Goal: Task Accomplishment & Management: Manage account settings

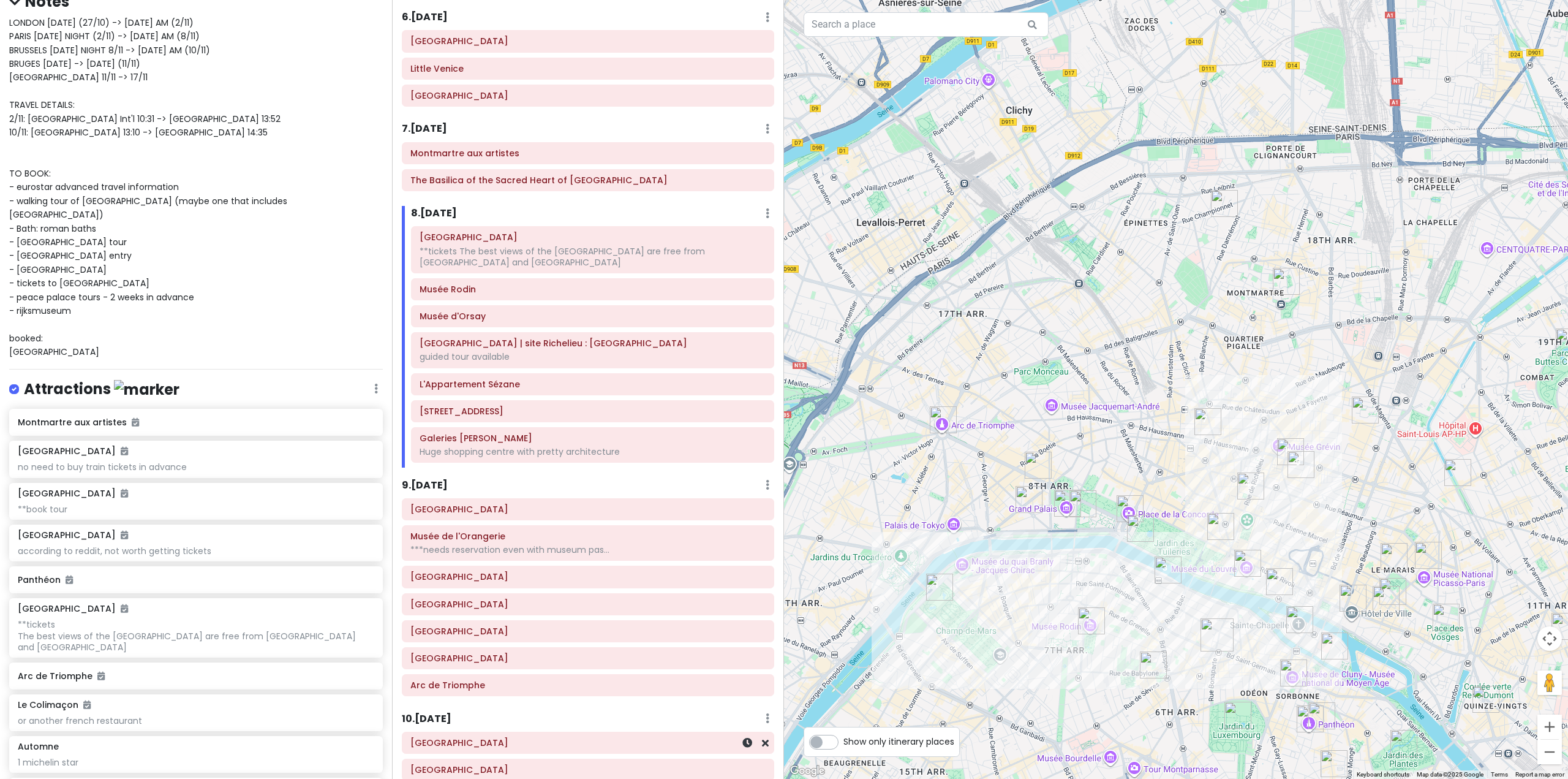
scroll to position [1071, 0]
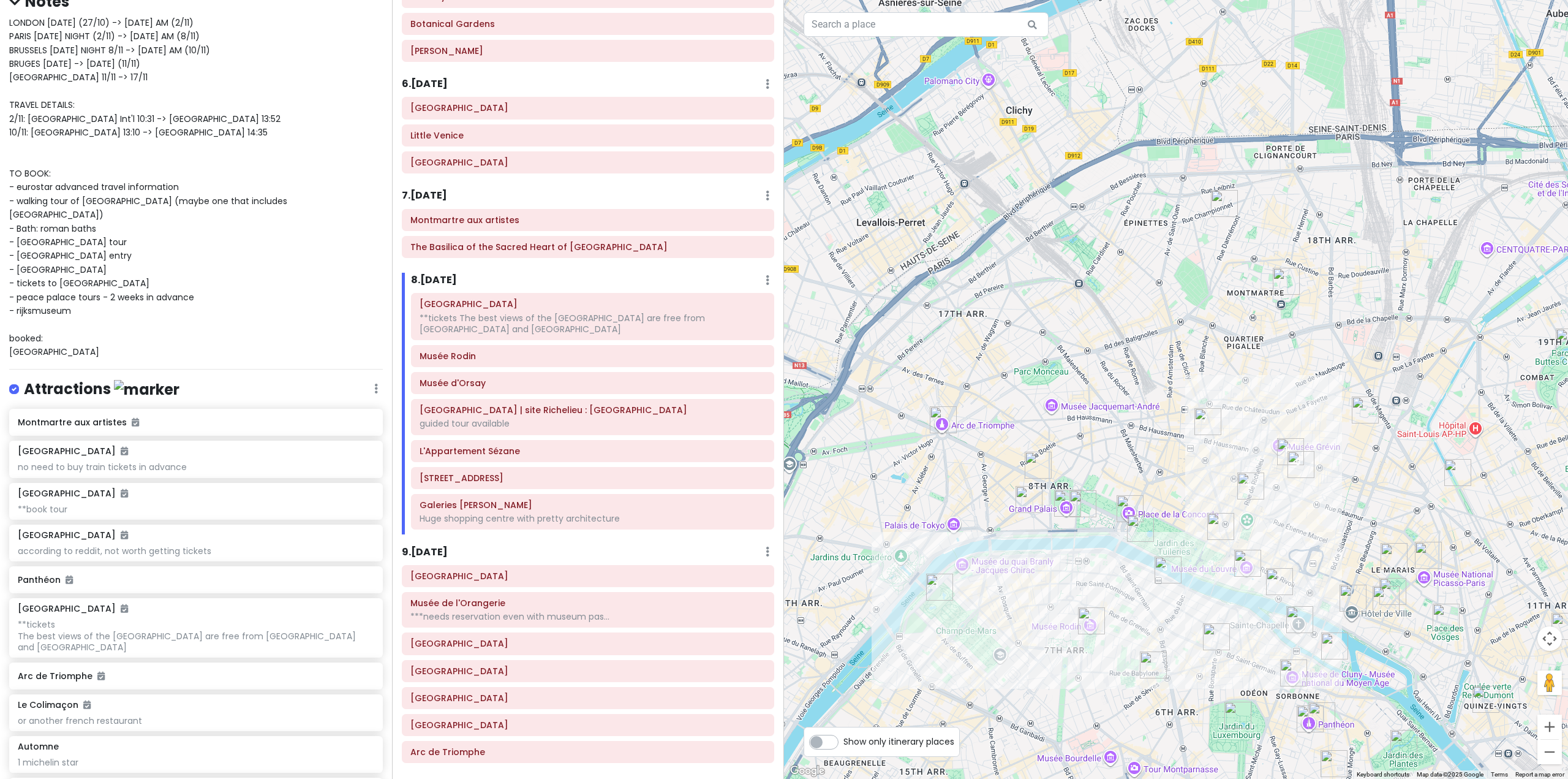
click at [433, 185] on div "Itinerary × 1 . [DATE] Edit Day Notes Delete Day Fly from [GEOGRAPHIC_DATA] Dra…" at bounding box center [587, 390] width 392 height 779
click at [433, 190] on h6 "7 . Sun 11/2" at bounding box center [425, 196] width 45 height 13
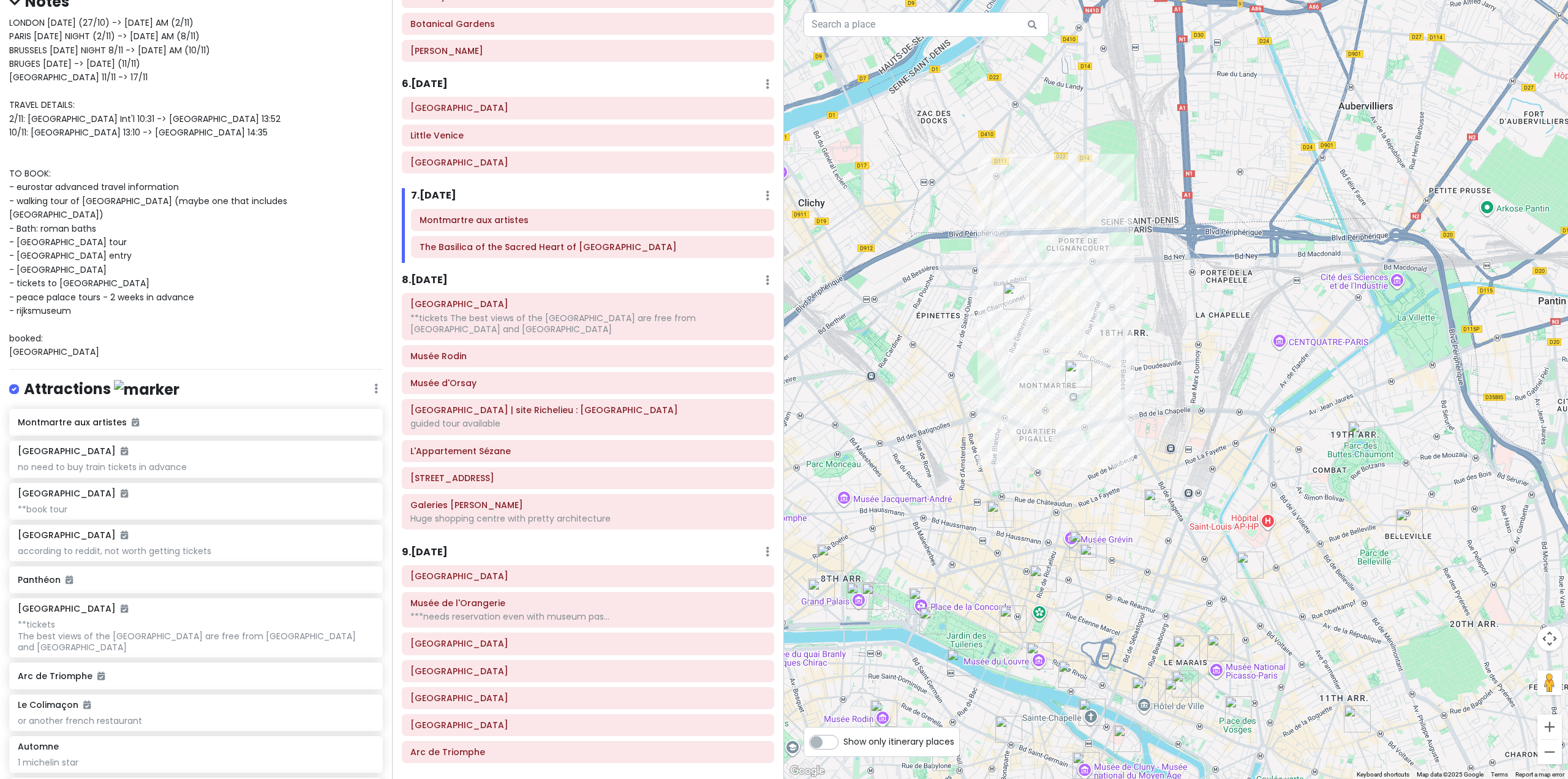
drag, startPoint x: 1175, startPoint y: 382, endPoint x: 966, endPoint y: 476, distance: 229.2
click at [966, 476] on div at bounding box center [1176, 390] width 784 height 779
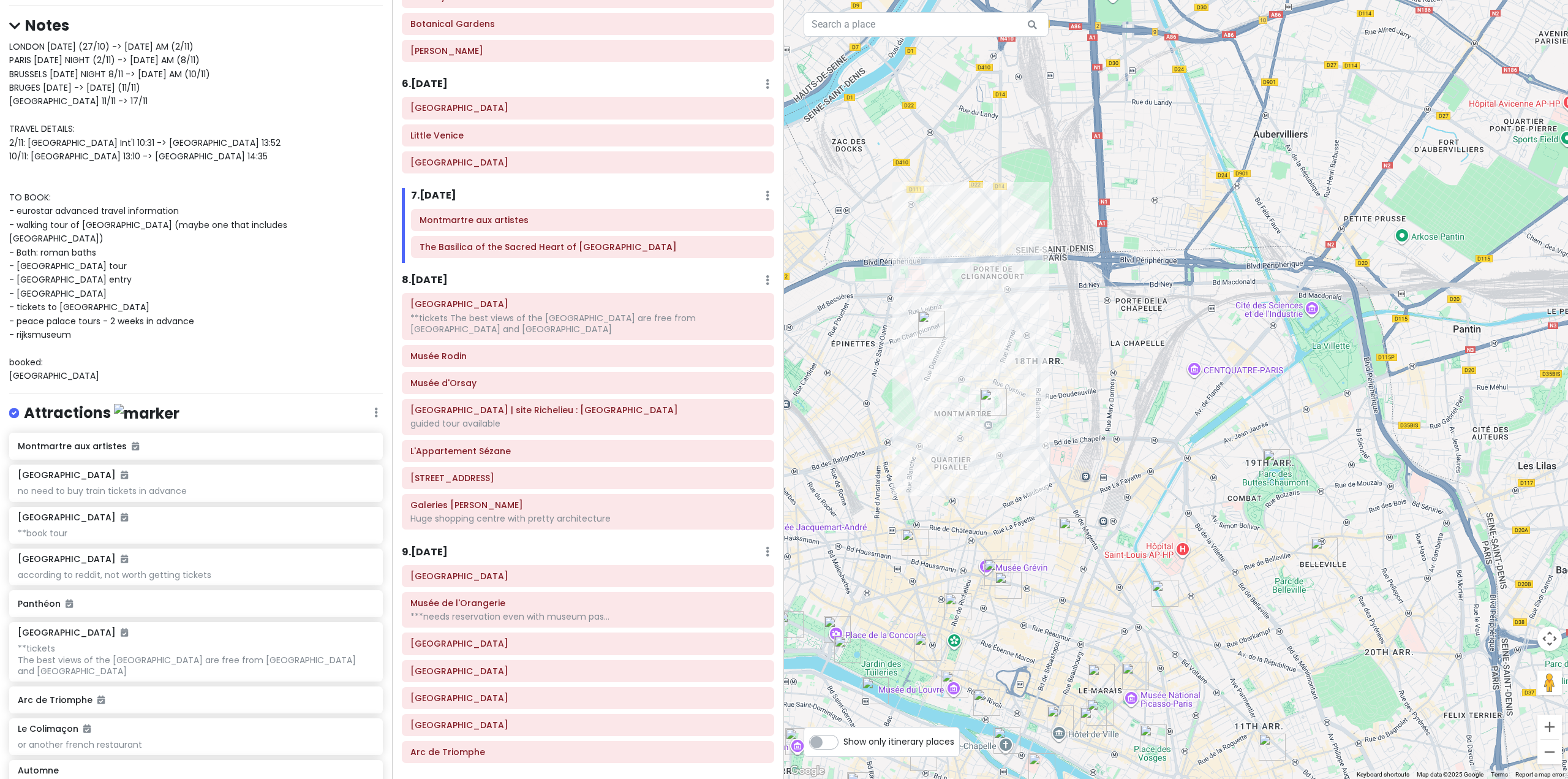
scroll to position [0, 0]
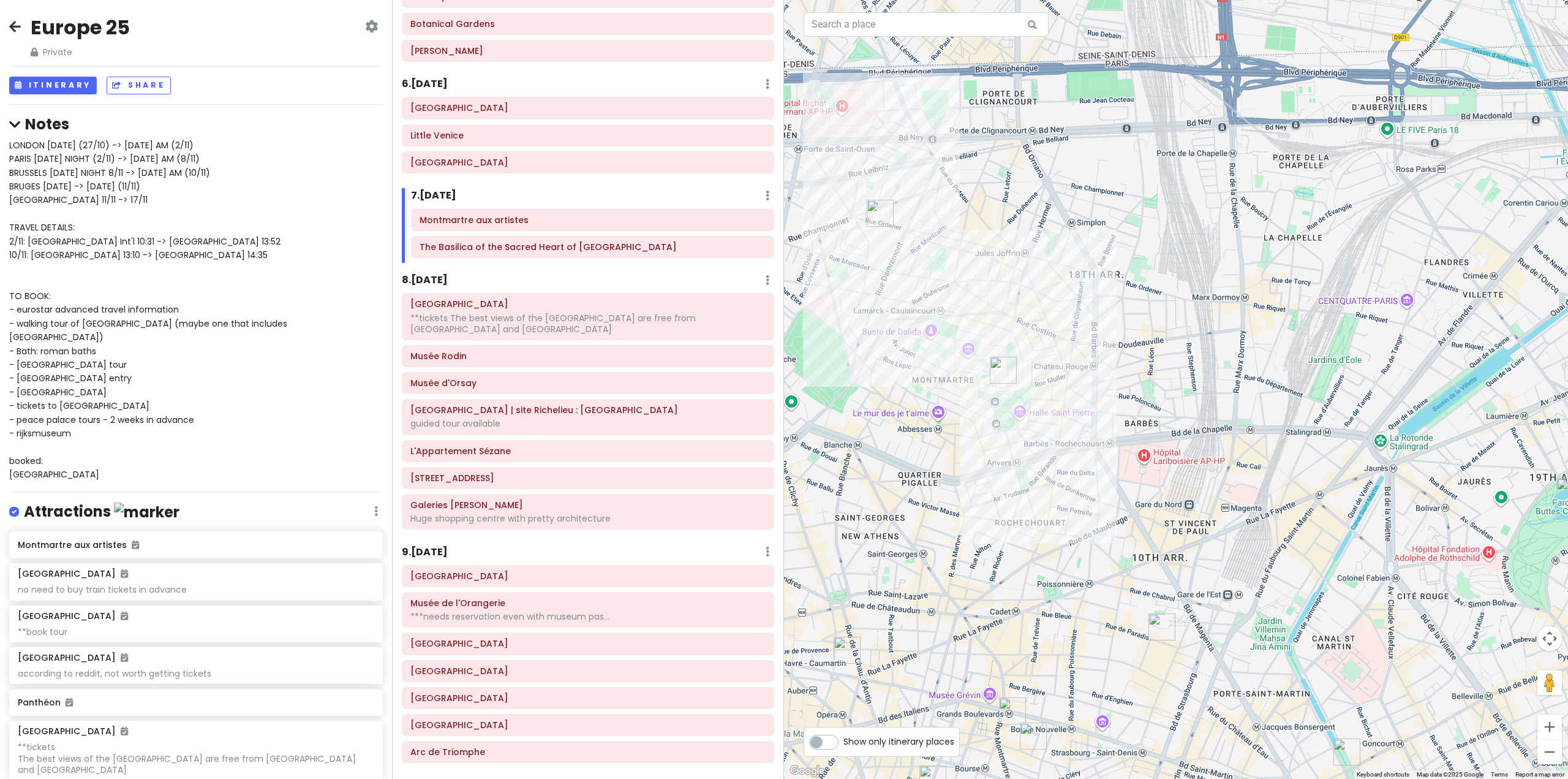
click at [878, 215] on img "Montmartre aux artistes" at bounding box center [880, 213] width 27 height 27
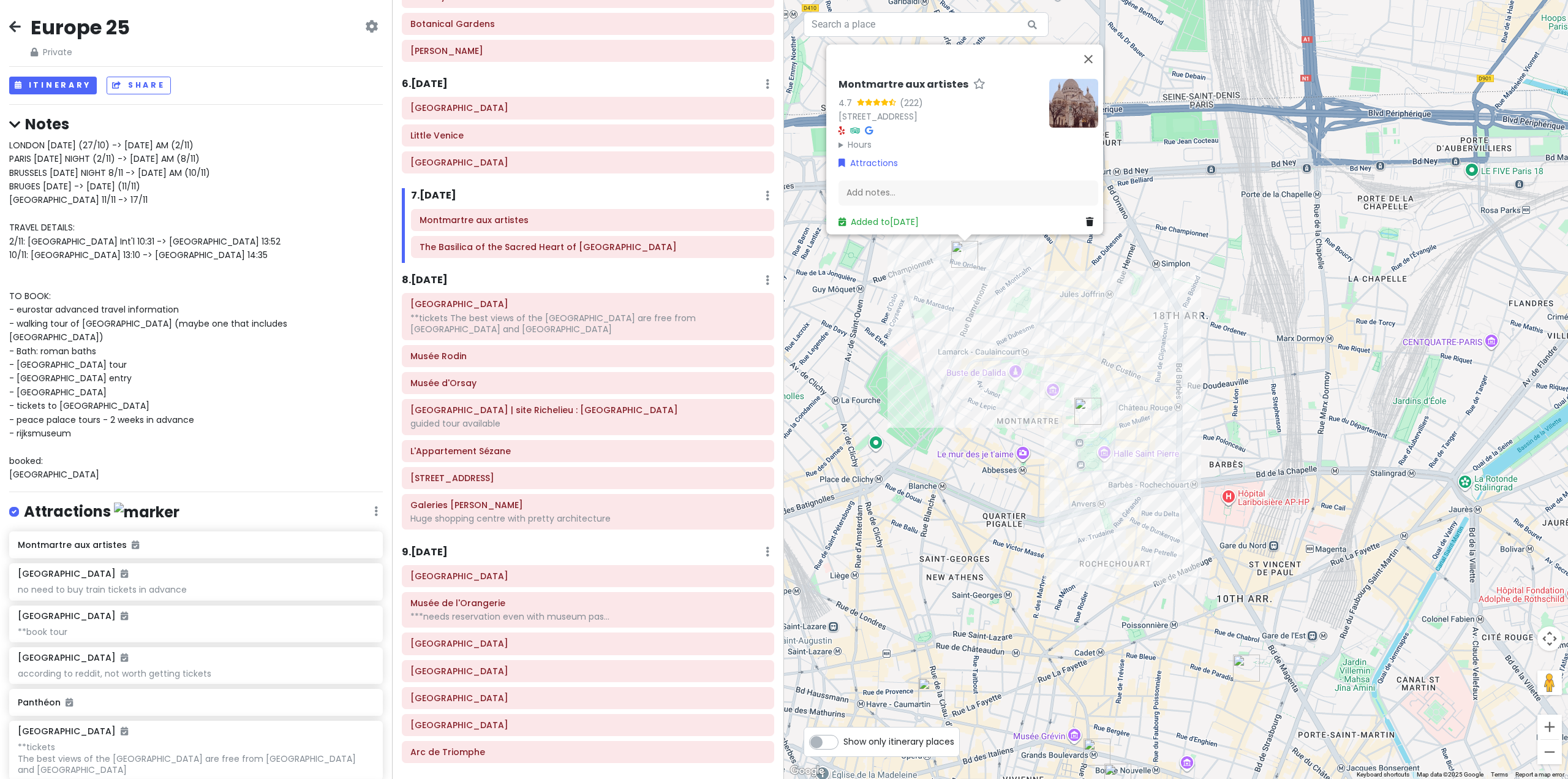
click at [1087, 417] on img "The Basilica of the Sacred Heart of Paris" at bounding box center [1088, 411] width 27 height 27
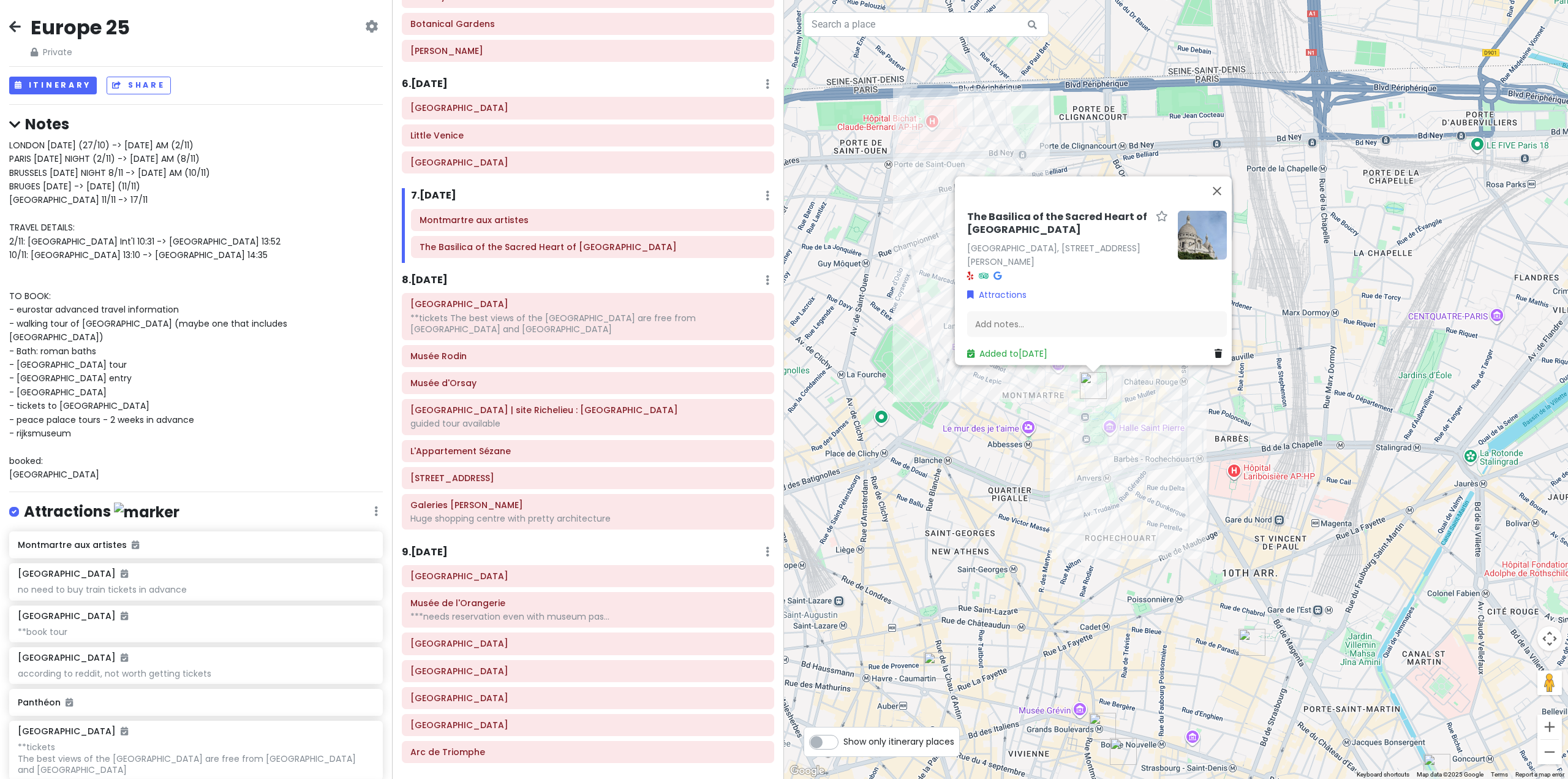
drag, startPoint x: 1028, startPoint y: 499, endPoint x: 1038, endPoint y: 451, distance: 49.0
click at [1038, 451] on div "The [GEOGRAPHIC_DATA], [STREET_ADDRESS][PERSON_NAME] Attractions Add notes... A…" at bounding box center [1176, 390] width 784 height 779
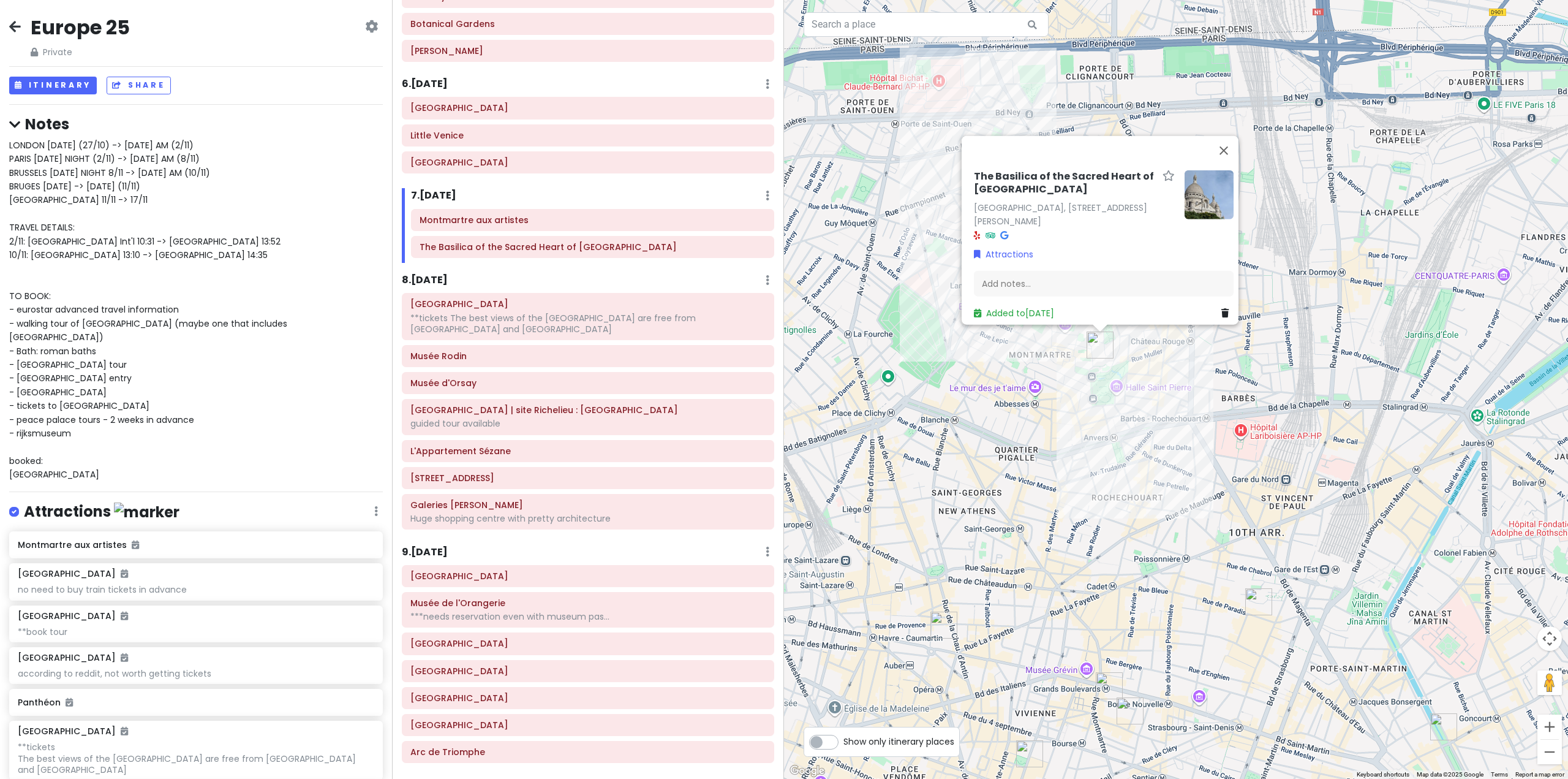
click at [1048, 511] on div "The [GEOGRAPHIC_DATA], [STREET_ADDRESS][PERSON_NAME] Attractions Add notes... A…" at bounding box center [1176, 390] width 784 height 779
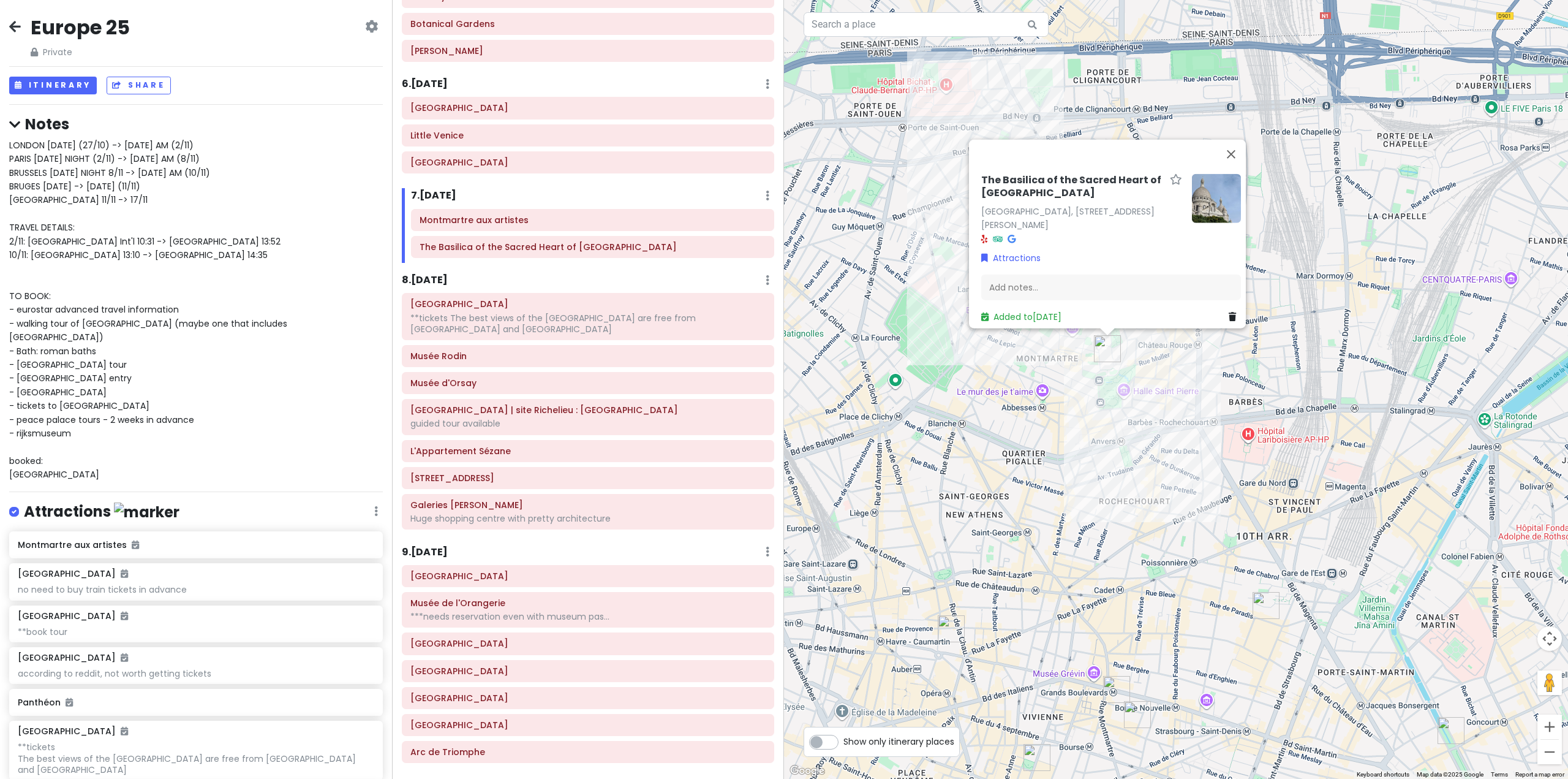
click at [1042, 567] on div "The [GEOGRAPHIC_DATA], [STREET_ADDRESS][PERSON_NAME] Attractions Add notes... A…" at bounding box center [1176, 390] width 784 height 779
click at [434, 284] on h6 "8 . [DATE]" at bounding box center [425, 281] width 46 height 13
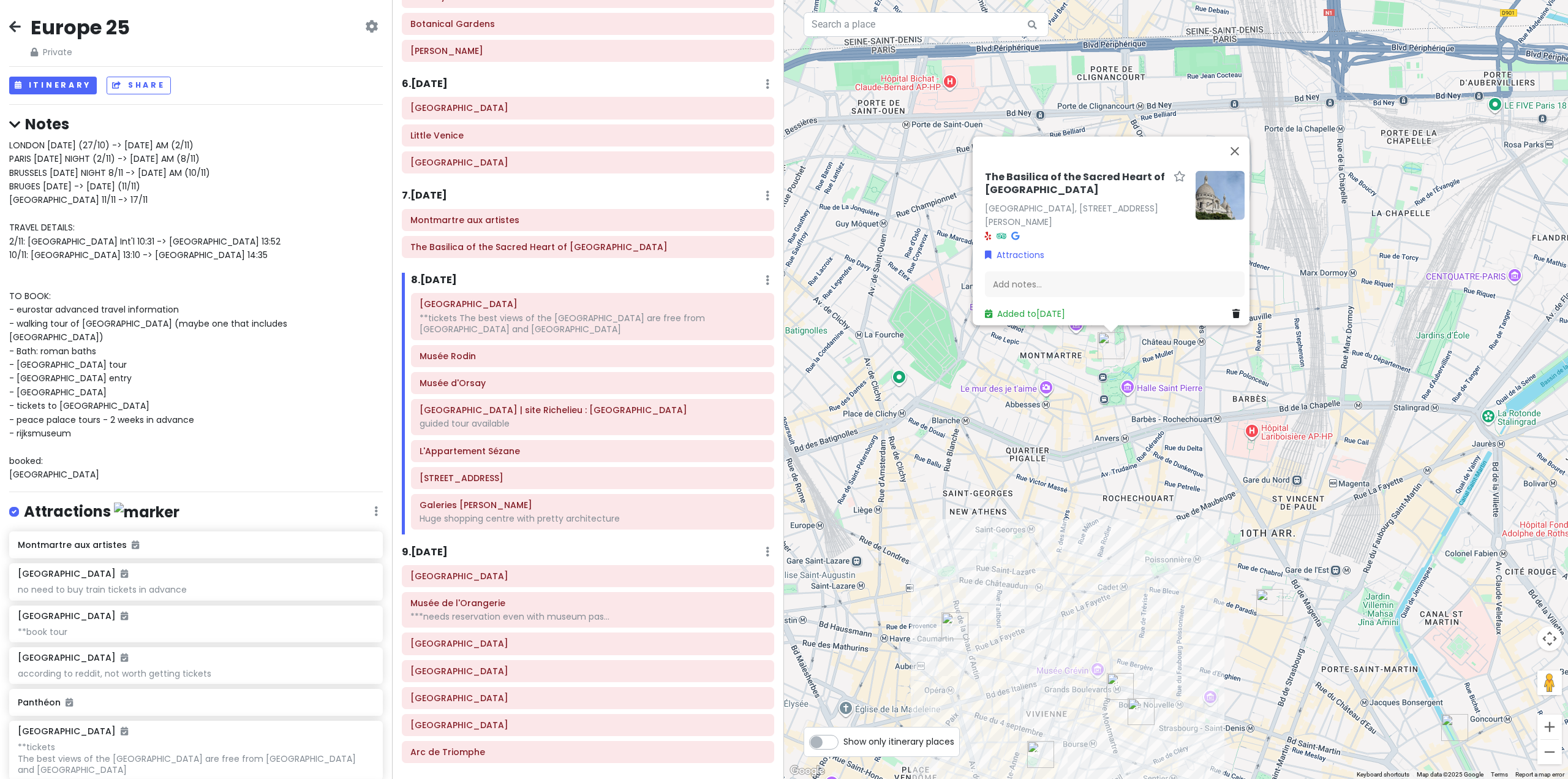
drag, startPoint x: 1006, startPoint y: 543, endPoint x: 1208, endPoint y: 384, distance: 257.1
click at [1195, 384] on div "The [GEOGRAPHIC_DATA], [STREET_ADDRESS][PERSON_NAME] Attractions Add notes... A…" at bounding box center [1176, 390] width 784 height 779
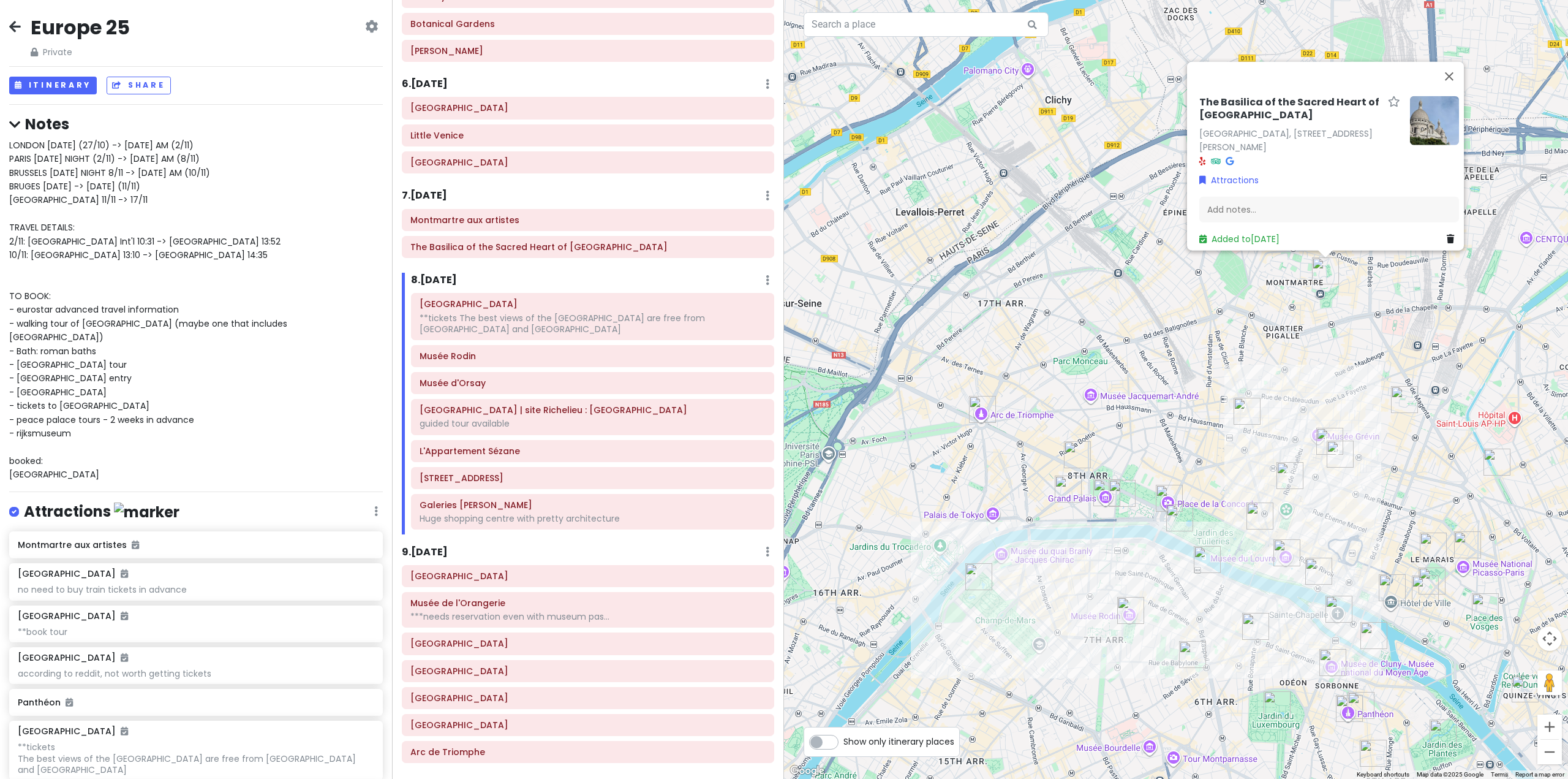
drag, startPoint x: 1010, startPoint y: 577, endPoint x: 1051, endPoint y: 509, distance: 79.4
click at [1051, 509] on div "The [GEOGRAPHIC_DATA], [STREET_ADDRESS][PERSON_NAME] Attractions Add notes... A…" at bounding box center [1176, 390] width 784 height 779
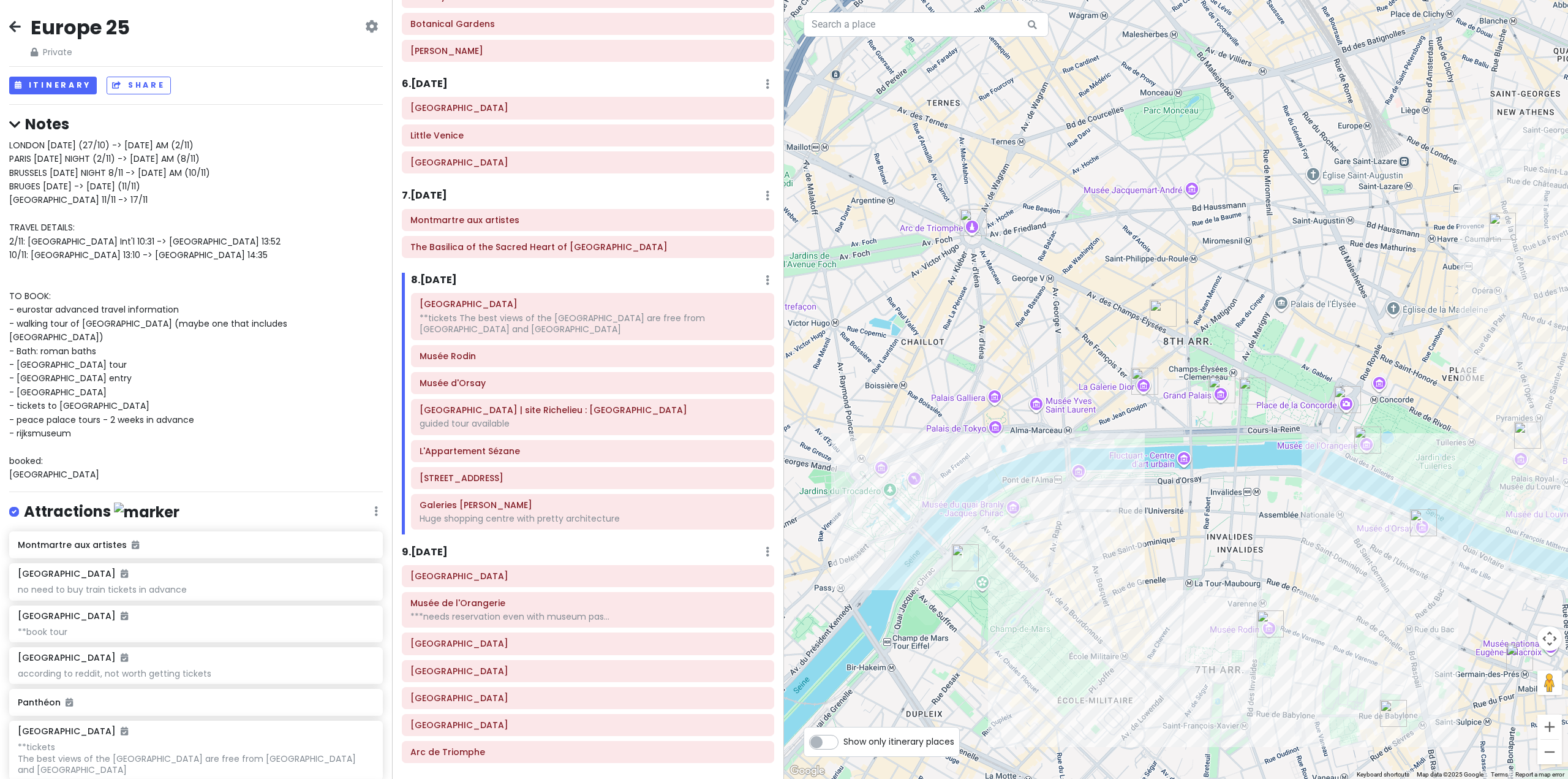
click at [1265, 628] on img "Musée Rodin" at bounding box center [1271, 624] width 27 height 27
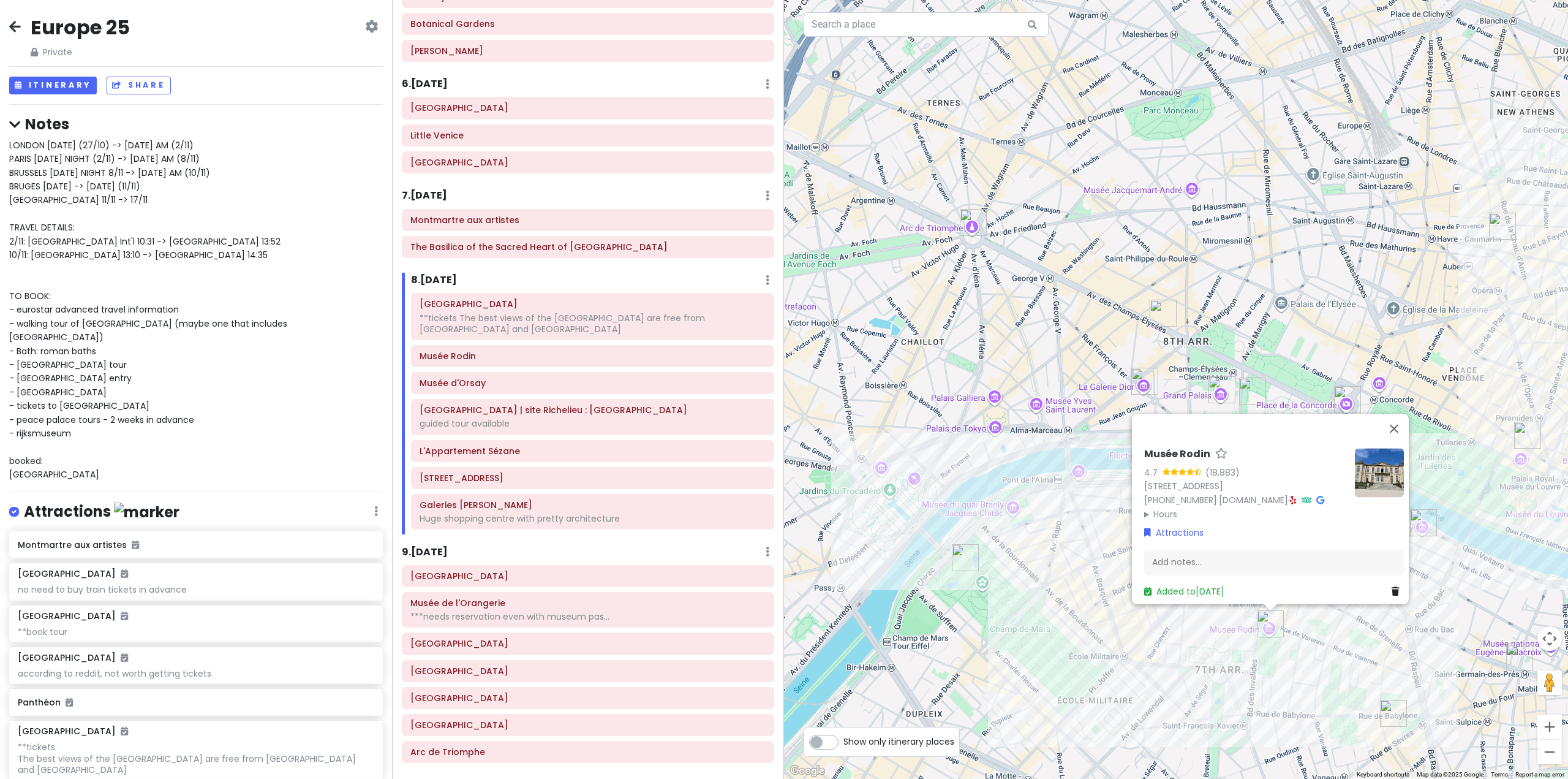
drag, startPoint x: 1371, startPoint y: 305, endPoint x: 1374, endPoint y: 312, distance: 7.6
click at [1372, 304] on div "Musée Rodin 4.7 (18,883) 77 Rue de Varenne, 75007 Paris, France +33 1 44 18 61 …" at bounding box center [1176, 390] width 784 height 779
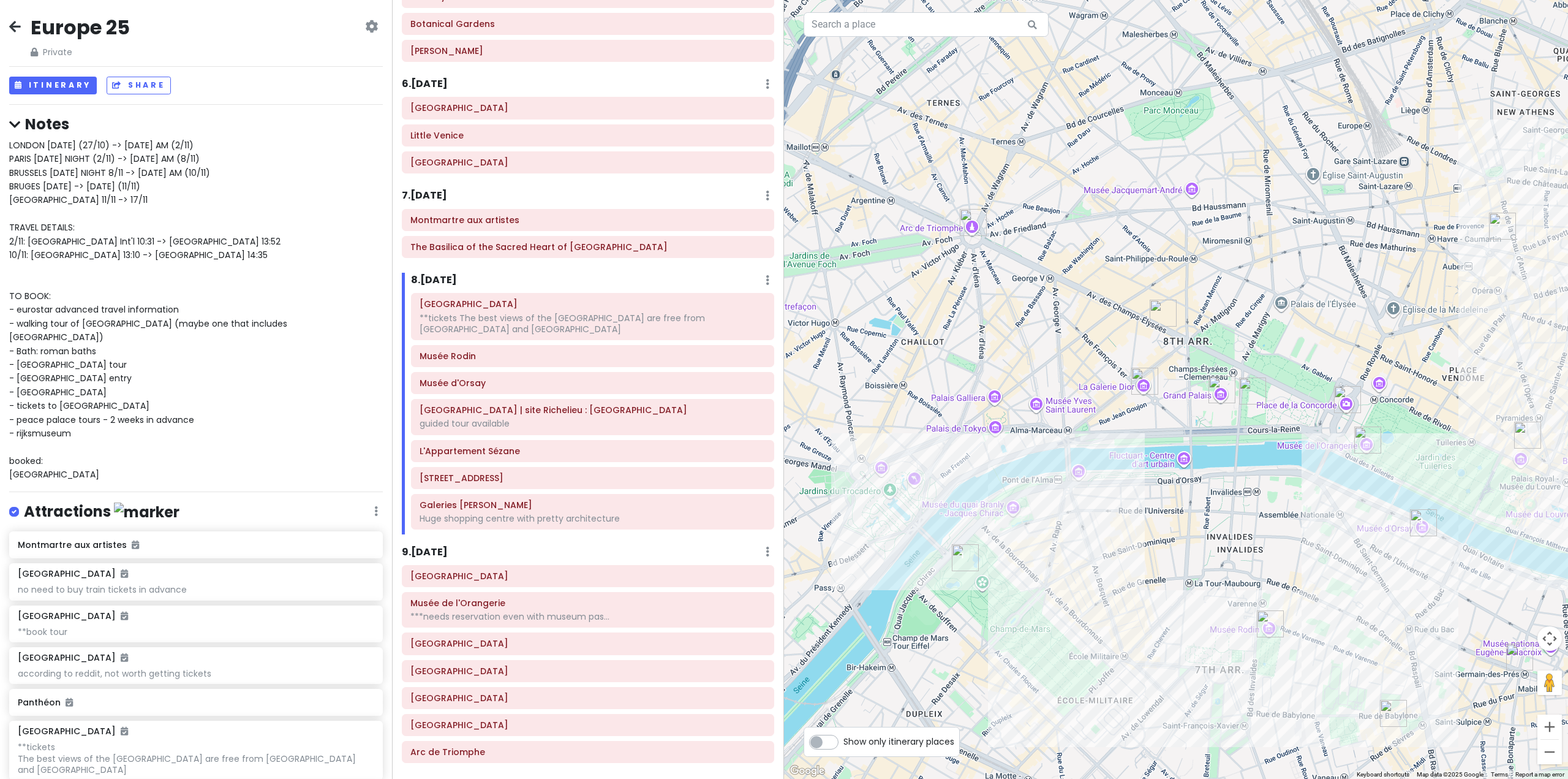
click at [1418, 515] on img "Musée d'Orsay" at bounding box center [1424, 523] width 27 height 27
drag, startPoint x: 1428, startPoint y: 596, endPoint x: 1149, endPoint y: 576, distance: 279.7
click at [1130, 602] on div at bounding box center [1176, 390] width 784 height 779
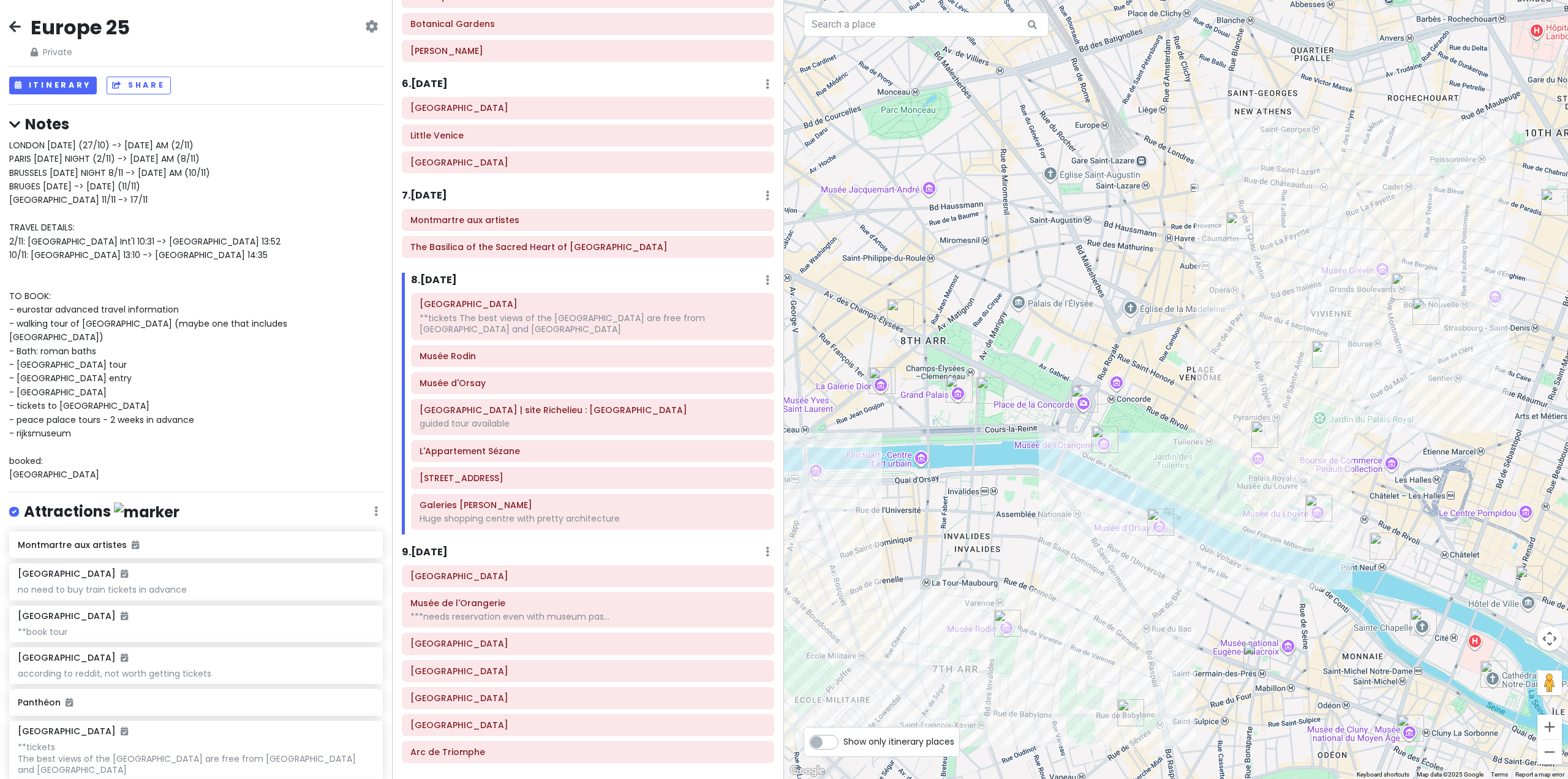
drag, startPoint x: 1219, startPoint y: 528, endPoint x: 961, endPoint y: 520, distance: 258.1
click at [961, 523] on div at bounding box center [1176, 390] width 784 height 779
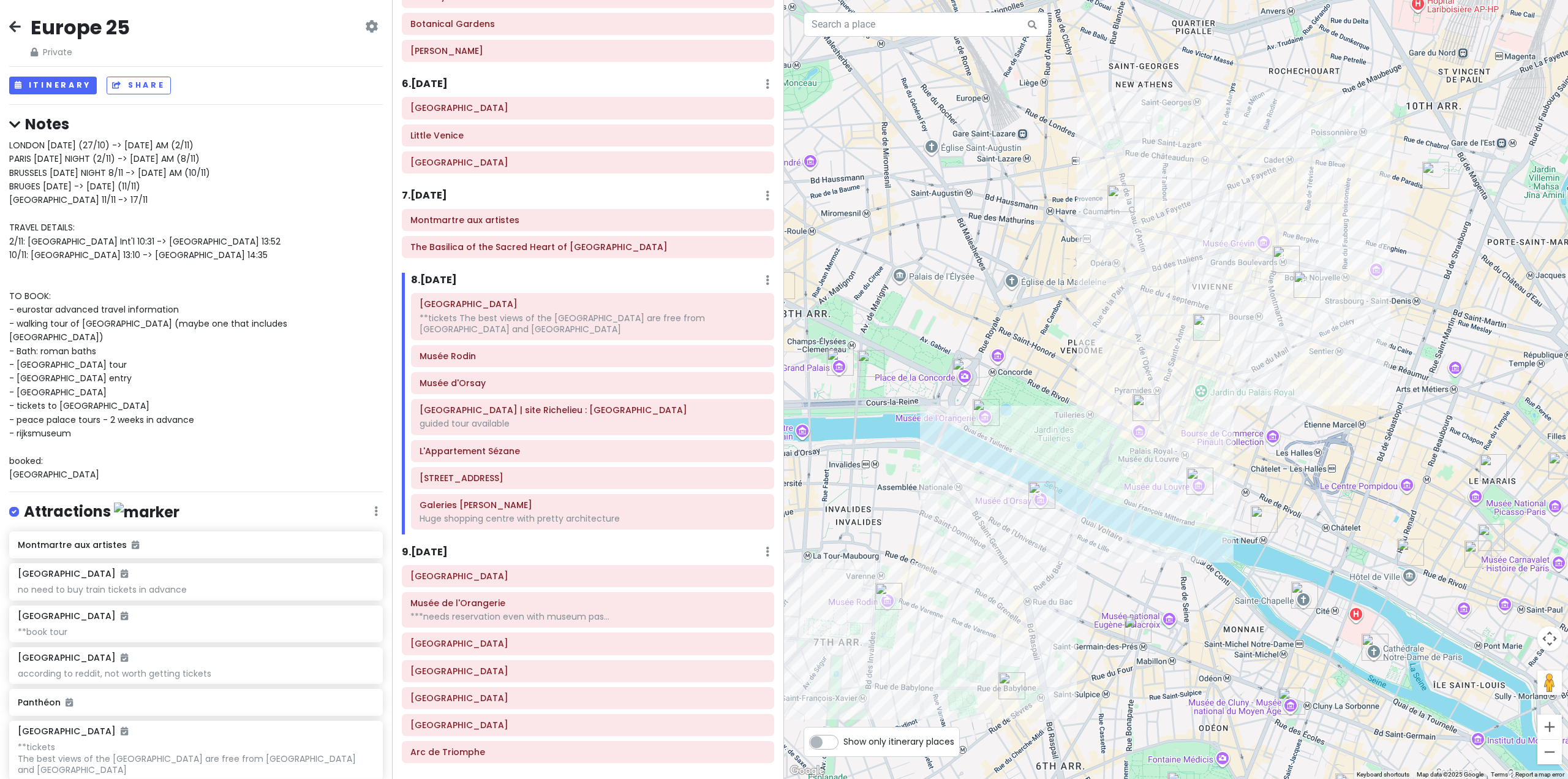
click at [1015, 505] on div at bounding box center [1176, 390] width 784 height 779
click at [1042, 500] on img "Musée d'Orsay" at bounding box center [1042, 495] width 27 height 27
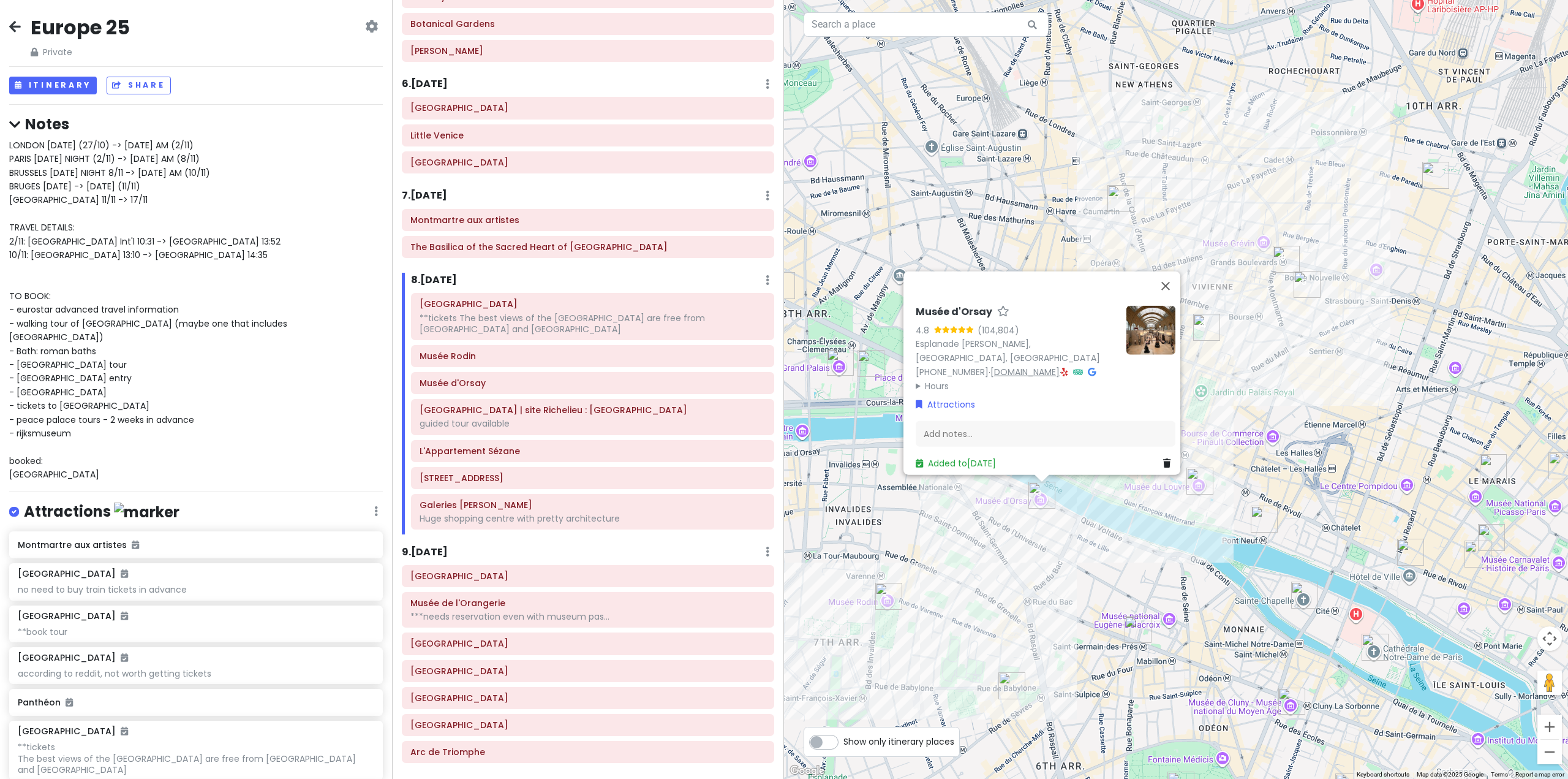
click at [1030, 365] on link "[DOMAIN_NAME]" at bounding box center [1025, 371] width 69 height 12
click at [1324, 388] on div "Musée d'Orsay 4.8 (104,804) Esplanade Valéry Giscard d'Estaing, 75007 Paris, Fr…" at bounding box center [1176, 390] width 784 height 779
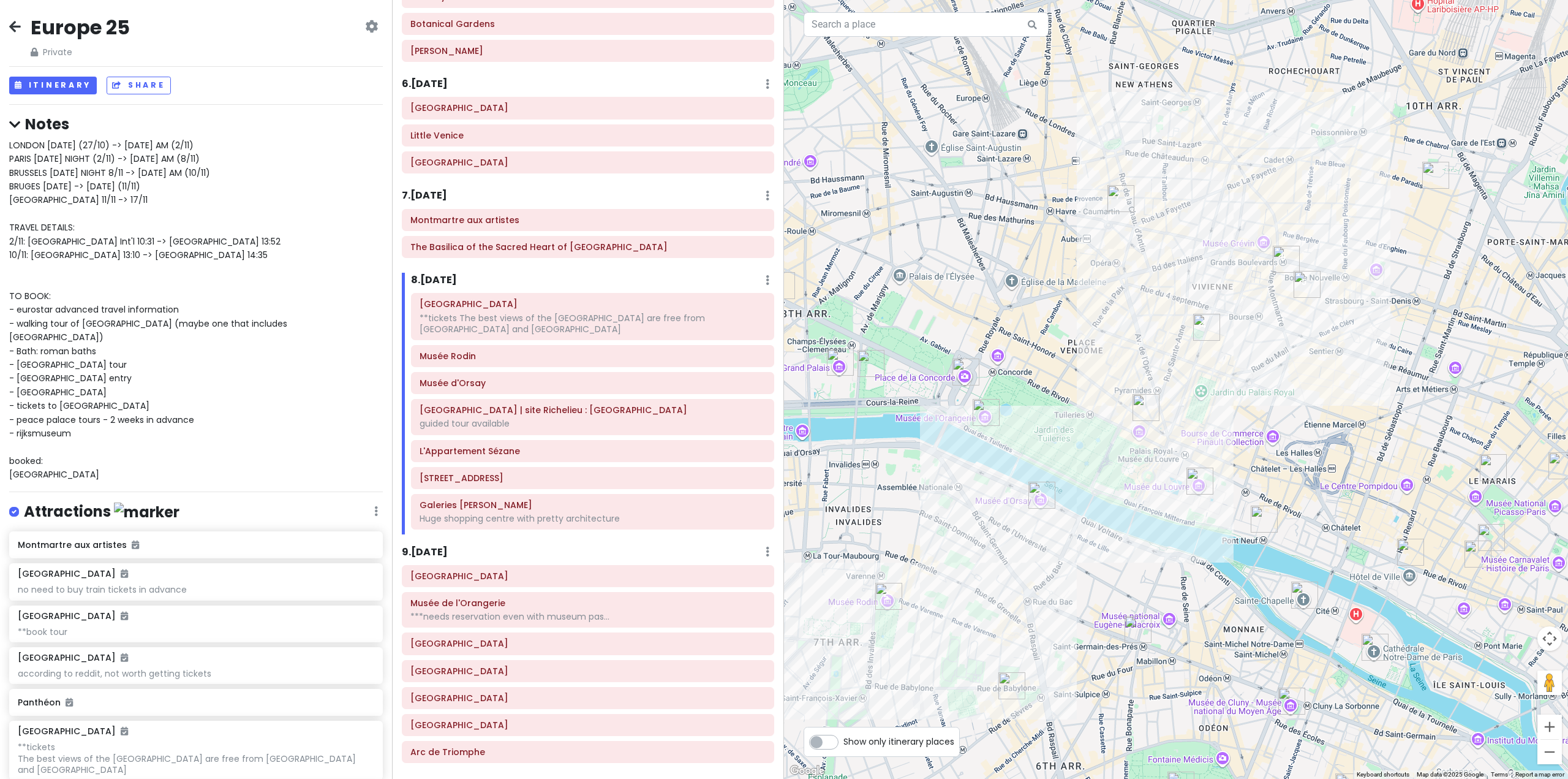
click at [1204, 339] on img "Bibliothèque nationale de France | site Richelieu : Bibliothèque de Recherche" at bounding box center [1207, 327] width 27 height 27
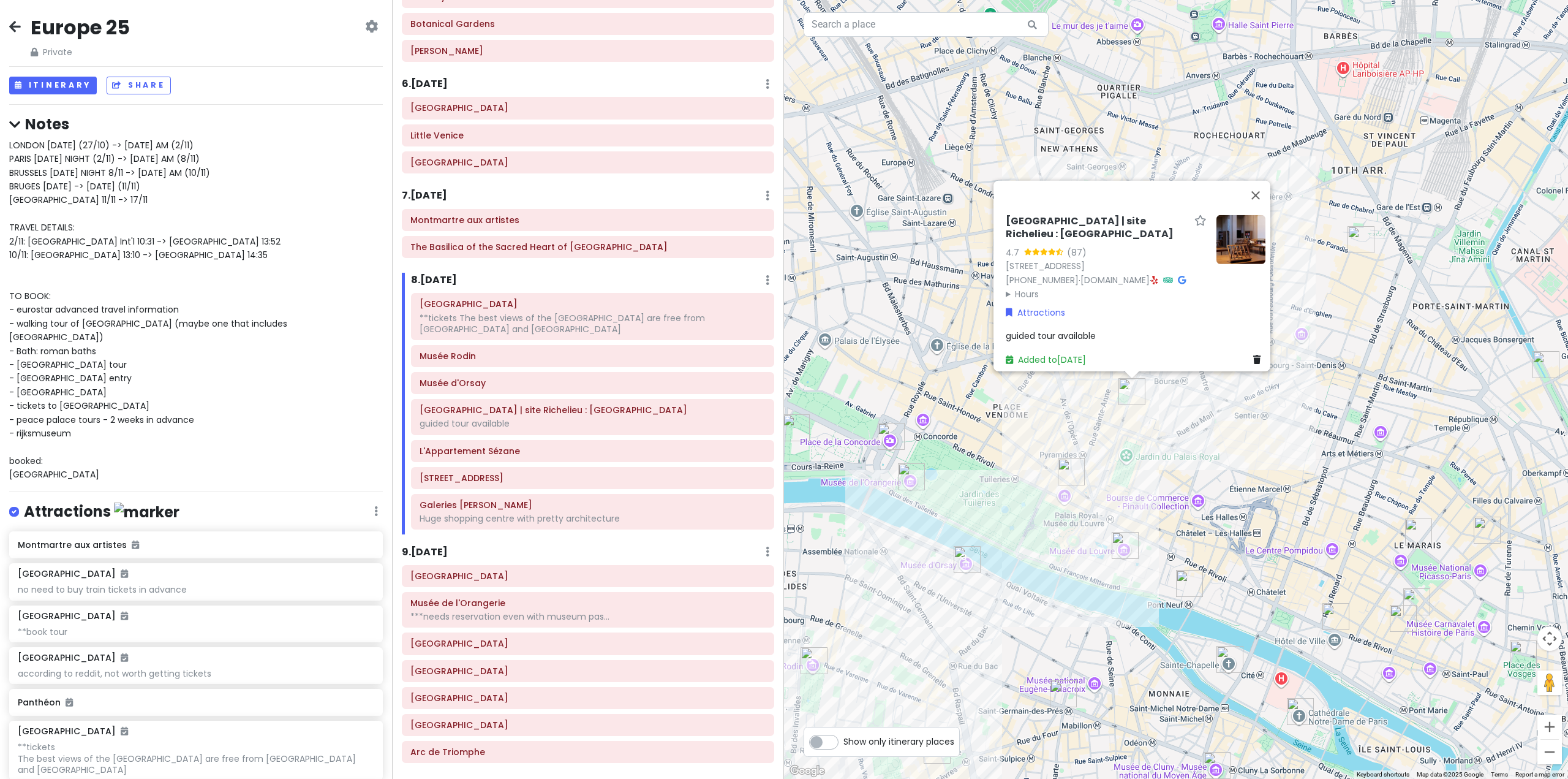
drag, startPoint x: 1381, startPoint y: 402, endPoint x: 1305, endPoint y: 467, distance: 100.0
click at [1305, 467] on div "Bibliothèque nationale de France | site Richelieu : Bibliothèque de Recherche 4…" at bounding box center [1176, 390] width 784 height 779
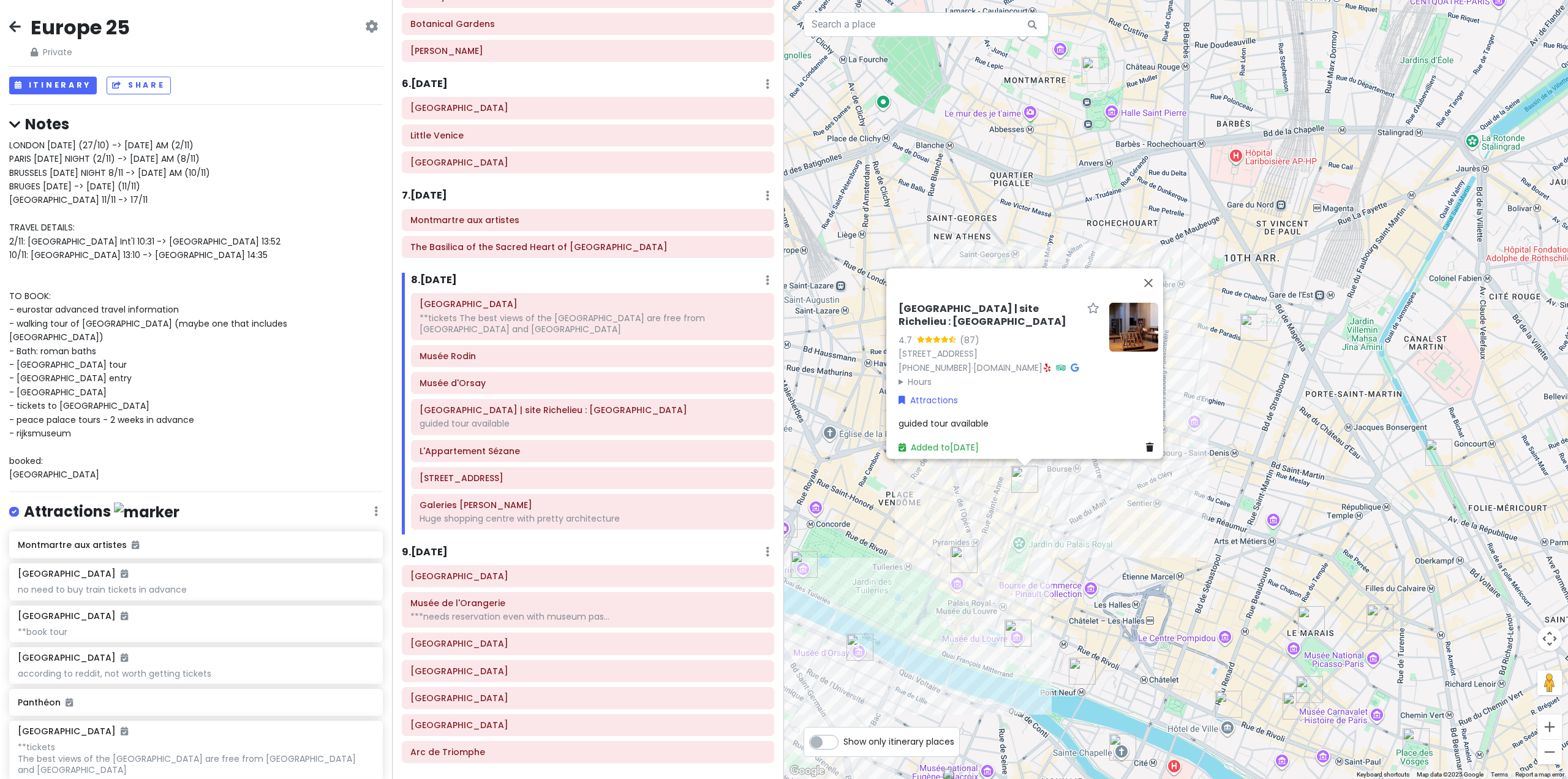
drag, startPoint x: 1225, startPoint y: 502, endPoint x: 1215, endPoint y: 502, distance: 10.0
click at [1223, 502] on div "Bibliothèque nationale de France | site Richelieu : Bibliothèque de Recherche 4…" at bounding box center [1176, 390] width 784 height 779
click at [1119, 565] on div "Bibliothèque nationale de France | site Richelieu : Bibliothèque de Recherche 4…" at bounding box center [1176, 390] width 784 height 779
click at [894, 522] on div "Bibliothèque nationale de France | site Richelieu : Bibliothèque de Recherche 4…" at bounding box center [1176, 390] width 784 height 779
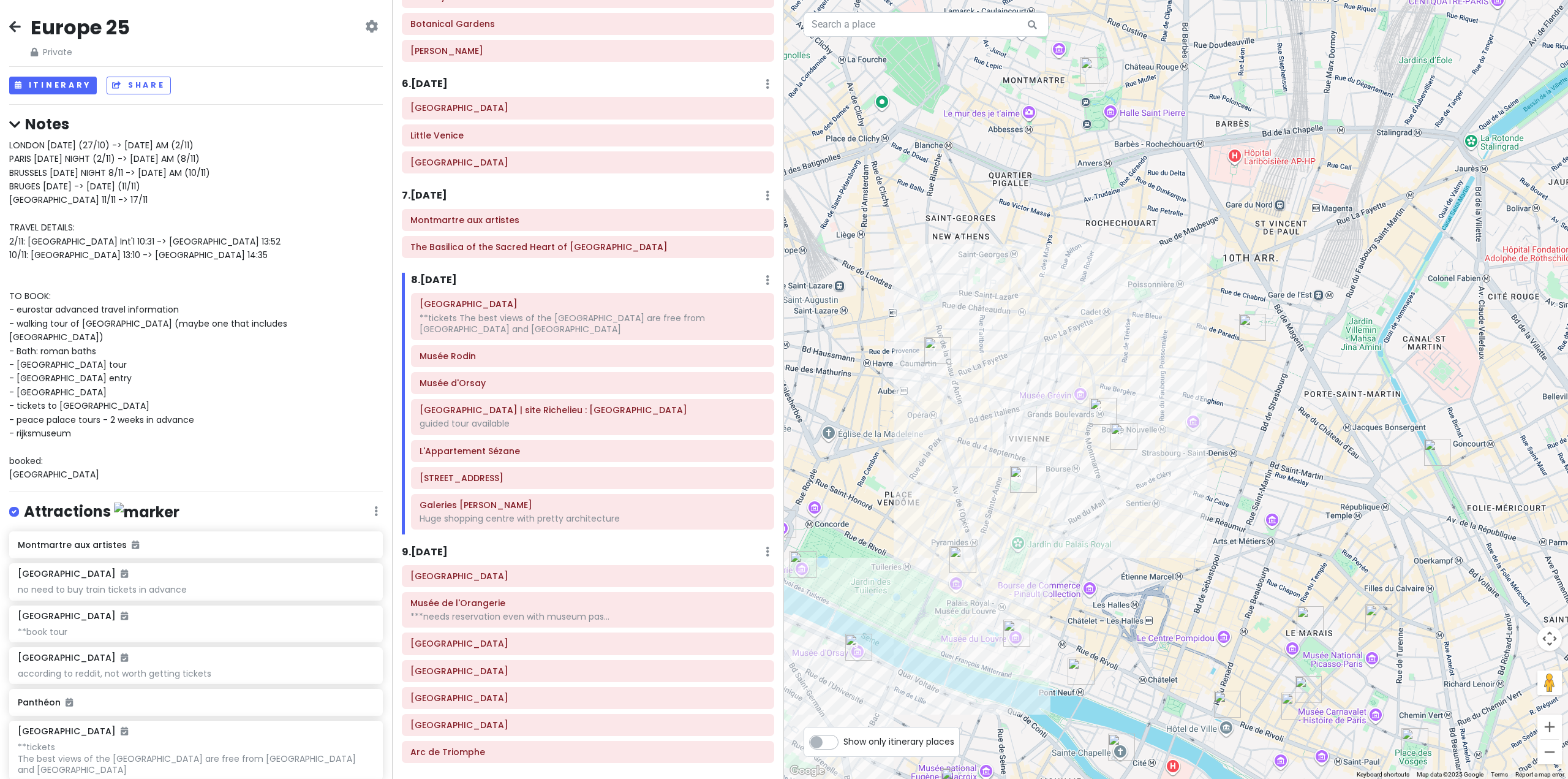
click at [1120, 440] on img "L'Appartement Sézane" at bounding box center [1124, 436] width 27 height 27
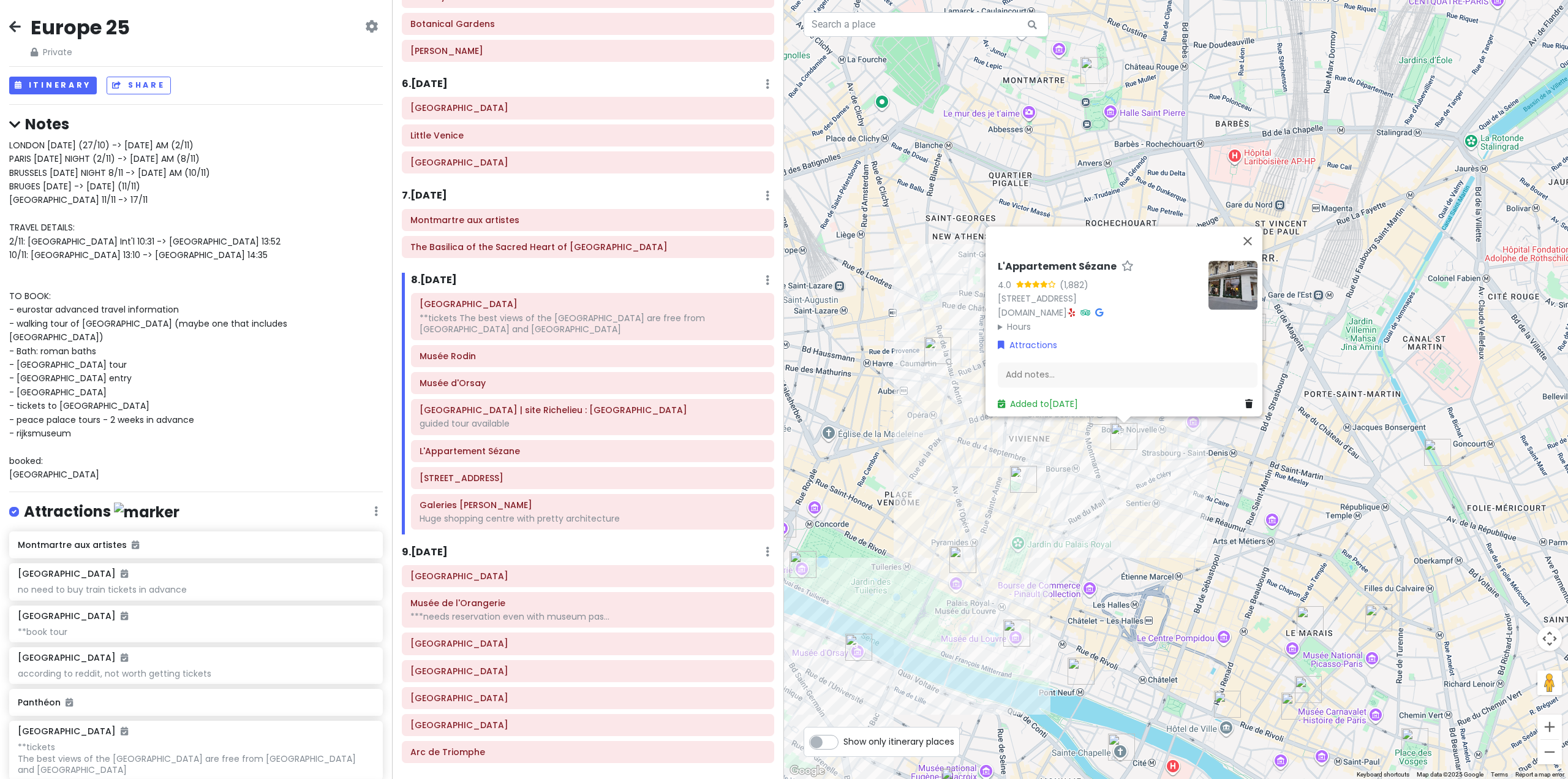
click at [1230, 540] on div "L'Appartement Sézane 4.0 (1,882) 1 Rue Saint-Fiacre, 75002 Paris, France www.se…" at bounding box center [1176, 390] width 784 height 779
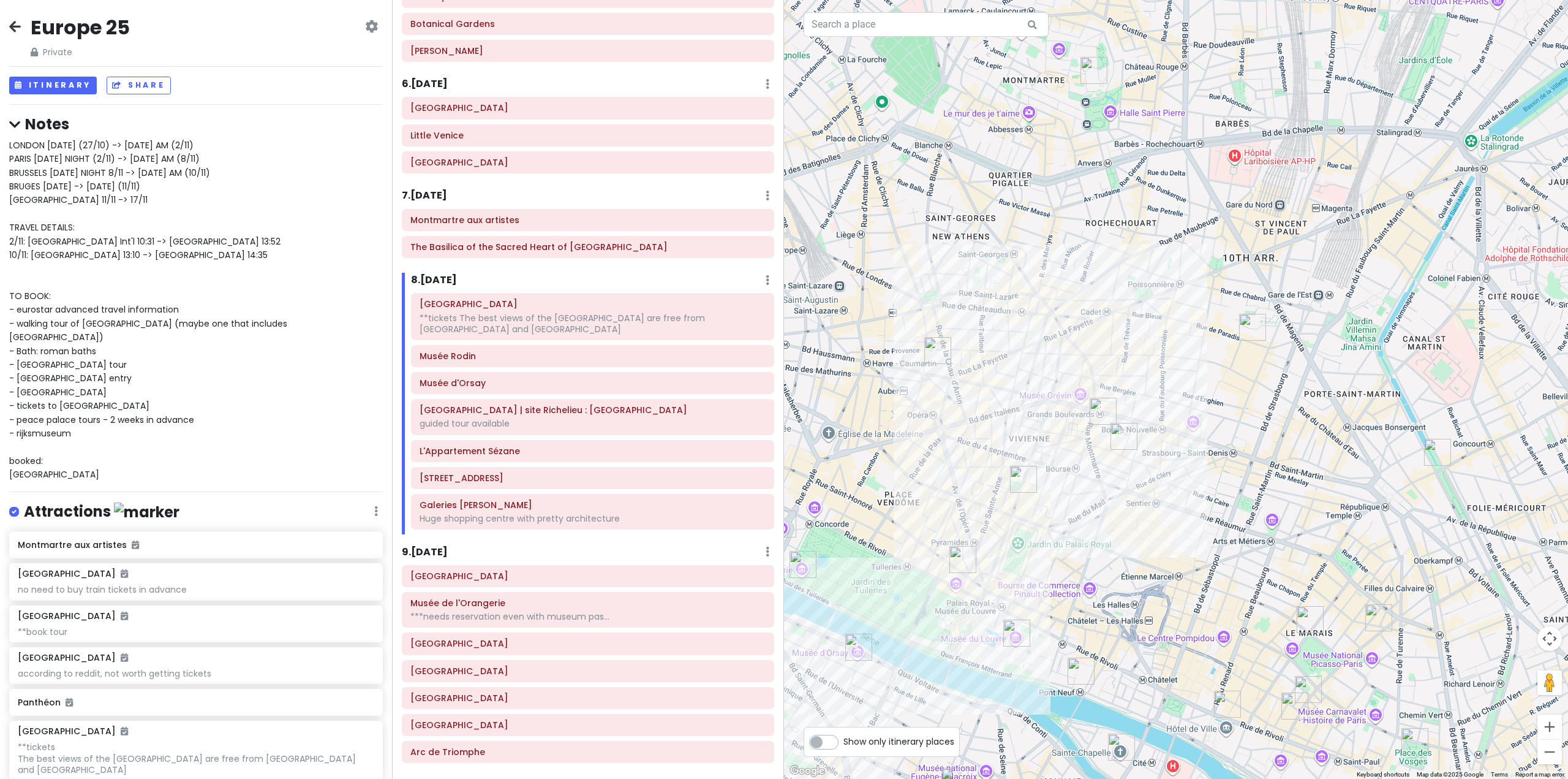
drag, startPoint x: 1109, startPoint y: 514, endPoint x: 1172, endPoint y: 466, distance: 79.2
click at [1172, 466] on div at bounding box center [1176, 390] width 784 height 779
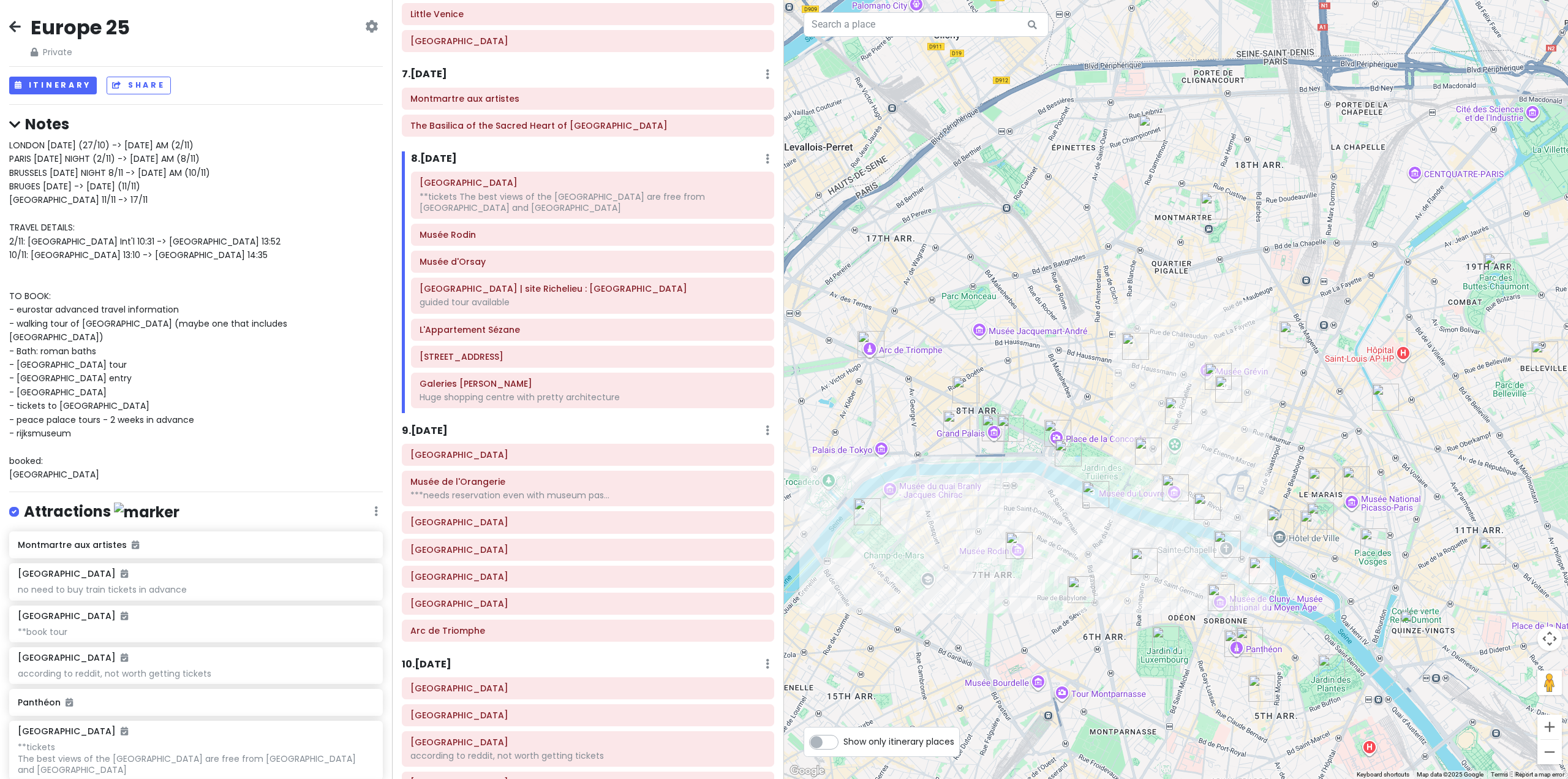
scroll to position [1194, 0]
click at [420, 426] on h6 "9 . [DATE]" at bounding box center [425, 430] width 46 height 13
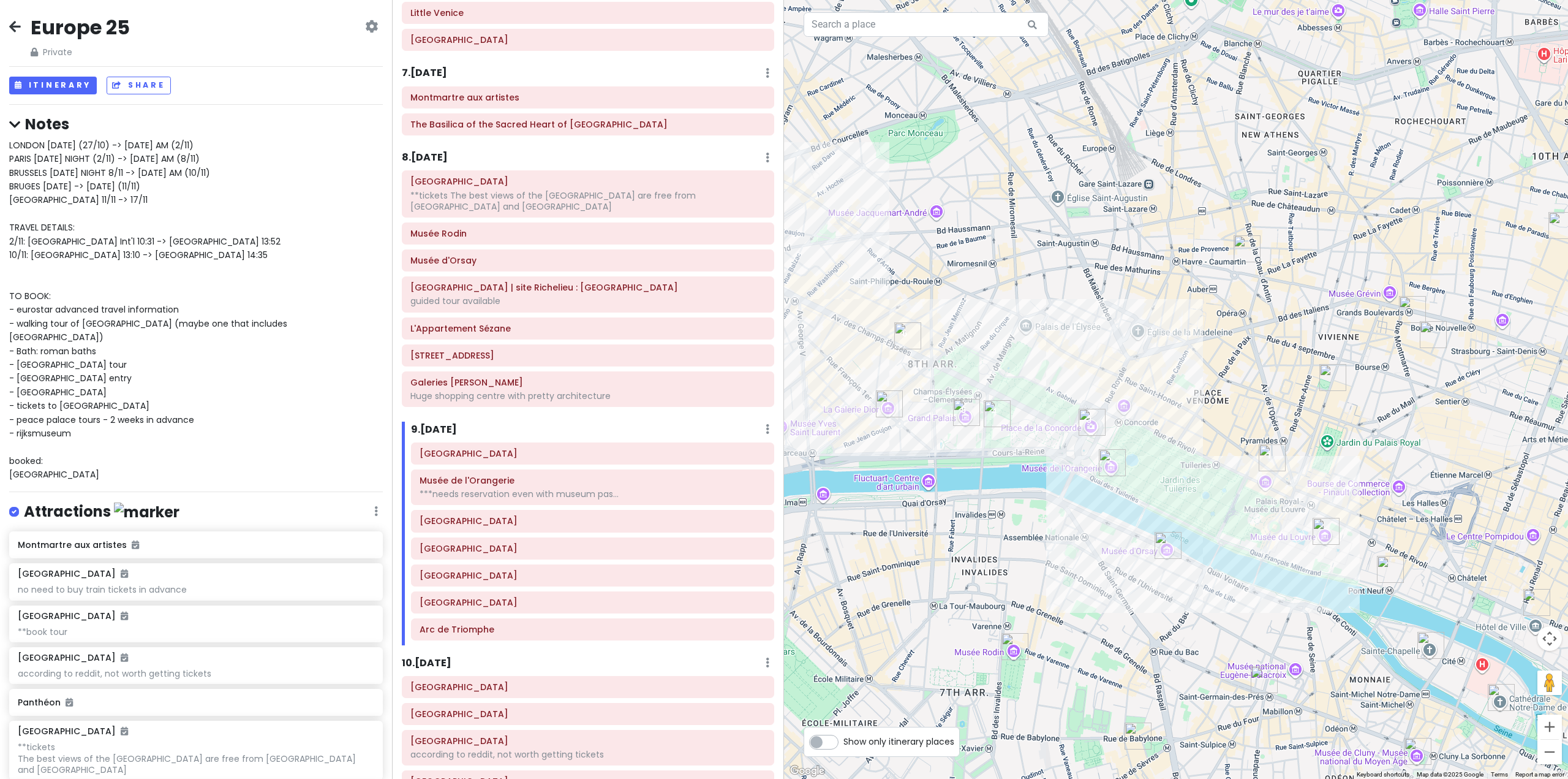
drag, startPoint x: 1051, startPoint y: 486, endPoint x: 1108, endPoint y: 606, distance: 132.8
click at [1097, 610] on div at bounding box center [1176, 390] width 784 height 779
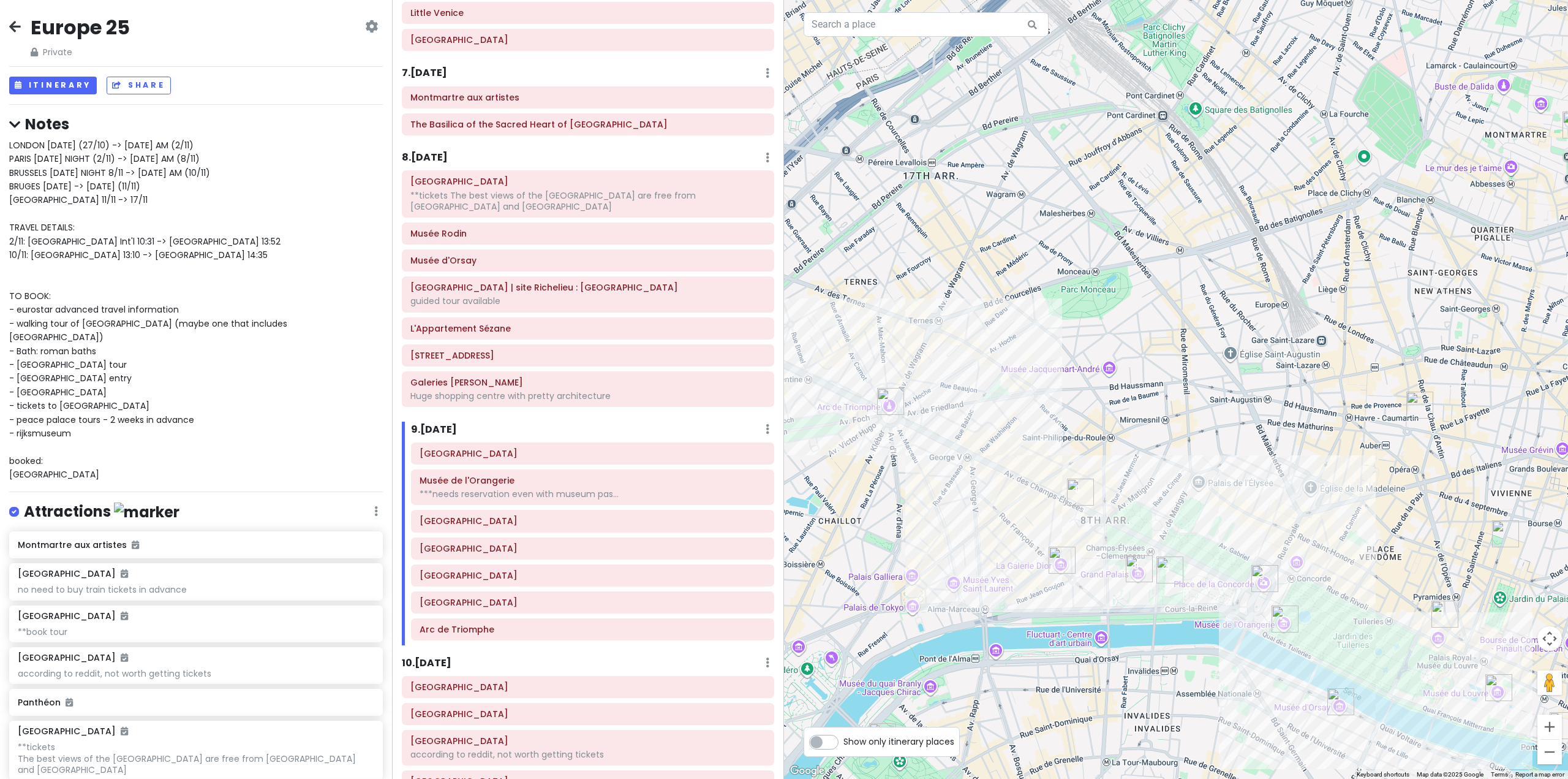
drag, startPoint x: 1150, startPoint y: 592, endPoint x: 1181, endPoint y: 590, distance: 31.1
click at [1183, 590] on div at bounding box center [1176, 390] width 784 height 779
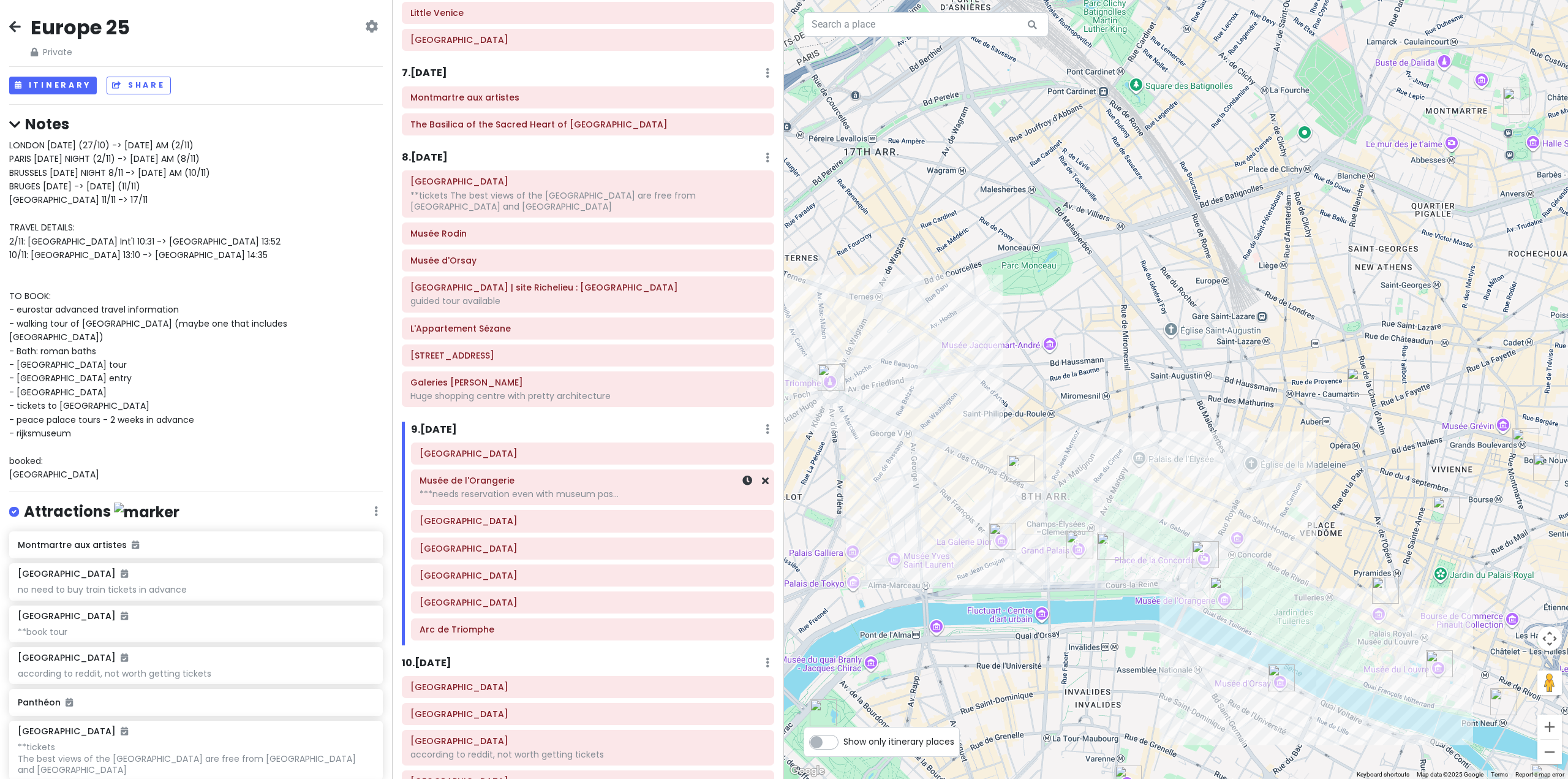
click at [516, 492] on div "***needs reservation even with museum pas..." at bounding box center [593, 494] width 346 height 11
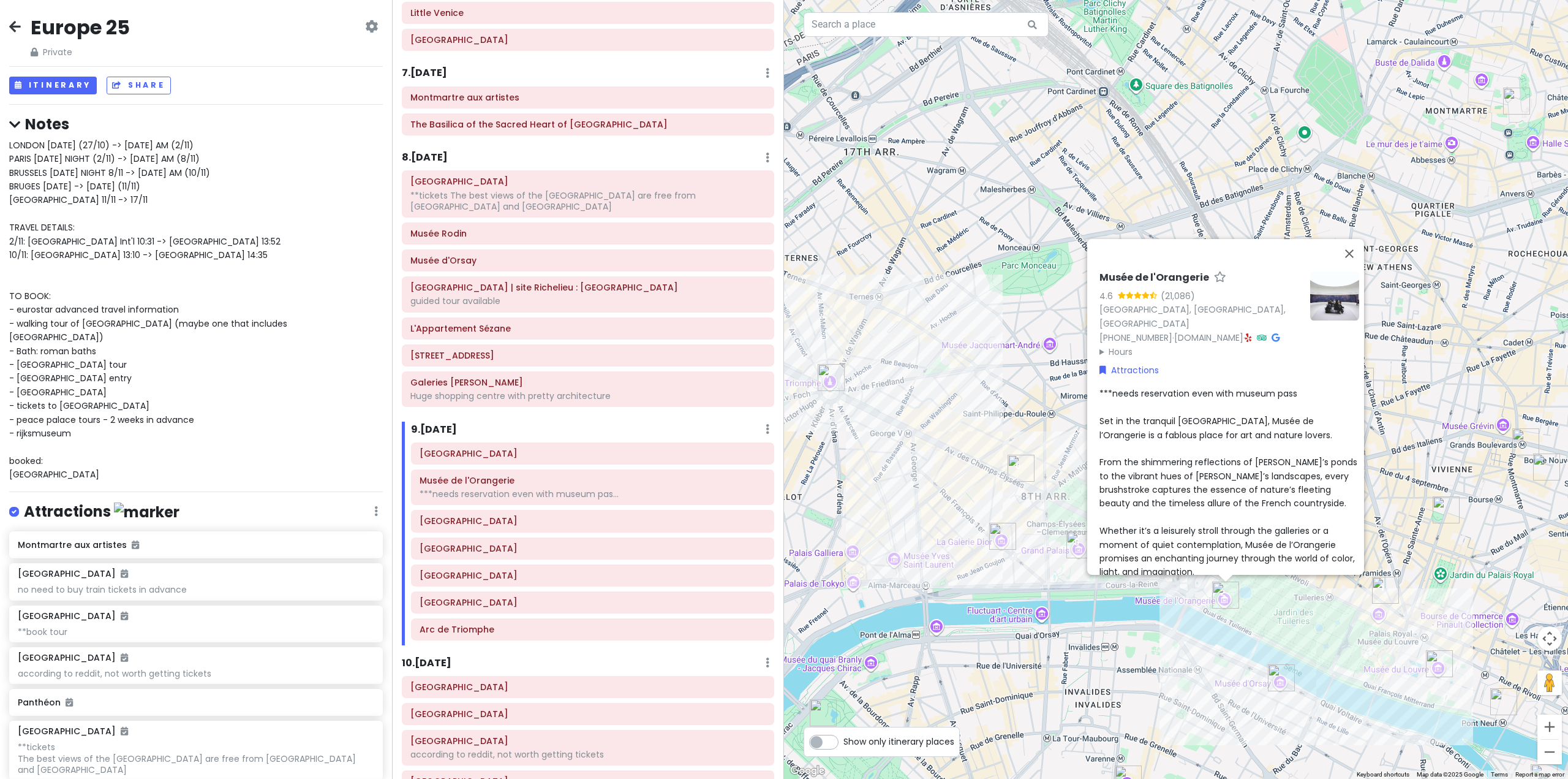
scroll to position [0, 0]
click at [977, 482] on div "Musée de l'Orangerie 4.6 (21,086) Jardin des Tuileries, 75001 Paris, France +33…" at bounding box center [1176, 390] width 784 height 779
click at [961, 374] on div "Musée de l'Orangerie 4.6 (21,086) Jardin des Tuileries, 75001 Paris, France +33…" at bounding box center [1176, 390] width 784 height 779
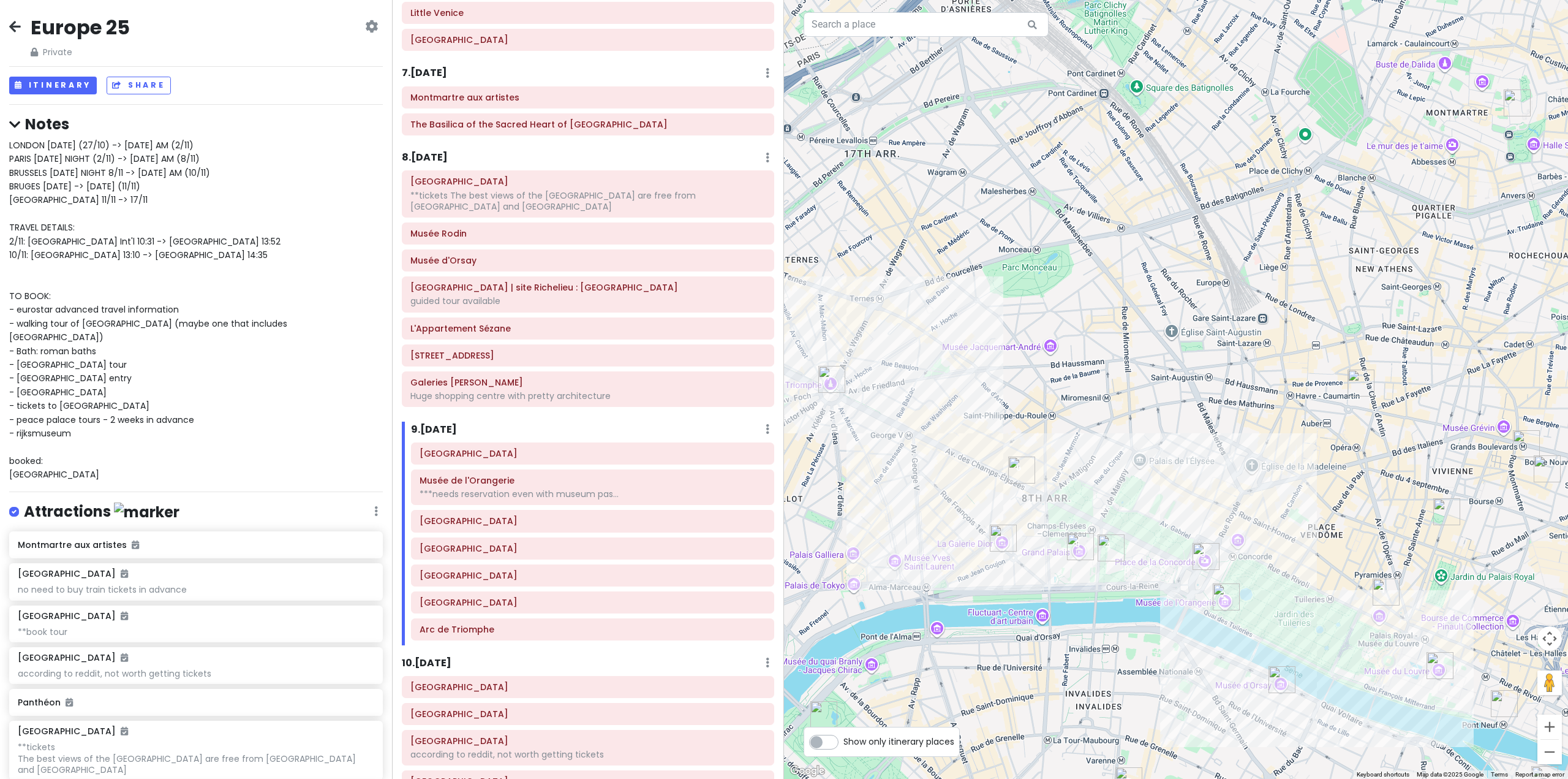
click at [1093, 563] on div at bounding box center [1176, 390] width 784 height 779
click at [1083, 561] on div at bounding box center [1176, 390] width 784 height 779
click at [1019, 483] on div at bounding box center [1176, 390] width 784 height 779
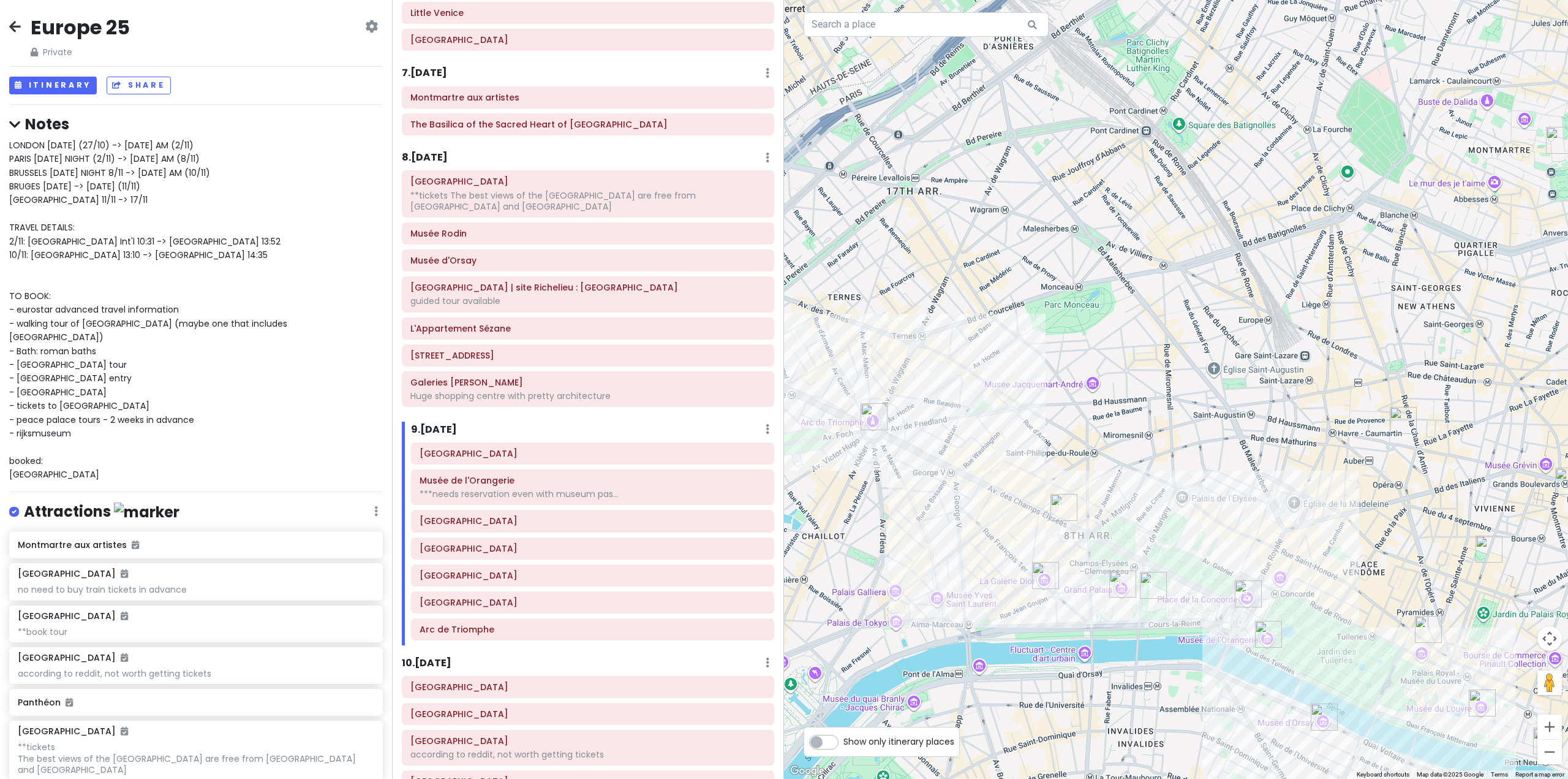
drag, startPoint x: 938, startPoint y: 499, endPoint x: 1008, endPoint y: 540, distance: 81.1
click at [986, 531] on div at bounding box center [1176, 390] width 784 height 779
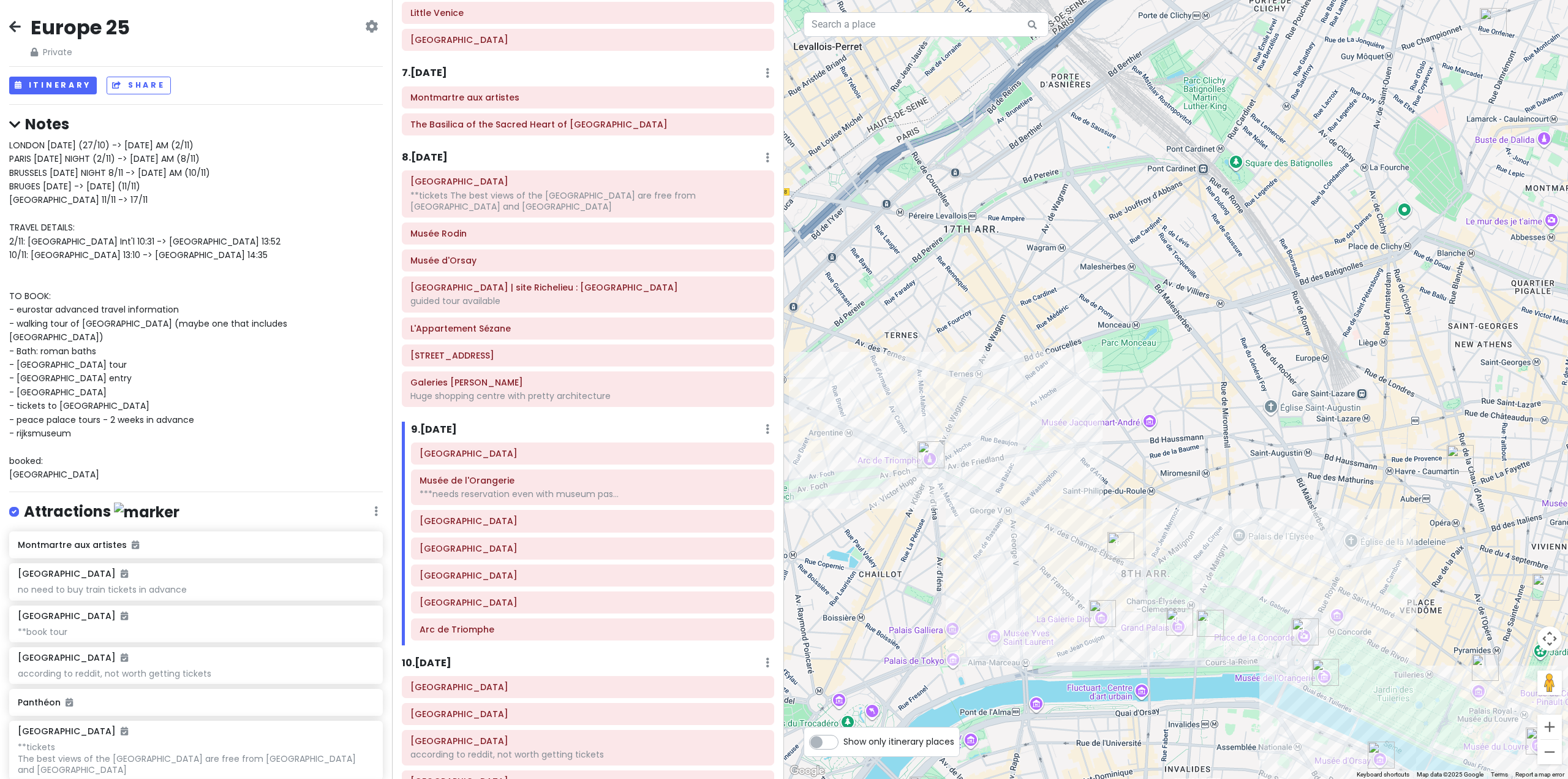
click at [929, 464] on img "Arc de Triomphe" at bounding box center [931, 455] width 27 height 27
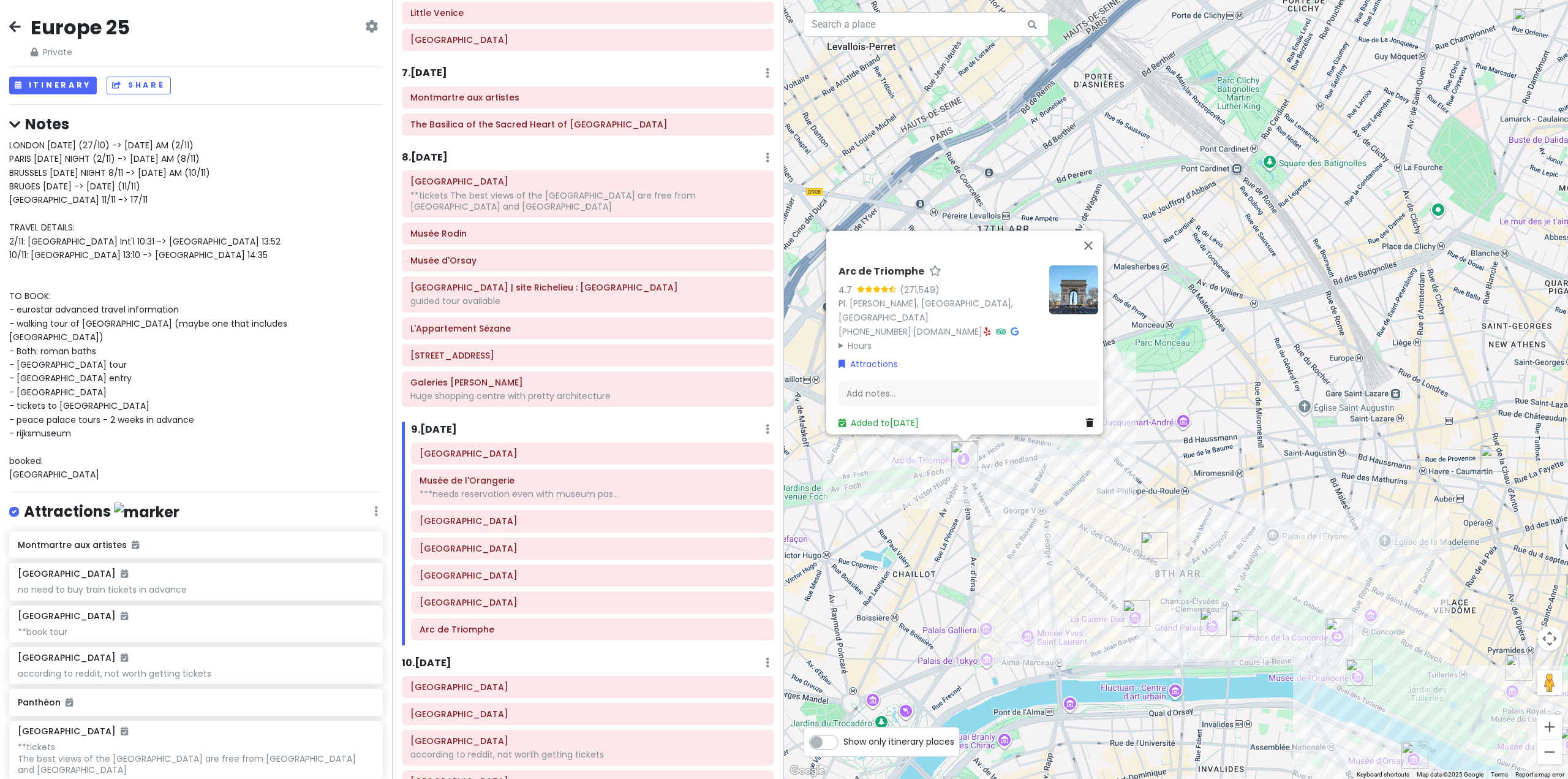
click at [1002, 562] on div "Arc de Triomphe 4.7 (271,549) Pl. Charles de Gaulle, 75008 Paris, France +33 1 …" at bounding box center [1176, 390] width 784 height 779
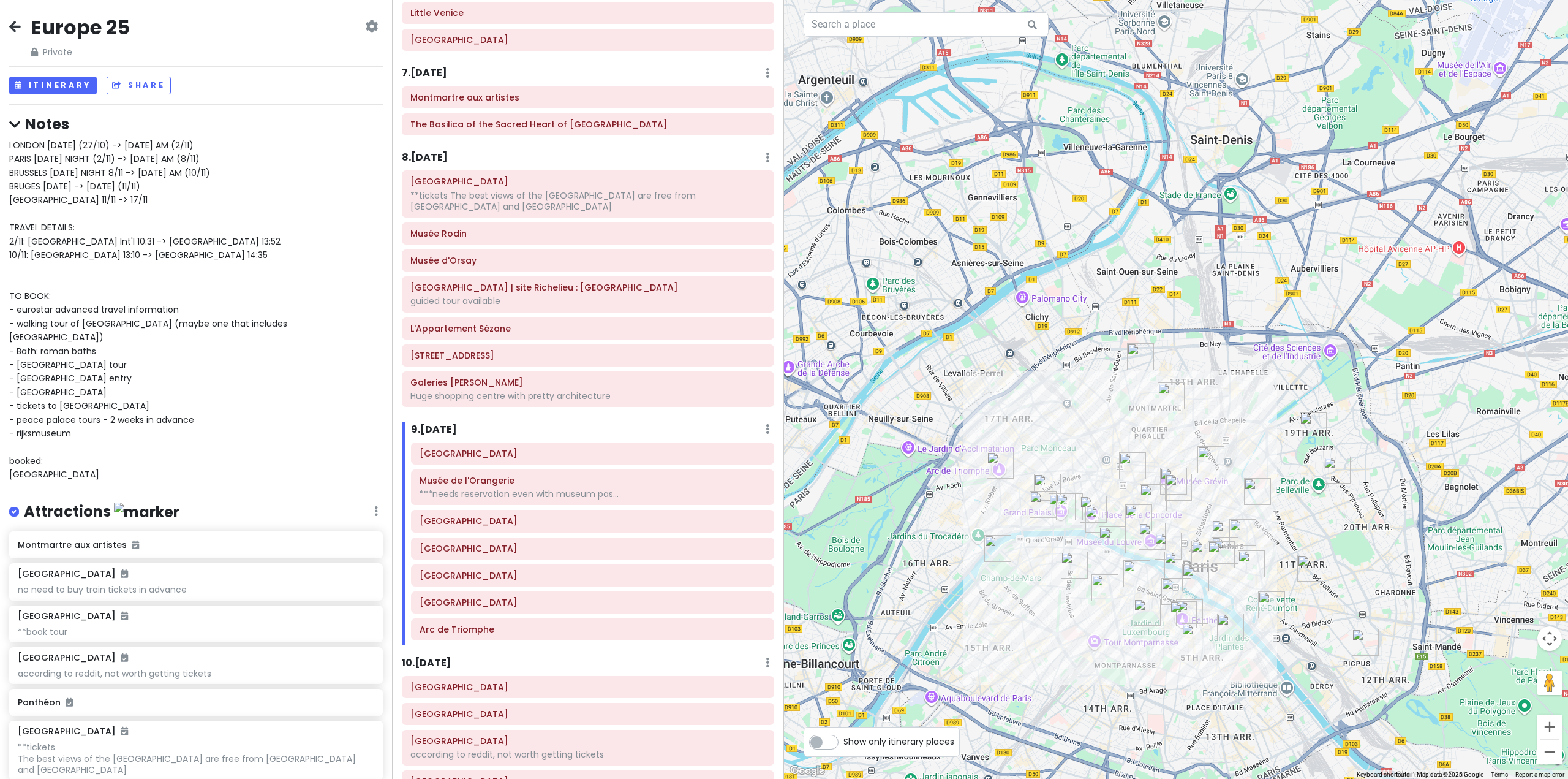
drag, startPoint x: 1053, startPoint y: 606, endPoint x: 1026, endPoint y: 581, distance: 36.8
click at [1029, 581] on div at bounding box center [1176, 390] width 784 height 779
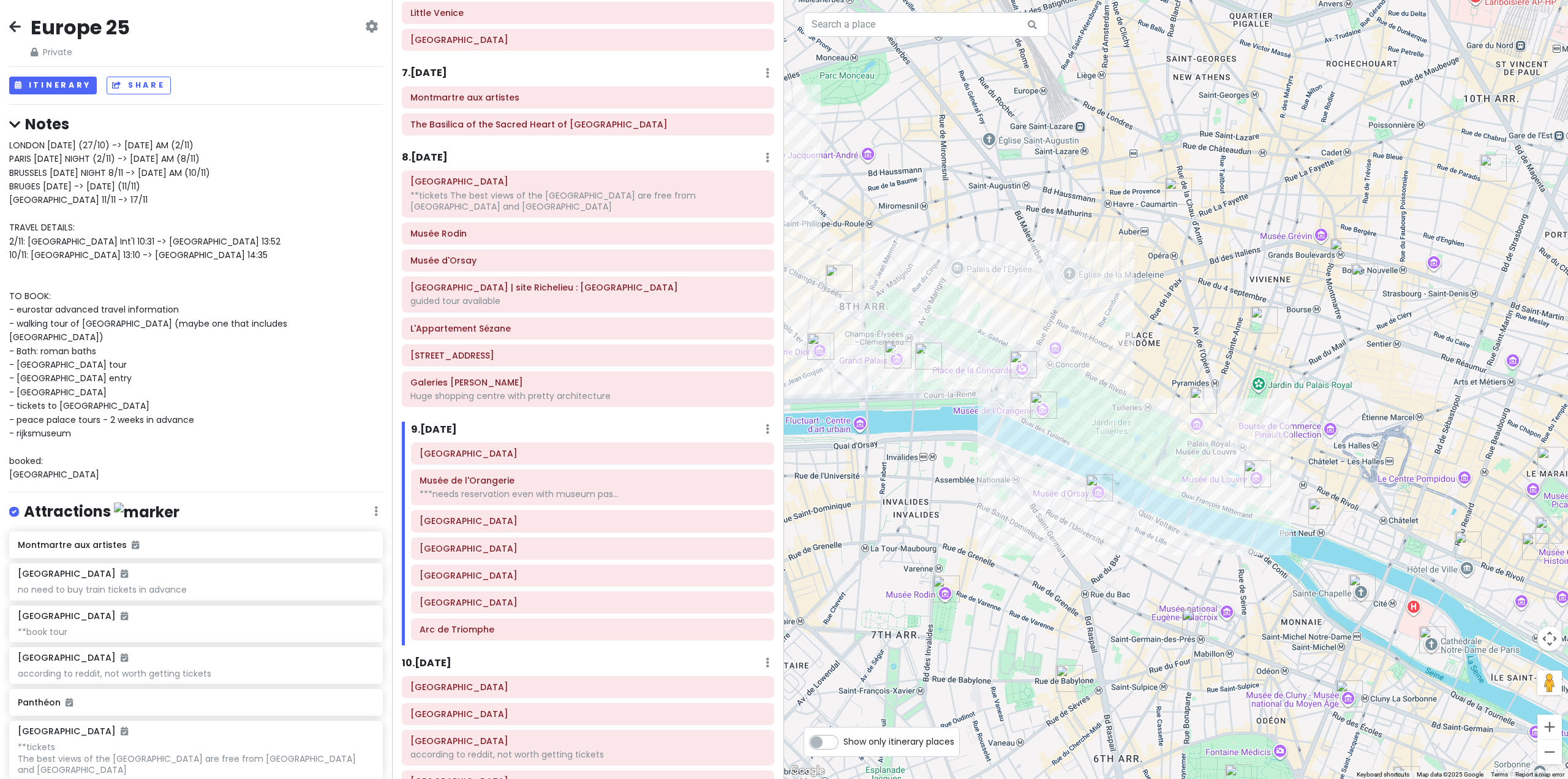
drag, startPoint x: 1200, startPoint y: 550, endPoint x: 1000, endPoint y: 574, distance: 201.4
click at [1001, 574] on div at bounding box center [1176, 390] width 784 height 779
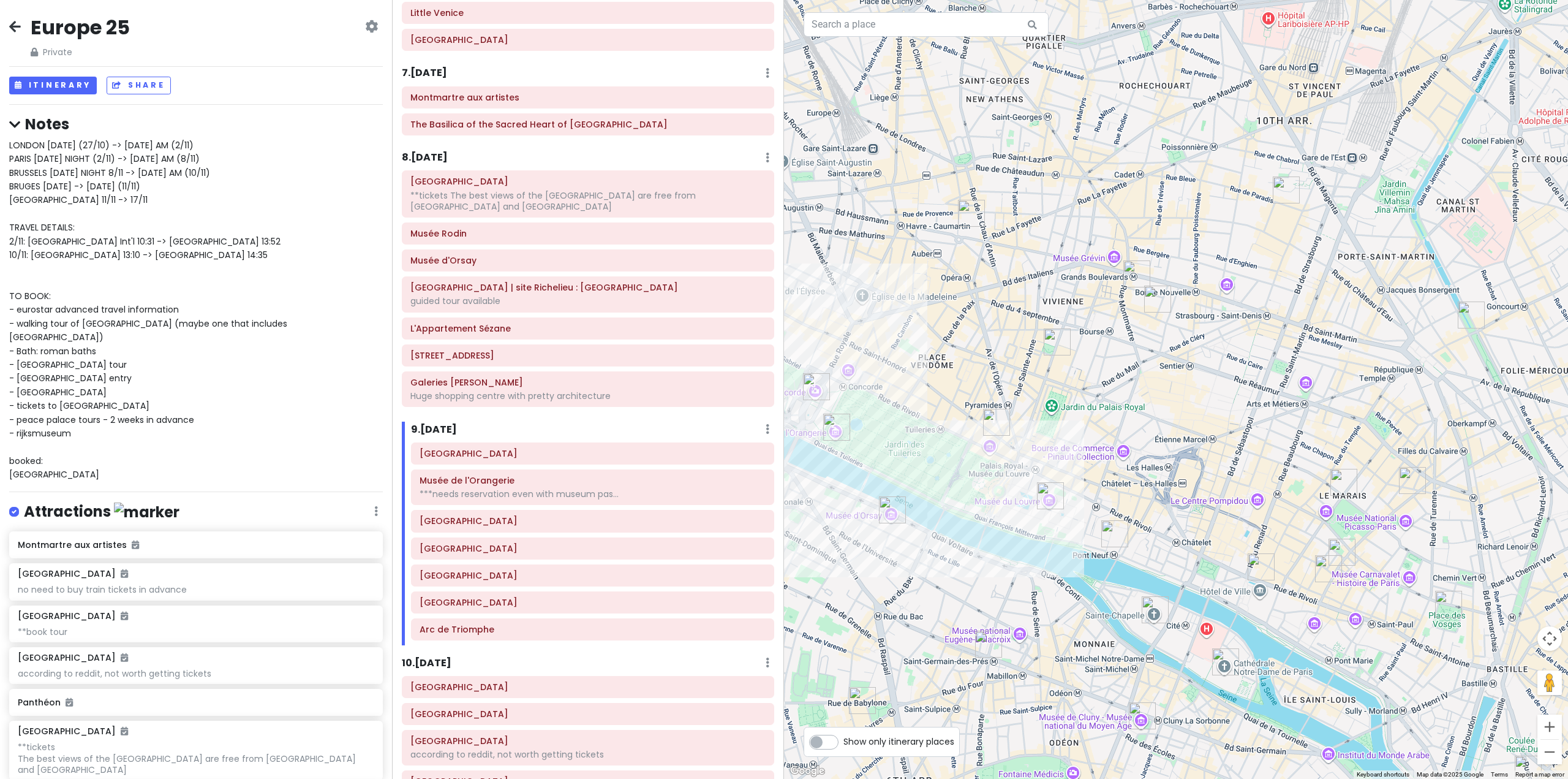
scroll to position [1378, 0]
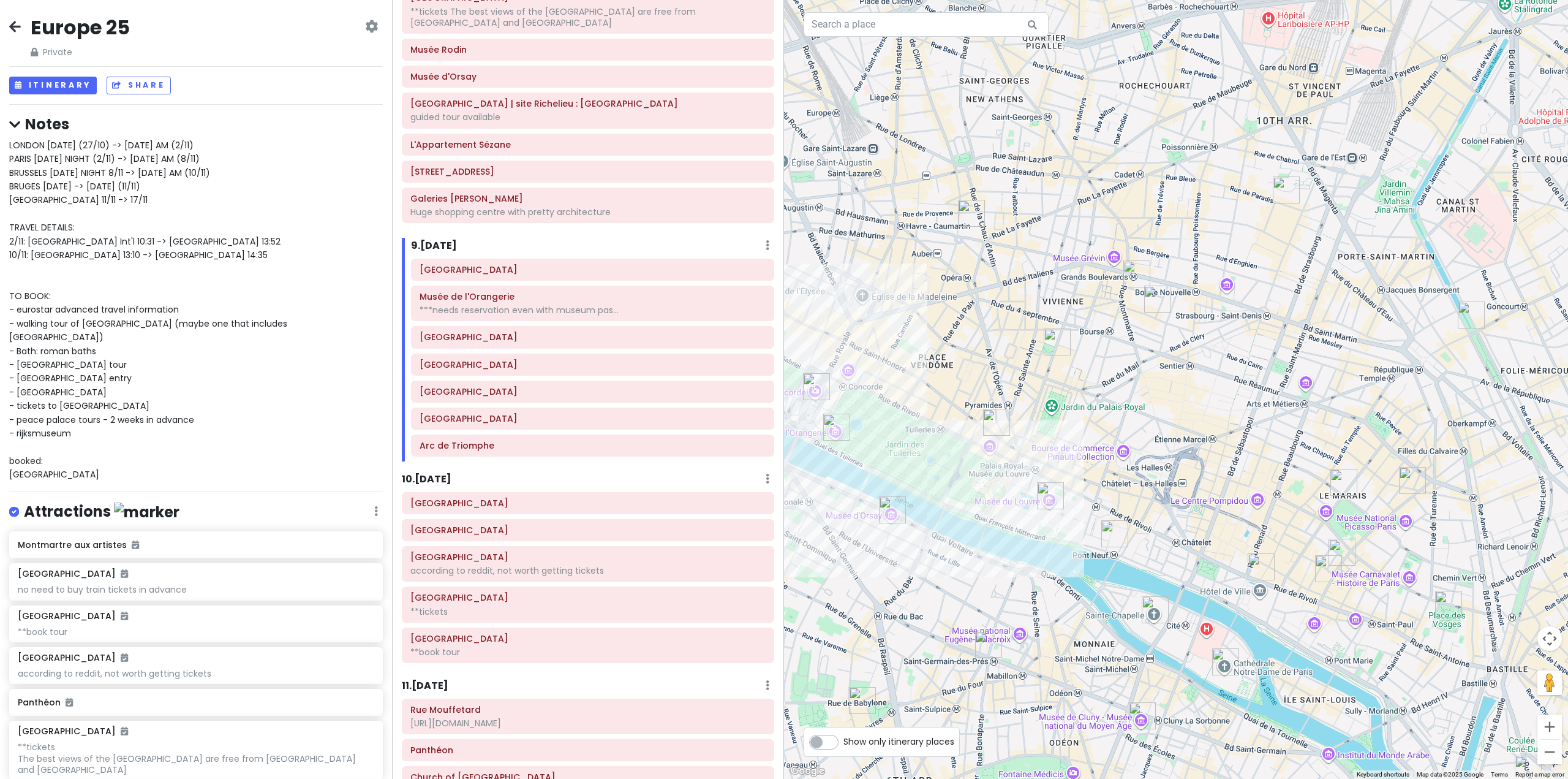
click at [447, 478] on h6 "10 . [DATE]" at bounding box center [427, 480] width 50 height 13
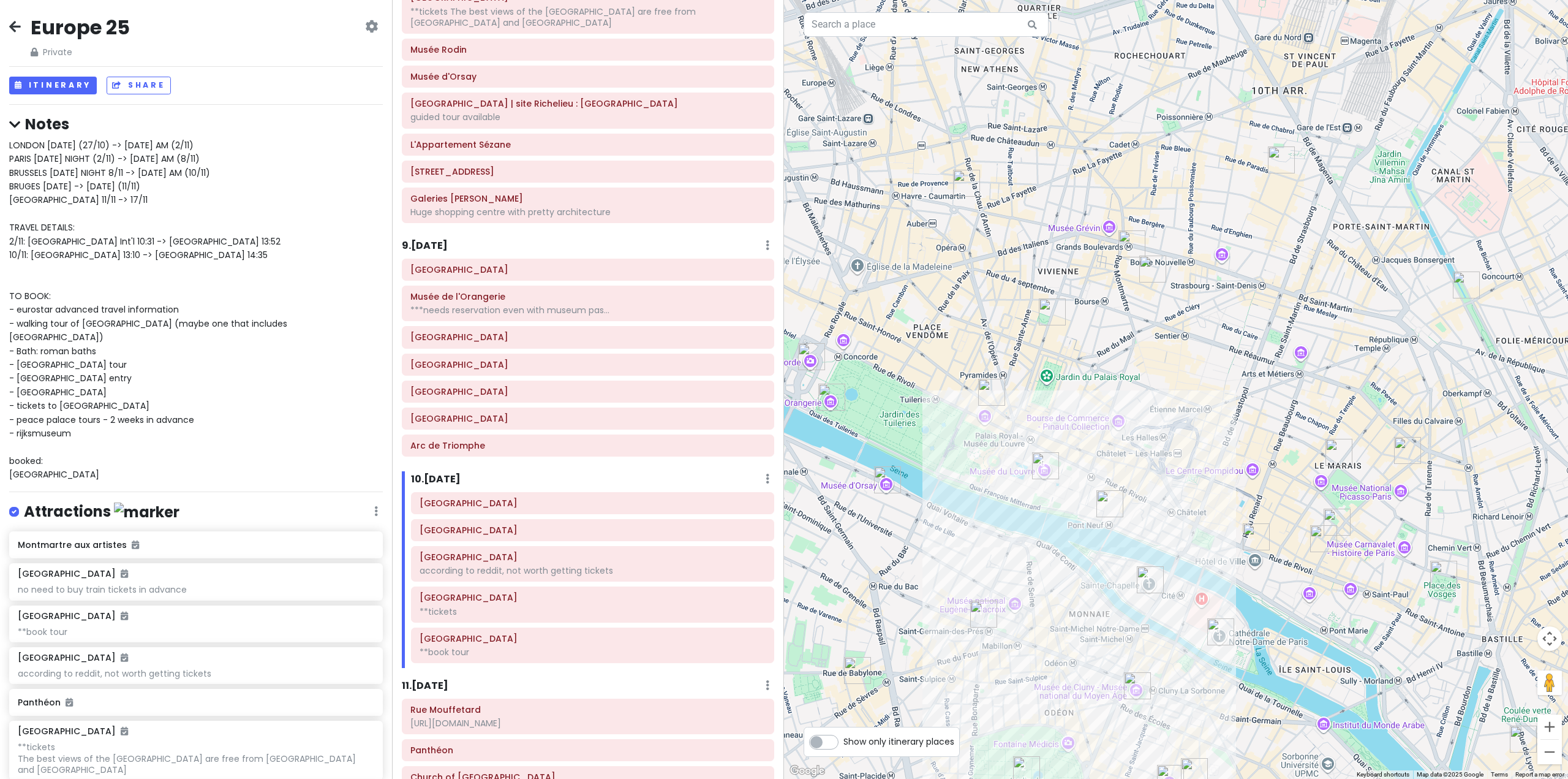
drag, startPoint x: 1253, startPoint y: 630, endPoint x: 1221, endPoint y: 561, distance: 76.1
click at [1221, 561] on div at bounding box center [1176, 390] width 784 height 779
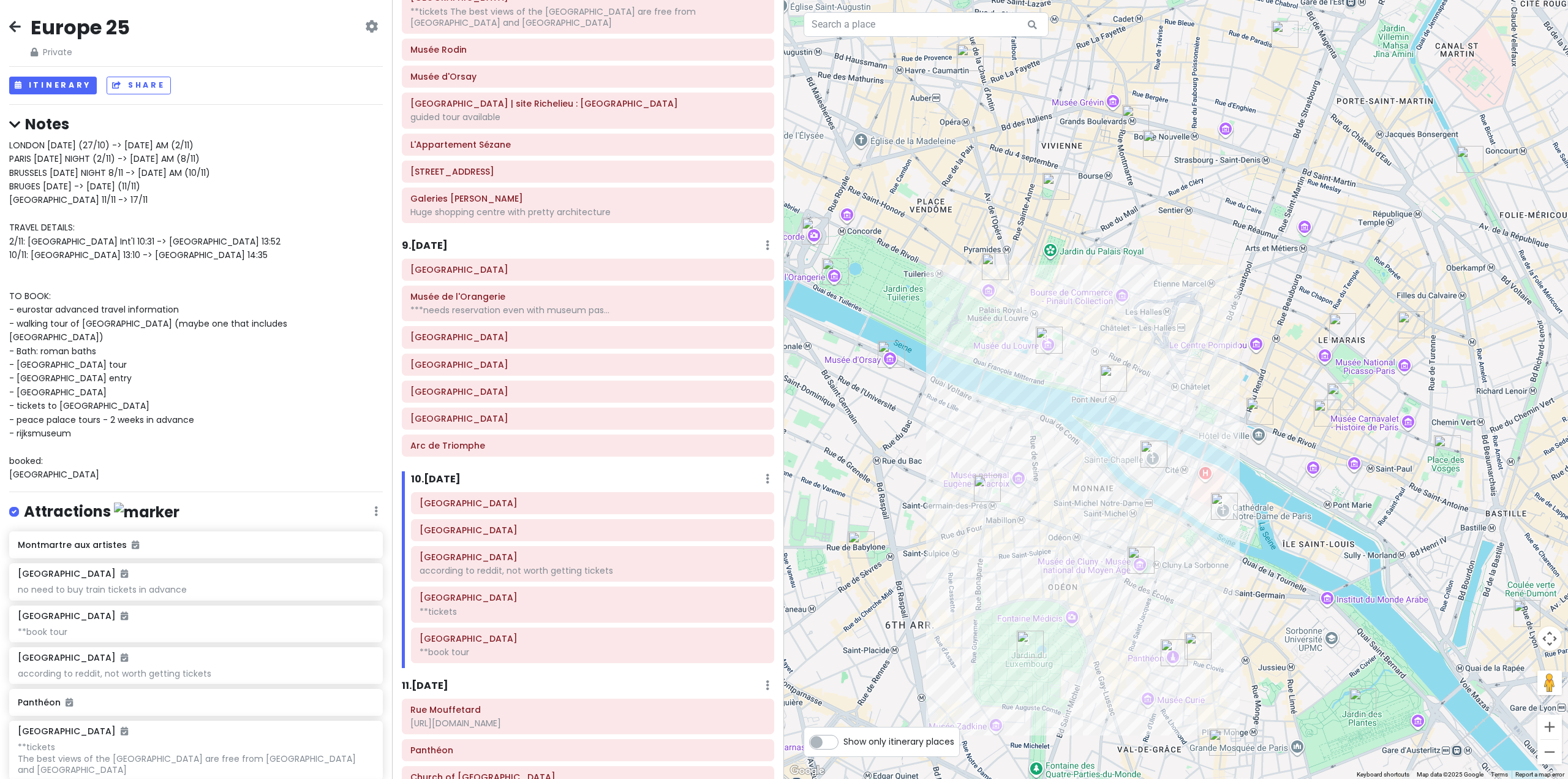
drag, startPoint x: 1296, startPoint y: 698, endPoint x: 1323, endPoint y: 632, distance: 71.3
click at [1323, 632] on div at bounding box center [1176, 390] width 784 height 779
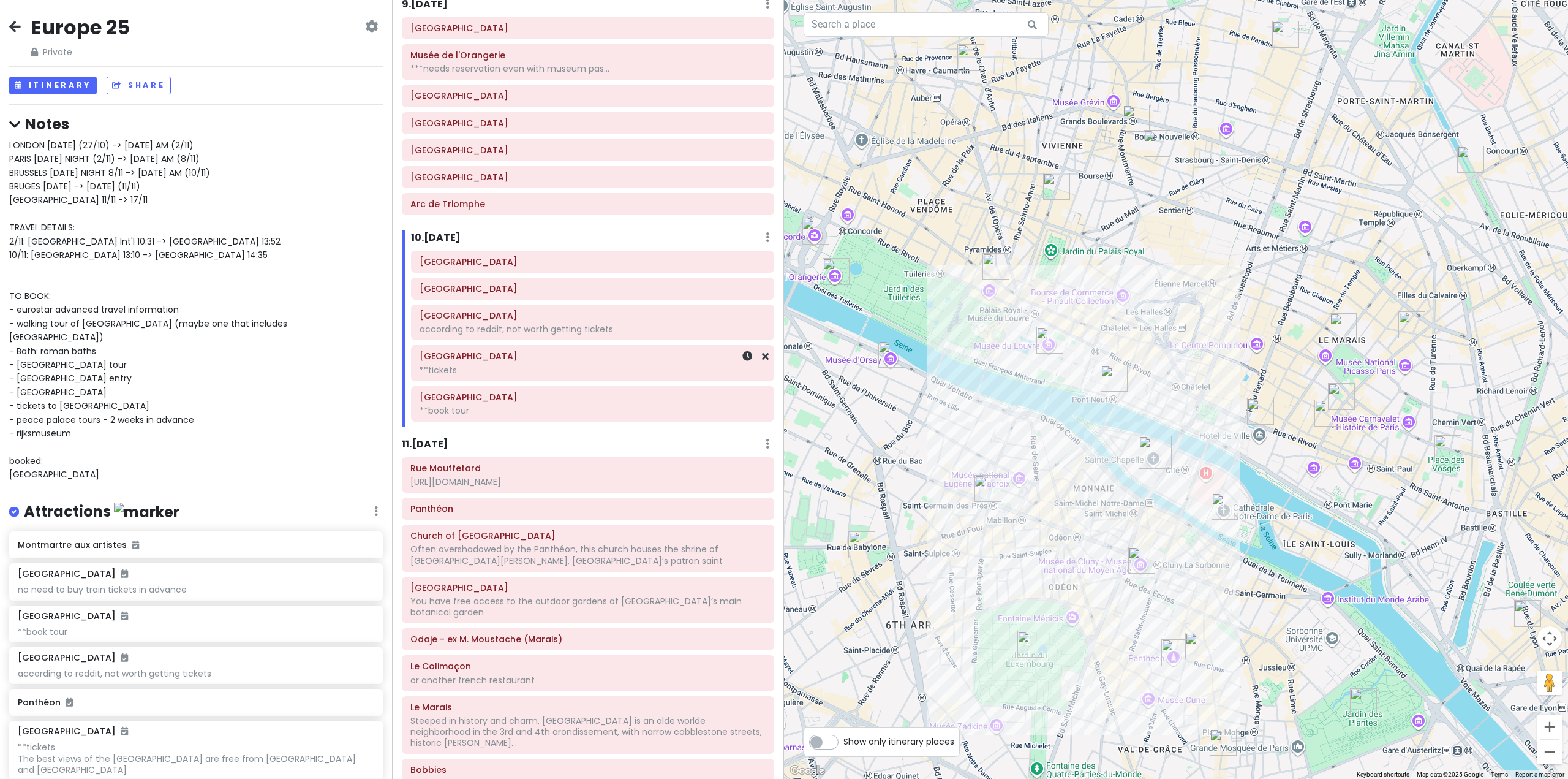
scroll to position [1623, 0]
click at [1148, 450] on img "Sainte-Chapelle" at bounding box center [1155, 454] width 27 height 27
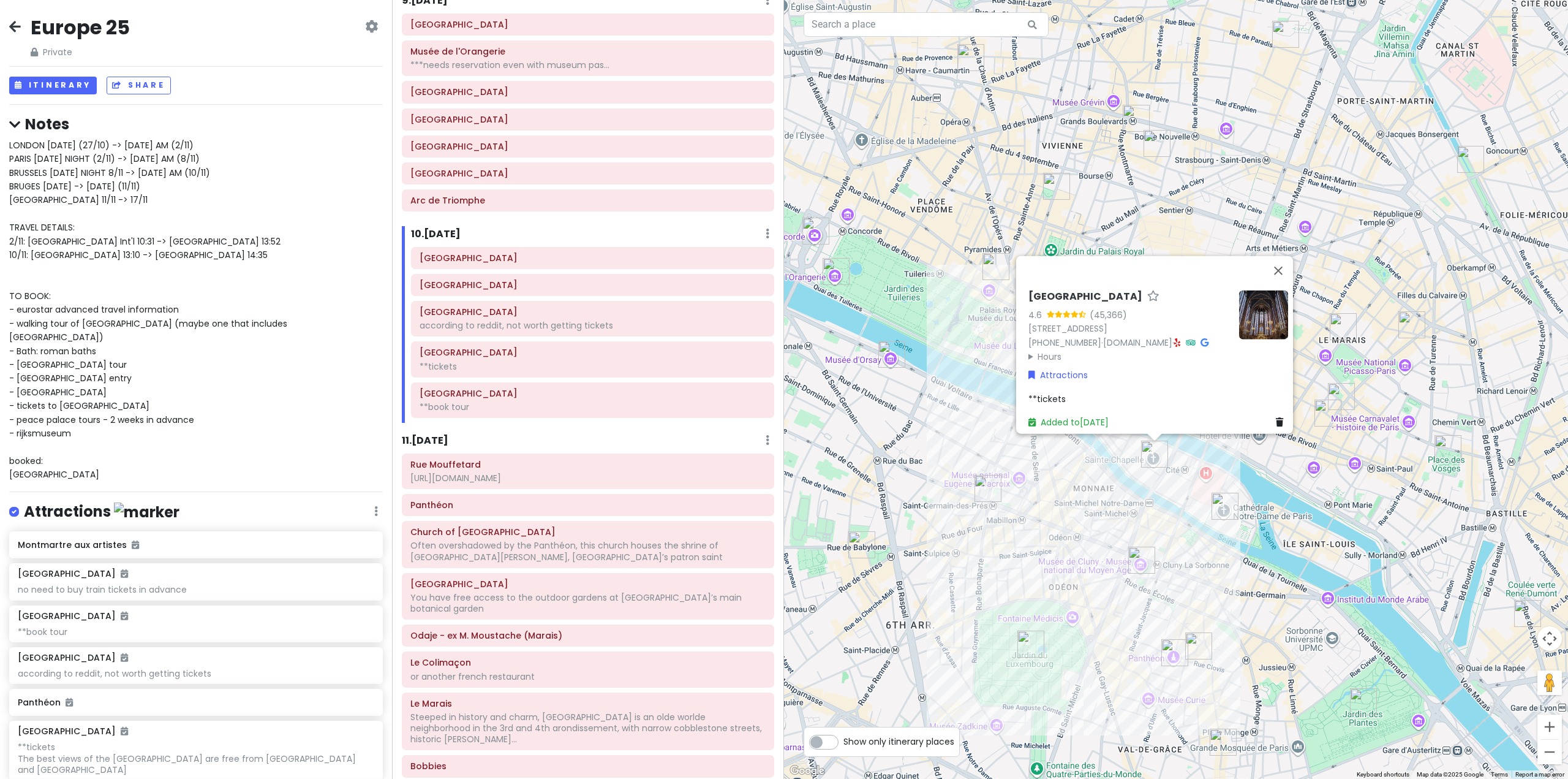
click at [1072, 479] on div "Sainte-Chapelle 4.6 (45,366) 10 Bd du Palais, 75001 Paris, France +33 1 53 40 6…" at bounding box center [1176, 390] width 784 height 779
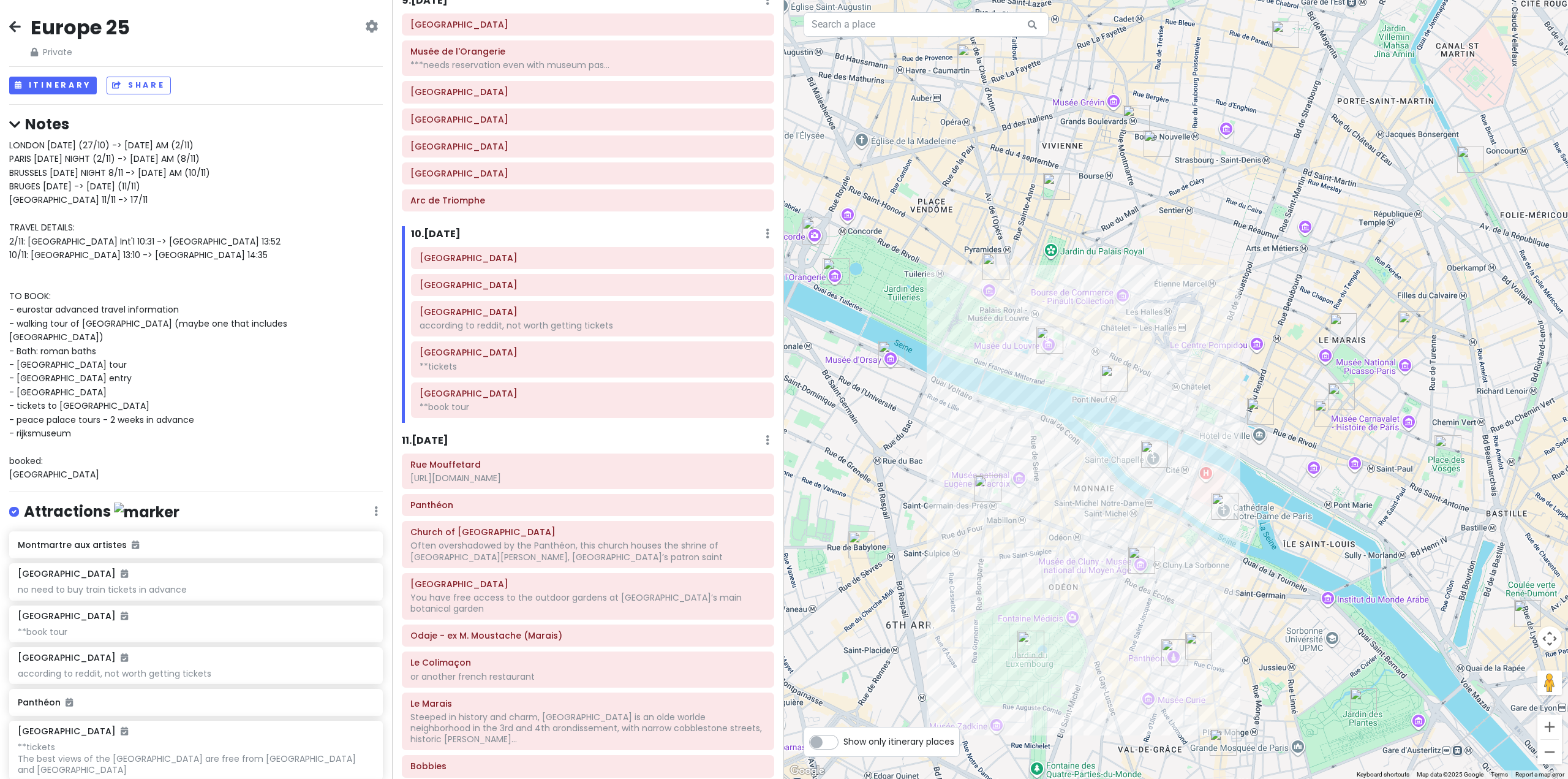
click at [1046, 344] on img "Louvre Museum" at bounding box center [1050, 340] width 27 height 27
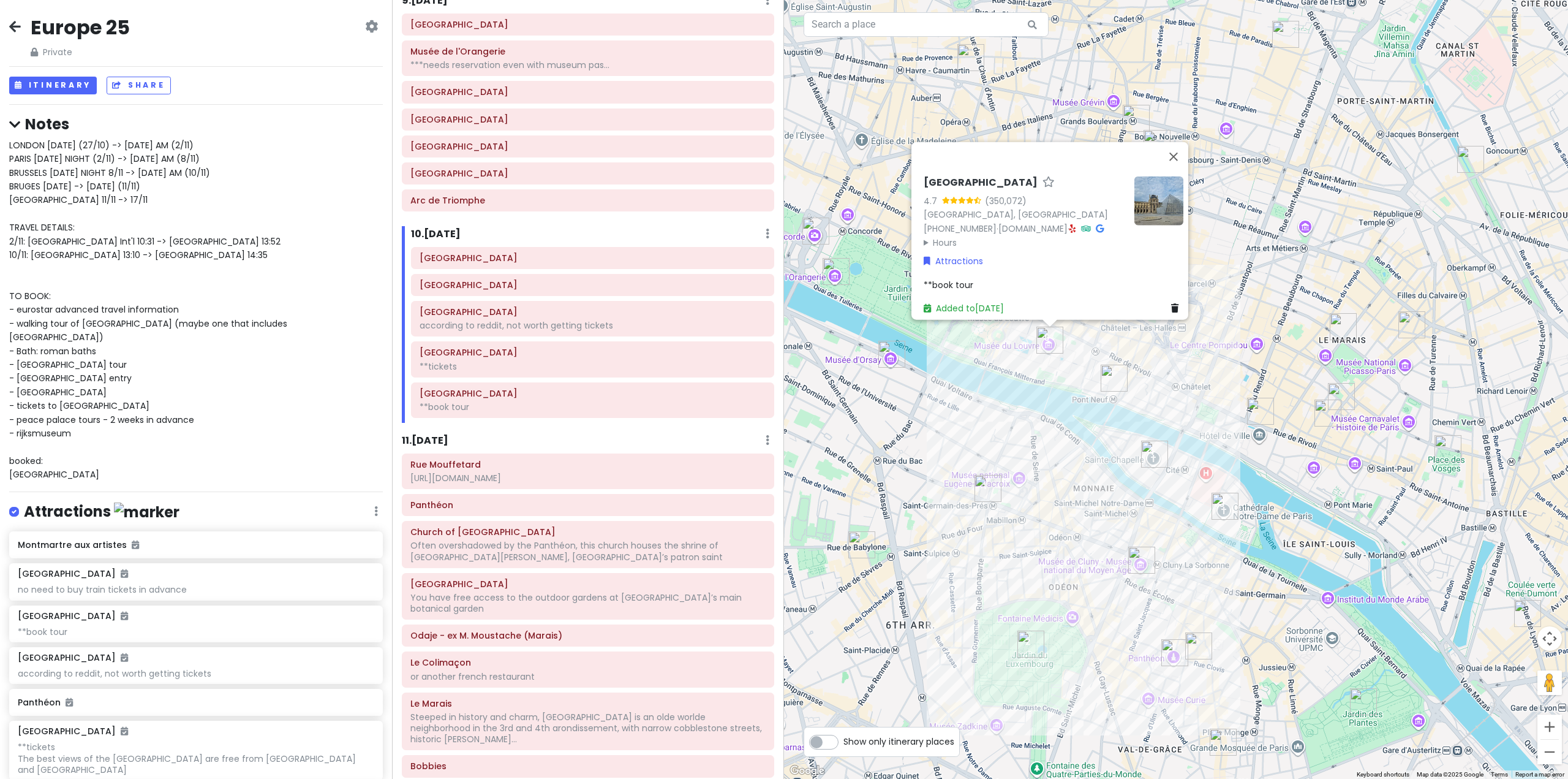
click at [1040, 491] on div "Louvre Museum 4.7 (350,072) 75001 Paris, France +33 1 40 20 53 17 · www.louvre.…" at bounding box center [1176, 390] width 784 height 779
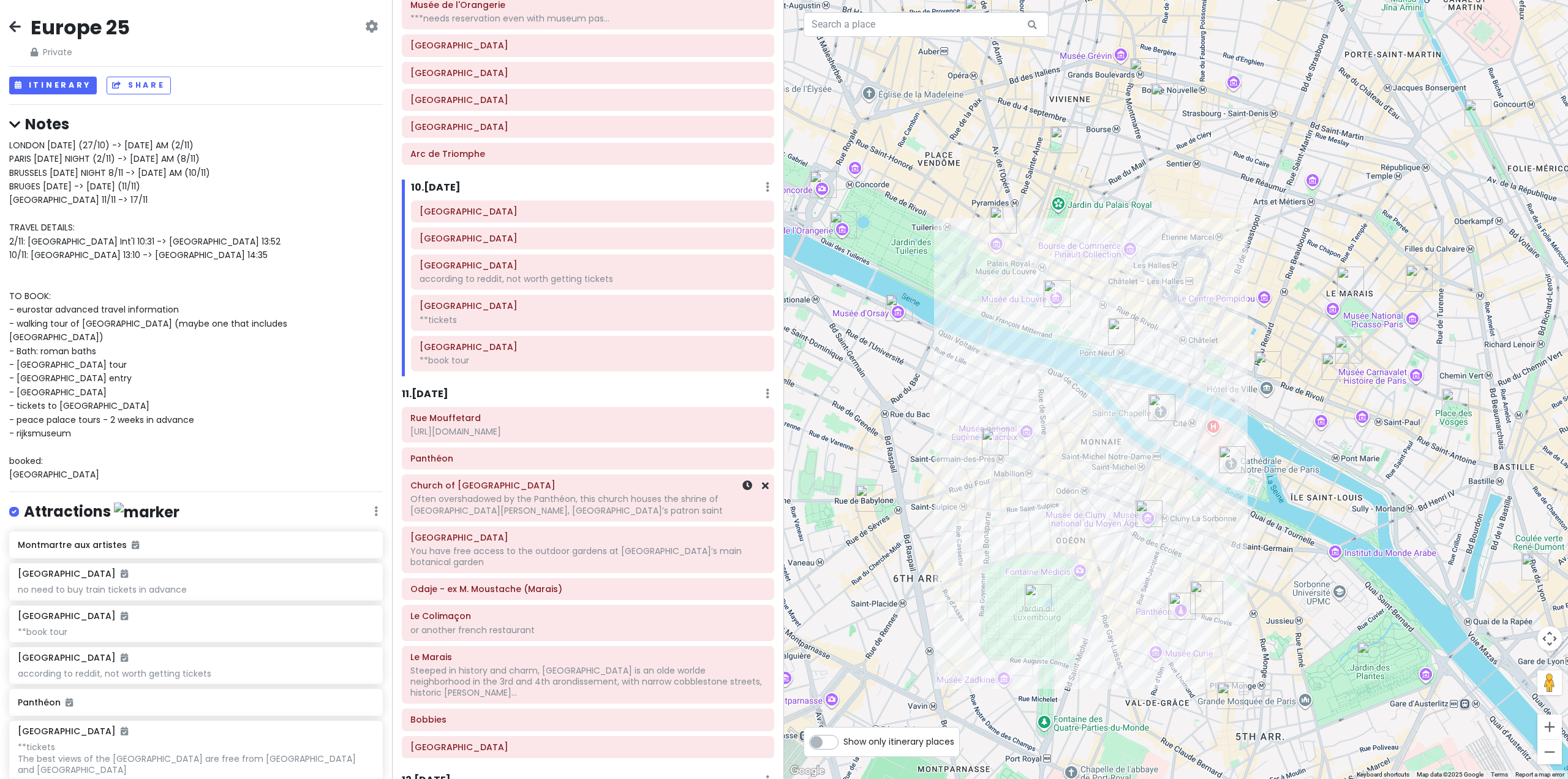
scroll to position [1745, 0]
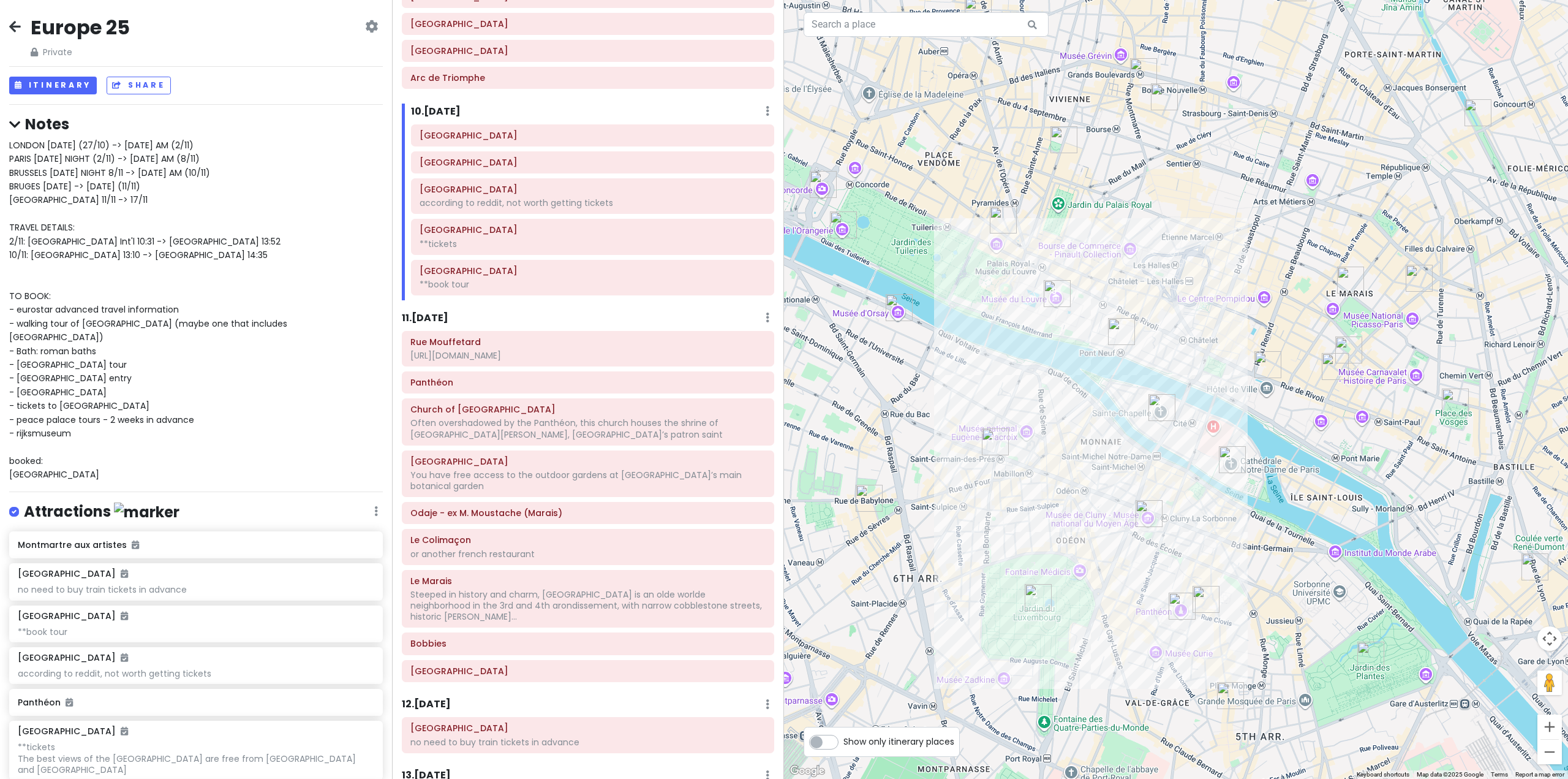
click at [443, 315] on h6 "11 . [DATE]" at bounding box center [425, 319] width 46 height 13
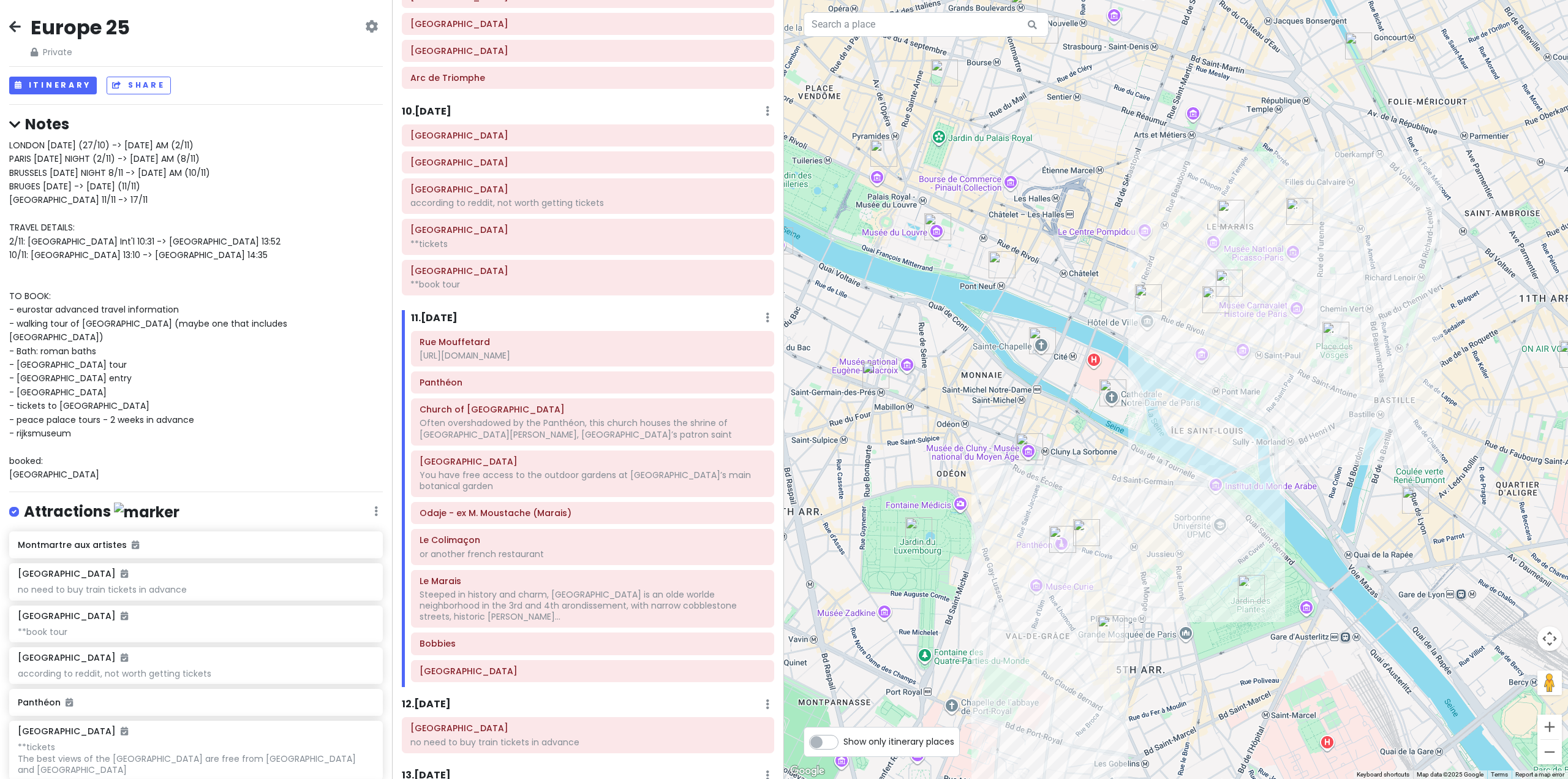
drag, startPoint x: 1168, startPoint y: 540, endPoint x: 1038, endPoint y: 467, distance: 149.1
click at [1040, 467] on div at bounding box center [1176, 390] width 784 height 779
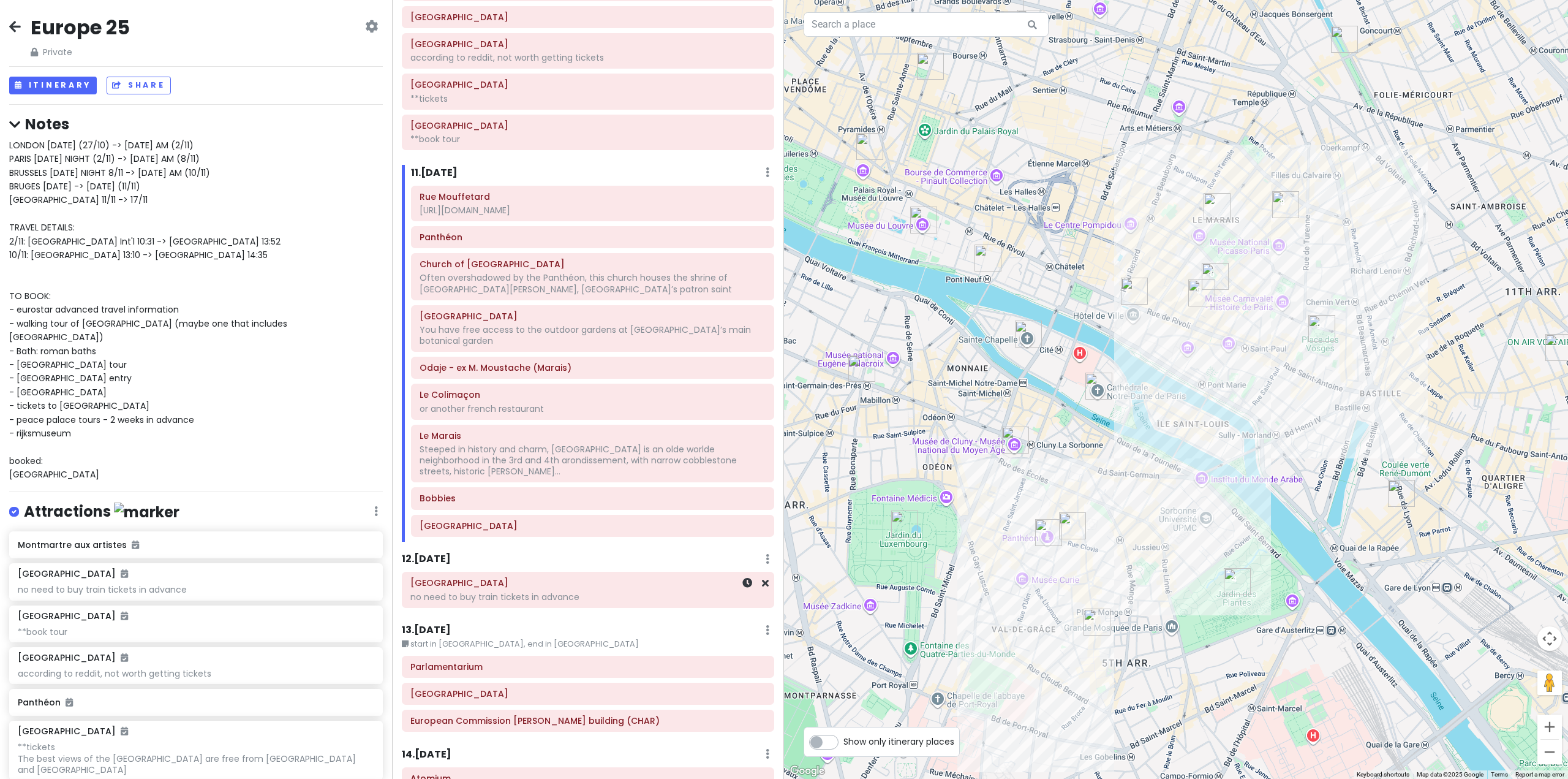
scroll to position [1929, 0]
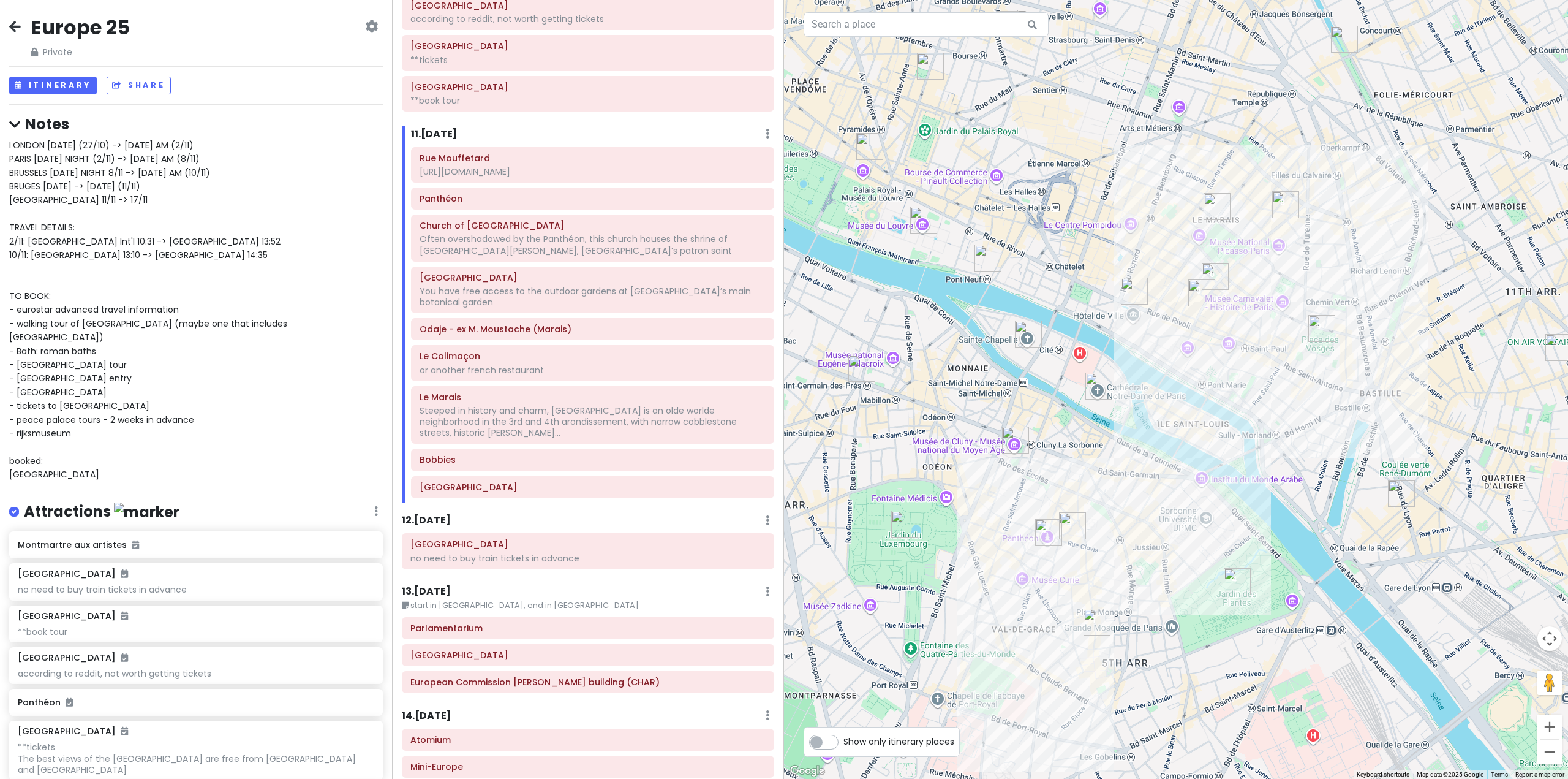
click at [439, 514] on h6 "12 . [DATE]" at bounding box center [427, 521] width 49 height 13
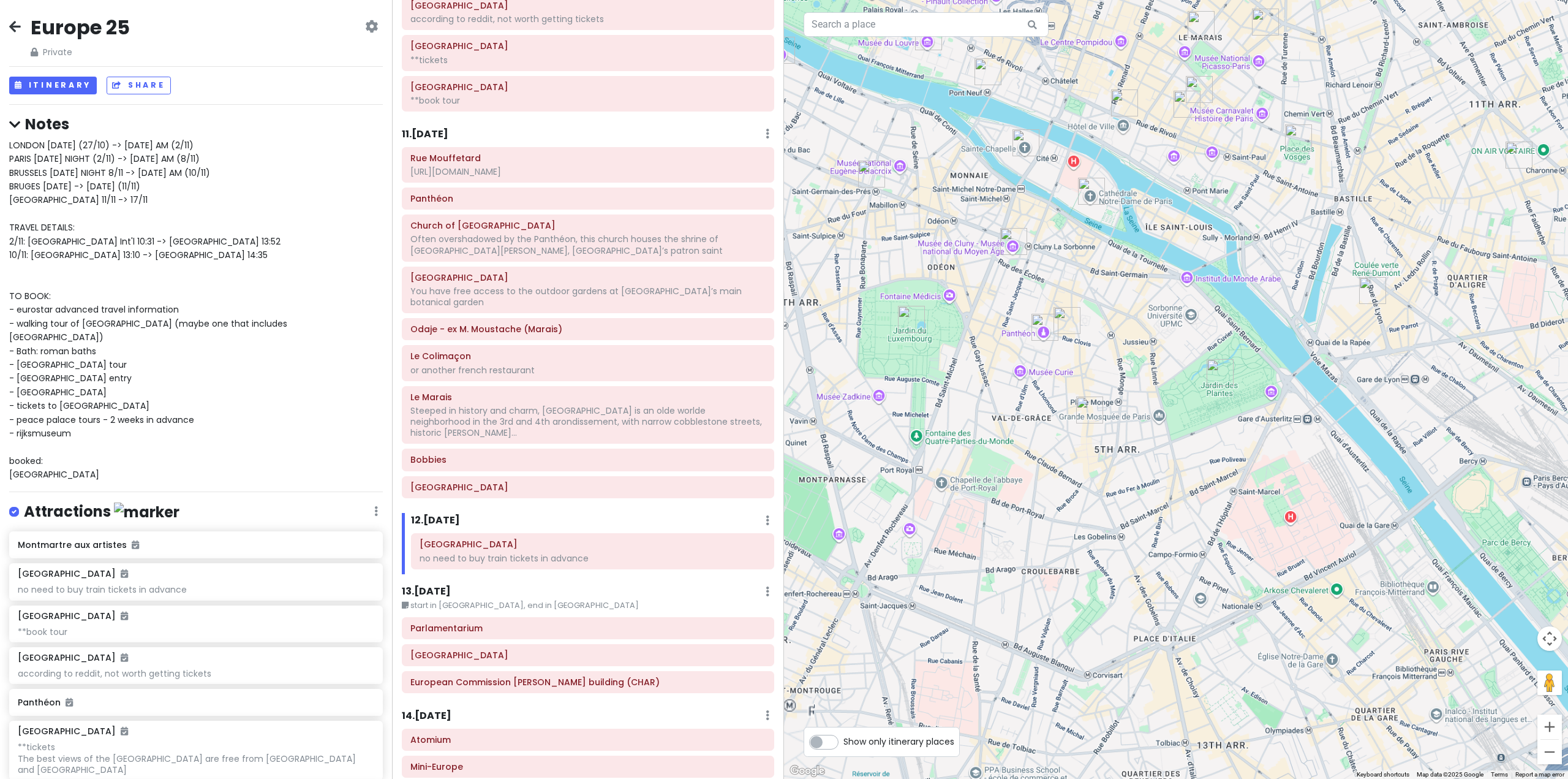
drag, startPoint x: 1110, startPoint y: 581, endPoint x: 1144, endPoint y: 726, distance: 148.9
click at [1144, 735] on div at bounding box center [1176, 390] width 784 height 779
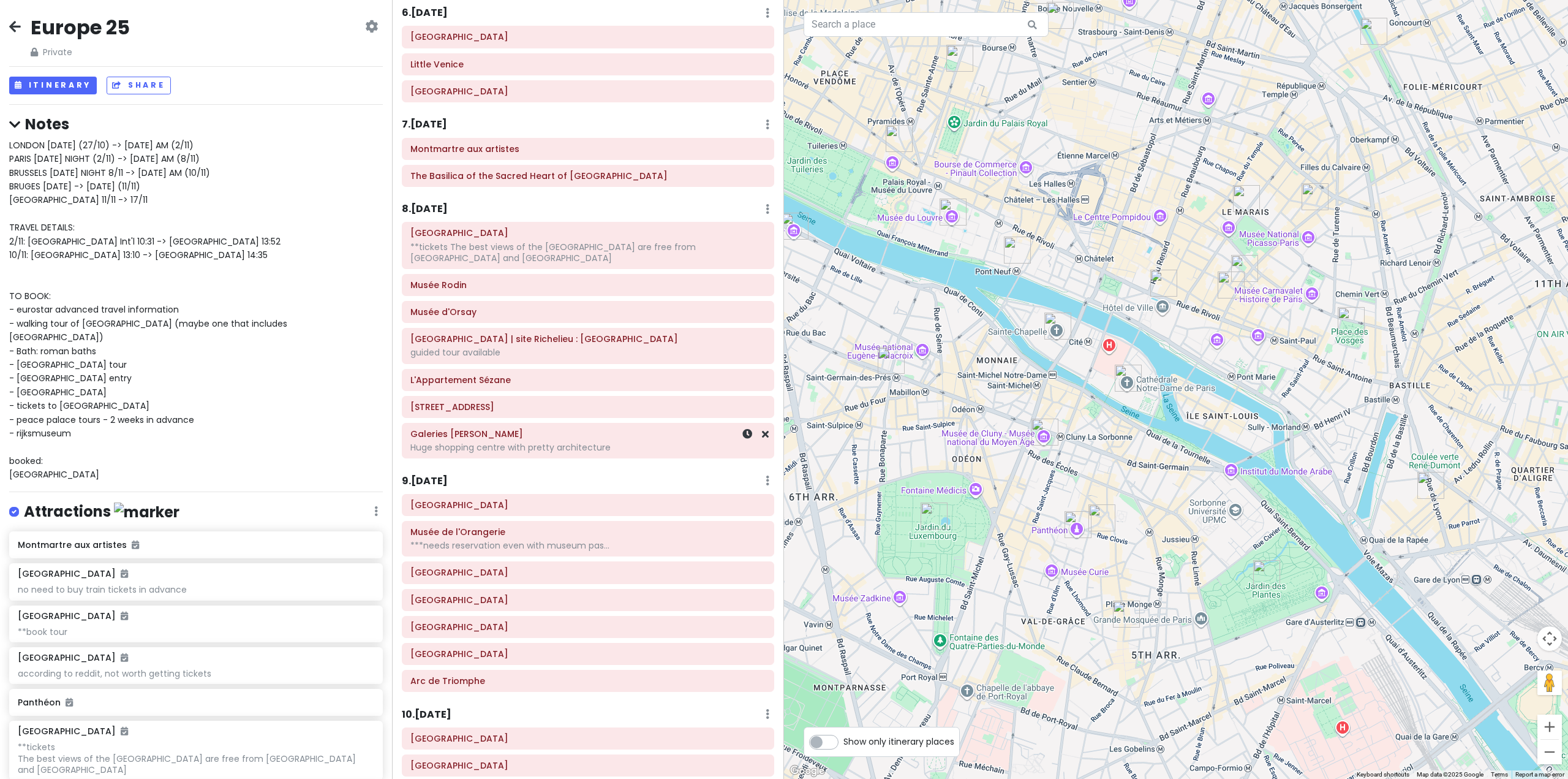
scroll to position [1132, 0]
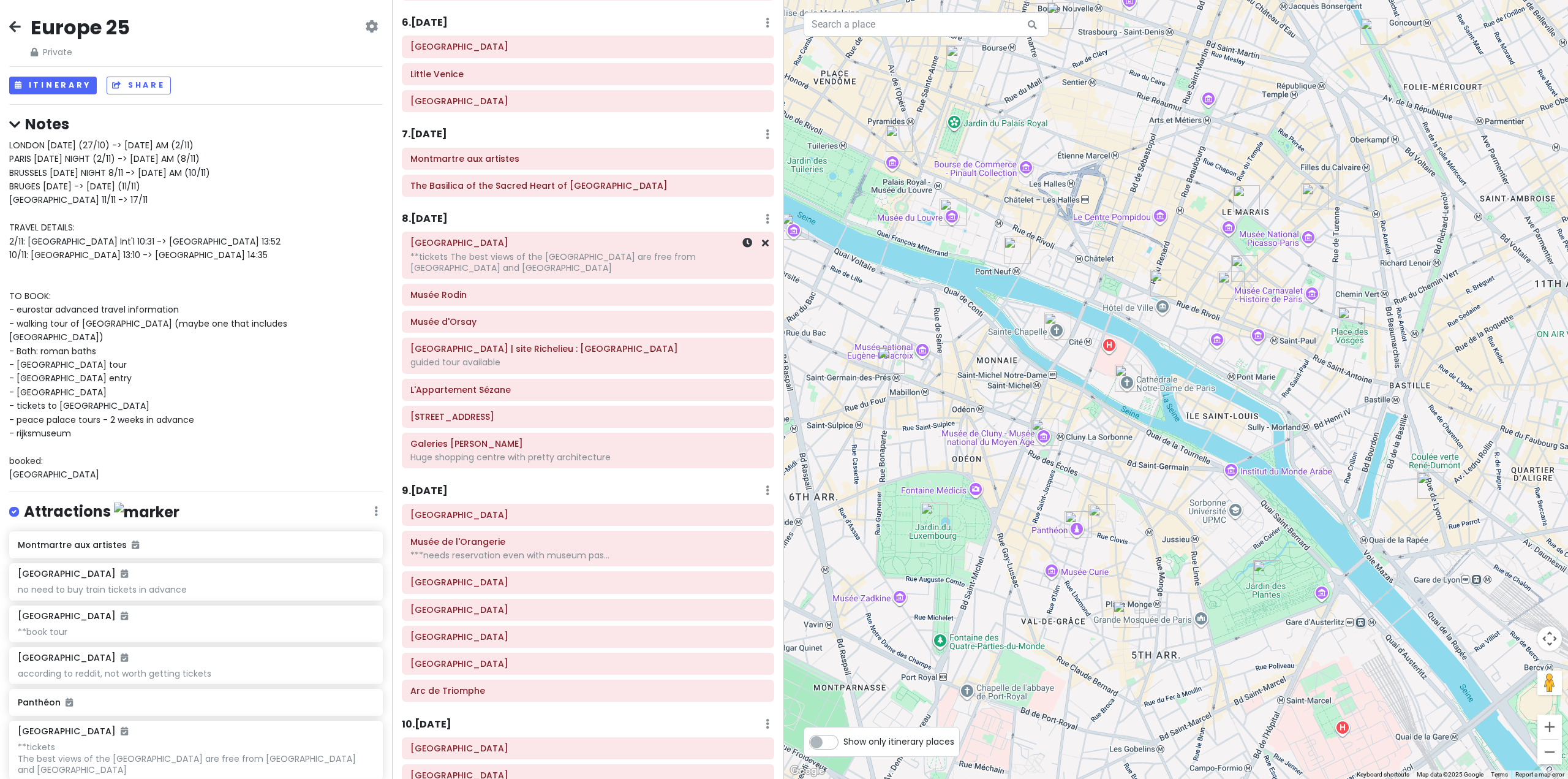
click at [491, 273] on div "**tickets The best views of the [GEOGRAPHIC_DATA] are free from [GEOGRAPHIC_DAT…" at bounding box center [588, 262] width 355 height 22
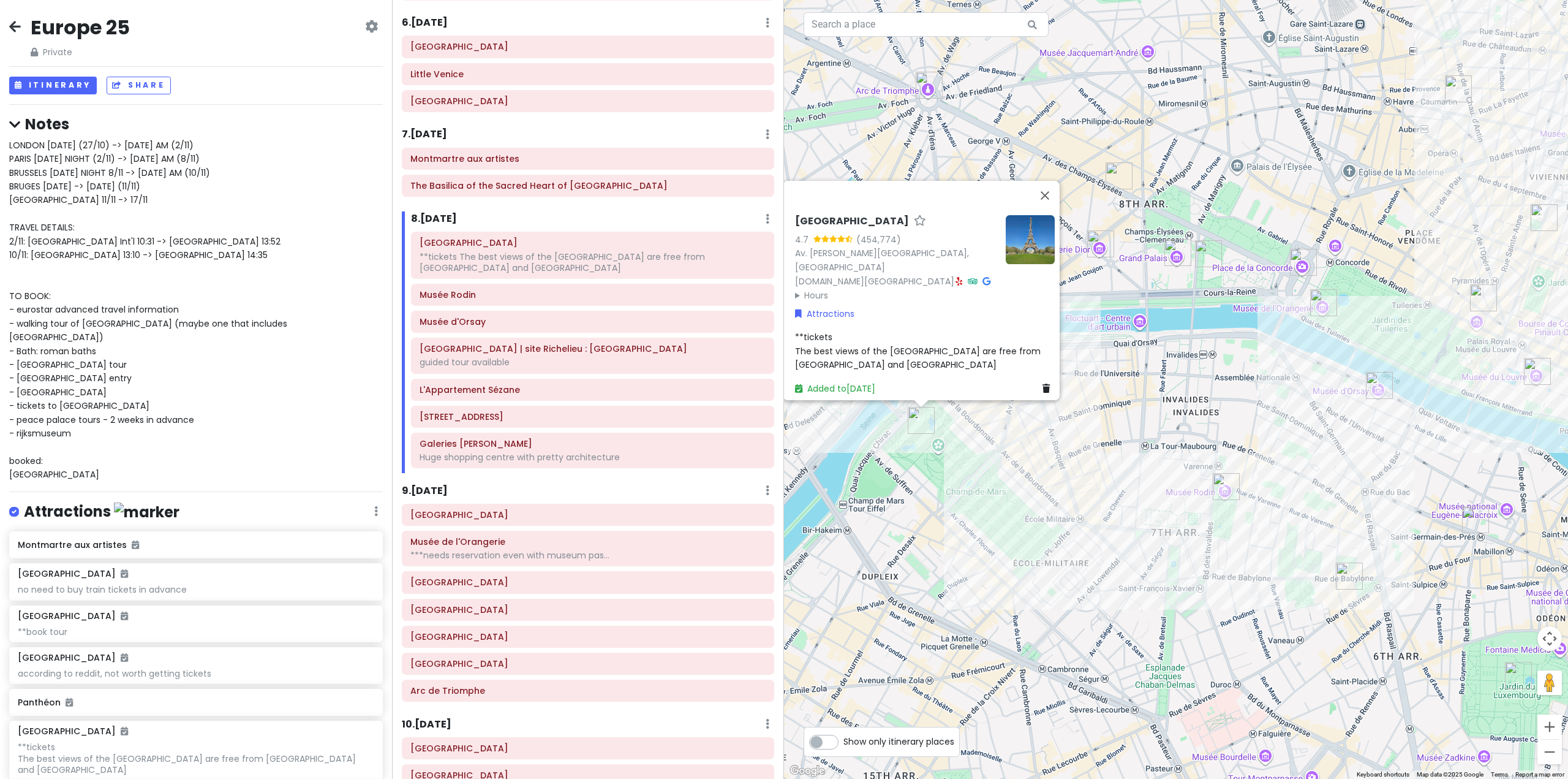
drag, startPoint x: 993, startPoint y: 574, endPoint x: 964, endPoint y: 719, distance: 147.9
click at [964, 719] on div "Eiffel Tower 4.7 (454,774) Av. Gustave Eiffel, 75007 Paris, France www.toureiff…" at bounding box center [1176, 390] width 784 height 779
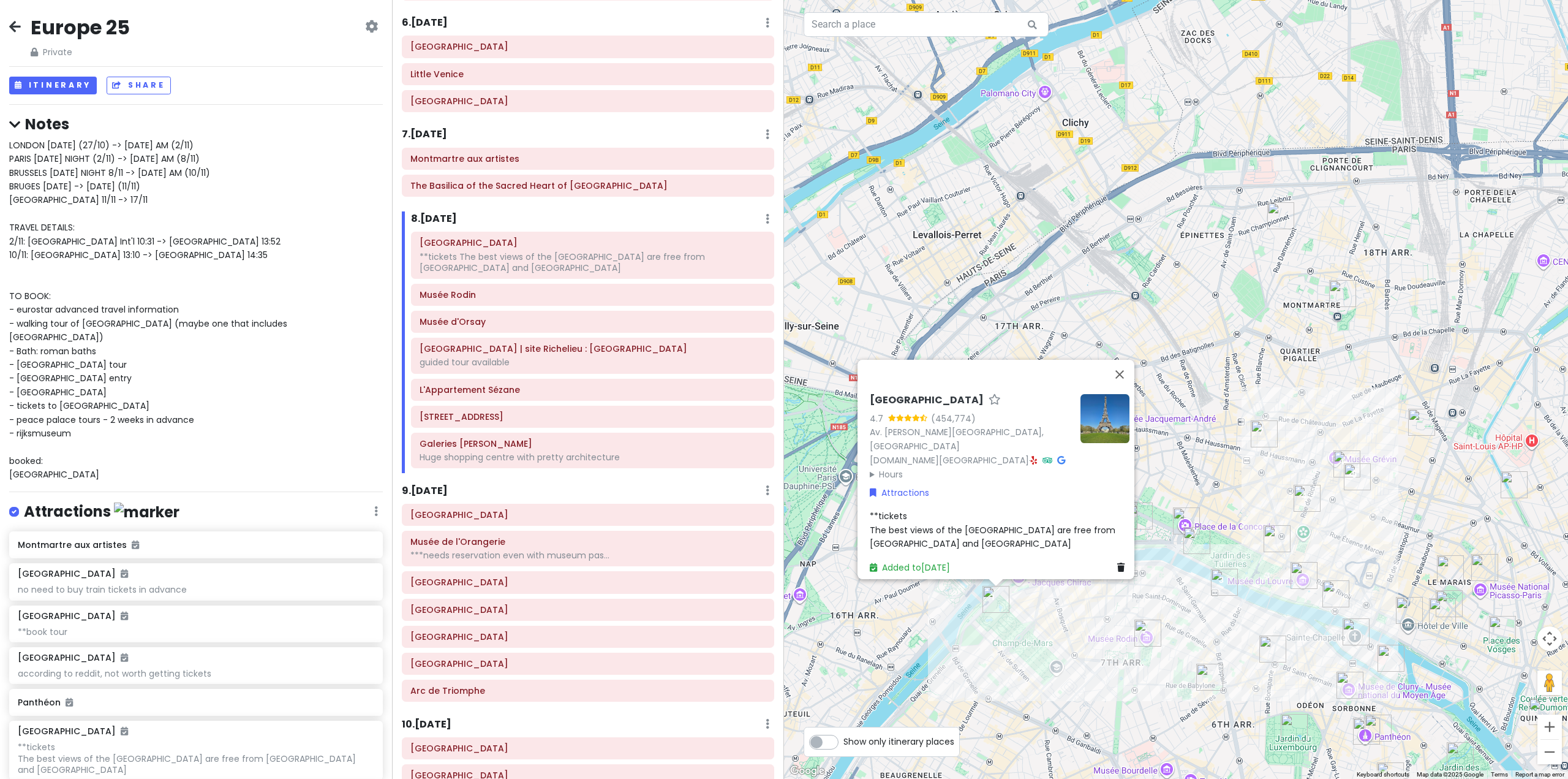
click at [1322, 544] on div "Eiffel Tower 4.7 (454,774) Av. Gustave Eiffel, 75007 Paris, France www.toureiff…" at bounding box center [1176, 390] width 784 height 779
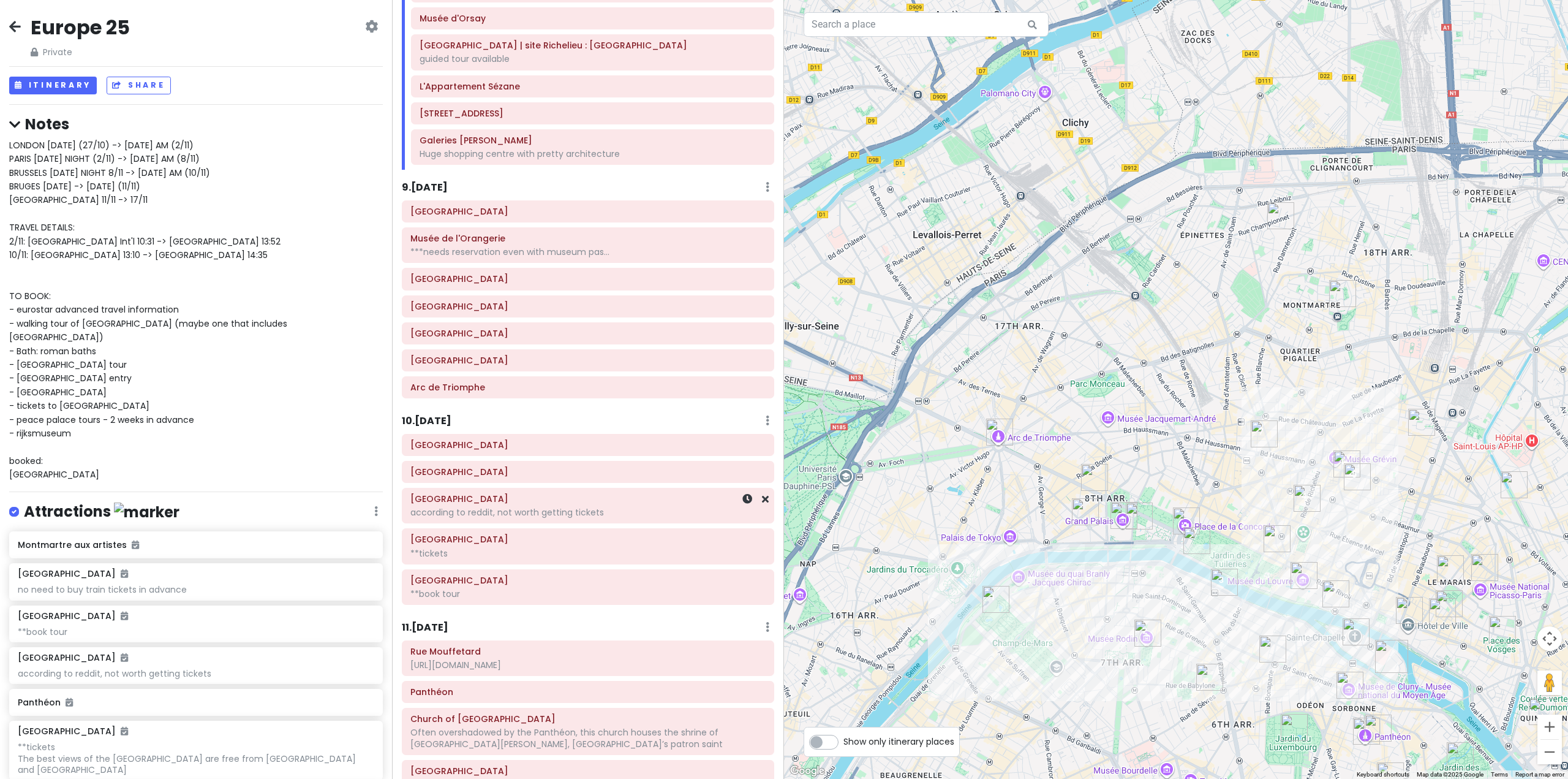
scroll to position [1439, 0]
click at [561, 589] on div "**book tour" at bounding box center [588, 590] width 355 height 11
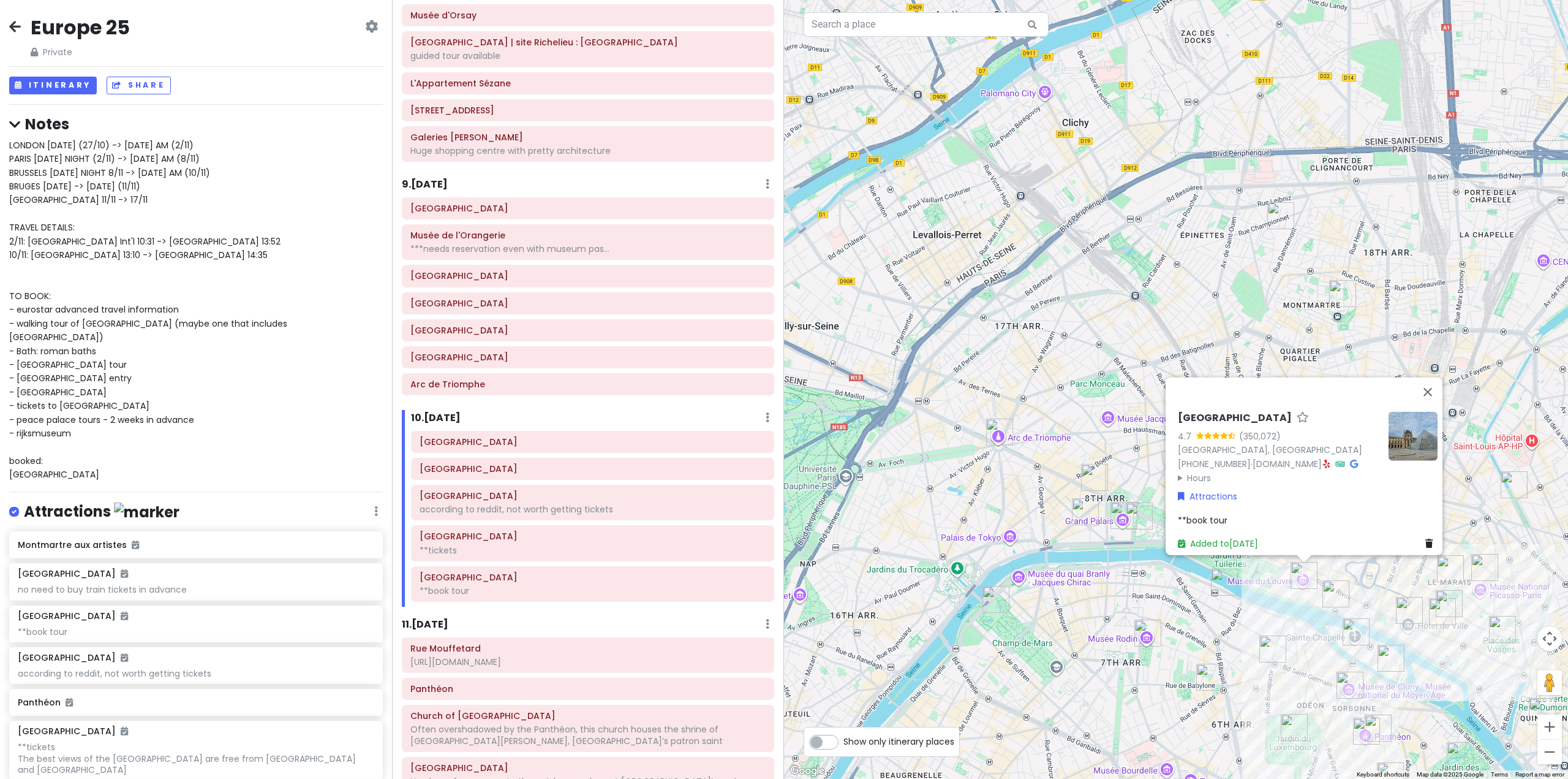
click at [1228, 513] on div "**book tour" at bounding box center [1308, 520] width 260 height 14
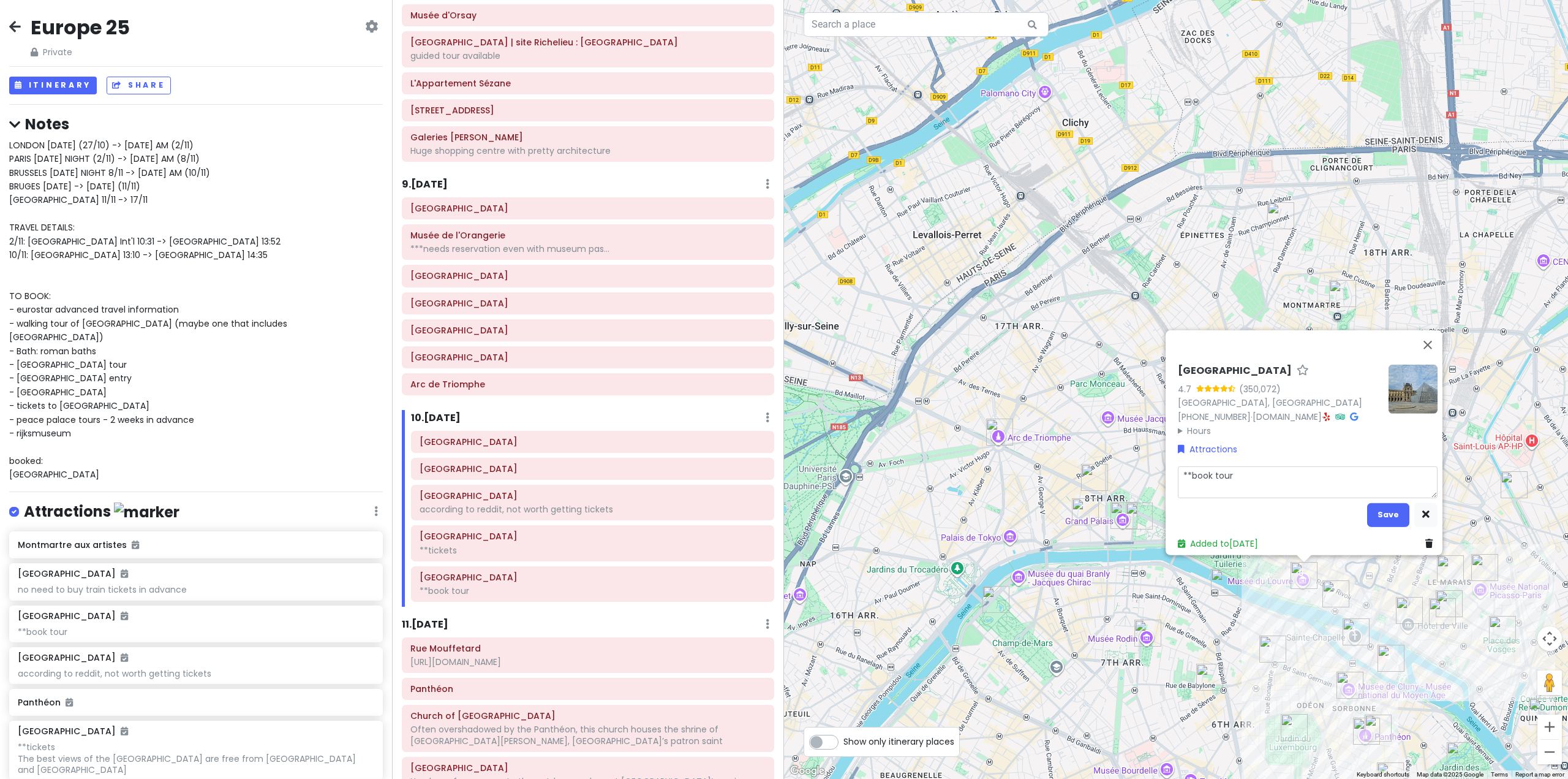
drag, startPoint x: 1238, startPoint y: 476, endPoint x: 1127, endPoint y: 473, distance: 111.0
click at [1127, 473] on div "Louvre Museum 4.7 (350,072) 75001 Paris, France +33 1 40 20 53 17 · www.louvre.…" at bounding box center [1176, 390] width 784 height 779
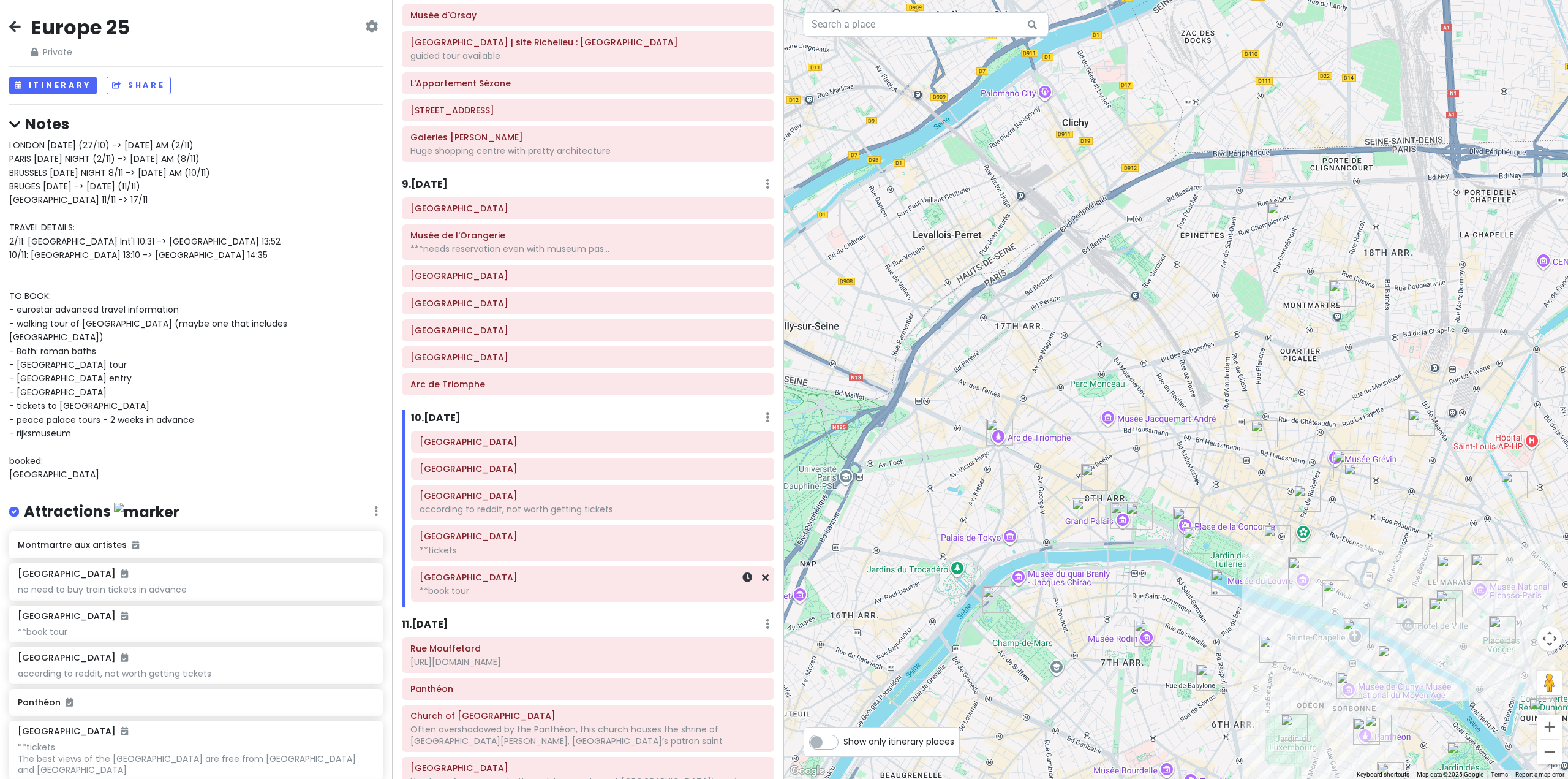
click at [629, 588] on div "**book tour" at bounding box center [593, 590] width 346 height 11
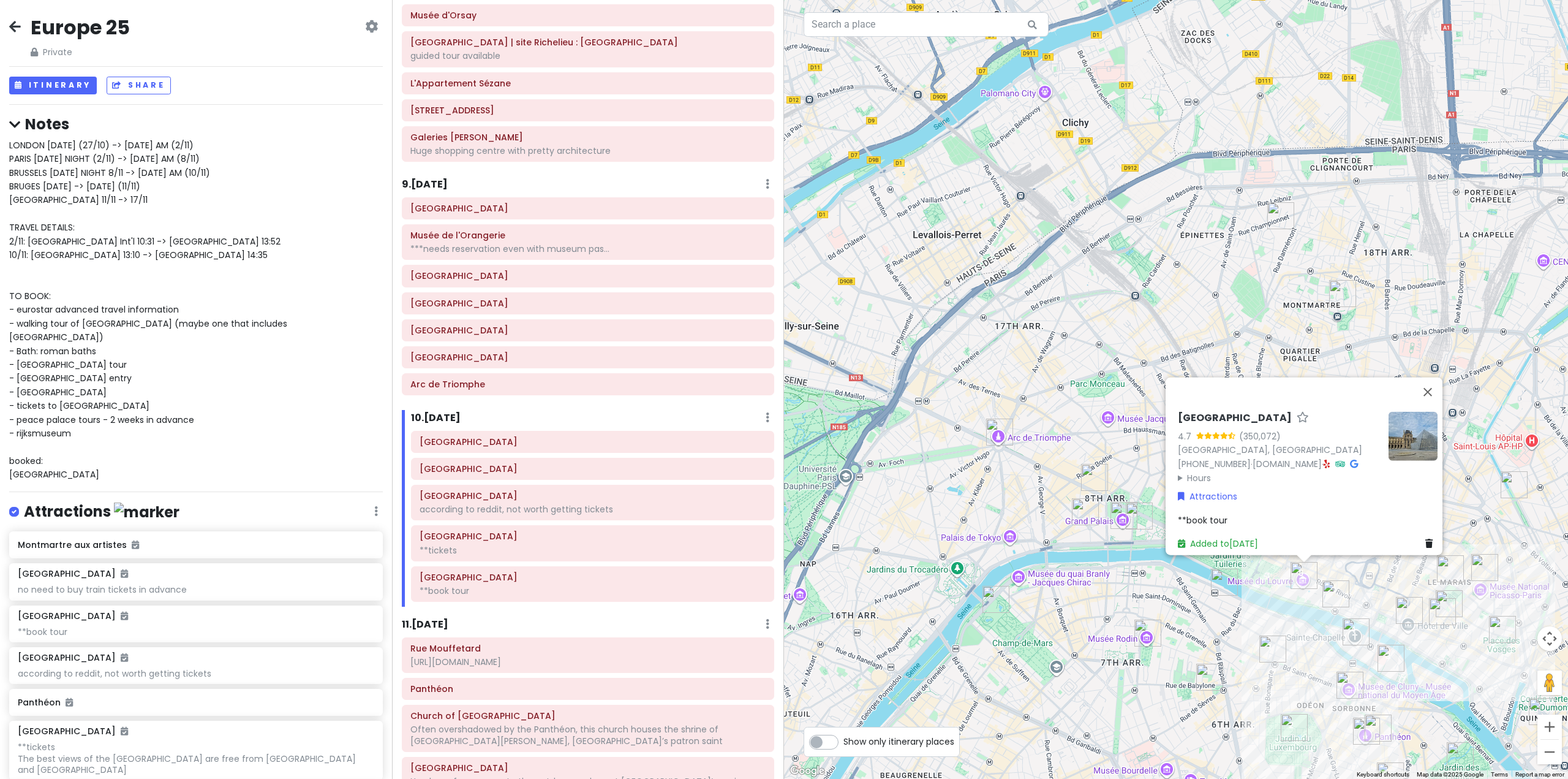
click at [1215, 514] on span "**book tour" at bounding box center [1203, 520] width 50 height 12
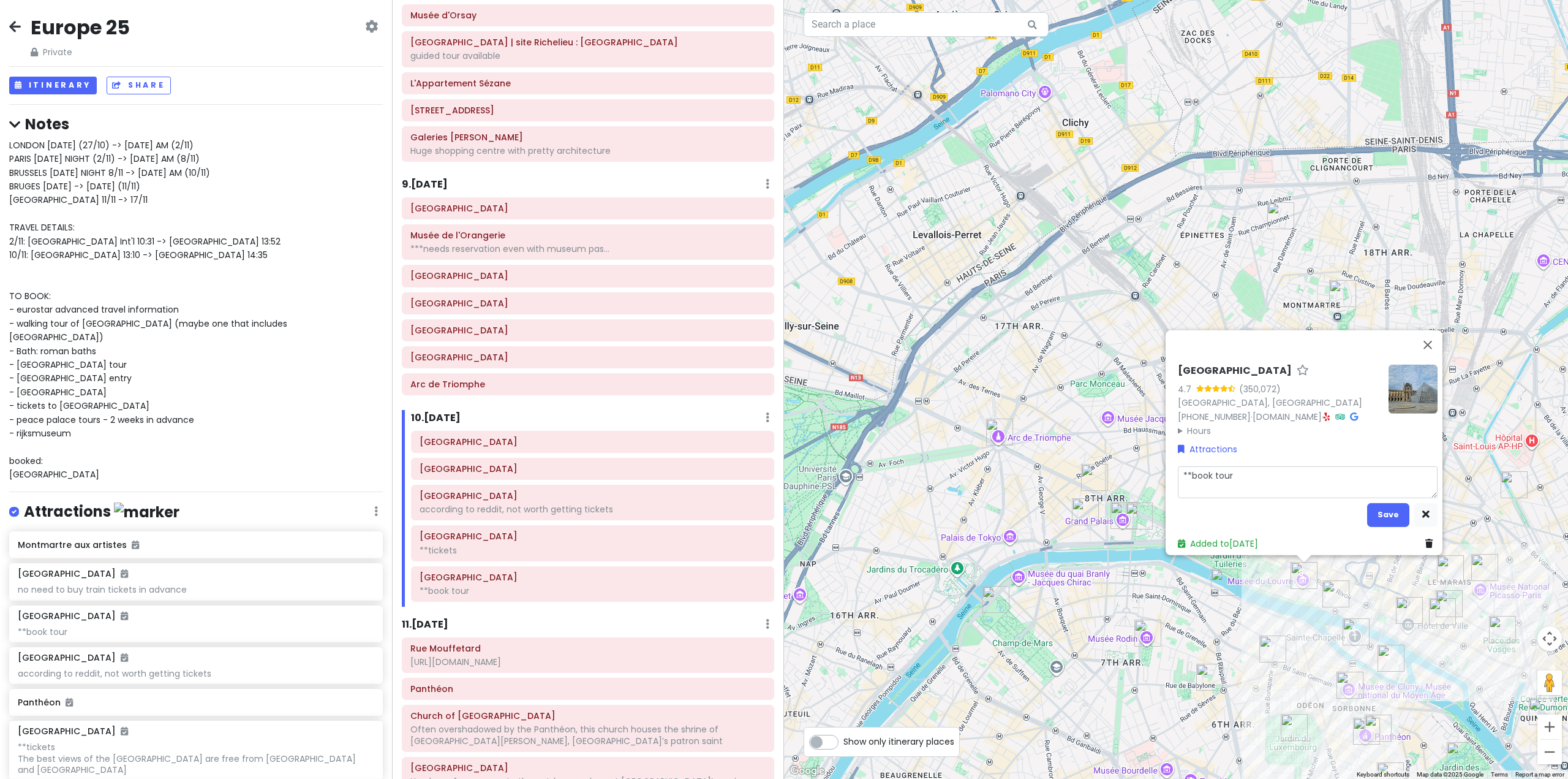
drag, startPoint x: 1241, startPoint y: 474, endPoint x: 1117, endPoint y: 466, distance: 124.3
click at [1117, 466] on div "Louvre Museum 4.7 (350,072) 75001 Paris, France +33 1 40 20 53 17 · www.louvre.…" at bounding box center [1176, 390] width 784 height 779
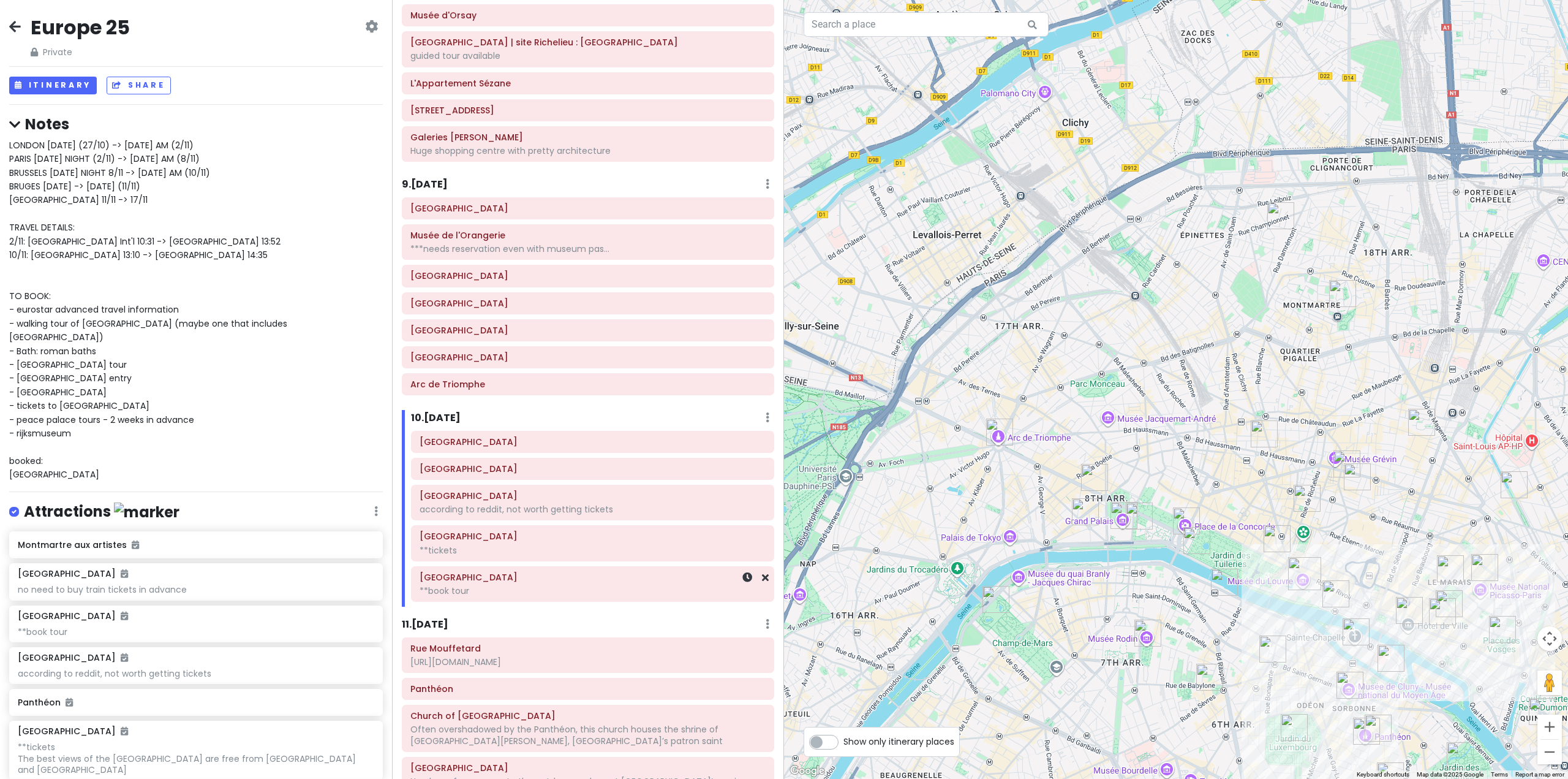
click at [598, 588] on div "**book tour" at bounding box center [593, 590] width 346 height 11
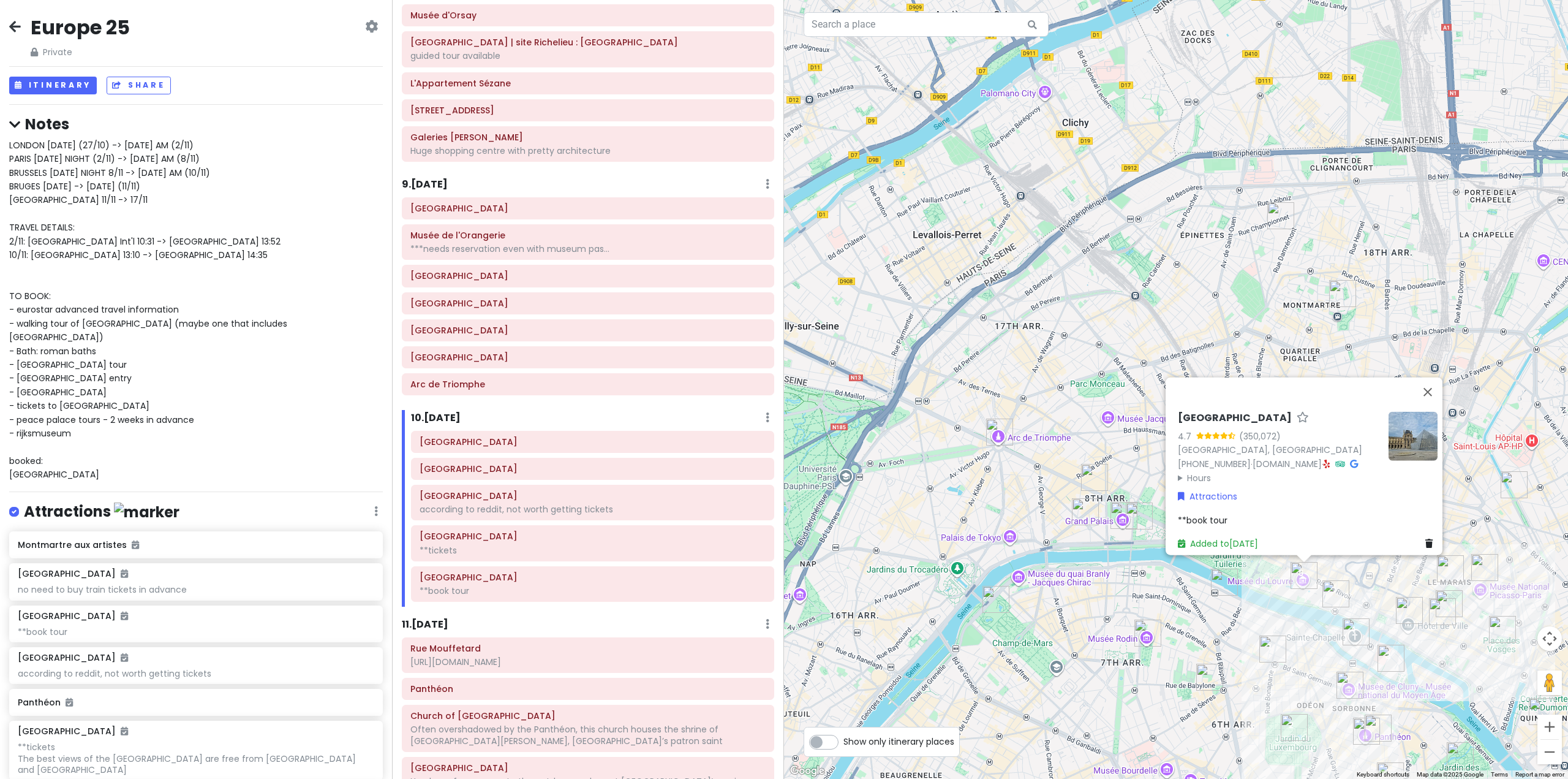
click at [1233, 500] on div "Louvre Museum 4.7 (350,072) 75001 Paris, France +33 1 40 20 53 17 · www.louvre.…" at bounding box center [1307, 480] width 270 height 148
click at [1229, 513] on div "**book tour" at bounding box center [1308, 520] width 260 height 14
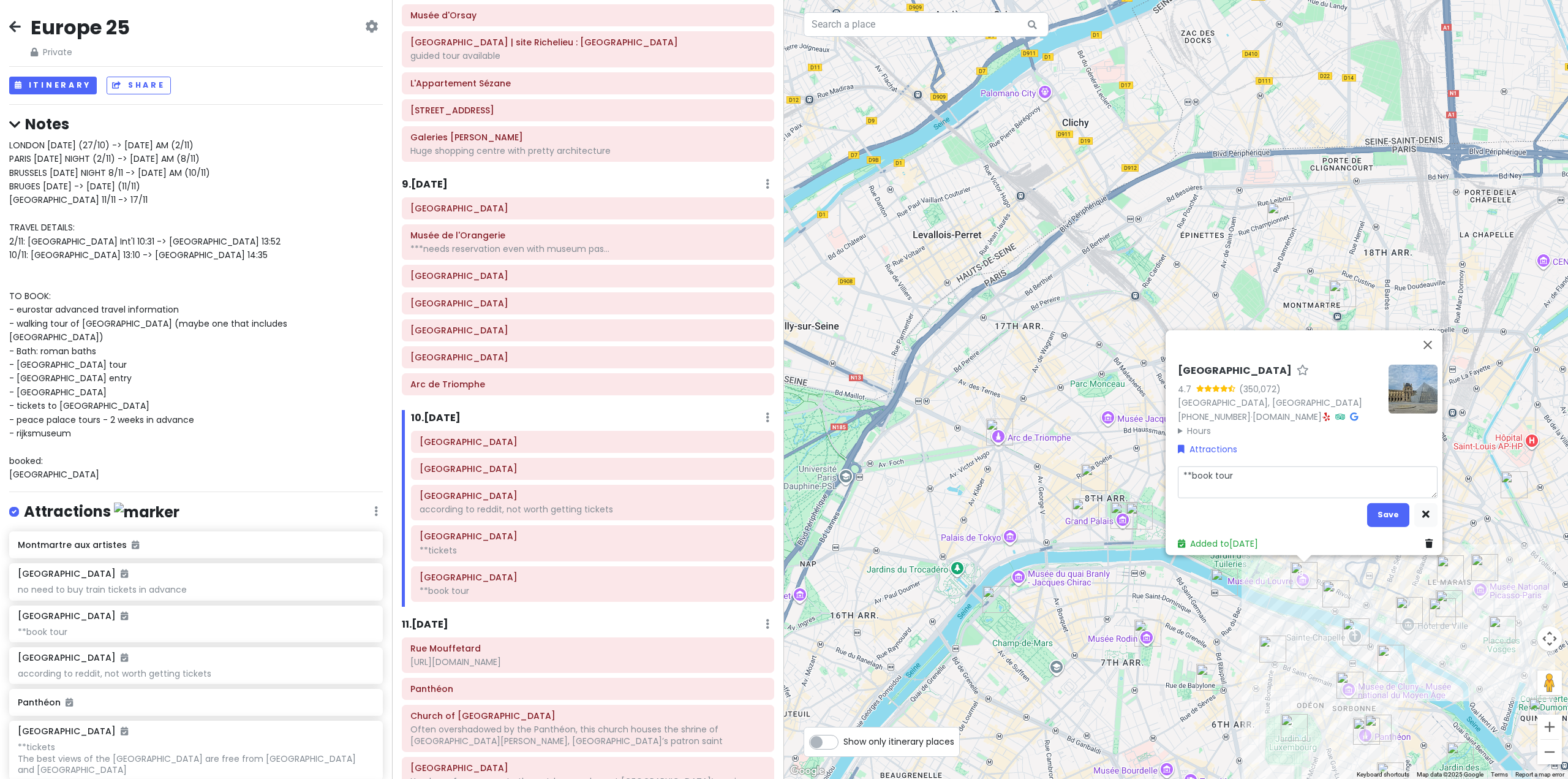
drag, startPoint x: 1261, startPoint y: 470, endPoint x: 1161, endPoint y: 469, distance: 100.0
click at [1166, 469] on div "Louvre Museum 4.7 (350,072) 75001 Paris, France +33 1 40 20 53 17 · www.louvre.…" at bounding box center [1304, 442] width 277 height 225
click at [1236, 467] on textarea "**book tour" at bounding box center [1308, 482] width 260 height 32
type textarea "x"
type textarea "**book tour"
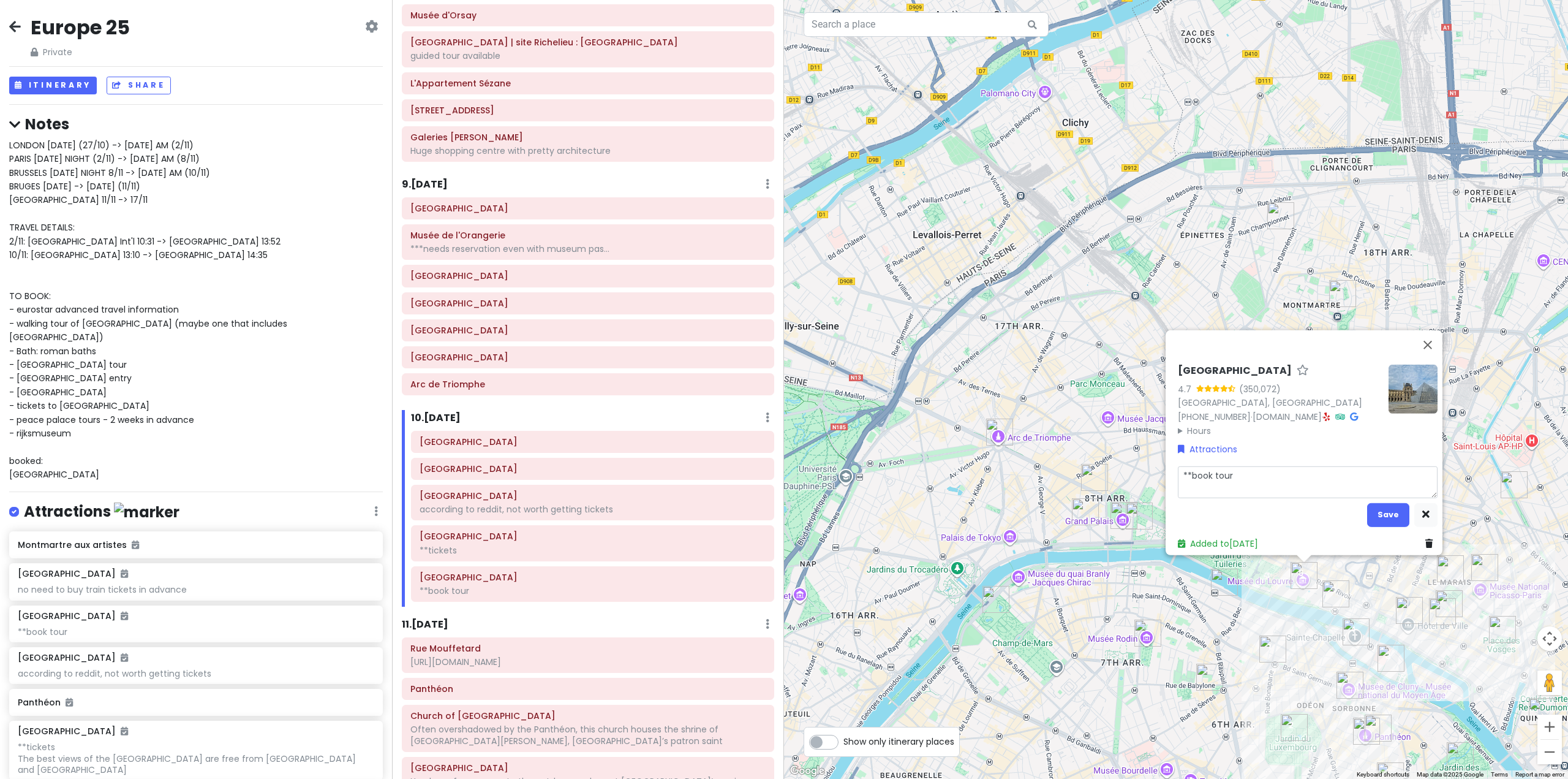
type textarea "x"
type textarea "**book tour 1"
type textarea "x"
type textarea "**book tour 18"
type textarea "x"
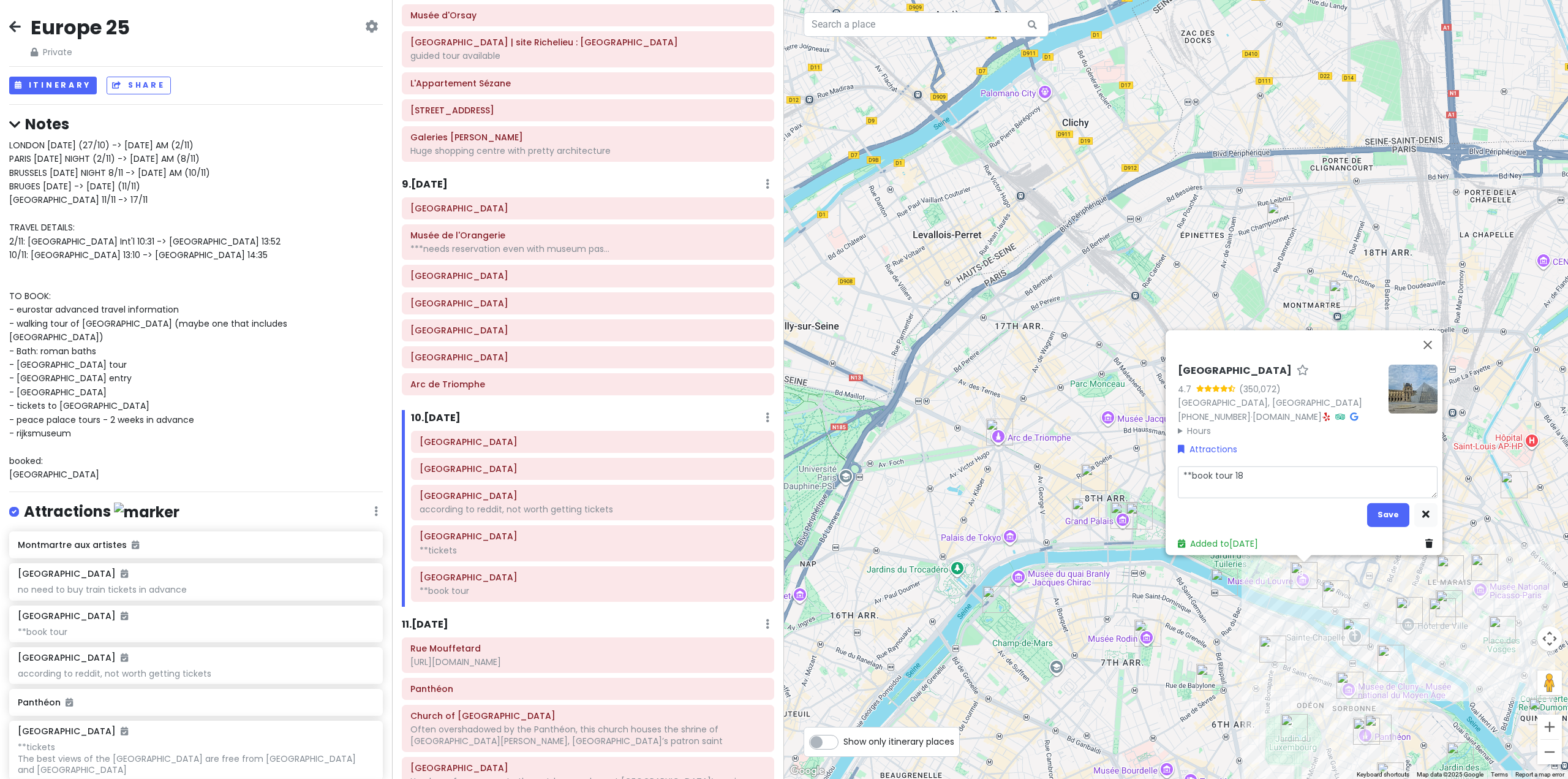
type textarea "**book tour 18:"
type textarea "x"
type textarea "**book tour 18:0"
type textarea "x"
type textarea "**book tour 18:00"
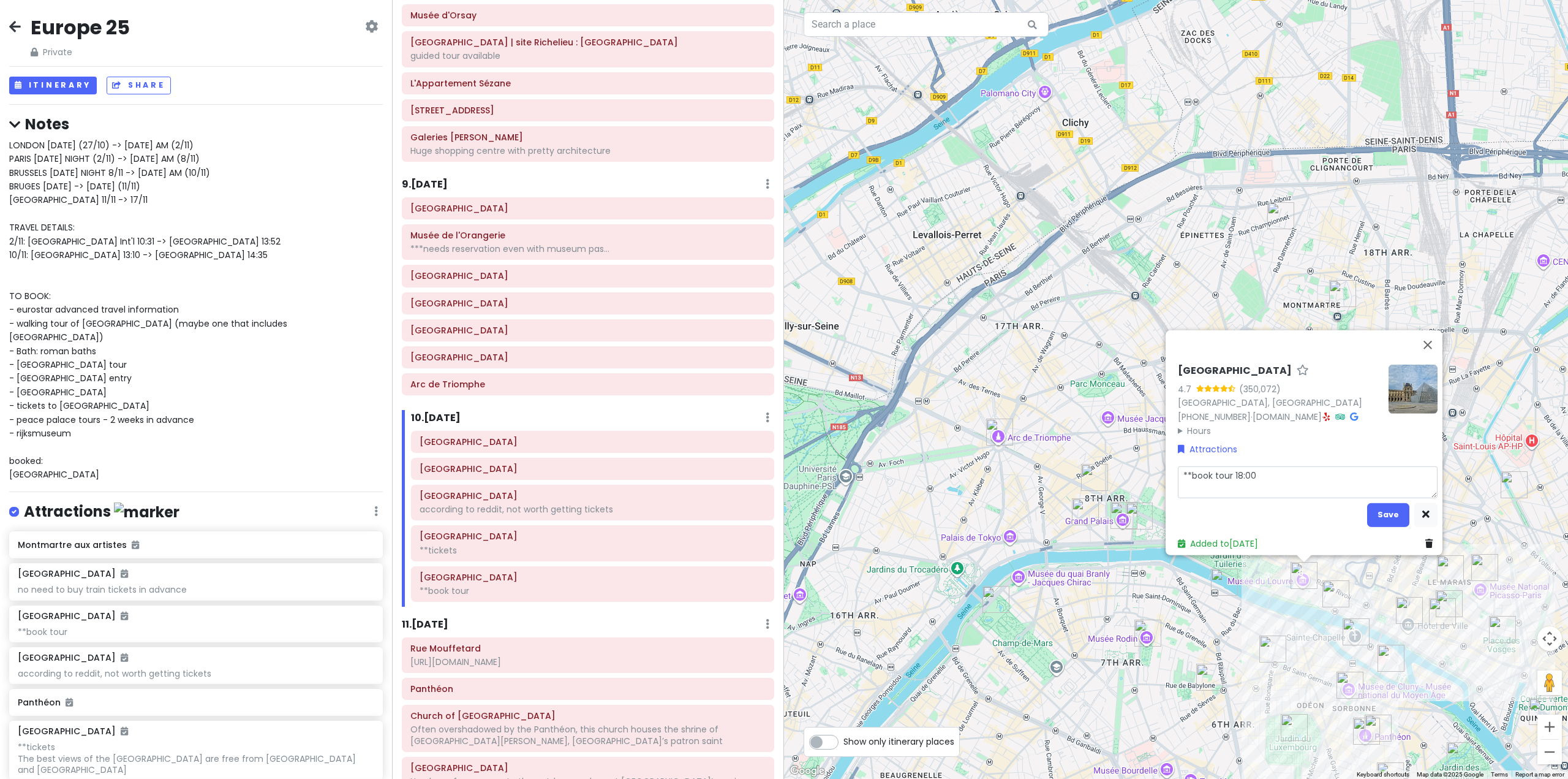
type textarea "x"
type textarea "**book tour 18:00"
type textarea "x"
type textarea "**book tour 18:00 e"
type textarea "x"
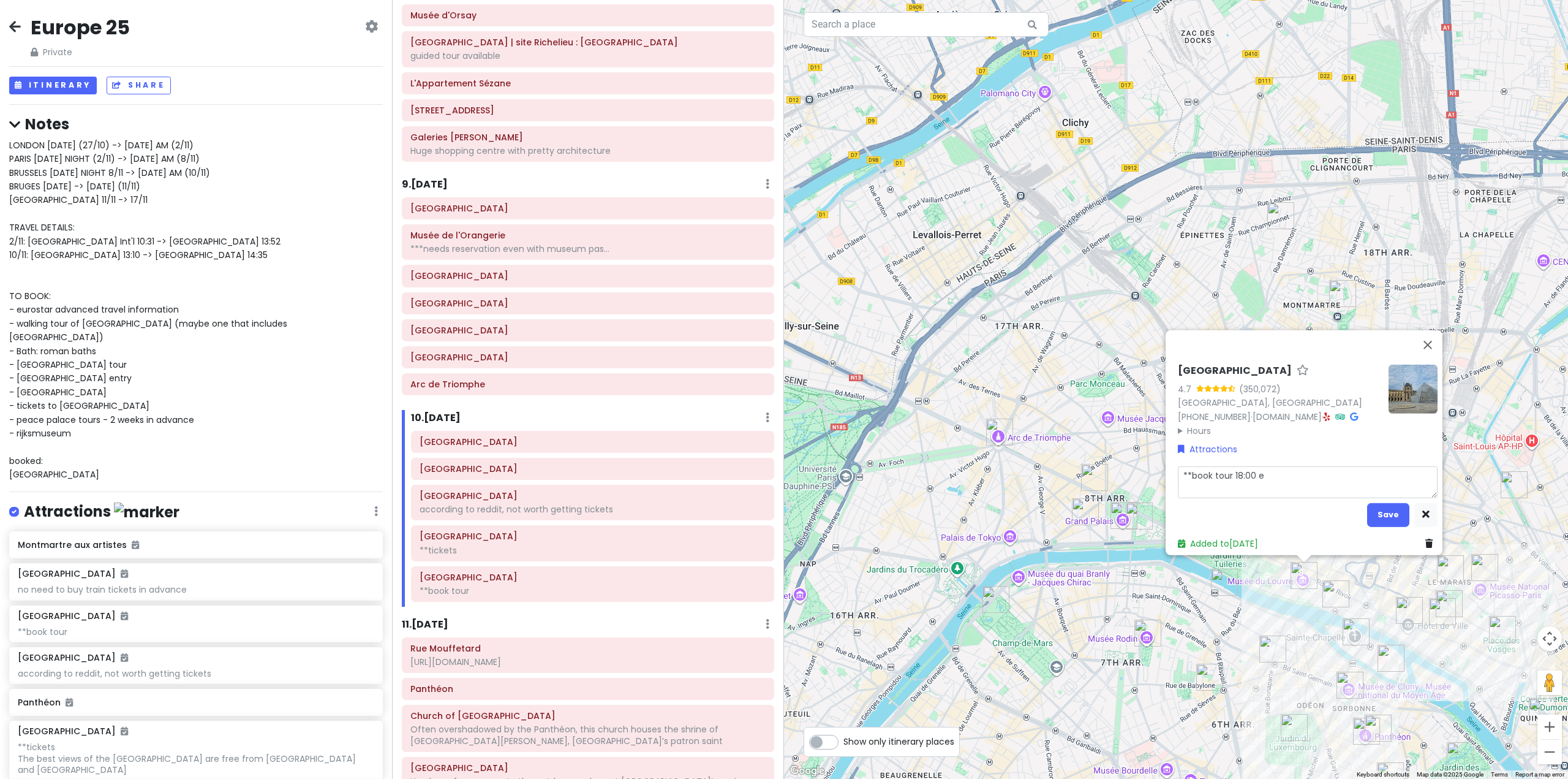
type textarea "**book tour 18:00 en"
type textarea "x"
type textarea "**book tour 18:00 ent"
type textarea "x"
type textarea "**book tour 18:00 entr"
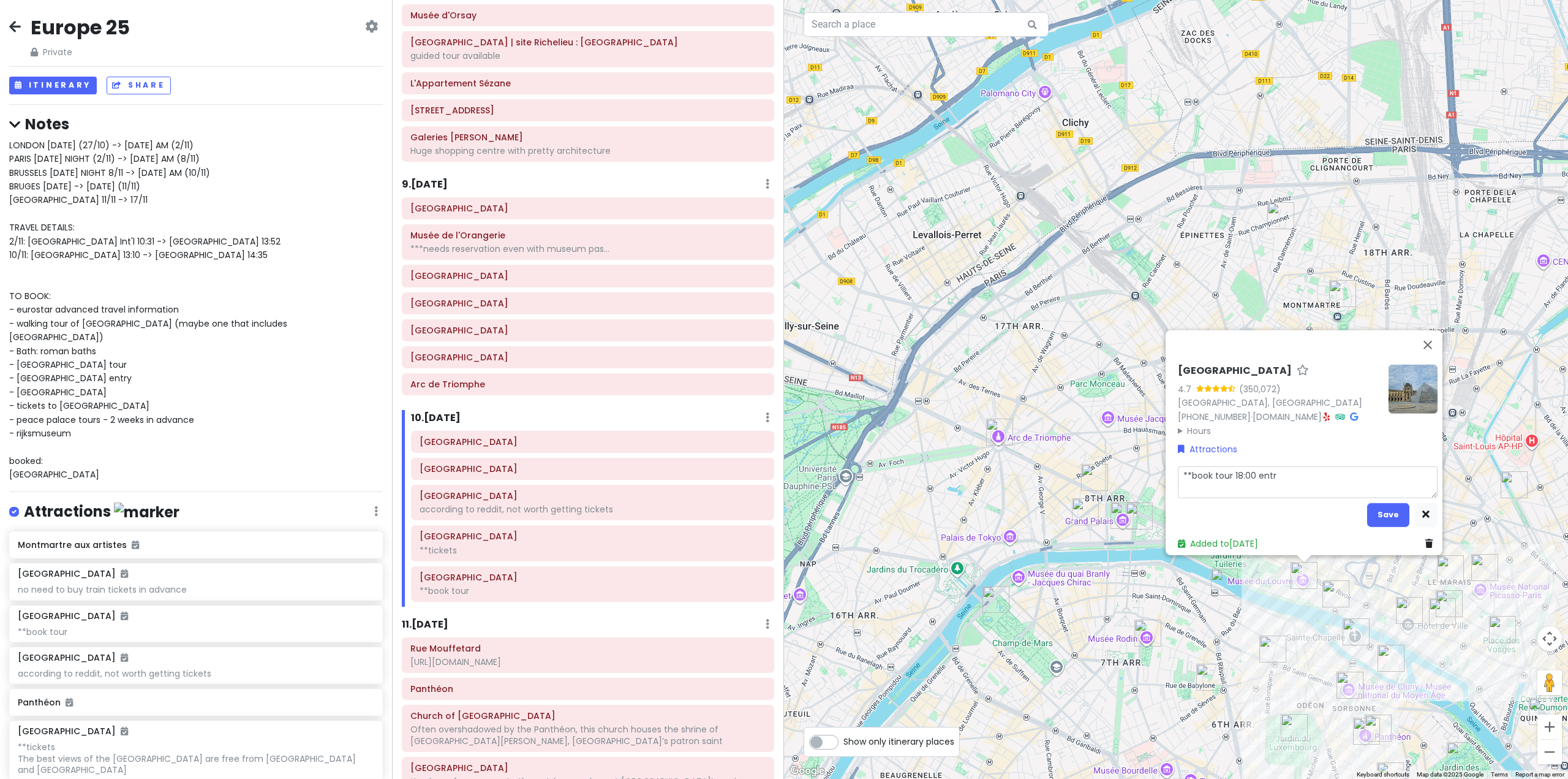
type textarea "x"
type textarea "**book tour 18:00 entry"
click at [1230, 466] on textarea "**book tour 18:00 entry" at bounding box center [1308, 482] width 260 height 32
type textarea "x"
type textarea "**book tour18:00 entry"
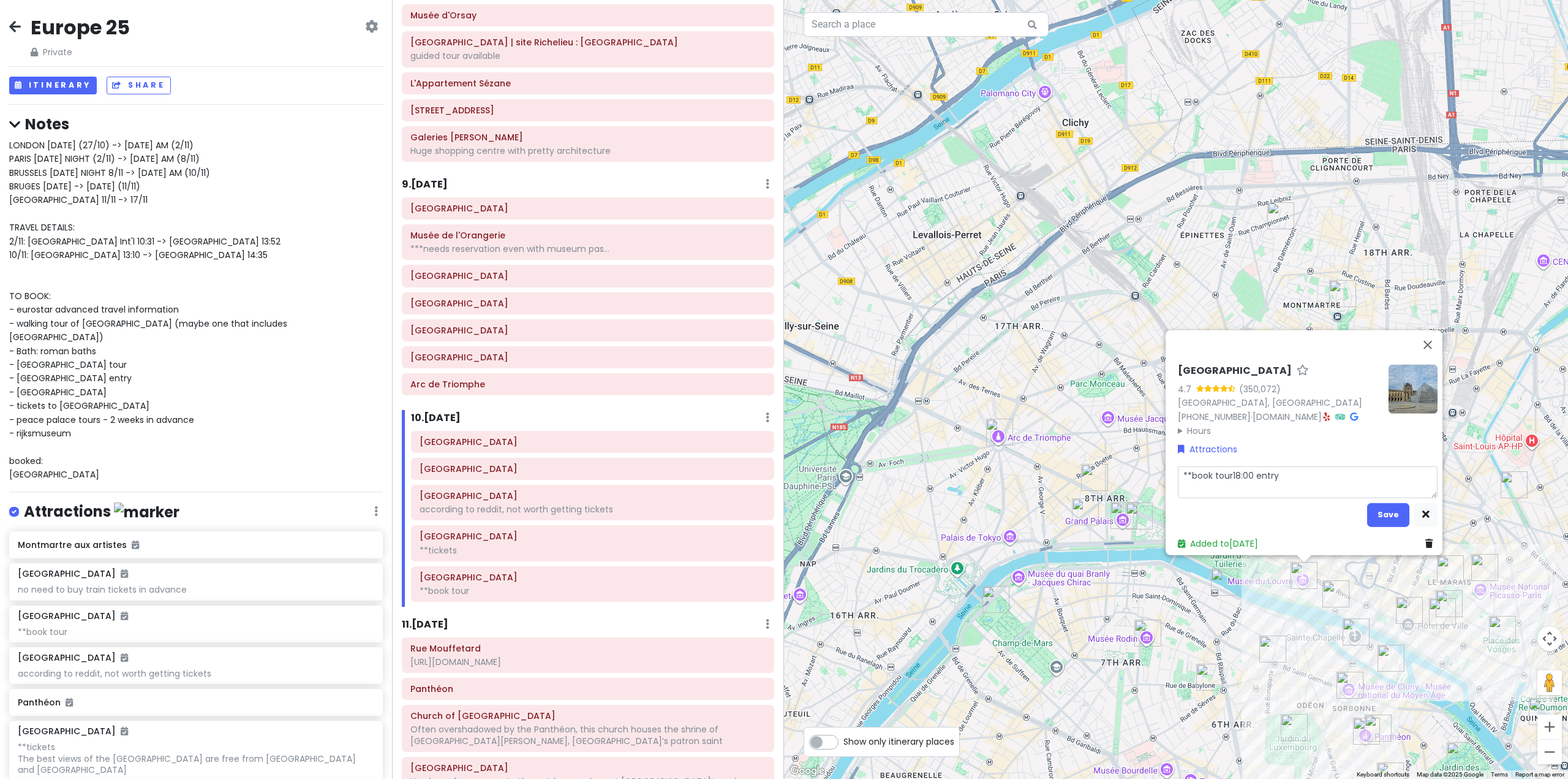
type textarea "x"
type textarea "**book tou18:00 entry"
type textarea "x"
type textarea "**book to18:00 entry"
type textarea "x"
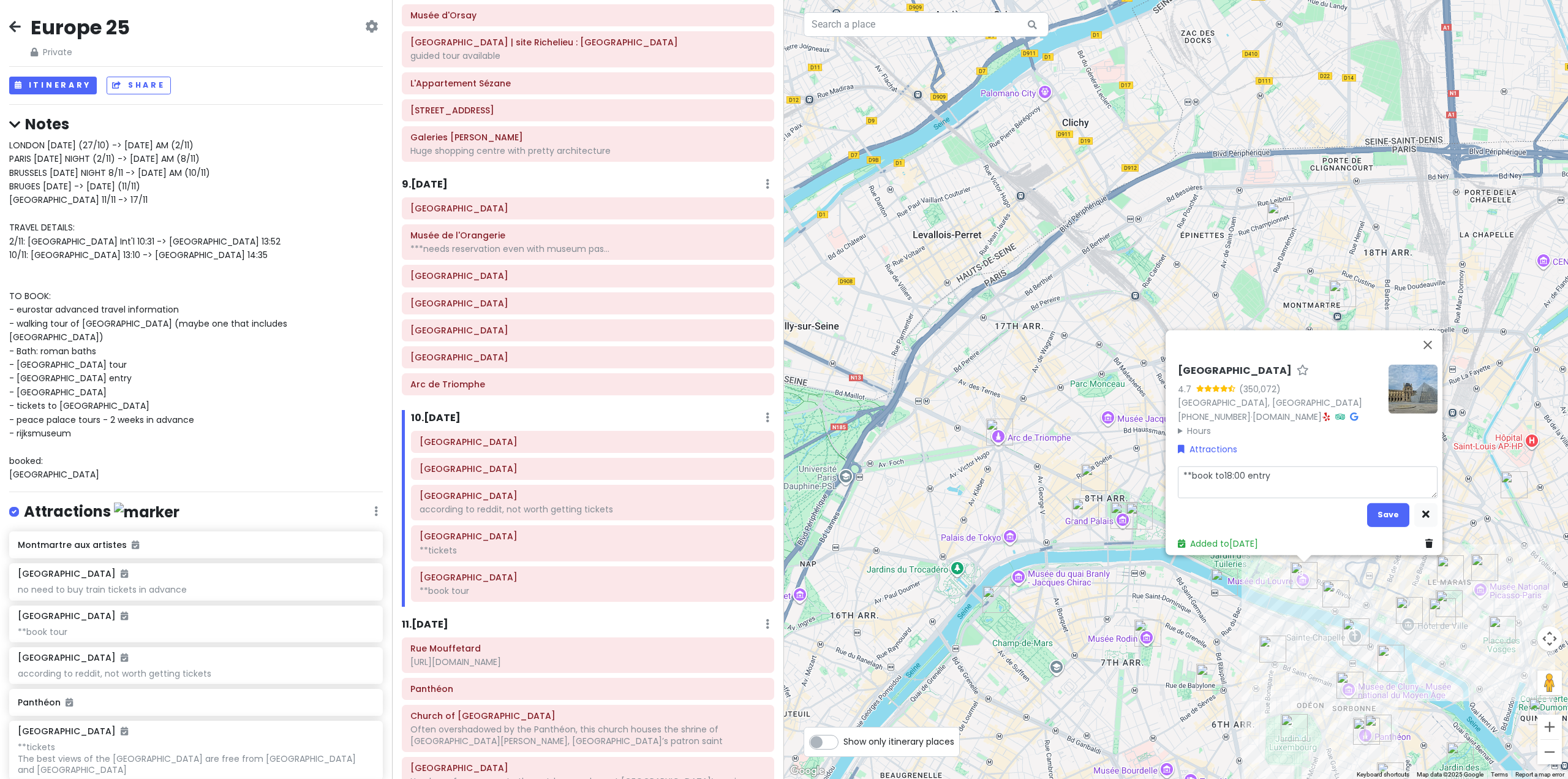
type textarea "**book t18:00 entry"
type textarea "x"
type textarea "**book 18:00 entry"
type textarea "x"
type textarea "**book18:00 entry"
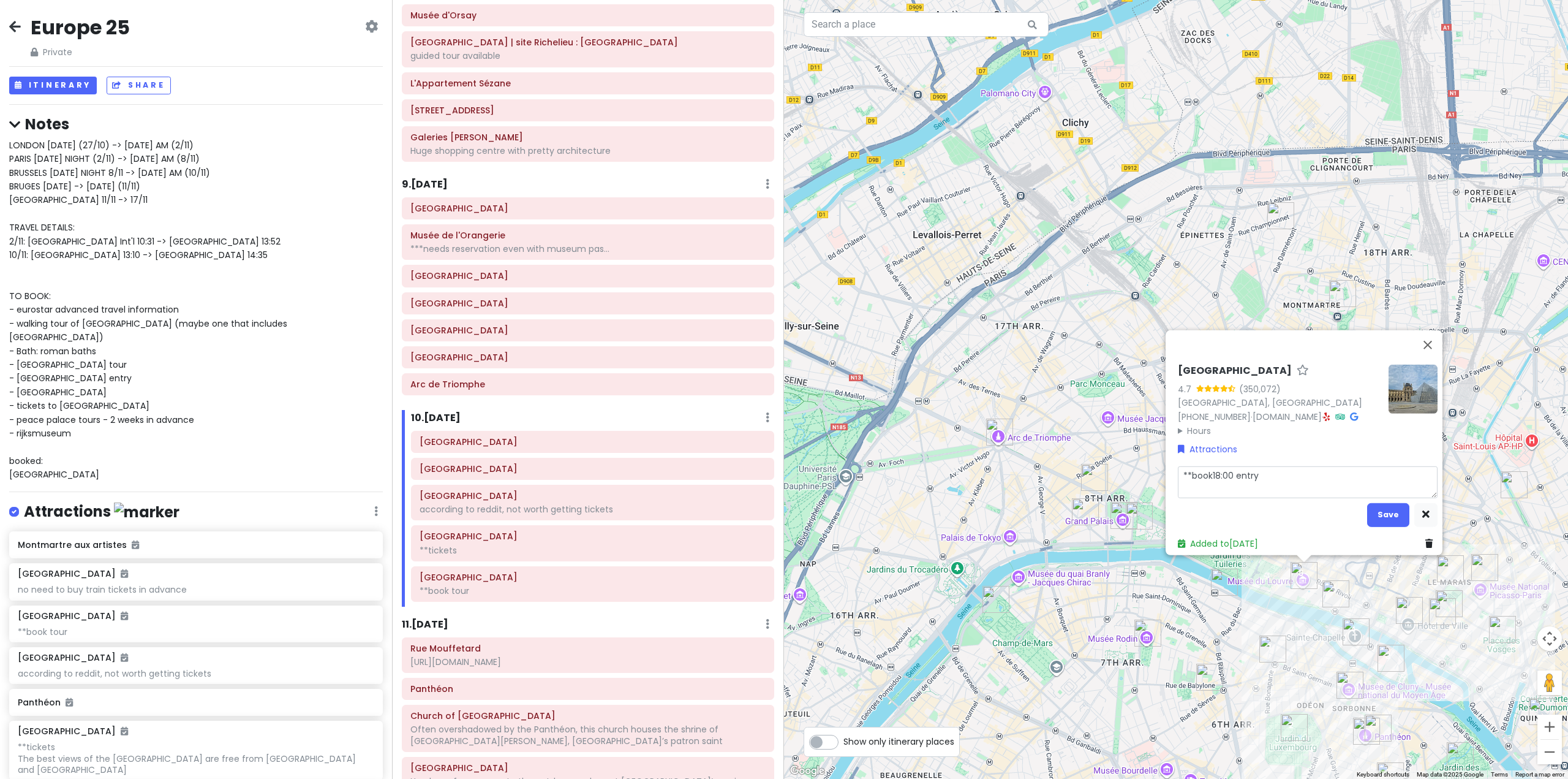
type textarea "x"
type textarea "**boo18:00 entry"
type textarea "x"
type textarea "**bo18:00 entry"
type textarea "x"
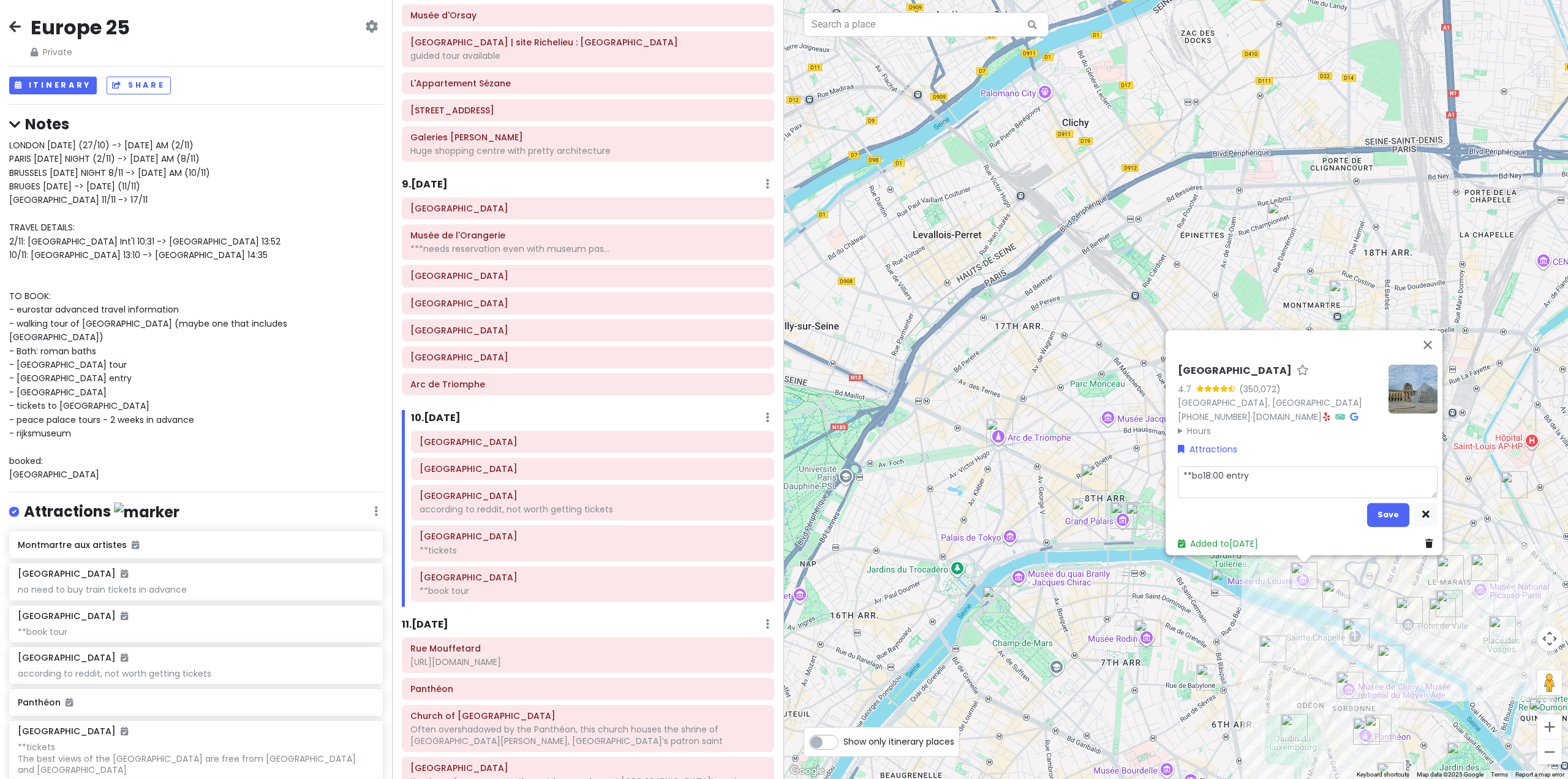
type textarea "**b18:00 entry"
type textarea "x"
type textarea "**18:00 entry"
type textarea "x"
type textarea "*18:00 entry"
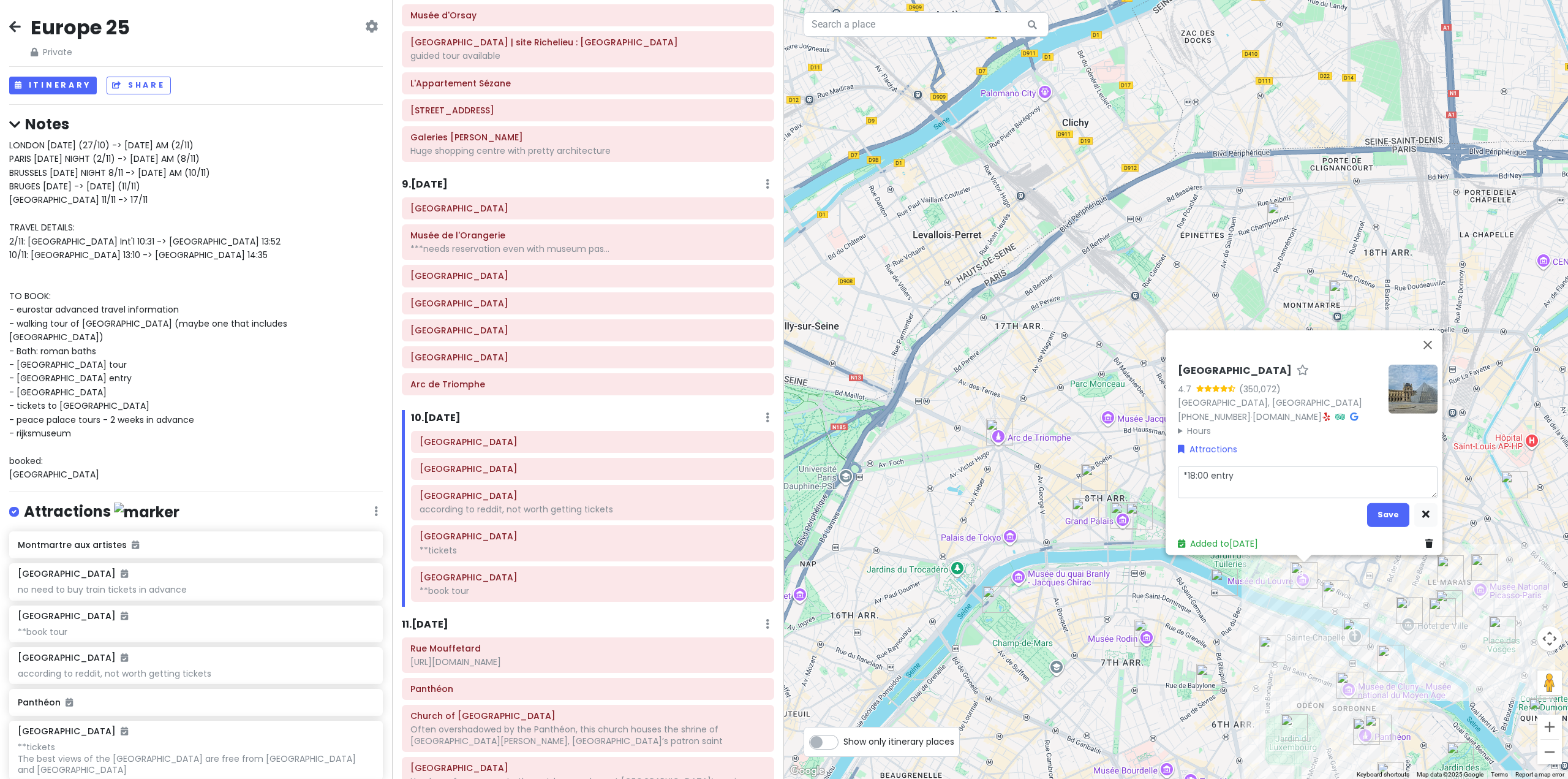
type textarea "x"
type textarea "18:00 entry"
click at [1396, 511] on button "Save" at bounding box center [1388, 514] width 42 height 24
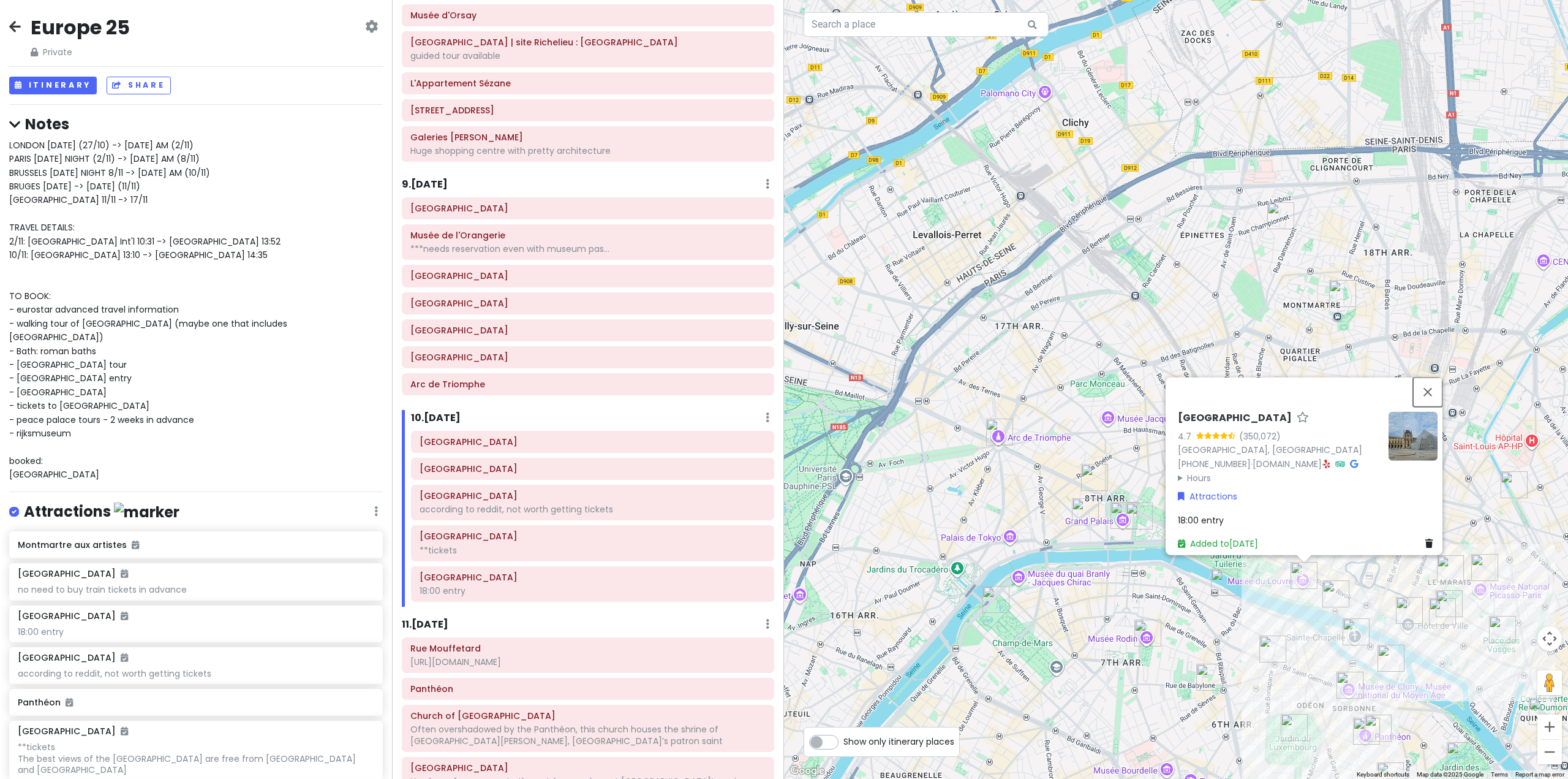
click at [1436, 377] on button "Close" at bounding box center [1428, 391] width 30 height 30
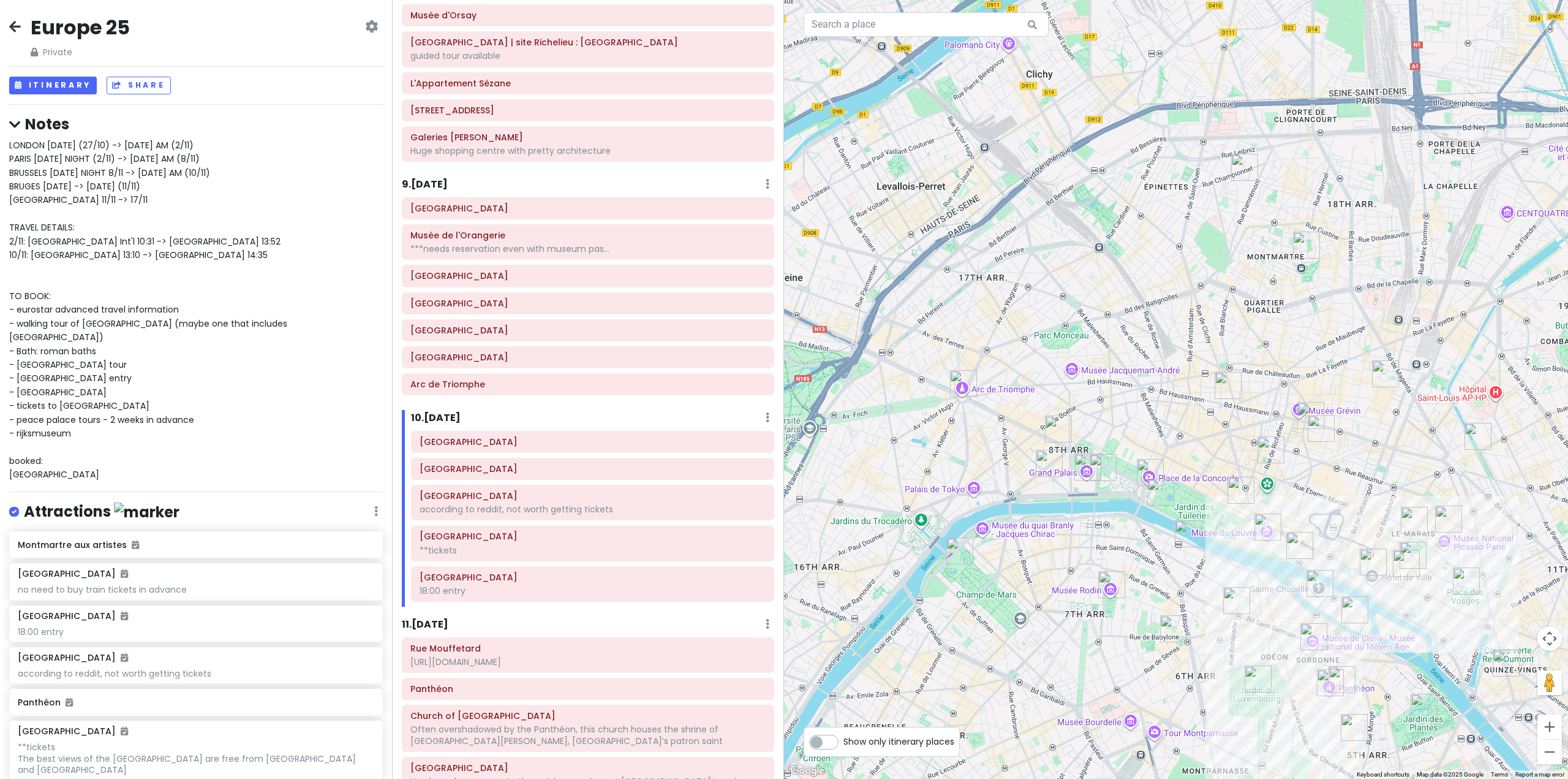
drag, startPoint x: 1414, startPoint y: 596, endPoint x: 1378, endPoint y: 545, distance: 62.4
click at [1378, 545] on div at bounding box center [1176, 390] width 784 height 779
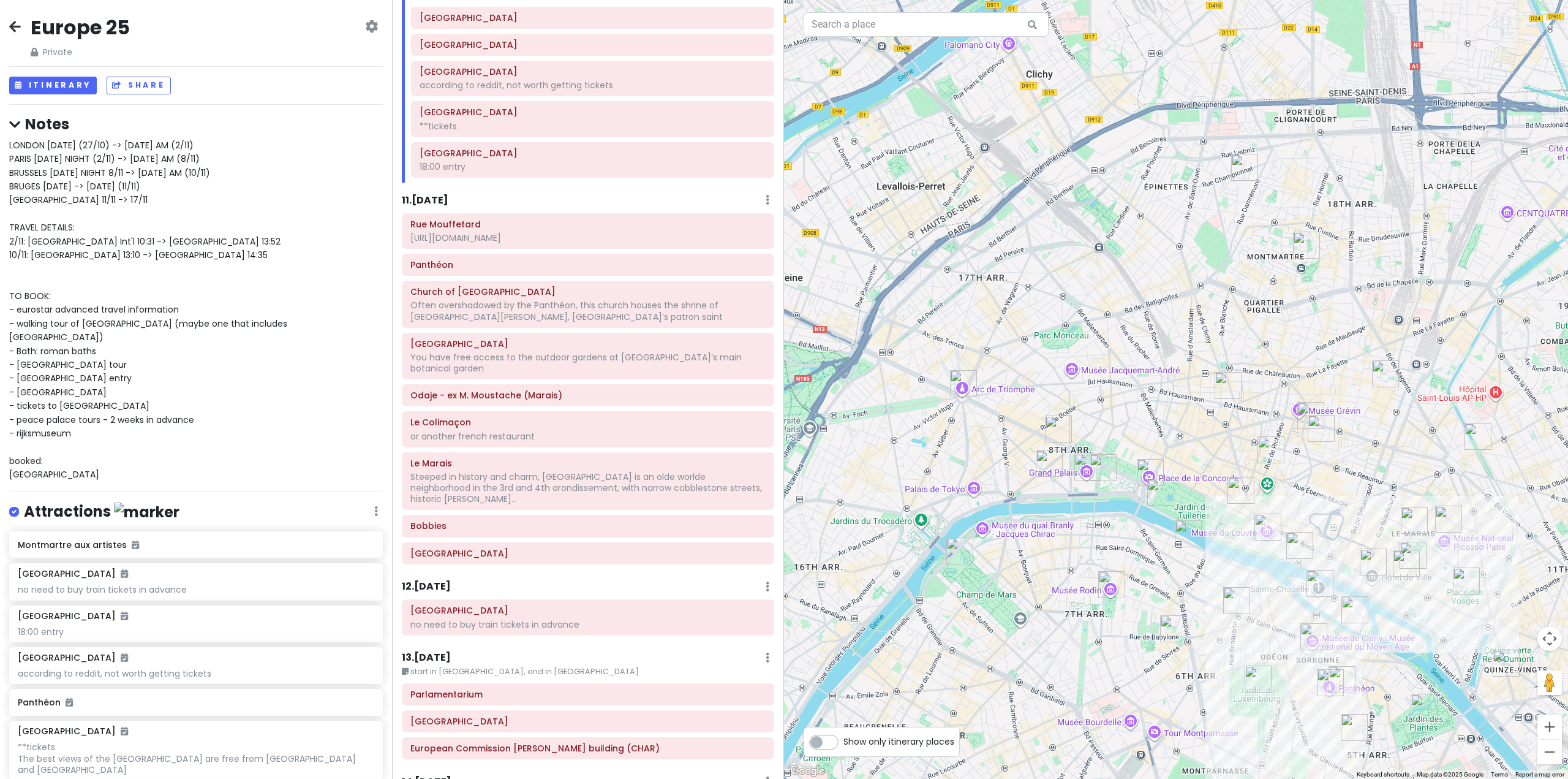
scroll to position [1868, 0]
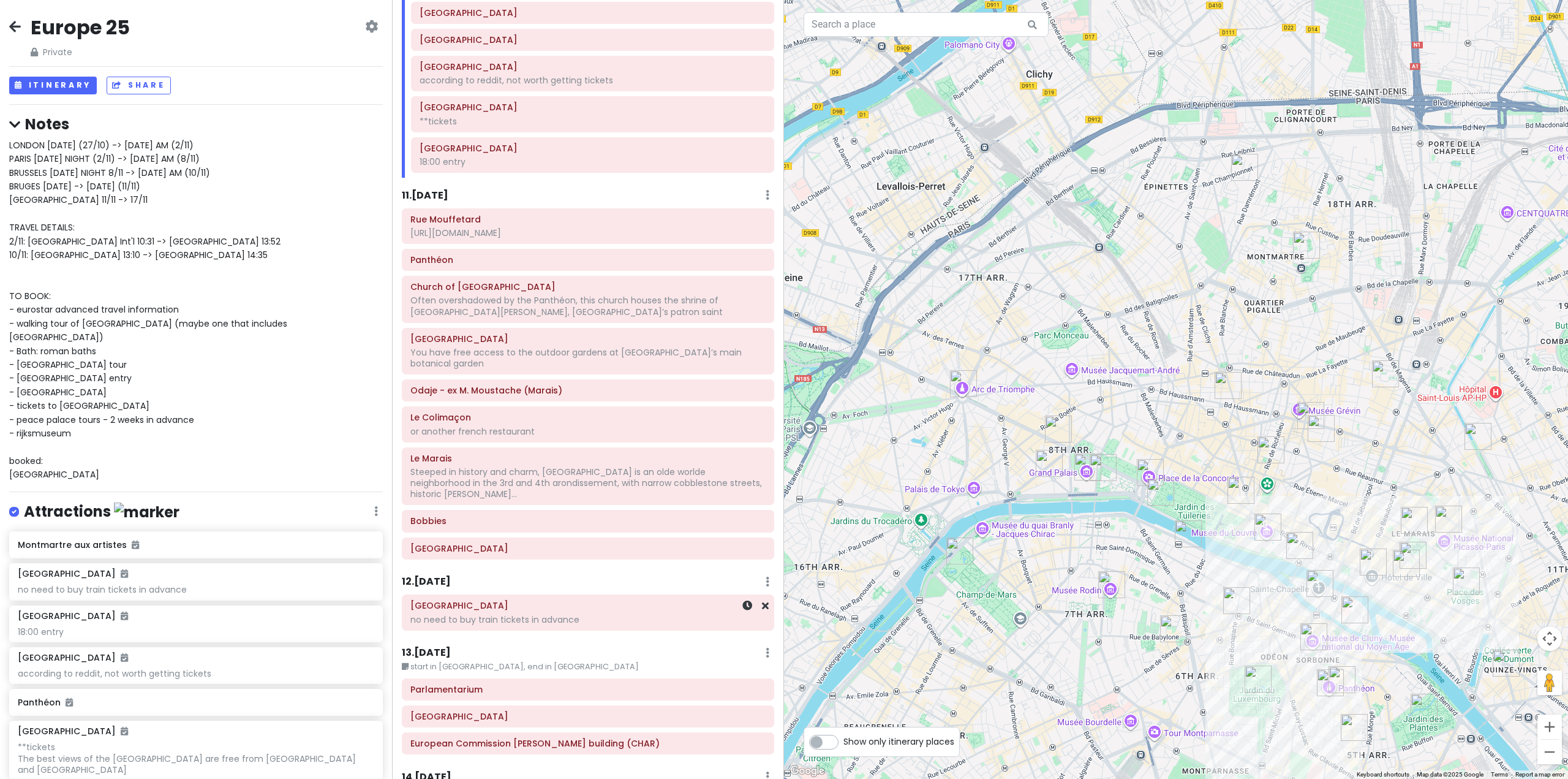
click at [643, 614] on div "no need to buy train tickets in advance" at bounding box center [588, 619] width 355 height 11
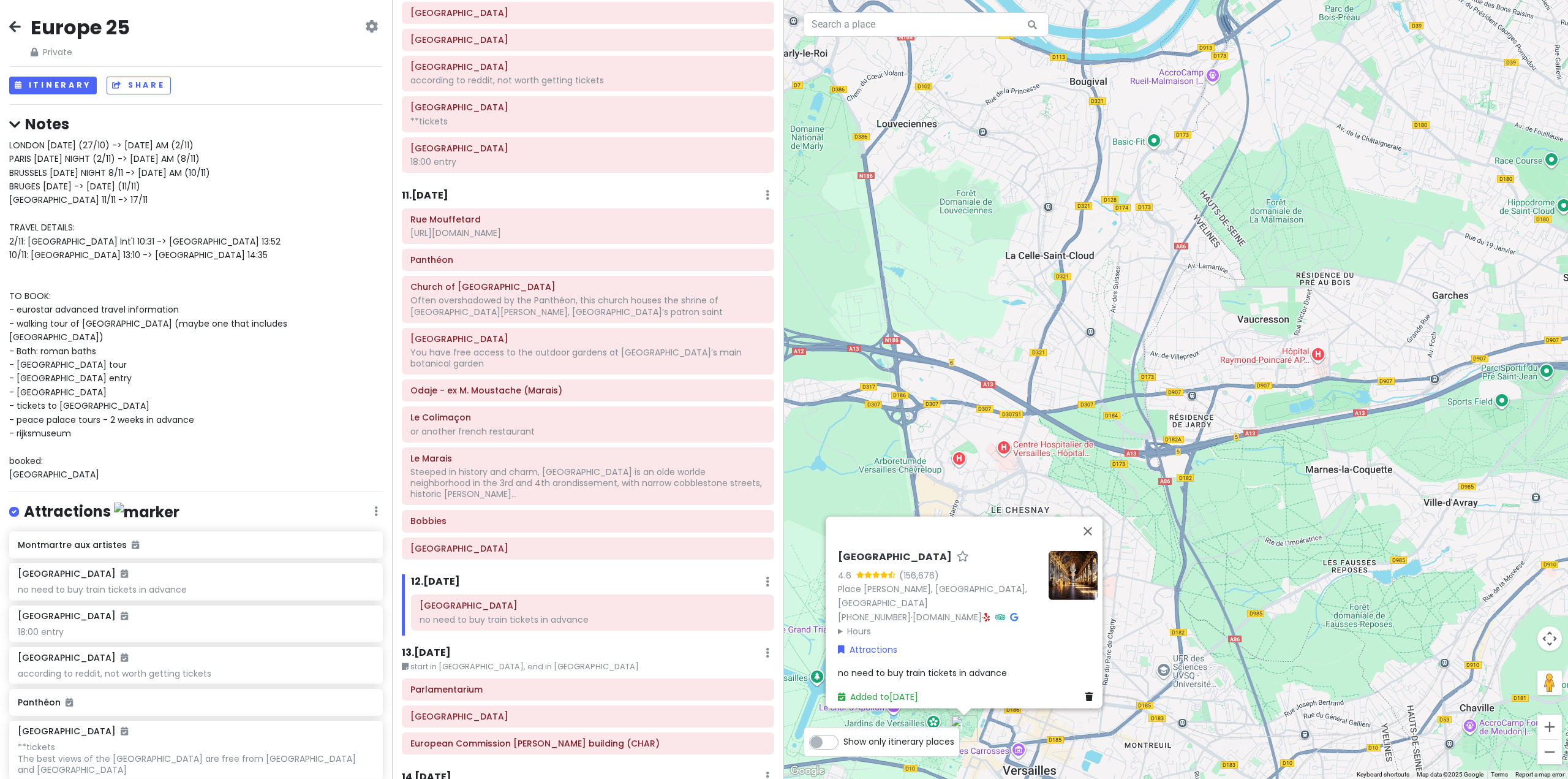
click at [978, 667] on span "no need to buy train tickets in advance" at bounding box center [922, 673] width 169 height 12
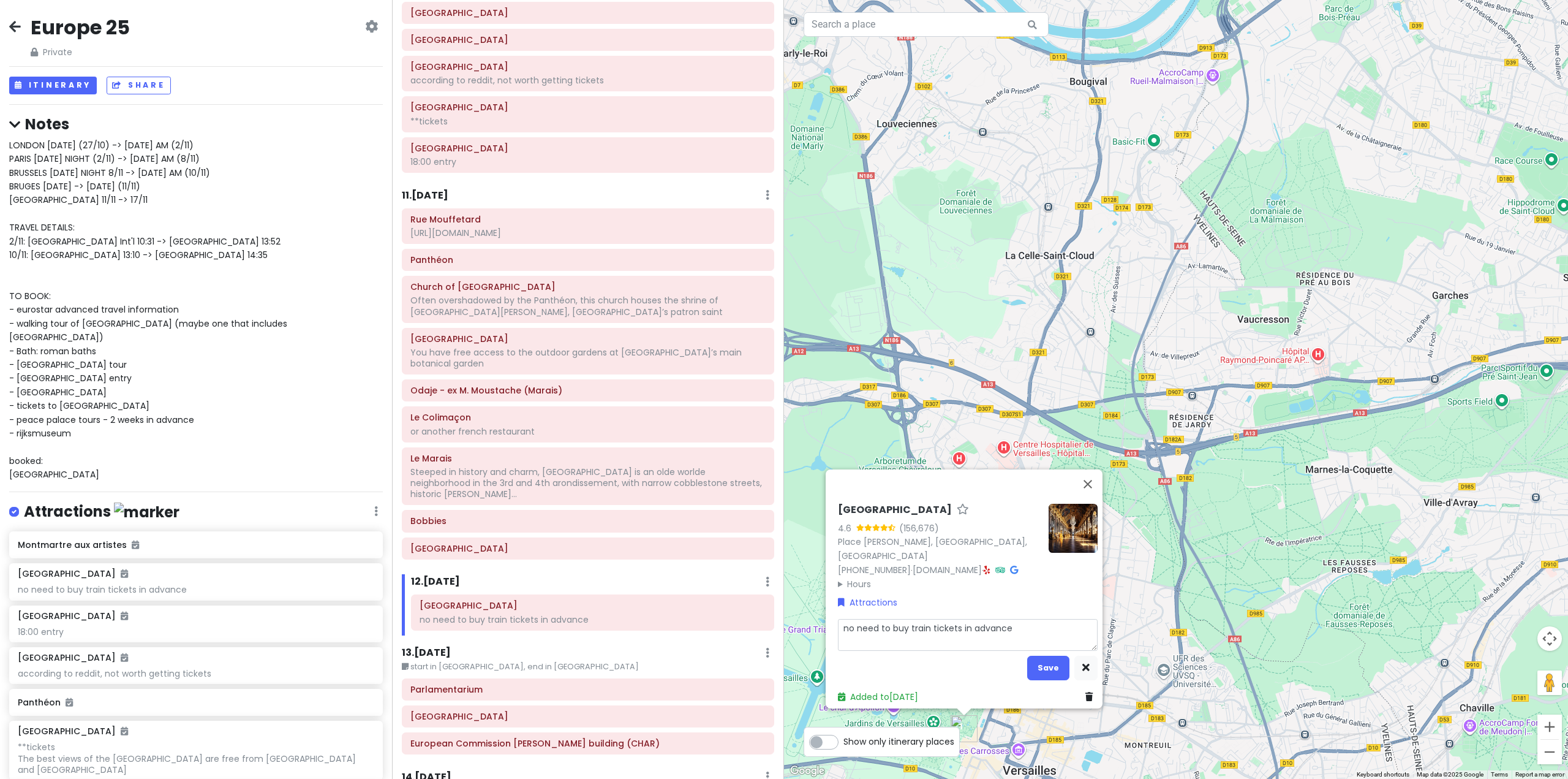
click at [1020, 626] on textarea "no need to buy train tickets in advance" at bounding box center [968, 635] width 260 height 32
type textarea "x"
type textarea "no need to buy train tickets in advance"
type textarea "x"
type textarea "no need to buy train tickets in advance 0"
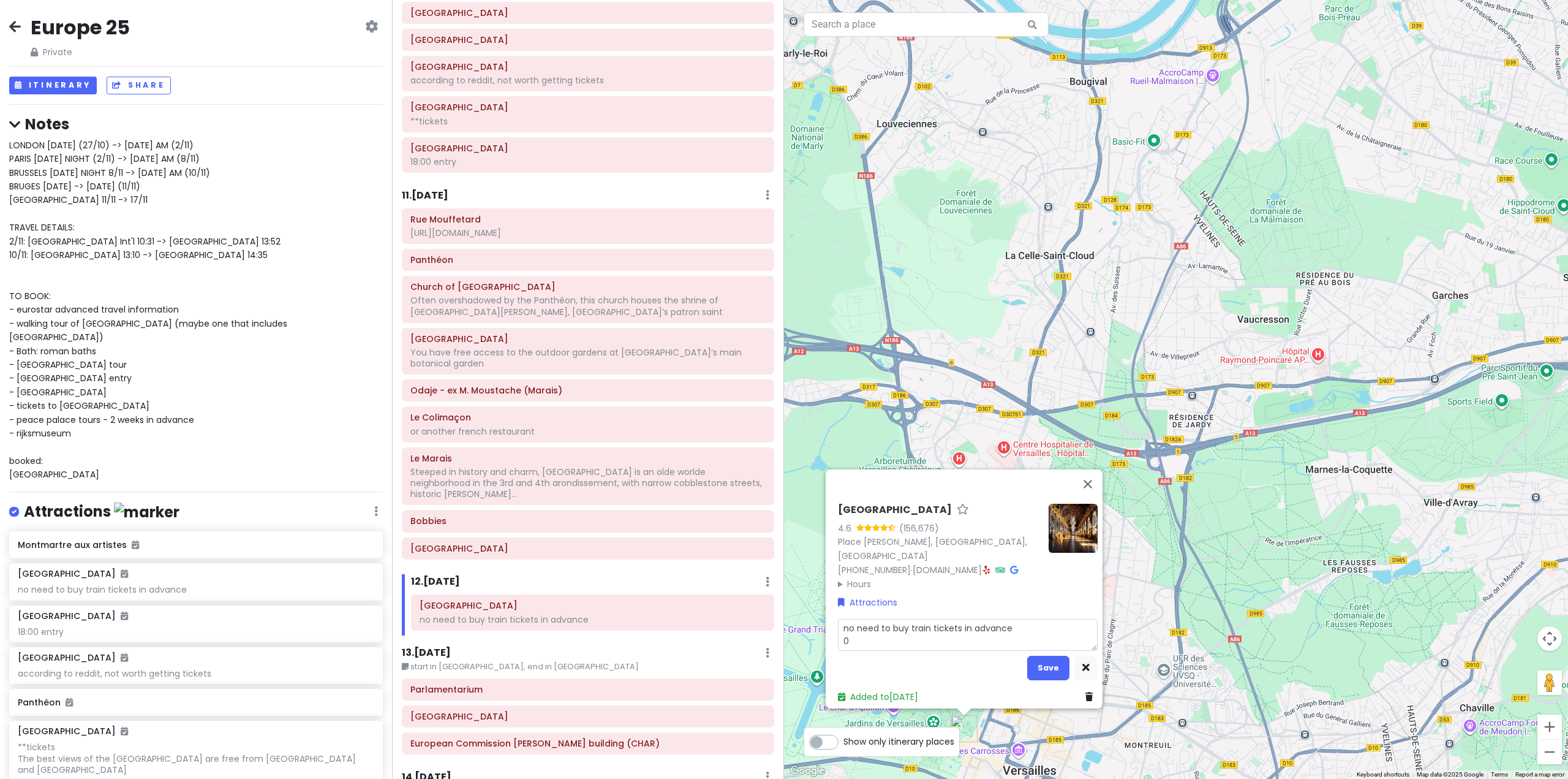
type textarea "x"
type textarea "no need to buy train tickets in advance 09"
type textarea "x"
type textarea "no need to buy train tickets in advance 09:"
type textarea "x"
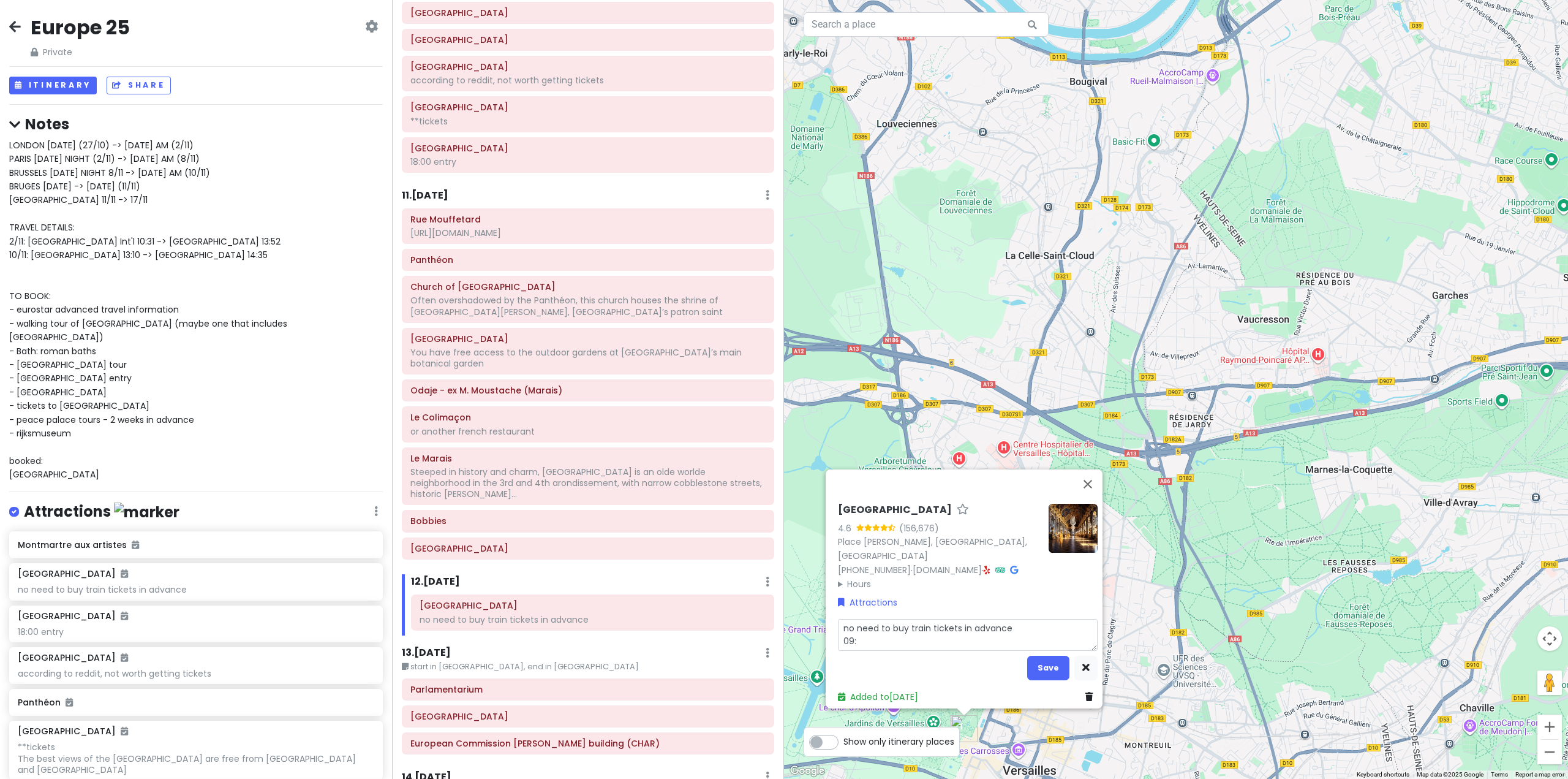
type textarea "no need to buy train tickets in advance 09:0"
type textarea "x"
type textarea "no need to buy train tickets in advance 09:00"
type textarea "x"
type textarea "no need to buy train tickets in advance 09:00"
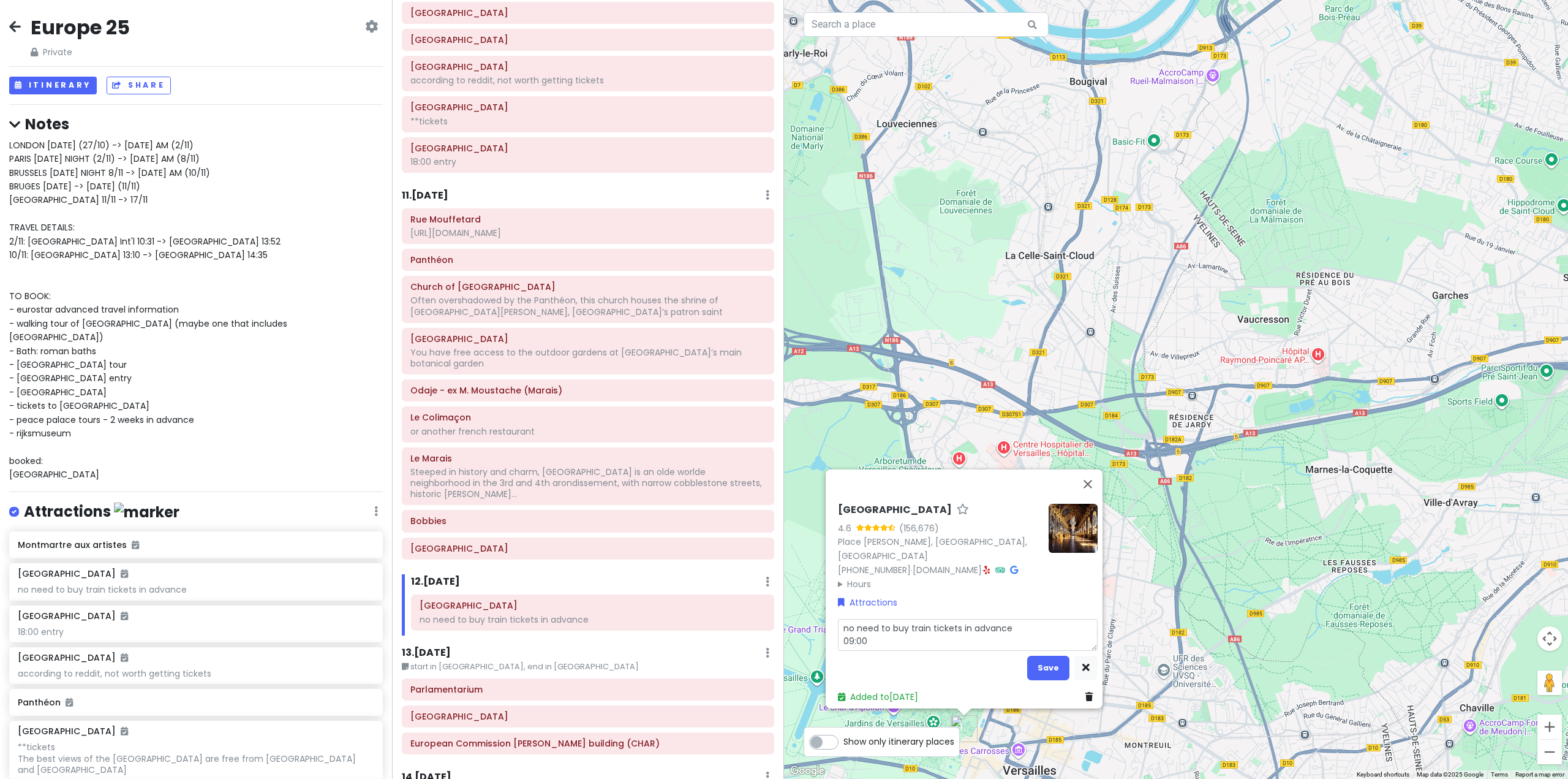
type textarea "x"
type textarea "no need to buy train tickets in advance 09:00 p"
type textarea "x"
type textarea "no need to buy train tickets in advance 09:00 pa"
type textarea "x"
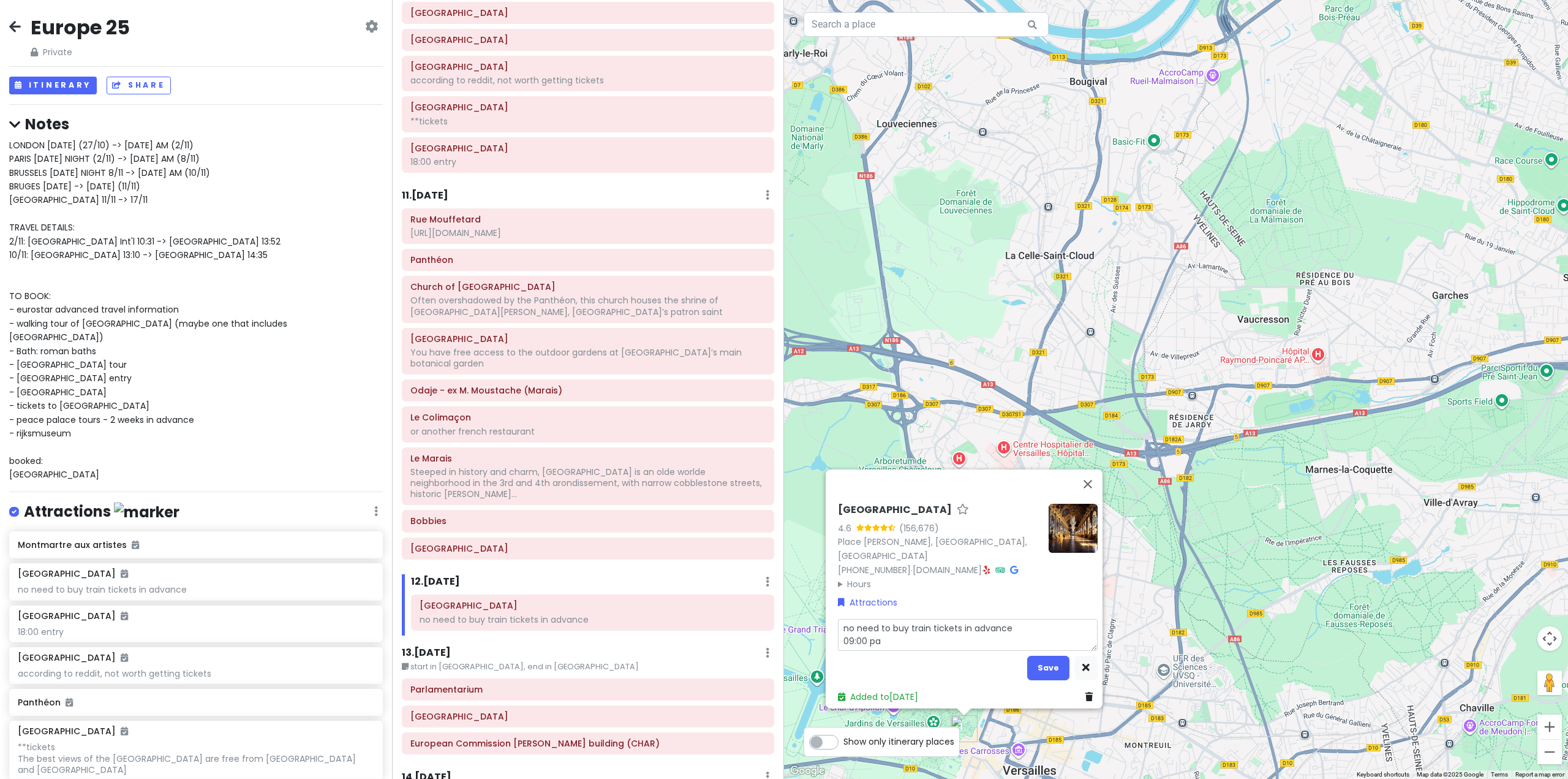
type textarea "no need to buy train tickets in advance 09:00 pal"
type textarea "x"
type textarea "no need to buy train tickets in advance 09:00 pala"
type textarea "x"
type textarea "no need to buy train tickets in advance 09:00 palac"
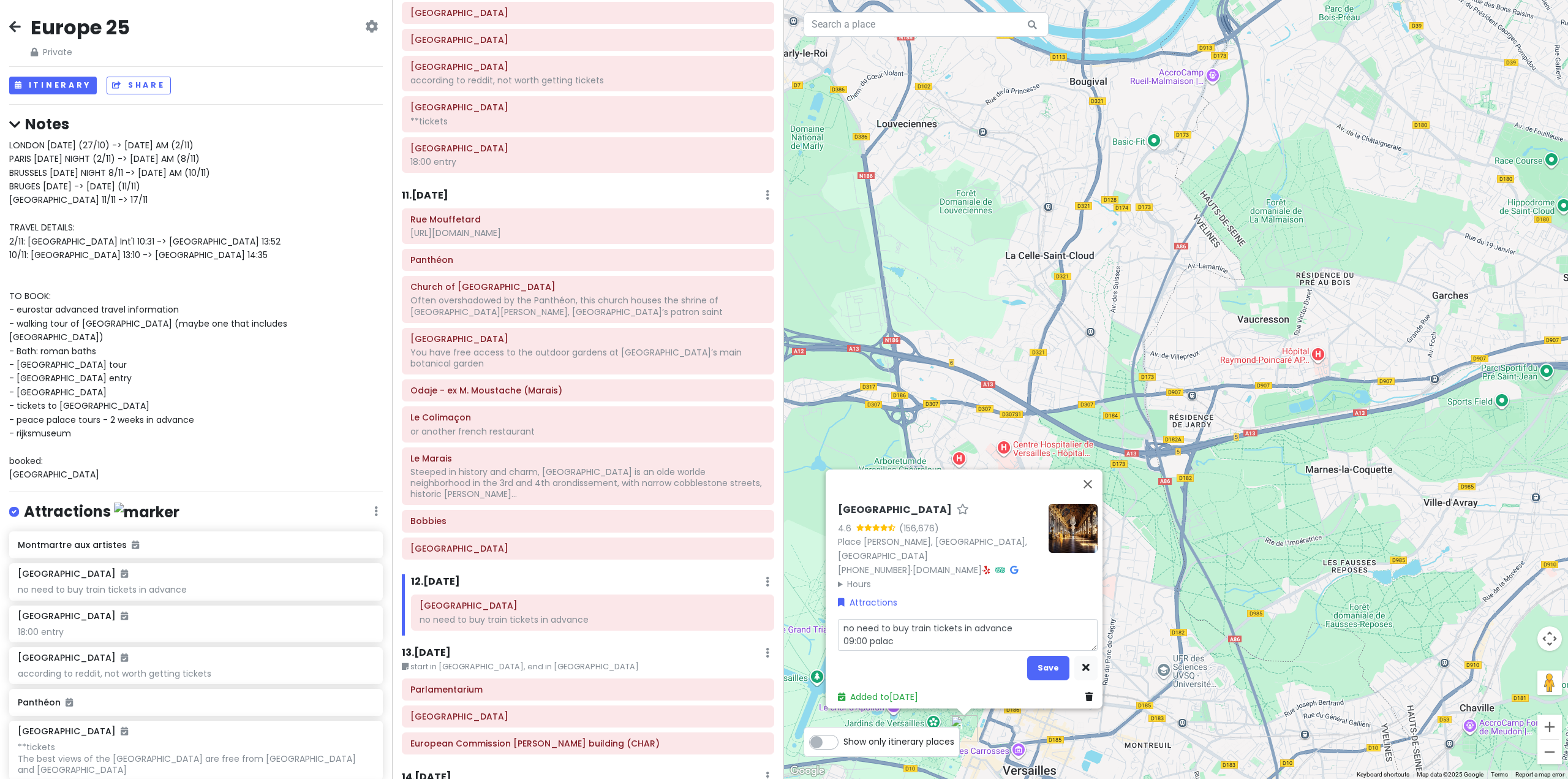
type textarea "x"
type textarea "no need to buy train tickets in advance 09:00 palace"
type textarea "x"
type textarea "no need to buy train tickets in advance 09:00 palace"
type textarea "x"
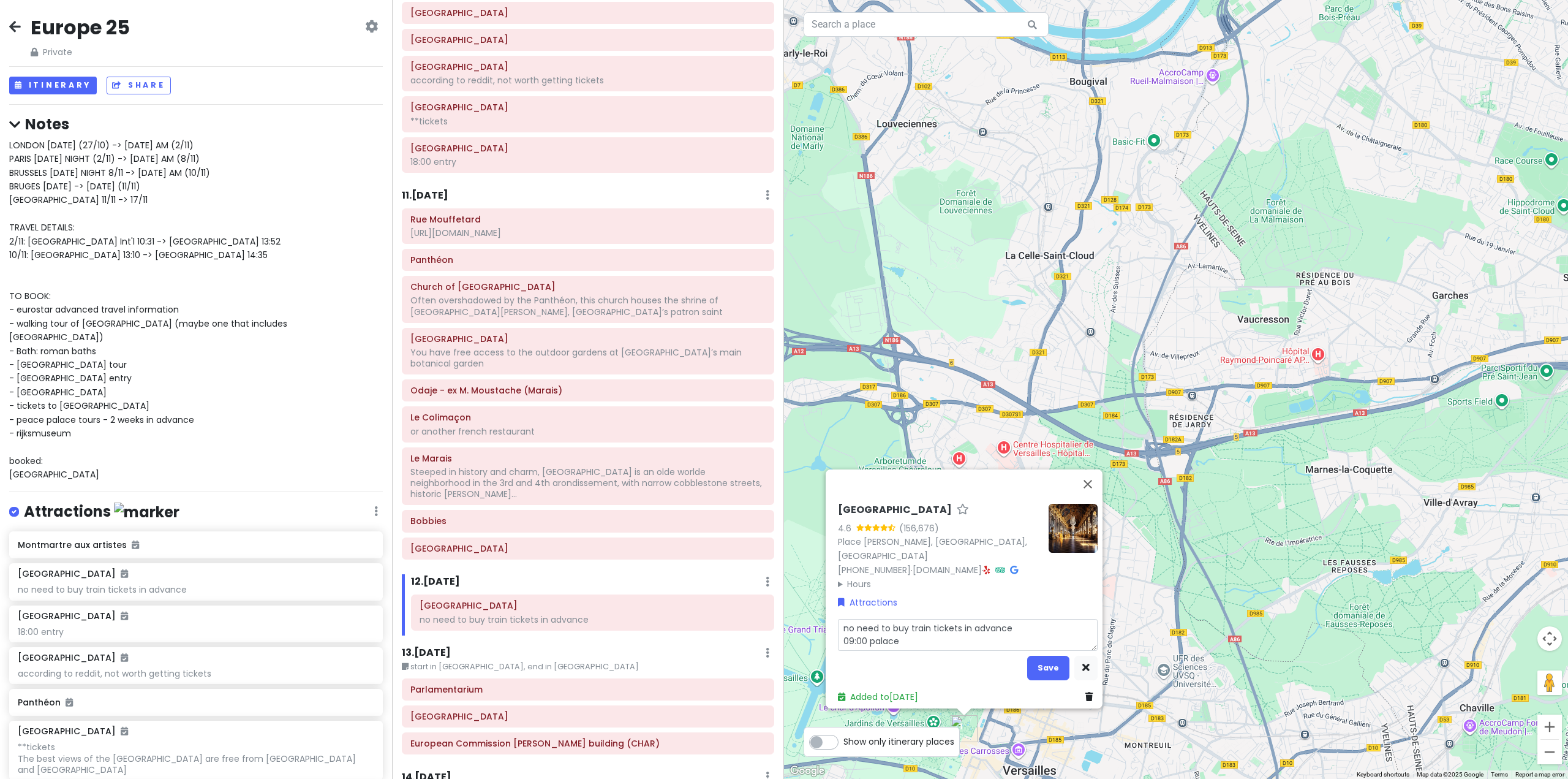
type textarea "no need to buy train tickets in advance 09:00 palace e"
type textarea "x"
type textarea "no need to buy train tickets in advance 09:00 palace en"
type textarea "x"
type textarea "no need to buy train tickets in advance 09:00 palace ent"
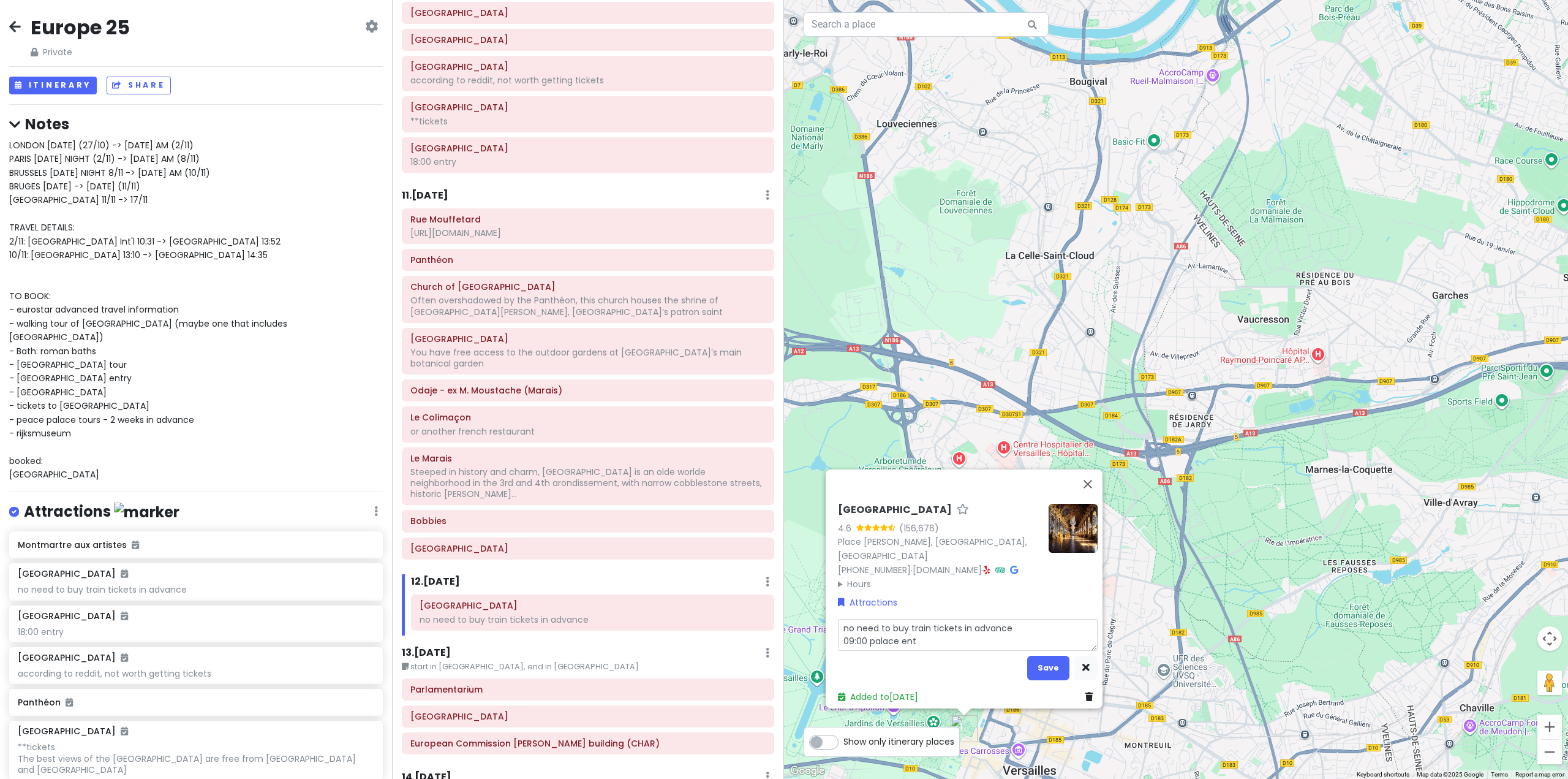
type textarea "x"
type textarea "no need to buy train tickets in advance 09:00 palace entr"
type textarea "x"
type textarea "no need to buy train tickets in advance 09:00 palace entry"
click at [1042, 664] on button "Save" at bounding box center [1049, 668] width 42 height 24
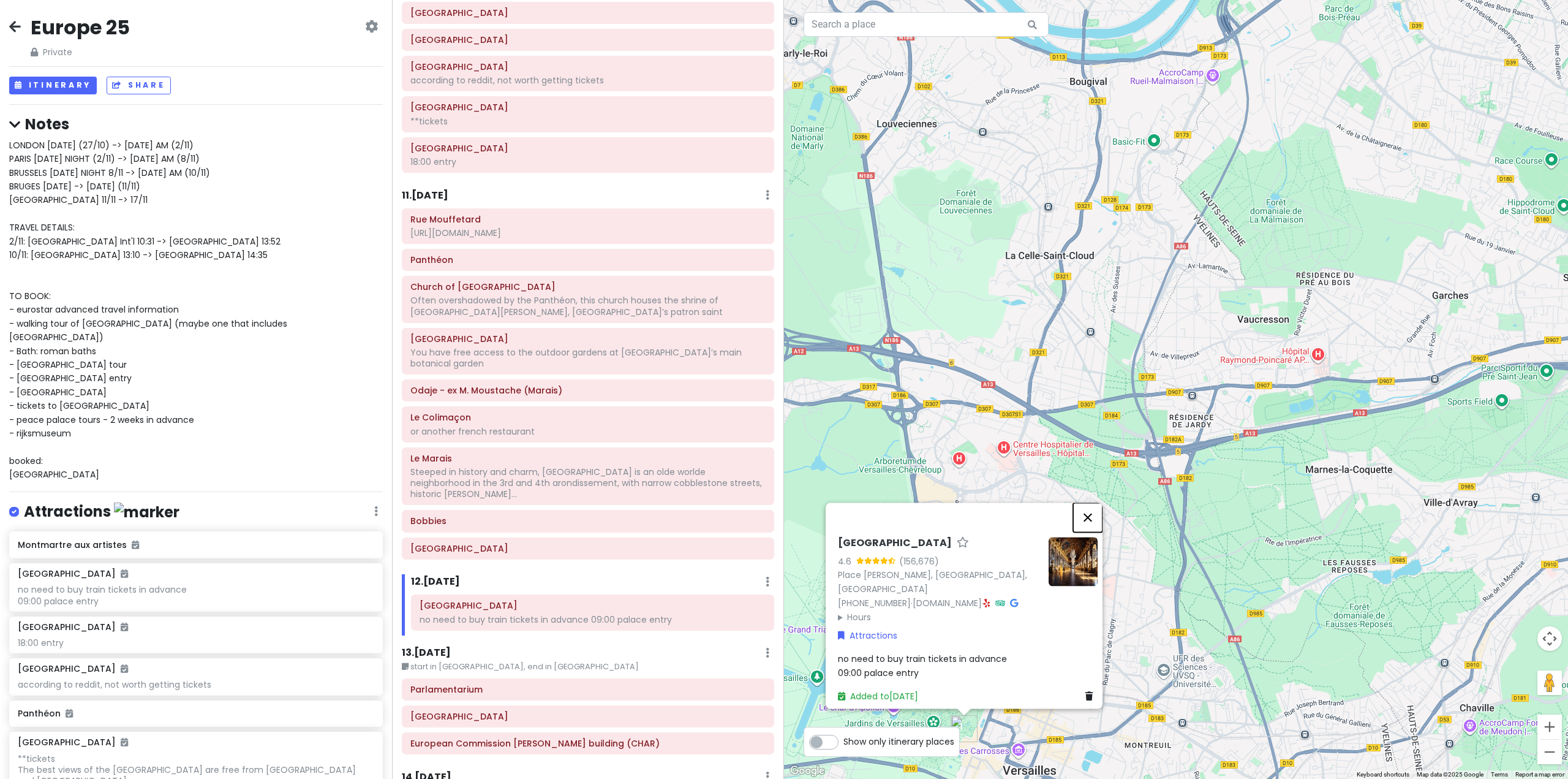
click at [1103, 515] on button "Close" at bounding box center [1088, 518] width 30 height 30
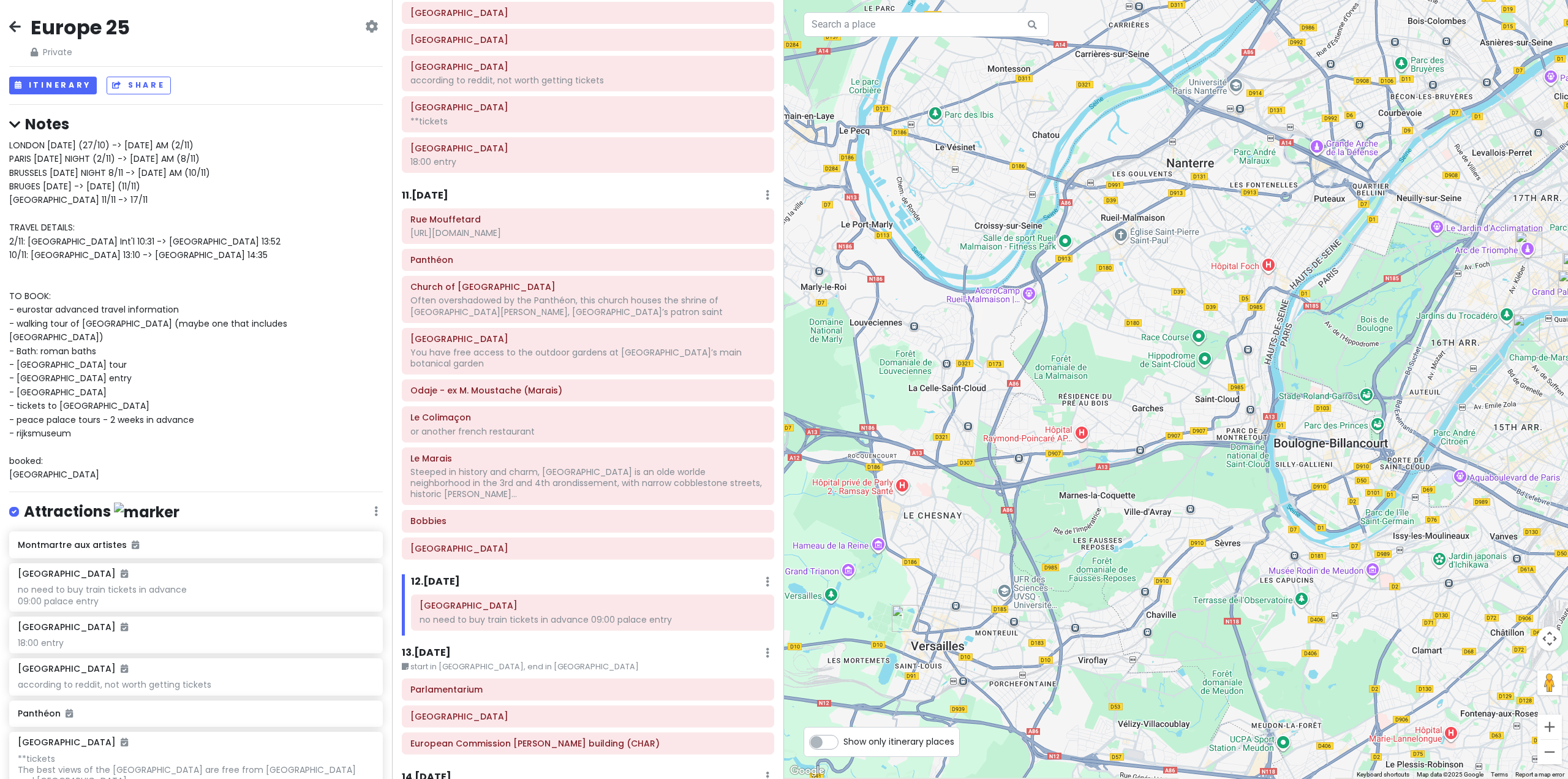
drag, startPoint x: 1171, startPoint y: 576, endPoint x: 1051, endPoint y: 546, distance: 123.7
click at [1051, 546] on div at bounding box center [1176, 390] width 784 height 779
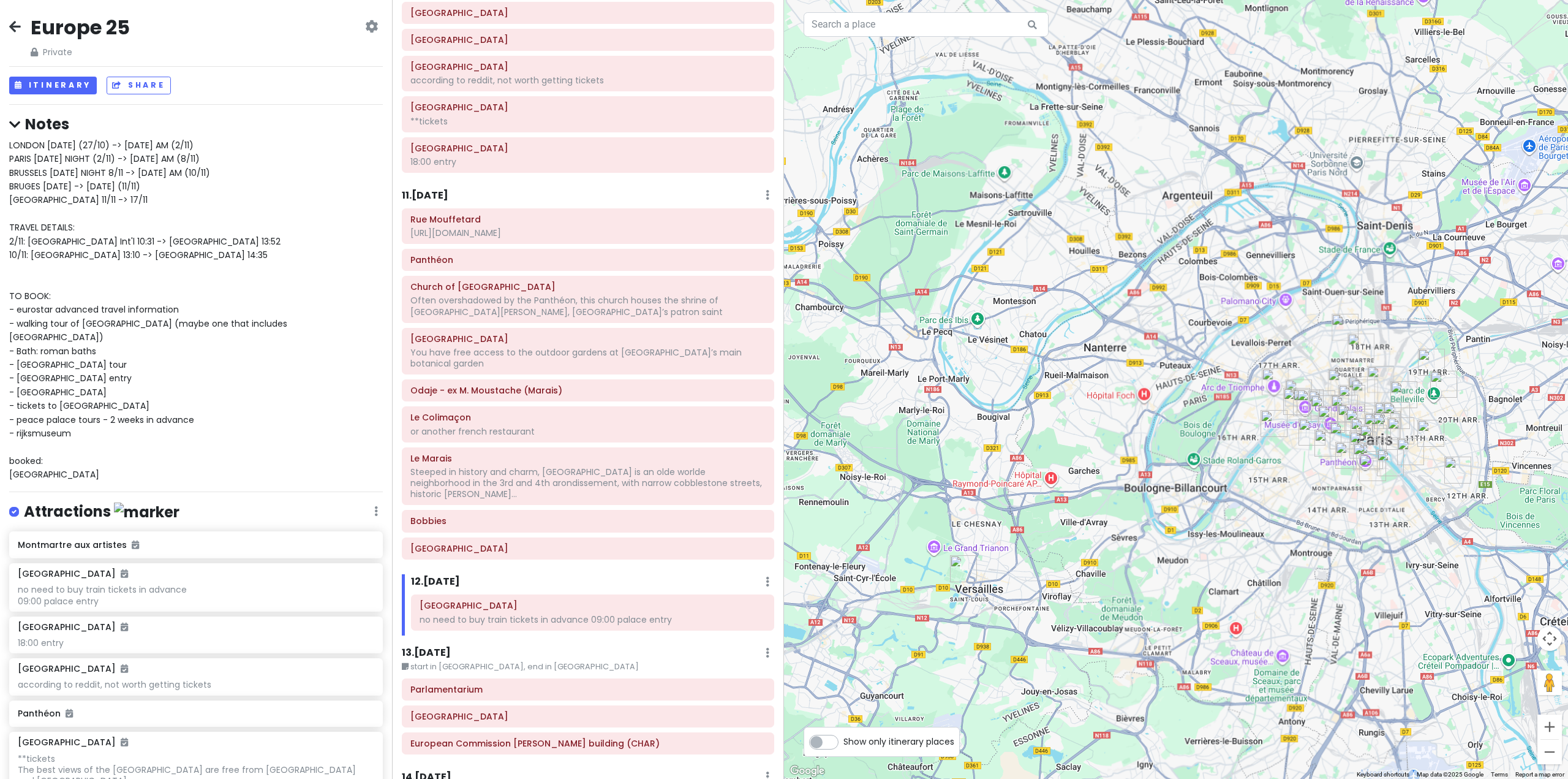
drag, startPoint x: 1386, startPoint y: 474, endPoint x: 1241, endPoint y: 500, distance: 147.3
click at [1241, 500] on div at bounding box center [1176, 390] width 784 height 779
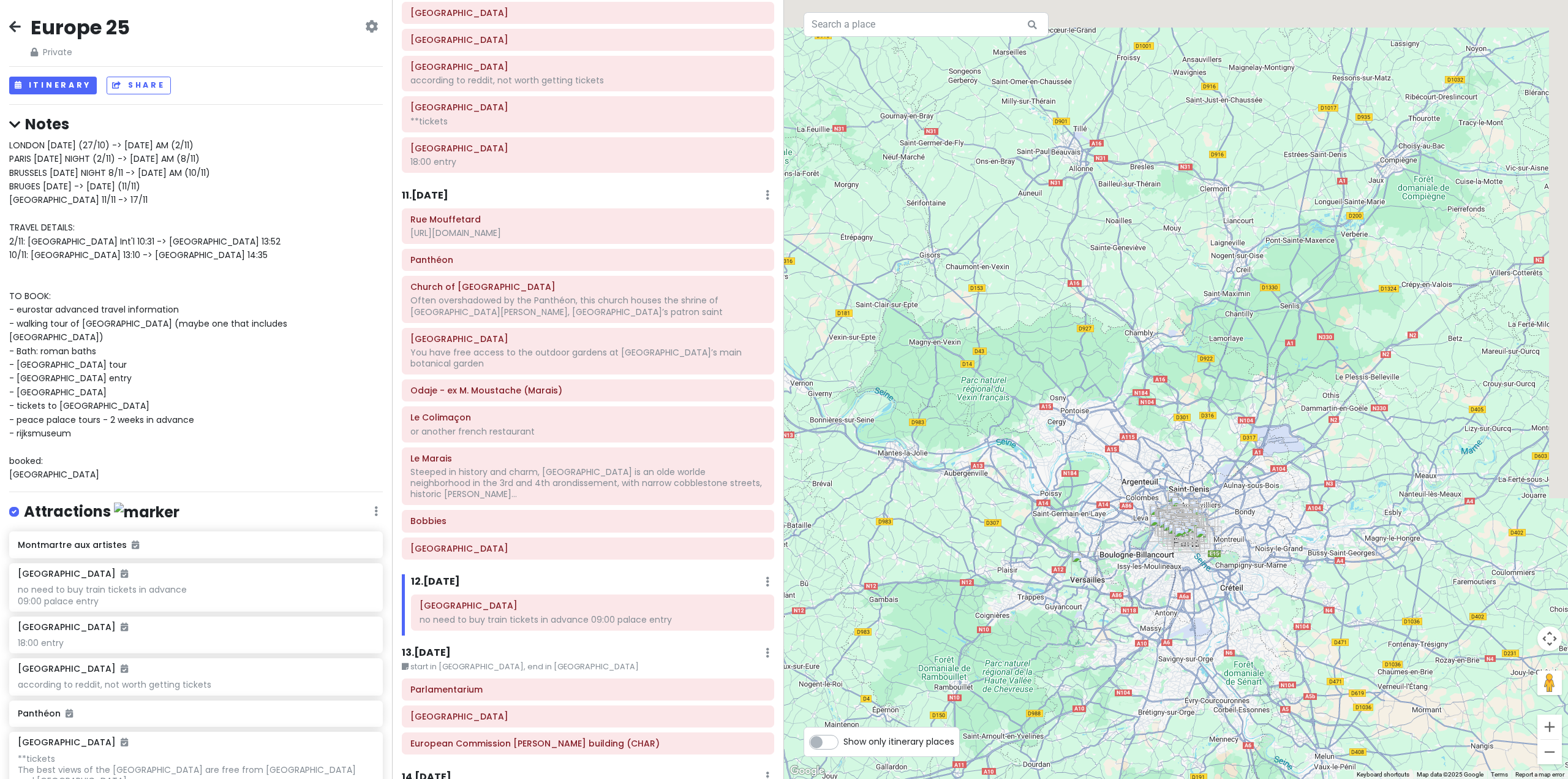
drag, startPoint x: 1308, startPoint y: 524, endPoint x: 1222, endPoint y: 578, distance: 101.5
click at [1222, 578] on div at bounding box center [1176, 390] width 784 height 779
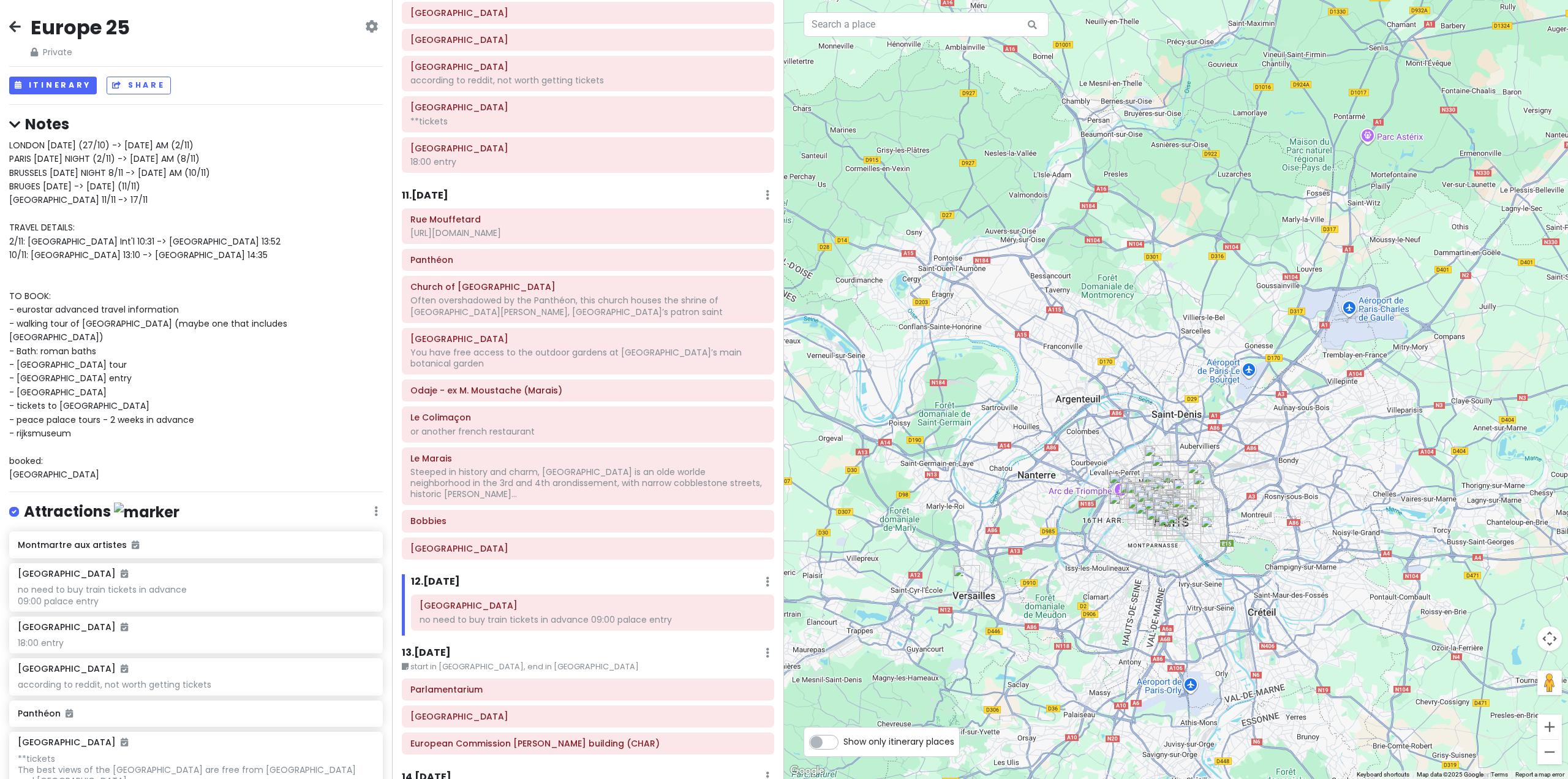
drag, startPoint x: 1084, startPoint y: 631, endPoint x: 1185, endPoint y: 625, distance: 101.2
click at [1185, 625] on div at bounding box center [1176, 390] width 784 height 779
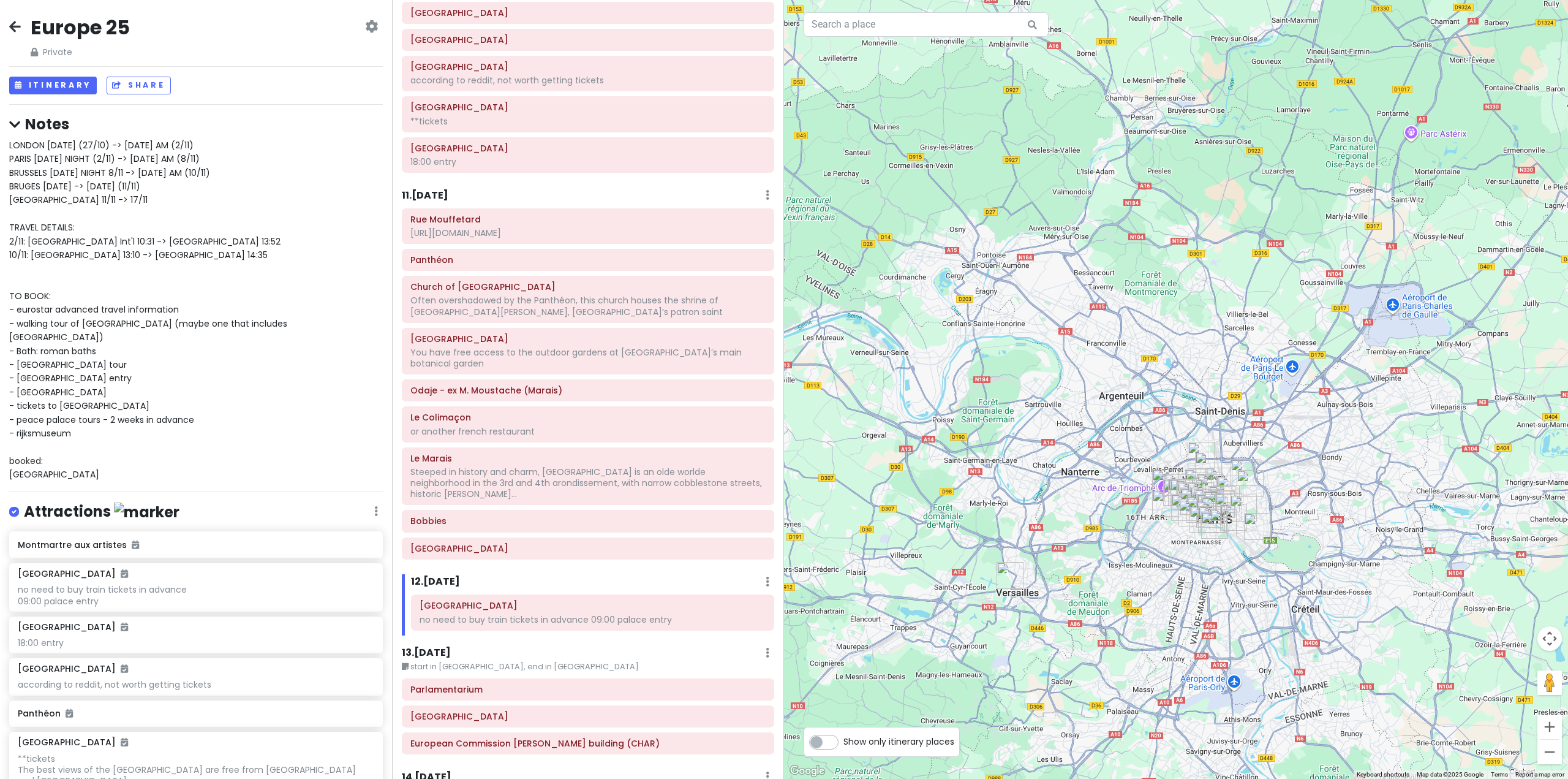
click at [585, 610] on div "Palace of Versailles no need to buy train tickets in advance 09:00 palace entry" at bounding box center [593, 614] width 382 height 41
click at [598, 600] on h6 "[GEOGRAPHIC_DATA]" at bounding box center [593, 605] width 346 height 11
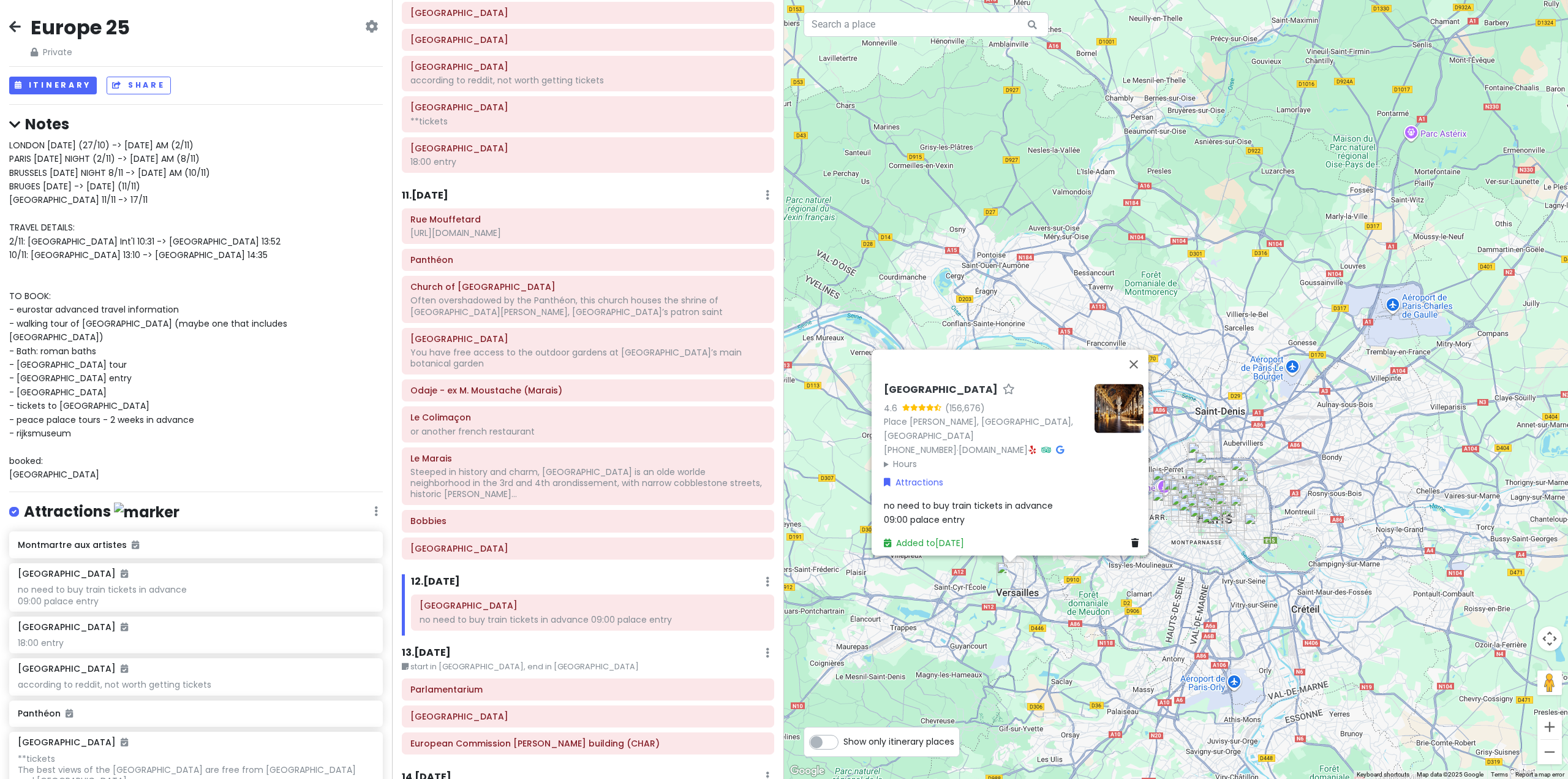
click at [1026, 513] on div "no need to buy train tickets in advance 09:00 palace entry" at bounding box center [1014, 512] width 260 height 28
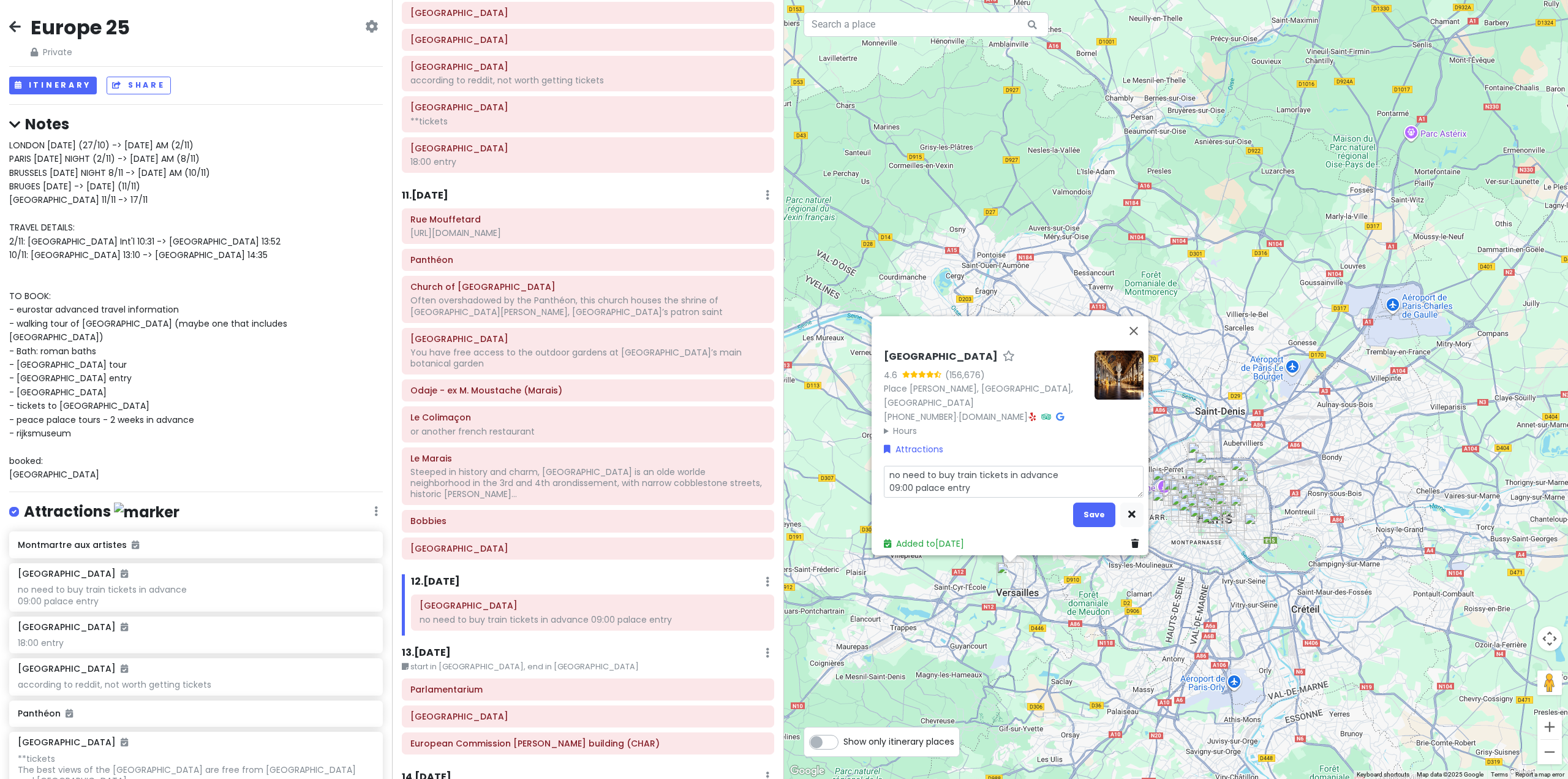
click at [1007, 482] on textarea "no need to buy train tickets in advance 09:00 palace entry" at bounding box center [1014, 482] width 260 height 32
type textarea "x"
type textarea "no need to buy train tickets in advance 09:00 palace entry;"
type textarea "x"
type textarea "no need to buy train tickets in advance 09:00 palace entry;"
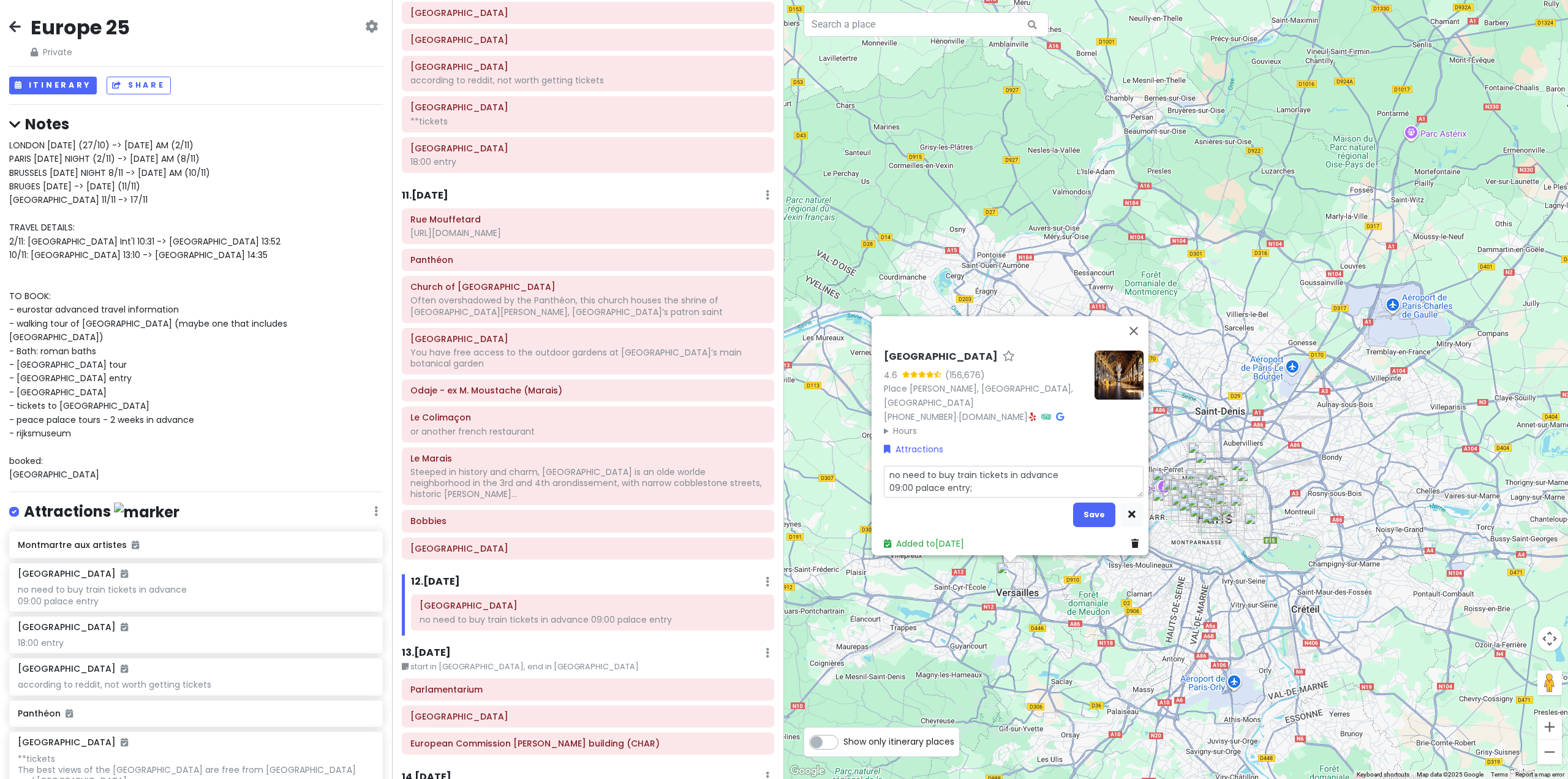
type textarea "x"
type textarea "no need to buy train tickets in advance 09:00 palace entry; 1"
type textarea "x"
type textarea "no need to buy train tickets in advance 09:00 palace entry; 12"
type textarea "x"
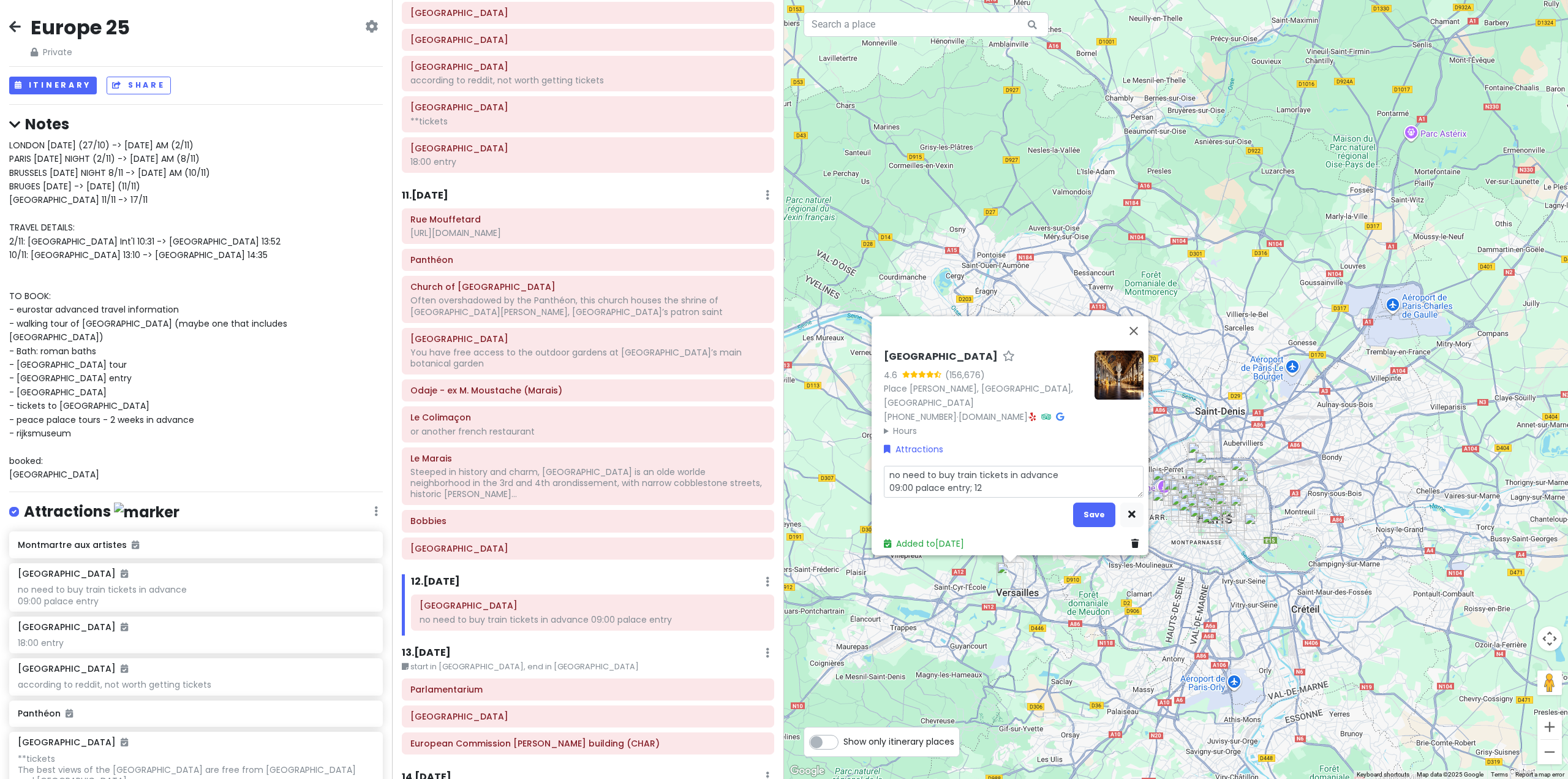
type textarea "no need to buy train tickets in advance 09:00 palace entry; 12:"
type textarea "x"
type textarea "no need to buy train tickets in advance 09:00 palace entry; 12:0"
type textarea "x"
type textarea "no need to buy train tickets in advance 09:00 palace entry; 12:00"
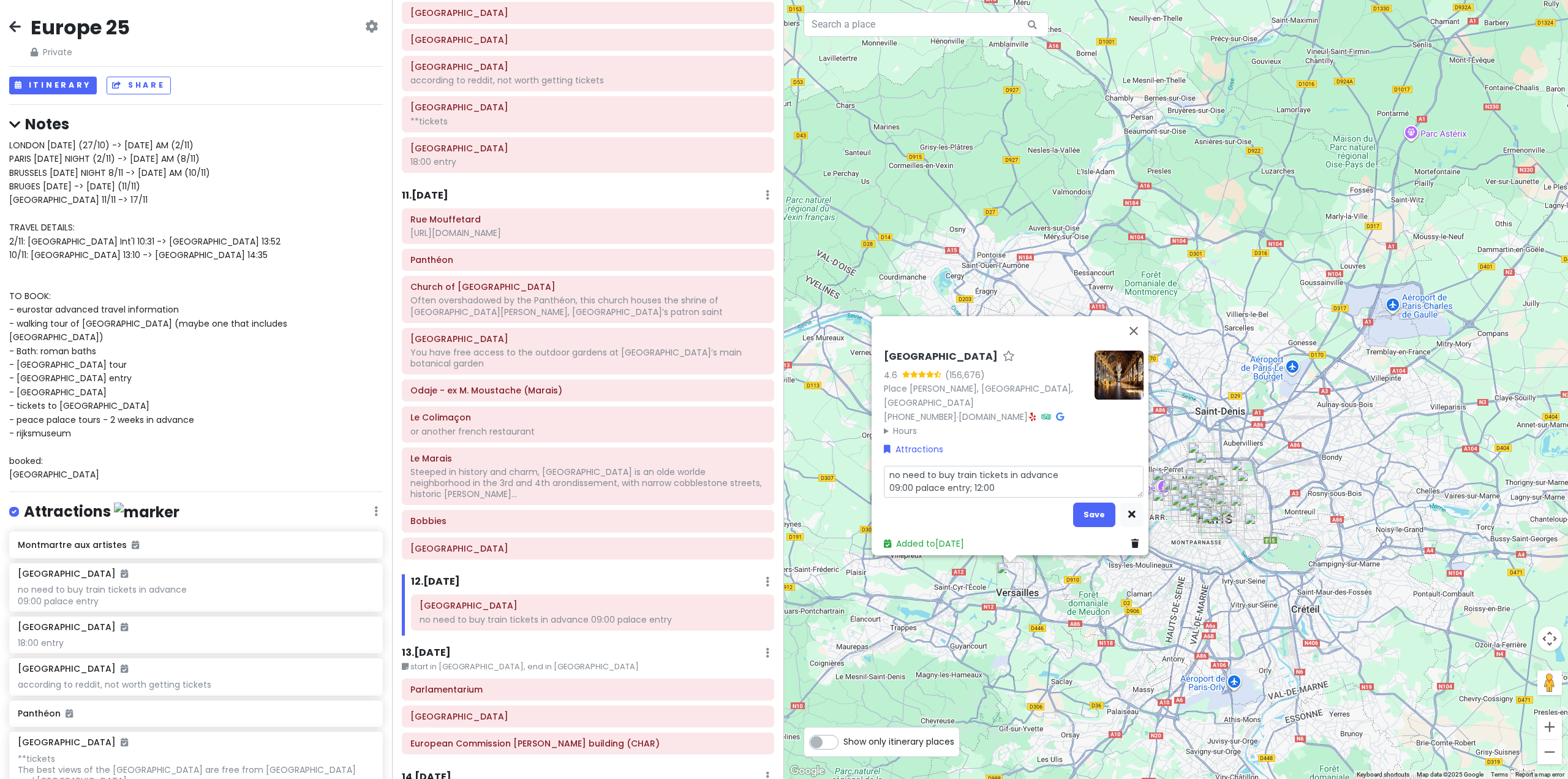
type textarea "x"
type textarea "no need to buy train tickets in advance 09:00 palace entry; 12:00"
type textarea "x"
type textarea "no need to buy train tickets in advance 09:00 palace entry; 12:00 e"
type textarea "x"
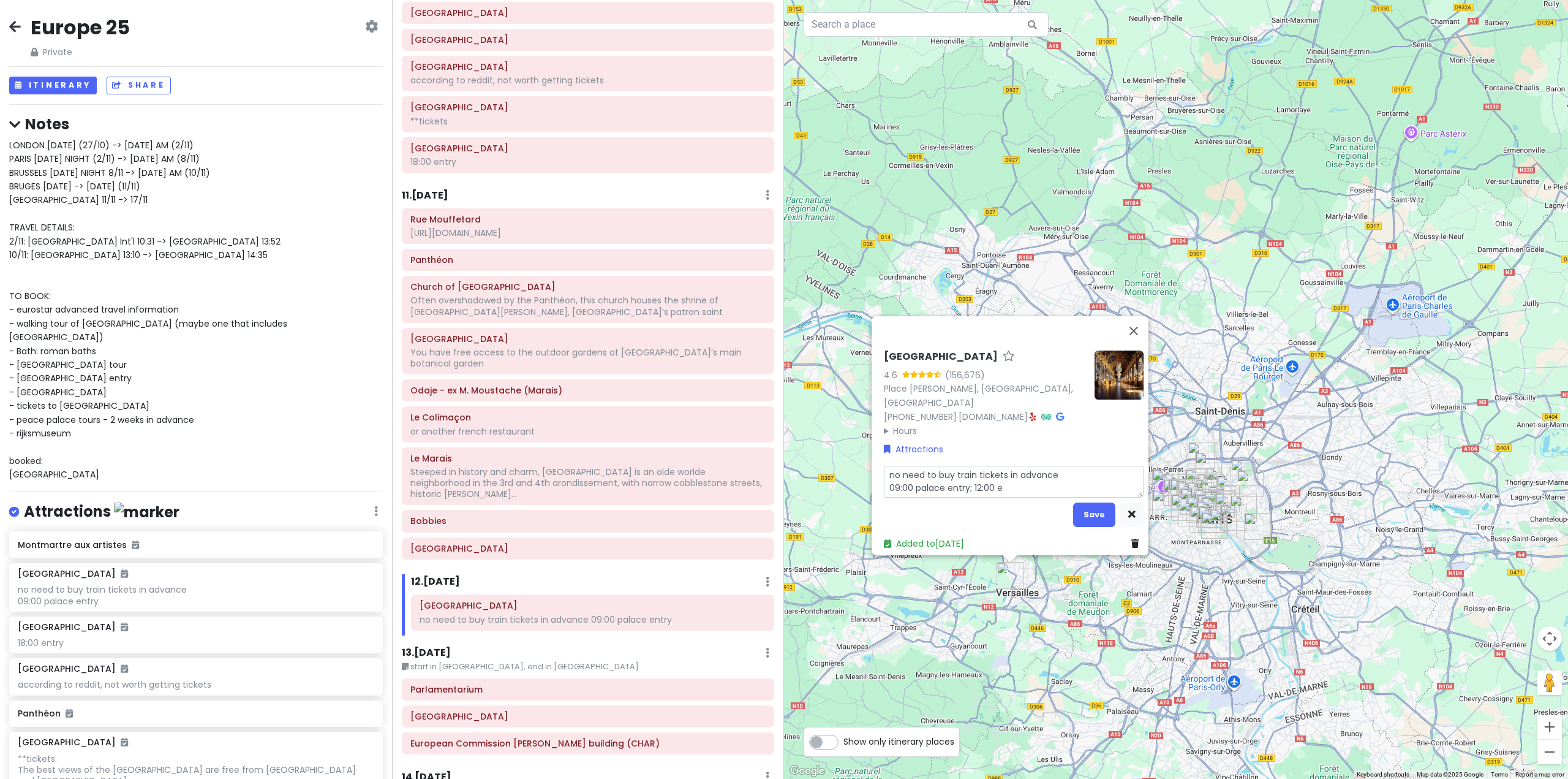
type textarea "no need to buy train tickets in advance 09:00 palace entry; 12:00 es"
type textarea "x"
type textarea "no need to buy train tickets in advance 09:00 palace entry; 12:00 est"
type textarea "x"
type textarea "no need to buy train tickets in advance 09:00 palace entry; 12:00 esta"
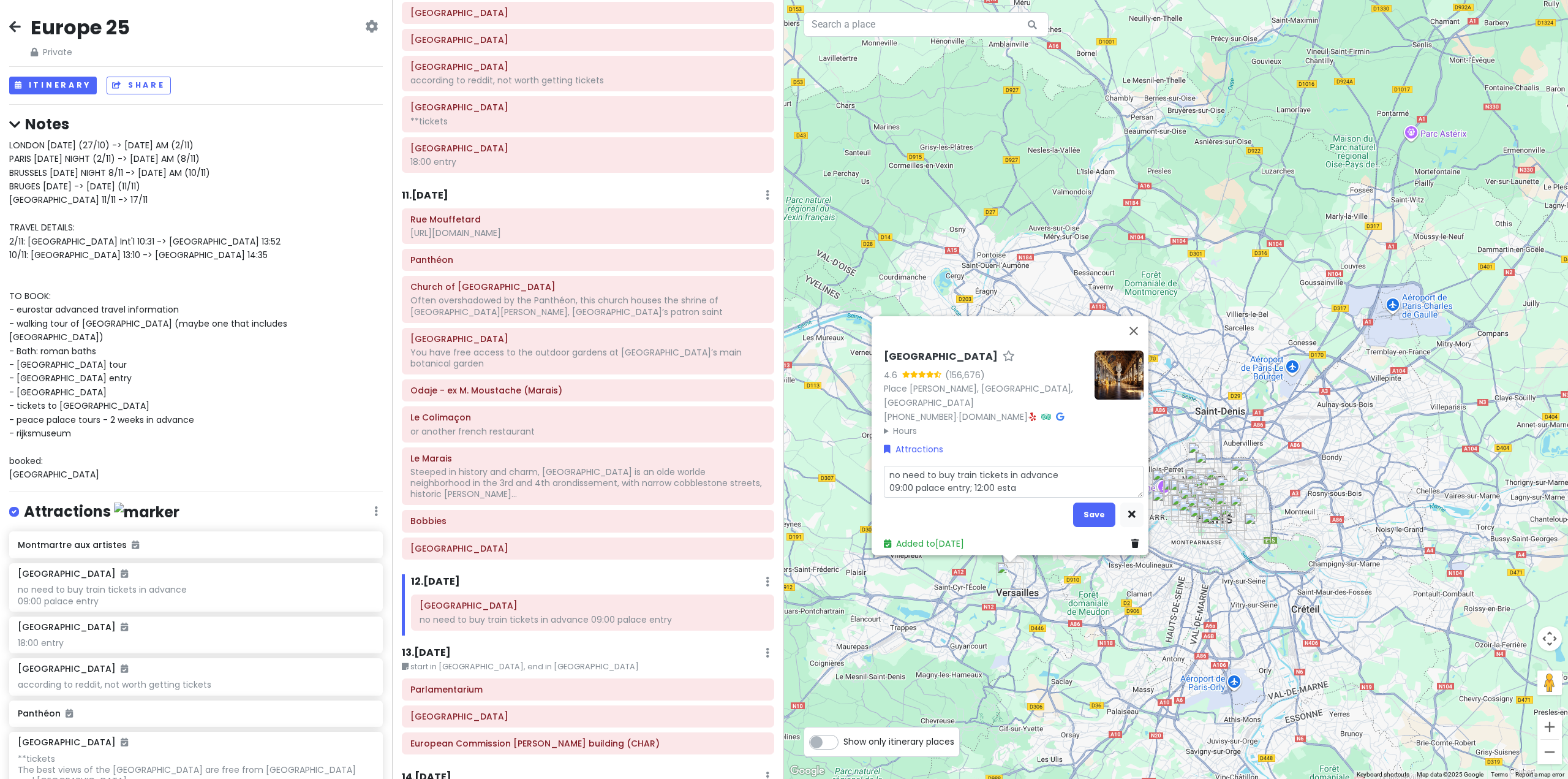
type textarea "x"
type textarea "no need to buy train tickets in advance 09:00 palace entry; 12:00 estat"
type textarea "x"
type textarea "no need to buy train tickets in advance 09:00 palace entry; 12:00 estate"
type textarea "x"
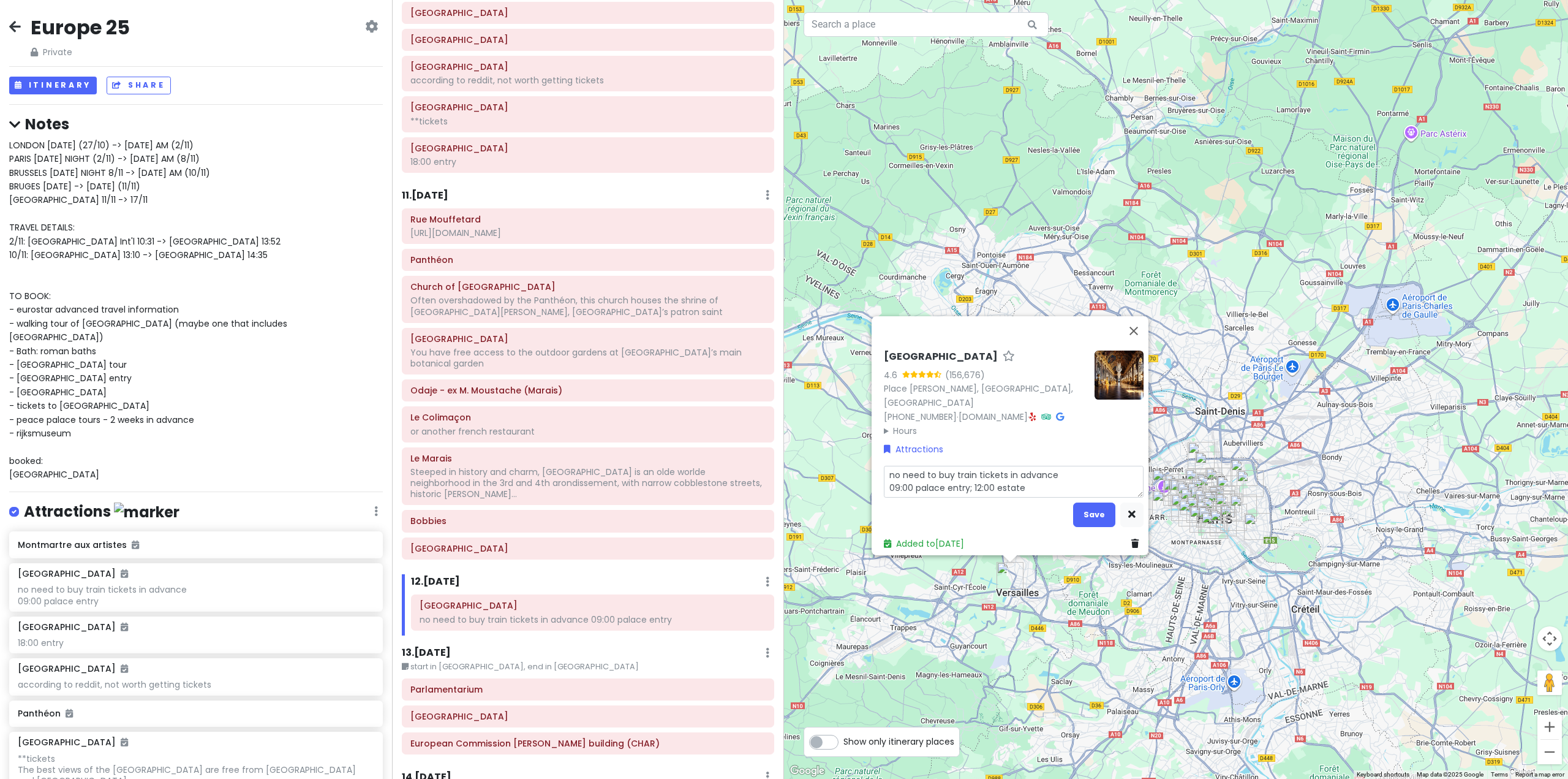
type textarea "no need to buy train tickets in advance 09:00 palace entry; 12:00 estate"
type textarea "x"
type textarea "no need to buy train tickets in advance 09:00 palace entry; 12:00 estate o"
type textarea "x"
type textarea "no need to buy train tickets in advance 09:00 palace entry; 12:00 estate of"
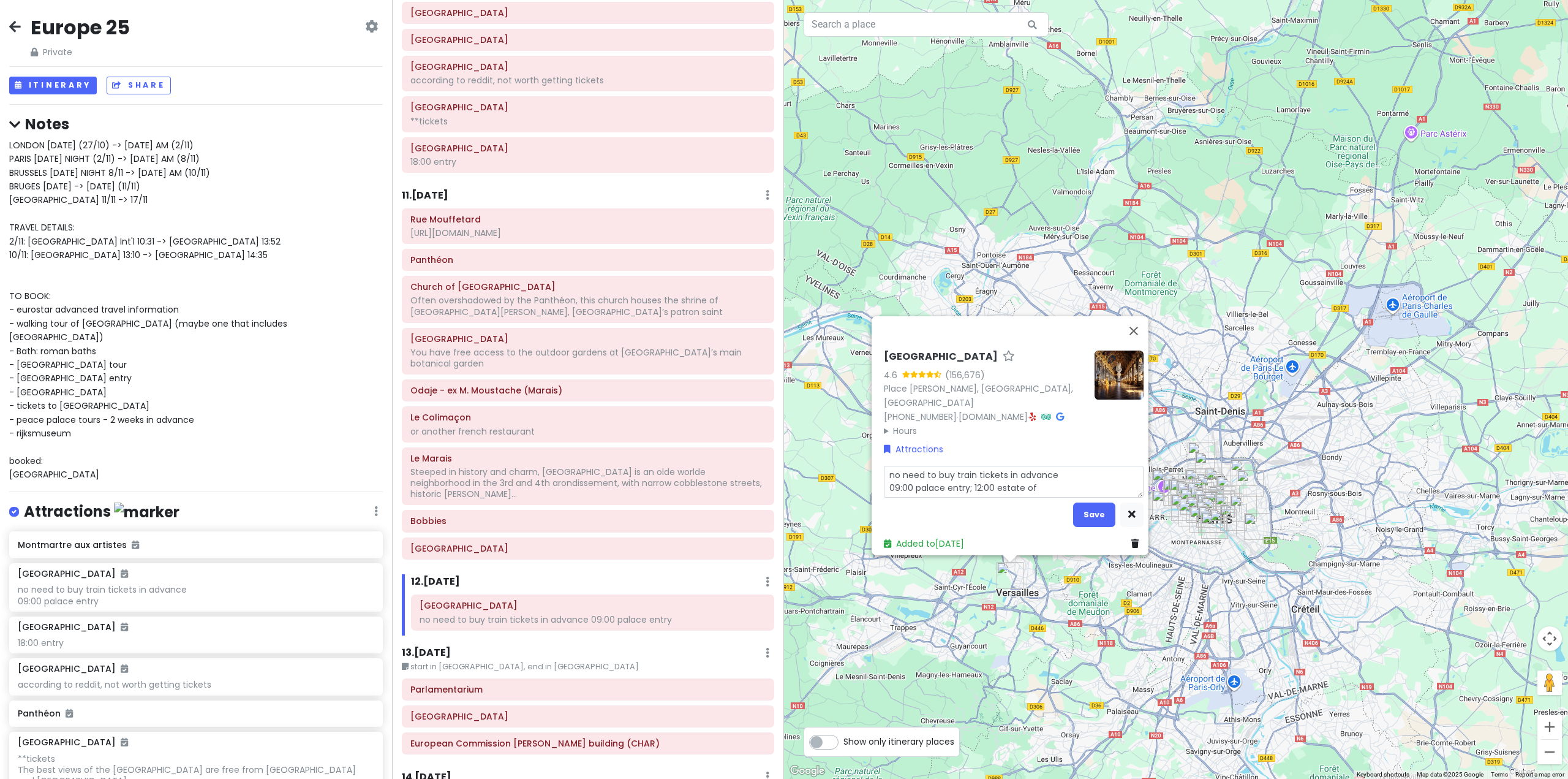
type textarea "x"
type textarea "no need to buy train tickets in advance 09:00 palace entry; 12:00 estate of"
type textarea "x"
type textarea "no need to buy train tickets in advance 09:00 palace entry; 12:00 estate of t"
type textarea "x"
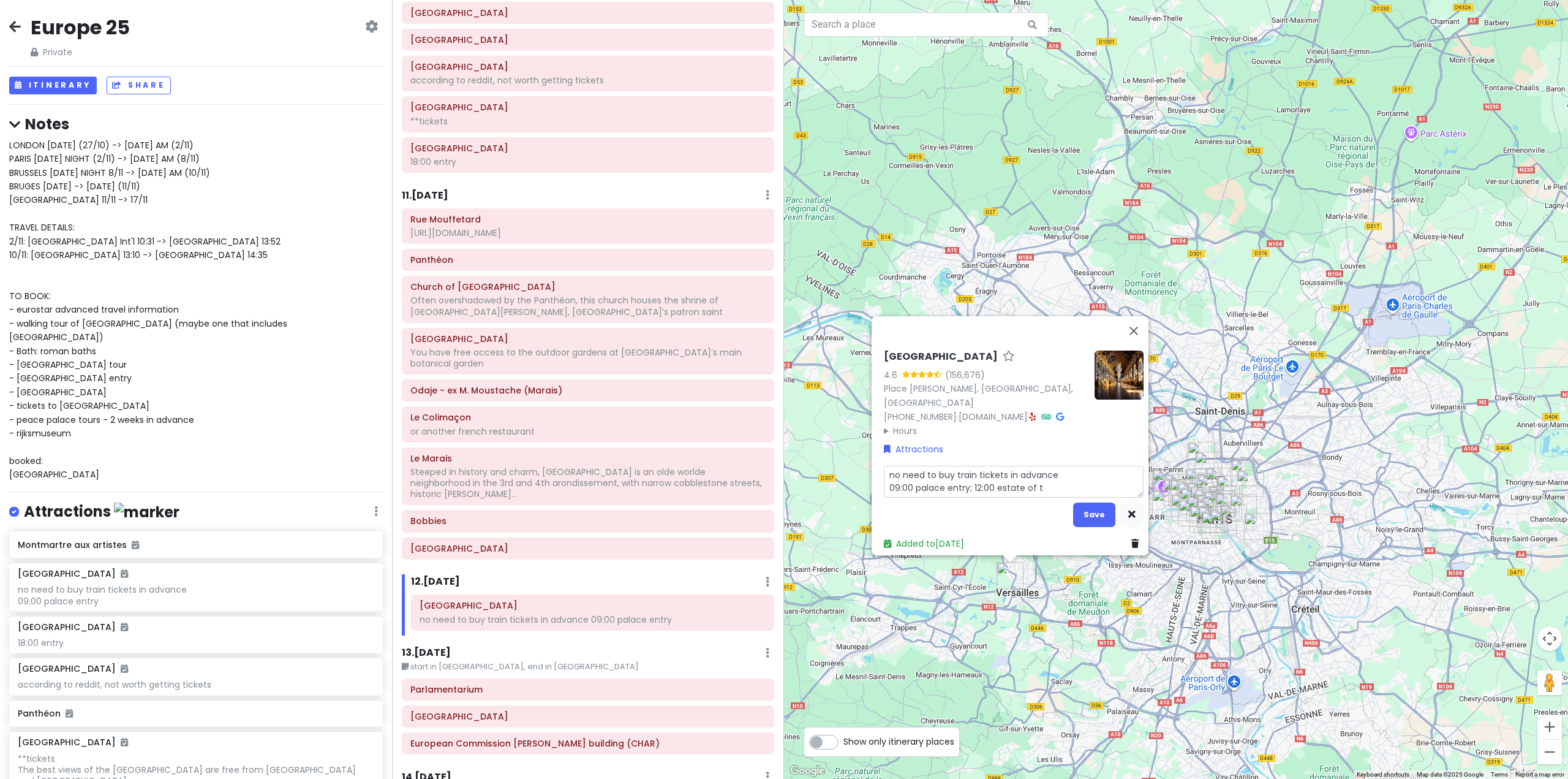
type textarea "no need to buy train tickets in advance 09:00 palace entry; 12:00 estate of tr"
type textarea "x"
type textarea "no need to buy train tickets in advance 09:00 palace entry; 12:00 estate of tri"
type textarea "x"
type textarea "no need to buy train tickets in advance 09:00 palace entry; 12:00 estate of tria"
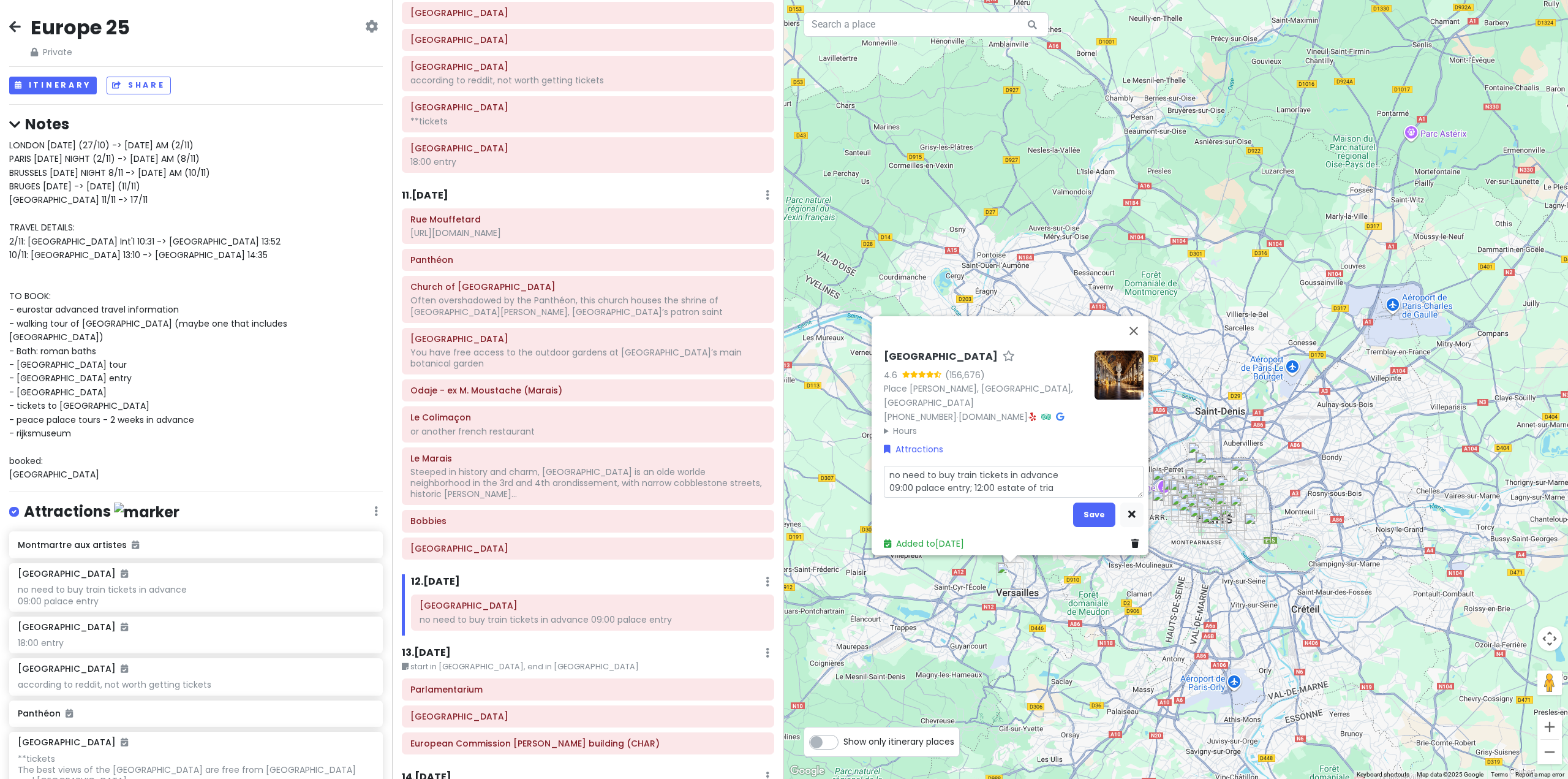
type textarea "x"
type textarea "no need to buy train tickets in advance 09:00 palace entry; 12:00 estate of tri…"
type textarea "x"
type textarea "no need to buy train tickets in advance 09:00 palace entry; 12:00 estate of tri…"
type textarea "x"
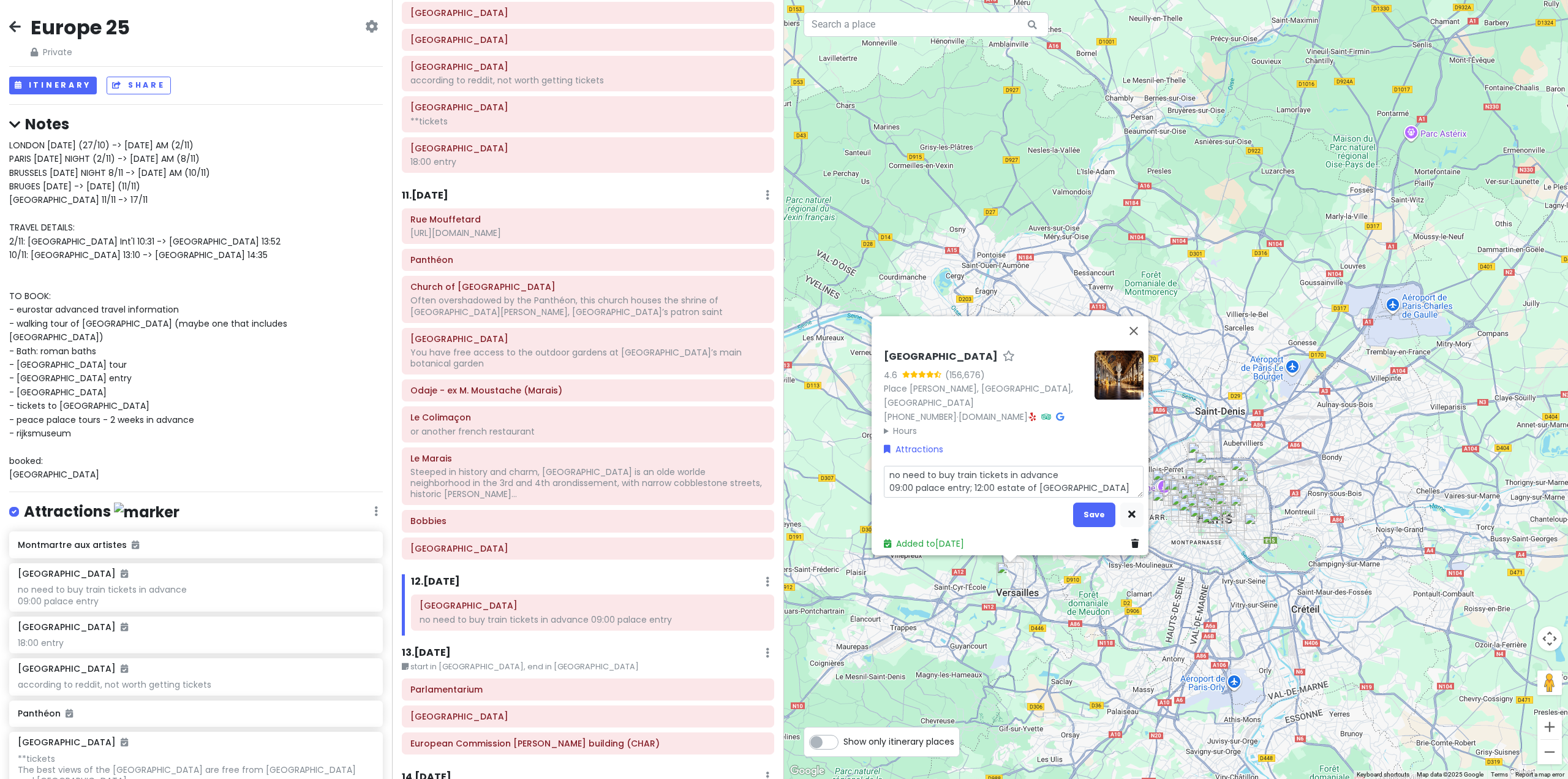
type textarea "no need to buy train tickets in advance 09:00 palace entry; 12:00 estate of tri…"
type textarea "x"
type textarea "no need to buy train tickets in advance 09:00 palace entry; 12:00 estate of tri…"
type textarea "x"
type textarea "no need to buy train tickets in advance 09:00 palace entry; 12:00 estate of tri…"
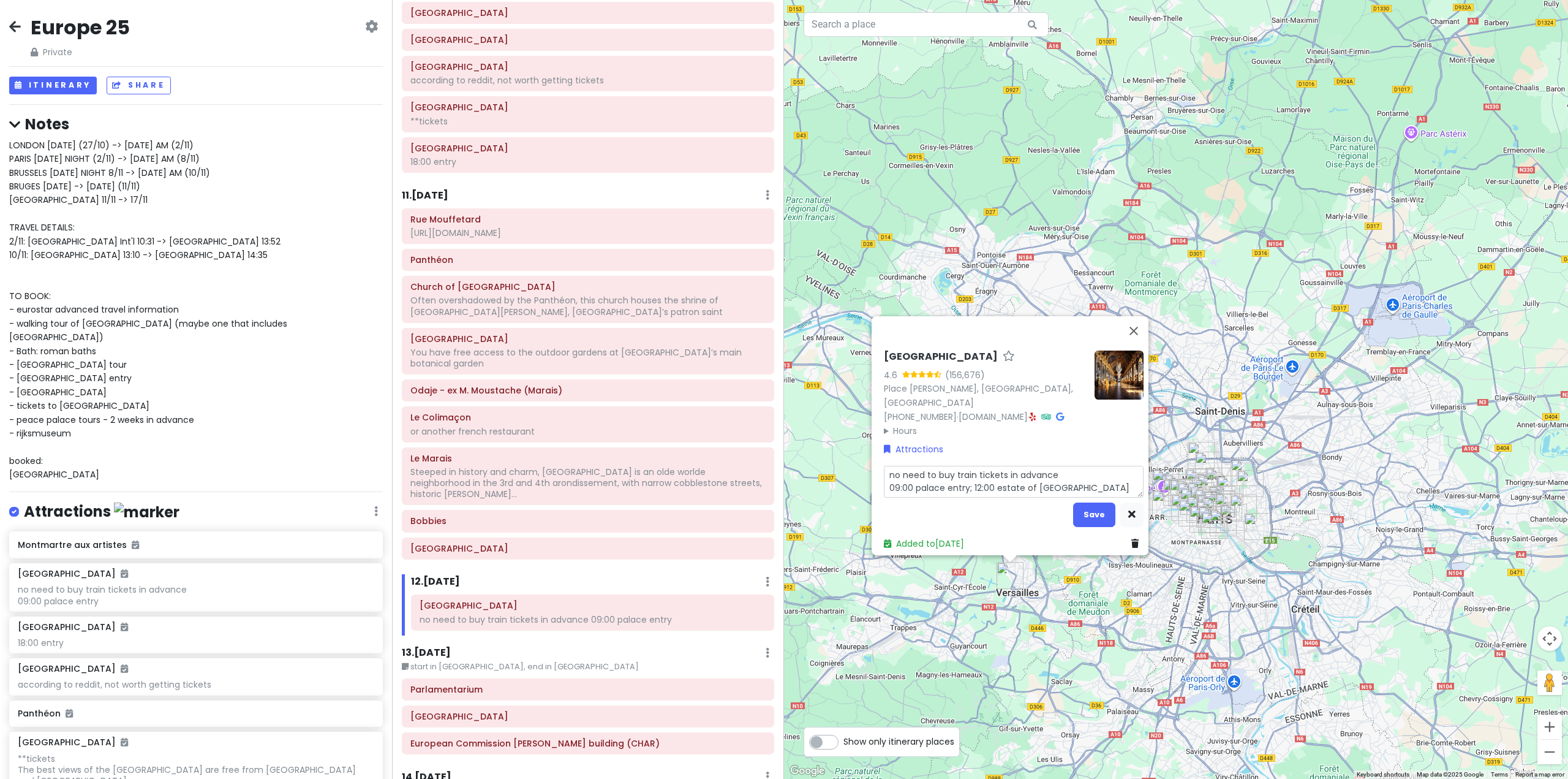
type textarea "x"
type textarea "no need to buy train tickets in advance 09:00 palace entry; 12:00 estate of tri…"
type textarea "x"
type textarea "no need to buy train tickets in advance 09:00 palace entry; 12:00 estate of tri…"
type textarea "x"
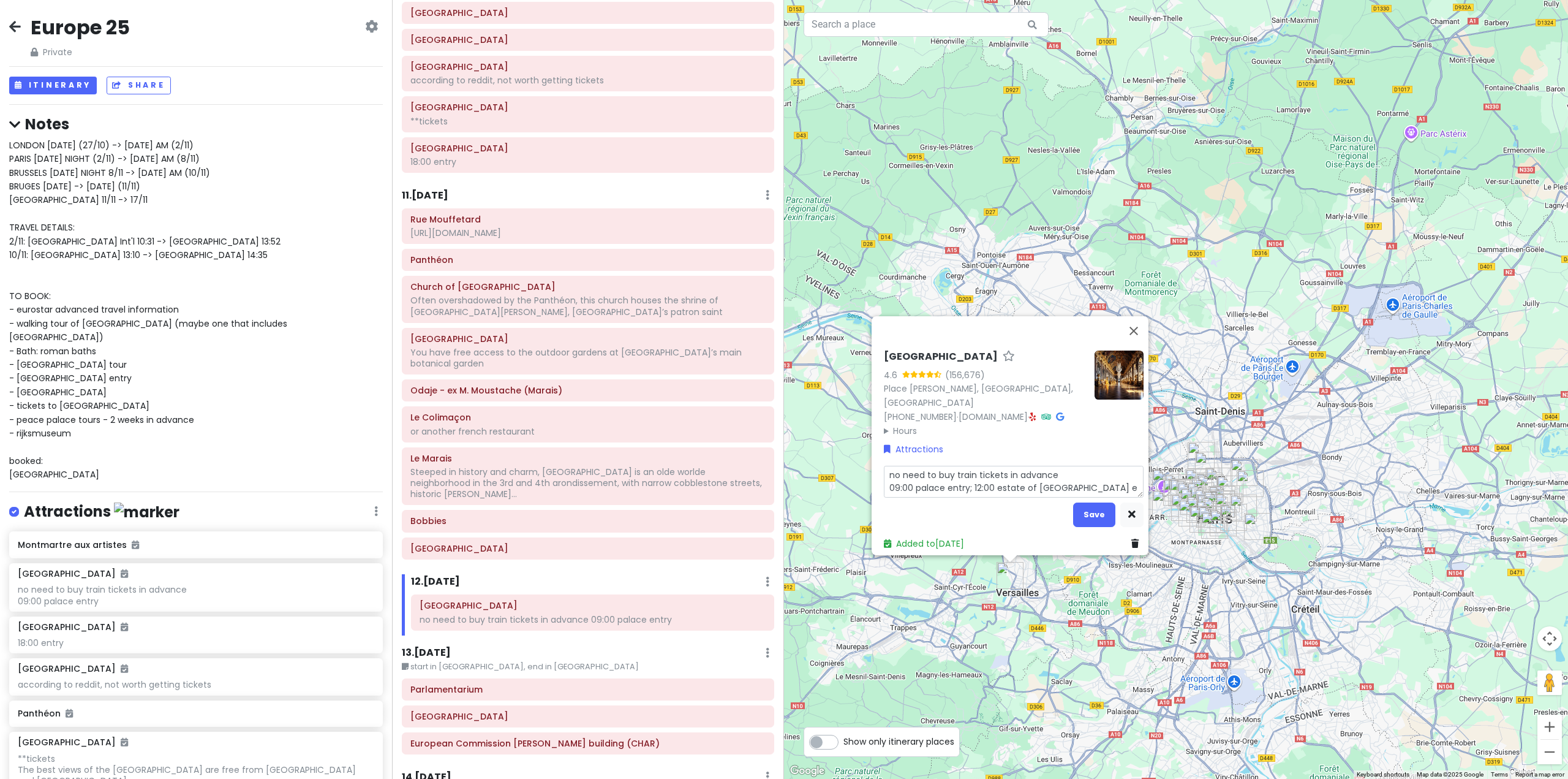
type textarea "no need to buy train tickets in advance 09:00 palace entry; 12:00 estate of tri…"
type textarea "x"
type textarea "no need to buy train tickets in advance 09:00 palace entry; 12:00 estate of tri…"
type textarea "x"
type textarea "no need to buy train tickets in advance 09:00 palace entry; 12:00 estate of tri…"
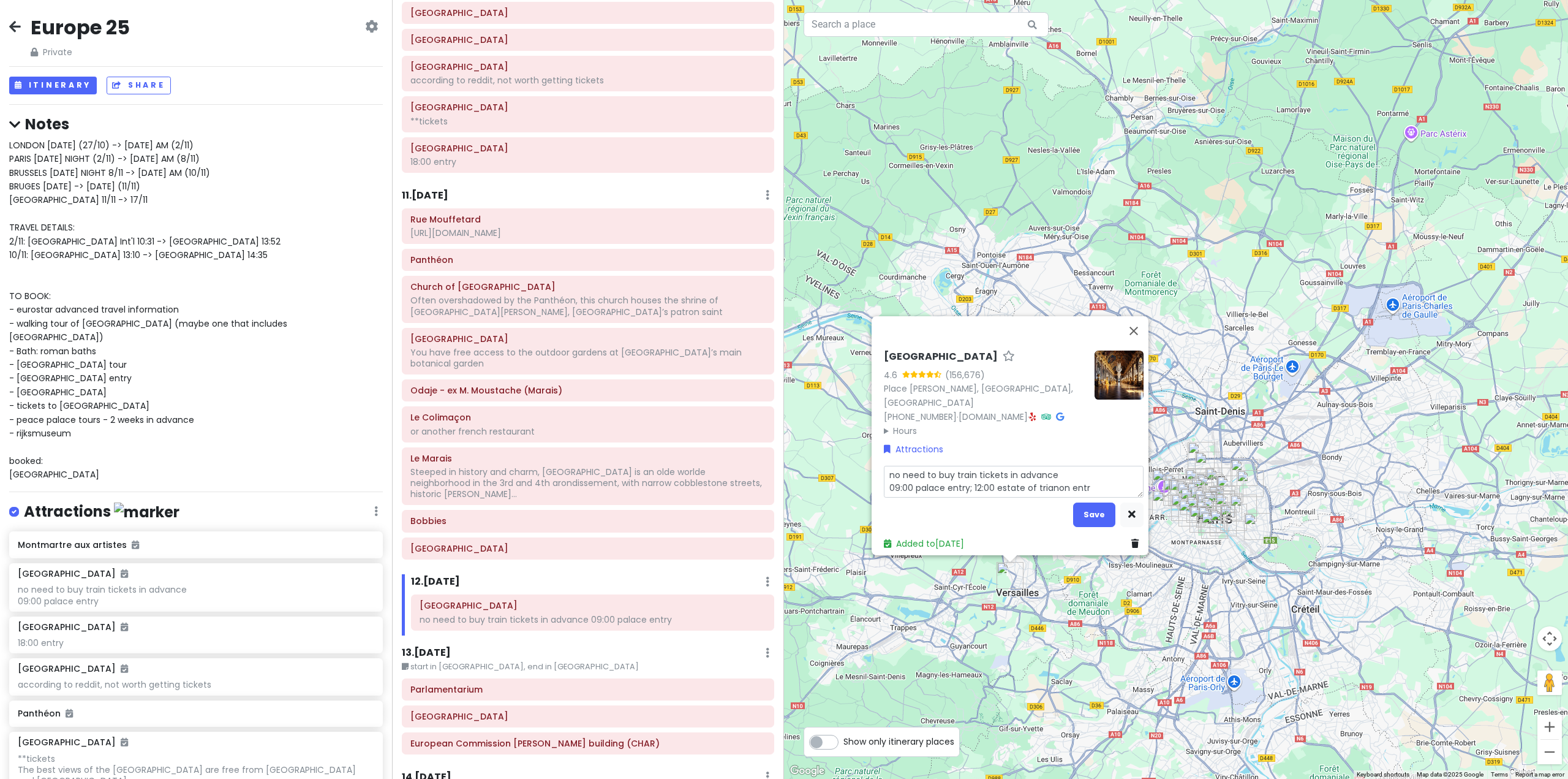
type textarea "x"
type textarea "no need to buy train tickets in advance 09:00 palace entry; 12:00 estate of tri…"
click at [1093, 504] on button "Save" at bounding box center [1094, 514] width 42 height 24
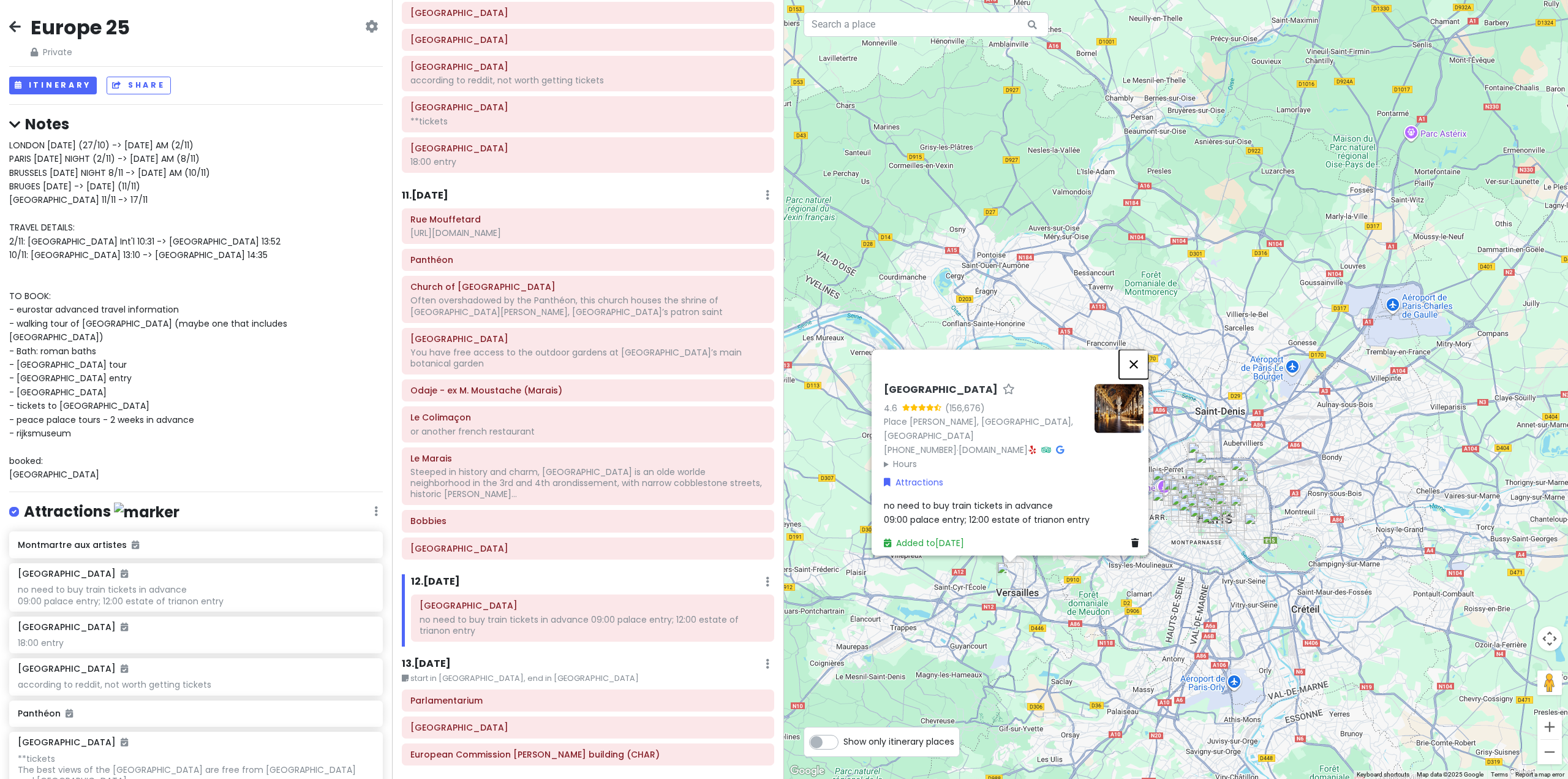
click at [1142, 356] on button "Close" at bounding box center [1134, 364] width 30 height 30
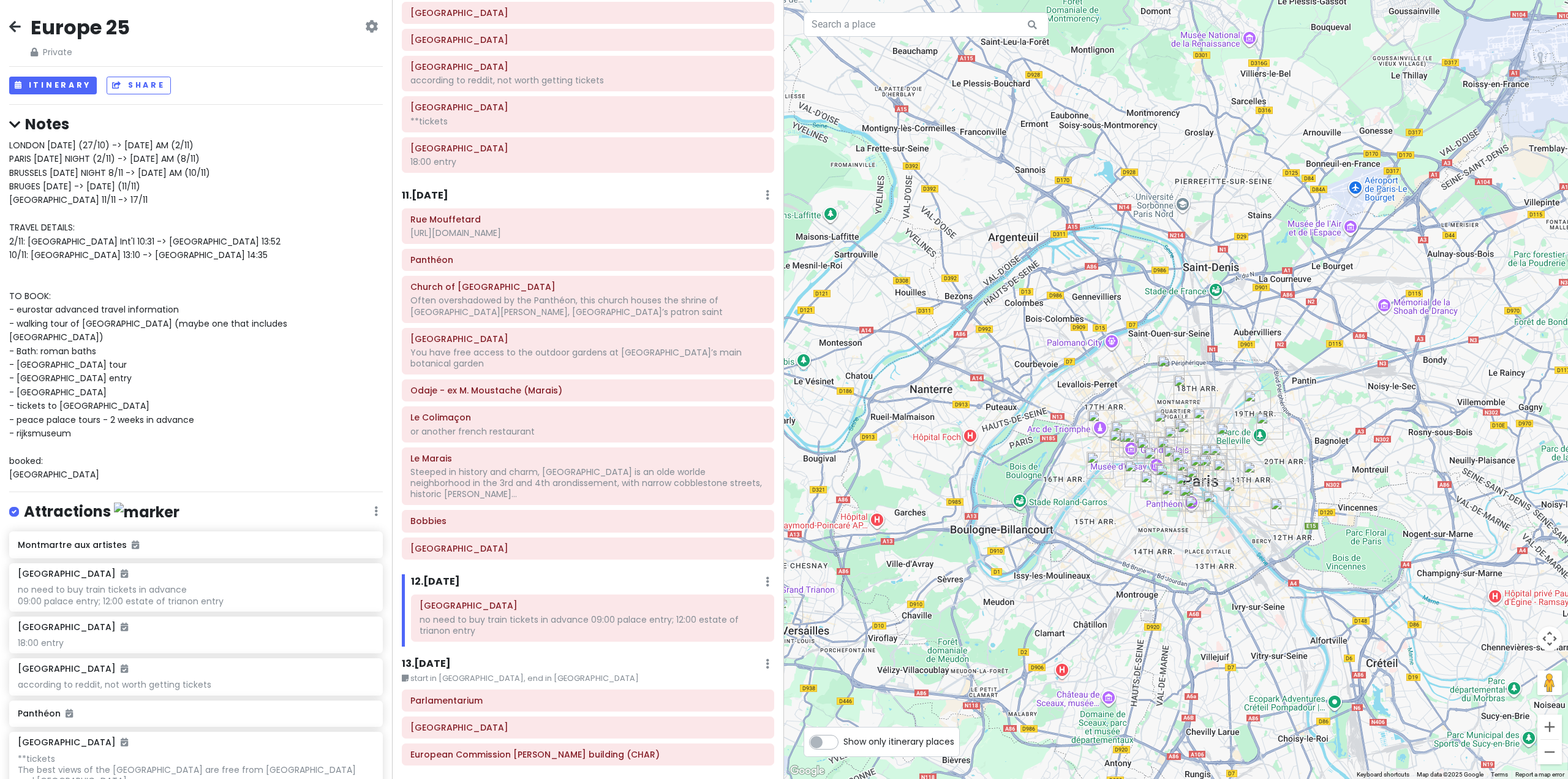
click at [1203, 414] on img "12 Rue de Paradis" at bounding box center [1207, 421] width 27 height 27
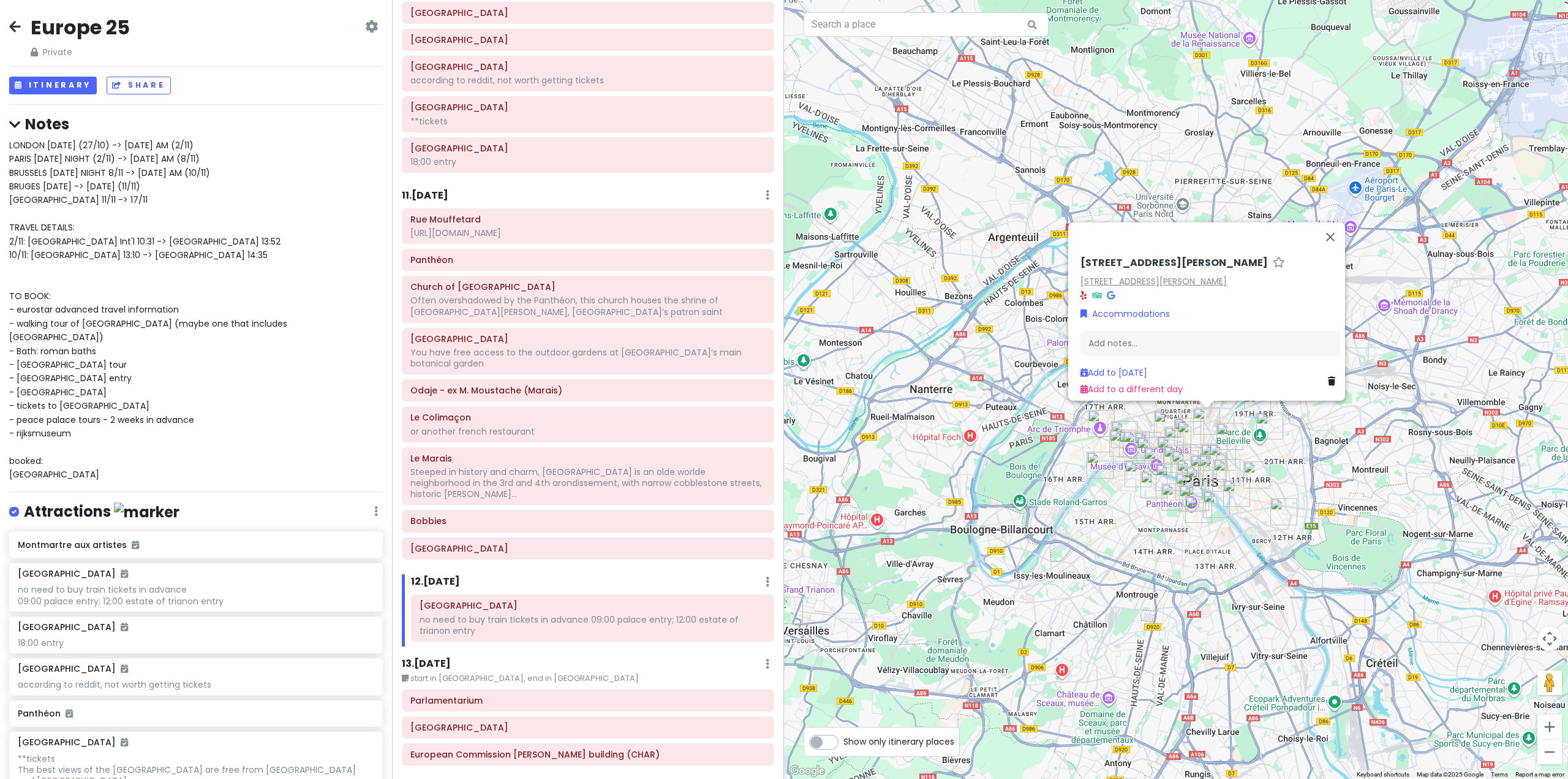
drag, startPoint x: 1243, startPoint y: 272, endPoint x: 1076, endPoint y: 273, distance: 167.0
click at [1080, 274] on div "[STREET_ADDRESS][PERSON_NAME]" at bounding box center [1210, 281] width 260 height 14
copy link "[STREET_ADDRESS][PERSON_NAME]"
click at [1107, 290] on icon at bounding box center [1111, 294] width 8 height 8
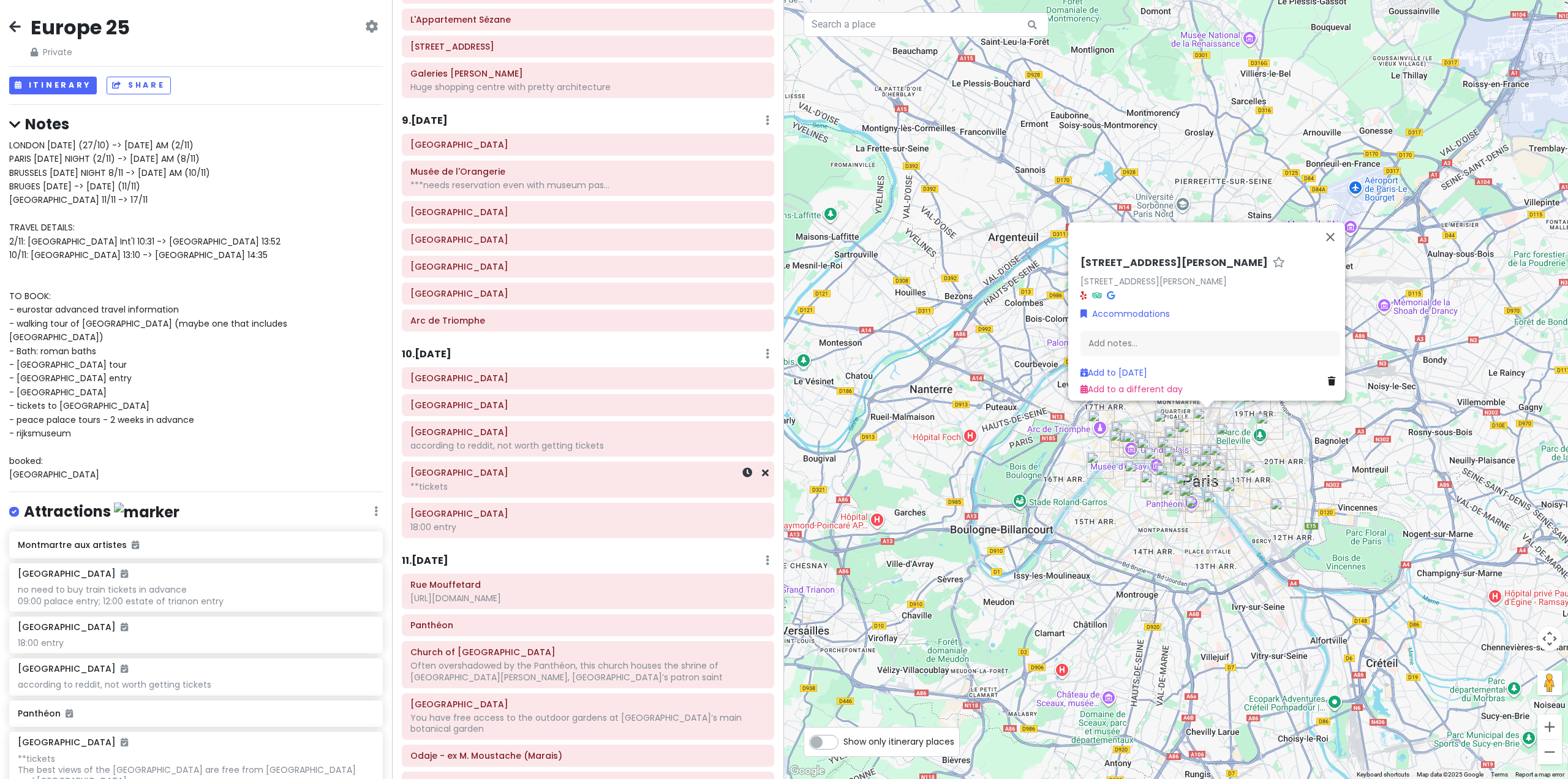
scroll to position [1501, 0]
click at [544, 495] on div "Sainte-Chapelle **tickets" at bounding box center [588, 482] width 355 height 31
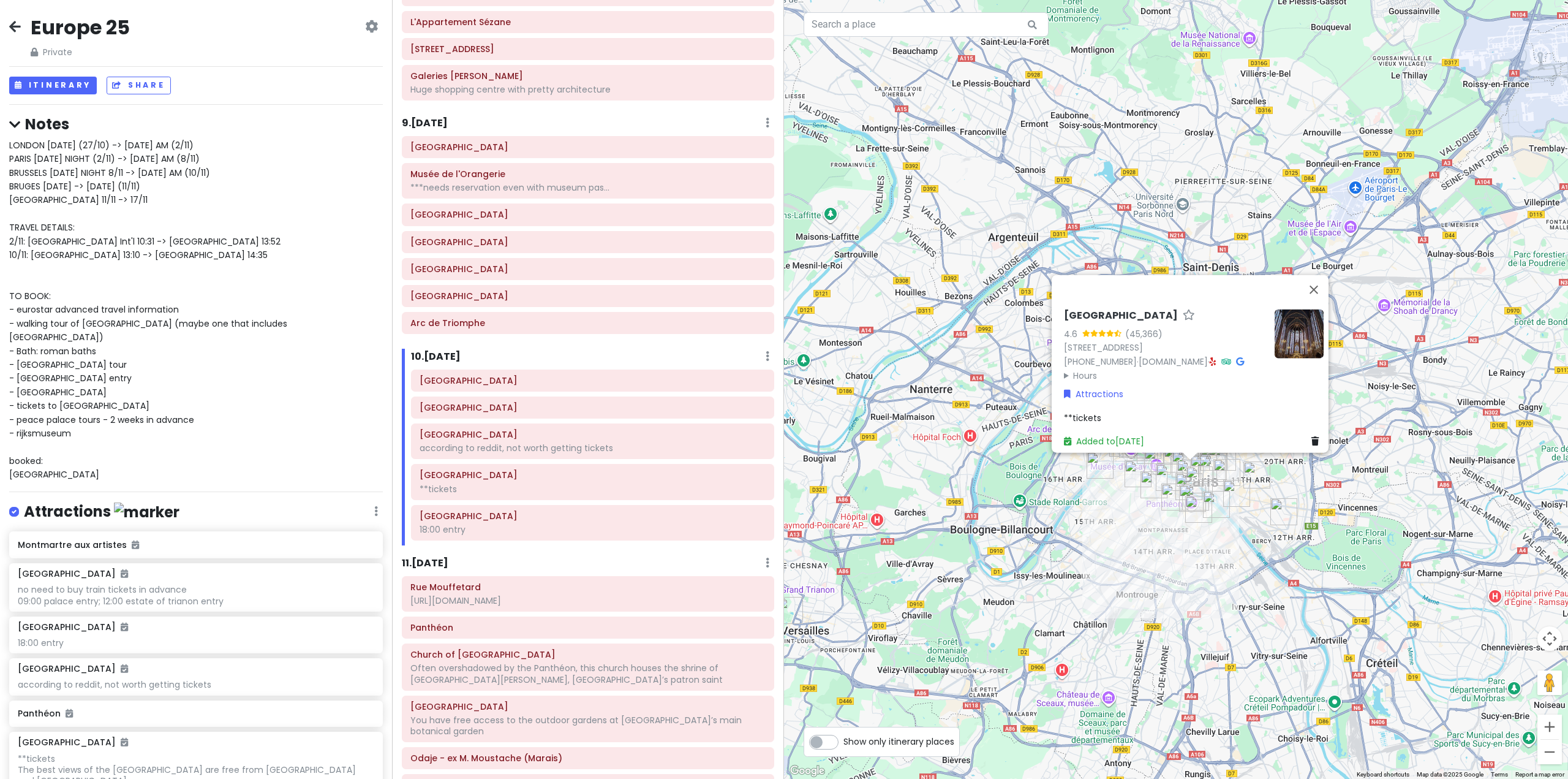
click at [1091, 411] on span "**tickets" at bounding box center [1083, 417] width 37 height 12
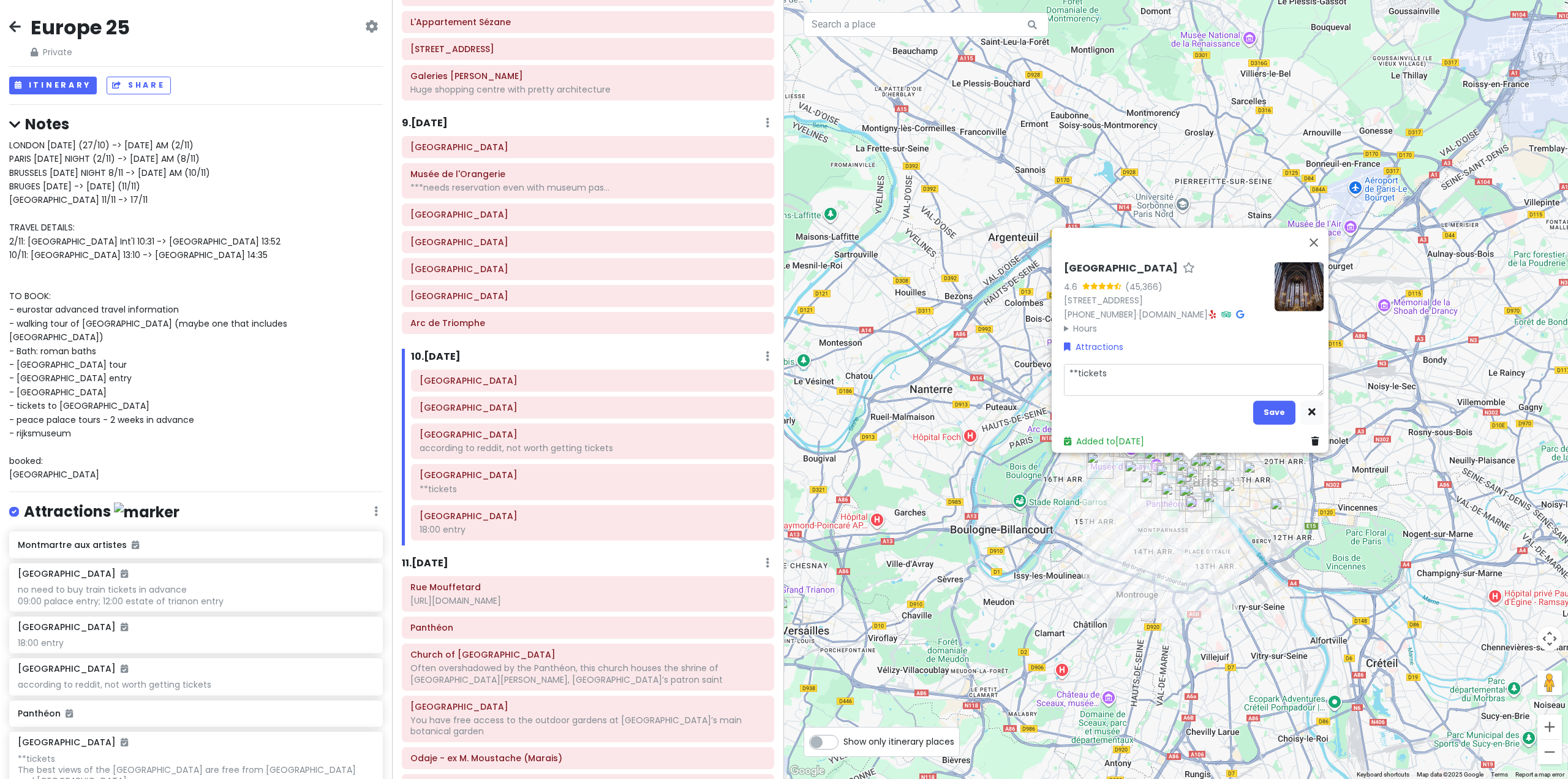
click at [1116, 368] on textarea "**tickets" at bounding box center [1194, 380] width 260 height 32
type textarea "x"
type textarea "**tickets"
type textarea "x"
type textarea "**tickets 1"
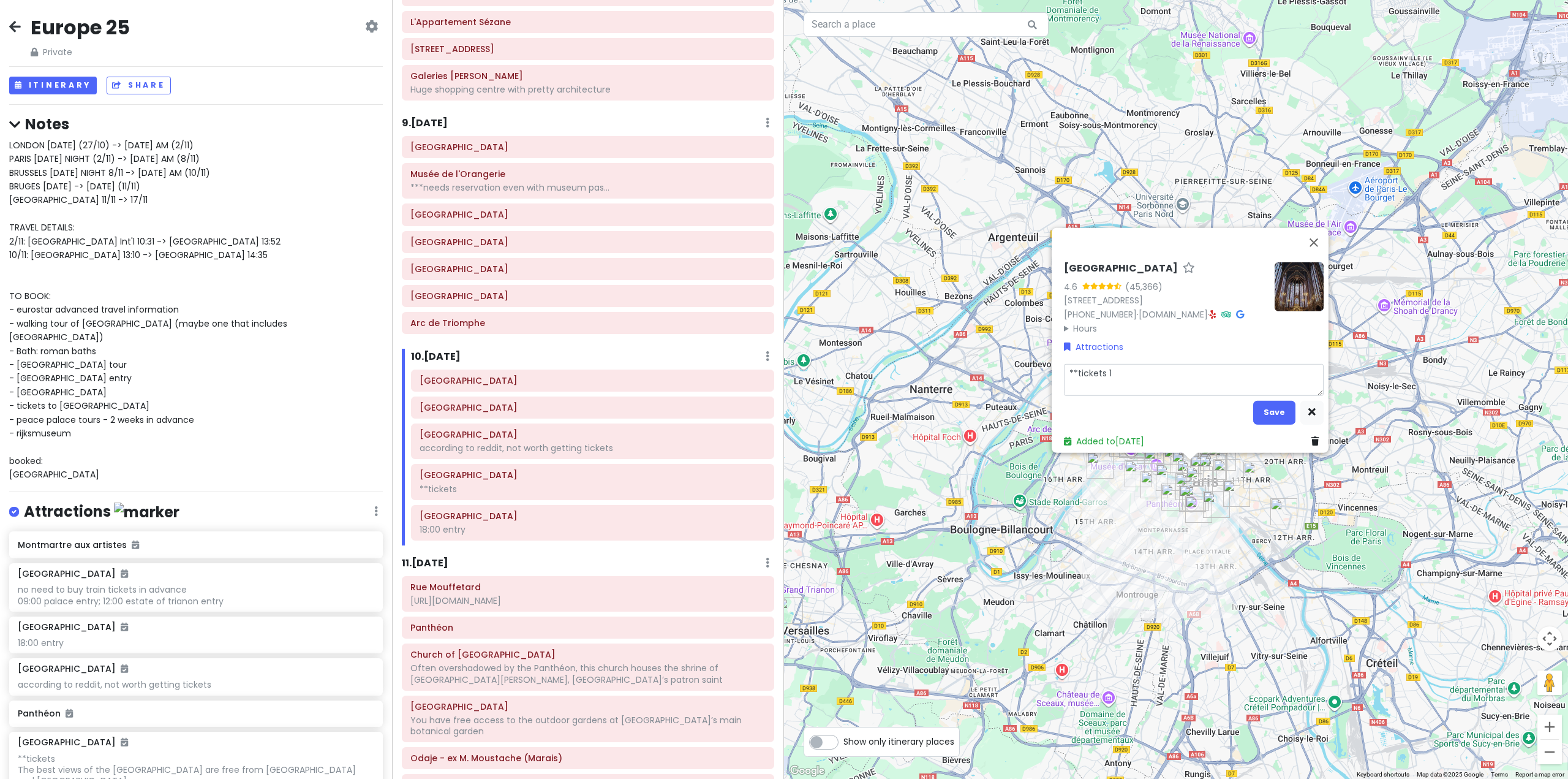
type textarea "x"
type textarea "**tickets 15"
type textarea "x"
type textarea "**tickets 15:"
type textarea "x"
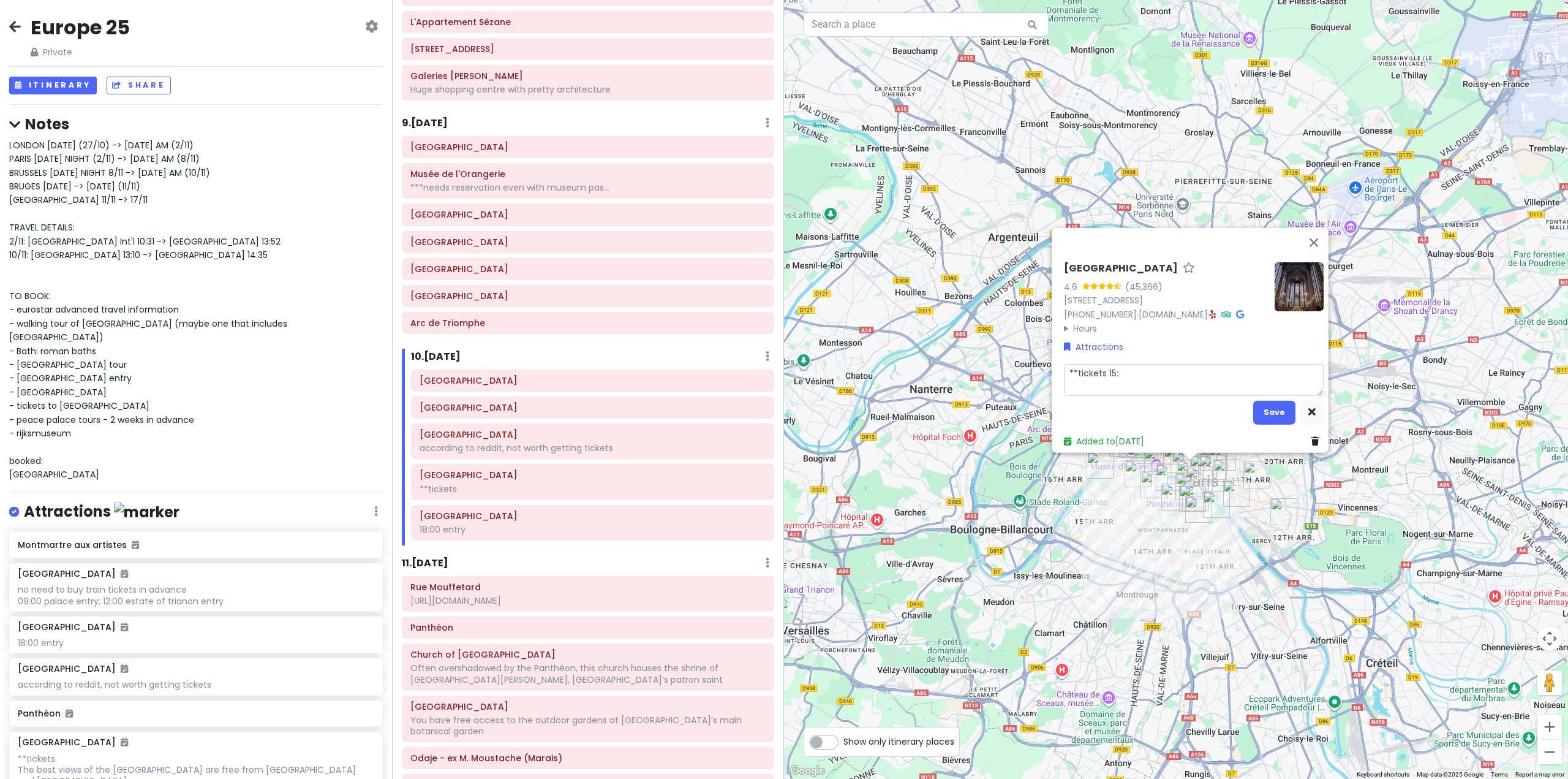
type textarea "**tickets 15:0"
type textarea "x"
type textarea "**tickets 15:00"
type textarea "x"
type textarea "**tickets 15:00"
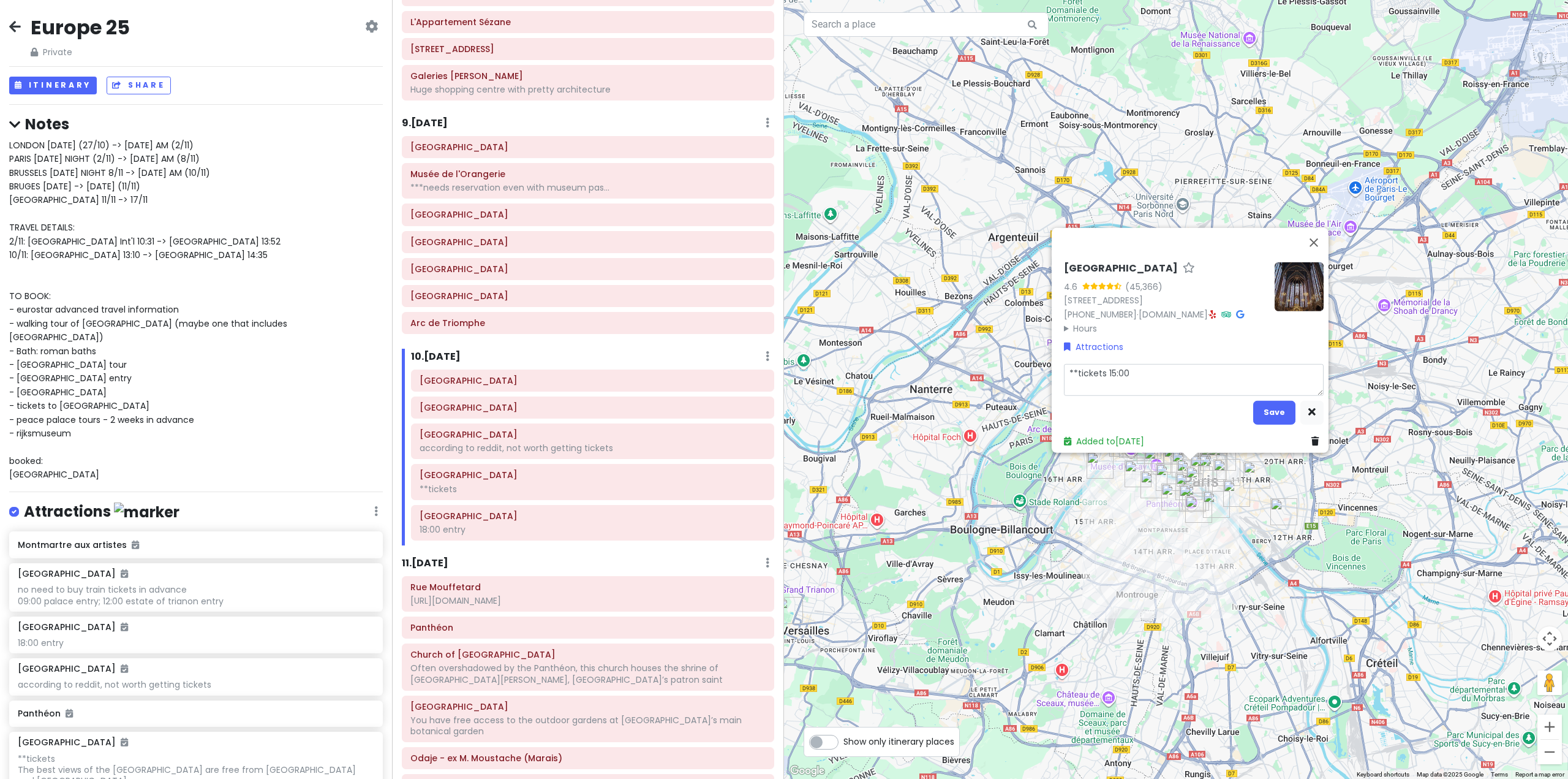
type textarea "x"
type textarea "**tickets 15:00 e"
type textarea "x"
type textarea "**tickets 15:00 en"
type textarea "x"
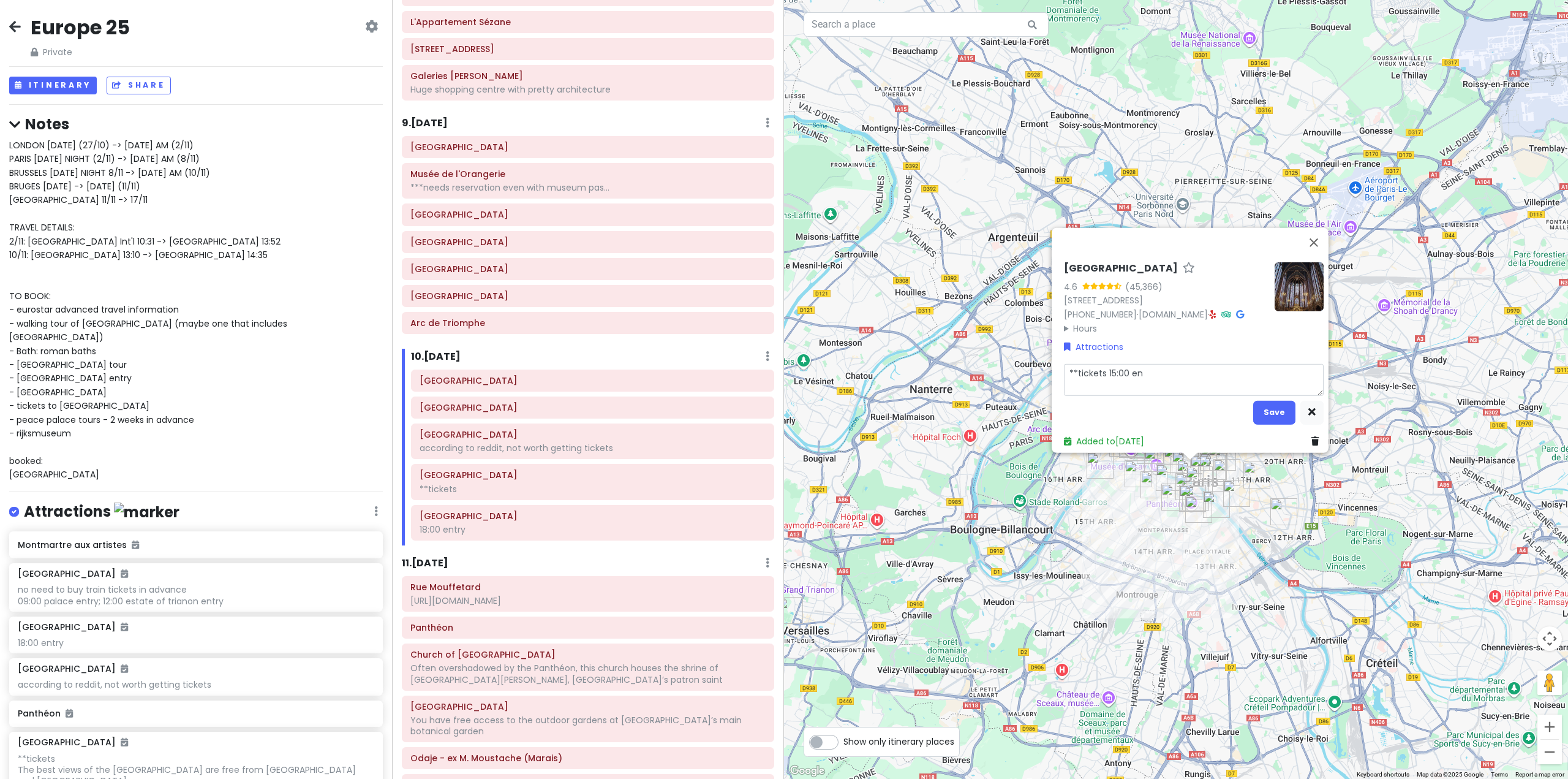
type textarea "**tickets 15:00 ent"
type textarea "x"
type textarea "**tickets 15:00 entr"
type textarea "x"
type textarea "**tickets 15:00 entry"
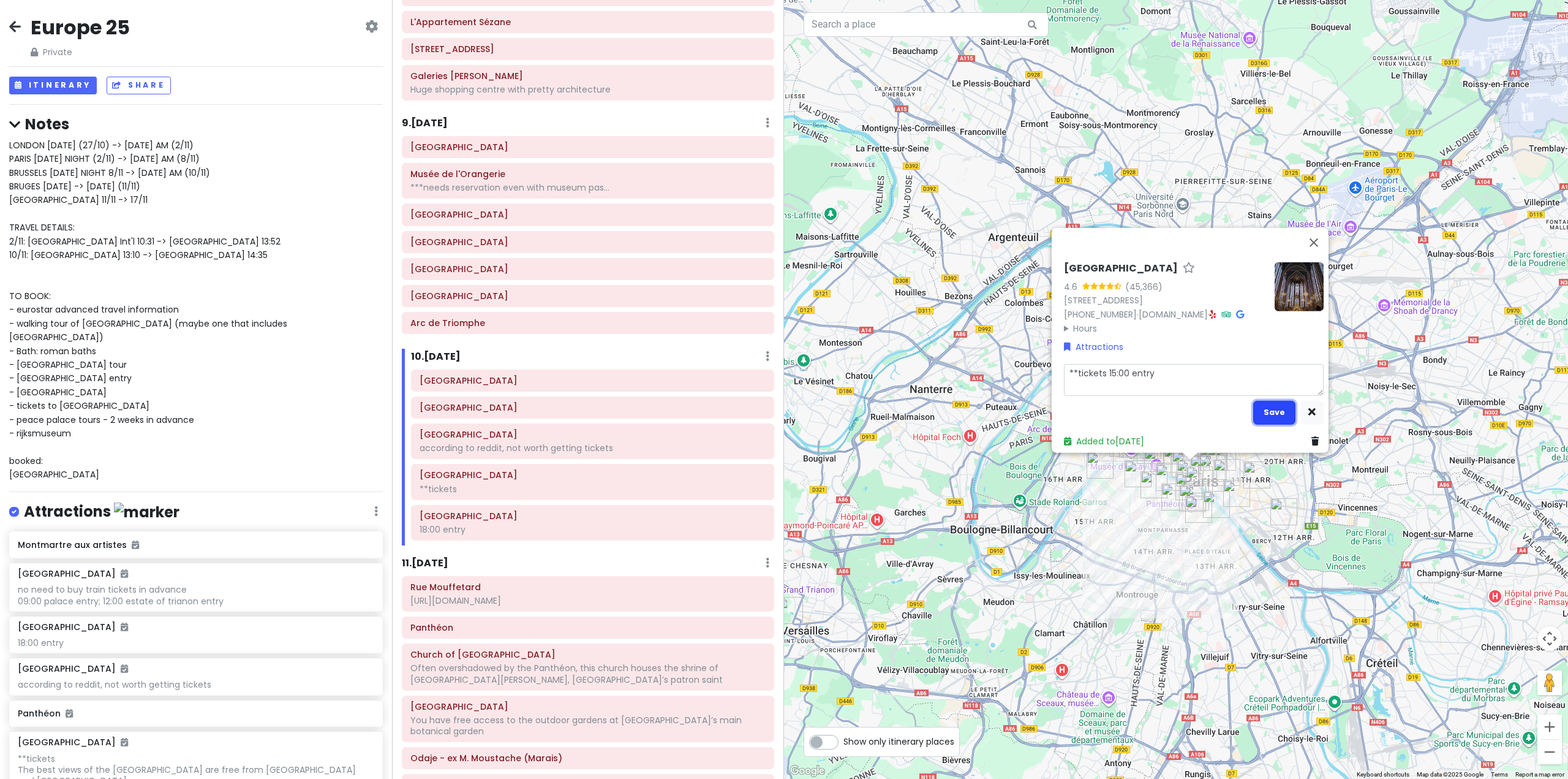
click at [1267, 405] on button "Save" at bounding box center [1275, 412] width 42 height 24
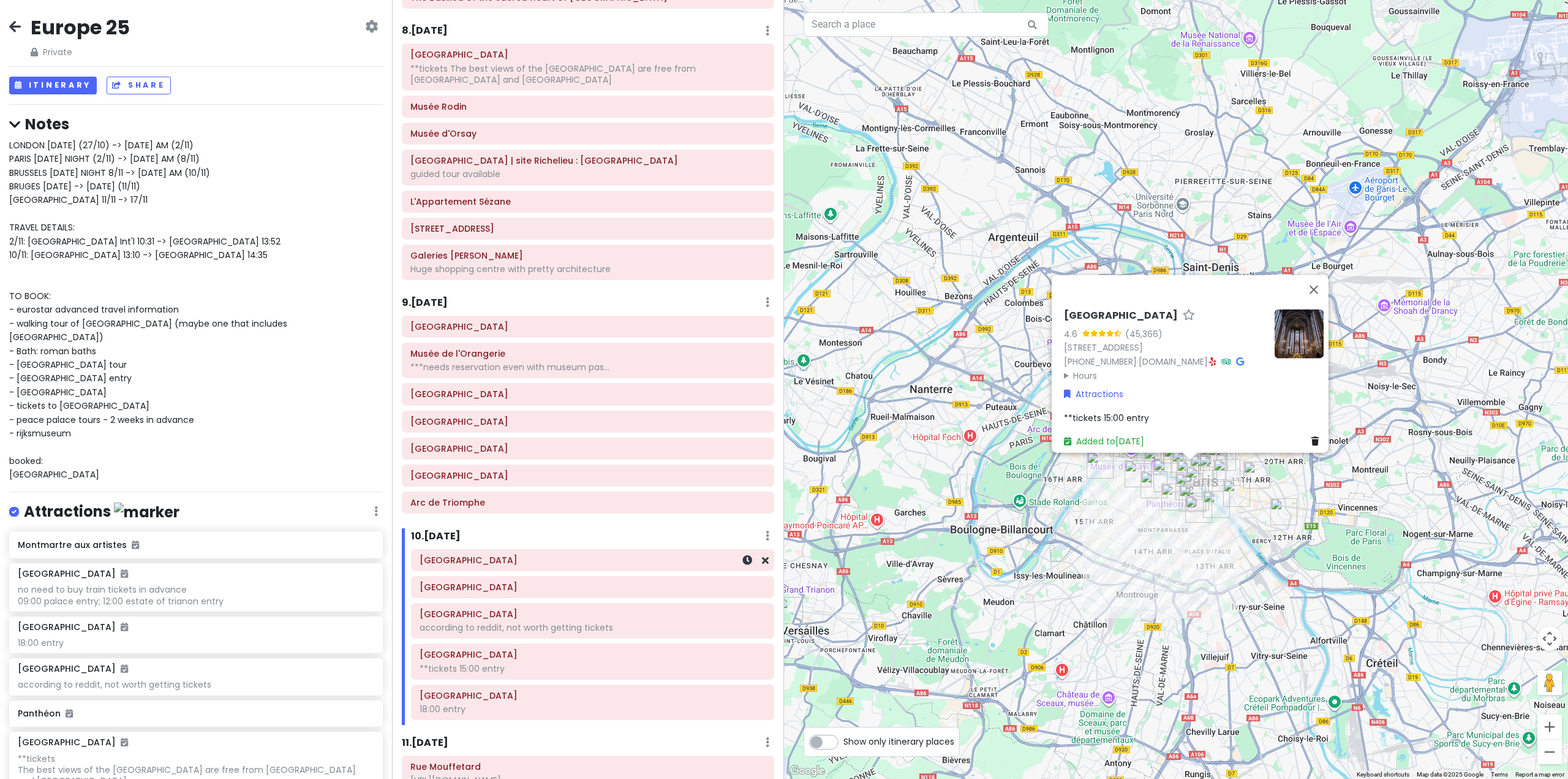
scroll to position [1317, 0]
click at [566, 371] on div "***needs reservation even with museum pas..." at bounding box center [588, 371] width 355 height 11
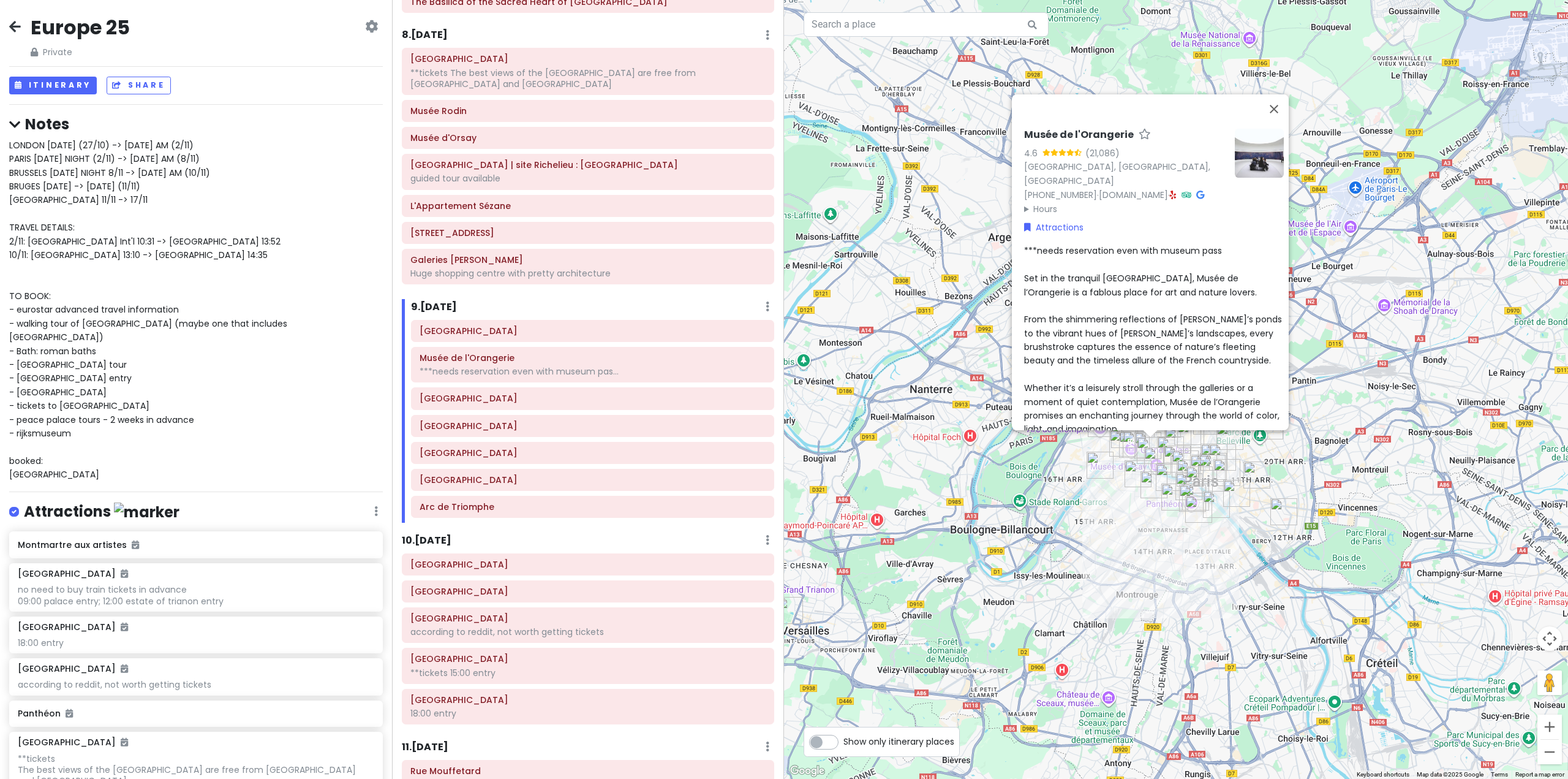
click at [1409, 463] on div "Musée de l'Orangerie 4.6 (21,086) Jardin des Tuileries, 75001 Paris, France +33…" at bounding box center [1176, 390] width 784 height 779
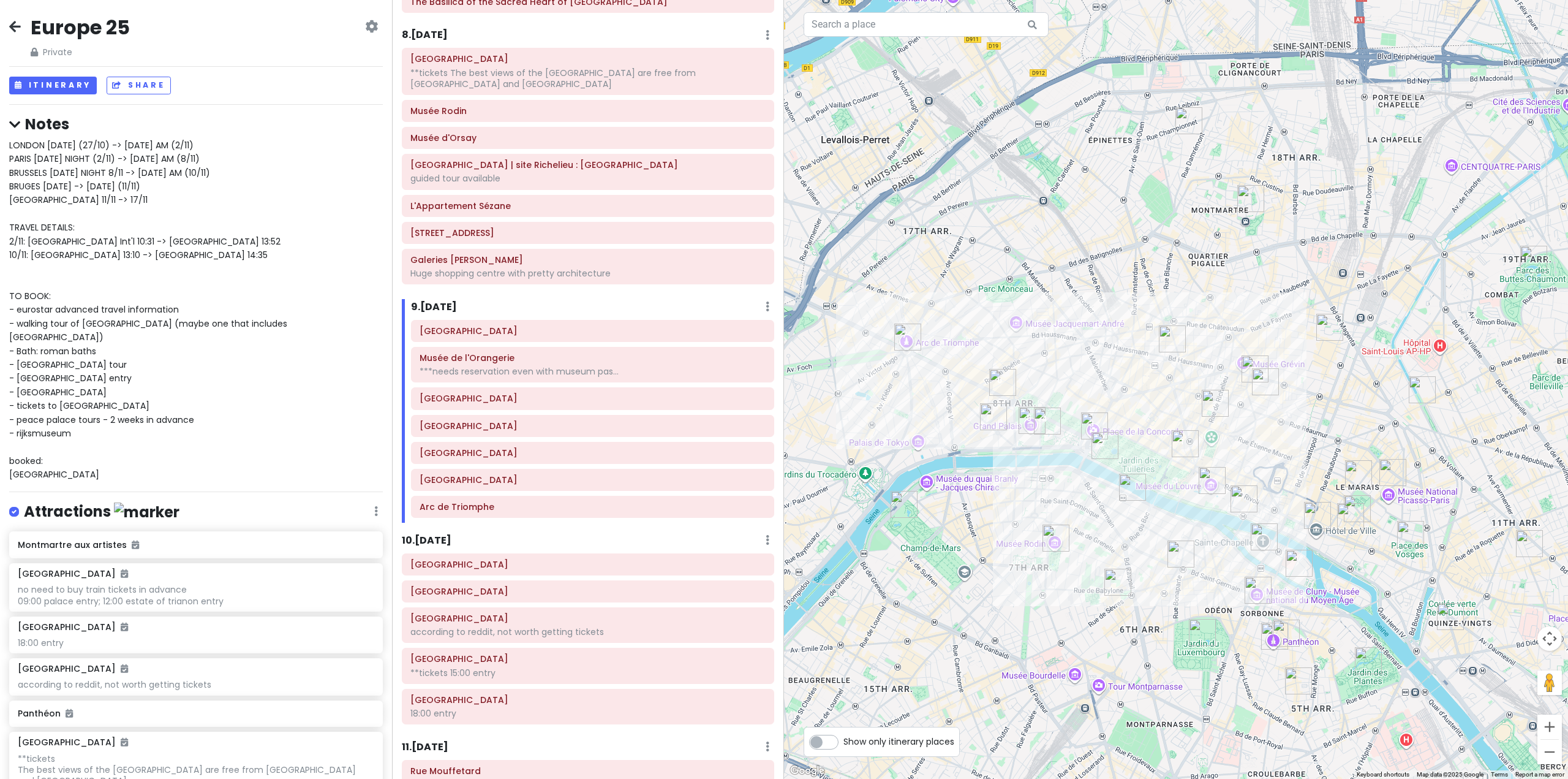
drag, startPoint x: 1021, startPoint y: 428, endPoint x: 1040, endPoint y: 502, distance: 76.4
click at [1040, 502] on div at bounding box center [1176, 390] width 784 height 779
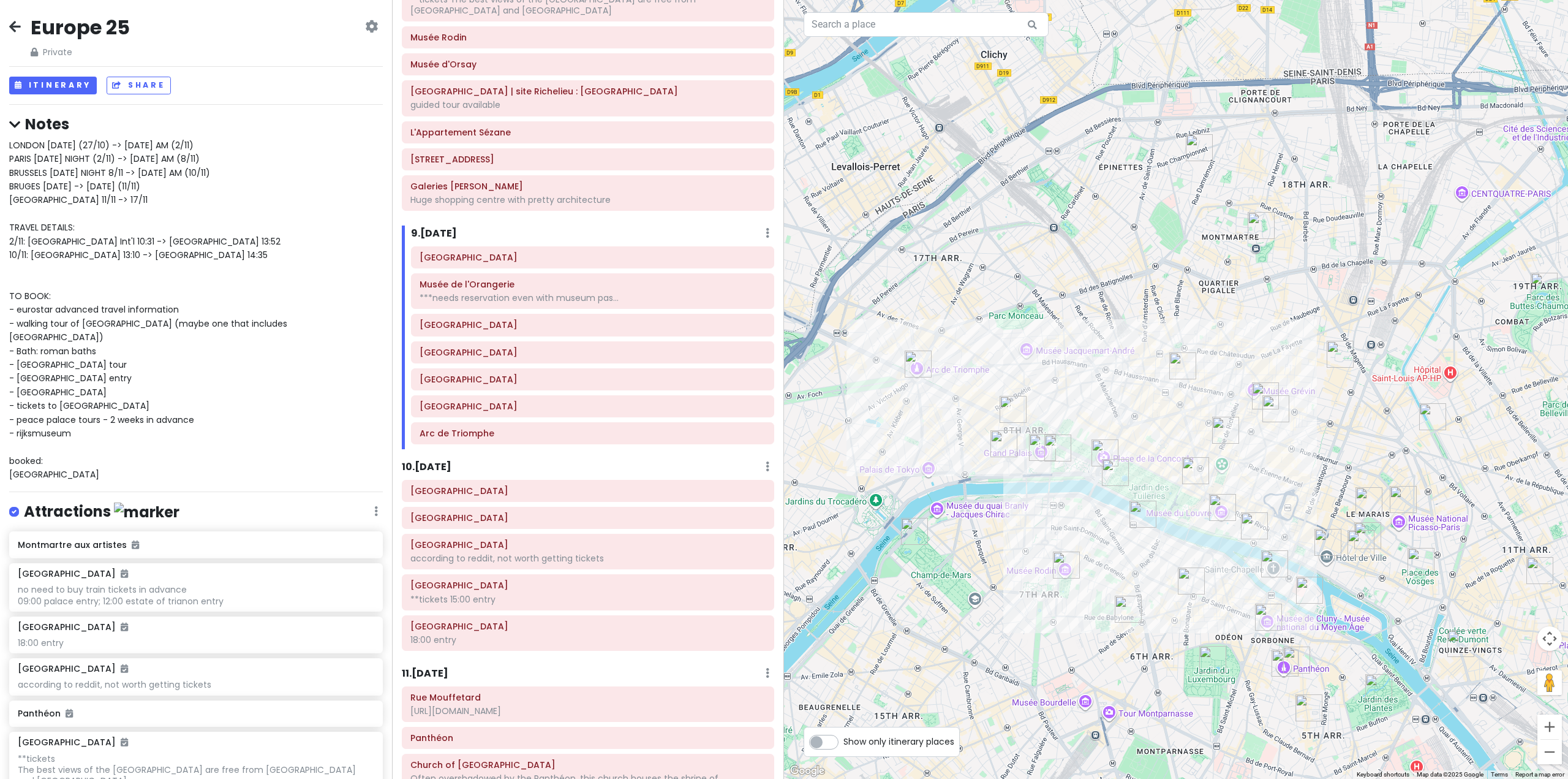
scroll to position [1378, 0]
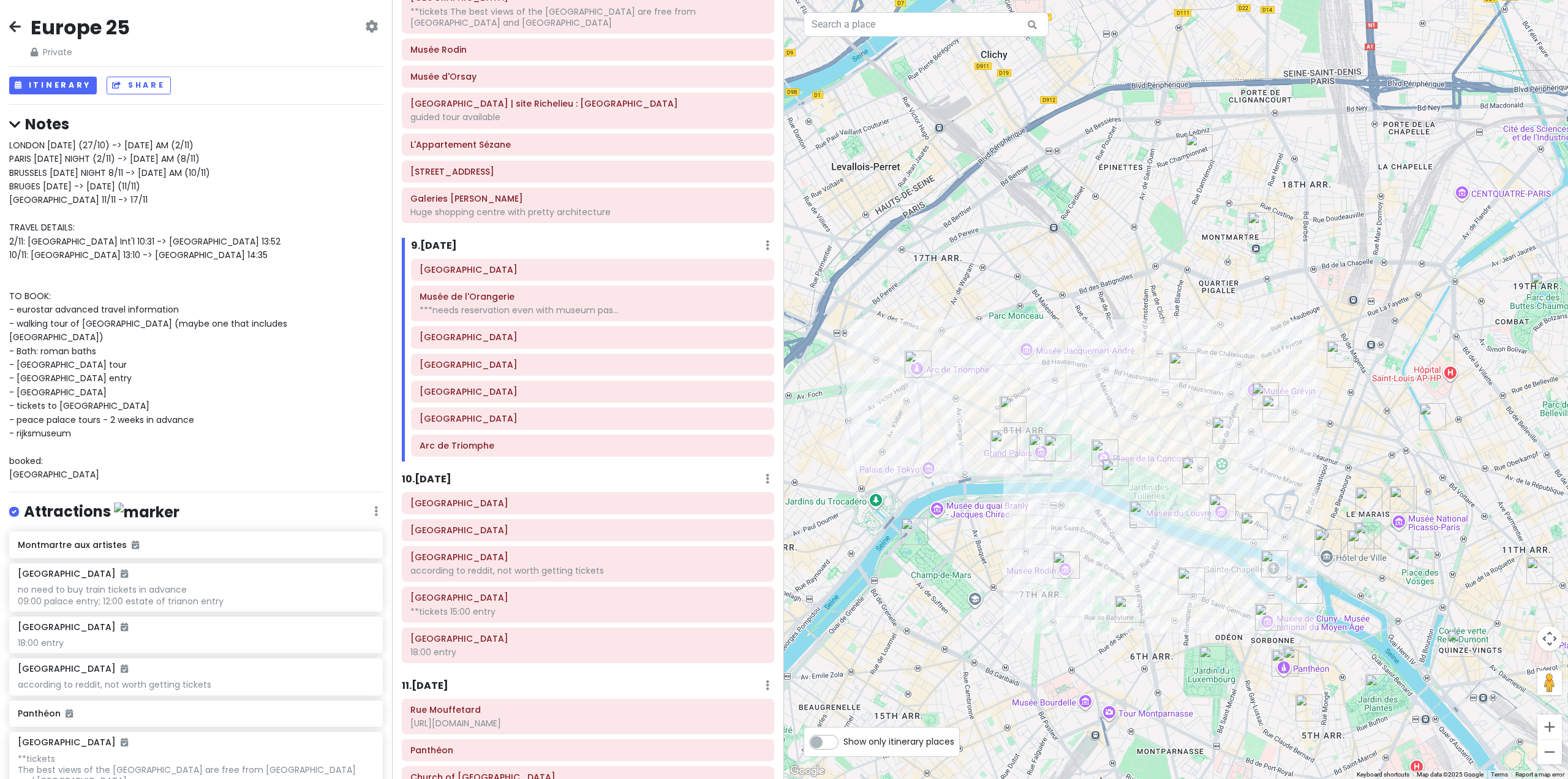
click at [443, 473] on h6 "10 . [DATE]" at bounding box center [427, 480] width 50 height 13
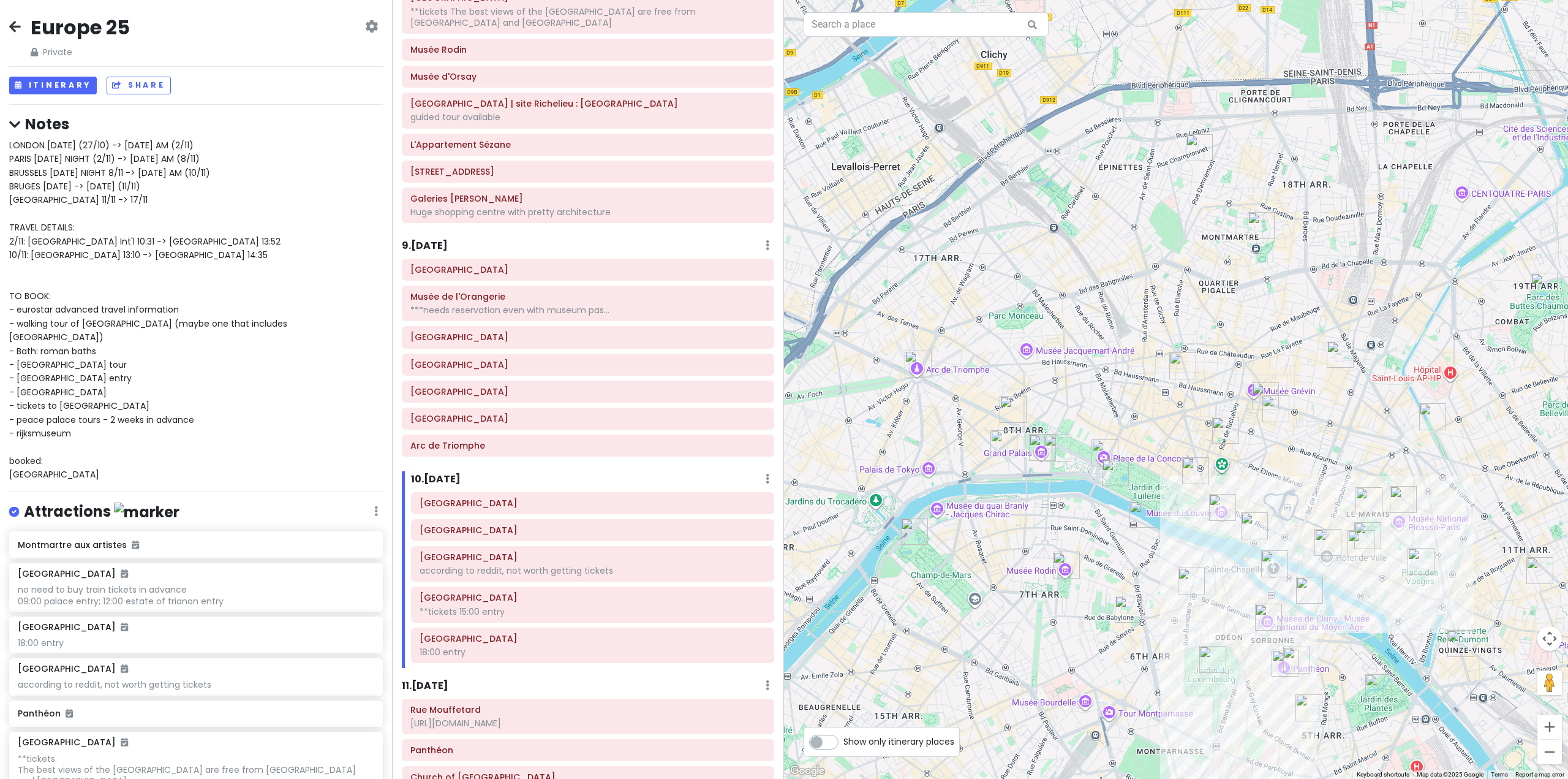
click at [432, 243] on h6 "9 . [DATE]" at bounding box center [425, 246] width 46 height 13
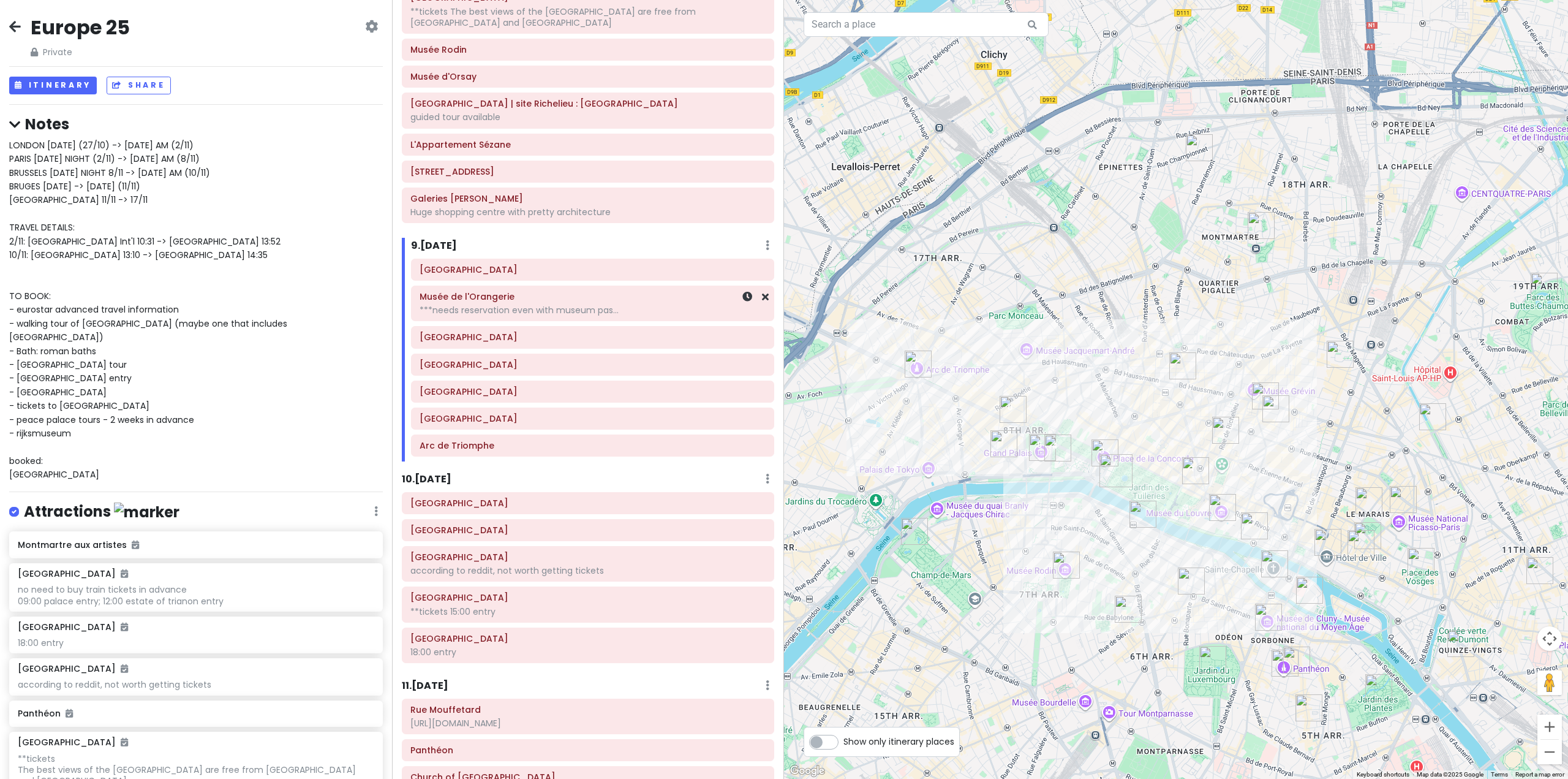
click at [542, 314] on div "***needs reservation even with museum pas..." at bounding box center [593, 310] width 346 height 11
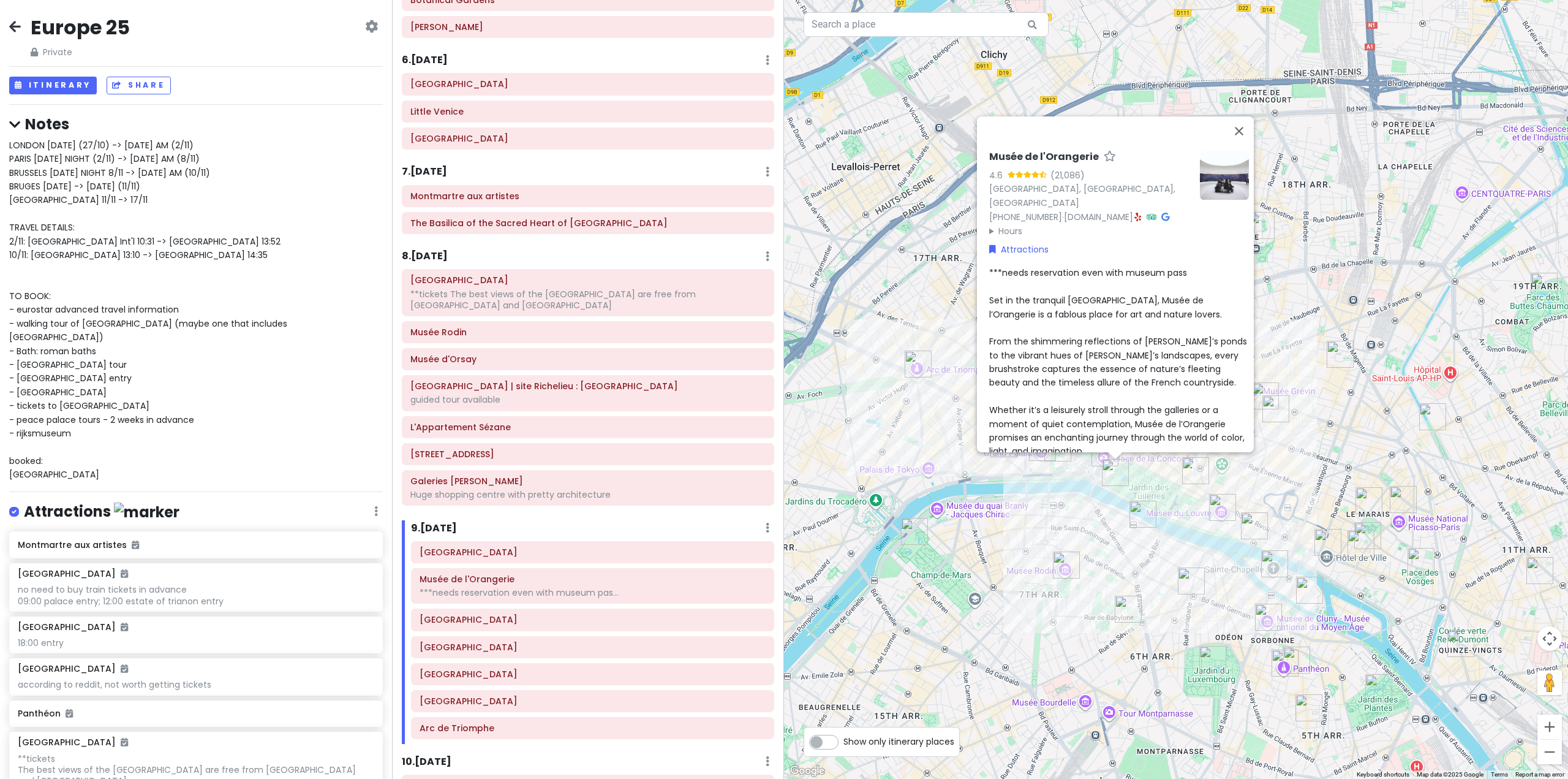
scroll to position [1194, 0]
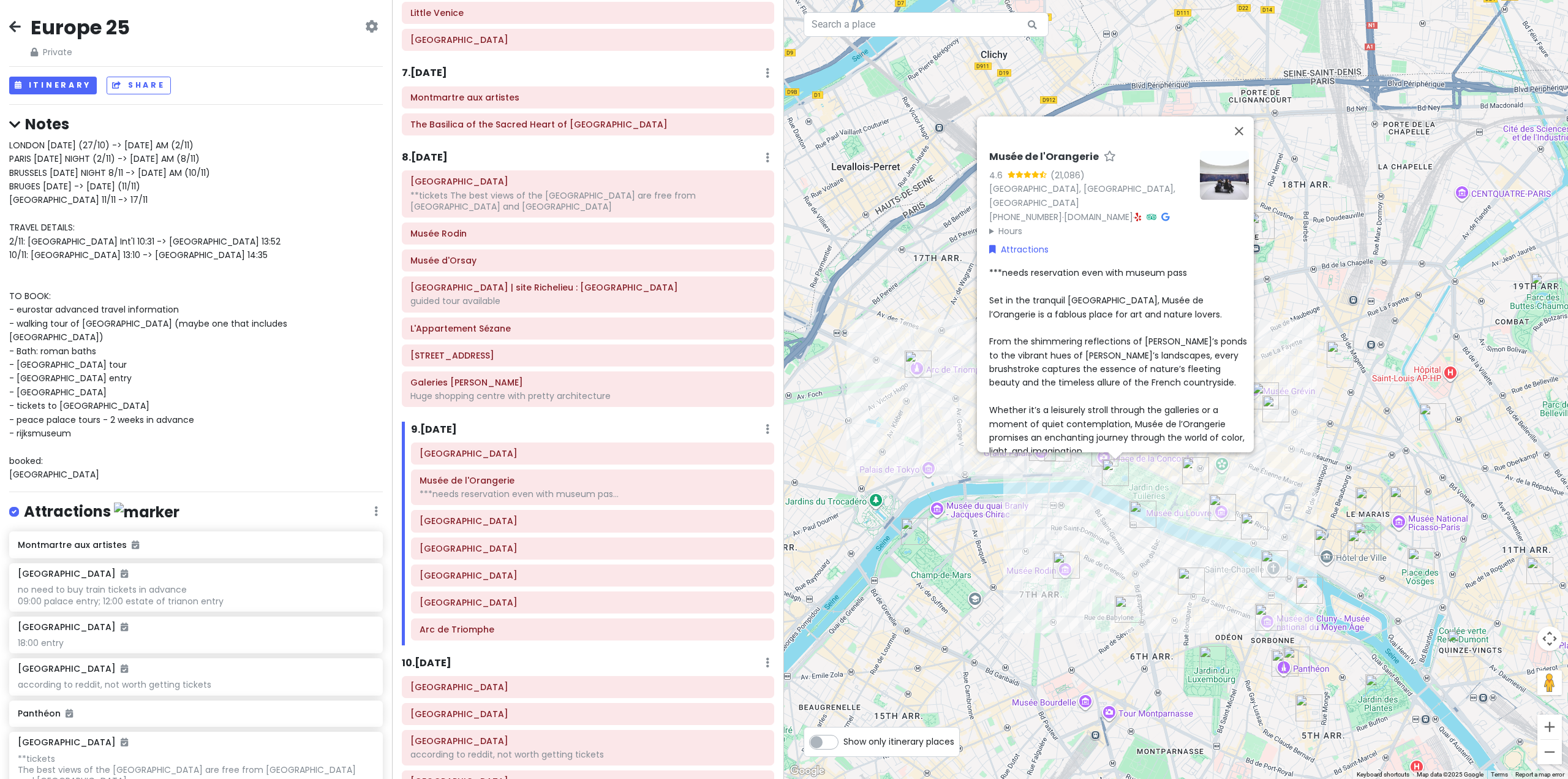
click at [443, 151] on h6 "8 . [DATE]" at bounding box center [425, 158] width 46 height 13
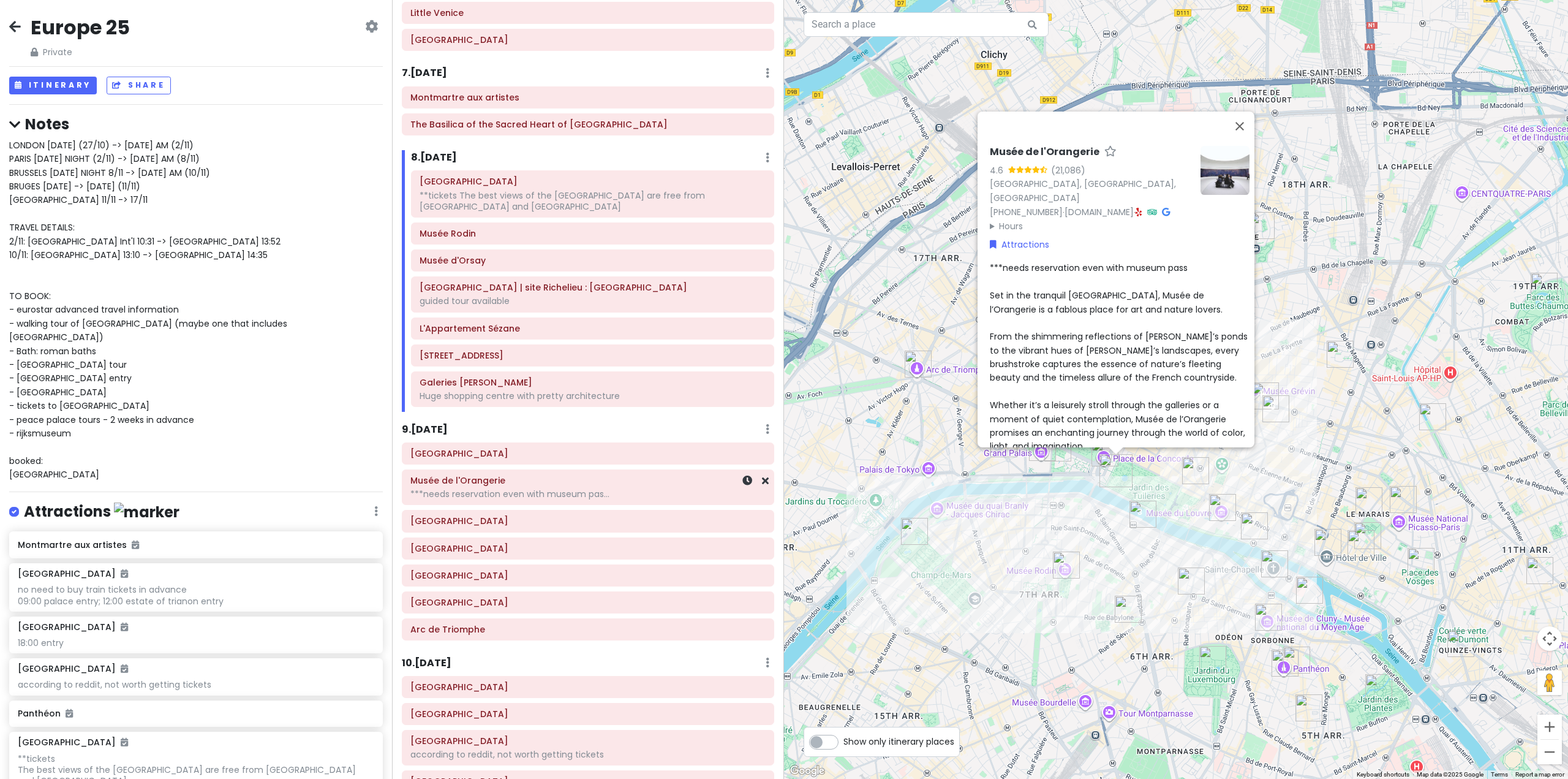
click at [452, 505] on div "Musée de l'Orangerie ***needs reservation even with museum pas..." at bounding box center [587, 487] width 371 height 34
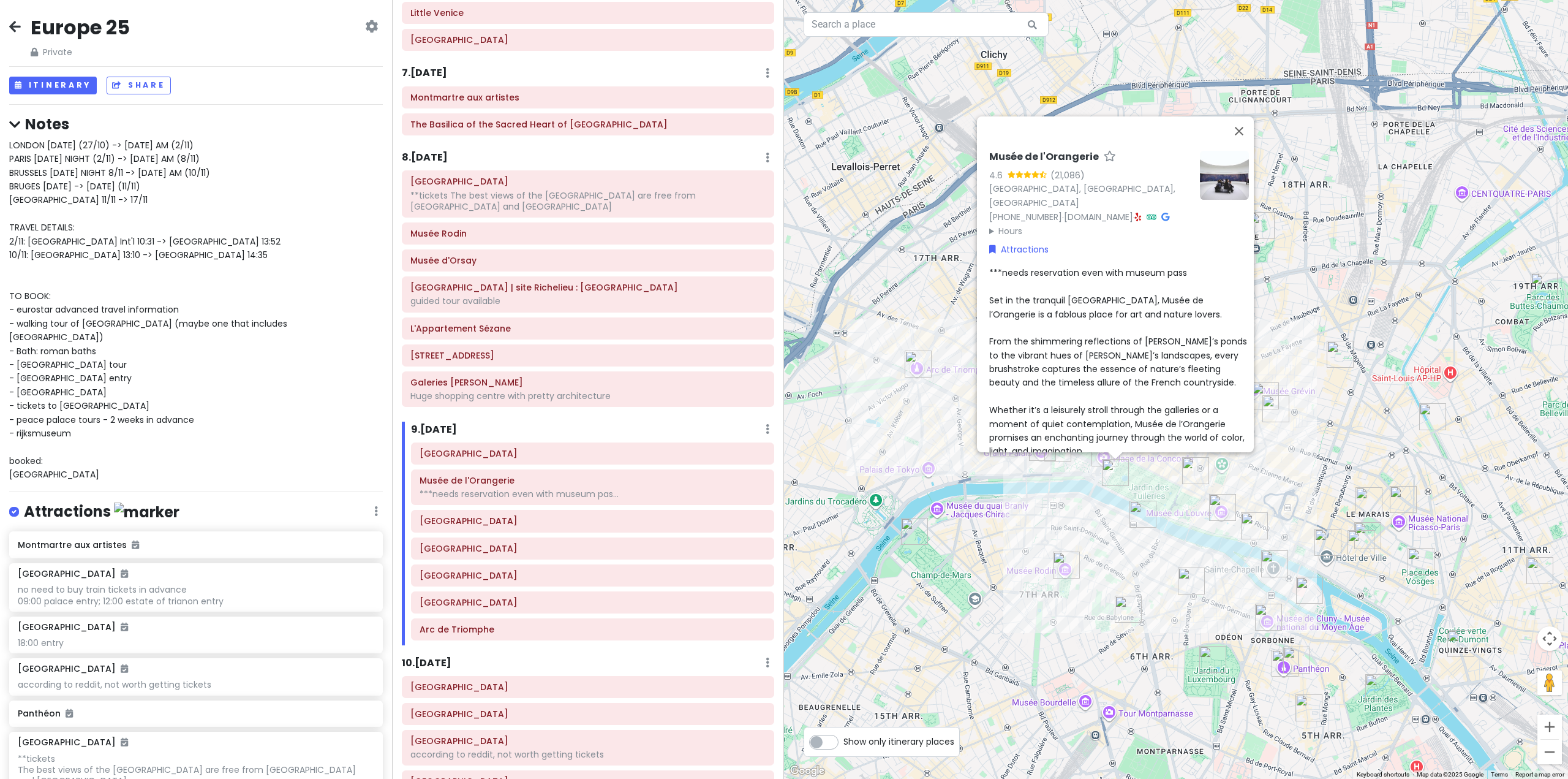
click at [701, 151] on div "8 . Mon 11/3 Add Day Notes Delete Day" at bounding box center [588, 160] width 373 height 21
click at [1244, 121] on button "Close" at bounding box center [1239, 131] width 30 height 30
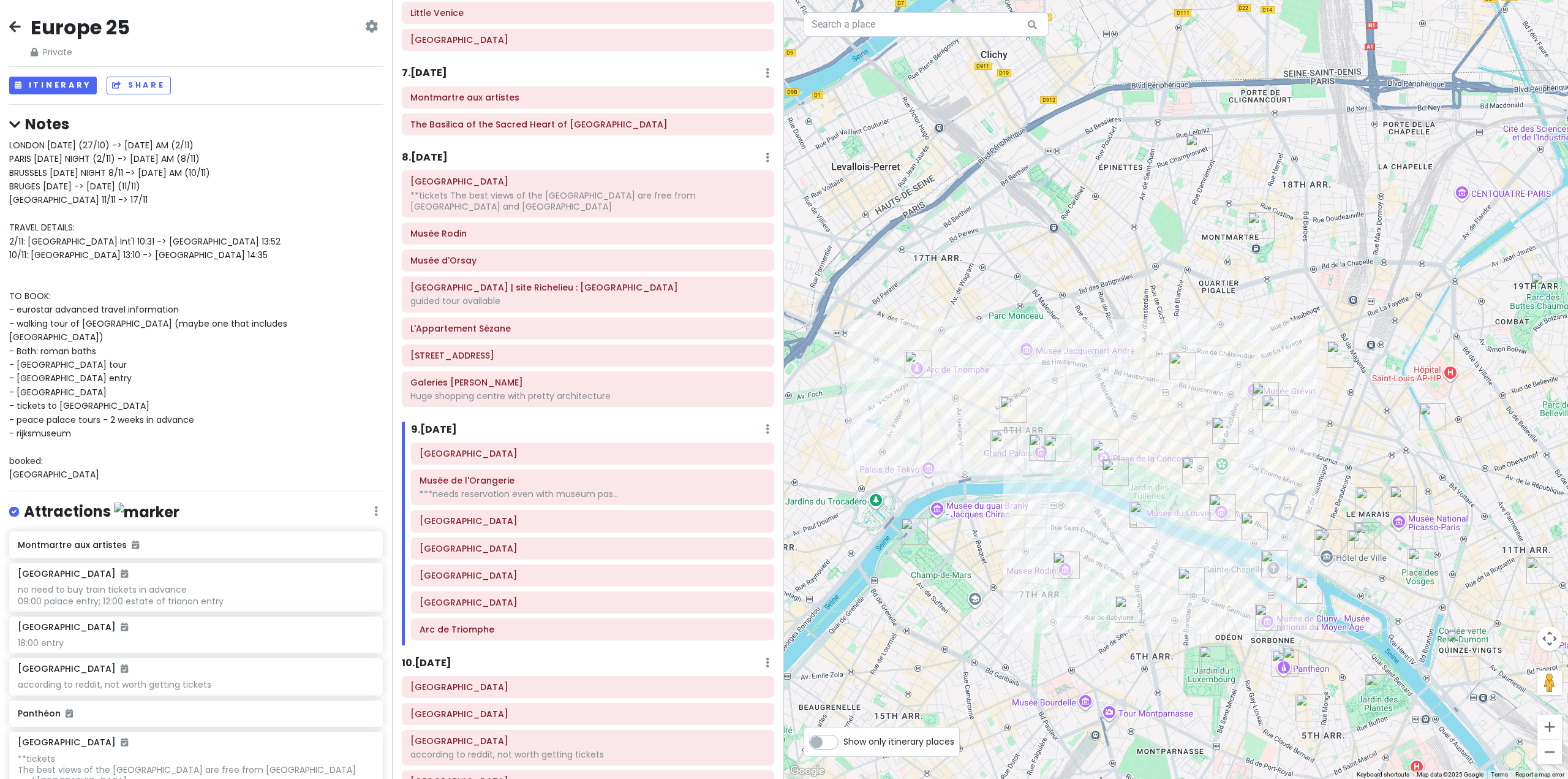
click at [533, 426] on div "9 . [DATE] Add Day Notes Delete Day" at bounding box center [593, 432] width 364 height 21
click at [1191, 483] on img "Rue Saint-Honoré" at bounding box center [1195, 471] width 27 height 27
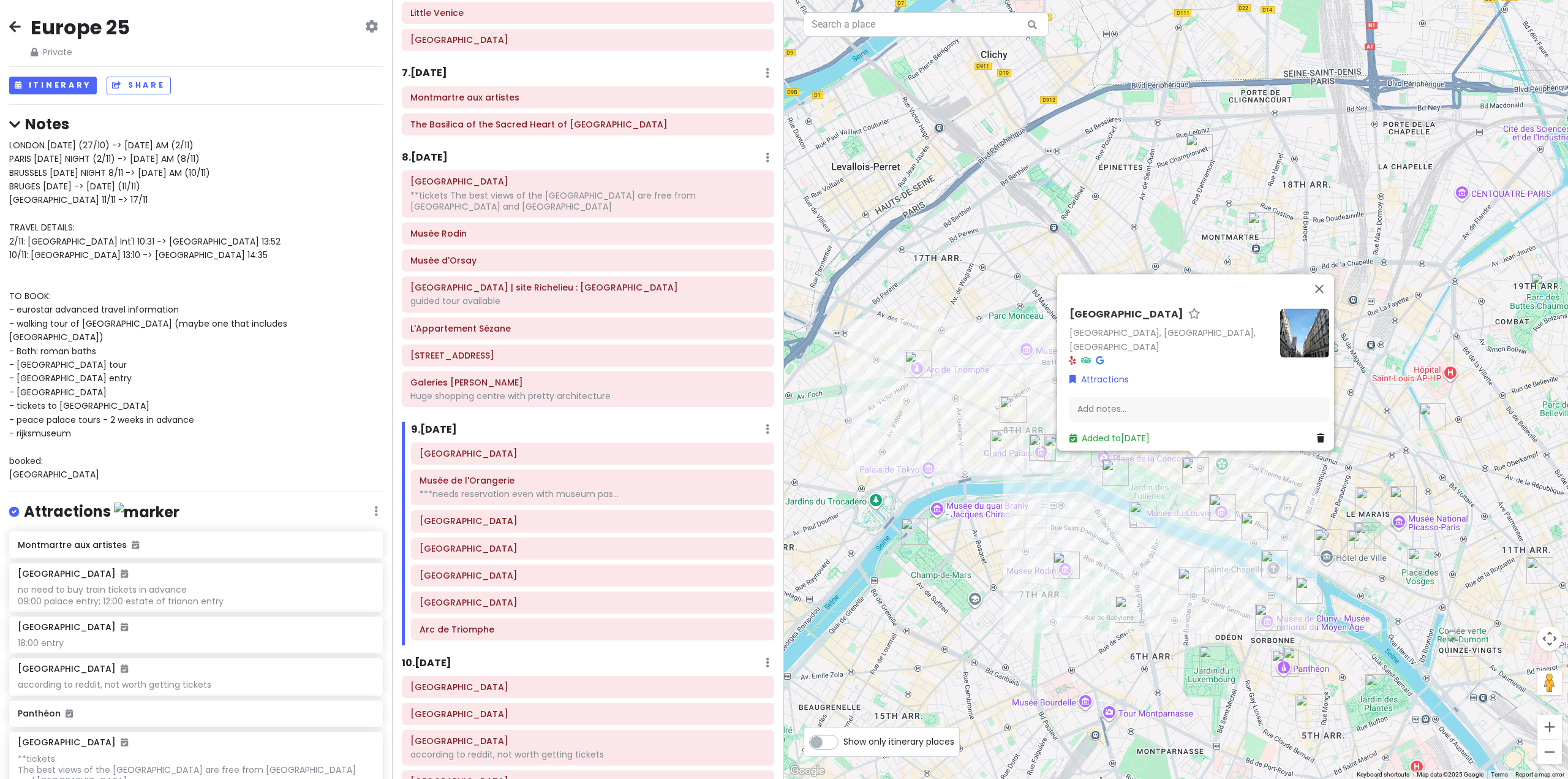
click at [1111, 485] on img "Musée de l'Orangerie" at bounding box center [1116, 473] width 27 height 27
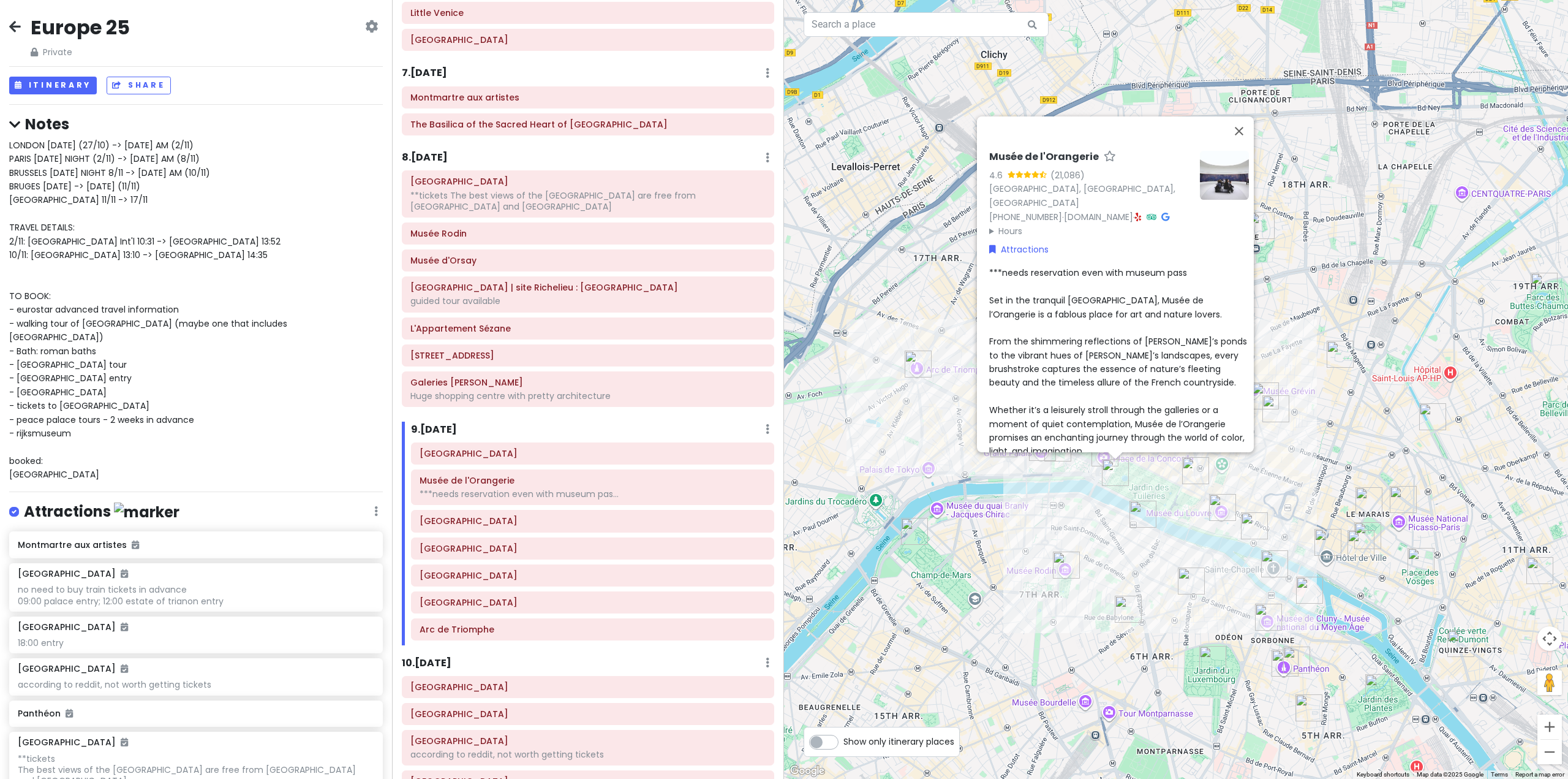
click at [1096, 456] on img "Place de la Concorde" at bounding box center [1105, 453] width 27 height 27
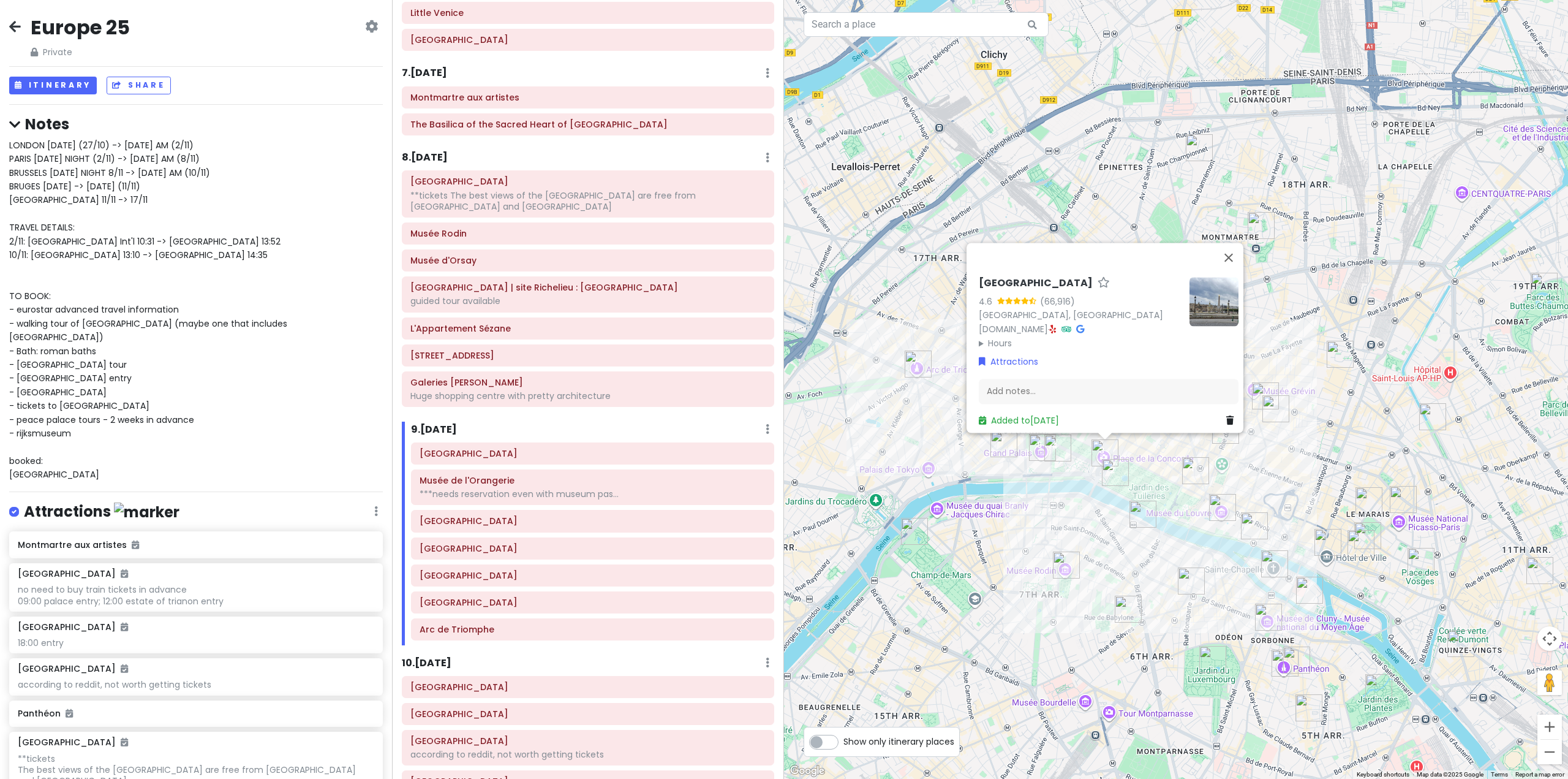
click at [1240, 455] on div "Place de la Concorde 4.6 (66,916) 75008 Paris, France parisjetaime.com · Hours …" at bounding box center [1176, 390] width 784 height 779
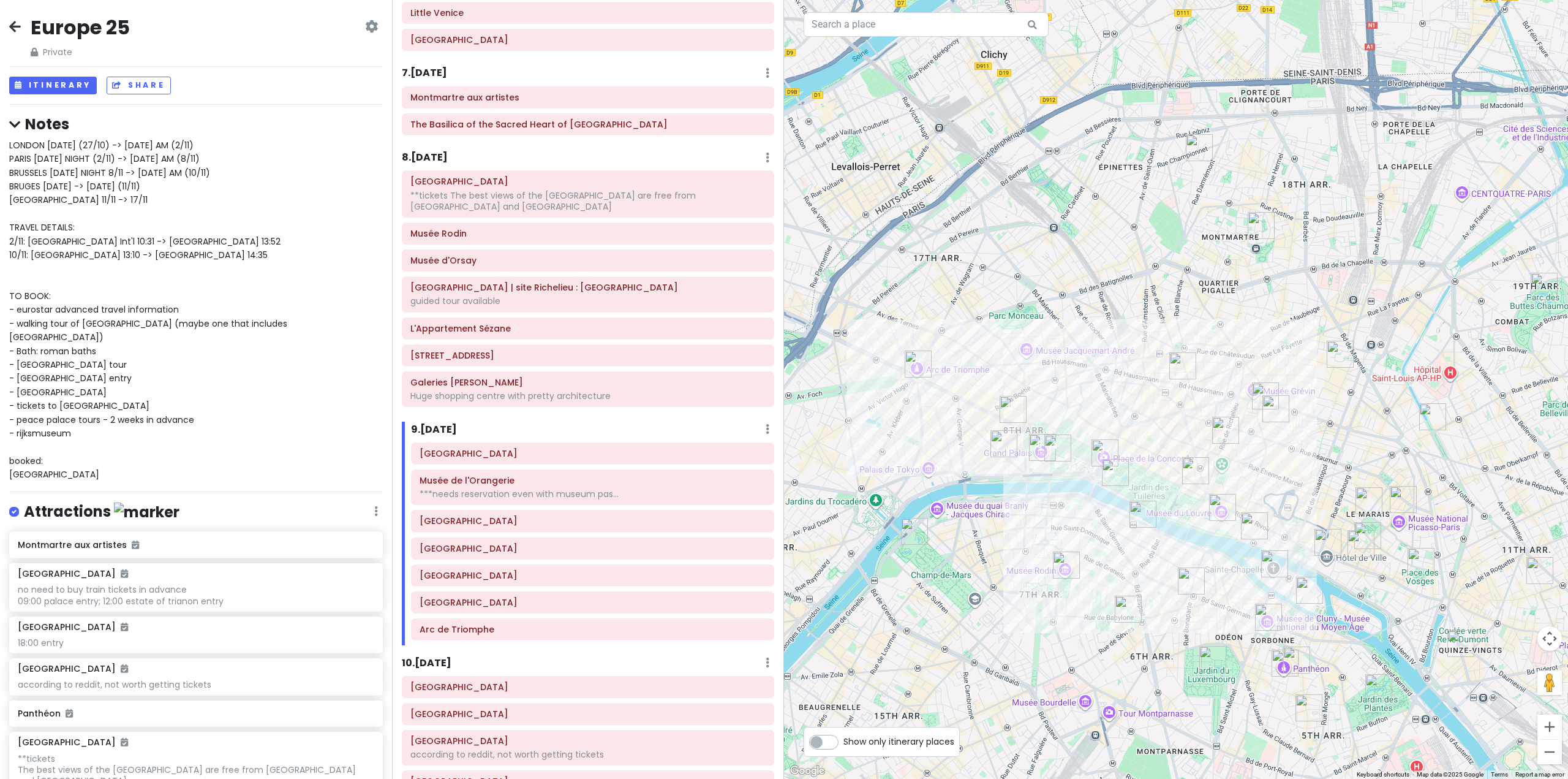
click at [1139, 520] on img "Musée d'Orsay" at bounding box center [1143, 514] width 27 height 27
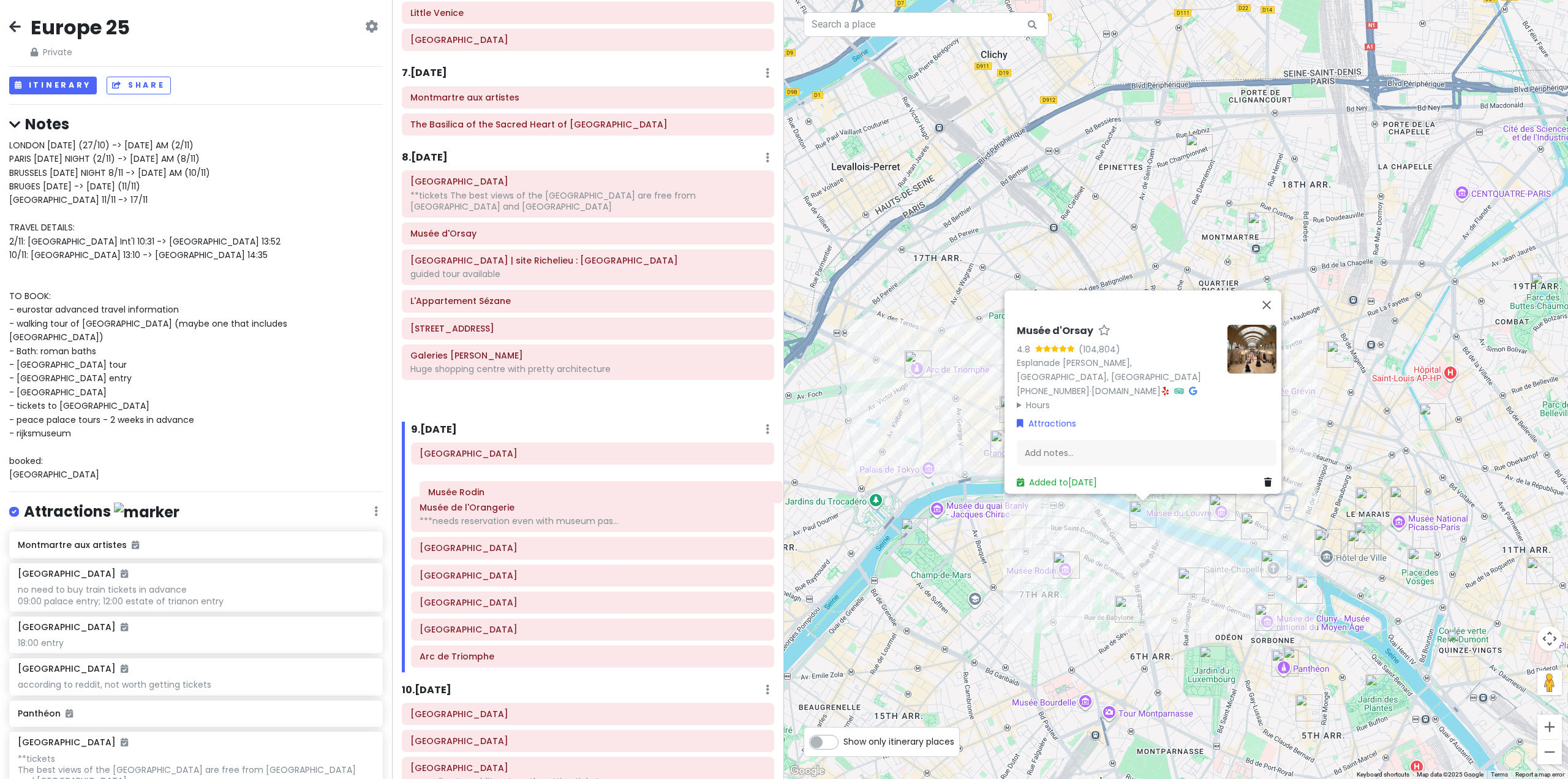
drag, startPoint x: 521, startPoint y: 240, endPoint x: 537, endPoint y: 492, distance: 252.5
click at [537, 493] on div "Itinerary × 1 . [DATE] Edit Day Notes Delete Day Fly from [GEOGRAPHIC_DATA] Dra…" at bounding box center [587, 390] width 392 height 779
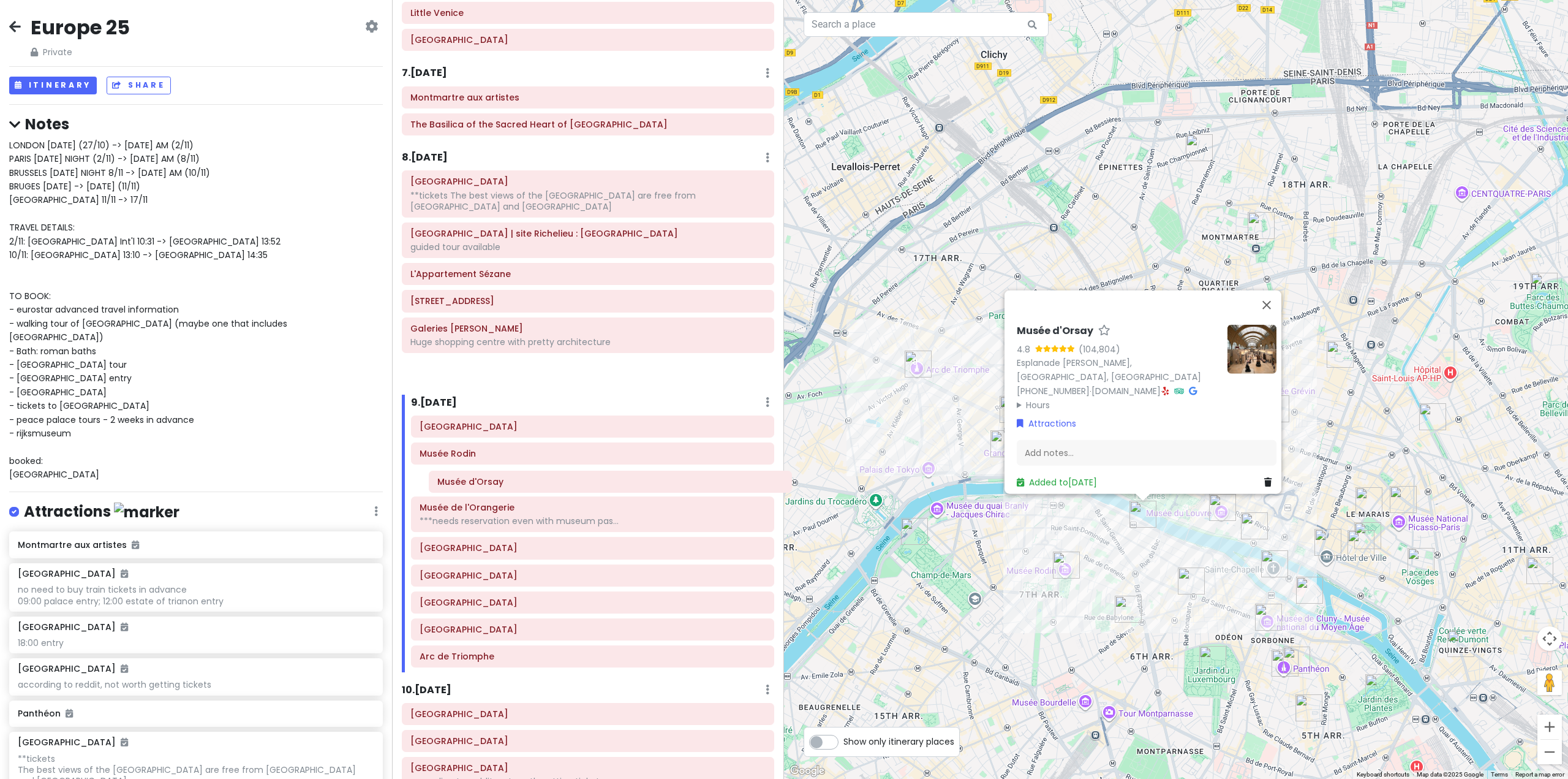
drag, startPoint x: 521, startPoint y: 241, endPoint x: 549, endPoint y: 490, distance: 250.6
click at [549, 490] on div "Itinerary × 1 . [DATE] Edit Day Notes Delete Day Fly from [GEOGRAPHIC_DATA] Dra…" at bounding box center [587, 390] width 392 height 779
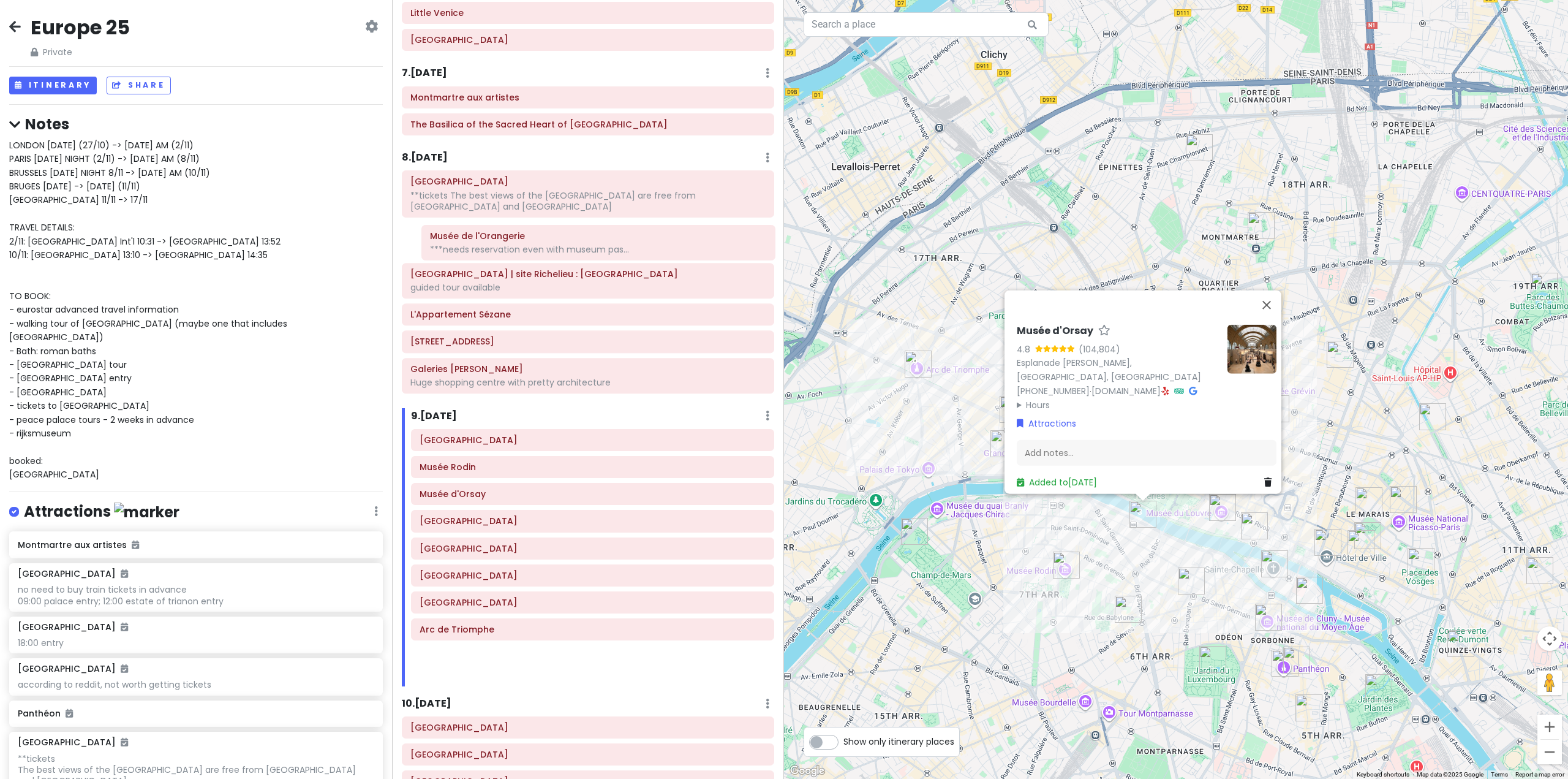
drag, startPoint x: 549, startPoint y: 380, endPoint x: 551, endPoint y: 244, distance: 136.0
click at [551, 244] on div "Itinerary × 1 . [DATE] Edit Day Notes Delete Day Fly from [GEOGRAPHIC_DATA] Dra…" at bounding box center [587, 390] width 392 height 779
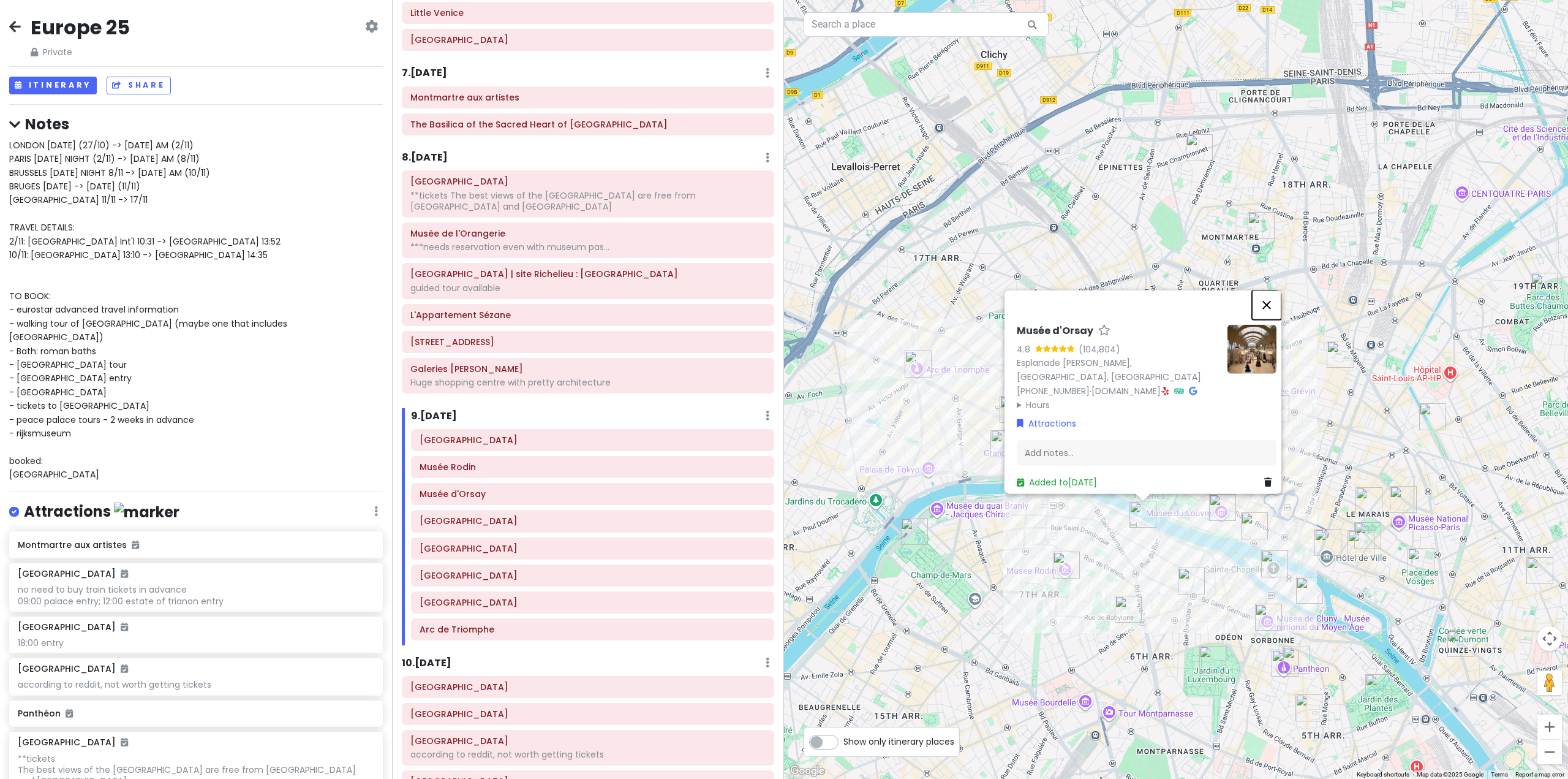
click at [1273, 290] on button "Close" at bounding box center [1267, 305] width 30 height 30
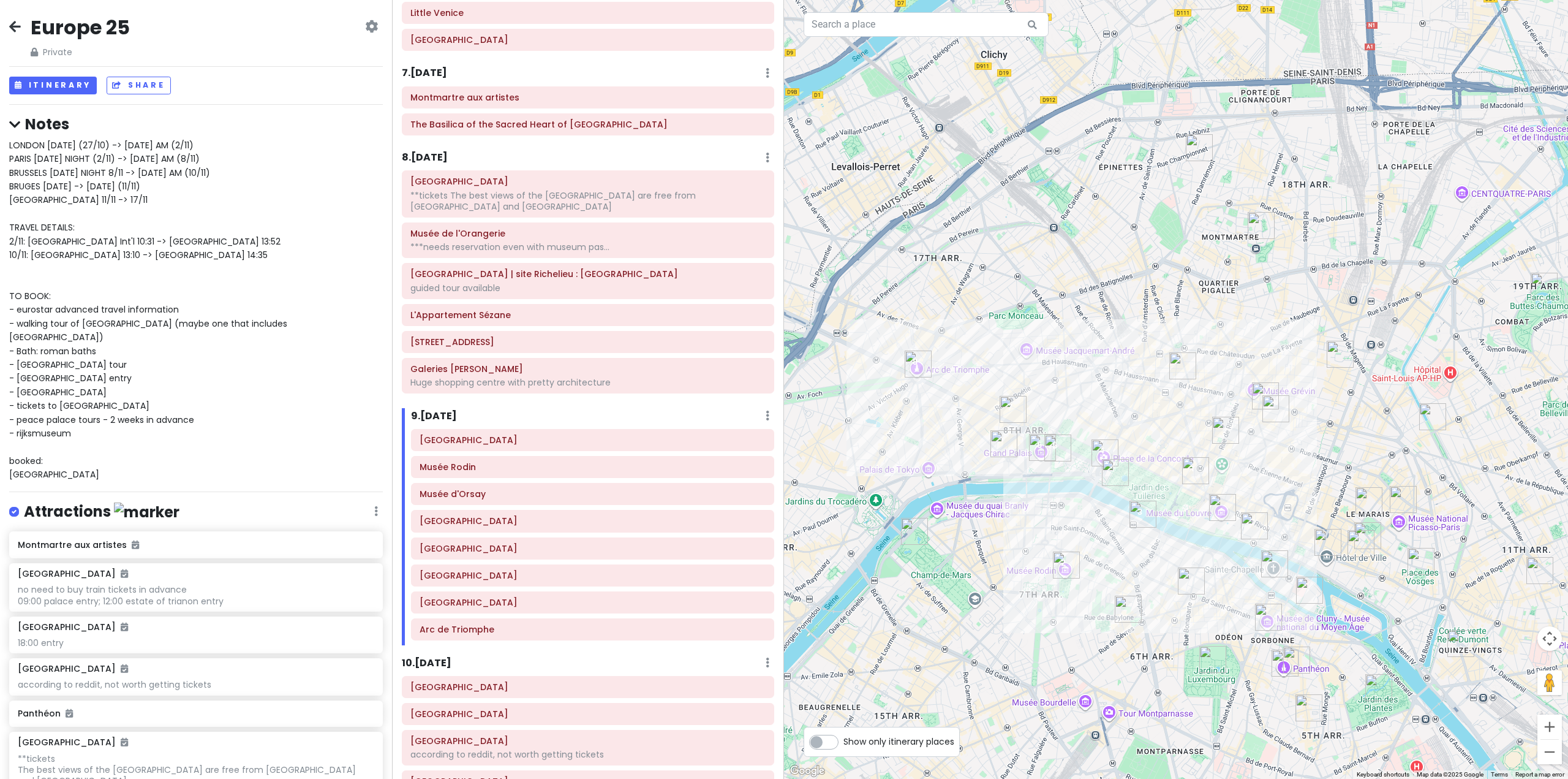
click at [442, 157] on h6 "8 . [DATE]" at bounding box center [425, 158] width 46 height 13
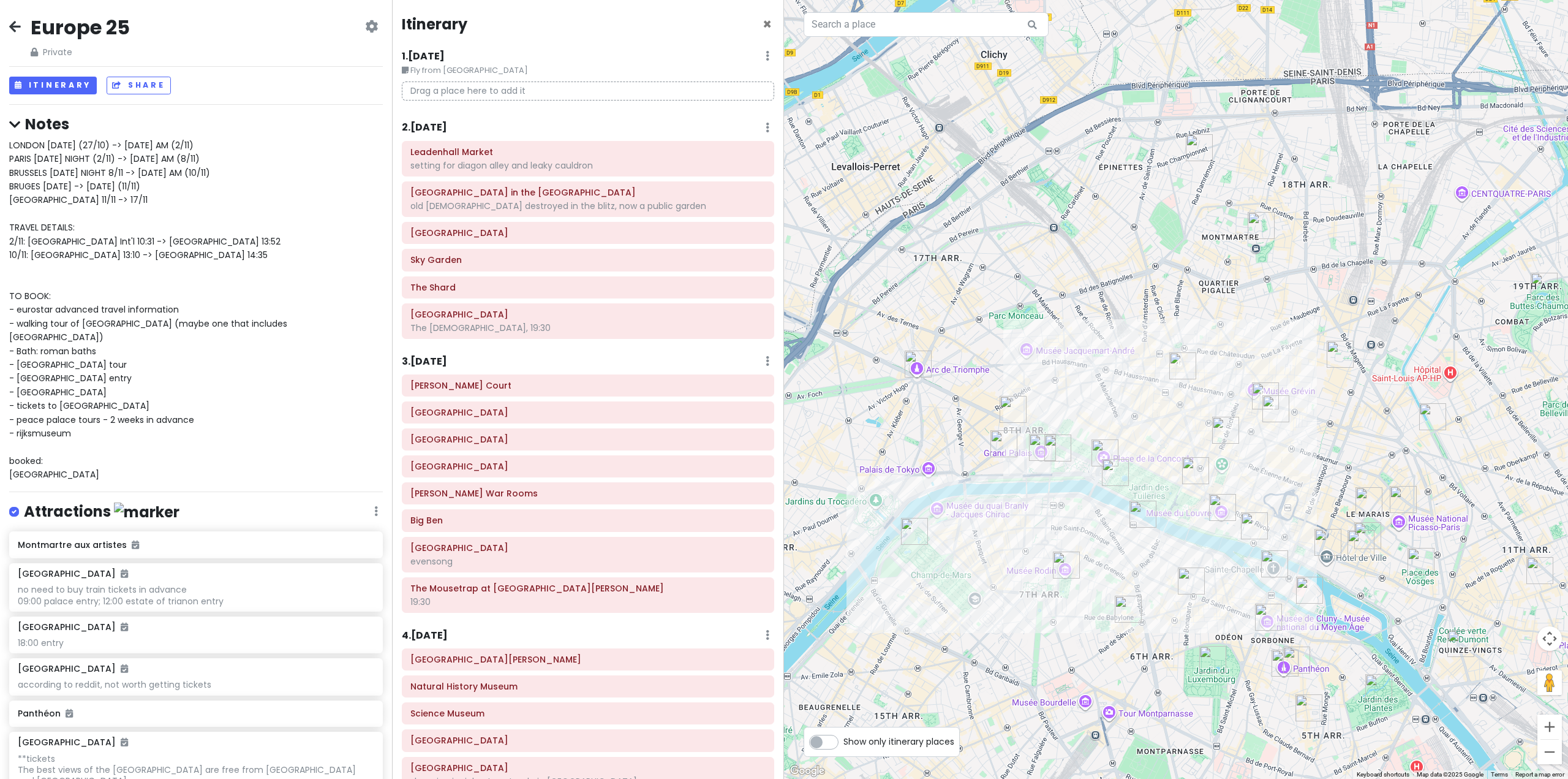
scroll to position [1194, 0]
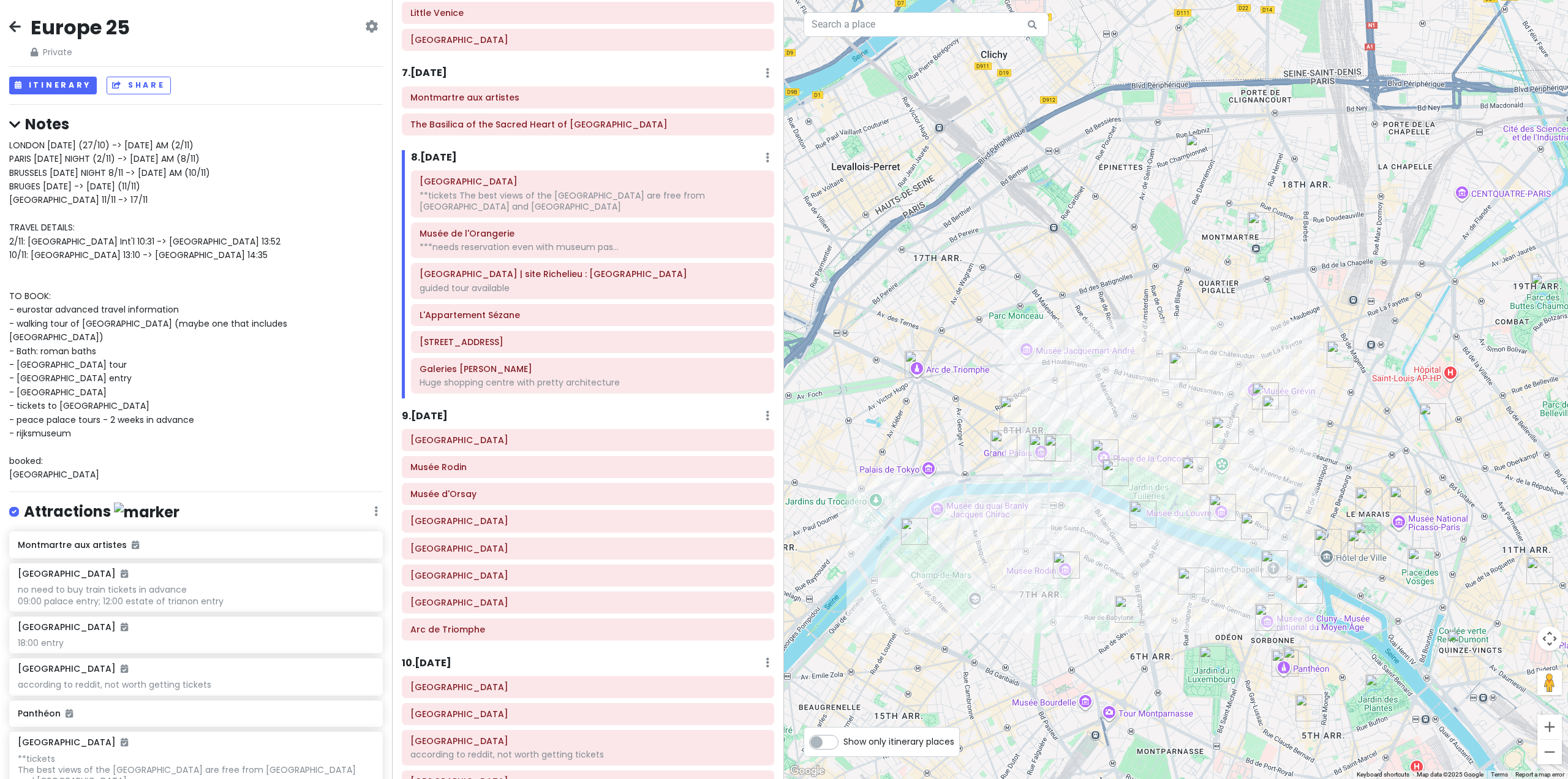
click at [440, 415] on h6 "9 . [DATE]" at bounding box center [425, 417] width 46 height 13
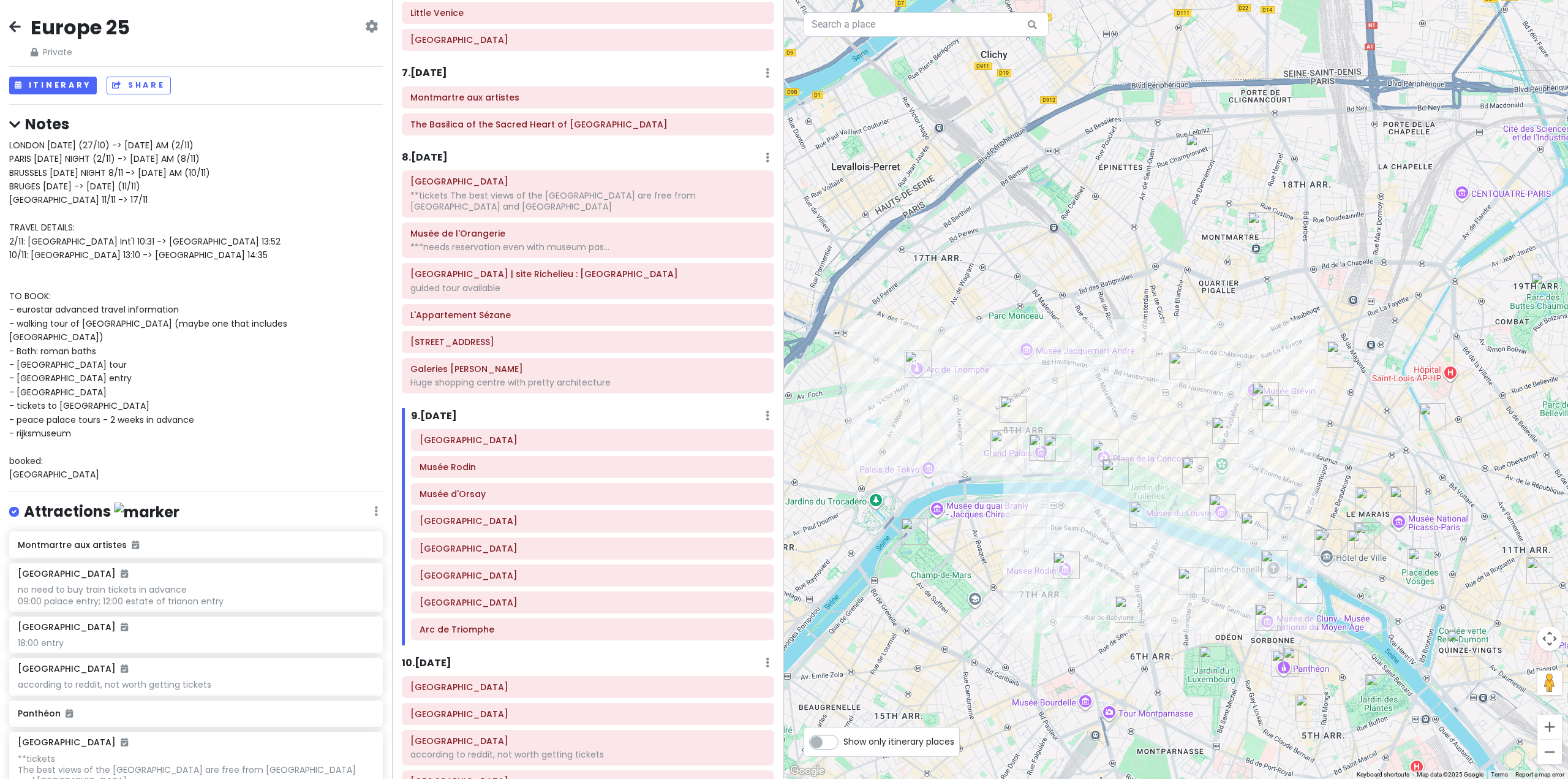
click at [442, 153] on h6 "8 . [DATE]" at bounding box center [425, 158] width 46 height 13
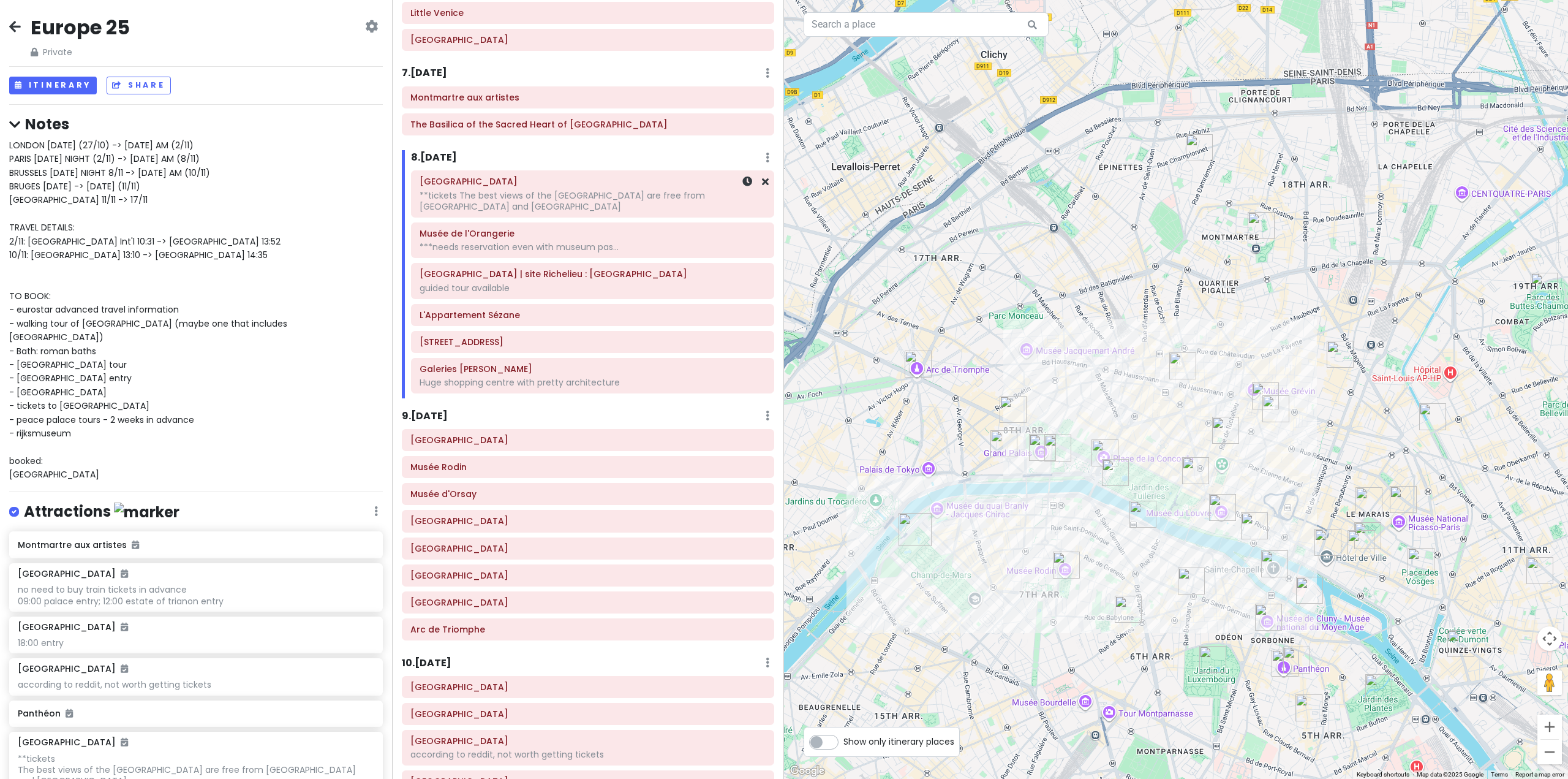
scroll to position [1194, 0]
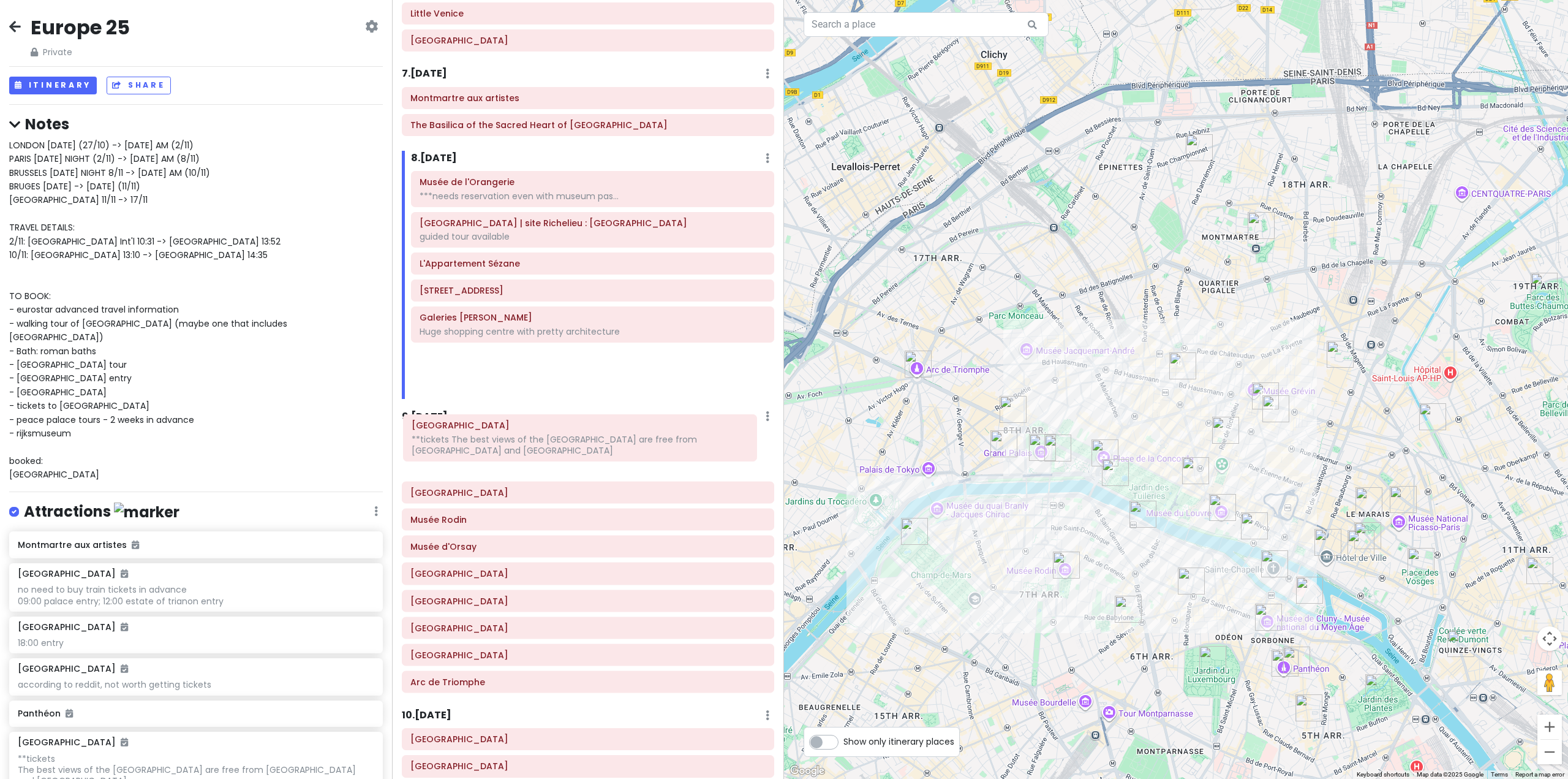
drag, startPoint x: 466, startPoint y: 200, endPoint x: 461, endPoint y: 452, distance: 252.0
click at [461, 452] on div "Itinerary × 1 . [DATE] Edit Day Notes Delete Day Fly from [GEOGRAPHIC_DATA] Dra…" at bounding box center [587, 390] width 392 height 779
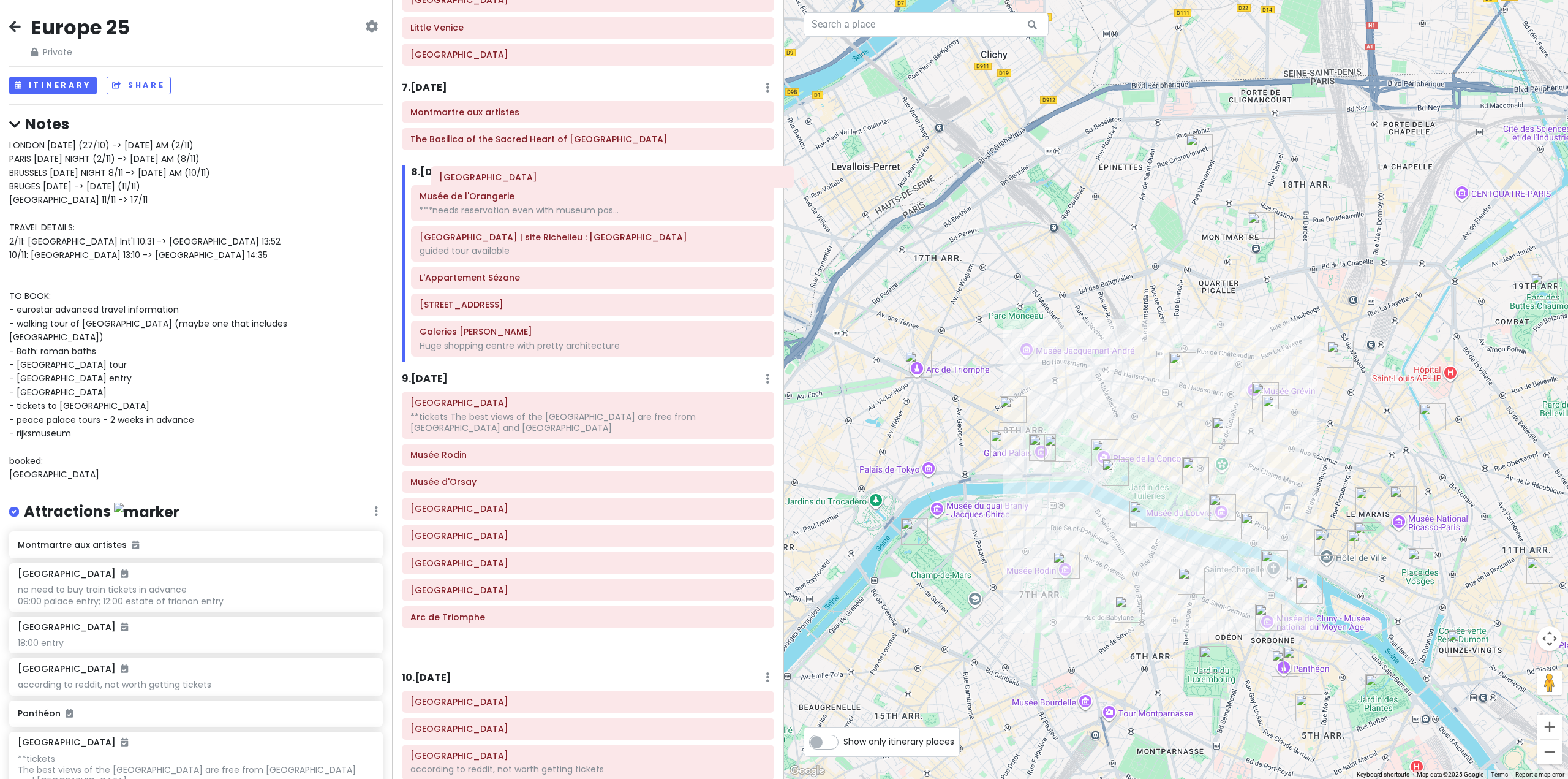
scroll to position [1171, 0]
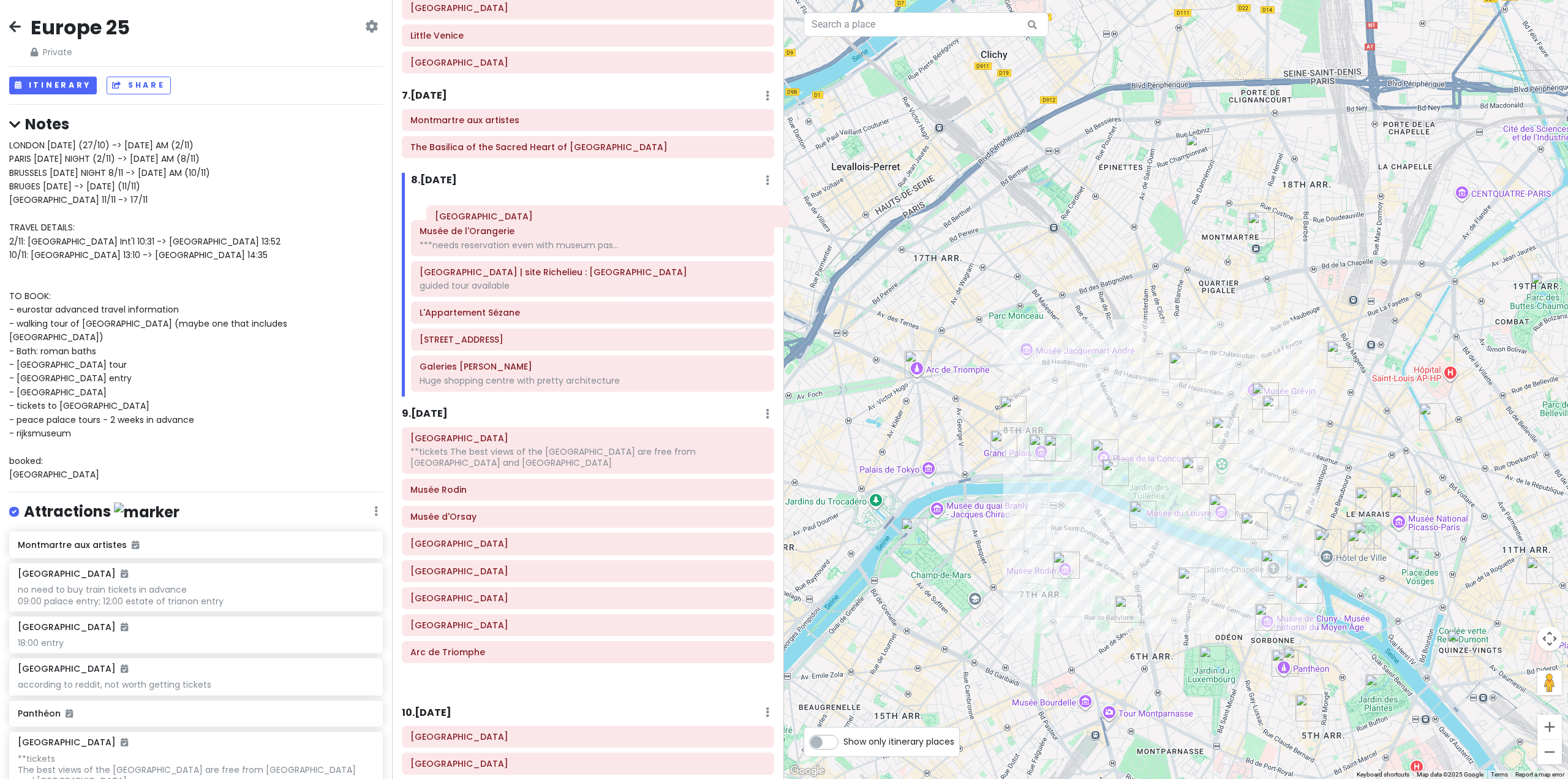
drag, startPoint x: 493, startPoint y: 450, endPoint x: 518, endPoint y: 225, distance: 226.4
click at [518, 225] on div "Itinerary × 1 . [DATE] Edit Day Notes Delete Day Fly from [GEOGRAPHIC_DATA] Dra…" at bounding box center [587, 390] width 392 height 779
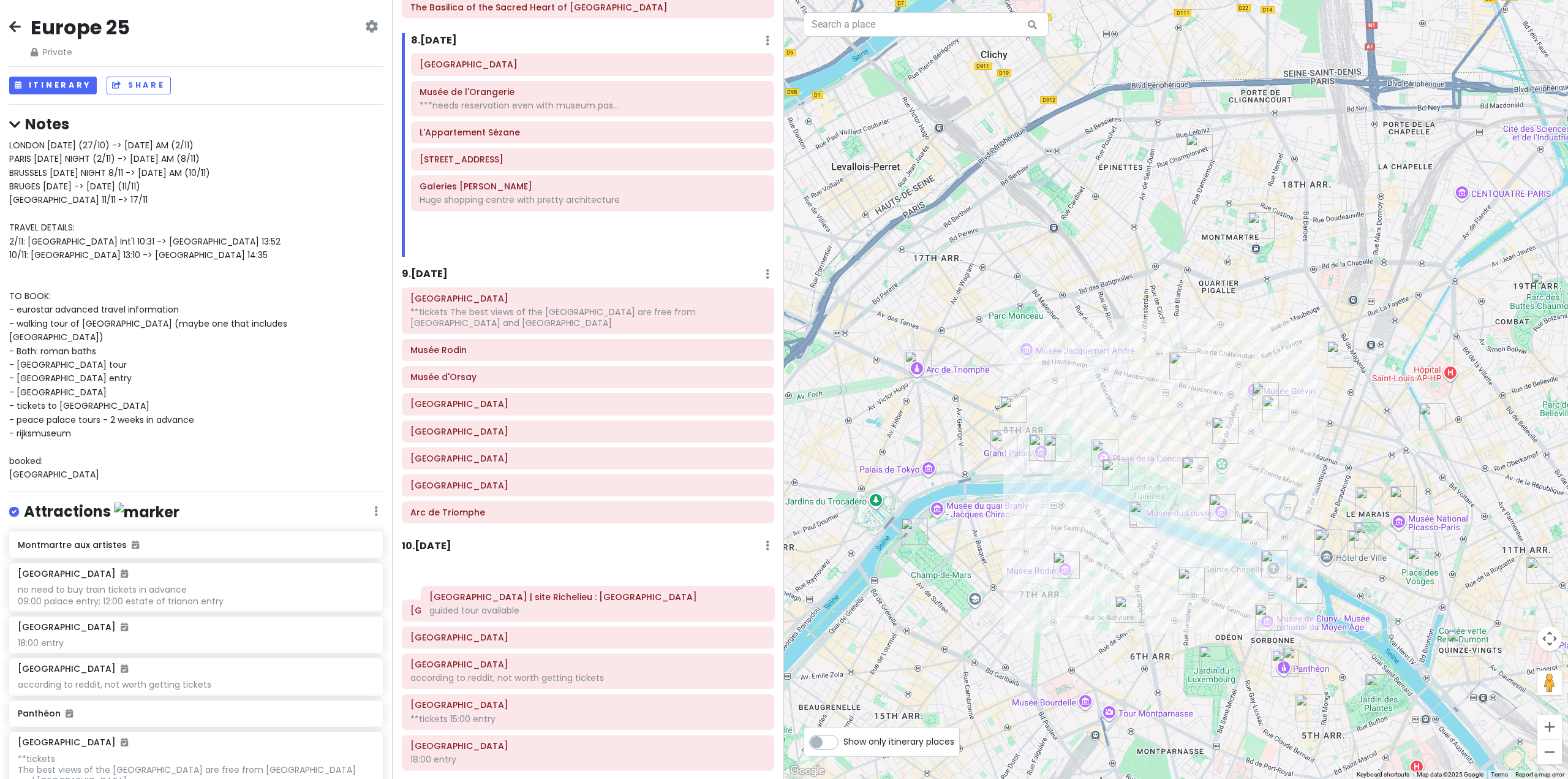
scroll to position [1314, 0]
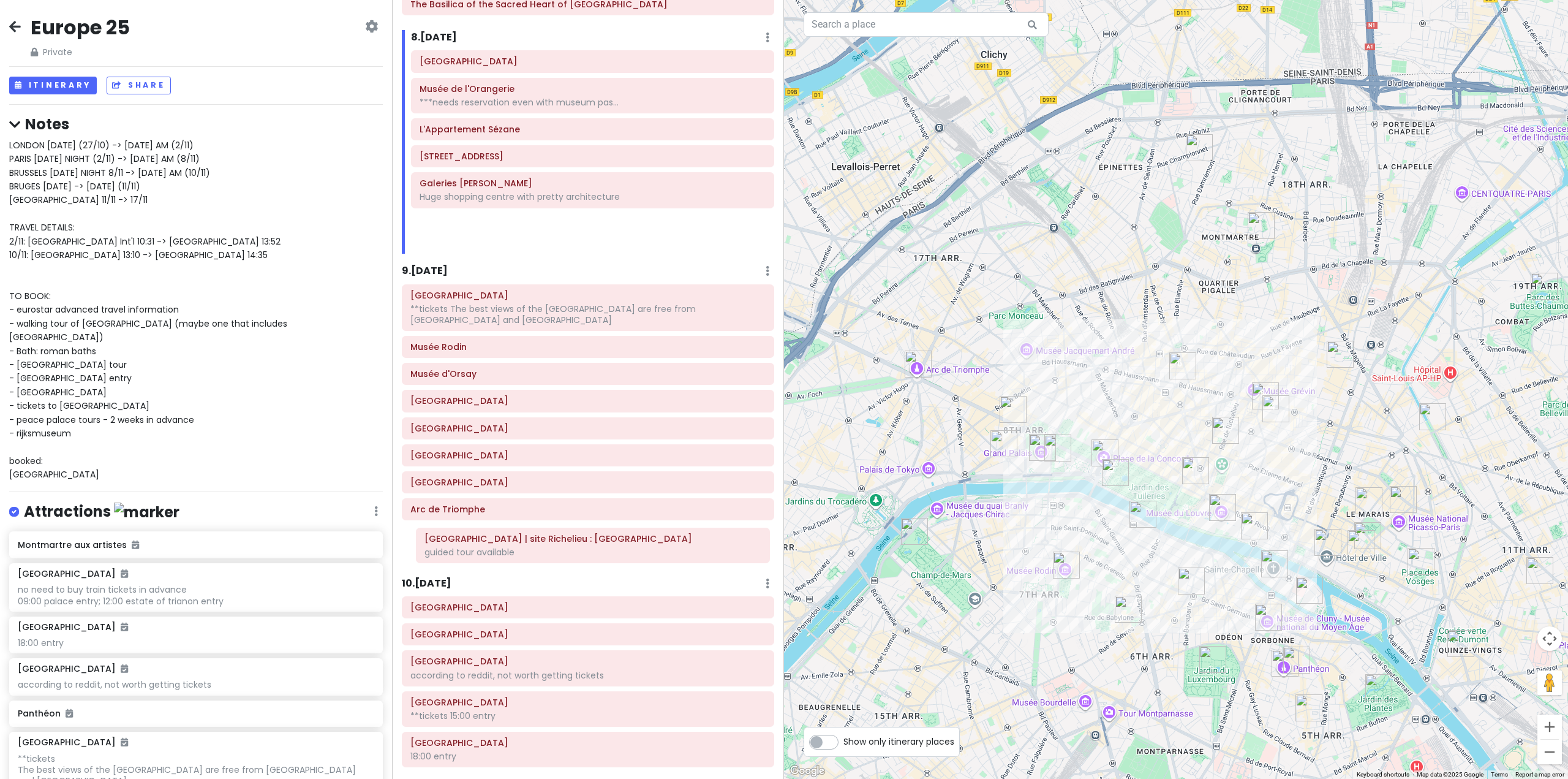
drag, startPoint x: 517, startPoint y: 281, endPoint x: 522, endPoint y: 540, distance: 259.0
click at [521, 548] on div "Itinerary × 1 . [DATE] Edit Day Notes Delete Day Fly from [GEOGRAPHIC_DATA] Dra…" at bounding box center [587, 390] width 392 height 779
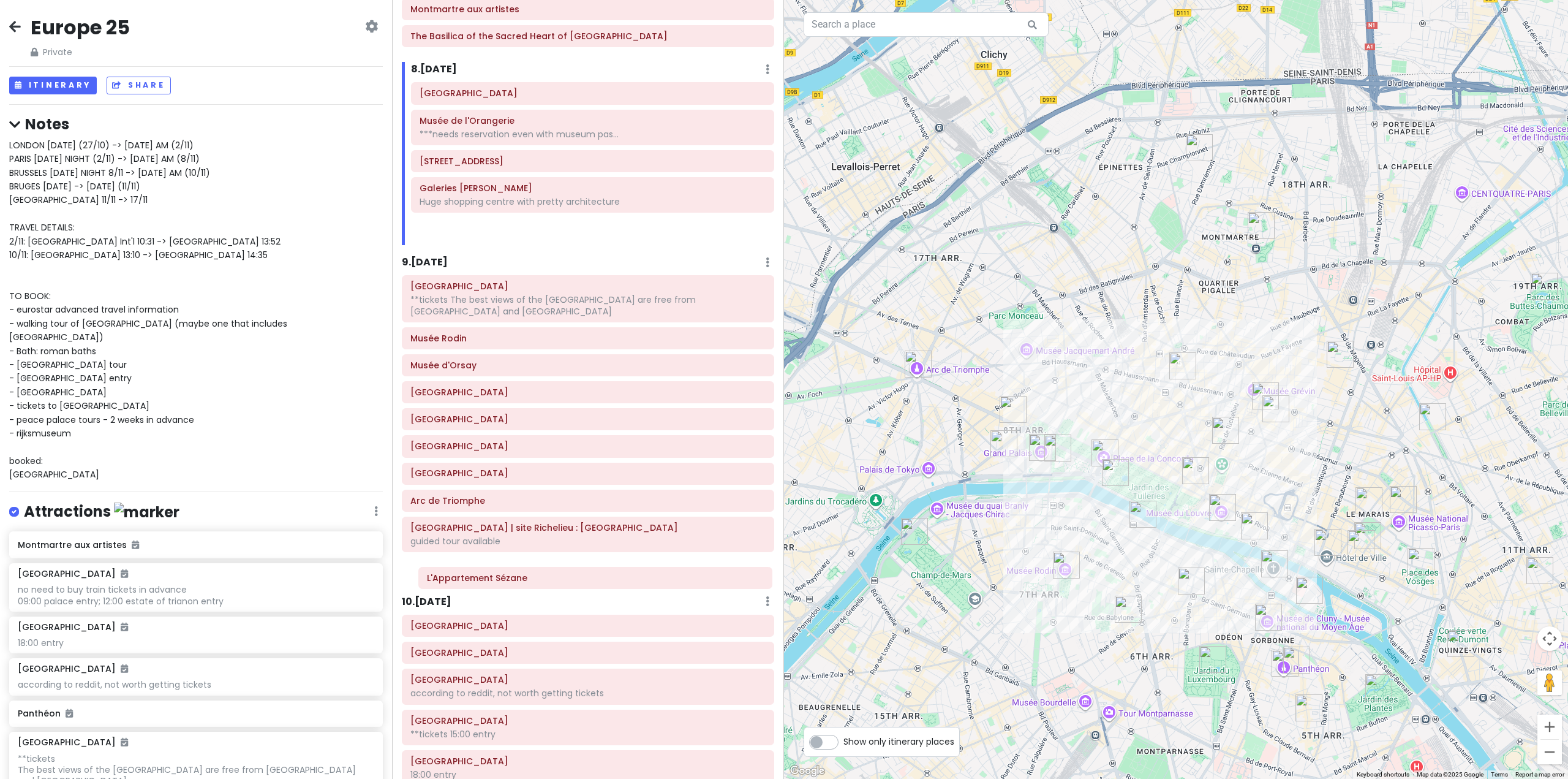
scroll to position [1293, 0]
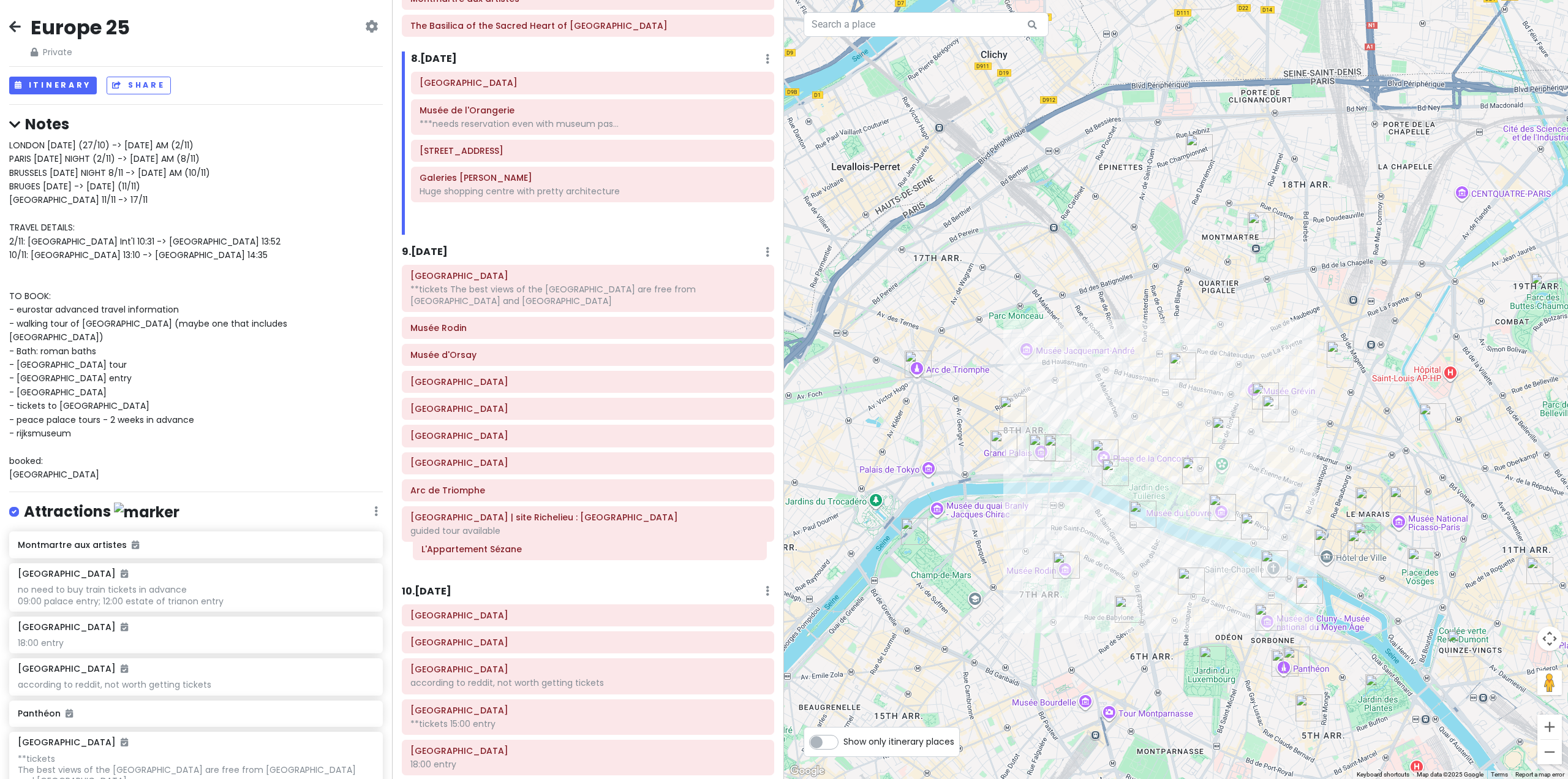
drag, startPoint x: 556, startPoint y: 323, endPoint x: 558, endPoint y: 559, distance: 236.0
click at [558, 559] on div "Itinerary × 1 . [DATE] Edit Day Notes Delete Day Fly from [GEOGRAPHIC_DATA] Dra…" at bounding box center [587, 390] width 392 height 779
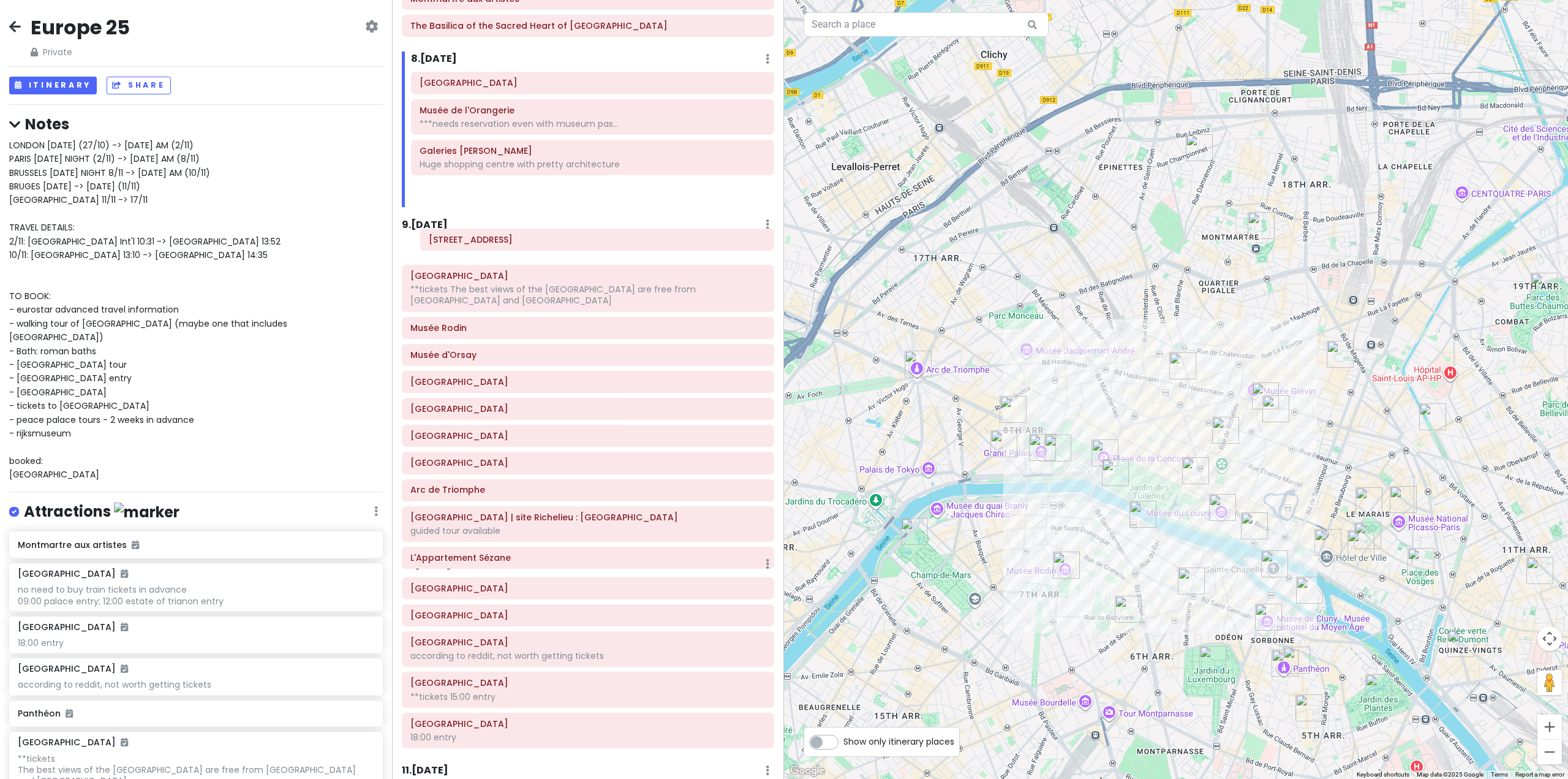
scroll to position [1291, 0]
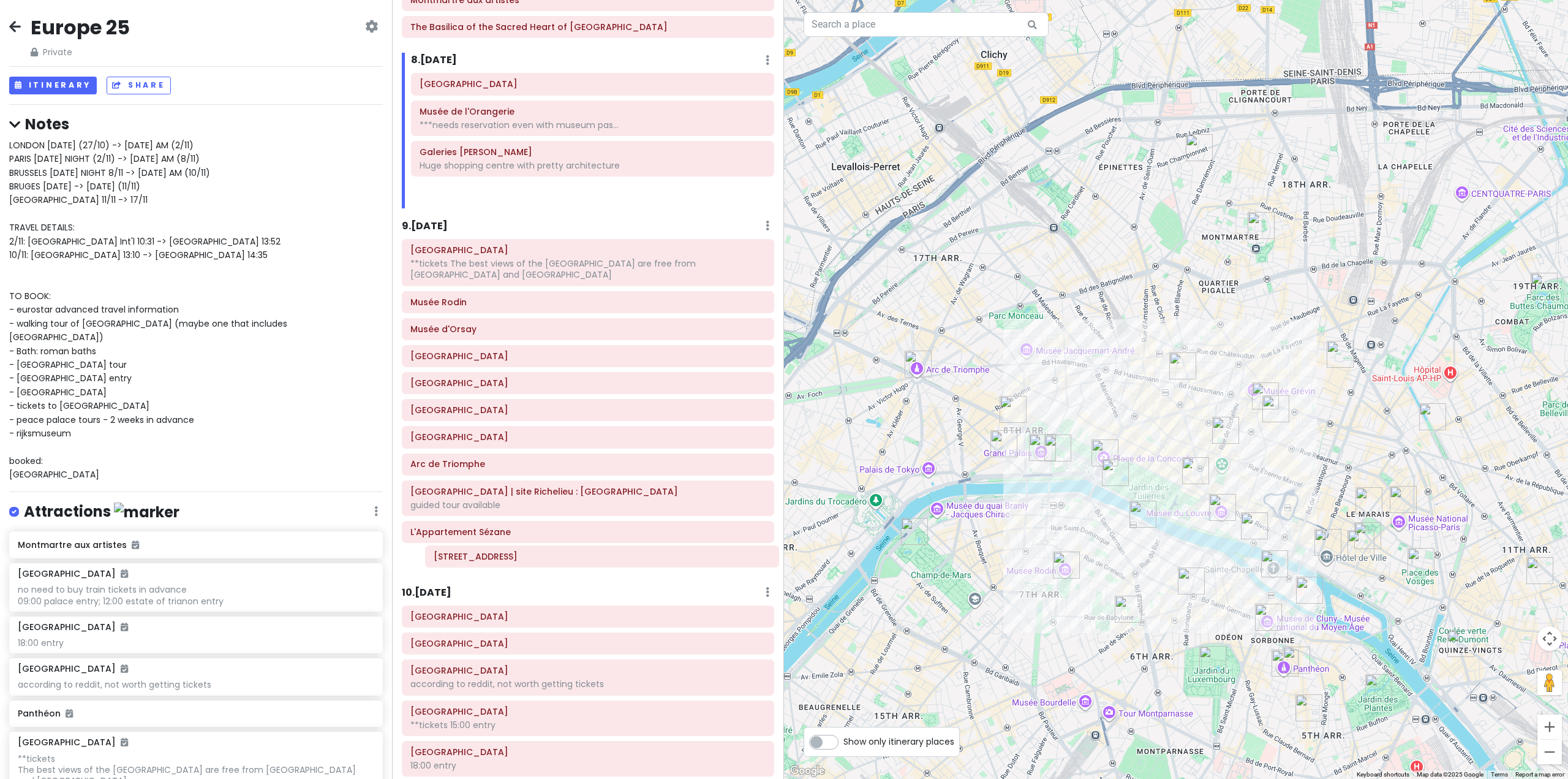
drag, startPoint x: 576, startPoint y: 152, endPoint x: 582, endPoint y: 547, distance: 395.0
click at [586, 555] on div "Itinerary × 1 . [DATE] Edit Day Notes Delete Day Fly from [GEOGRAPHIC_DATA] Dra…" at bounding box center [587, 390] width 392 height 779
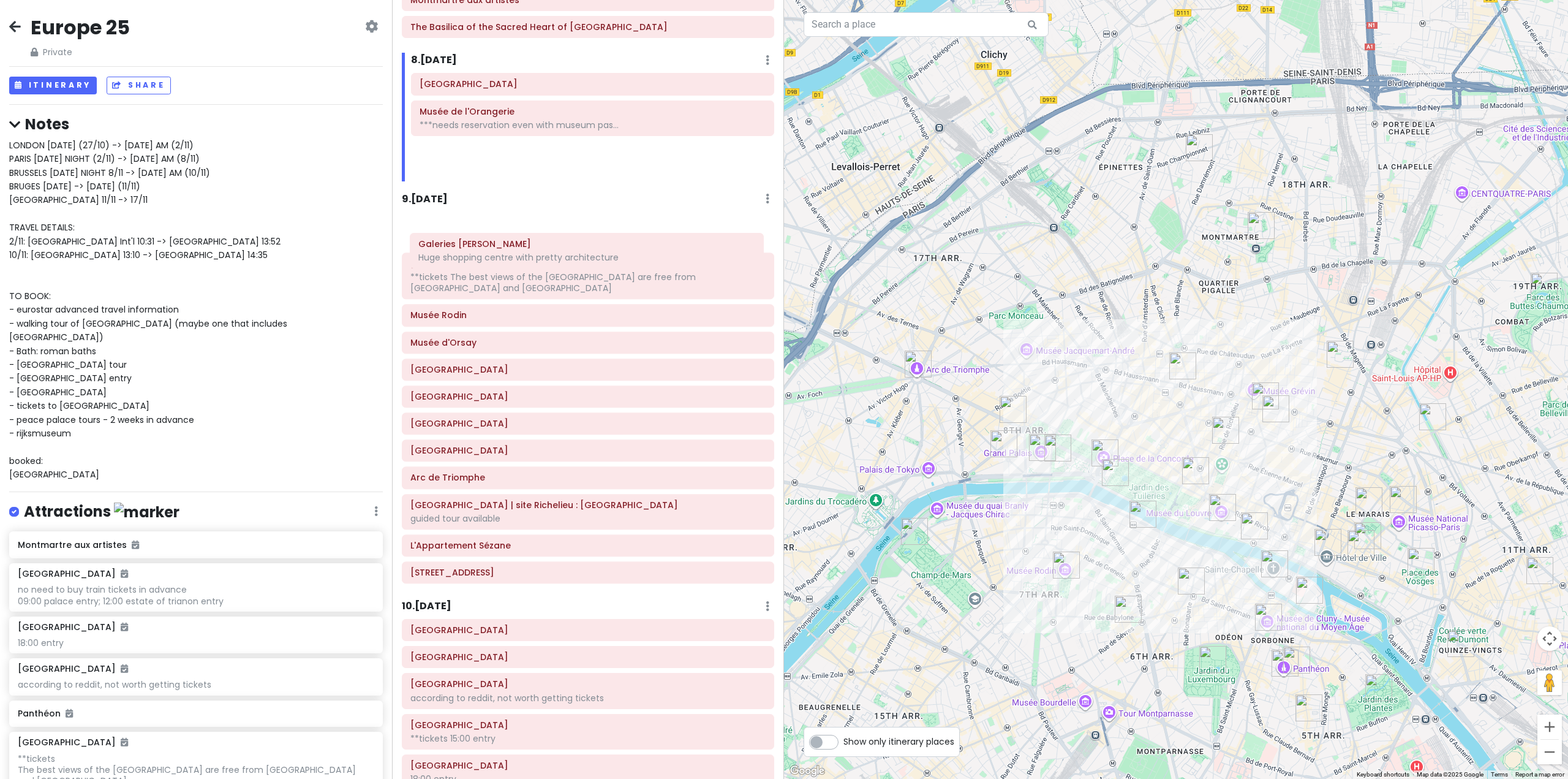
scroll to position [1290, 0]
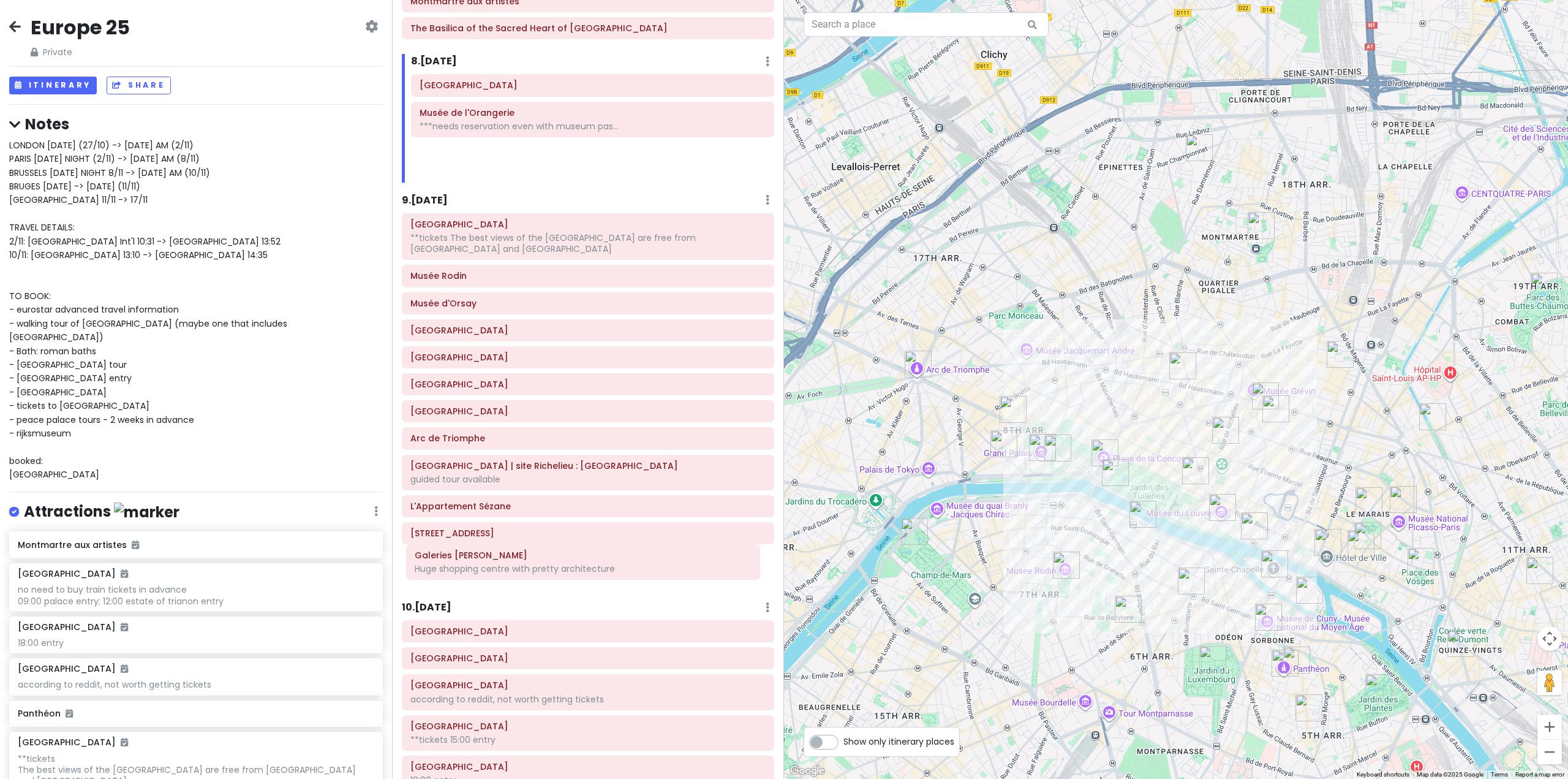
drag, startPoint x: 584, startPoint y: 165, endPoint x: 580, endPoint y: 568, distance: 403.0
click at [580, 568] on div "Itinerary × 1 . [DATE] Edit Day Notes Delete Day Fly from [GEOGRAPHIC_DATA] Dra…" at bounding box center [587, 390] width 392 height 779
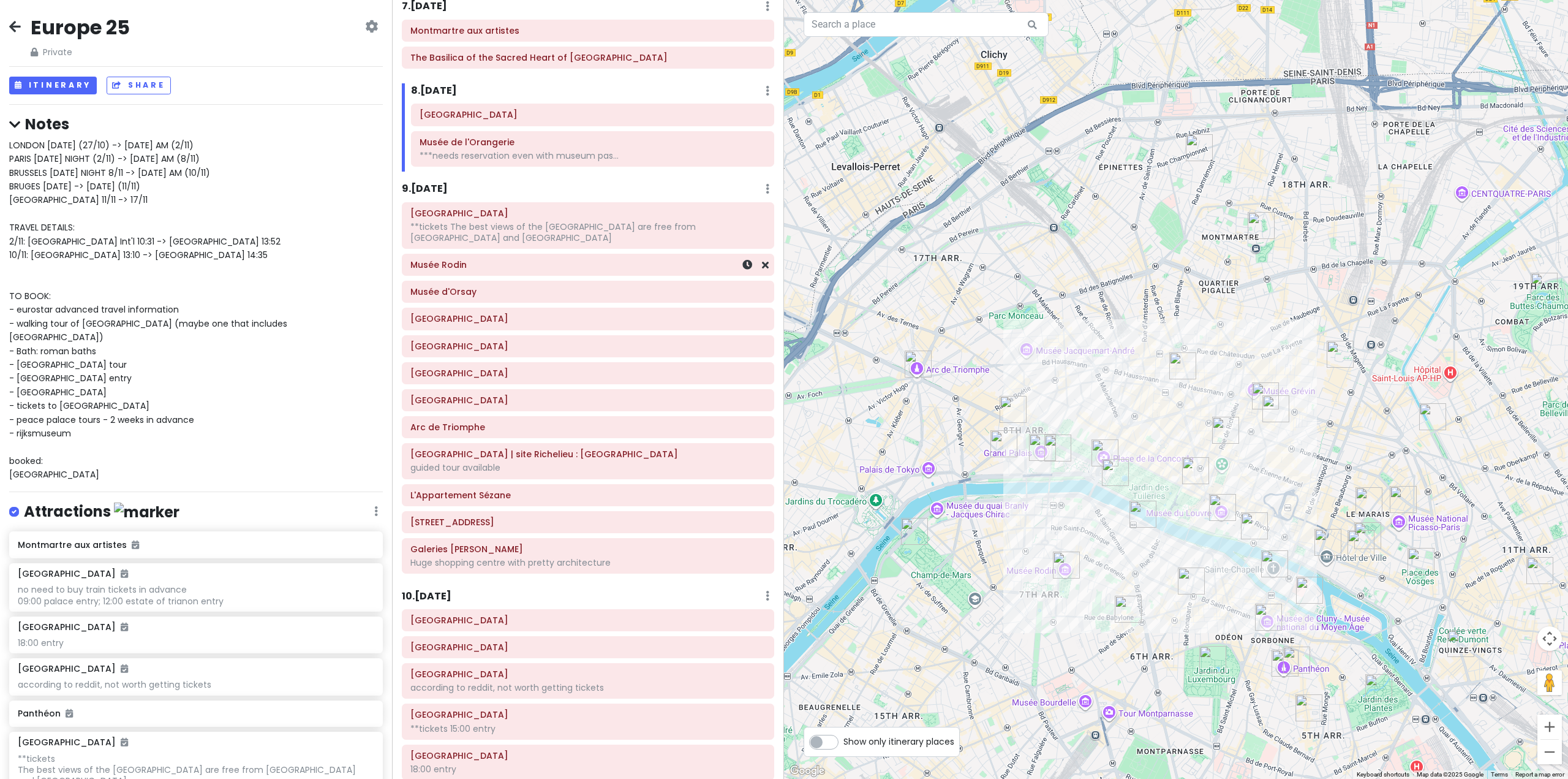
scroll to position [1045, 0]
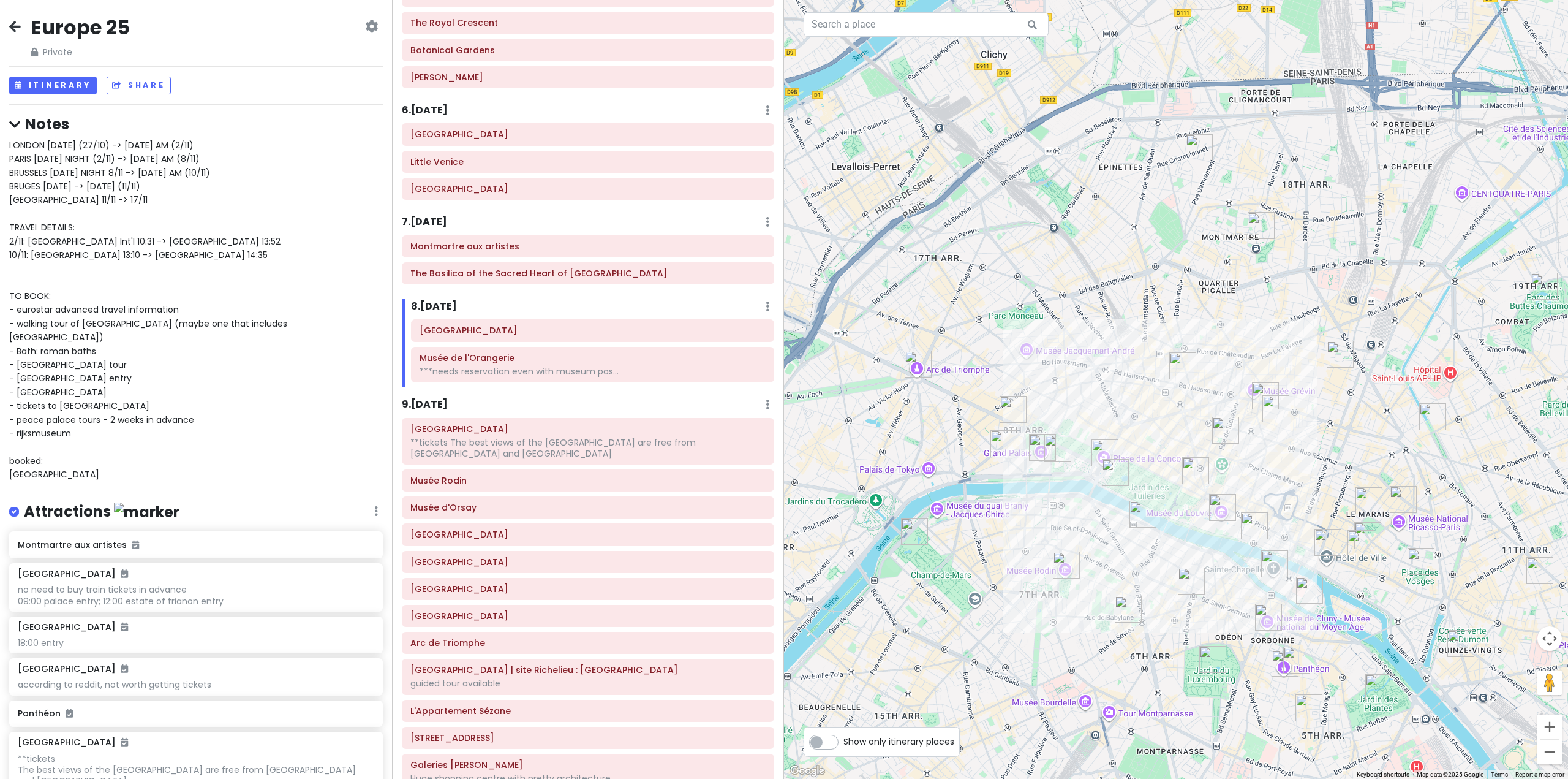
click at [429, 402] on h6 "9 . [DATE]" at bounding box center [425, 405] width 46 height 13
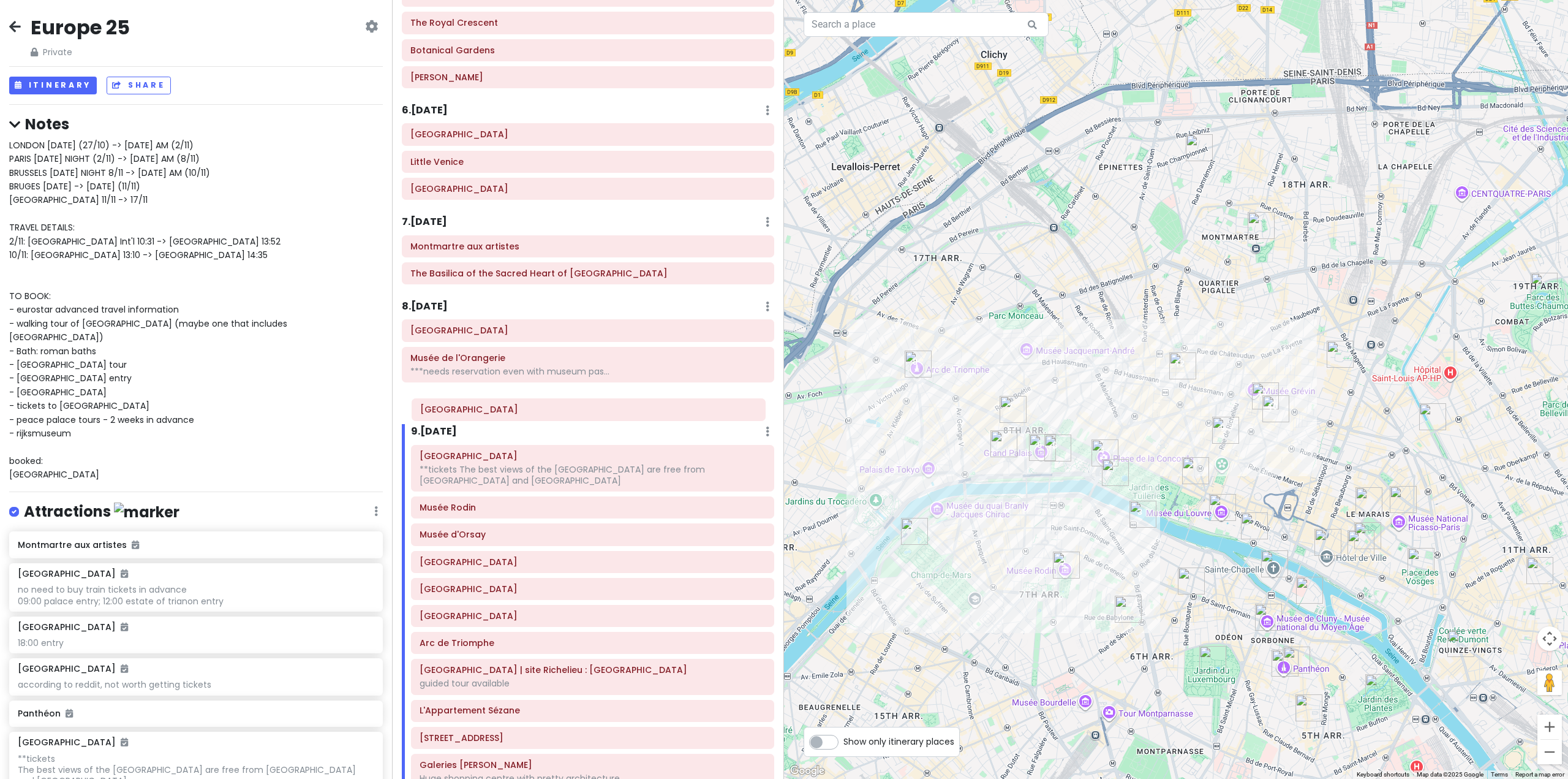
drag, startPoint x: 519, startPoint y: 545, endPoint x: 517, endPoint y: 426, distance: 119.0
click at [519, 420] on div "Itinerary × 1 . [DATE] Edit Day Notes Delete Day Fly from [GEOGRAPHIC_DATA] Dra…" at bounding box center [587, 390] width 392 height 779
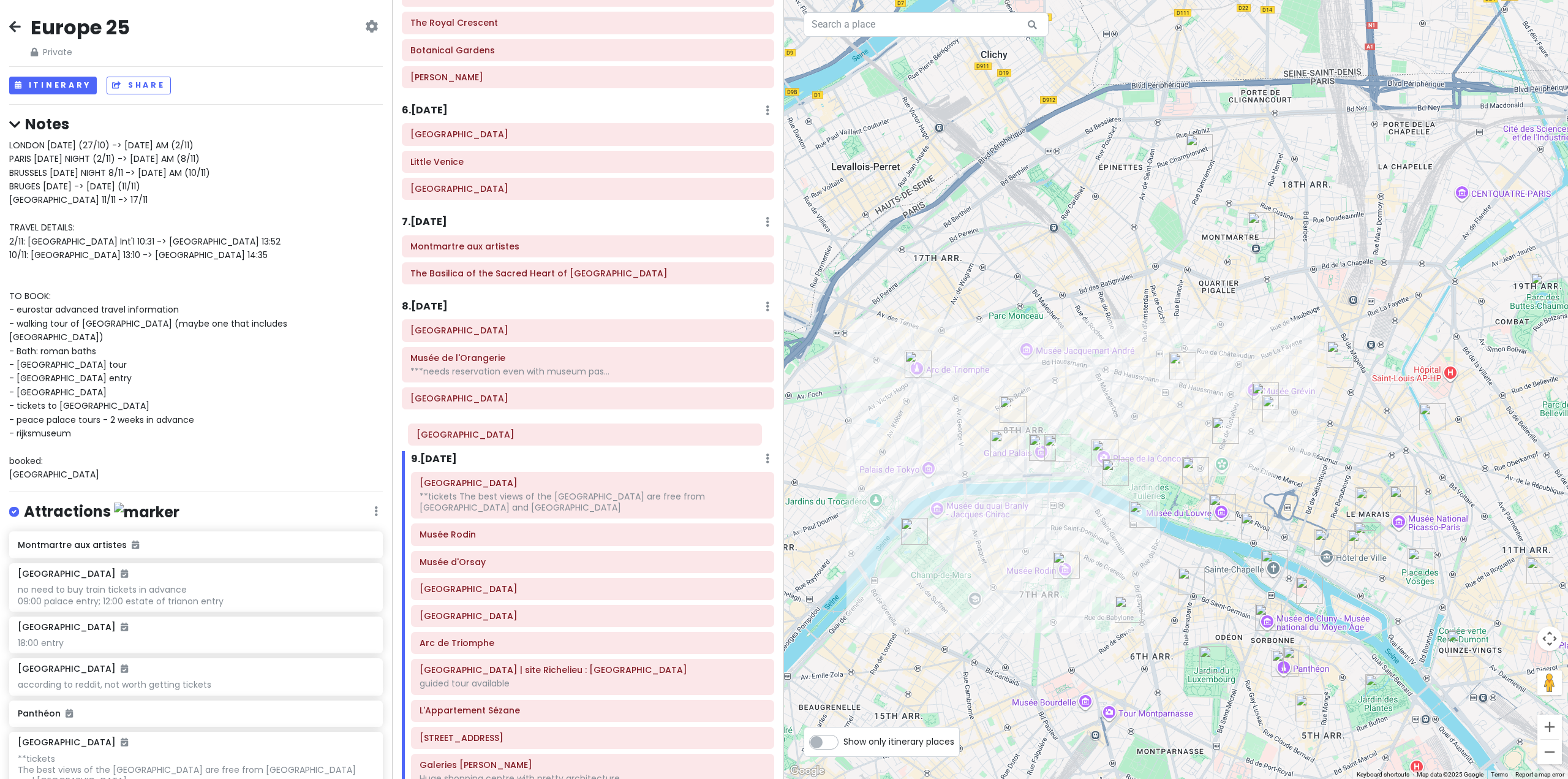
drag, startPoint x: 516, startPoint y: 567, endPoint x: 511, endPoint y: 441, distance: 126.1
click at [512, 440] on div "Itinerary × 1 . [DATE] Edit Day Notes Delete Day Fly from [GEOGRAPHIC_DATA] Dra…" at bounding box center [587, 390] width 392 height 779
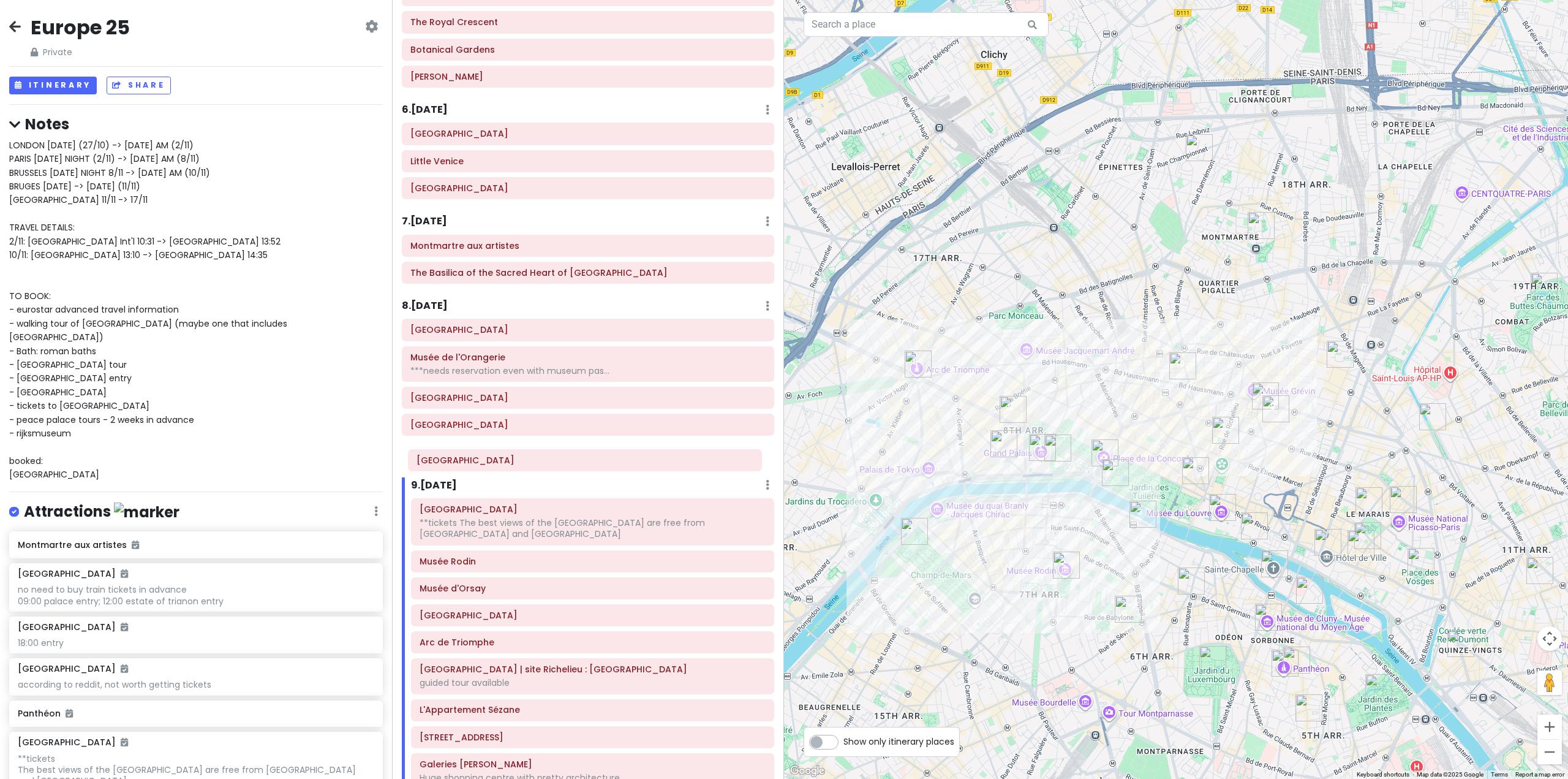
drag, startPoint x: 503, startPoint y: 547, endPoint x: 493, endPoint y: 471, distance: 76.7
click at [493, 471] on div "Itinerary × 1 . [DATE] Edit Day Notes Delete Day Fly from [GEOGRAPHIC_DATA] Dra…" at bounding box center [587, 390] width 392 height 779
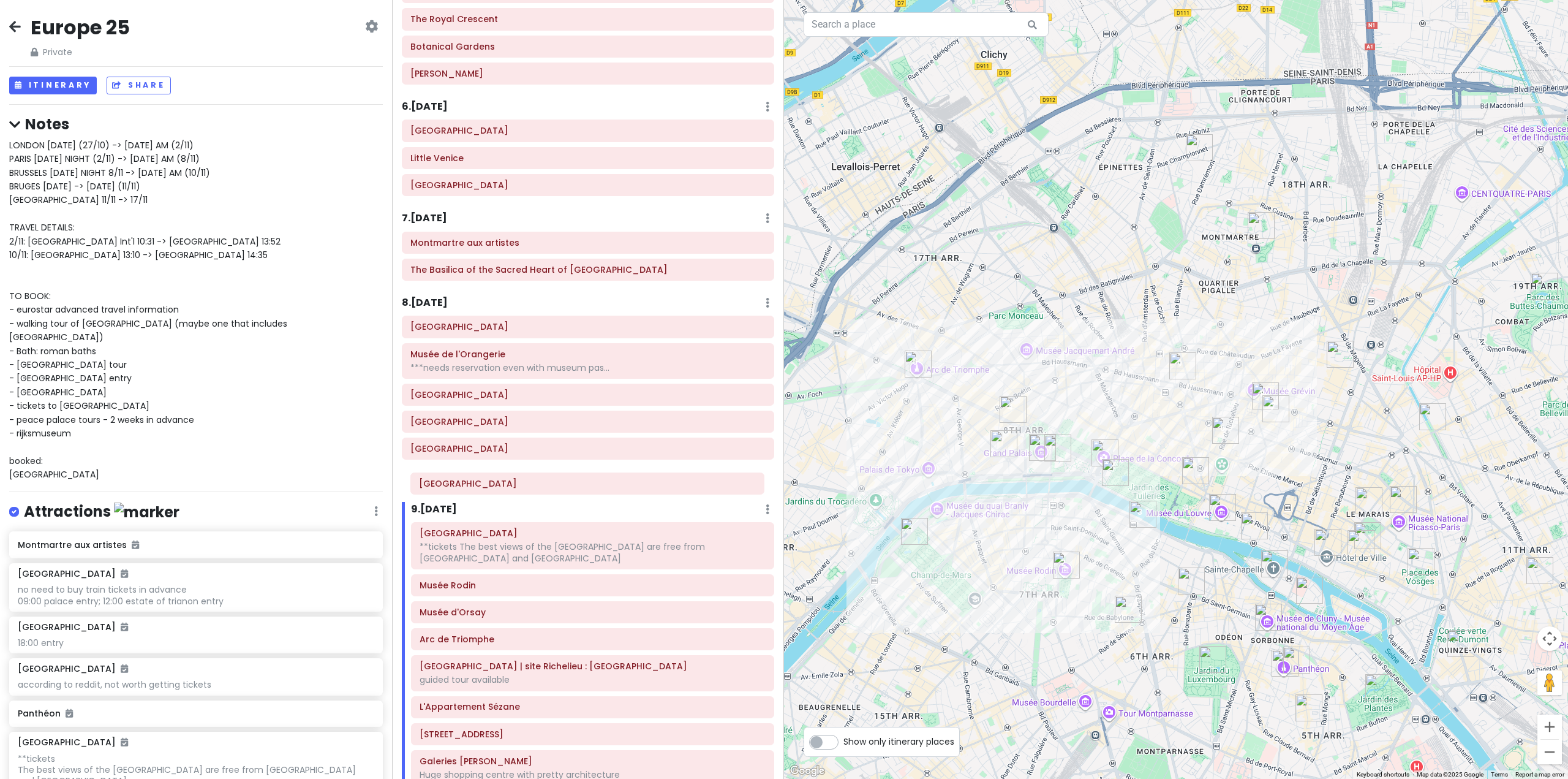
drag, startPoint x: 513, startPoint y: 554, endPoint x: 506, endPoint y: 493, distance: 61.4
click at [506, 493] on div "Itinerary × 1 . [DATE] Edit Day Notes Delete Day Fly from [GEOGRAPHIC_DATA] Dra…" at bounding box center [587, 390] width 392 height 779
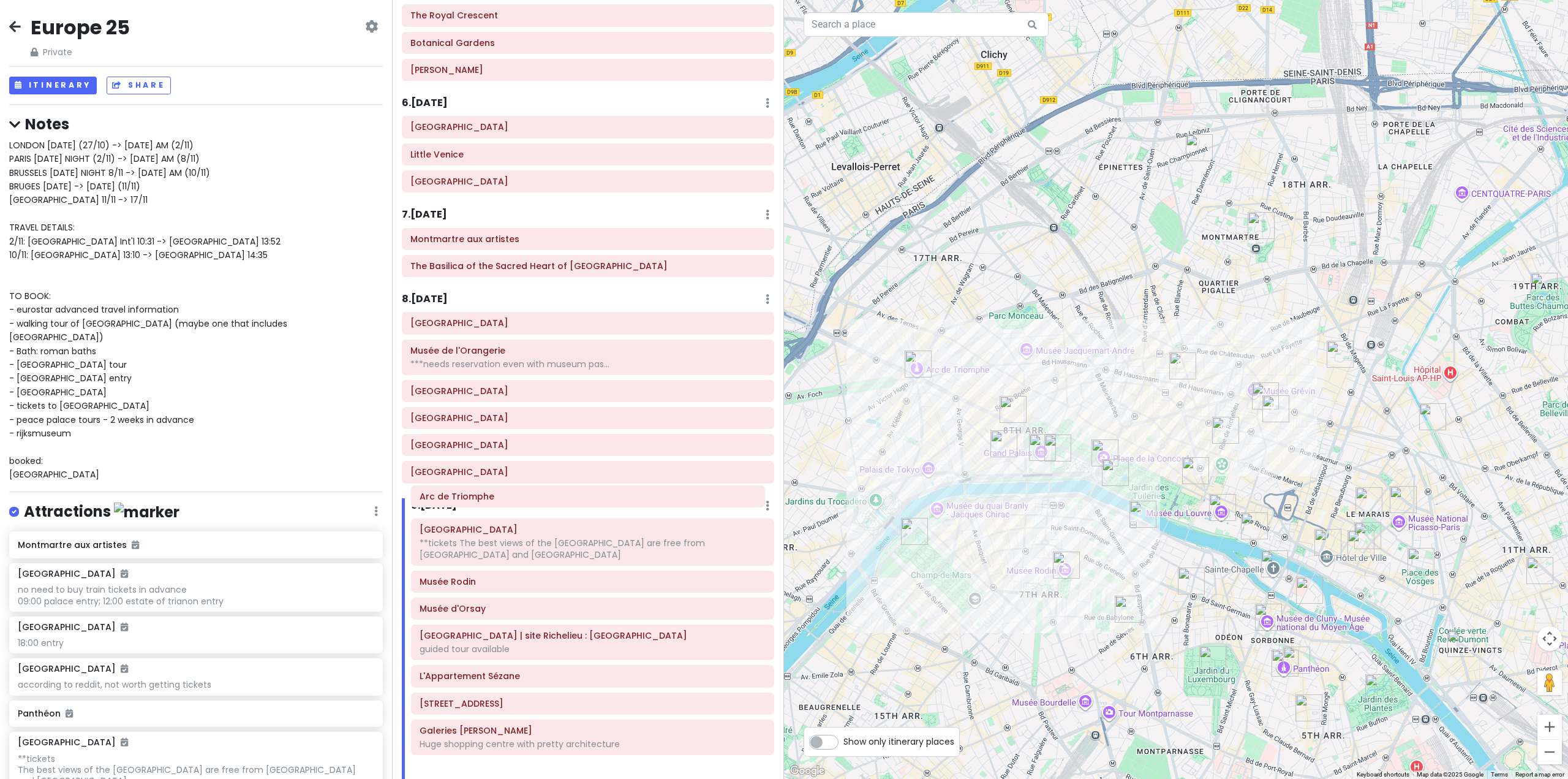
drag, startPoint x: 506, startPoint y: 640, endPoint x: 506, endPoint y: 497, distance: 143.0
click at [506, 497] on div "Itinerary × 1 . [DATE] Edit Day Notes Delete Day Fly from [GEOGRAPHIC_DATA] Dra…" at bounding box center [587, 390] width 392 height 779
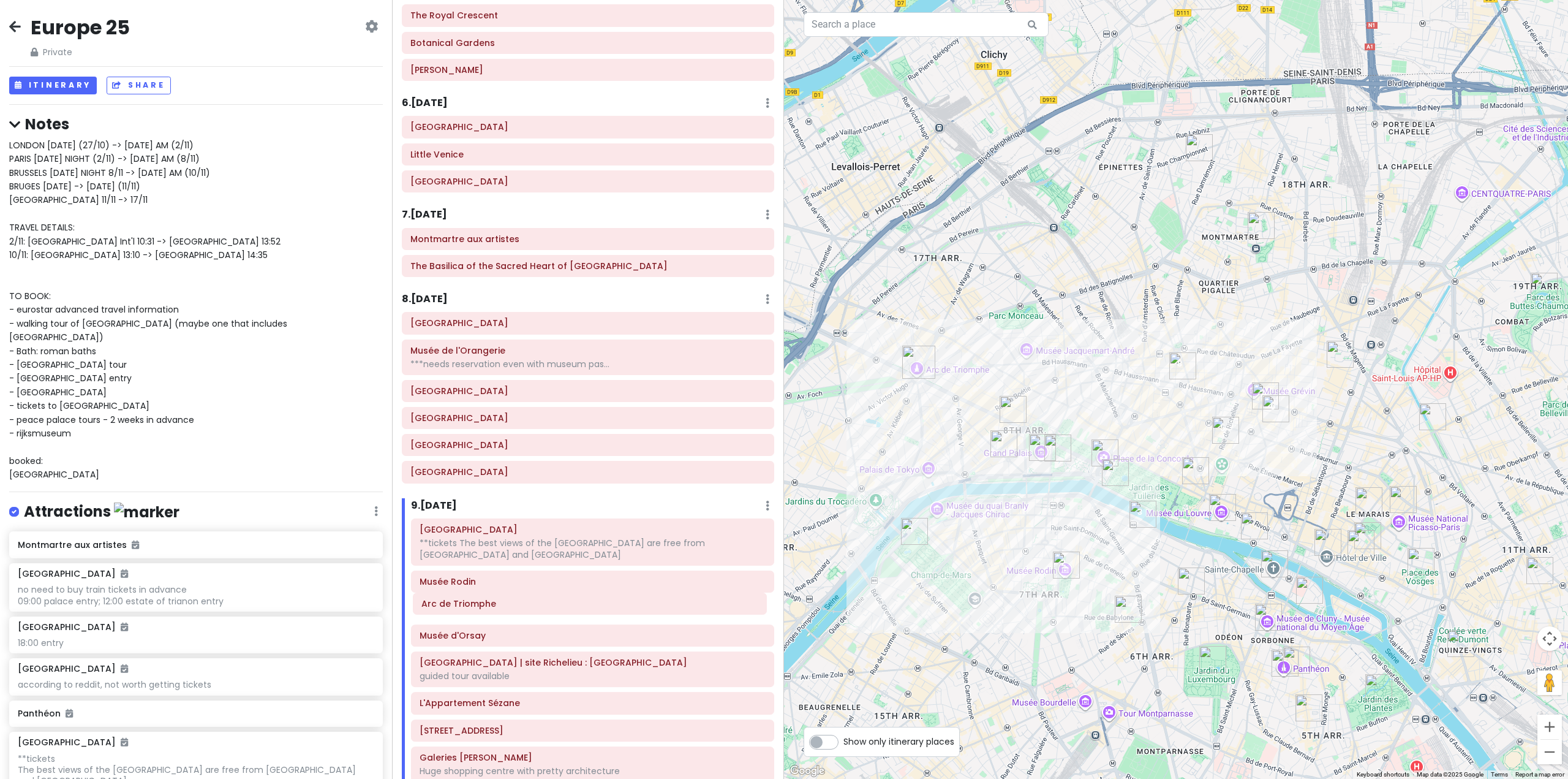
scroll to position [1055, 0]
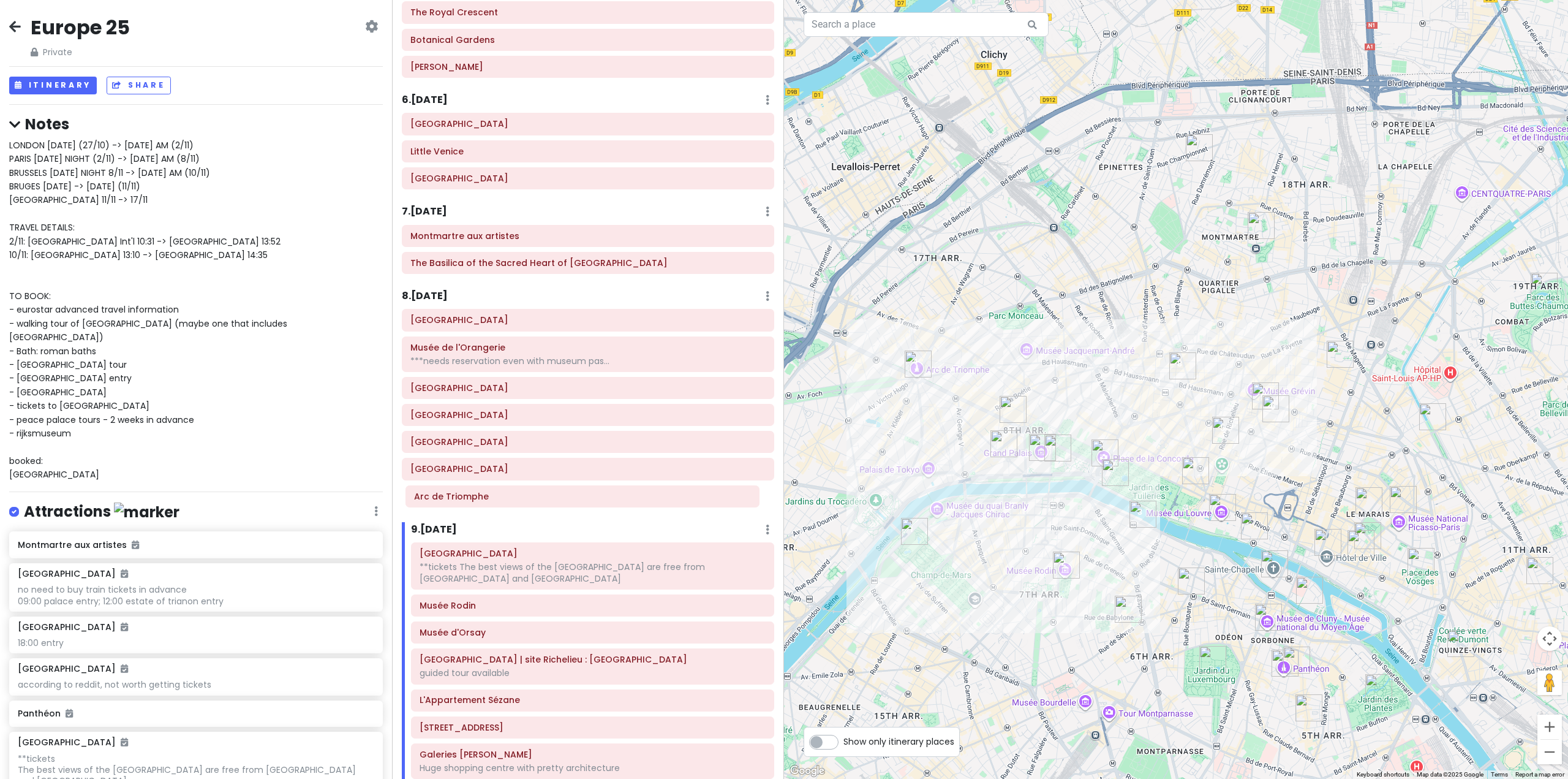
drag, startPoint x: 471, startPoint y: 610, endPoint x: 464, endPoint y: 502, distance: 108.2
click at [464, 502] on div "Itinerary × 1 . [DATE] Edit Day Notes Delete Day Fly from [GEOGRAPHIC_DATA] Dra…" at bounding box center [587, 390] width 392 height 779
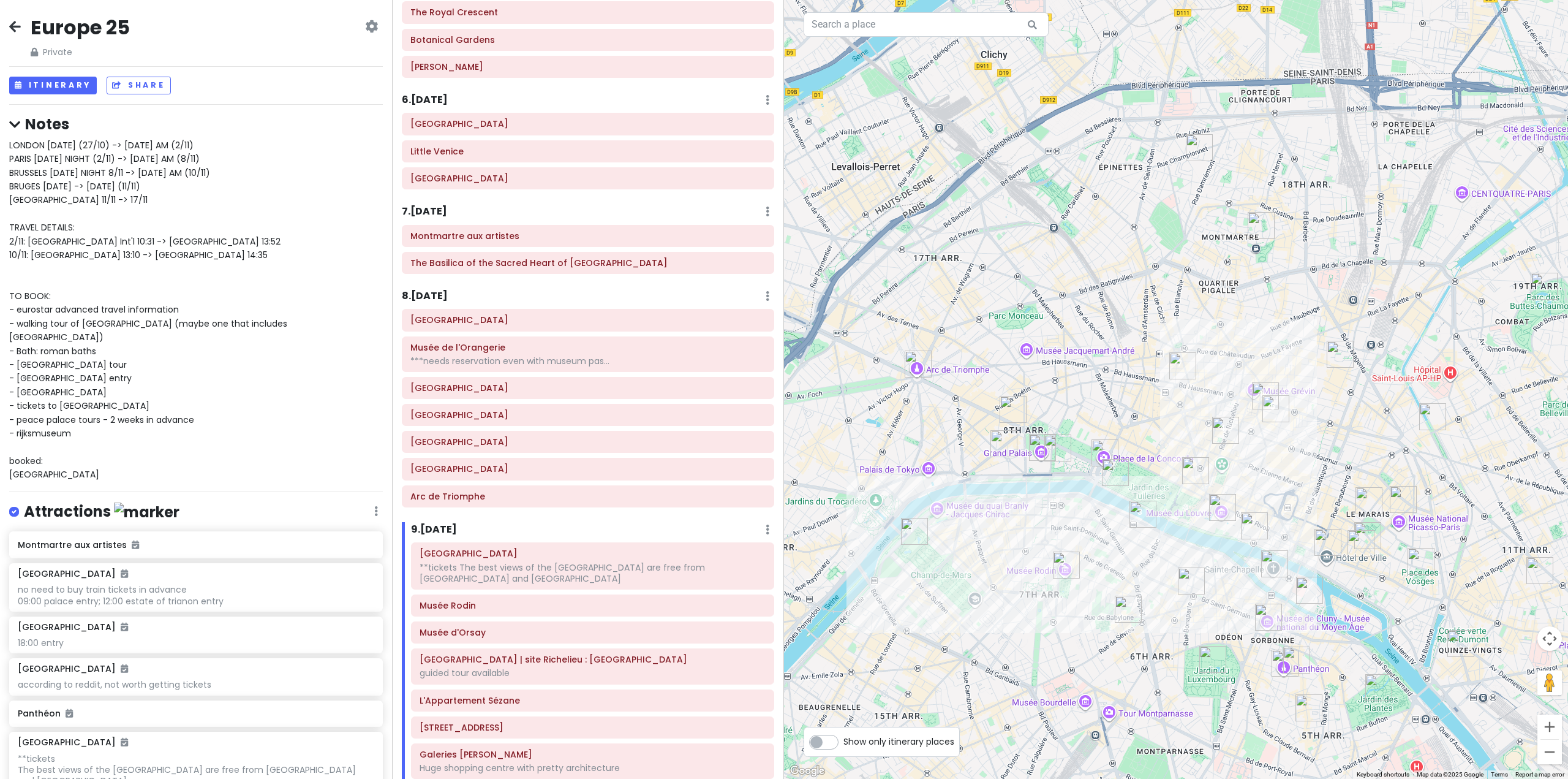
click at [443, 526] on h6 "9 . [DATE]" at bounding box center [434, 530] width 46 height 13
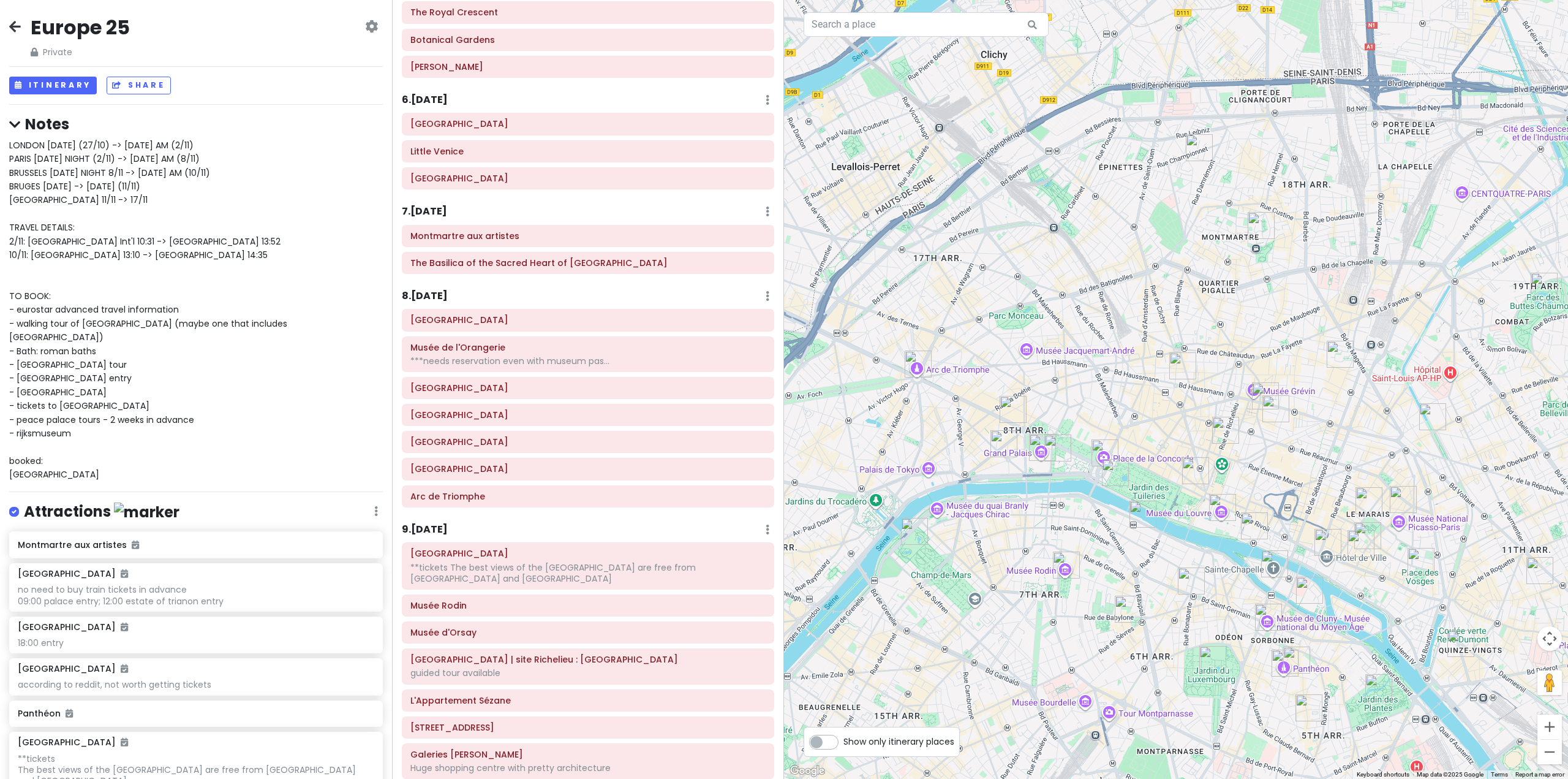
click at [443, 526] on h6 "9 . [DATE]" at bounding box center [425, 530] width 46 height 13
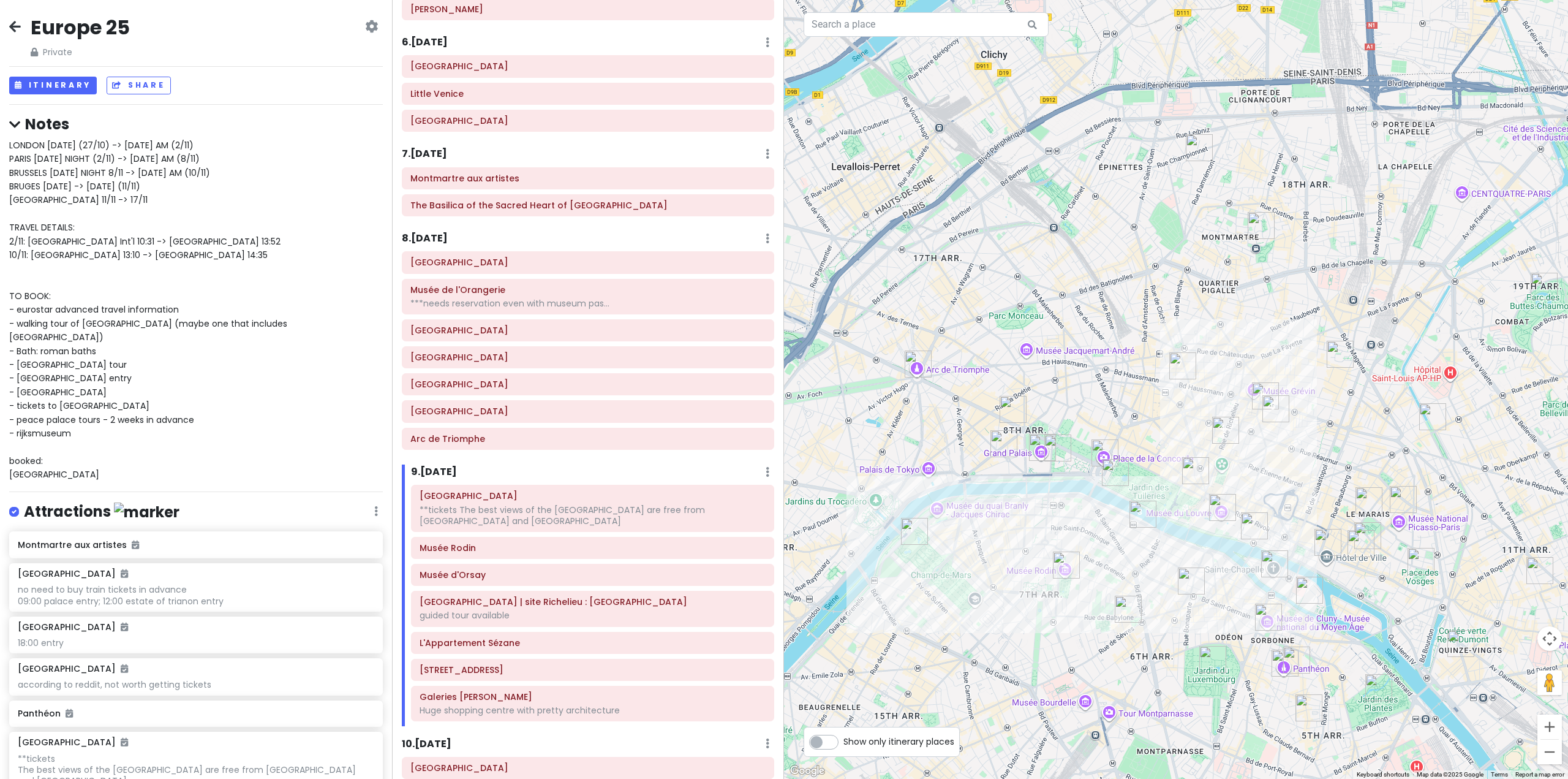
scroll to position [1117, 0]
click at [430, 236] on h6 "8 . [DATE]" at bounding box center [425, 235] width 46 height 13
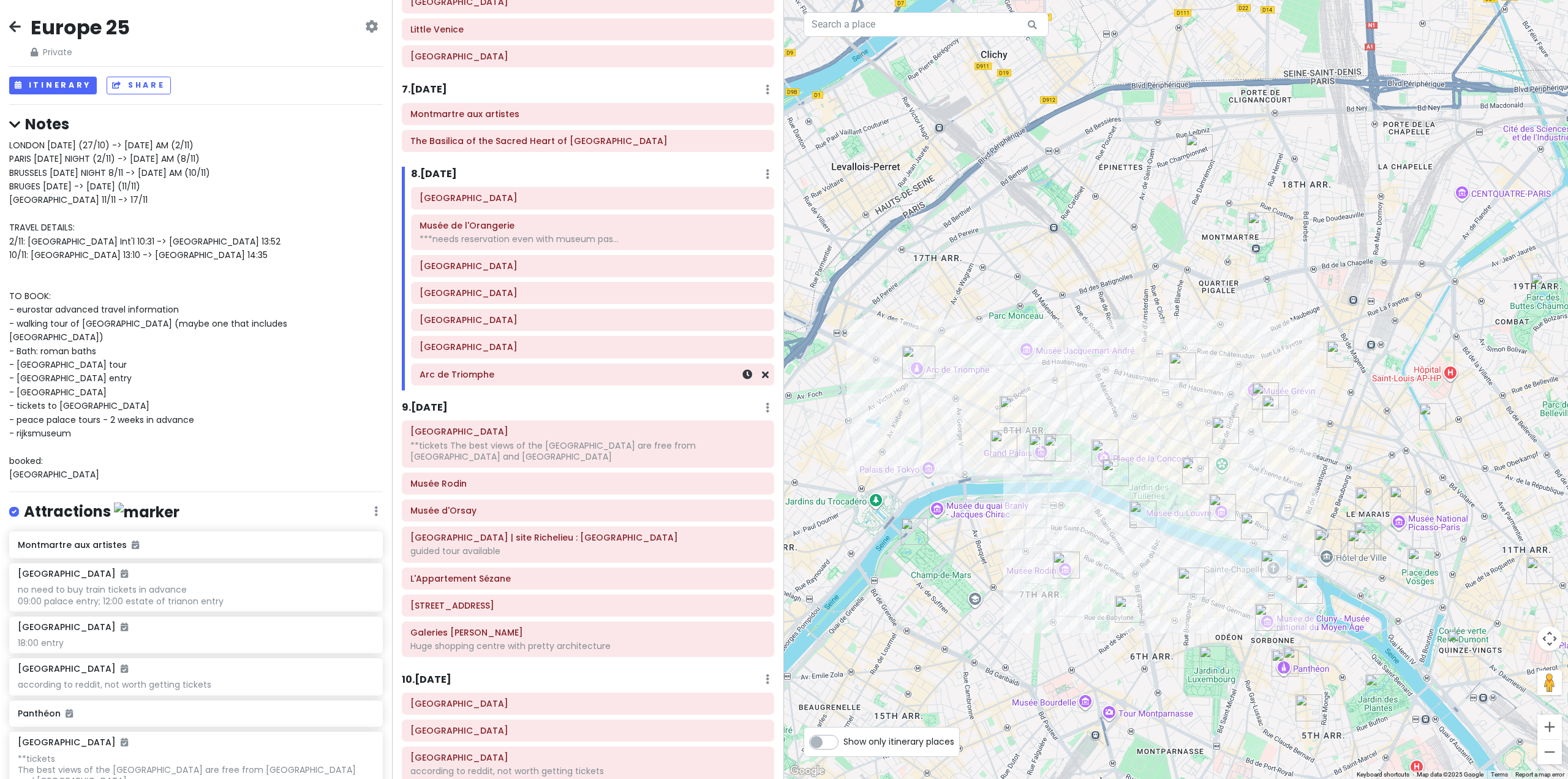
scroll to position [1178, 0]
click at [483, 300] on div "[GEOGRAPHIC_DATA]" at bounding box center [593, 292] width 346 height 17
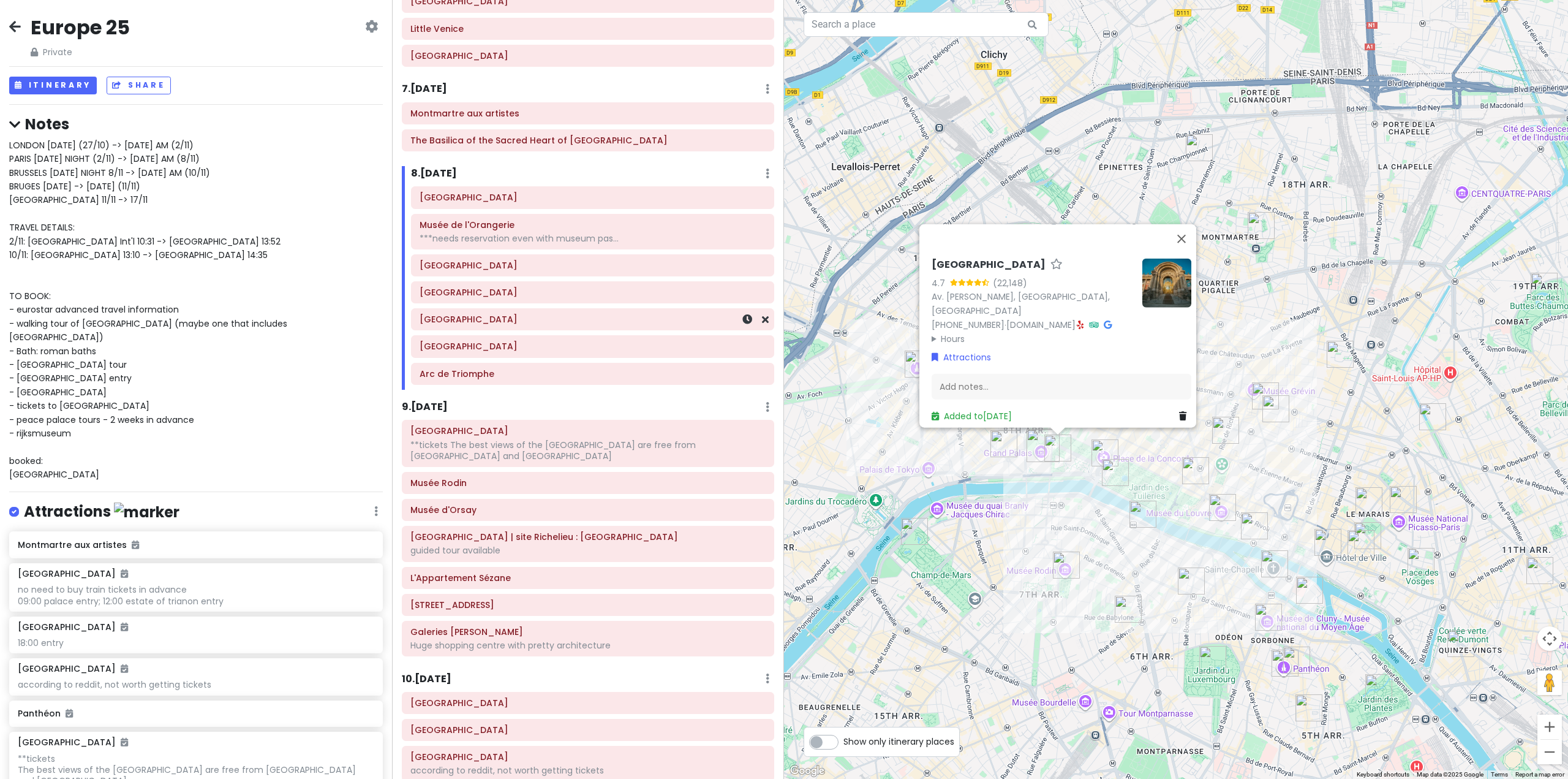
click at [493, 328] on div "[GEOGRAPHIC_DATA]" at bounding box center [593, 319] width 346 height 17
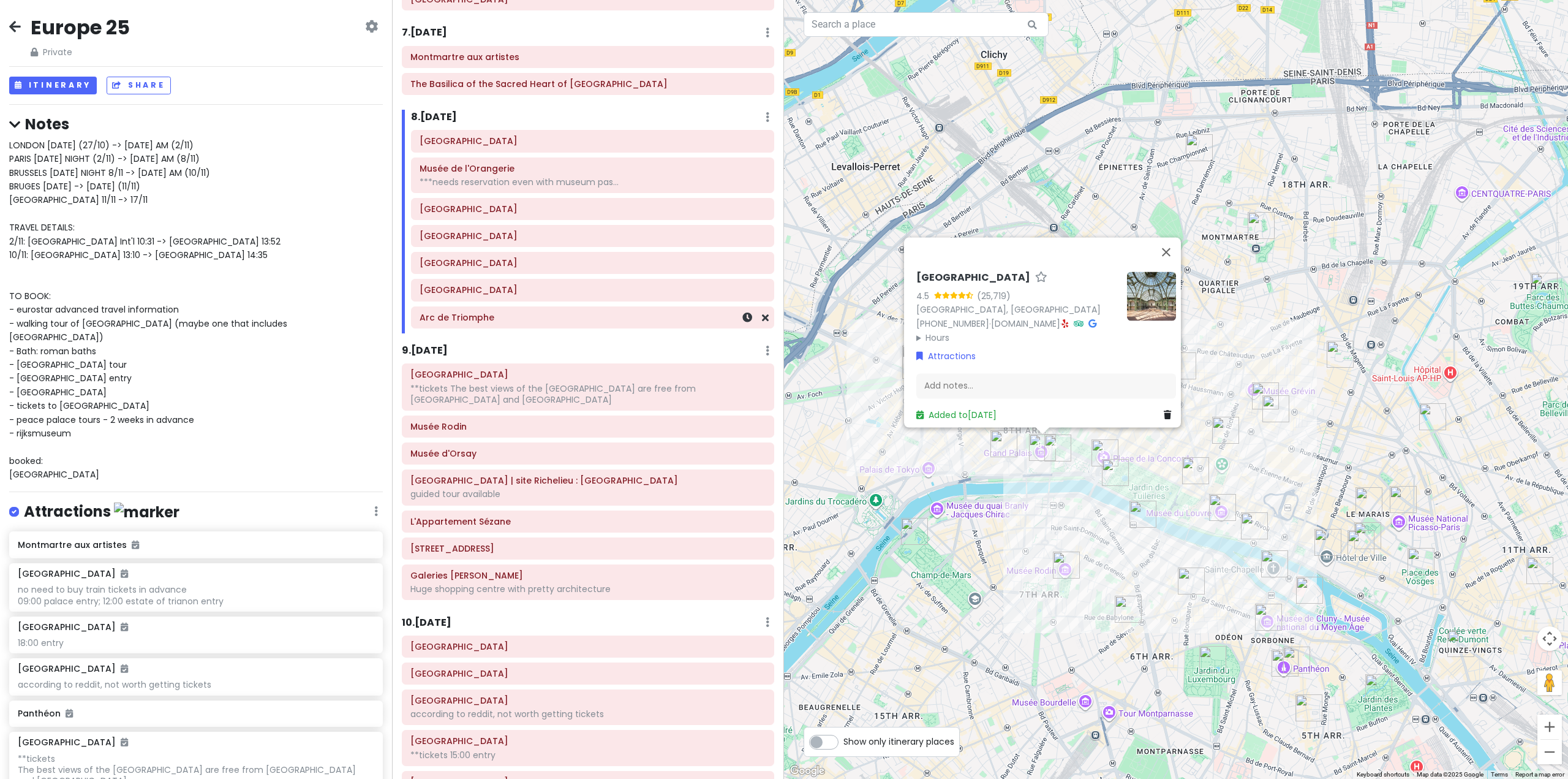
scroll to position [1239, 0]
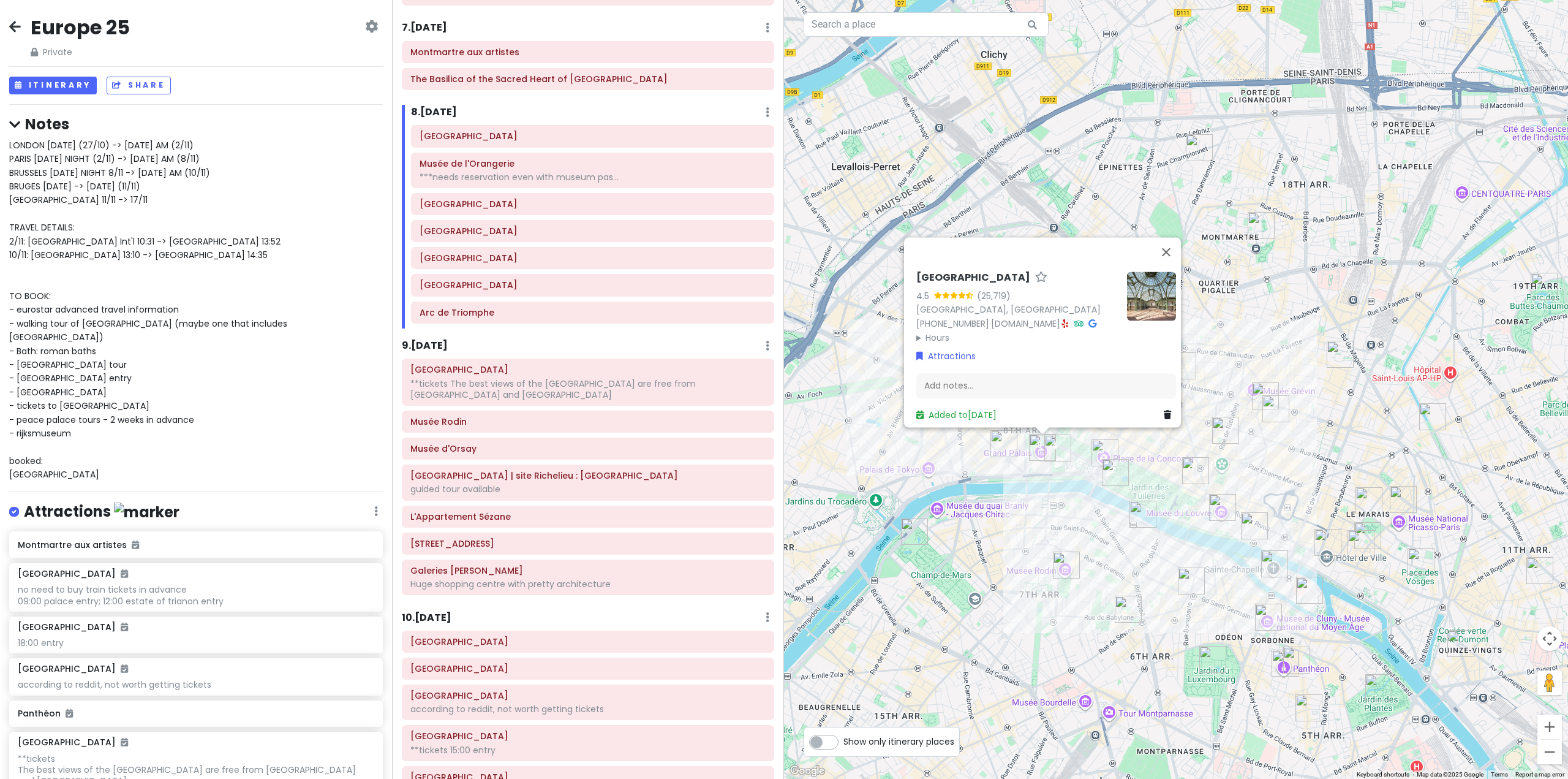
click at [1130, 608] on img "Le Bon Marché" at bounding box center [1129, 609] width 27 height 27
click at [1121, 600] on img "Le Bon Marché" at bounding box center [1128, 609] width 27 height 27
click at [1132, 605] on img "Le Bon Marché" at bounding box center [1130, 609] width 27 height 27
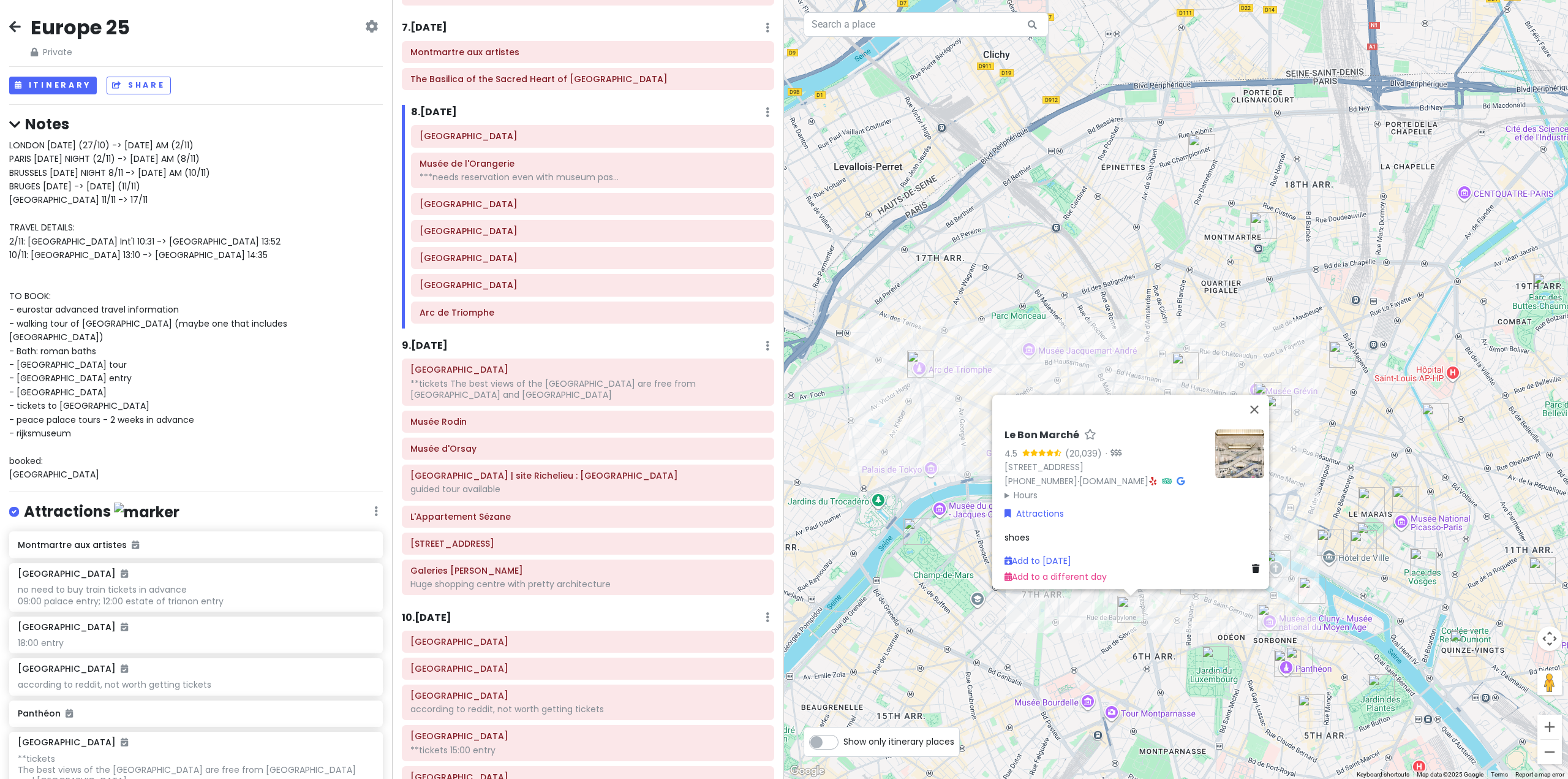
drag, startPoint x: 1067, startPoint y: 626, endPoint x: 1145, endPoint y: 615, distance: 78.8
click at [1067, 626] on div "Le Bon Marché 4.5 (20,039) · [STREET_ADDRESS] [PHONE_NUMBER] · [DOMAIN_NAME] · …" at bounding box center [1176, 390] width 784 height 779
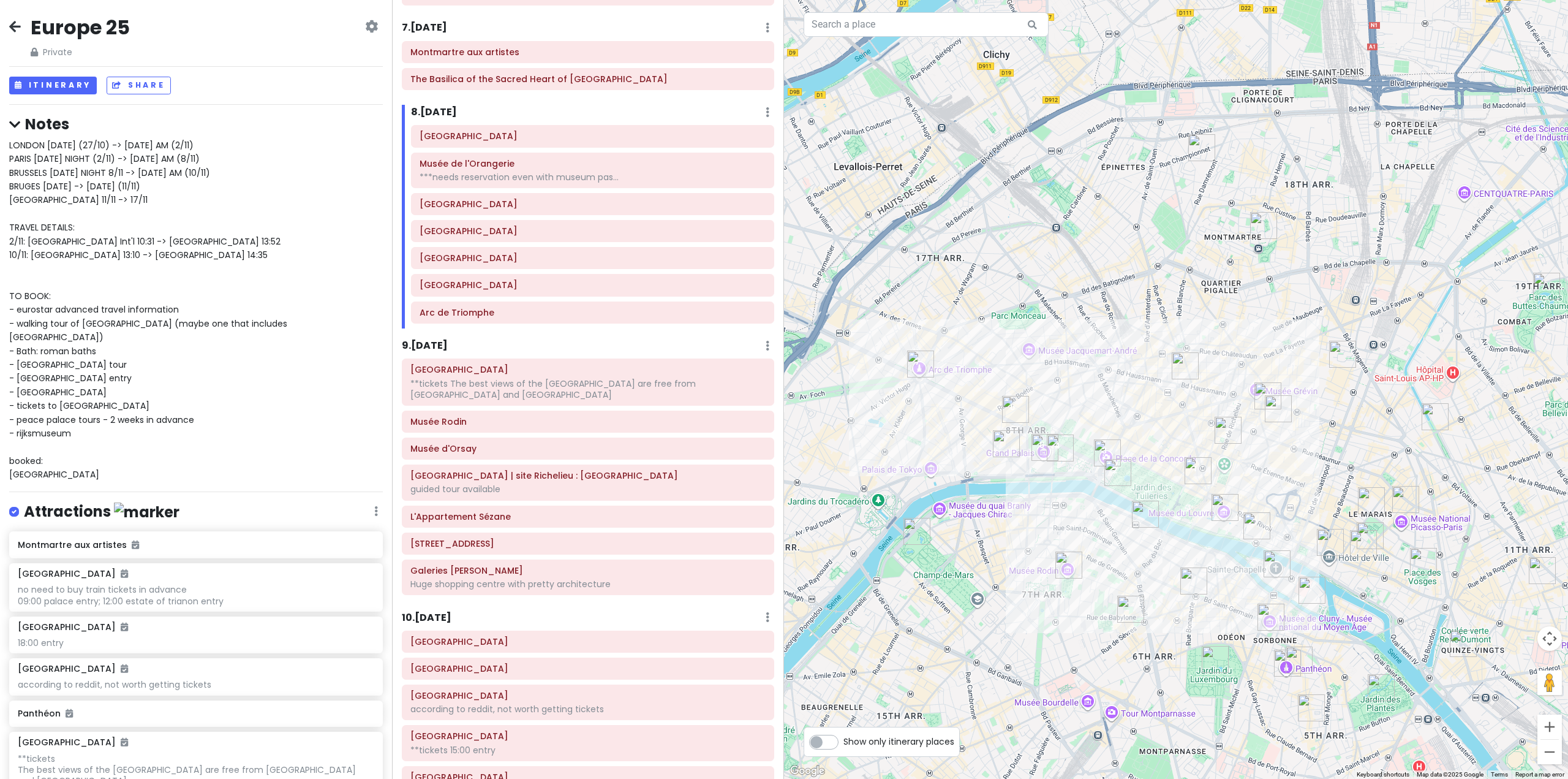
click at [1196, 587] on img "Saint-Germain-des-Prés" at bounding box center [1194, 581] width 27 height 27
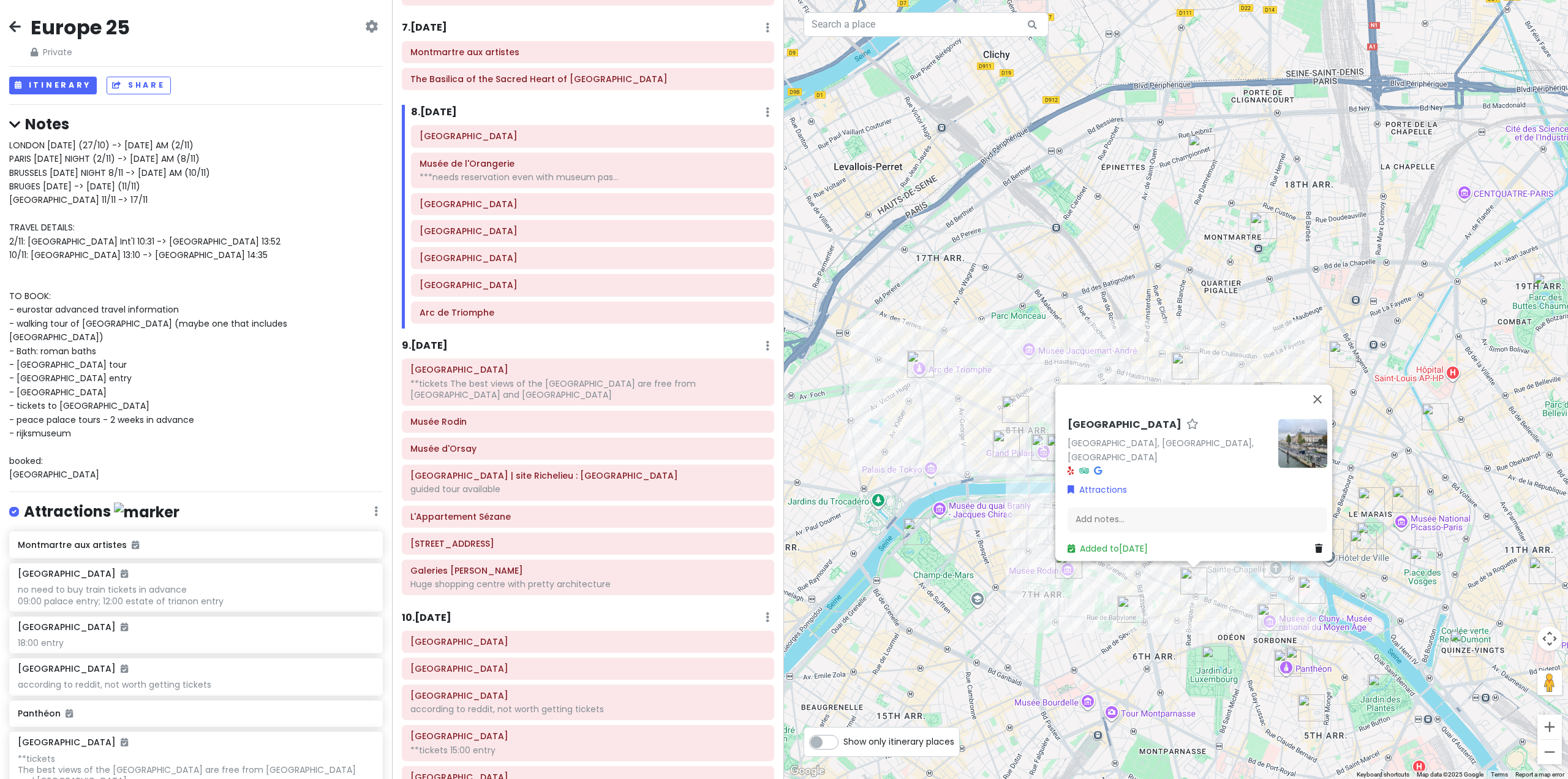
click at [984, 590] on div "[GEOGRAPHIC_DATA] [GEOGRAPHIC_DATA], [GEOGRAPHIC_DATA], [GEOGRAPHIC_DATA] Attra…" at bounding box center [1176, 390] width 784 height 779
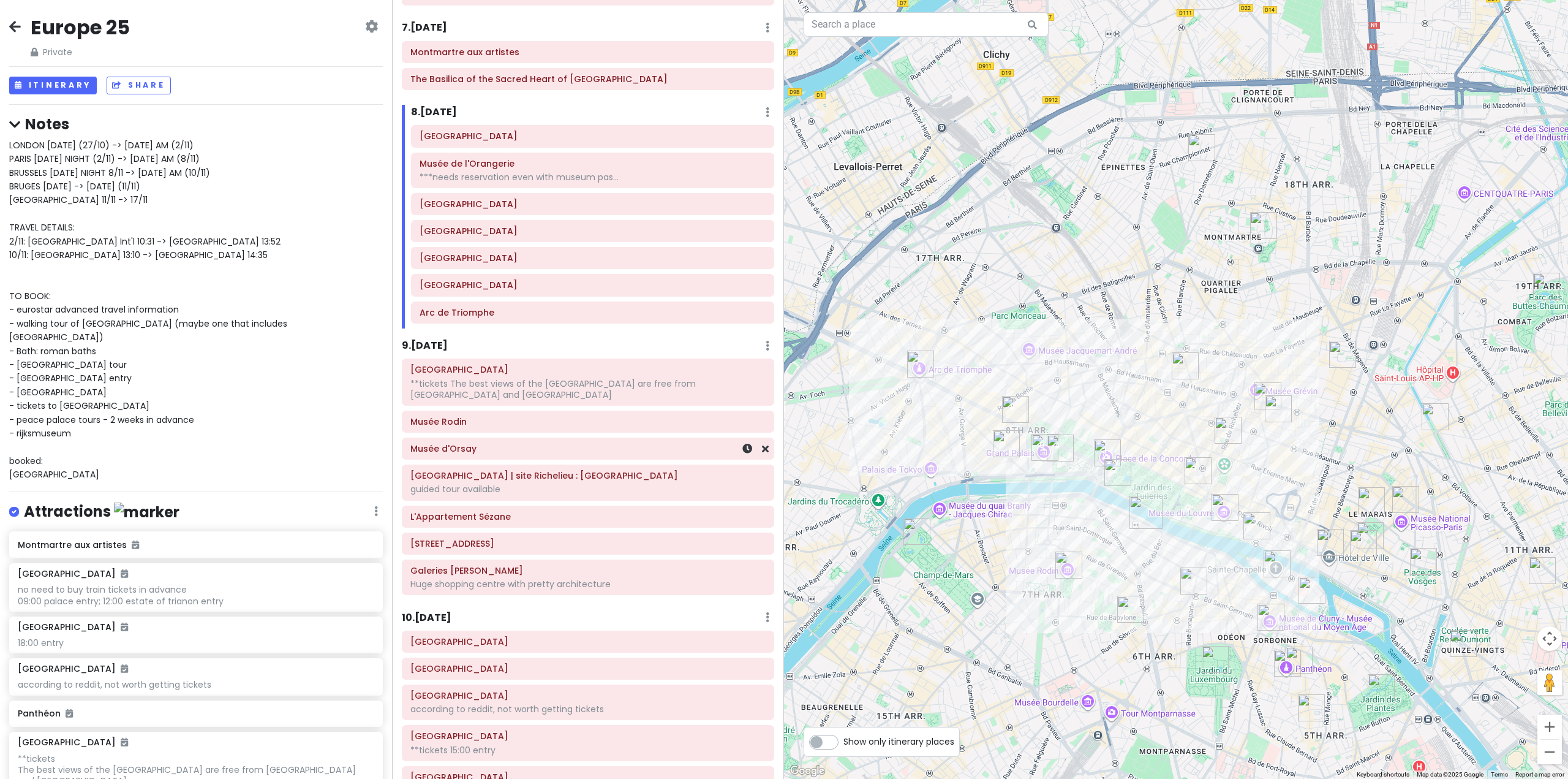
click at [535, 456] on div "Musée d'Orsay" at bounding box center [588, 449] width 355 height 17
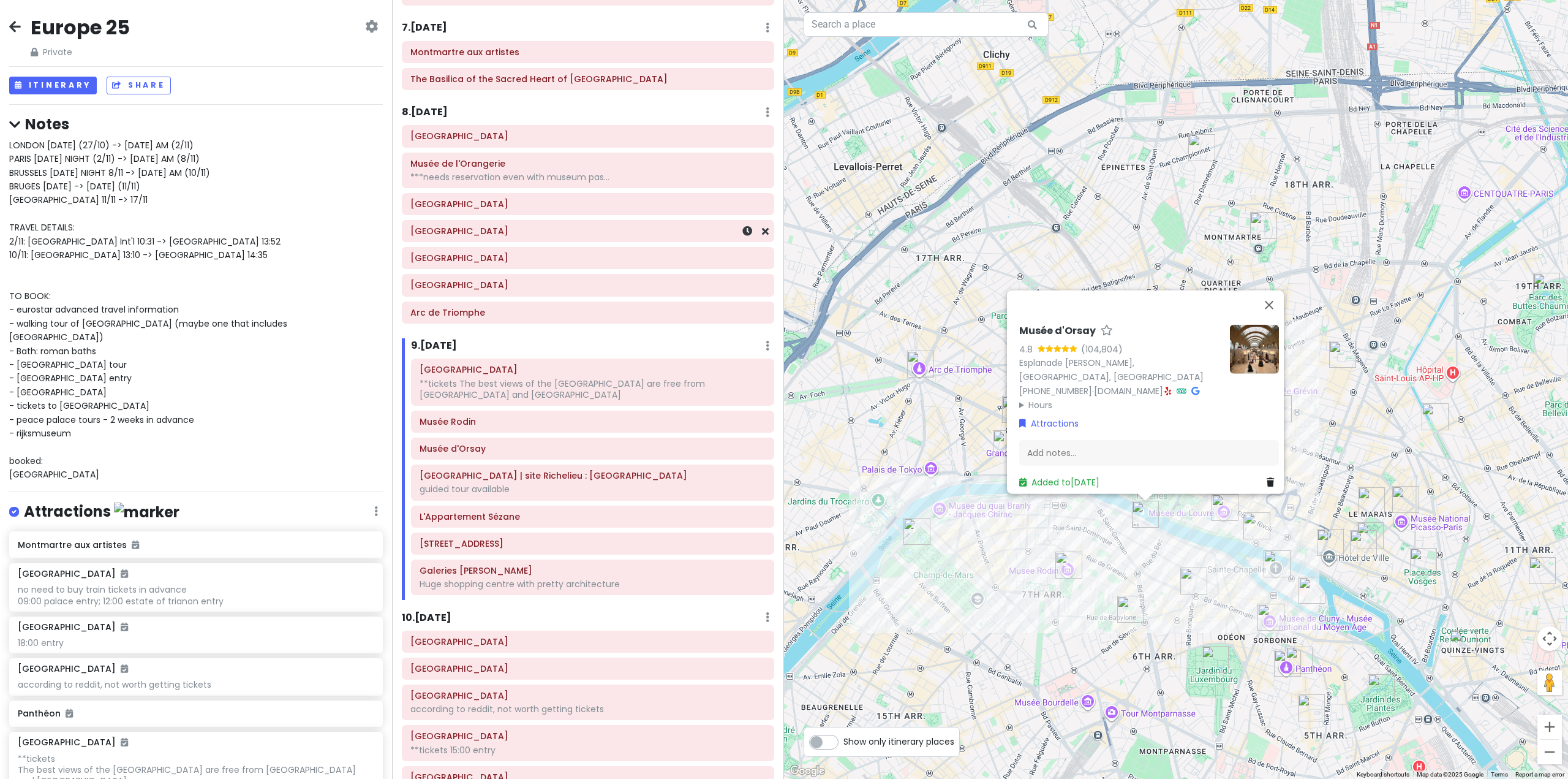
click at [492, 237] on div "[GEOGRAPHIC_DATA]" at bounding box center [588, 231] width 355 height 17
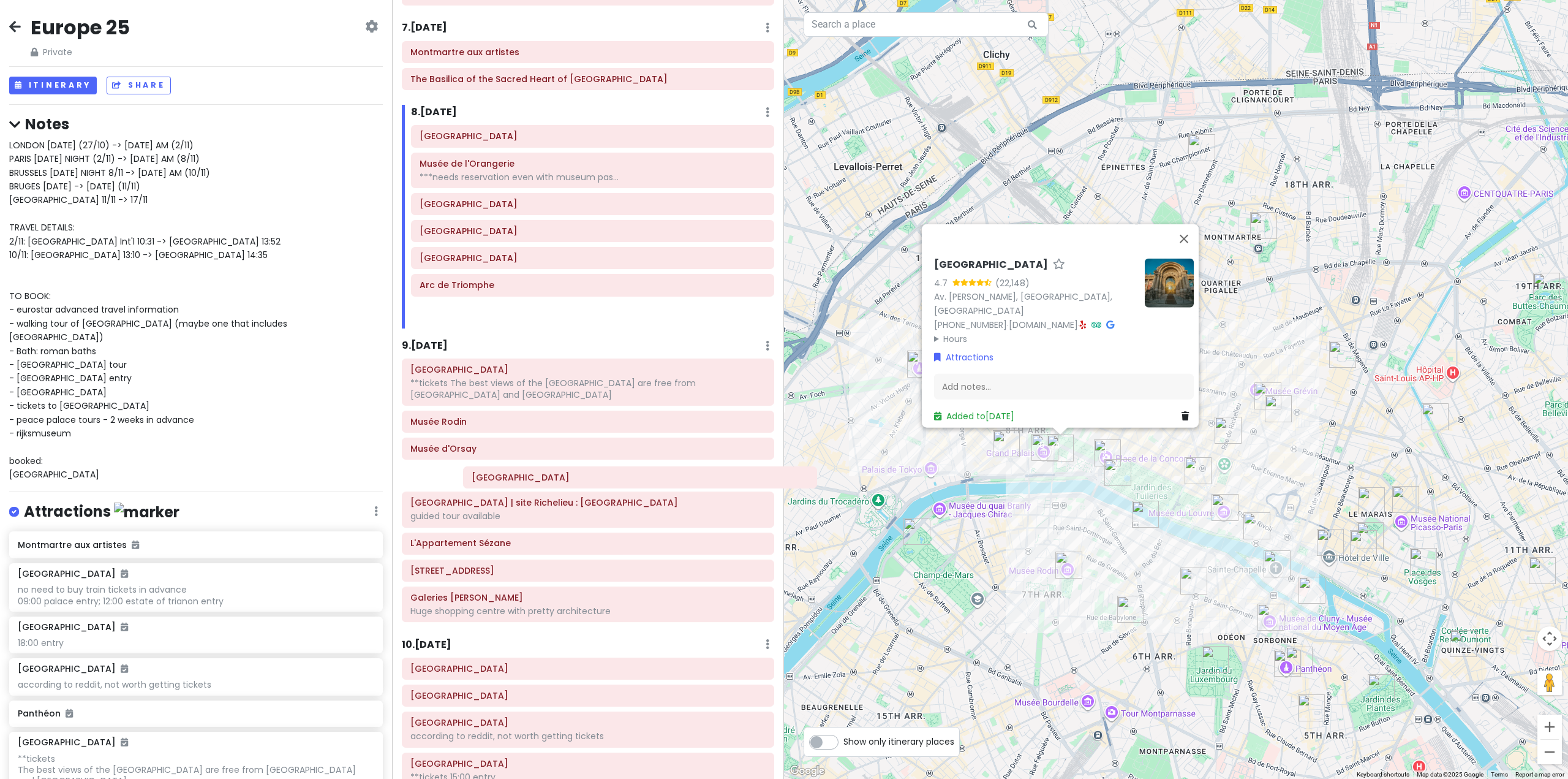
drag, startPoint x: 482, startPoint y: 238, endPoint x: 521, endPoint y: 478, distance: 243.1
click at [524, 482] on div "Itinerary × 1 . [DATE] Edit Day Notes Delete Day Fly from [GEOGRAPHIC_DATA] Dra…" at bounding box center [587, 390] width 392 height 779
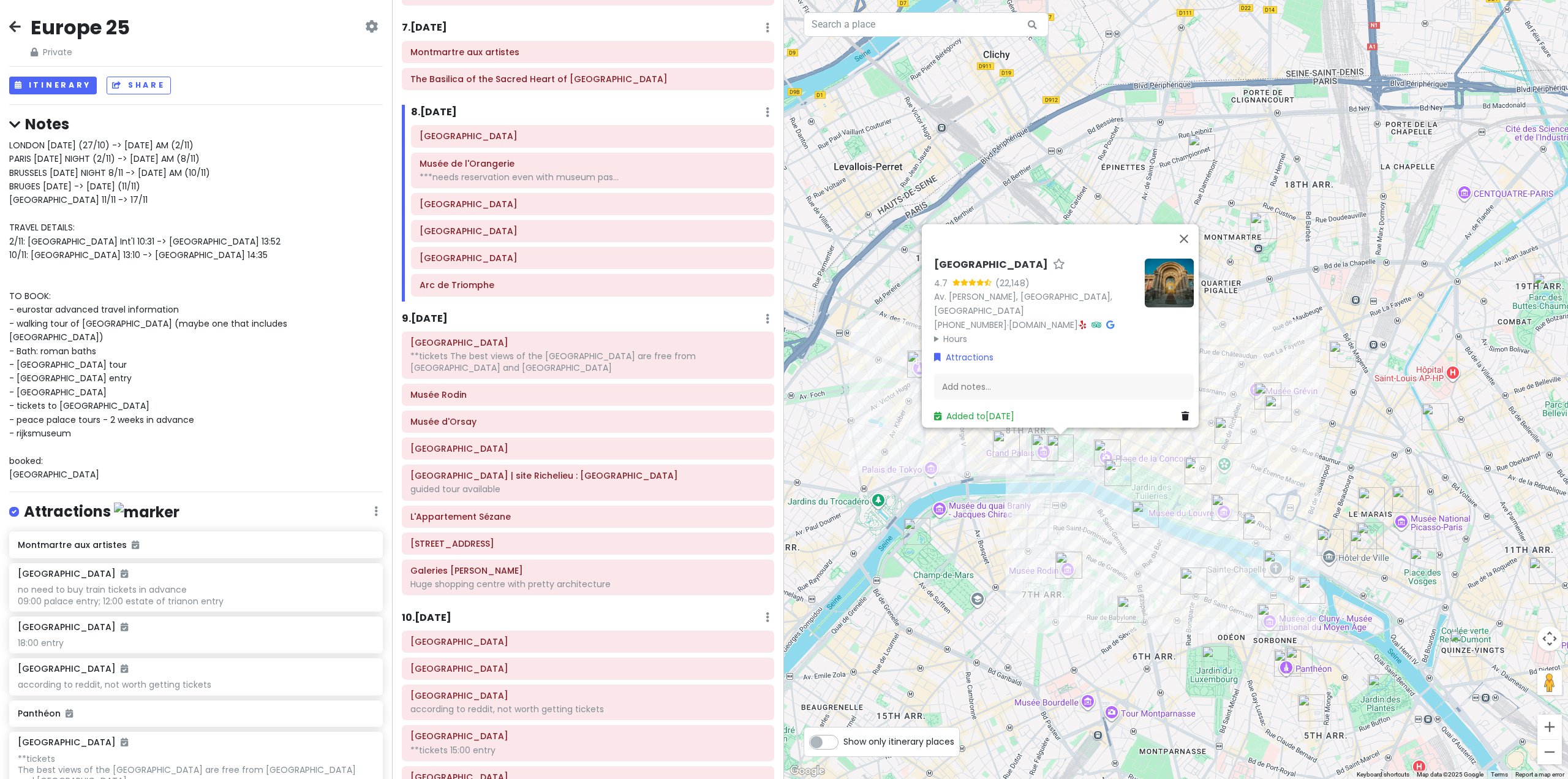
click at [443, 109] on h6 "8 . [DATE]" at bounding box center [434, 113] width 46 height 13
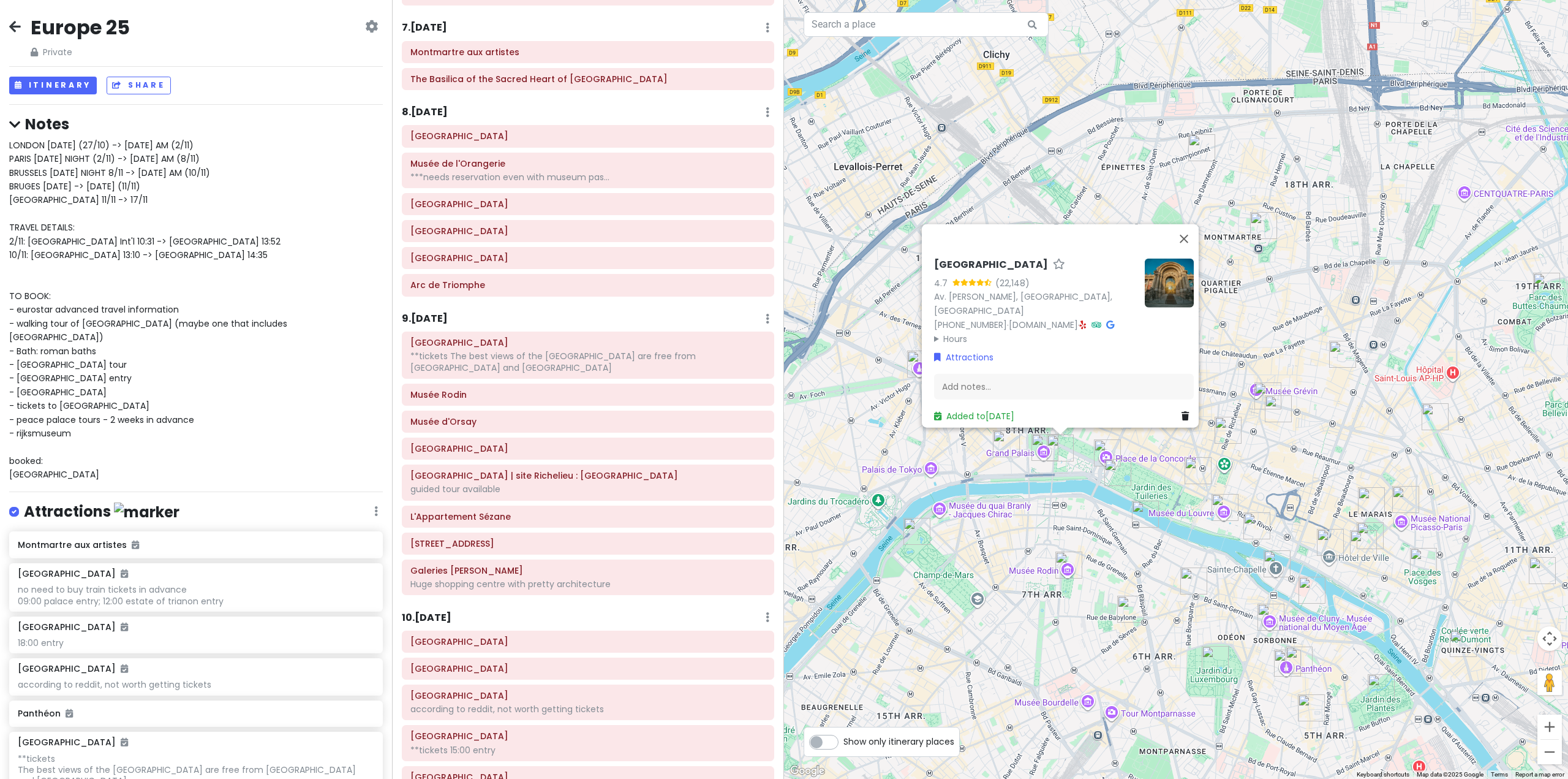
click at [448, 115] on h6 "8 . [DATE]" at bounding box center [425, 113] width 46 height 13
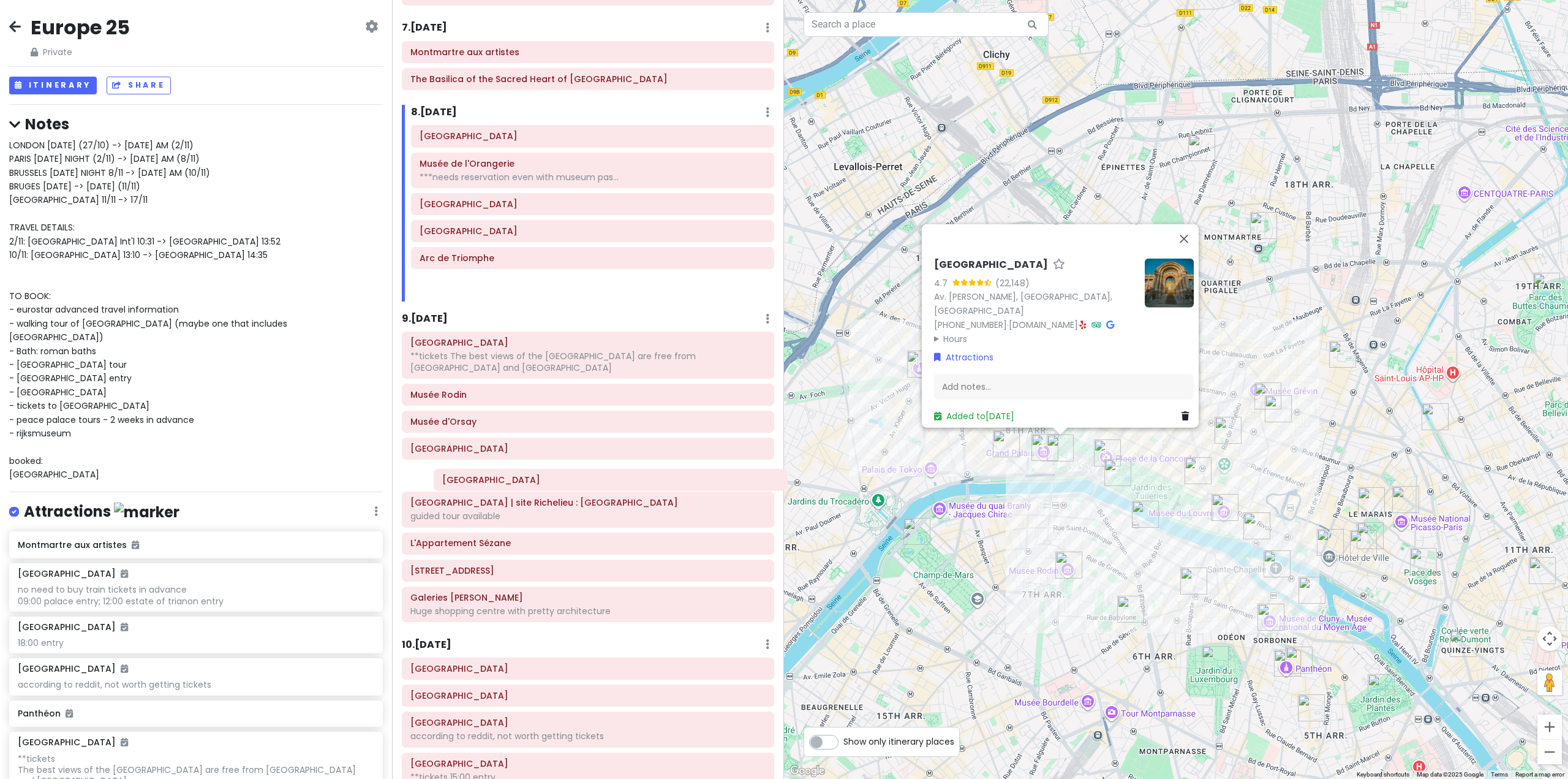
drag, startPoint x: 534, startPoint y: 232, endPoint x: 556, endPoint y: 480, distance: 249.0
click at [556, 480] on div "Itinerary × 1 . [DATE] Edit Day Notes Delete Day Fly from [GEOGRAPHIC_DATA] Dra…" at bounding box center [587, 390] width 392 height 779
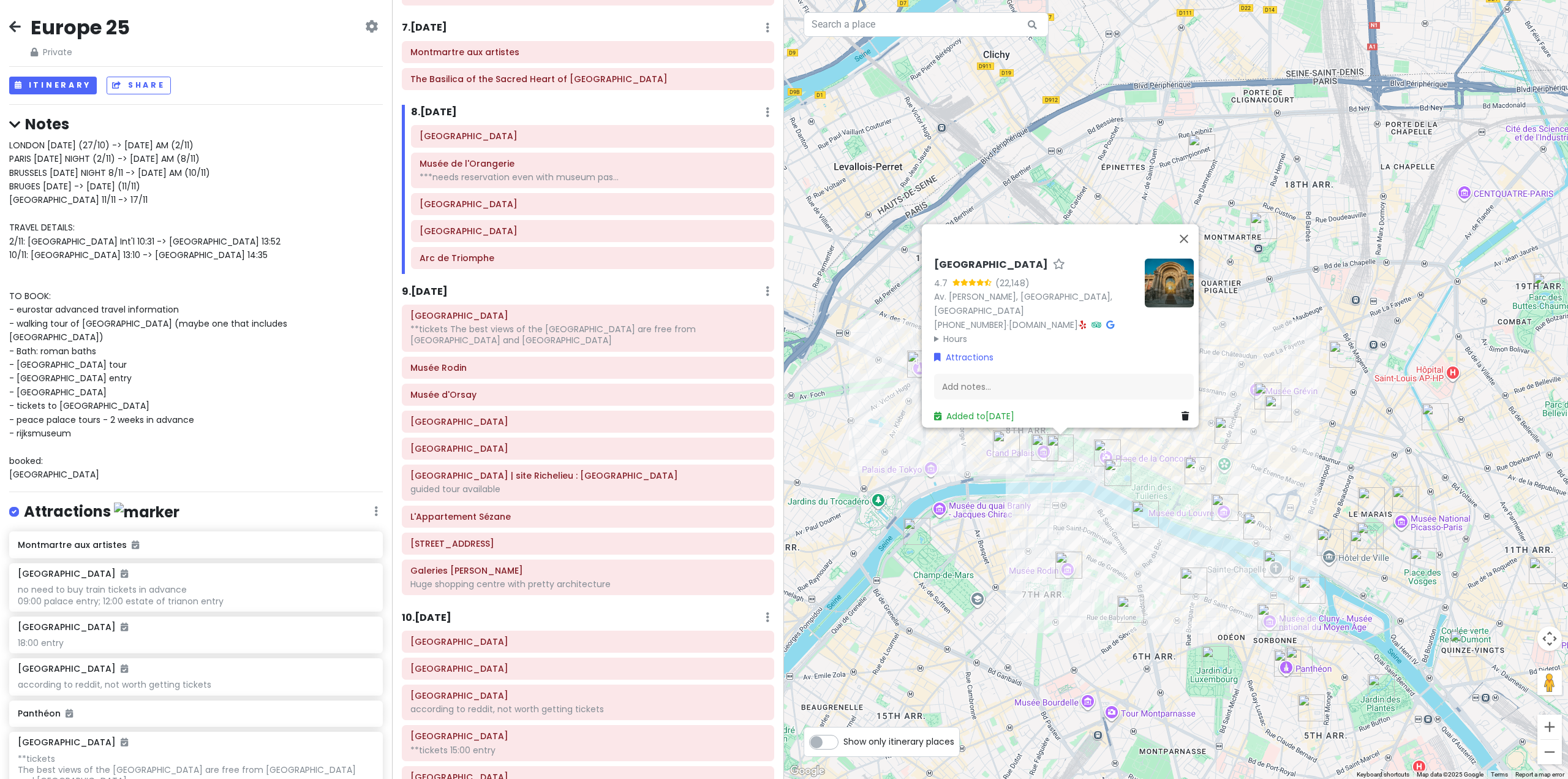
click at [613, 293] on div "9 . [DATE] Add Day Notes Delete Day" at bounding box center [588, 294] width 373 height 21
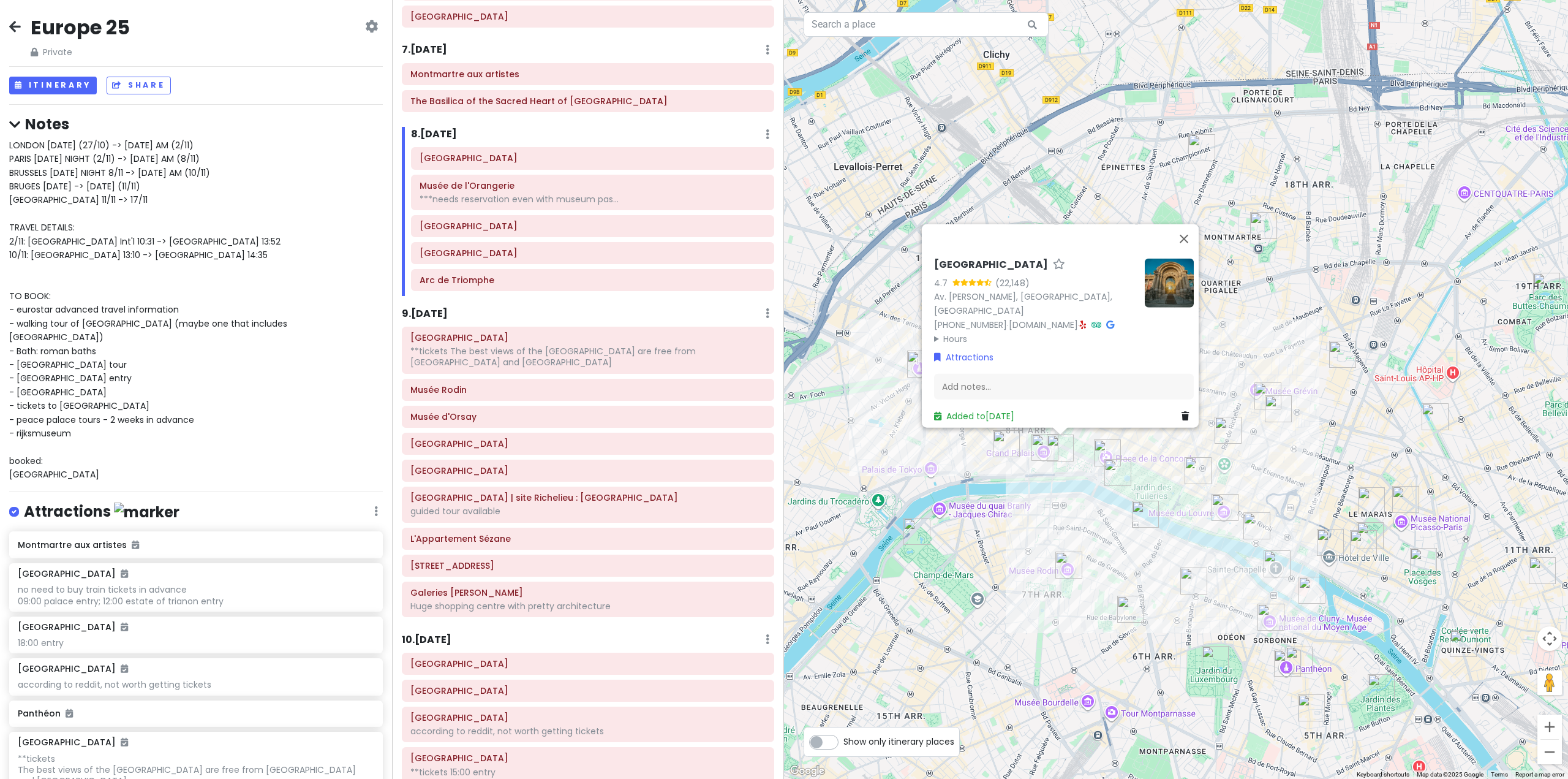
scroll to position [1178, 0]
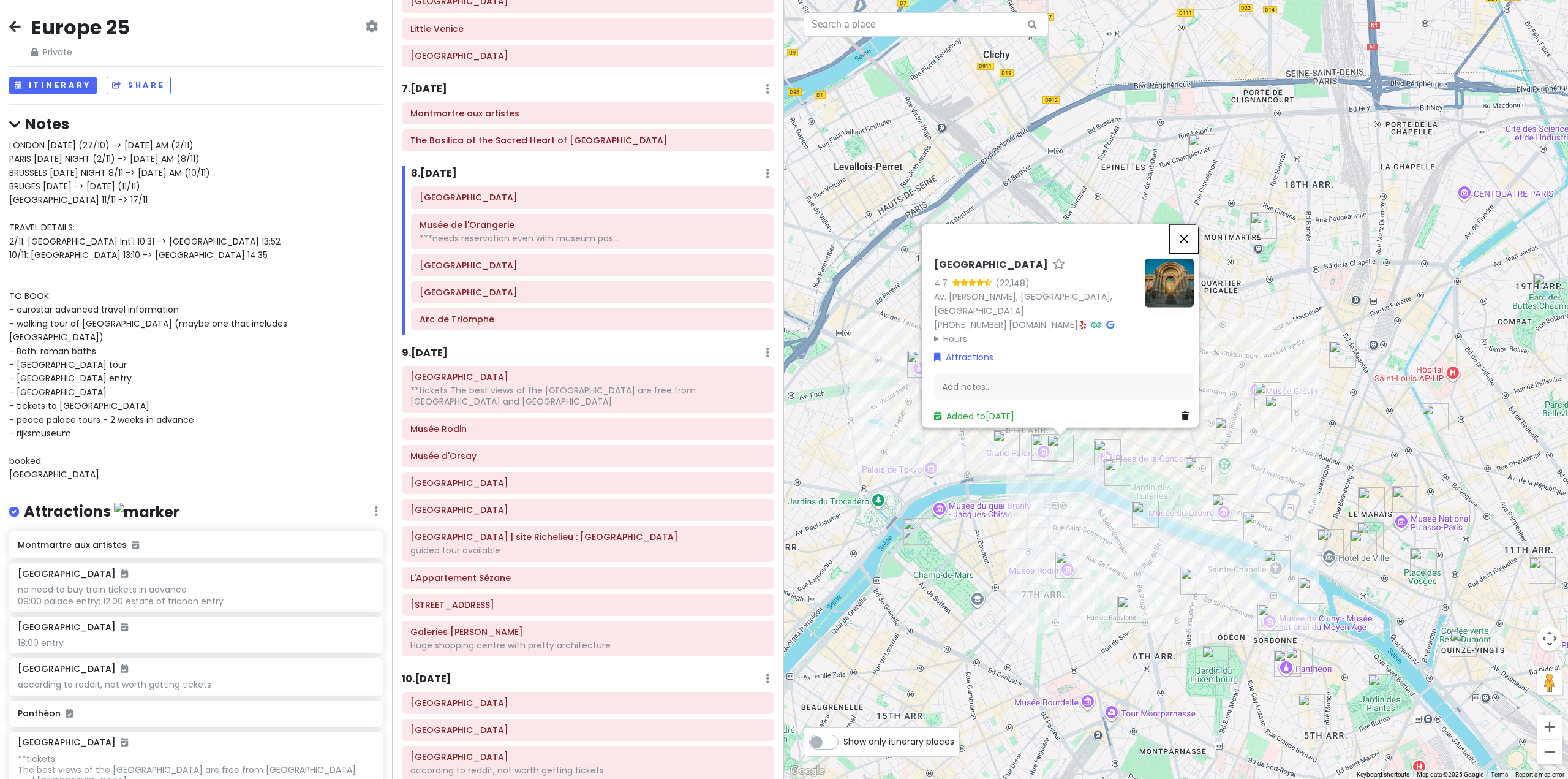
drag, startPoint x: 1186, startPoint y: 236, endPoint x: 1154, endPoint y: 241, distance: 32.4
click at [1186, 236] on button "Close" at bounding box center [1184, 238] width 30 height 30
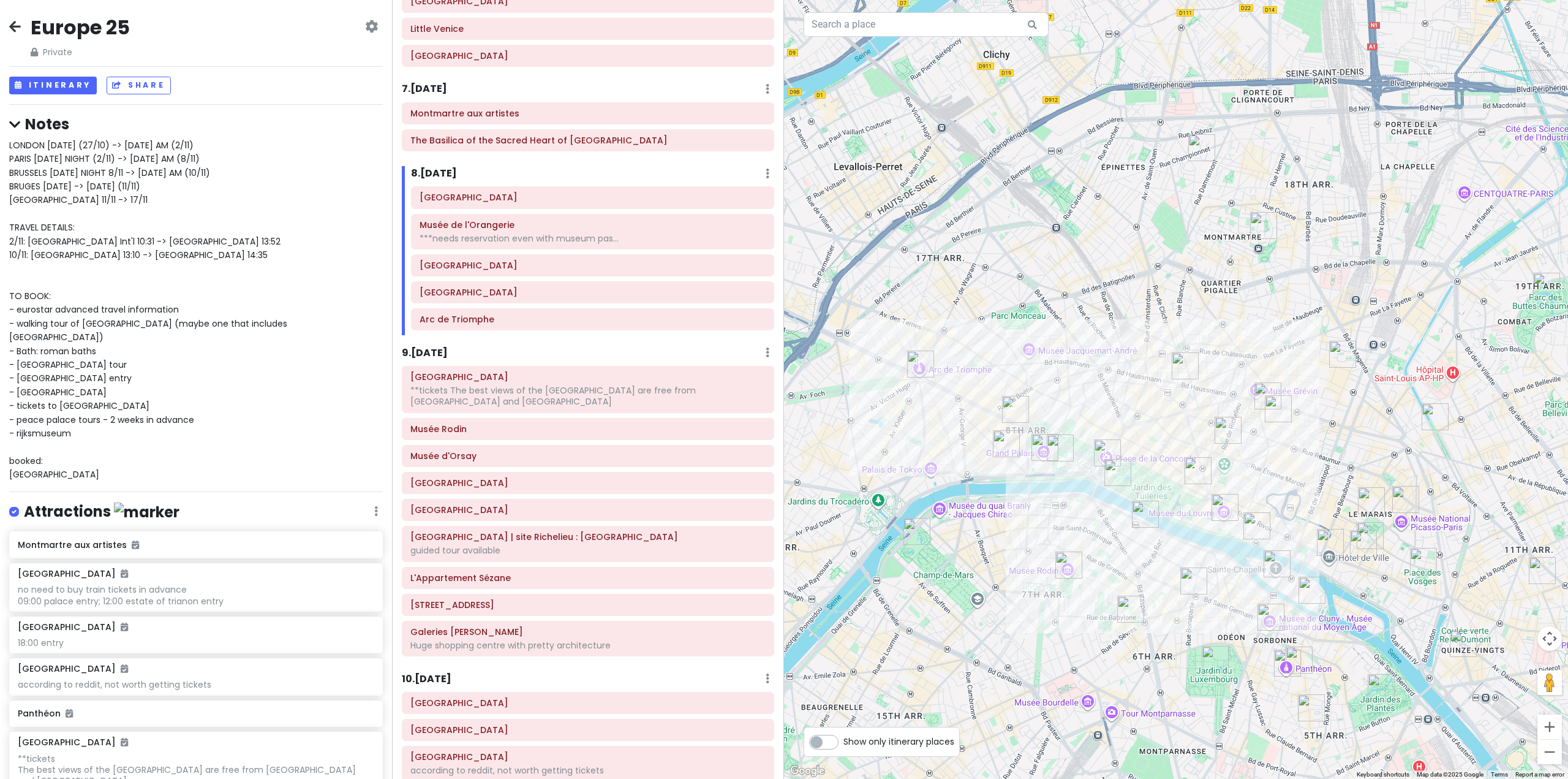
click at [450, 175] on h6 "8 . [DATE]" at bounding box center [434, 174] width 46 height 13
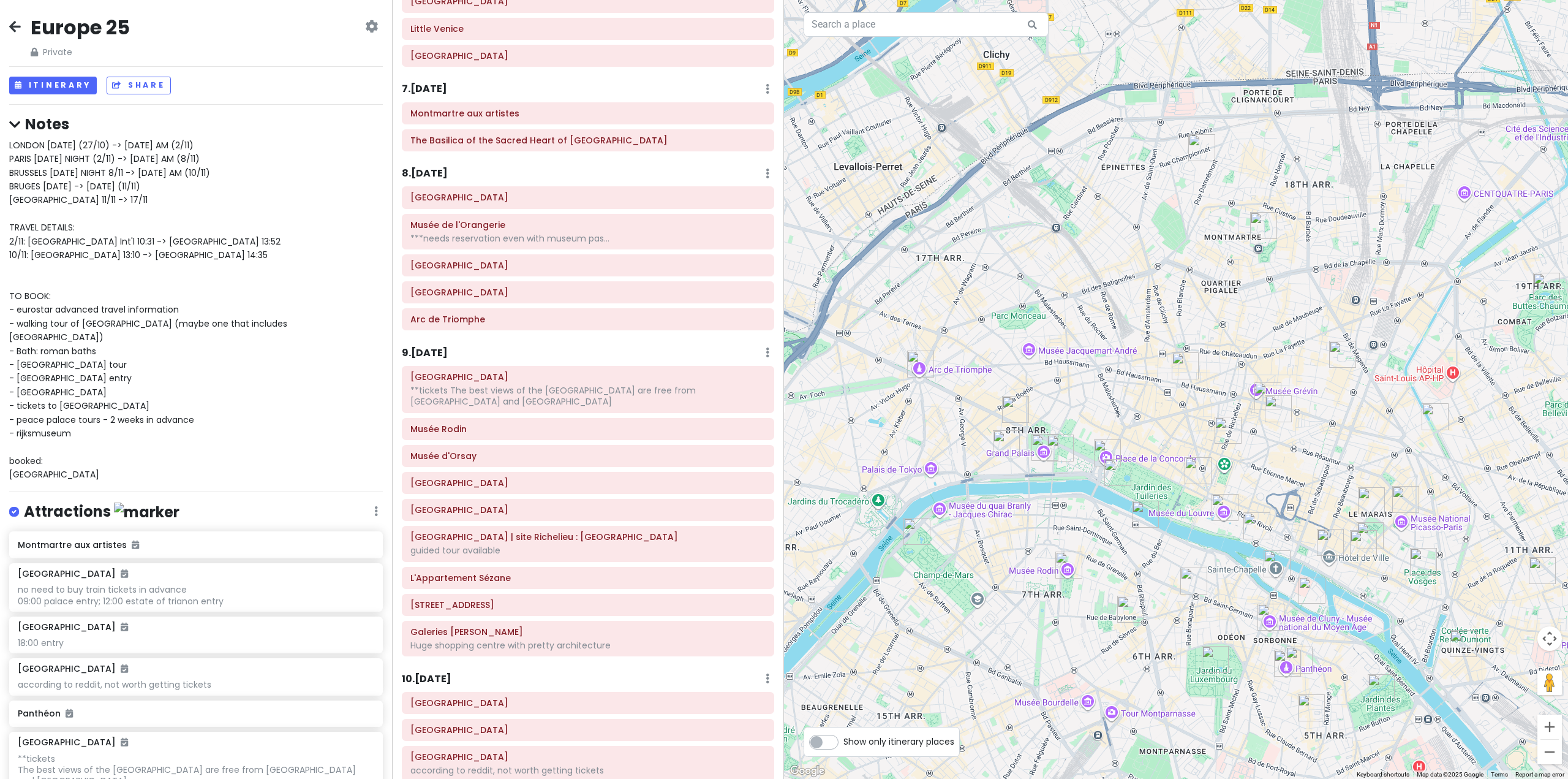
click at [448, 175] on h6 "8 . [DATE]" at bounding box center [425, 174] width 46 height 13
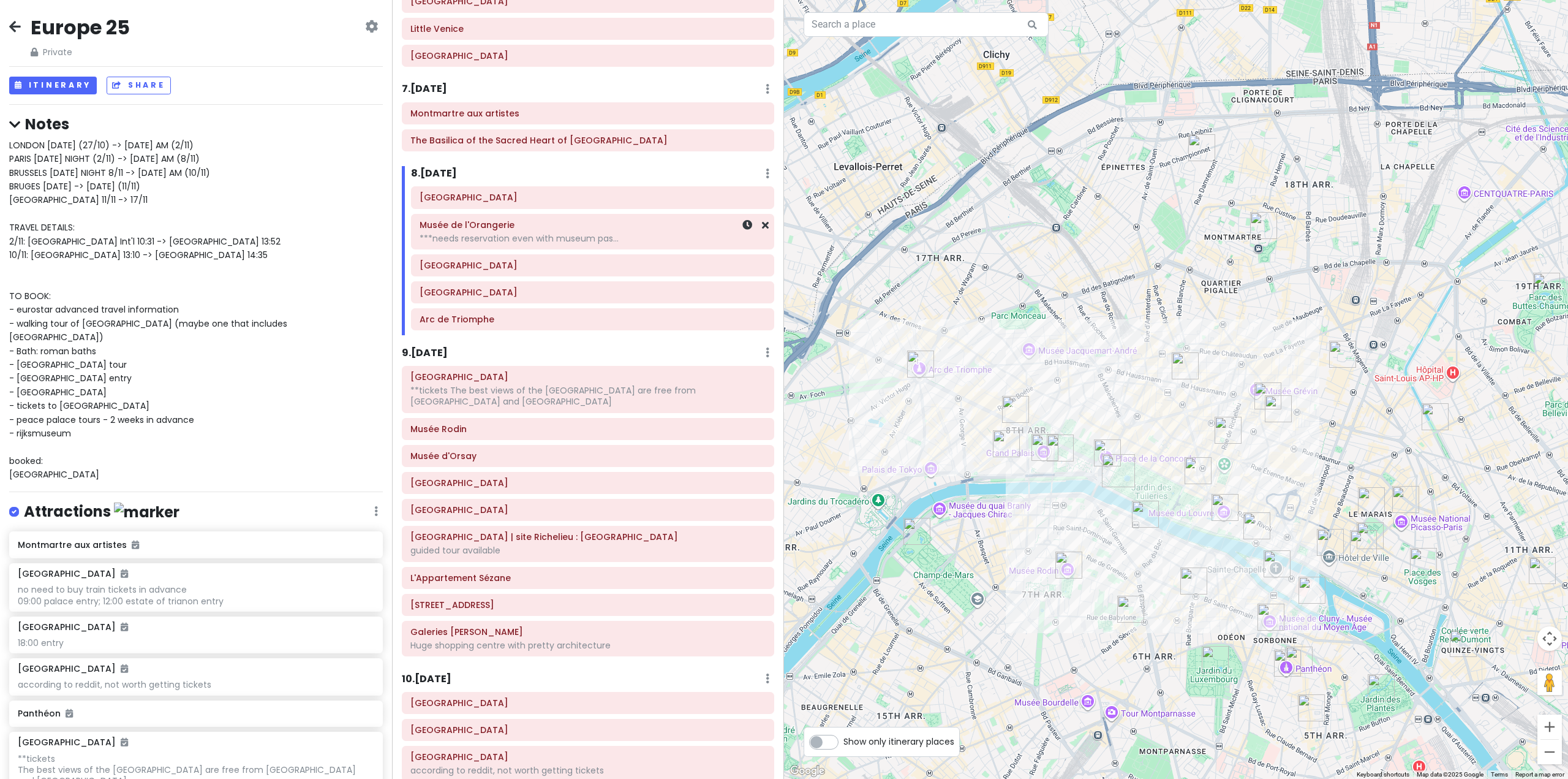
click at [518, 236] on div "***needs reservation even with museum pas..." at bounding box center [593, 238] width 346 height 11
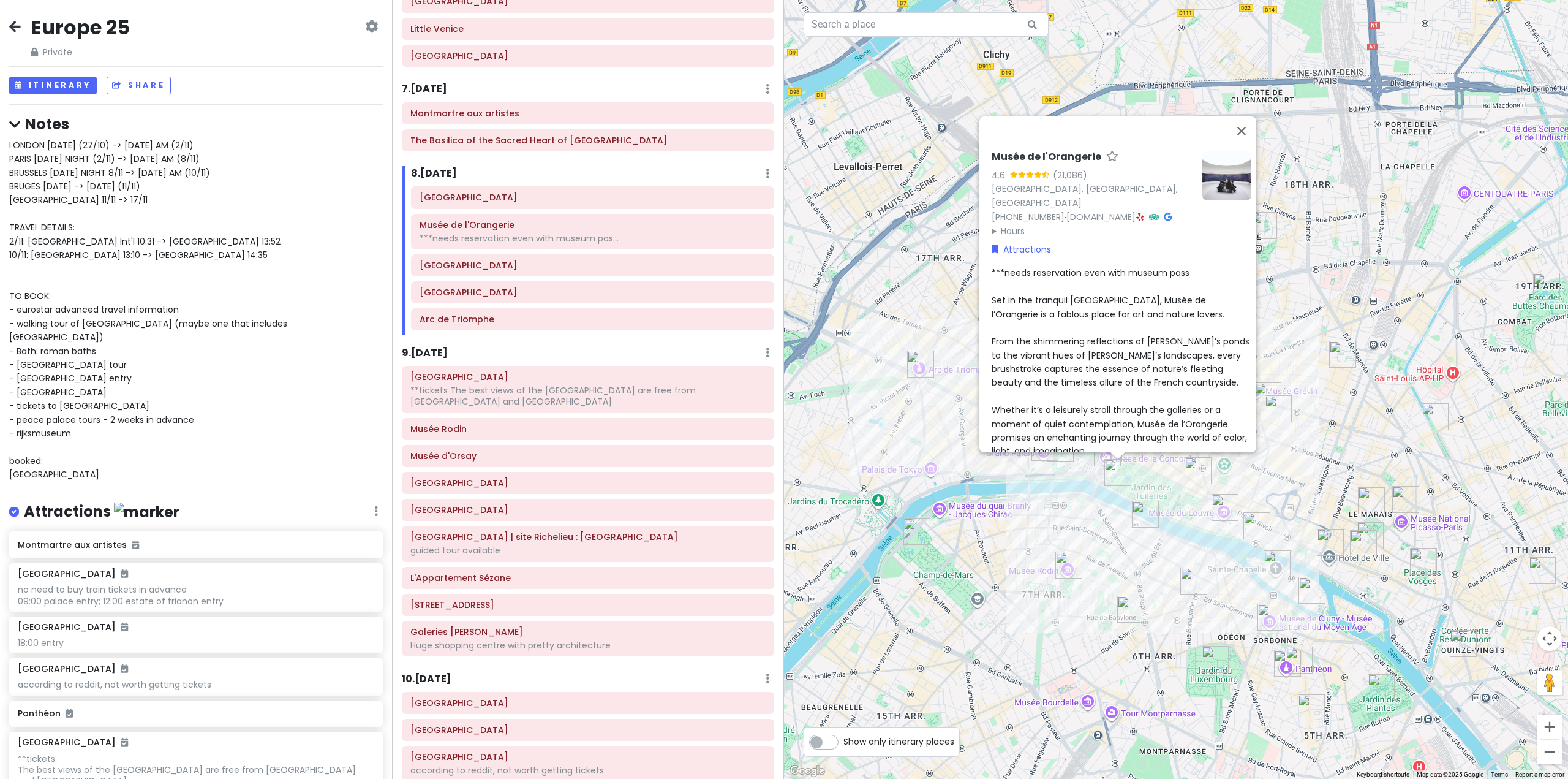
click at [443, 350] on h6 "9 . [DATE]" at bounding box center [425, 353] width 46 height 13
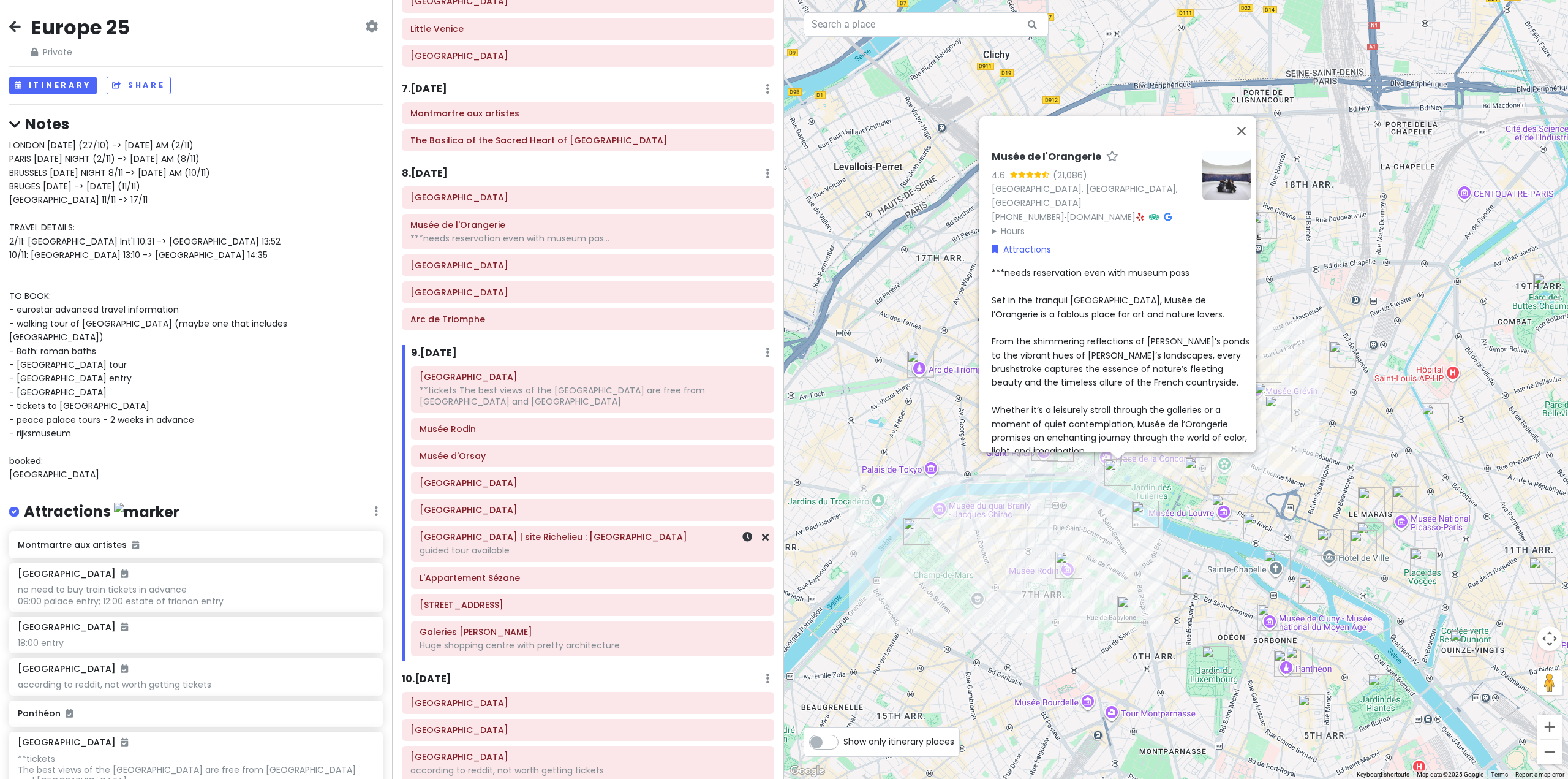
click at [506, 547] on div "guided tour available" at bounding box center [593, 550] width 346 height 11
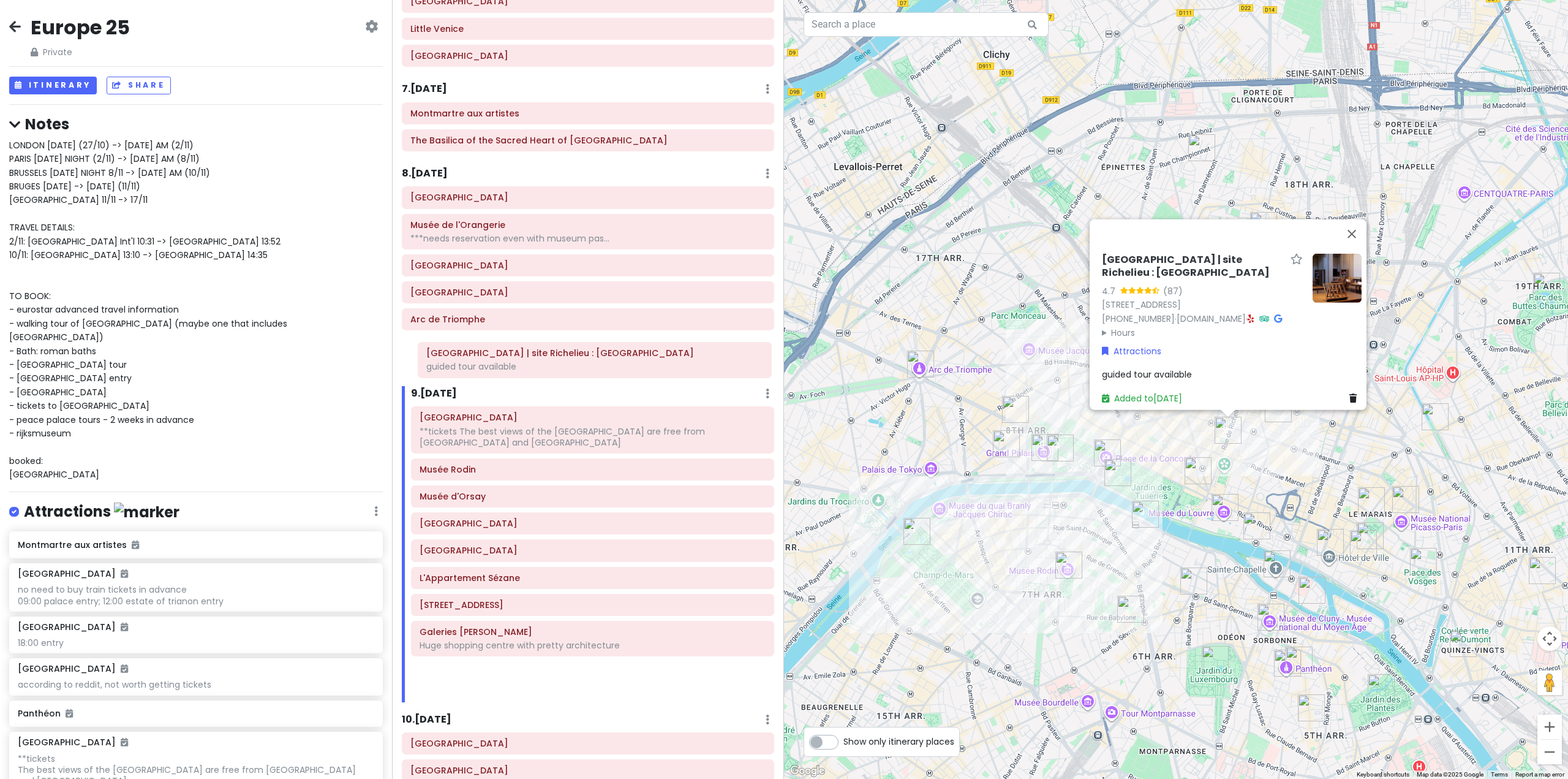
drag, startPoint x: 506, startPoint y: 547, endPoint x: 513, endPoint y: 364, distance: 183.1
click at [513, 364] on div "Itinerary × 1 . [DATE] Edit Day Notes Delete Day Fly from [GEOGRAPHIC_DATA] Dra…" at bounding box center [587, 390] width 392 height 779
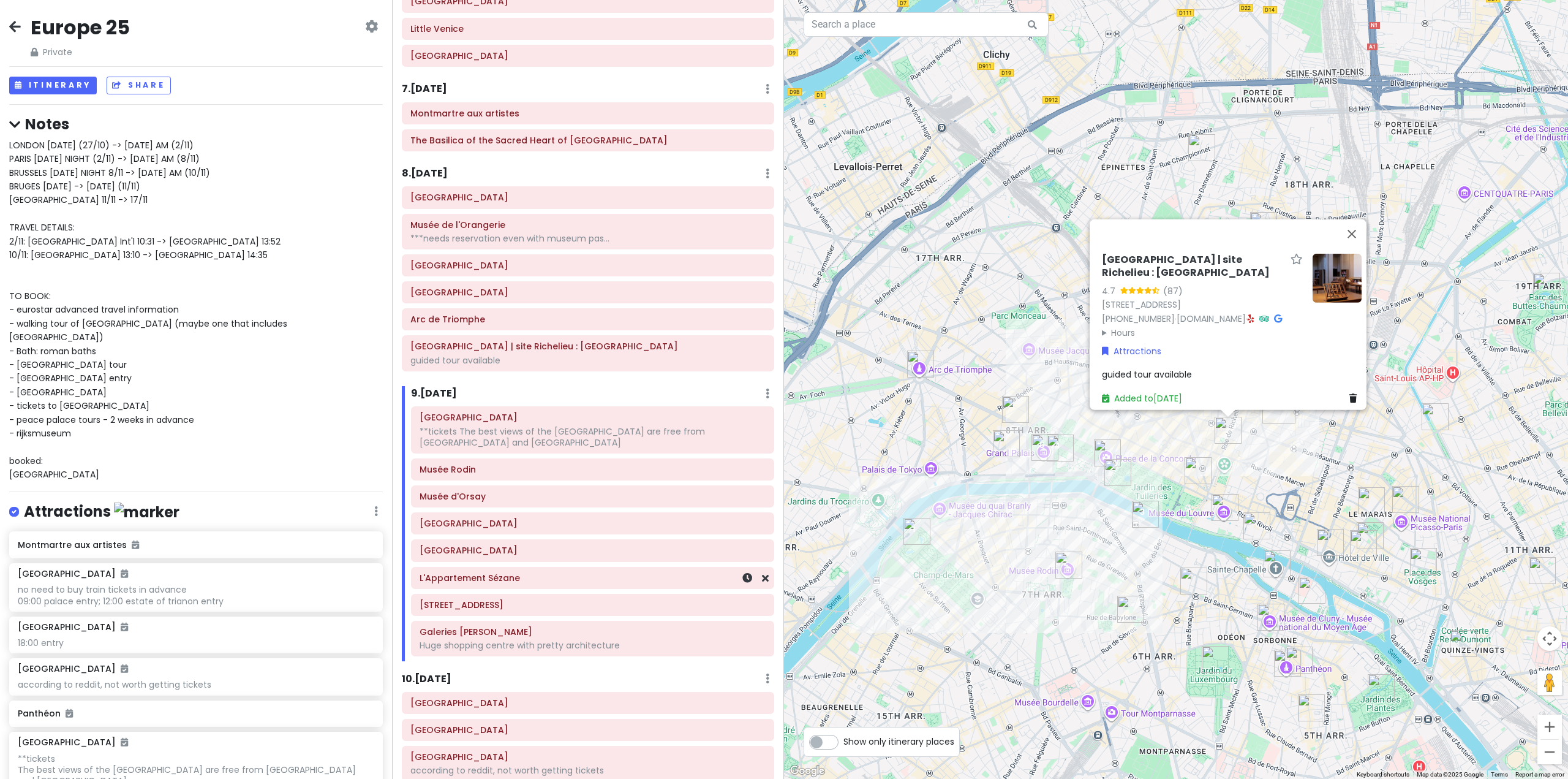
scroll to position [1179, 0]
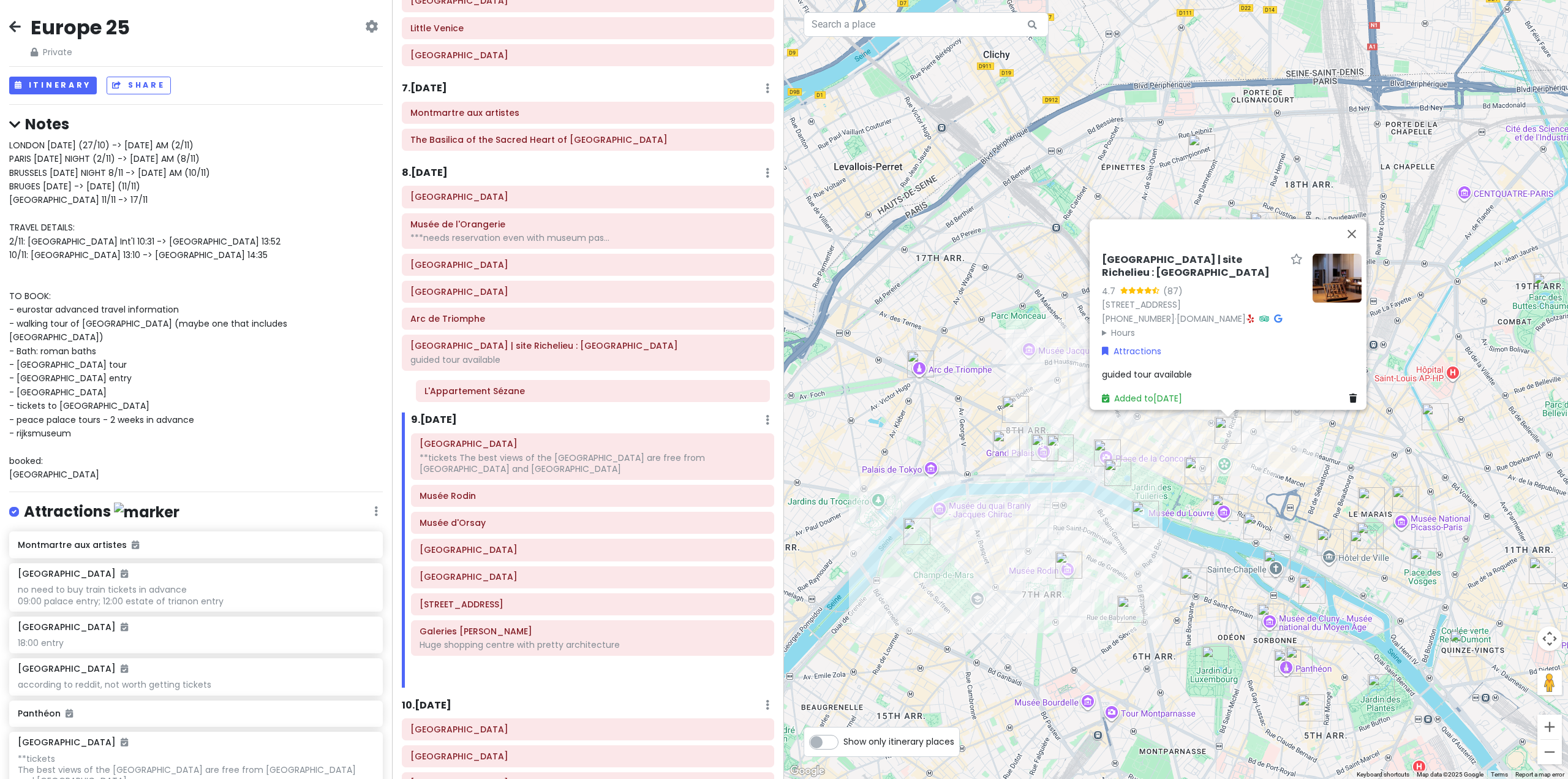
drag, startPoint x: 548, startPoint y: 585, endPoint x: 551, endPoint y: 398, distance: 187.0
click at [551, 398] on div "Itinerary × 1 . [DATE] Edit Day Notes Delete Day Fly from [GEOGRAPHIC_DATA] Dra…" at bounding box center [587, 390] width 392 height 779
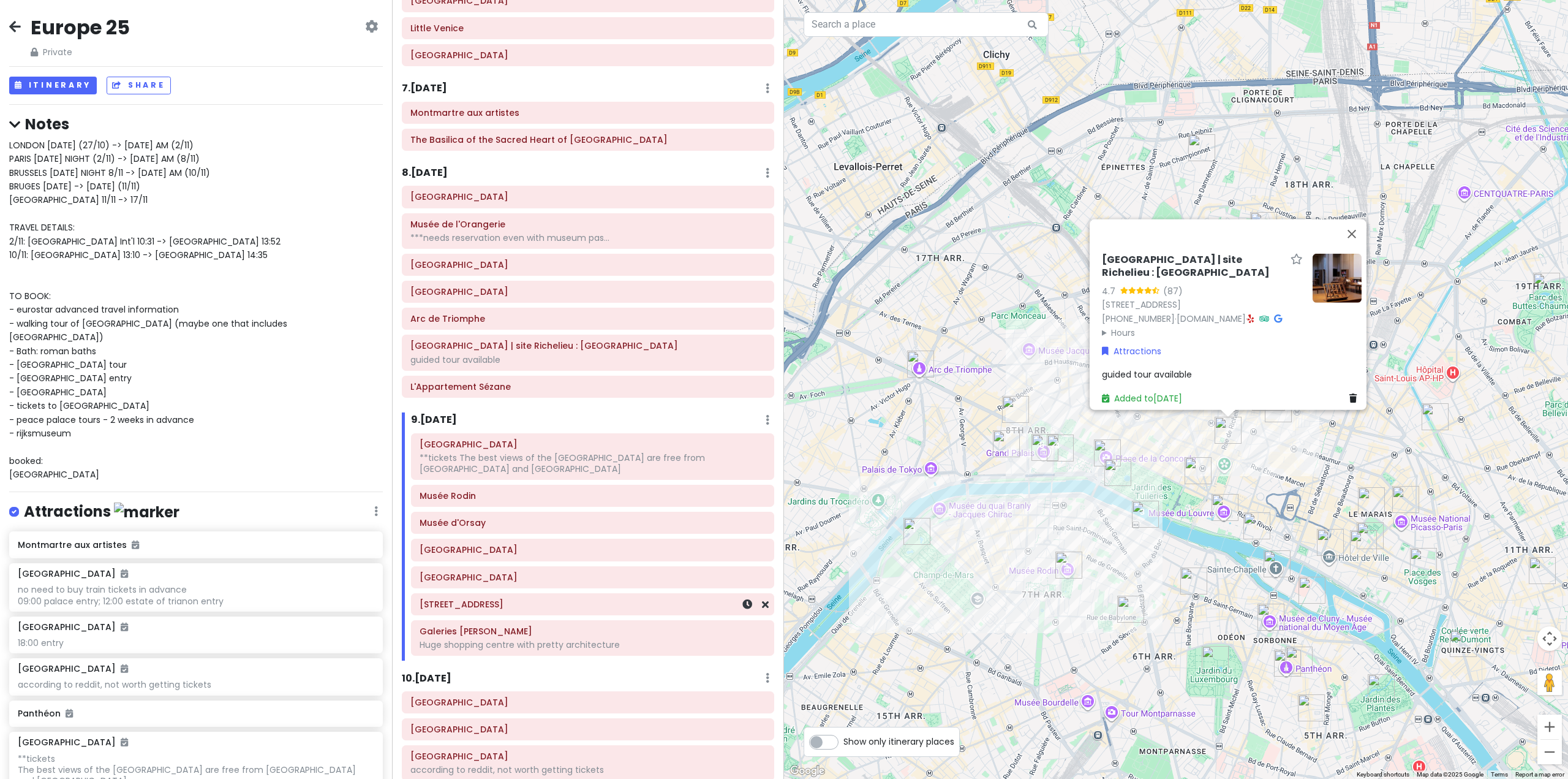
scroll to position [1179, 0]
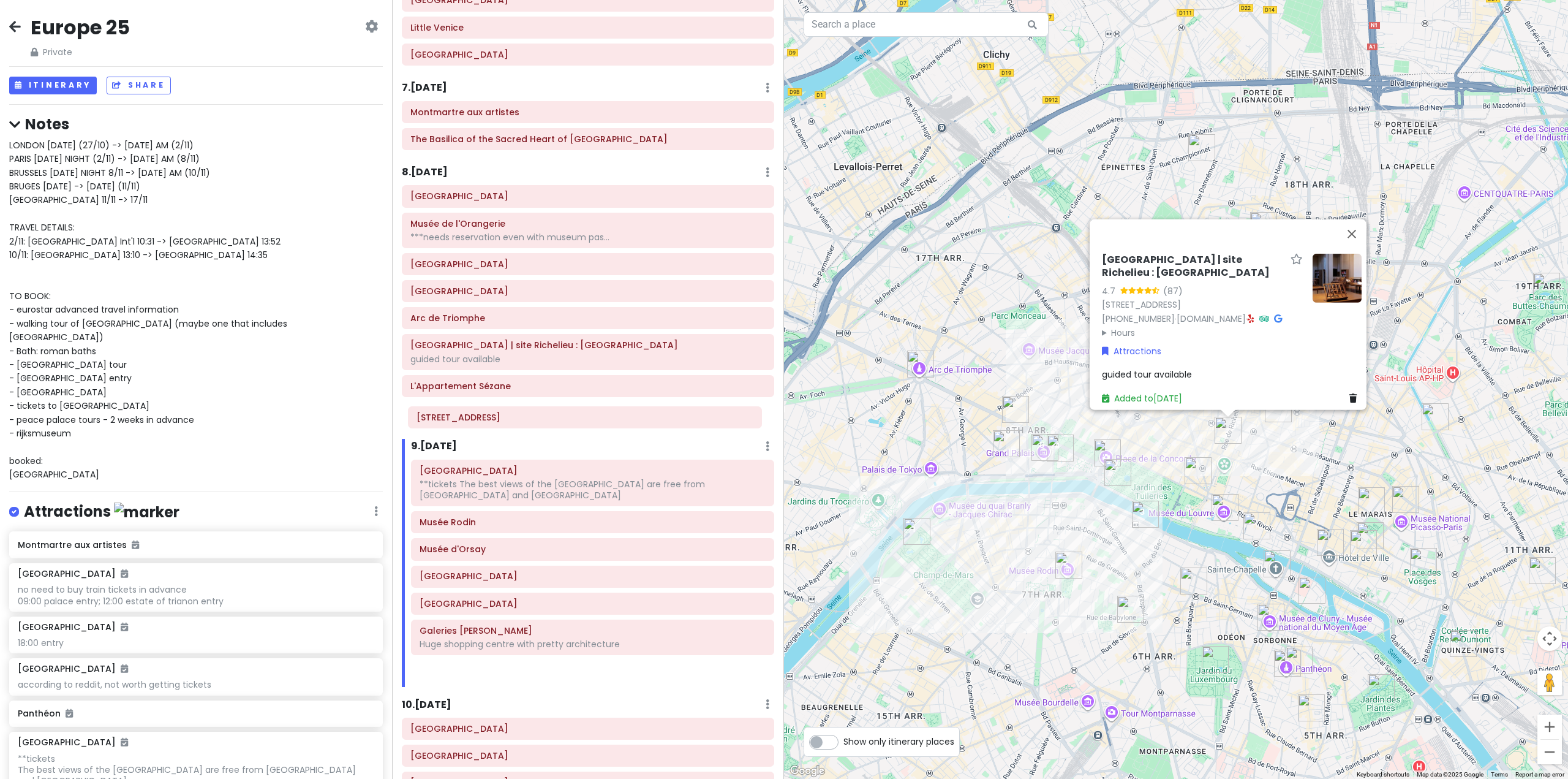
drag, startPoint x: 510, startPoint y: 610, endPoint x: 506, endPoint y: 423, distance: 187.0
click at [506, 423] on div "Itinerary × 1 . [DATE] Edit Day Notes Delete Day Fly from [GEOGRAPHIC_DATA] Dra…" at bounding box center [587, 390] width 392 height 779
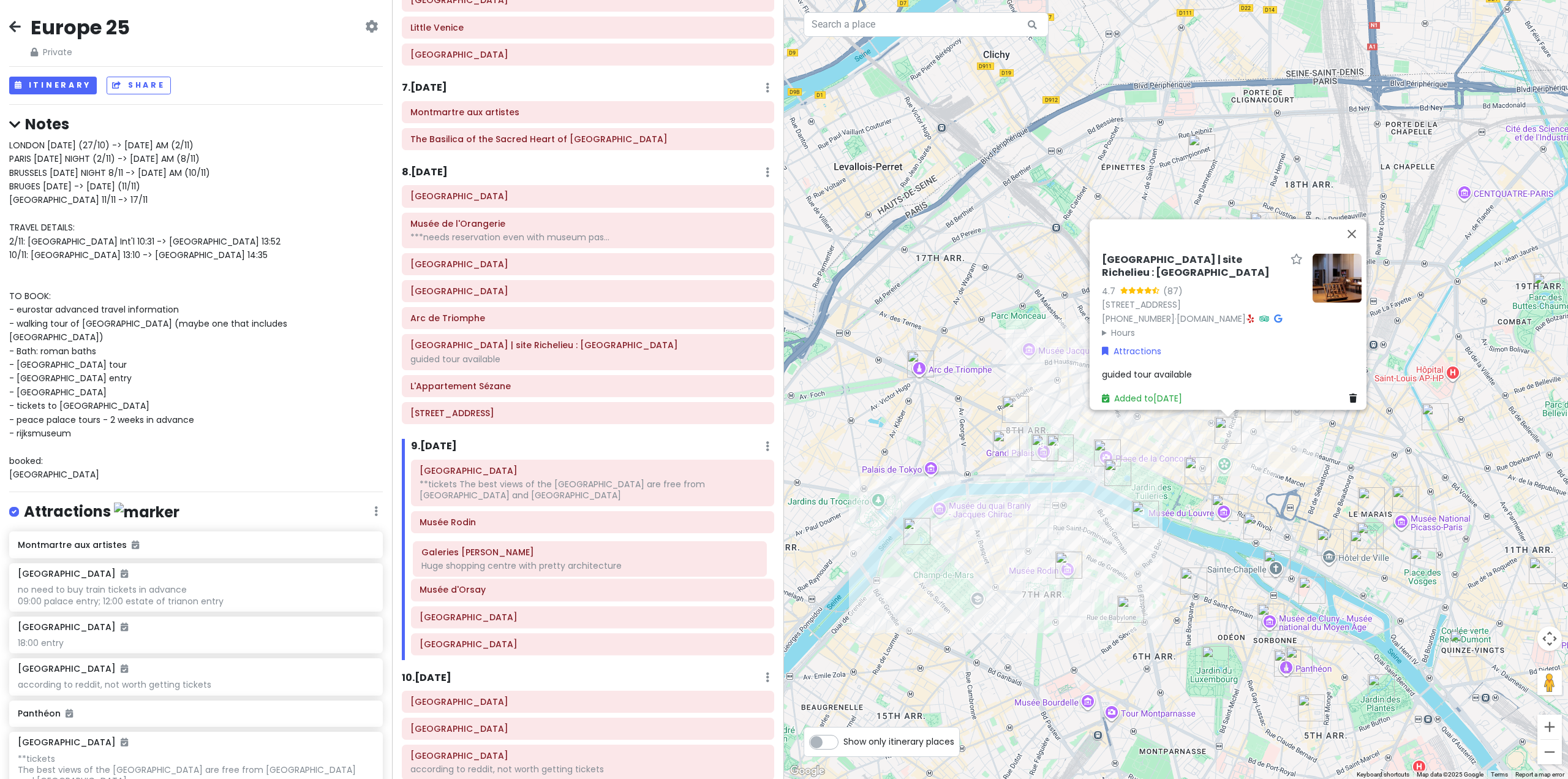
scroll to position [1181, 0]
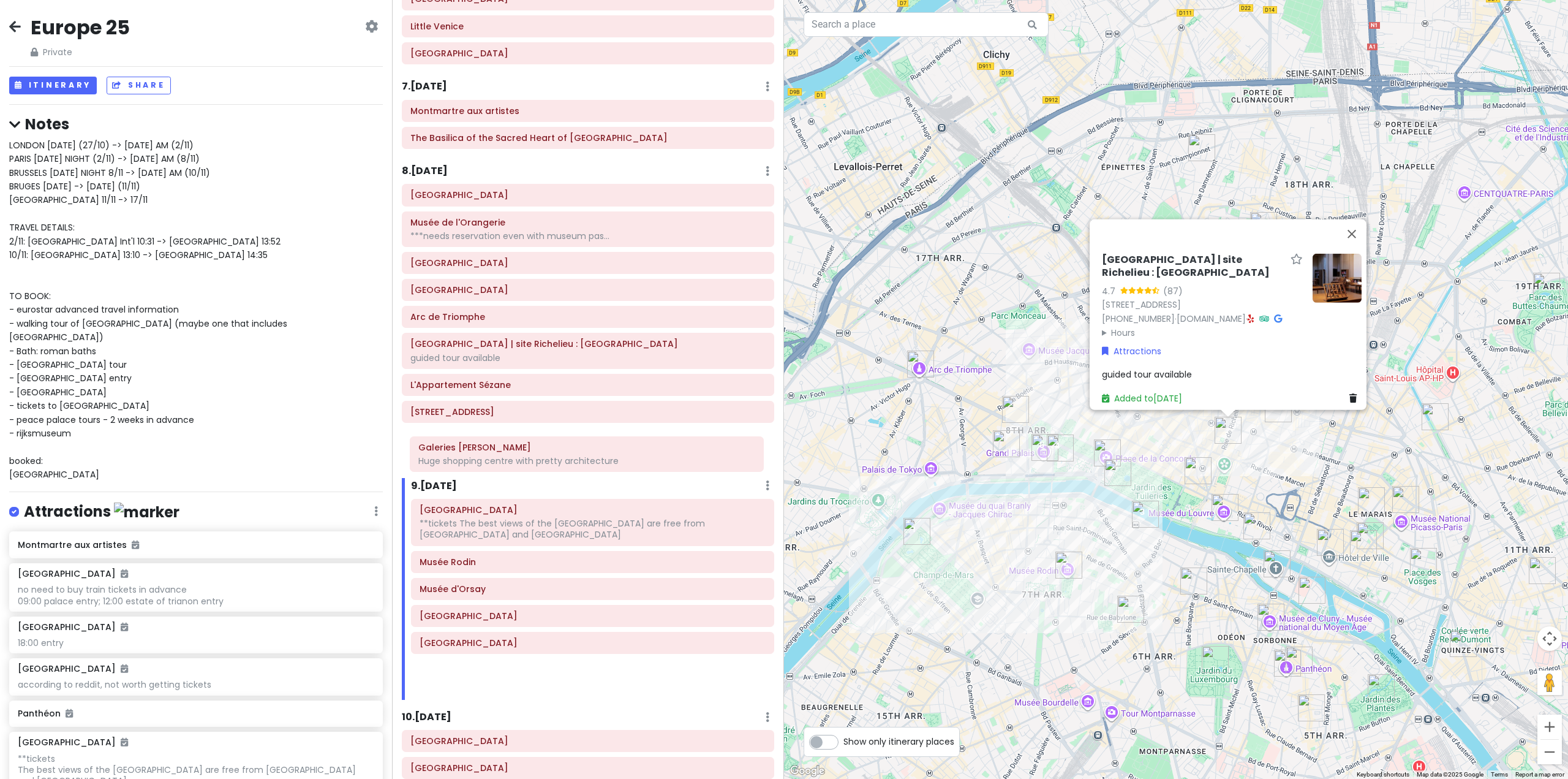
drag, startPoint x: 538, startPoint y: 558, endPoint x: 535, endPoint y: 453, distance: 105.0
click at [535, 453] on div "Itinerary × 1 . [DATE] Edit Day Notes Delete Day Fly from [GEOGRAPHIC_DATA] Dra…" at bounding box center [587, 390] width 392 height 779
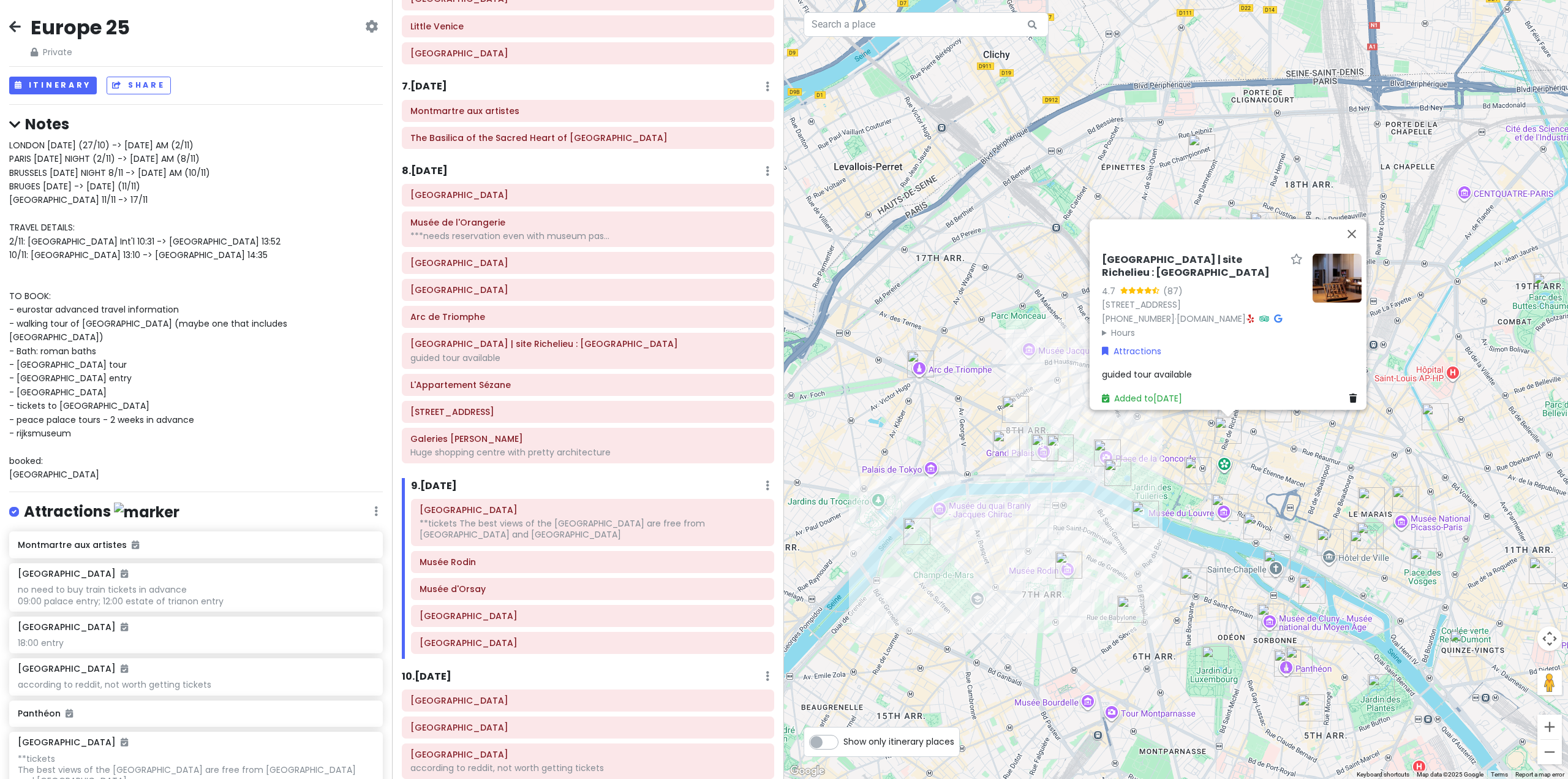
drag, startPoint x: 724, startPoint y: 668, endPoint x: 724, endPoint y: 652, distance: 16.0
click at [724, 668] on div "Itinerary × 1 . [DATE] Edit Day Notes Delete Day Fly from [GEOGRAPHIC_DATA] Dra…" at bounding box center [587, 390] width 392 height 779
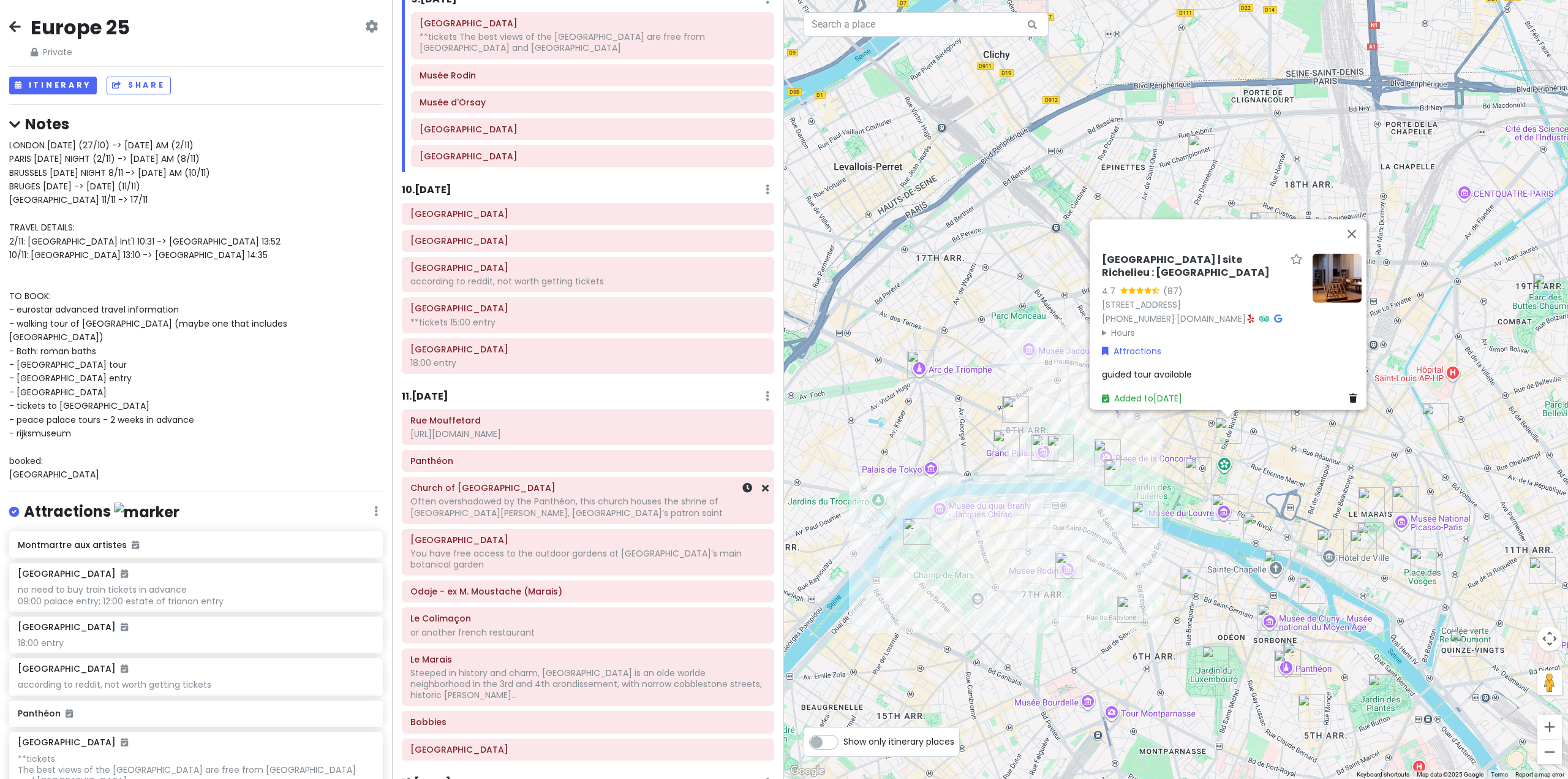
scroll to position [1671, 0]
click at [440, 388] on h6 "11 . [DATE]" at bounding box center [425, 393] width 46 height 13
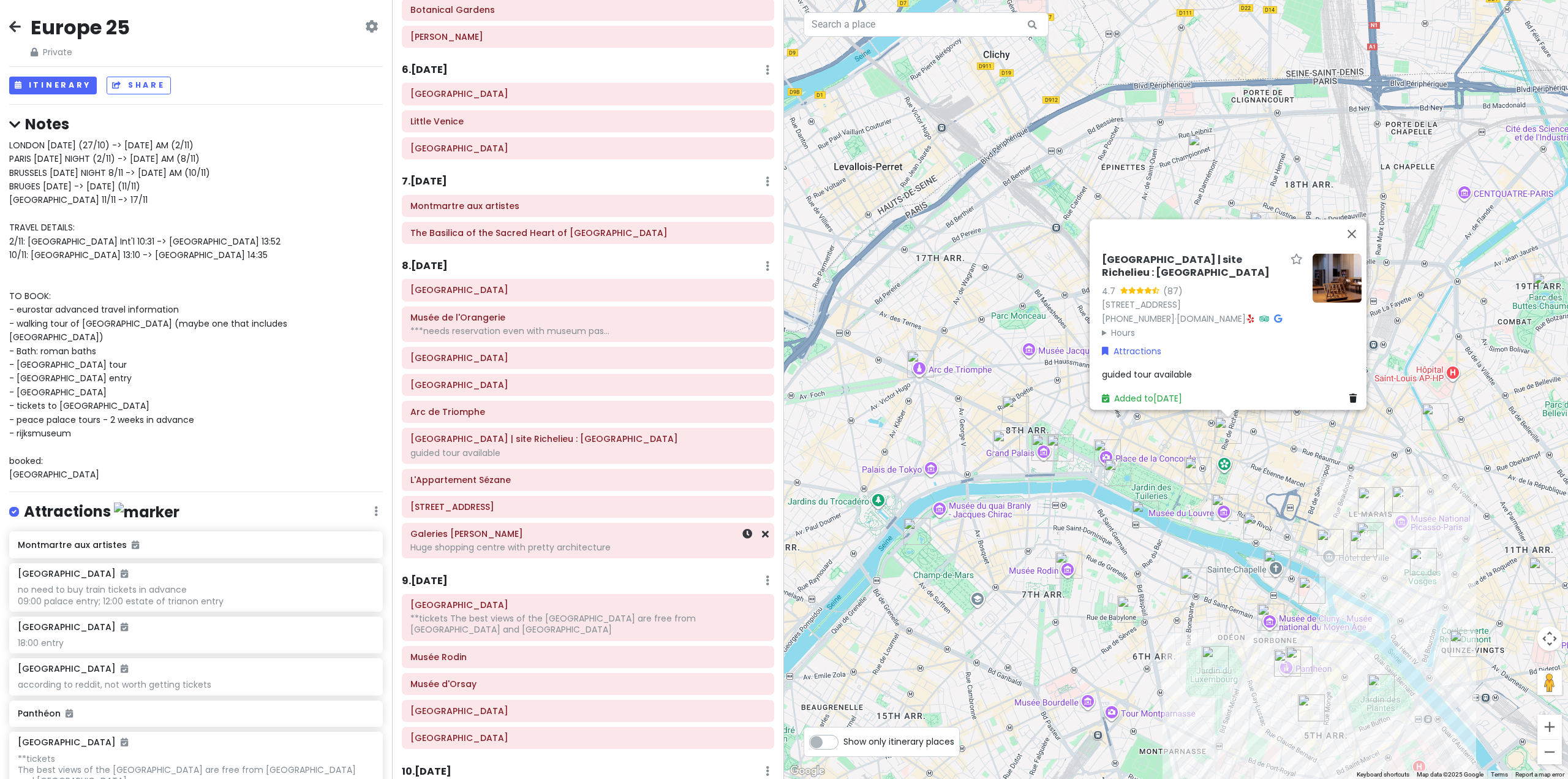
scroll to position [997, 0]
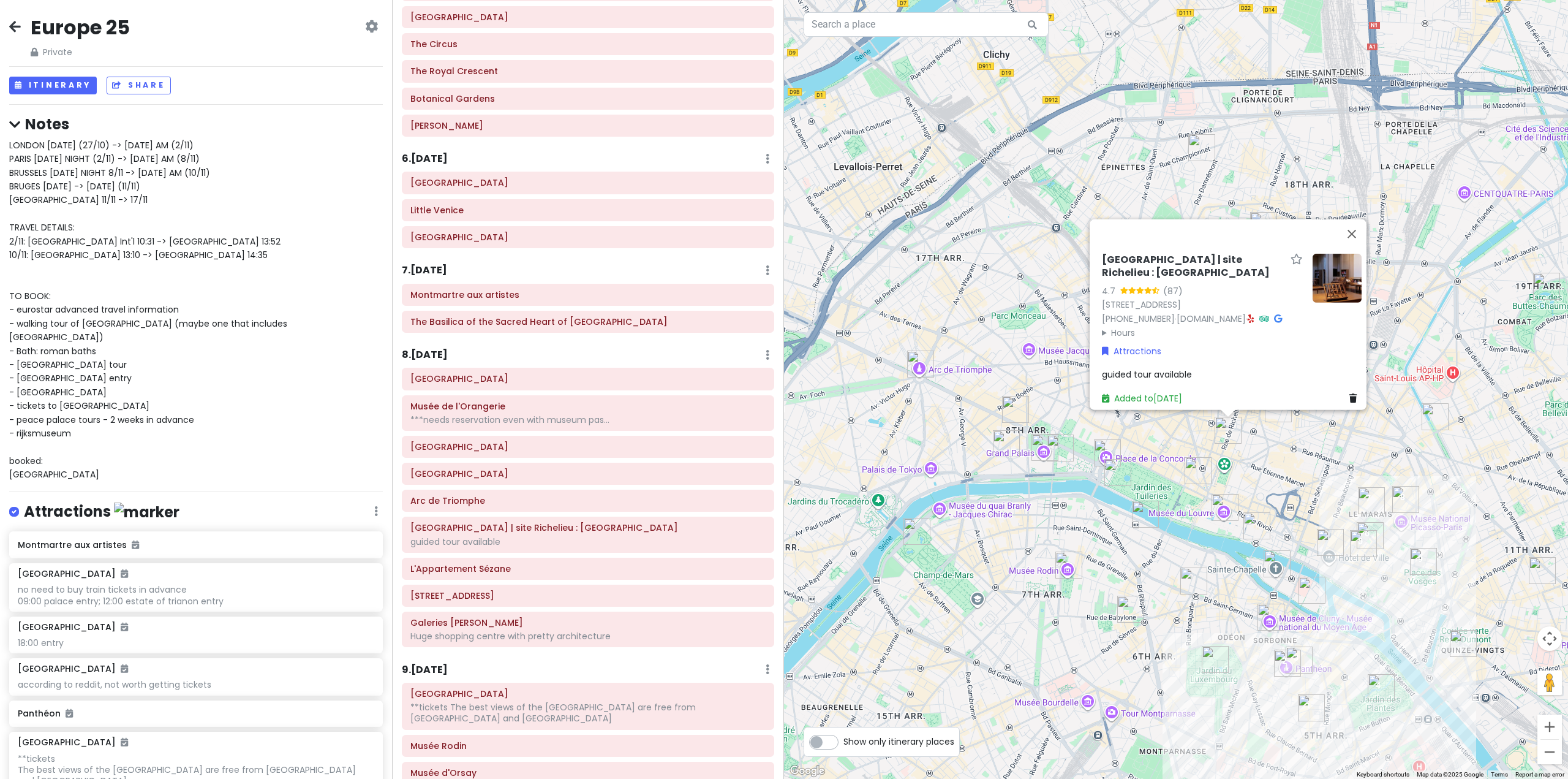
click at [443, 351] on h6 "8 . [DATE]" at bounding box center [425, 355] width 46 height 13
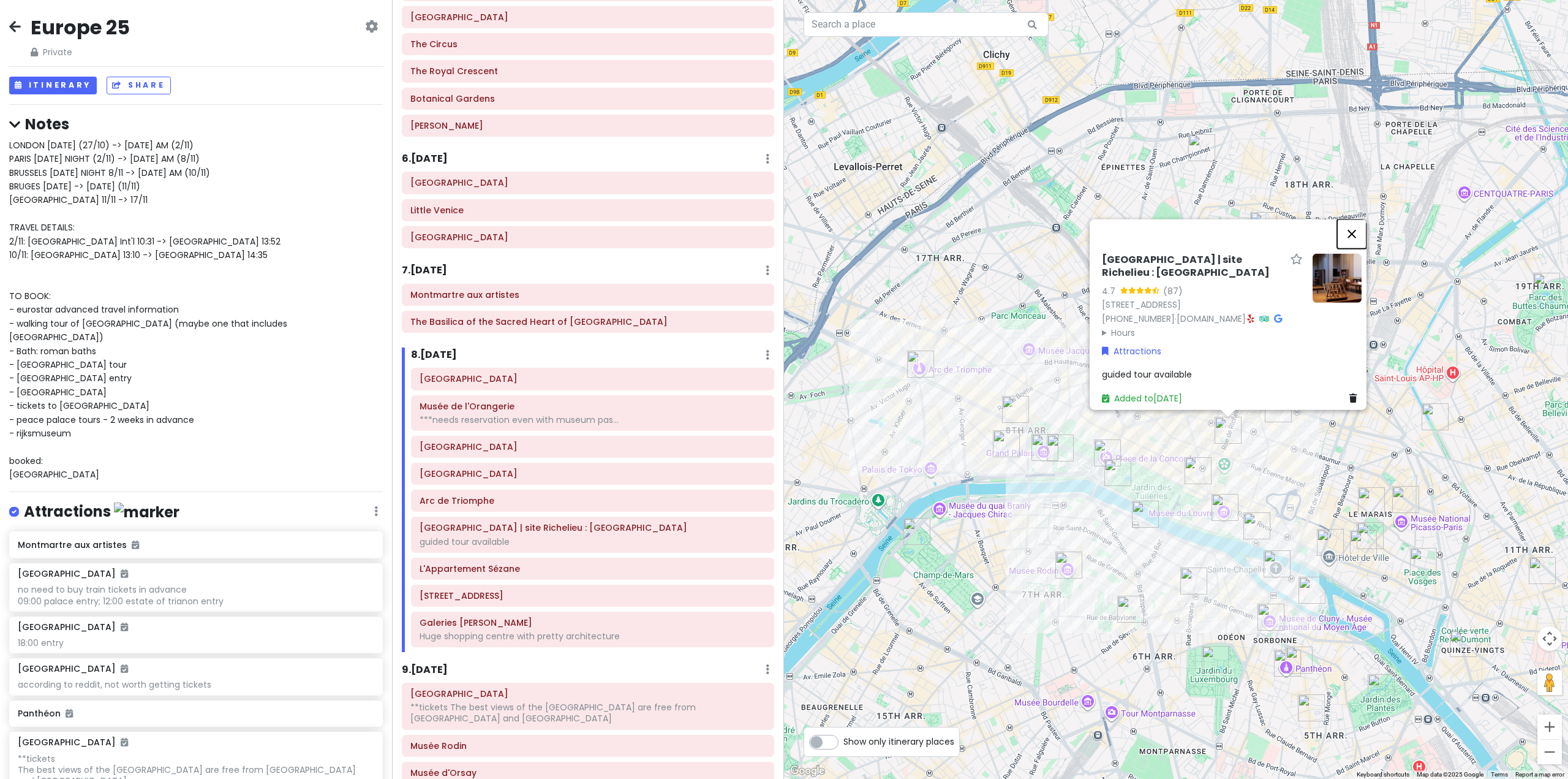
click at [1363, 219] on button "Close" at bounding box center [1352, 234] width 30 height 30
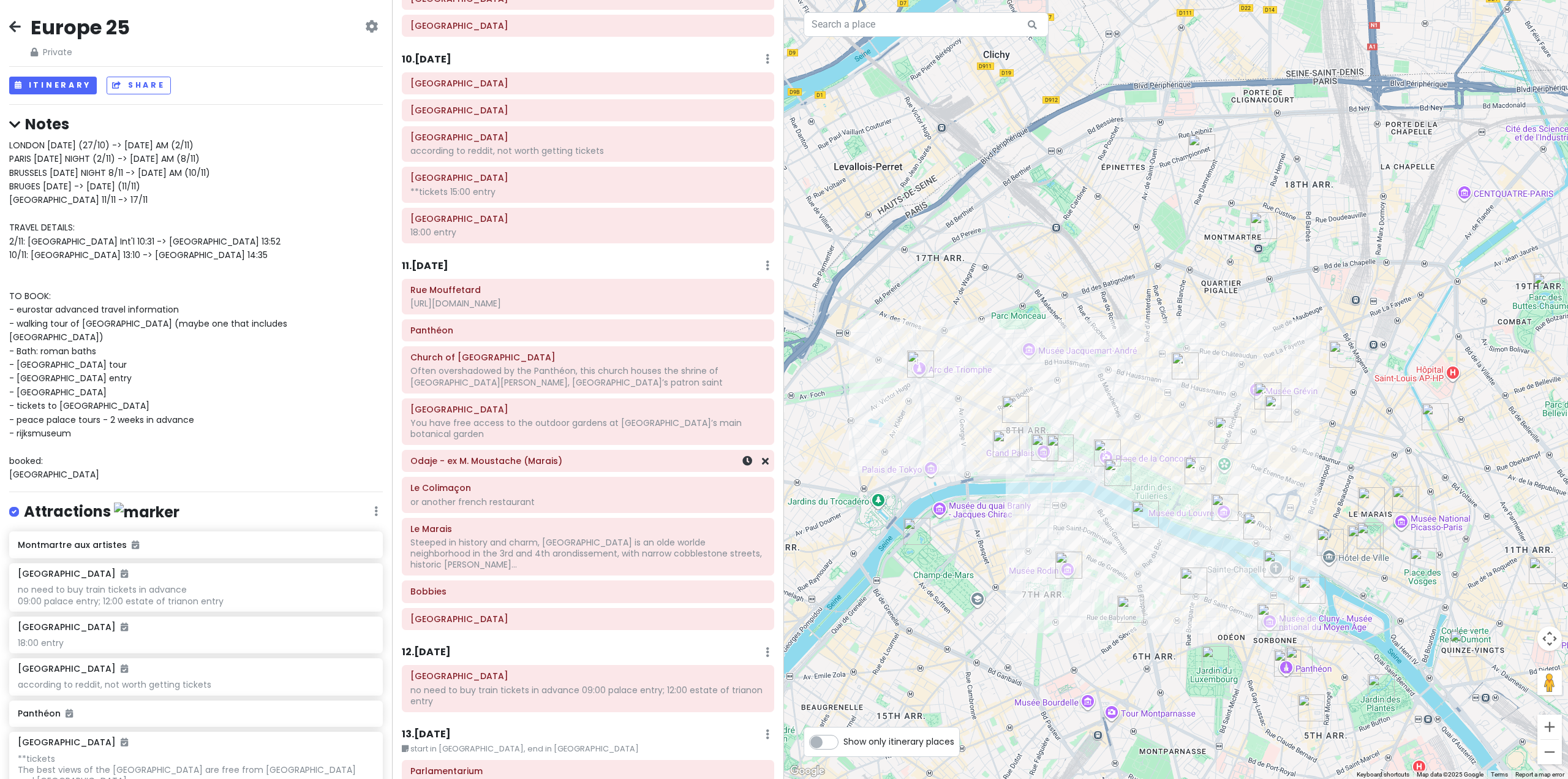
scroll to position [1794, 0]
click at [557, 338] on h6 "Panthéon" at bounding box center [588, 334] width 355 height 11
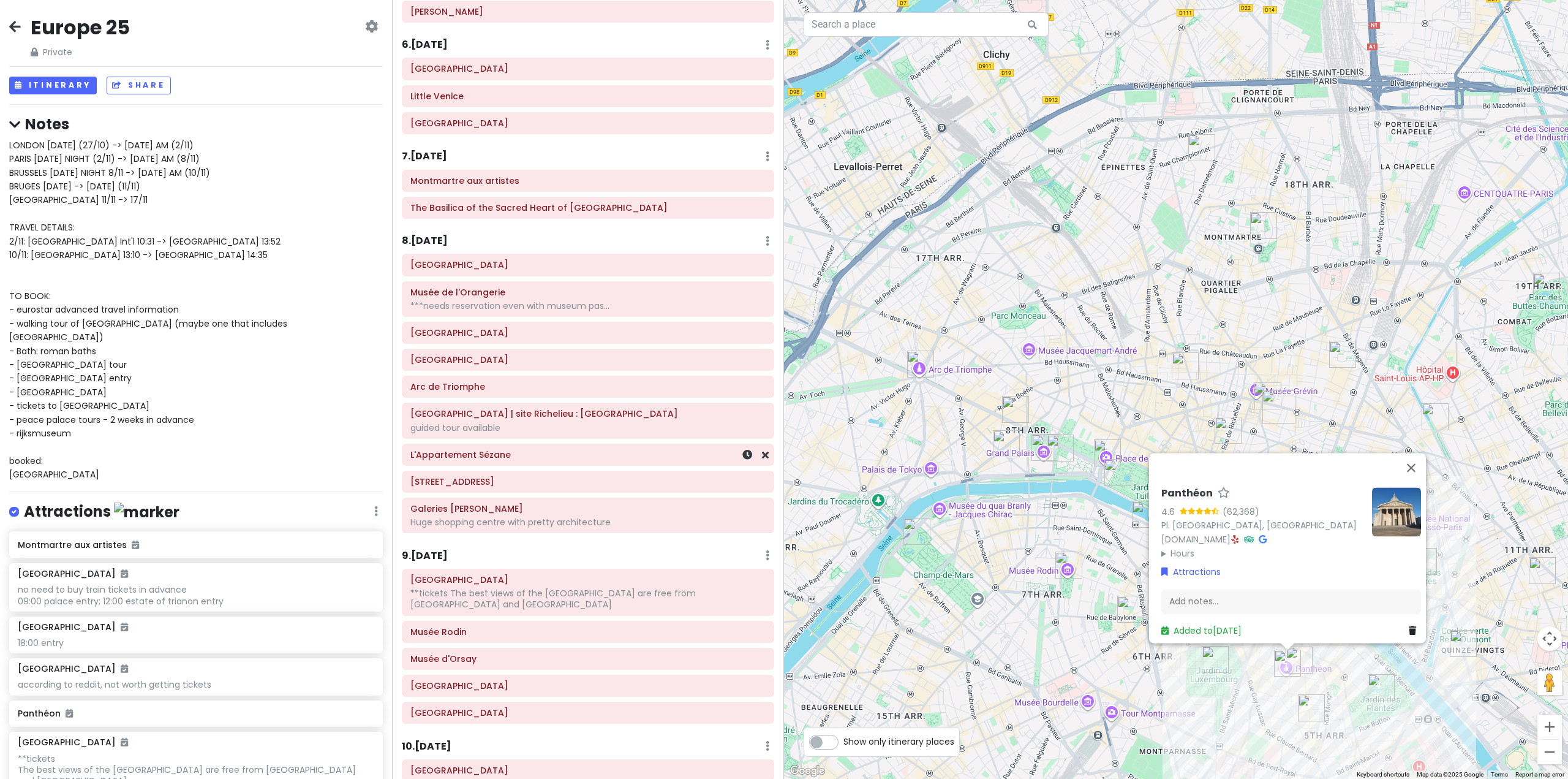
scroll to position [1119, 0]
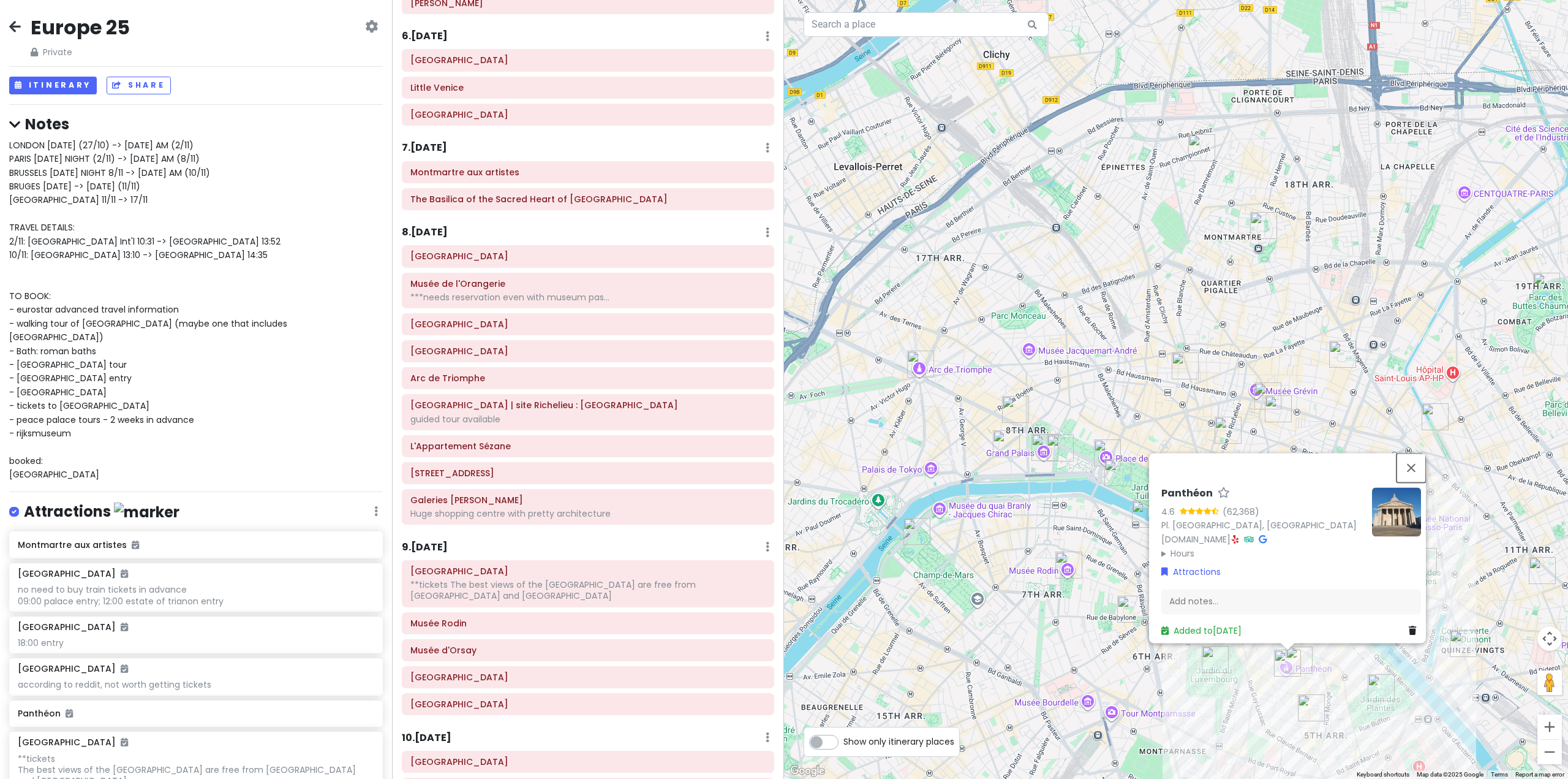
click at [1417, 455] on button "Close" at bounding box center [1412, 468] width 30 height 30
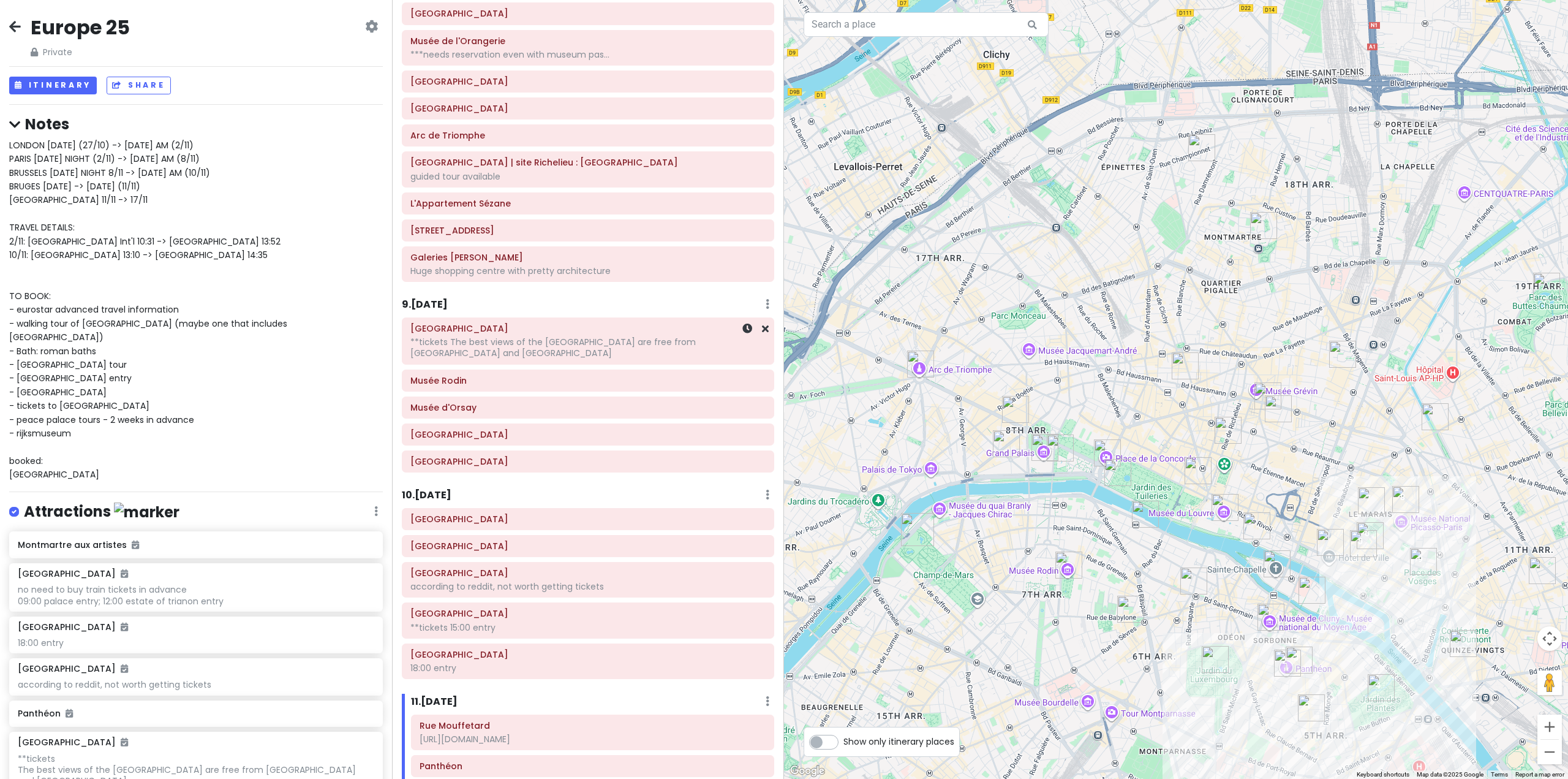
scroll to position [1364, 0]
click at [441, 309] on div "9 . [DATE] Add Day Notes Delete Day" at bounding box center [588, 305] width 373 height 21
click at [436, 296] on h6 "9 . [DATE]" at bounding box center [425, 303] width 46 height 13
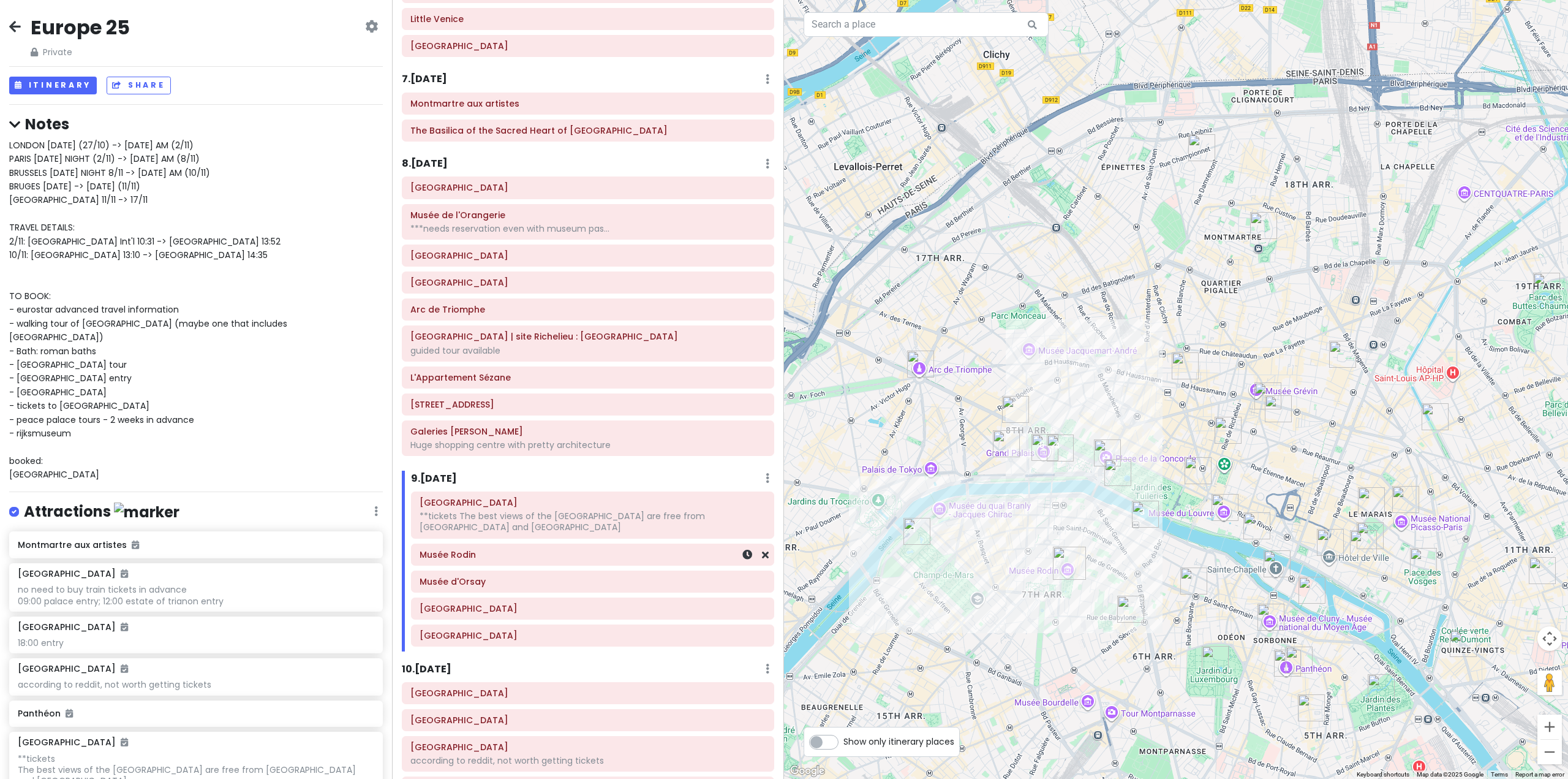
scroll to position [1181, 0]
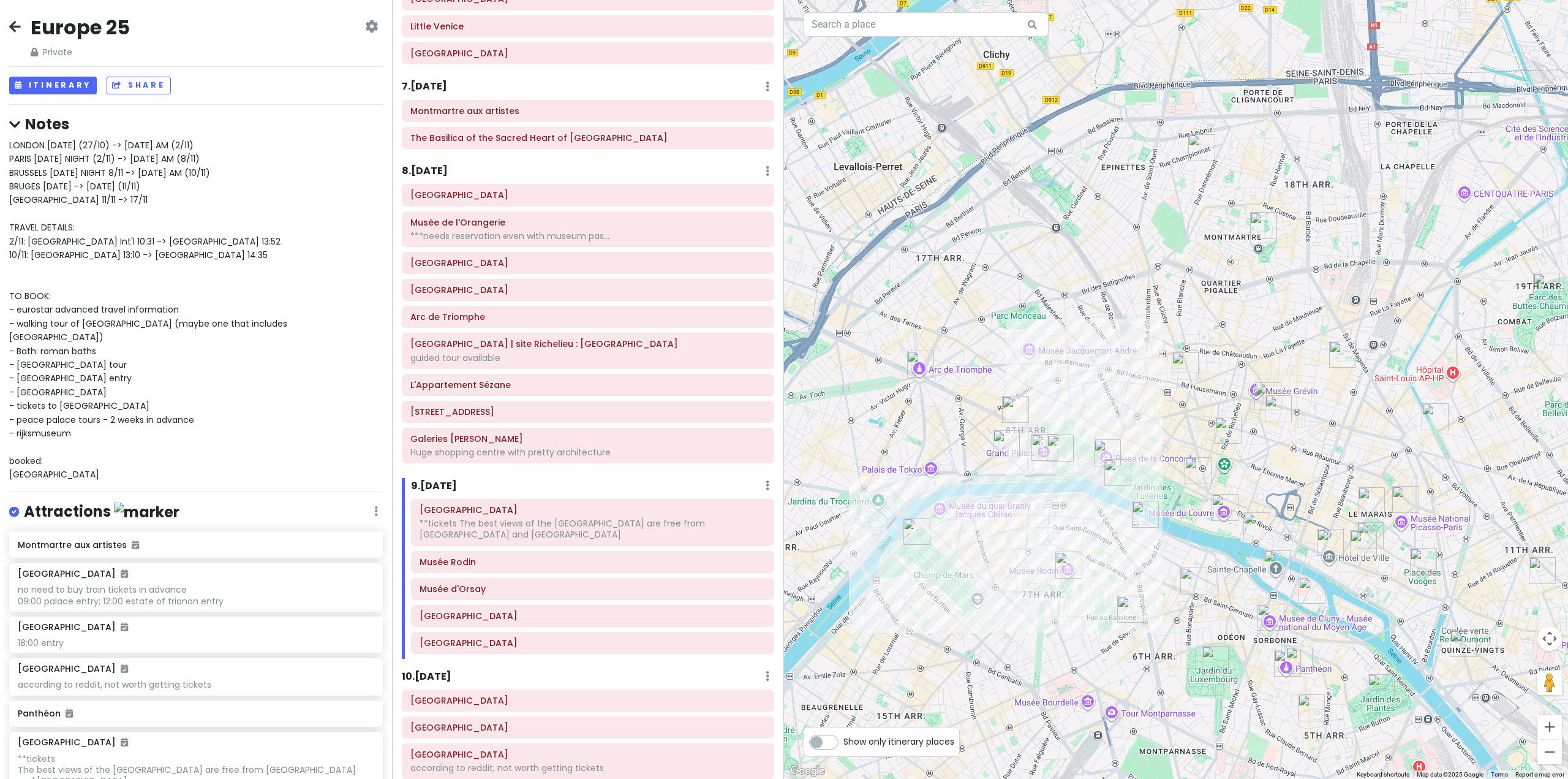
click at [440, 483] on h6 "9 . [DATE]" at bounding box center [434, 486] width 46 height 13
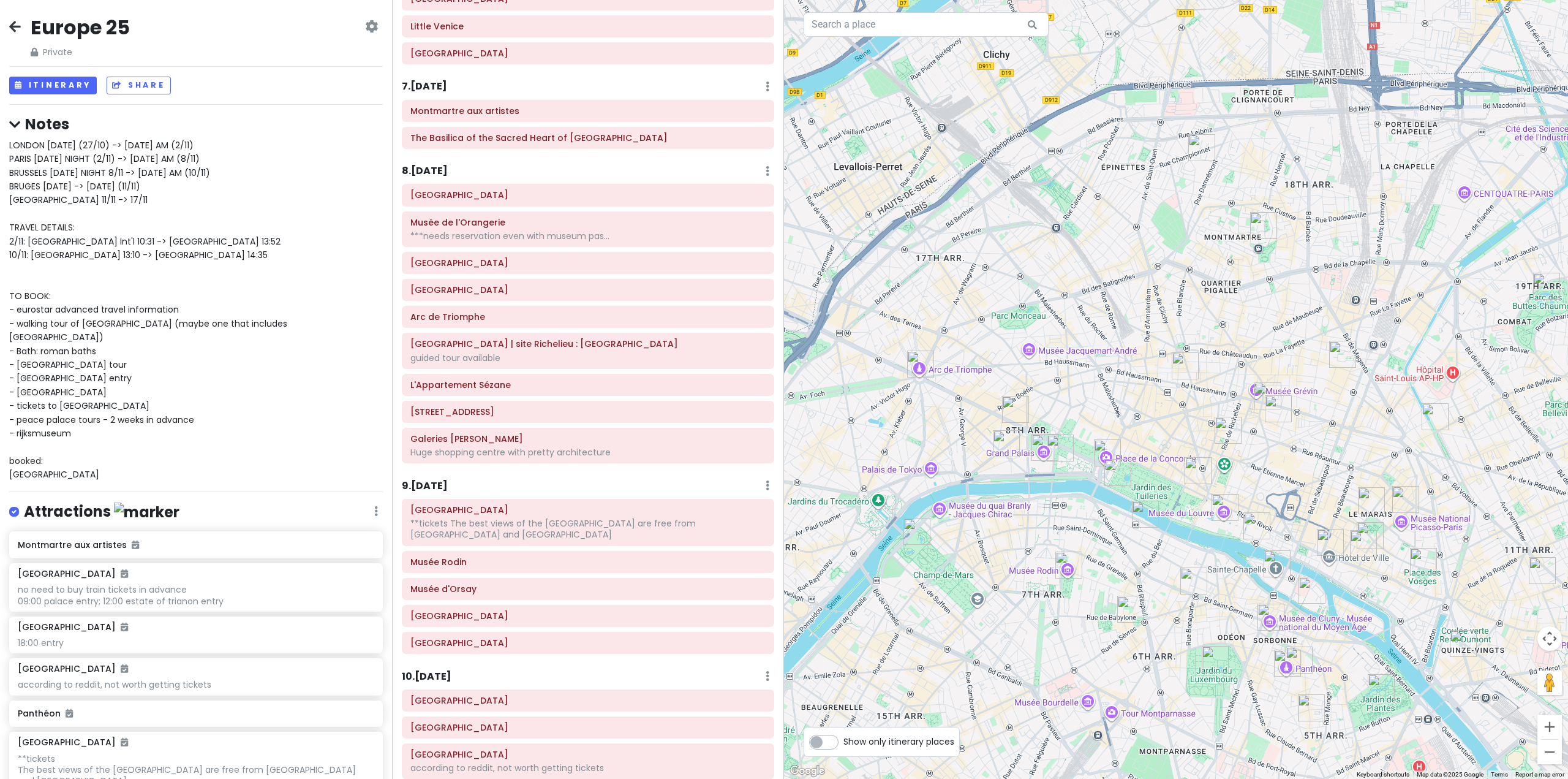
click at [438, 476] on div "Itinerary × 1 . [DATE] Edit Day Notes Delete Day Fly from [GEOGRAPHIC_DATA] Dra…" at bounding box center [587, 390] width 392 height 779
click at [440, 487] on h6 "9 . [DATE]" at bounding box center [425, 486] width 46 height 13
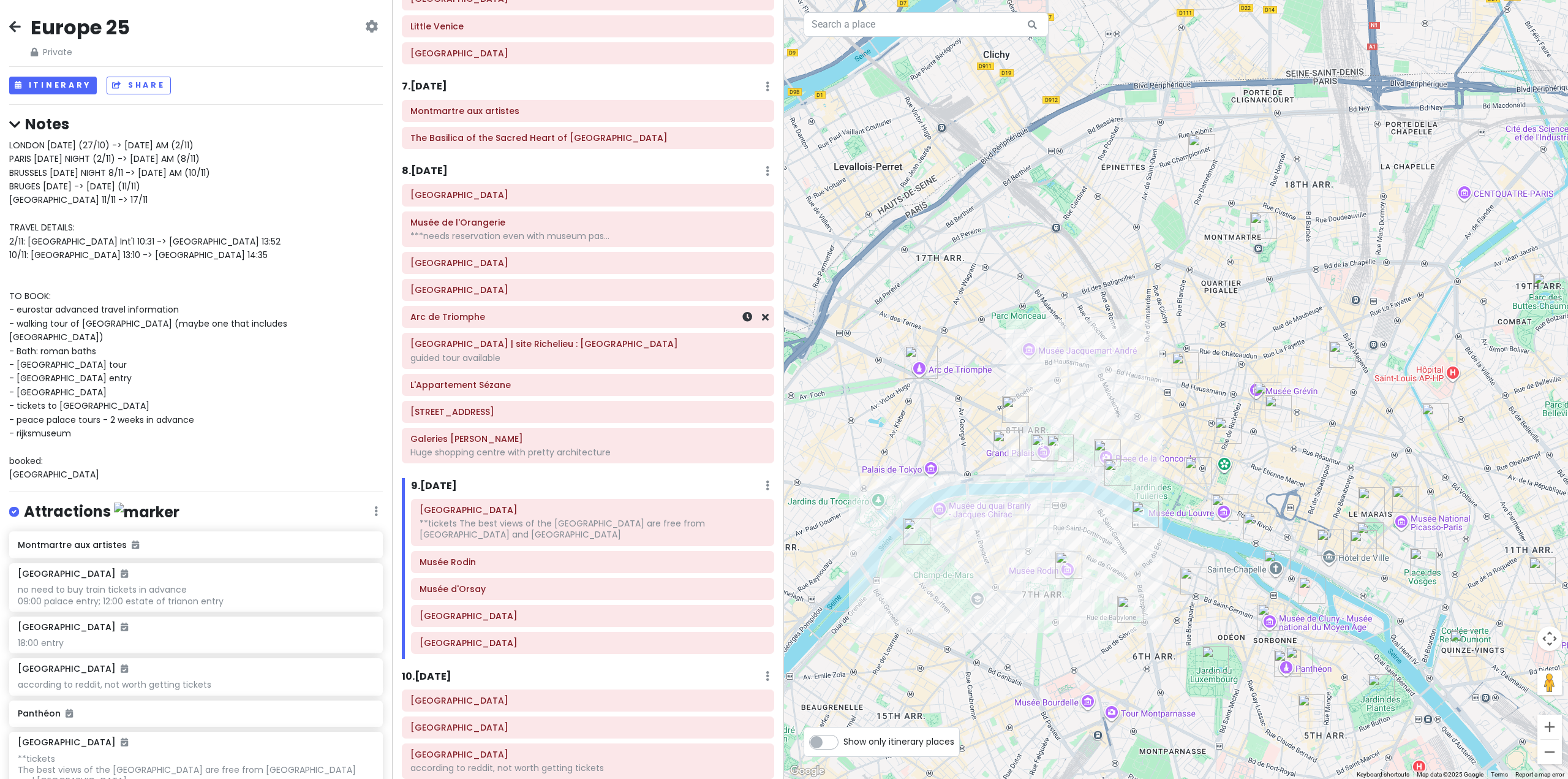
click at [493, 324] on div "Arc de Triomphe" at bounding box center [588, 317] width 355 height 17
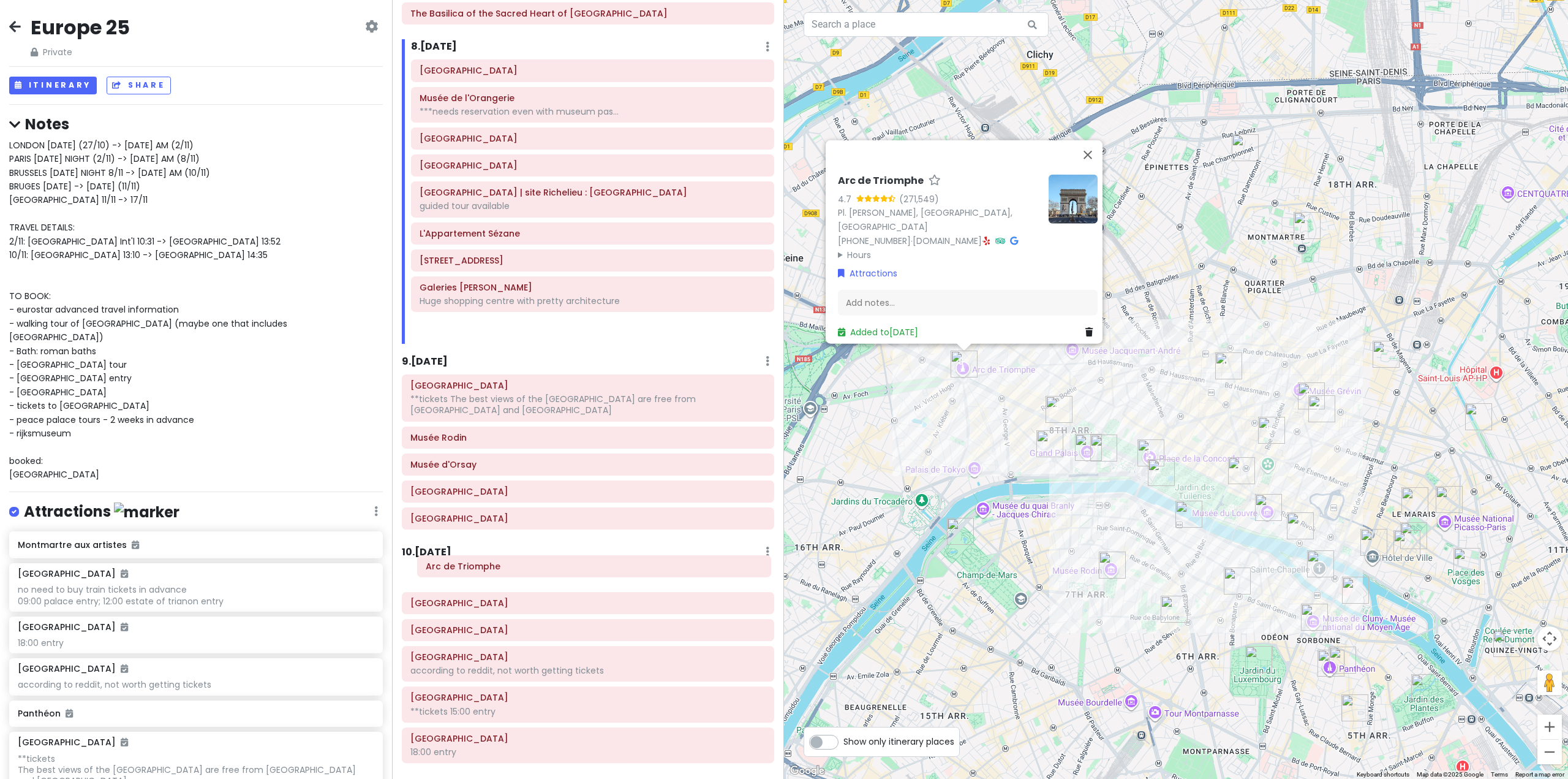
scroll to position [1308, 0]
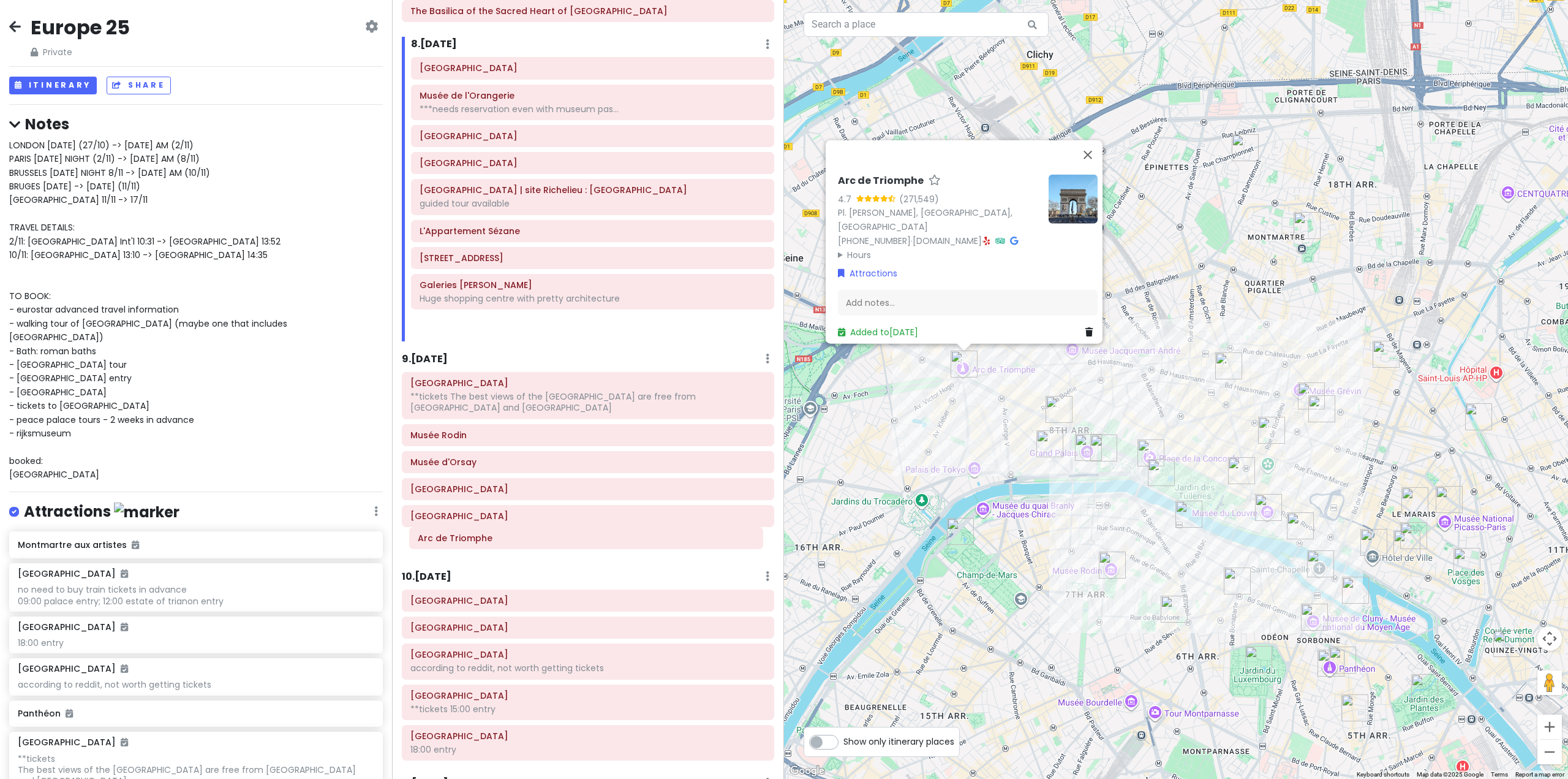
drag, startPoint x: 496, startPoint y: 323, endPoint x: 493, endPoint y: 544, distance: 221.0
click at [493, 544] on div "Itinerary × 1 . [DATE] Edit Day Notes Delete Day Fly from [GEOGRAPHIC_DATA] Dra…" at bounding box center [587, 390] width 392 height 779
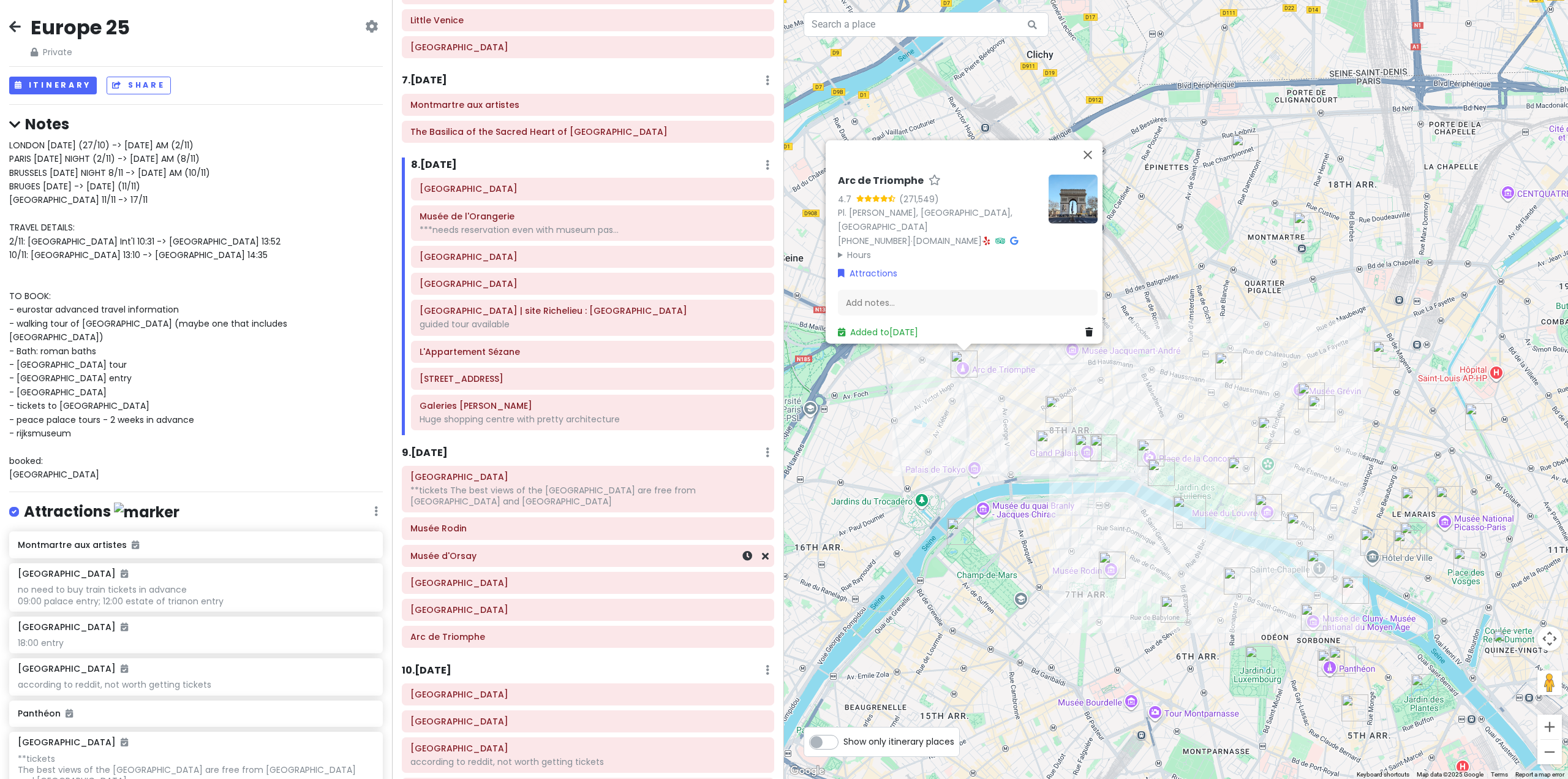
scroll to position [1185, 0]
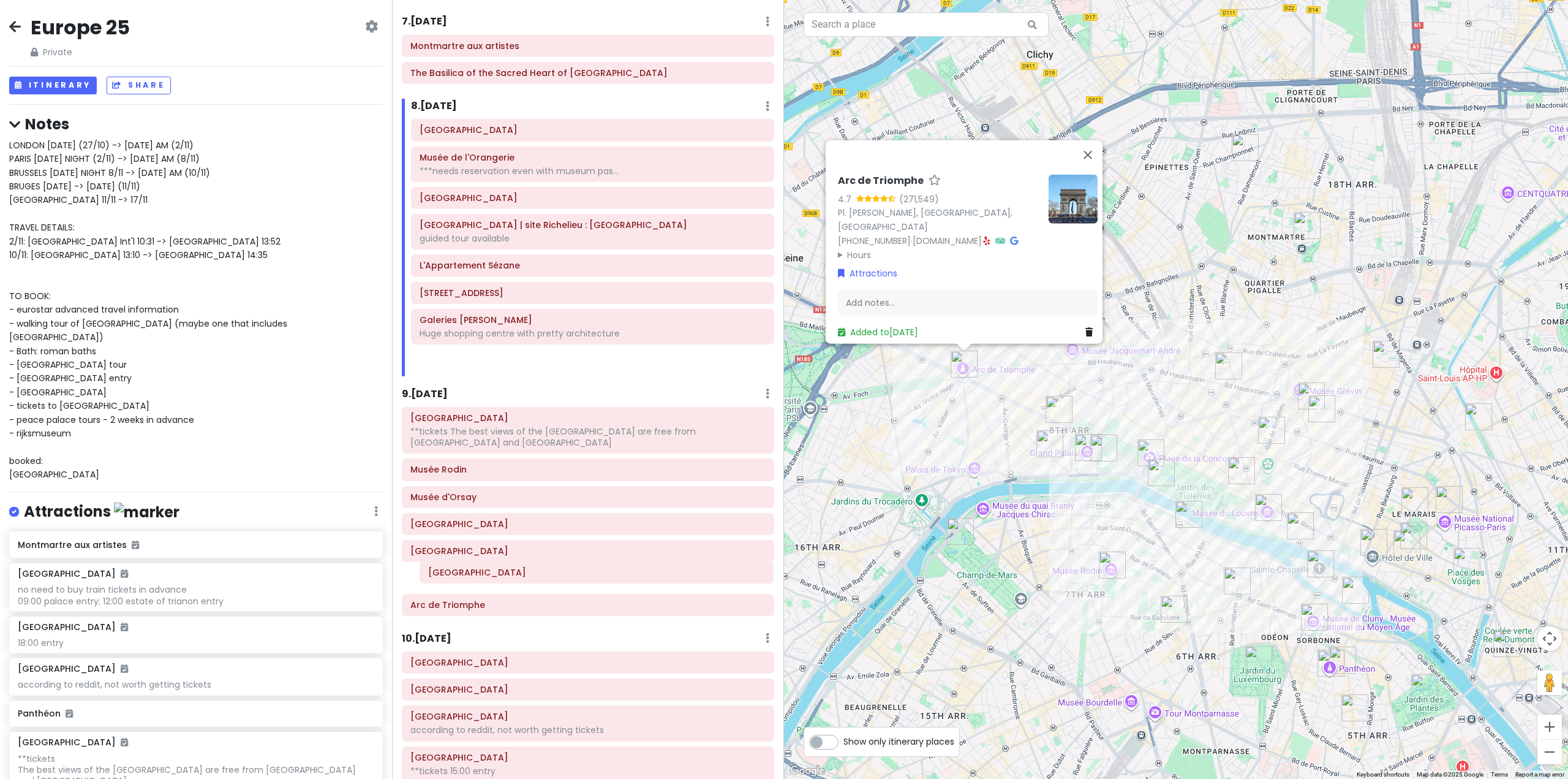
drag, startPoint x: 515, startPoint y: 290, endPoint x: 522, endPoint y: 577, distance: 287.1
click at [523, 577] on div "Itinerary × 1 . [DATE] Edit Day Notes Delete Day Fly from [GEOGRAPHIC_DATA] Dra…" at bounding box center [587, 390] width 392 height 779
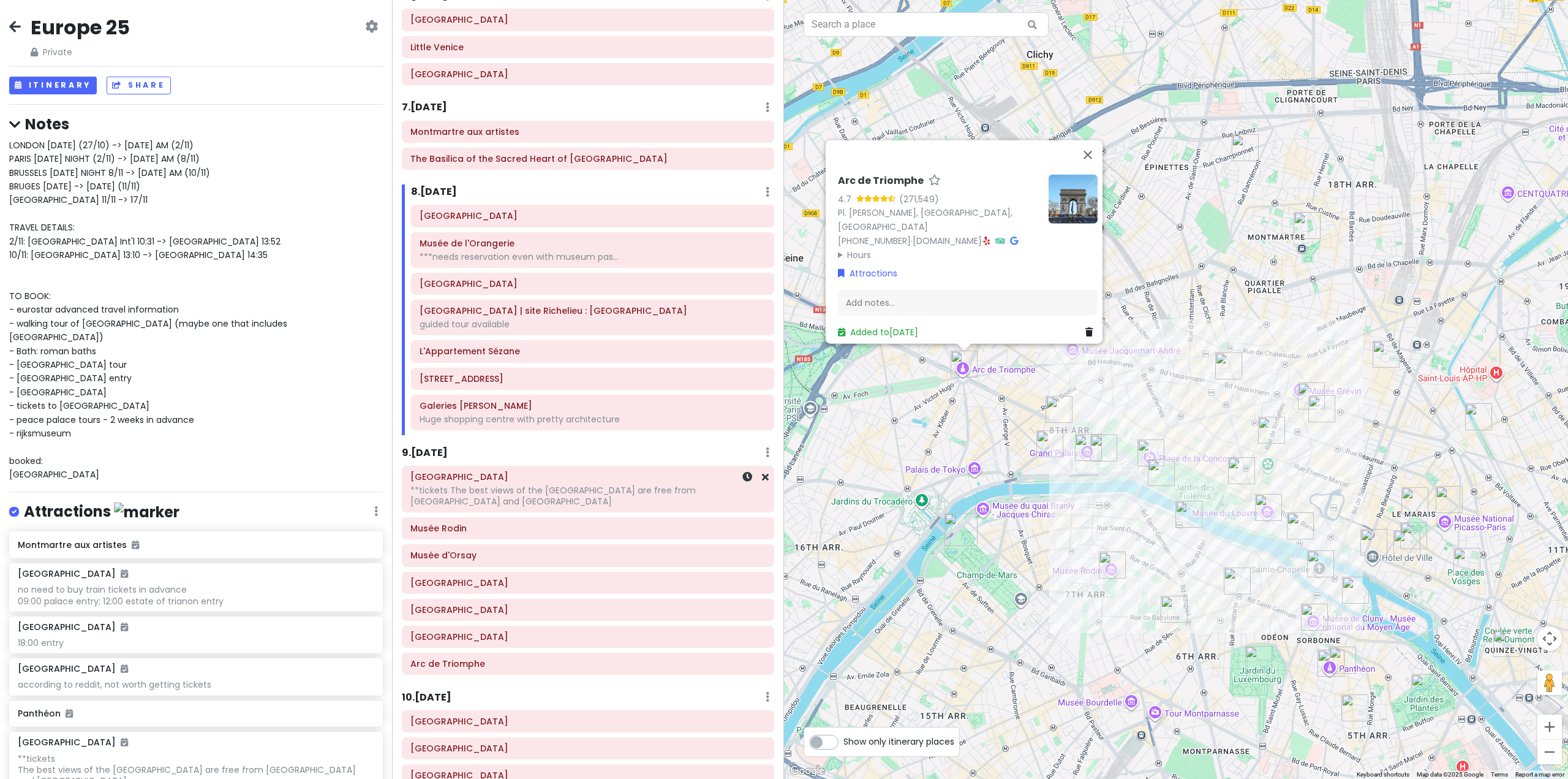
scroll to position [1123, 0]
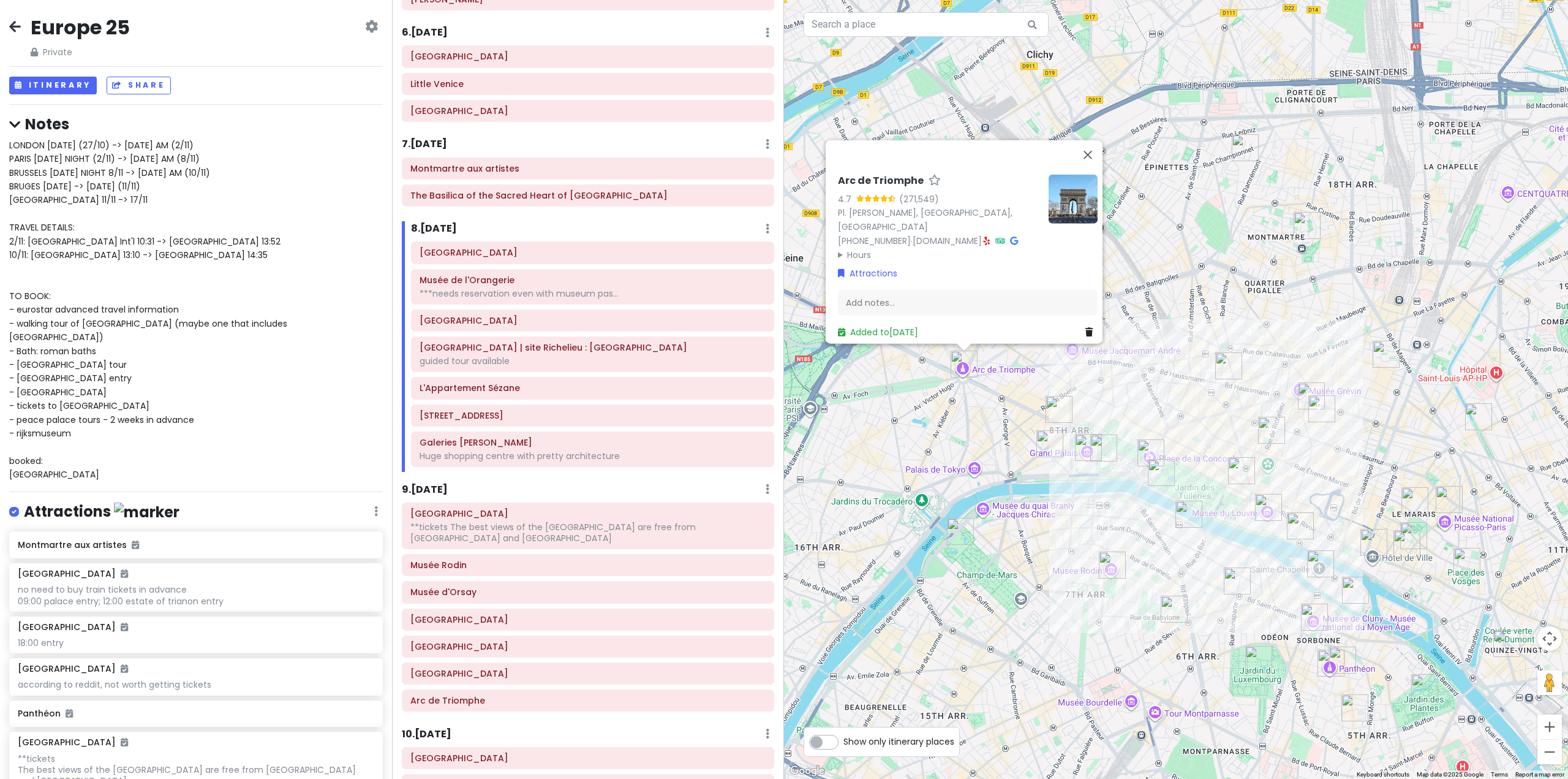
click at [434, 487] on h6 "9 . [DATE]" at bounding box center [425, 490] width 46 height 13
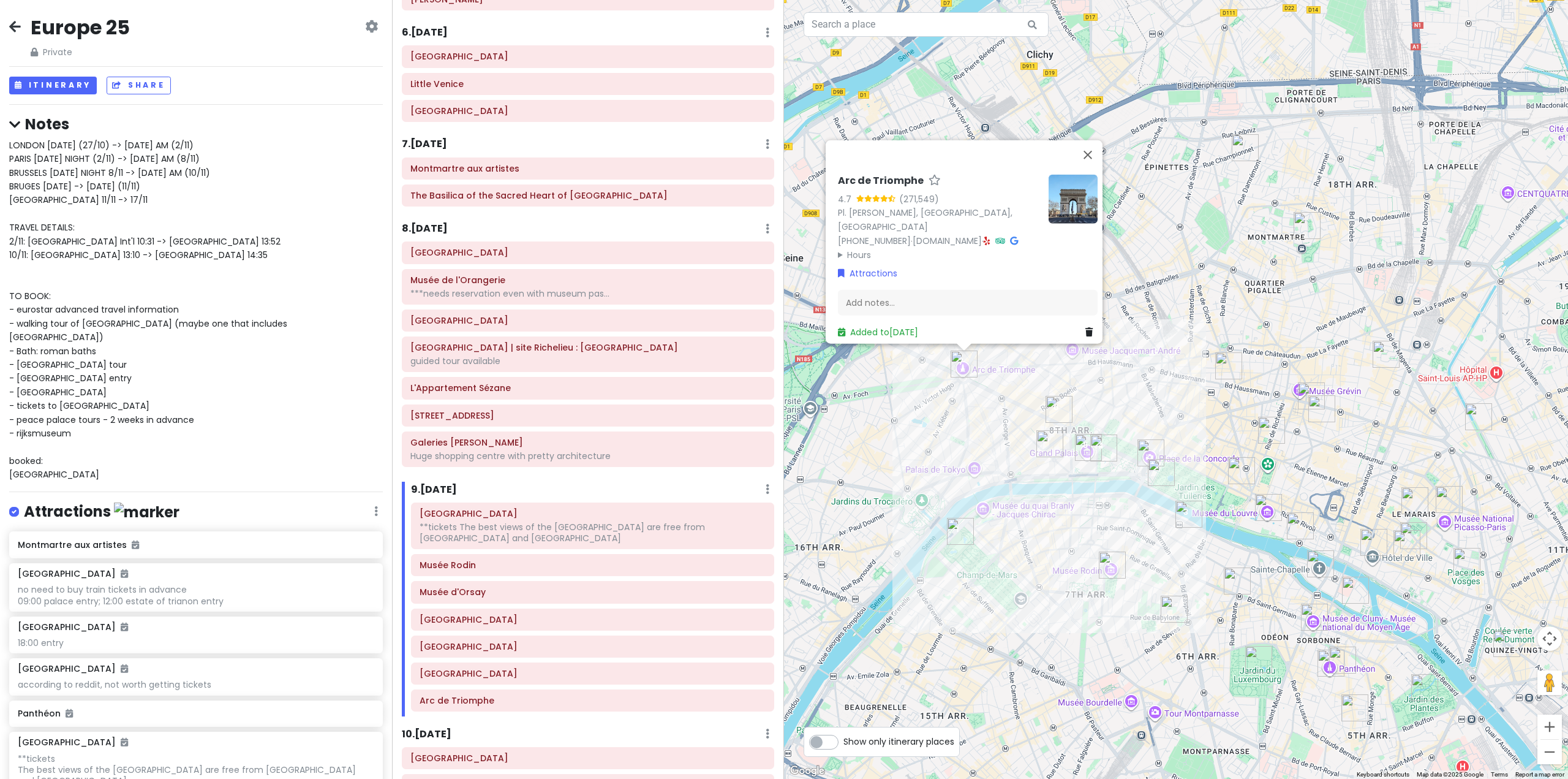
click at [1047, 442] on img "La Galerie Dior" at bounding box center [1050, 444] width 27 height 27
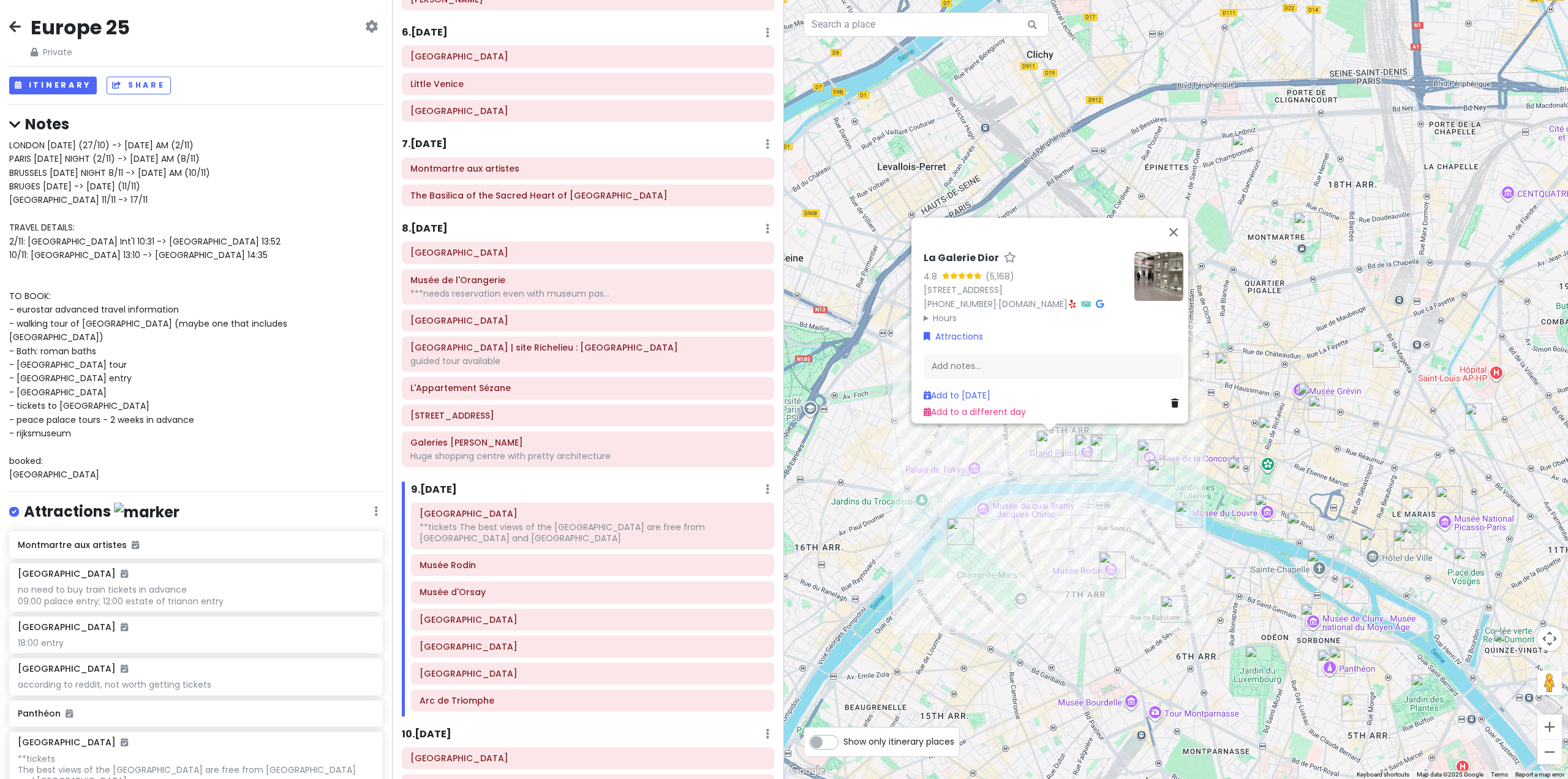
click at [440, 227] on h6 "8 . [DATE]" at bounding box center [425, 229] width 46 height 13
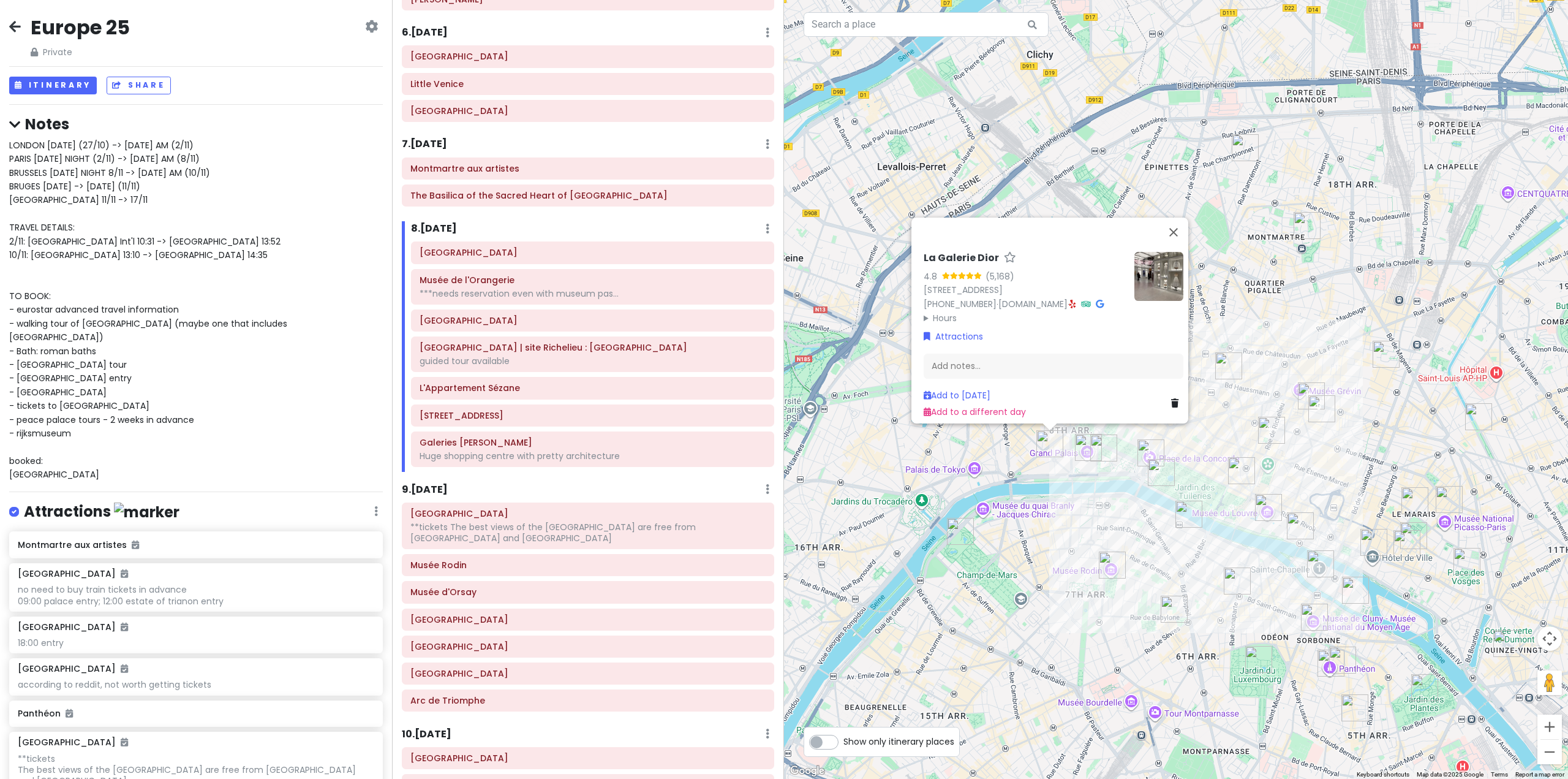
click at [616, 483] on div "9 . [DATE] Add Day Notes Delete Day" at bounding box center [588, 492] width 373 height 21
drag, startPoint x: 1183, startPoint y: 213, endPoint x: 1139, endPoint y: 243, distance: 53.3
click at [1184, 218] on button "Close" at bounding box center [1174, 232] width 30 height 30
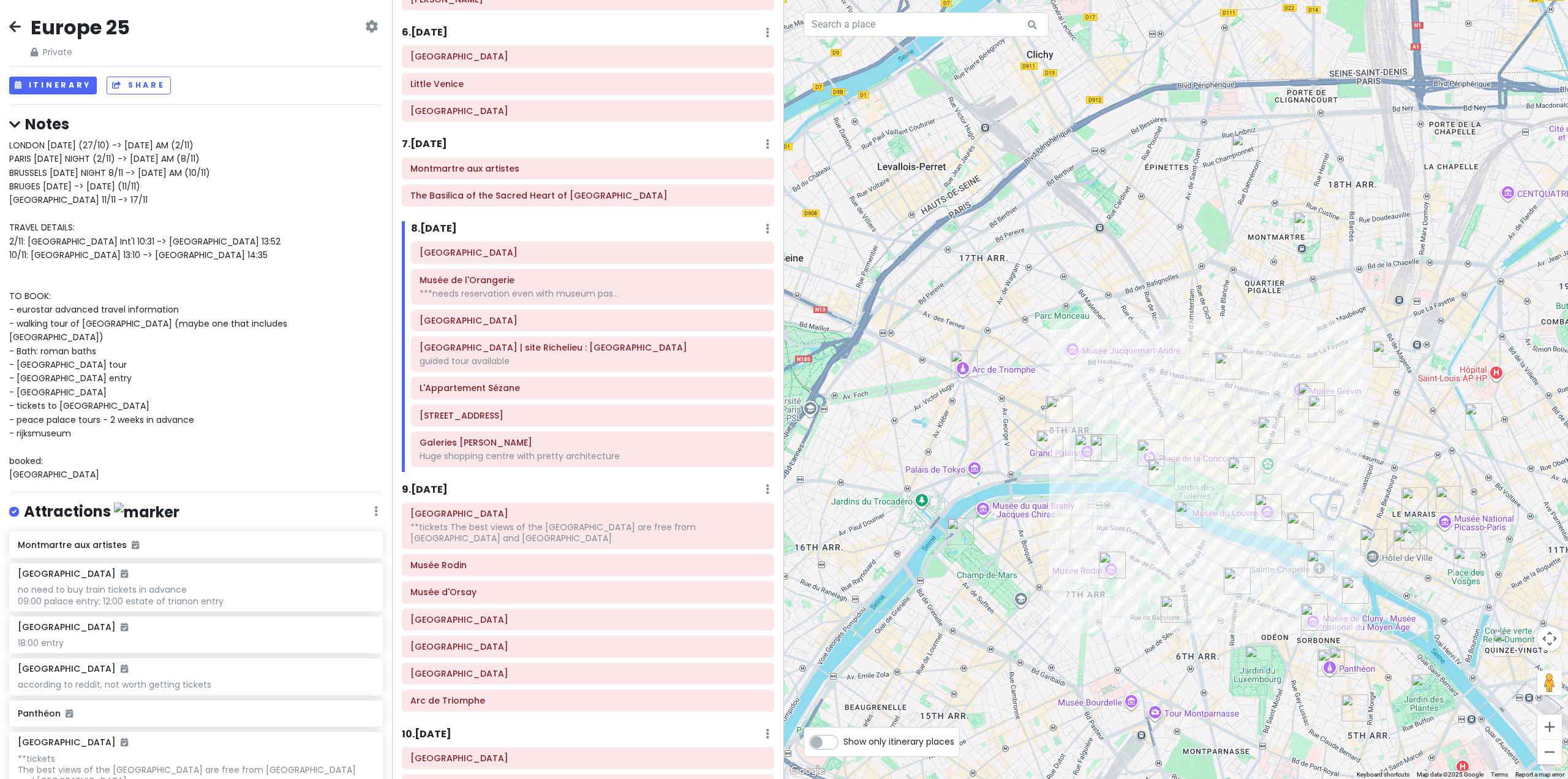
click at [441, 487] on h6 "9 . [DATE]" at bounding box center [425, 490] width 46 height 13
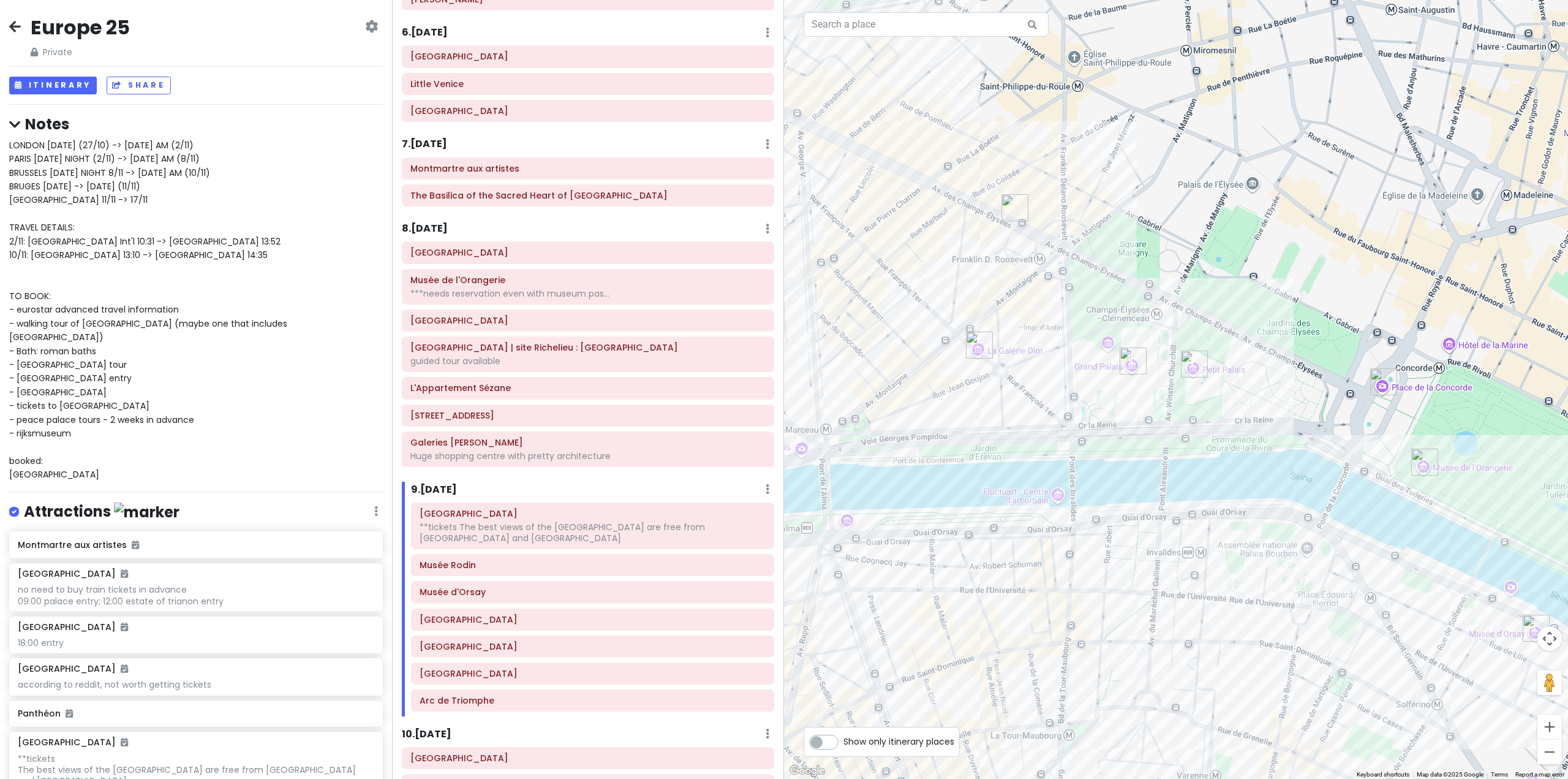
drag, startPoint x: 1323, startPoint y: 366, endPoint x: 1269, endPoint y: 372, distance: 54.3
click at [1269, 372] on div at bounding box center [1176, 390] width 784 height 779
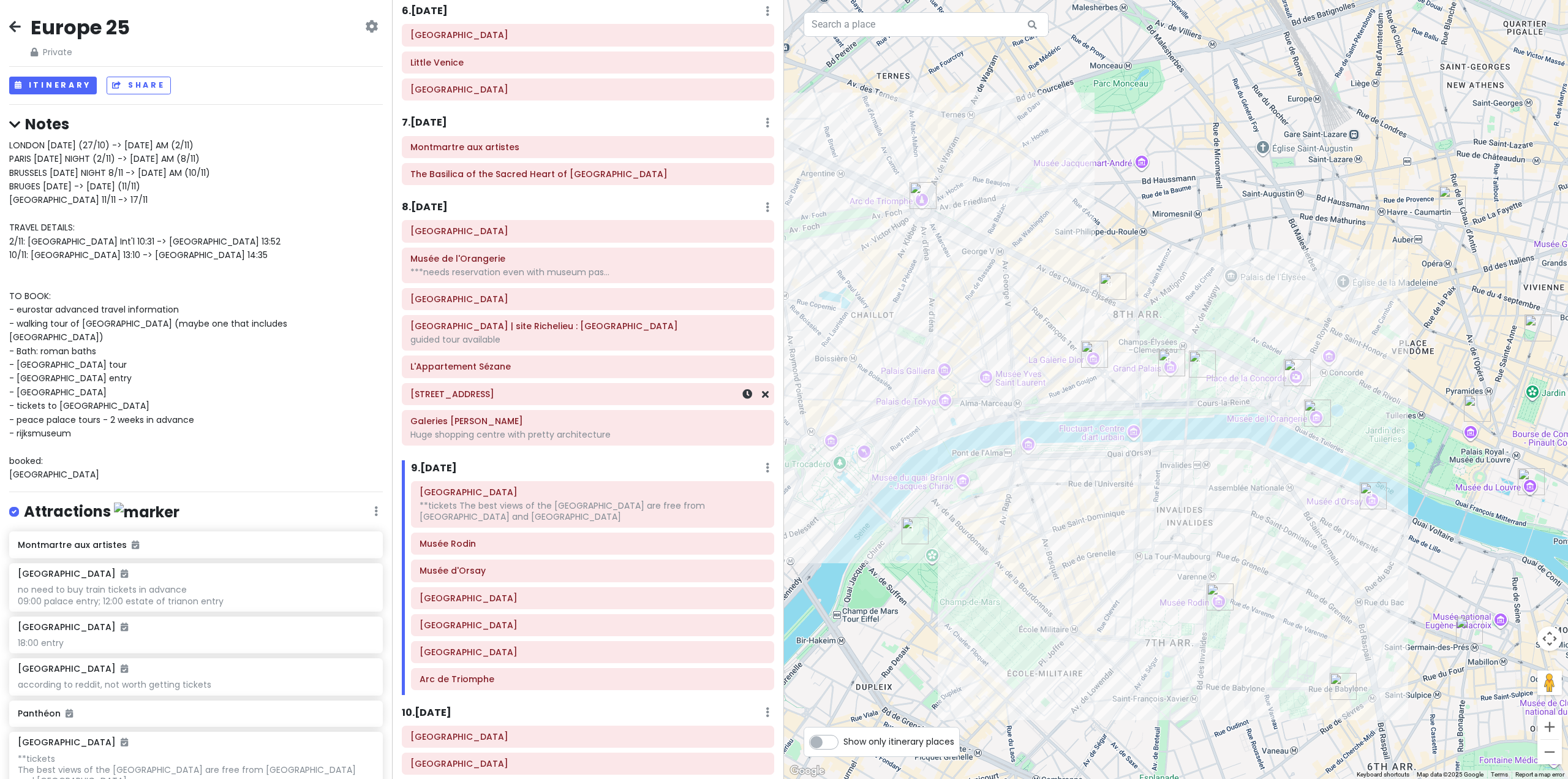
scroll to position [1184, 0]
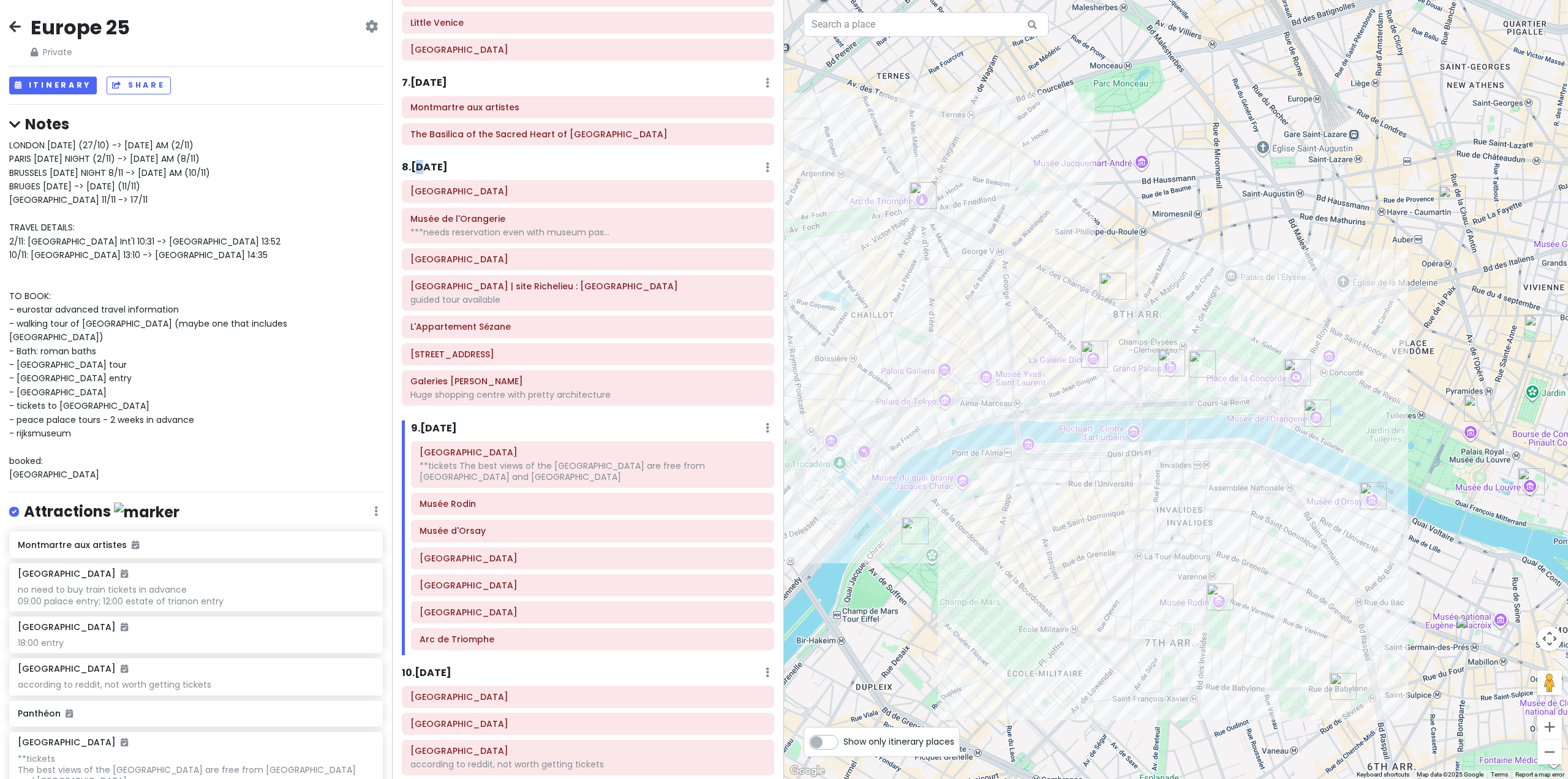
click at [427, 169] on h6 "8 . [DATE]" at bounding box center [425, 167] width 46 height 13
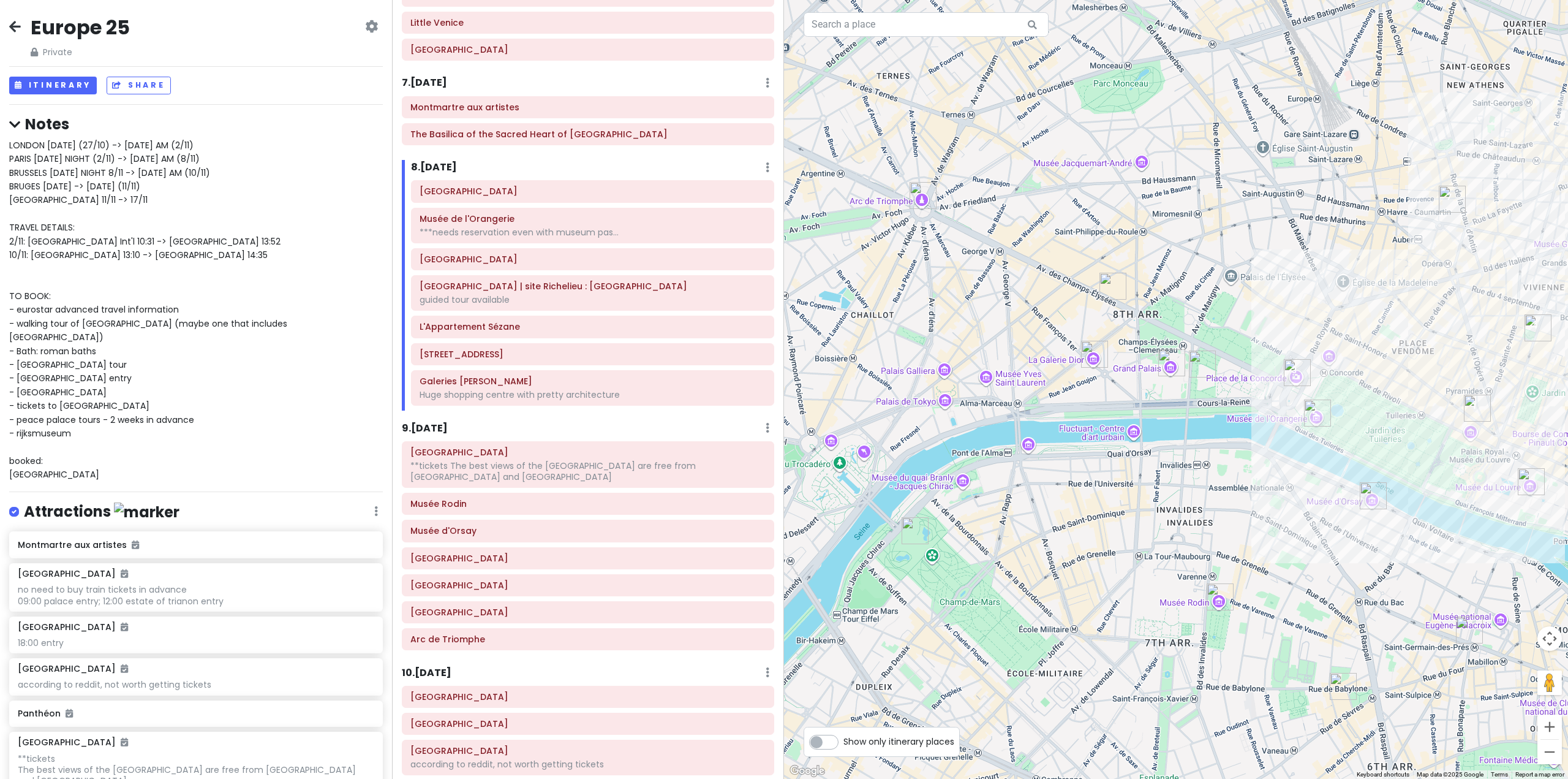
click at [450, 164] on h6 "8 . [DATE]" at bounding box center [434, 167] width 46 height 13
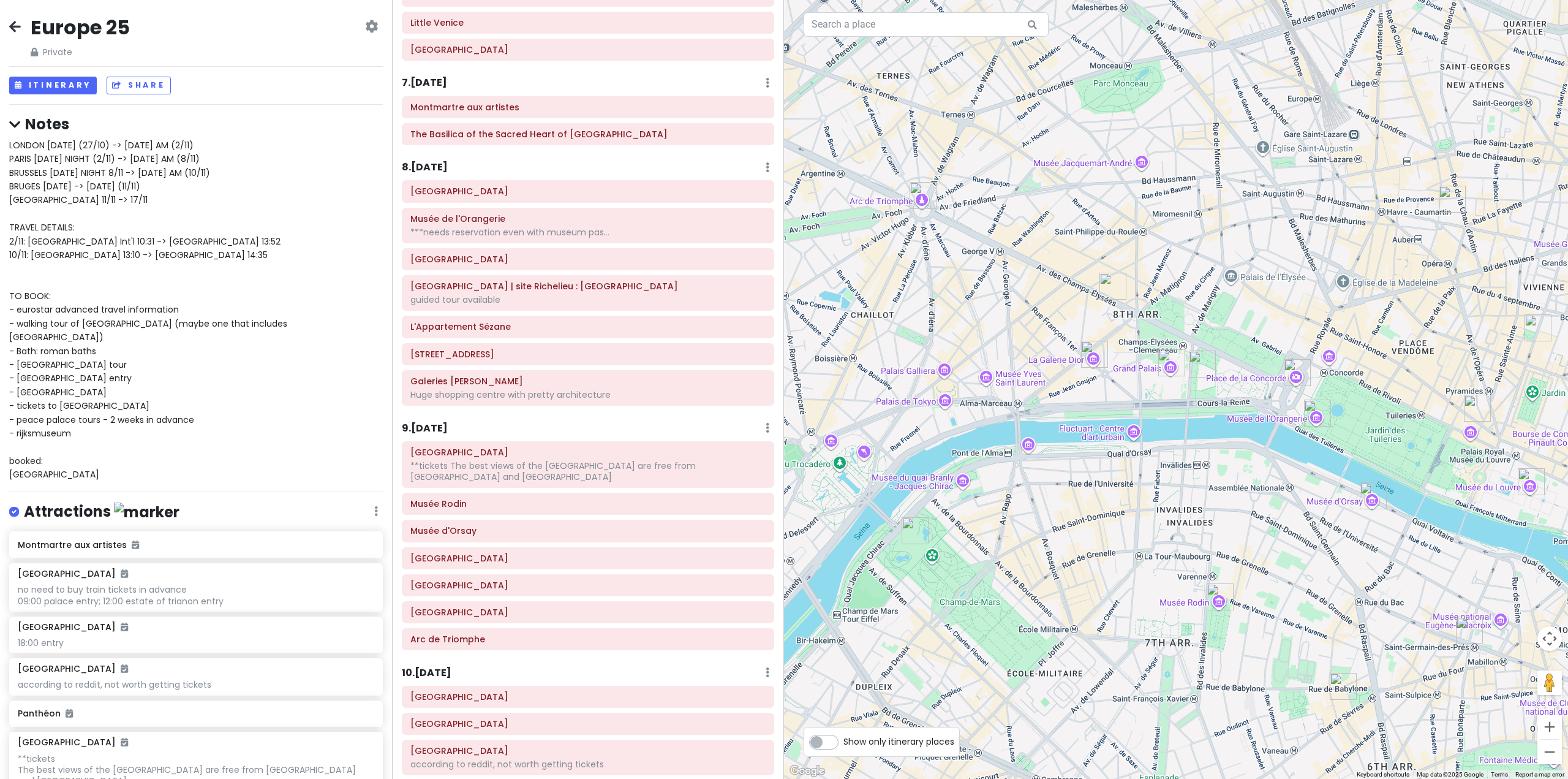
click at [448, 164] on h6 "8 . [DATE]" at bounding box center [425, 167] width 46 height 13
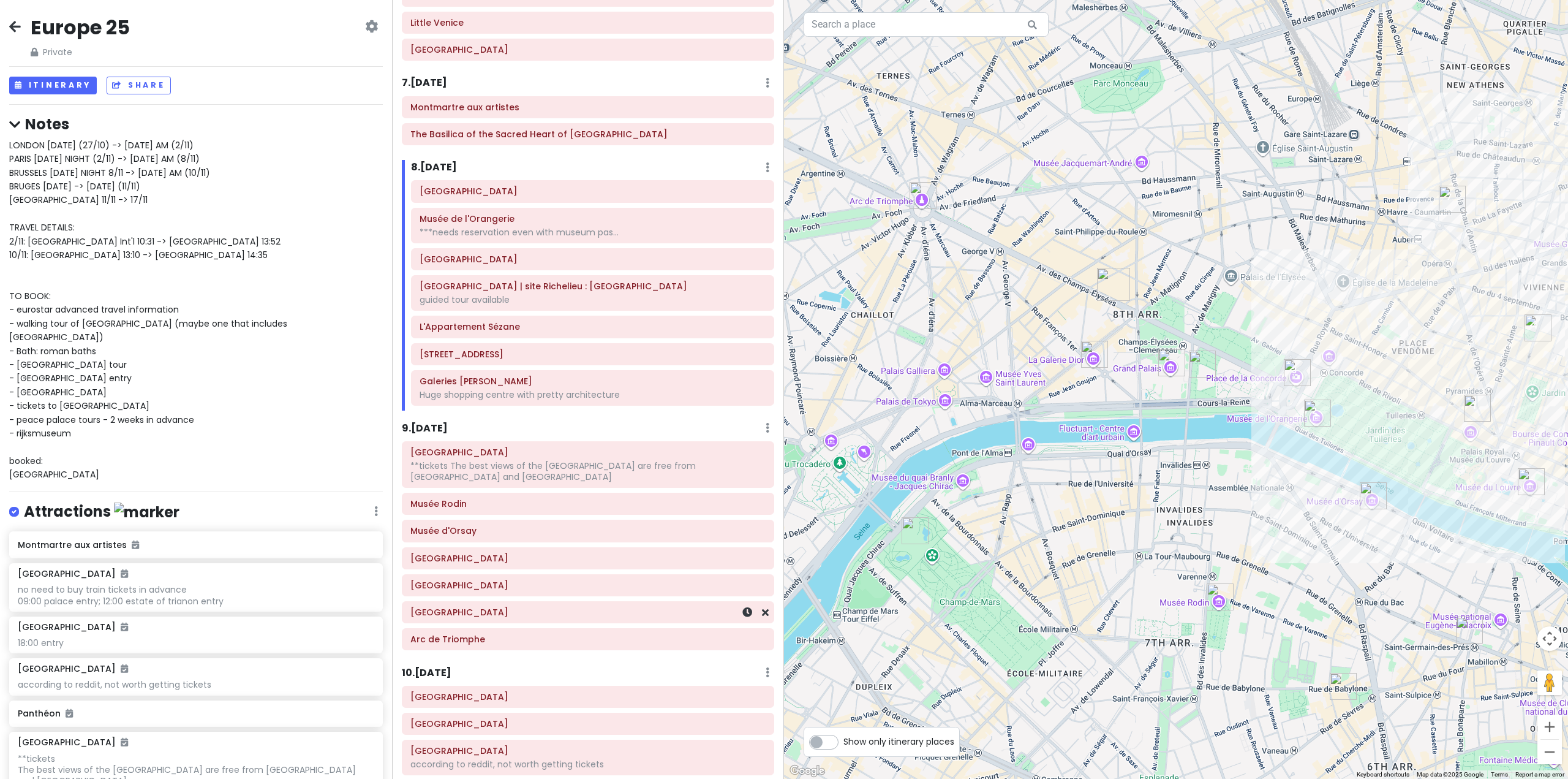
scroll to position [1187, 0]
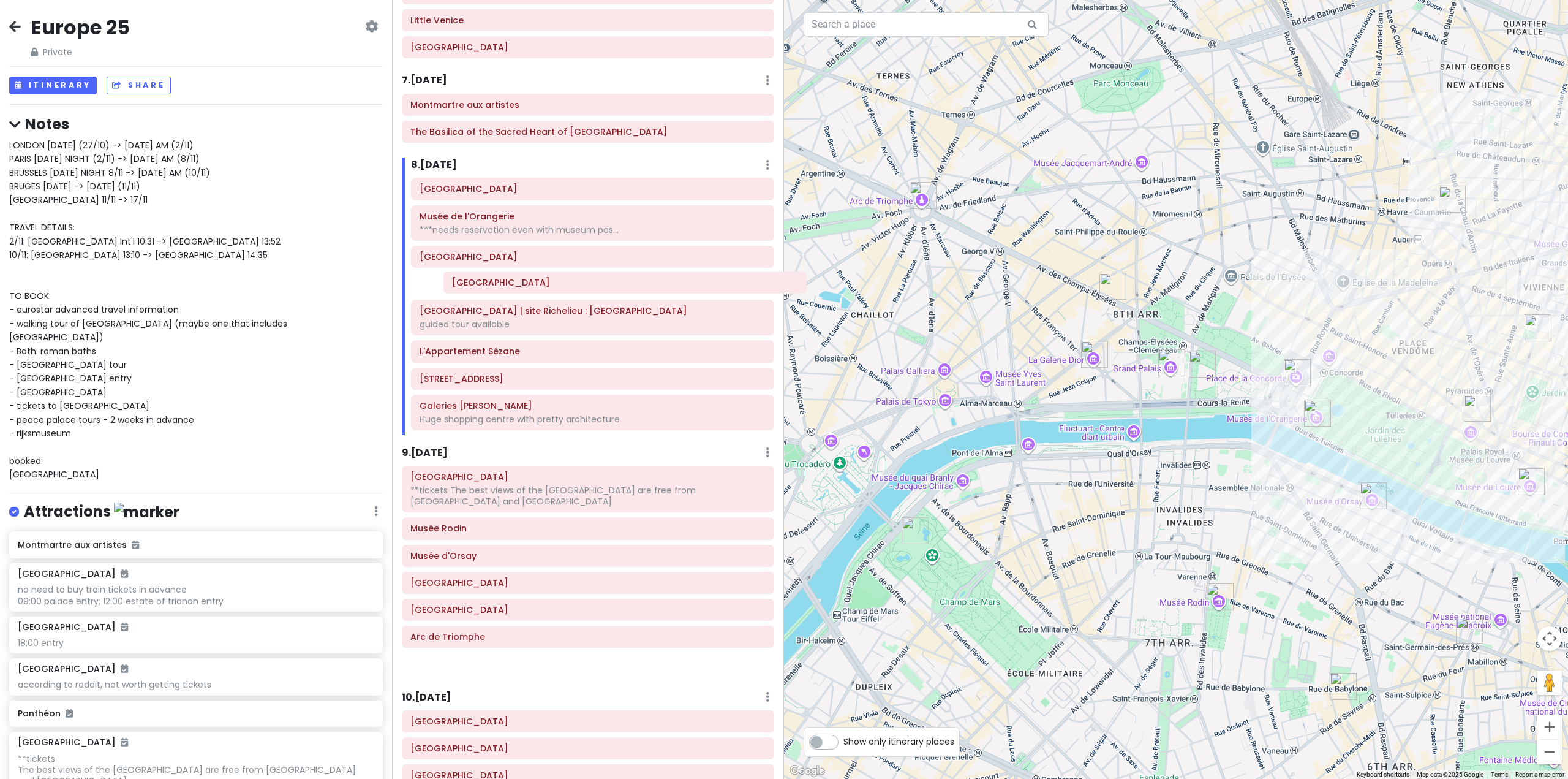
drag, startPoint x: 508, startPoint y: 618, endPoint x: 549, endPoint y: 285, distance: 335.5
click at [549, 285] on div "Itinerary × 1 . [DATE] Edit Day Notes Delete Day Fly from [GEOGRAPHIC_DATA] Dra…" at bounding box center [587, 390] width 392 height 779
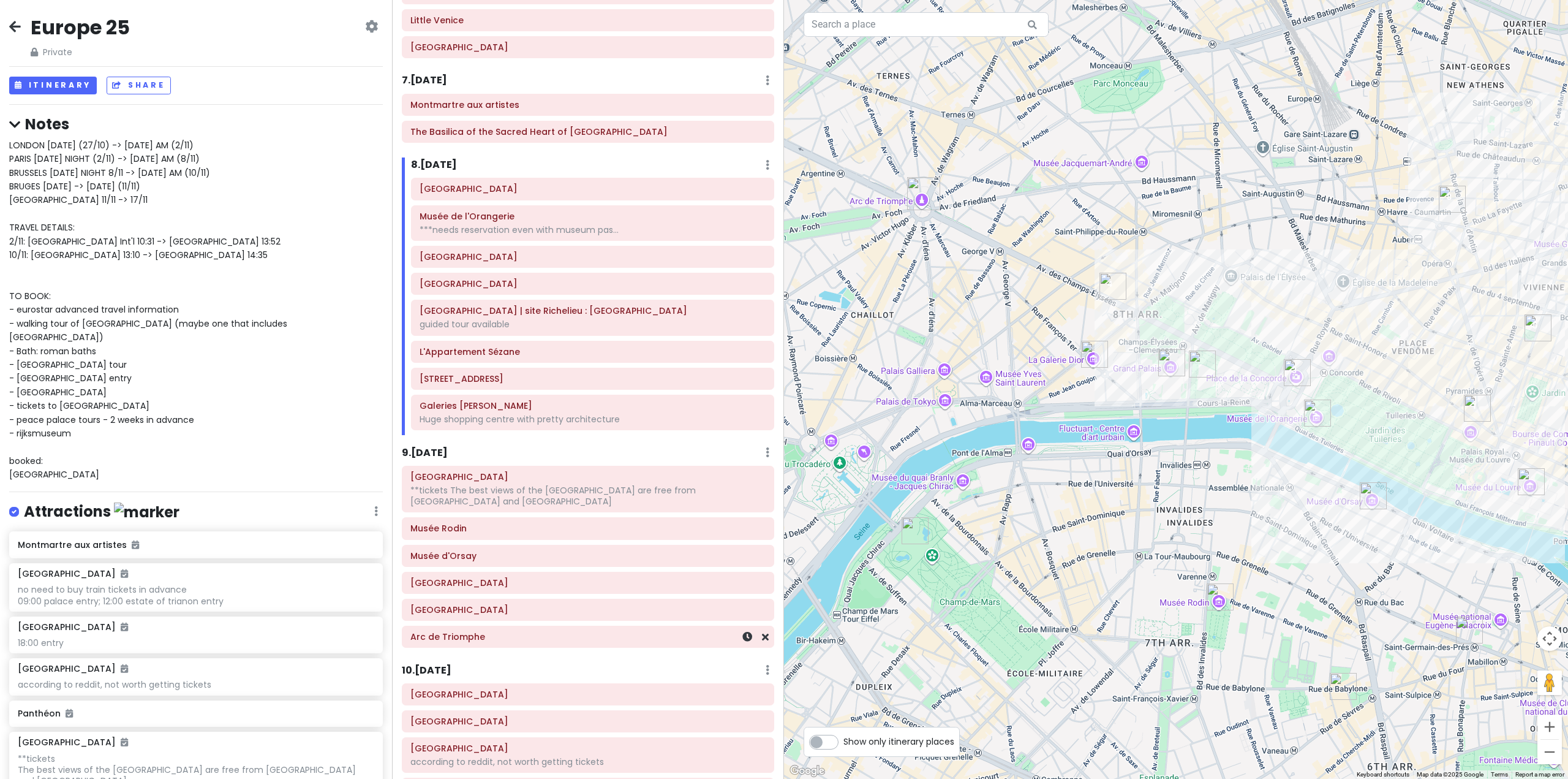
scroll to position [1188, 0]
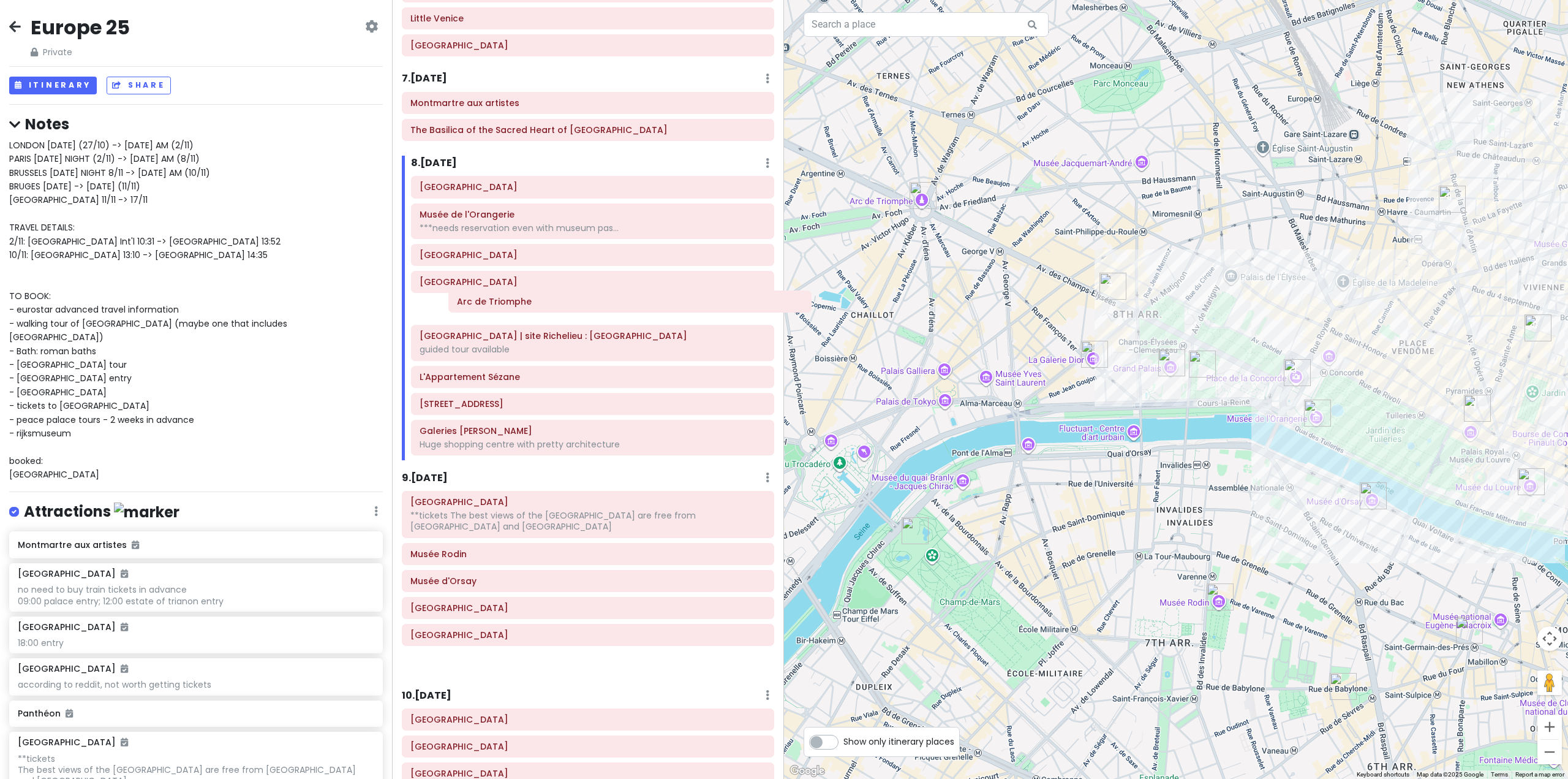
drag, startPoint x: 486, startPoint y: 638, endPoint x: 530, endPoint y: 309, distance: 331.9
click at [531, 305] on div "Itinerary × 1 . [DATE] Edit Day Notes Delete Day Fly from [GEOGRAPHIC_DATA] Dra…" at bounding box center [587, 390] width 392 height 779
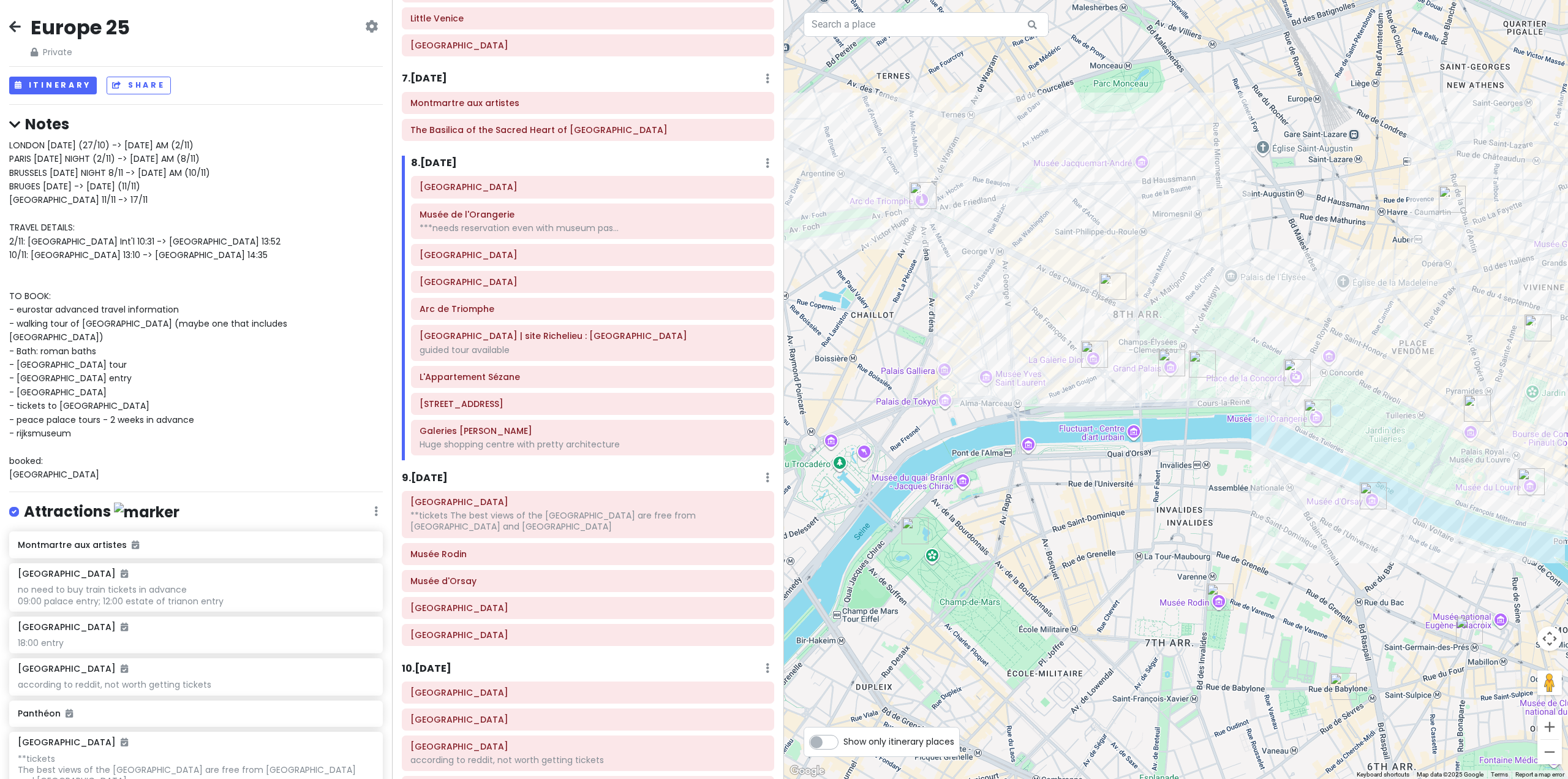
click at [441, 479] on h6 "9 . [DATE]" at bounding box center [425, 478] width 46 height 13
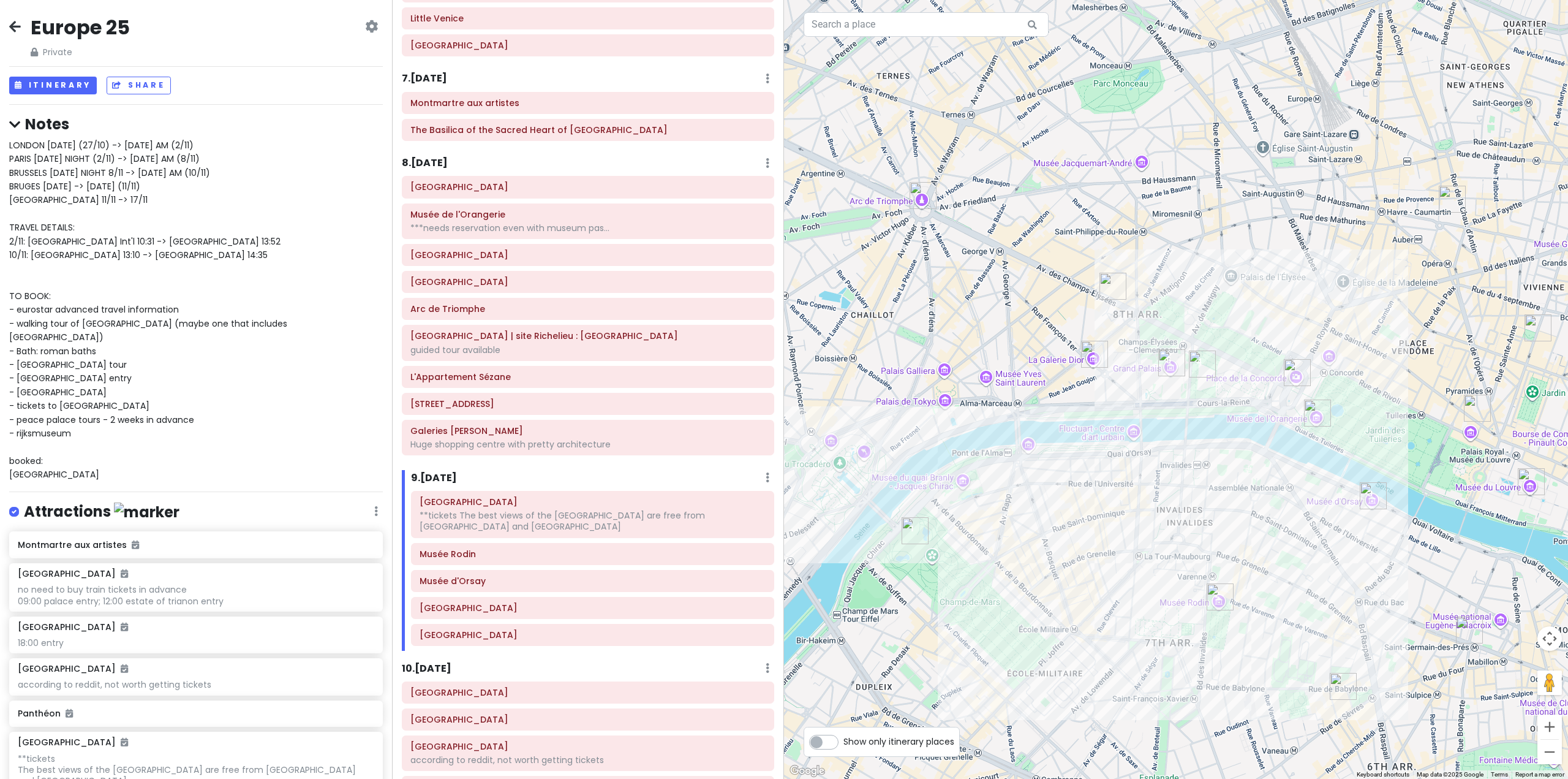
click at [436, 165] on h6 "8 . [DATE]" at bounding box center [425, 164] width 46 height 13
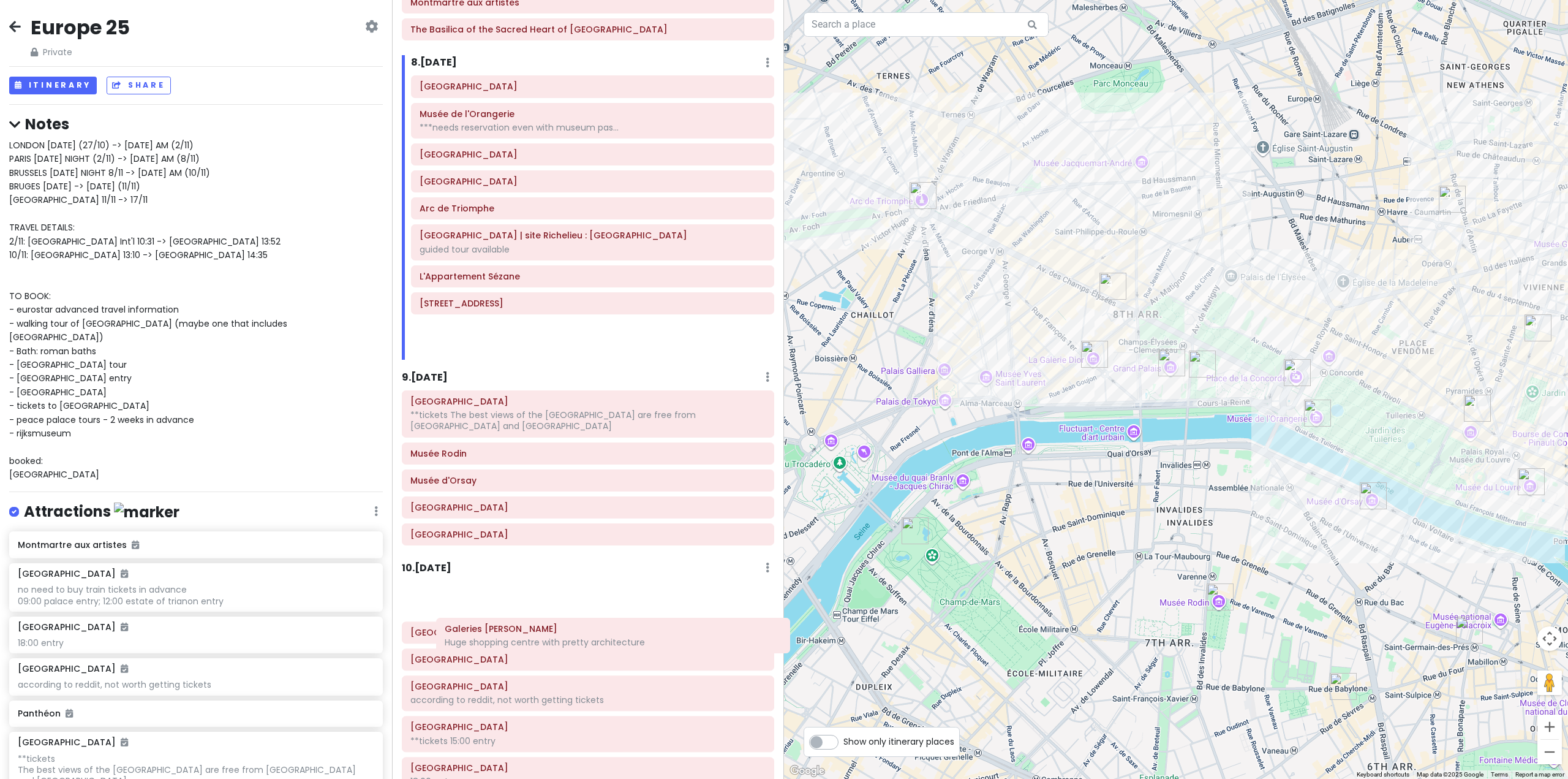
scroll to position [1293, 0]
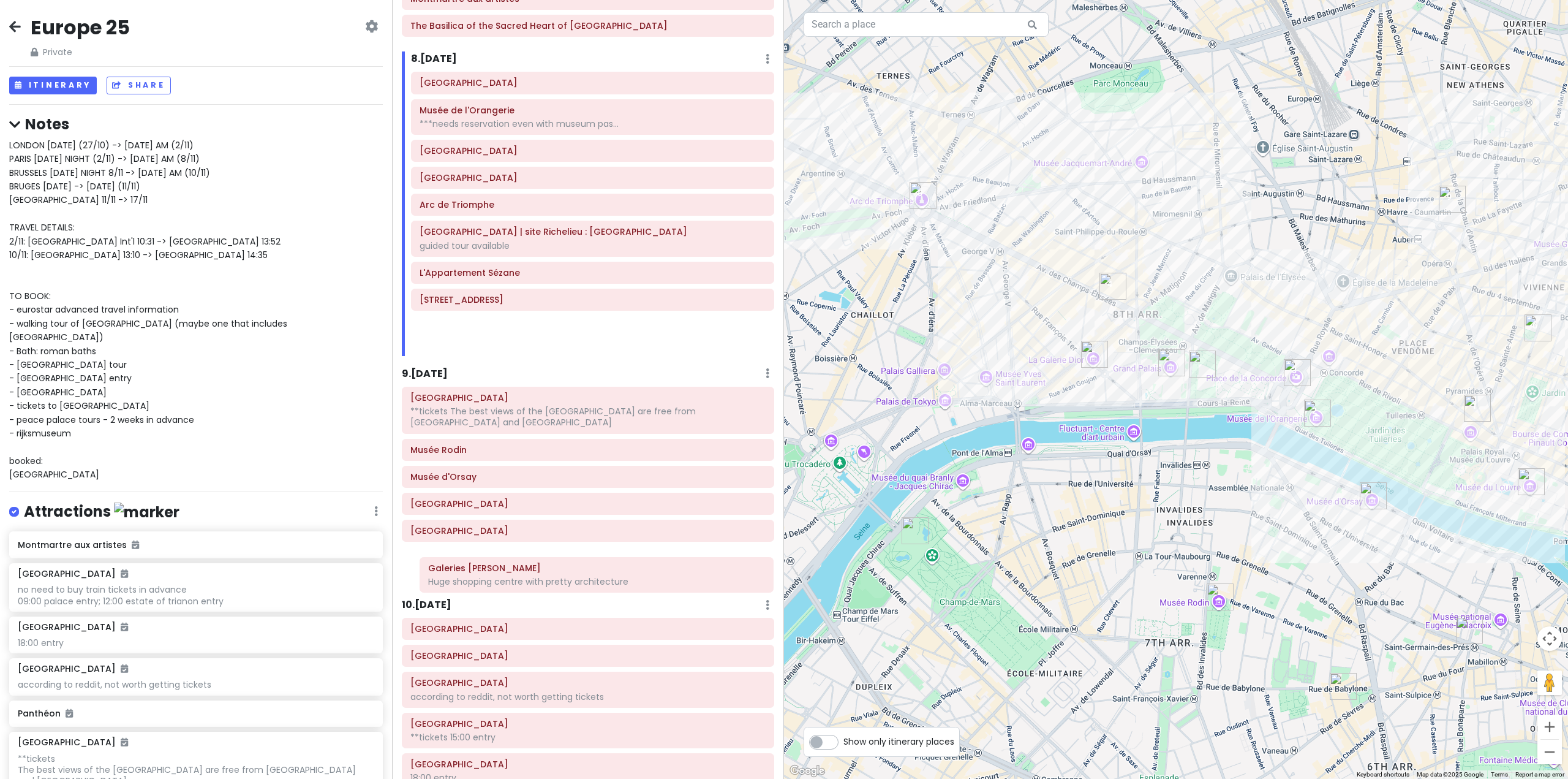
drag, startPoint x: 528, startPoint y: 451, endPoint x: 529, endPoint y: 578, distance: 127.0
click at [530, 579] on div "Itinerary × 1 . [DATE] Edit Day Notes Delete Day Fly from [GEOGRAPHIC_DATA] Dra…" at bounding box center [587, 390] width 392 height 779
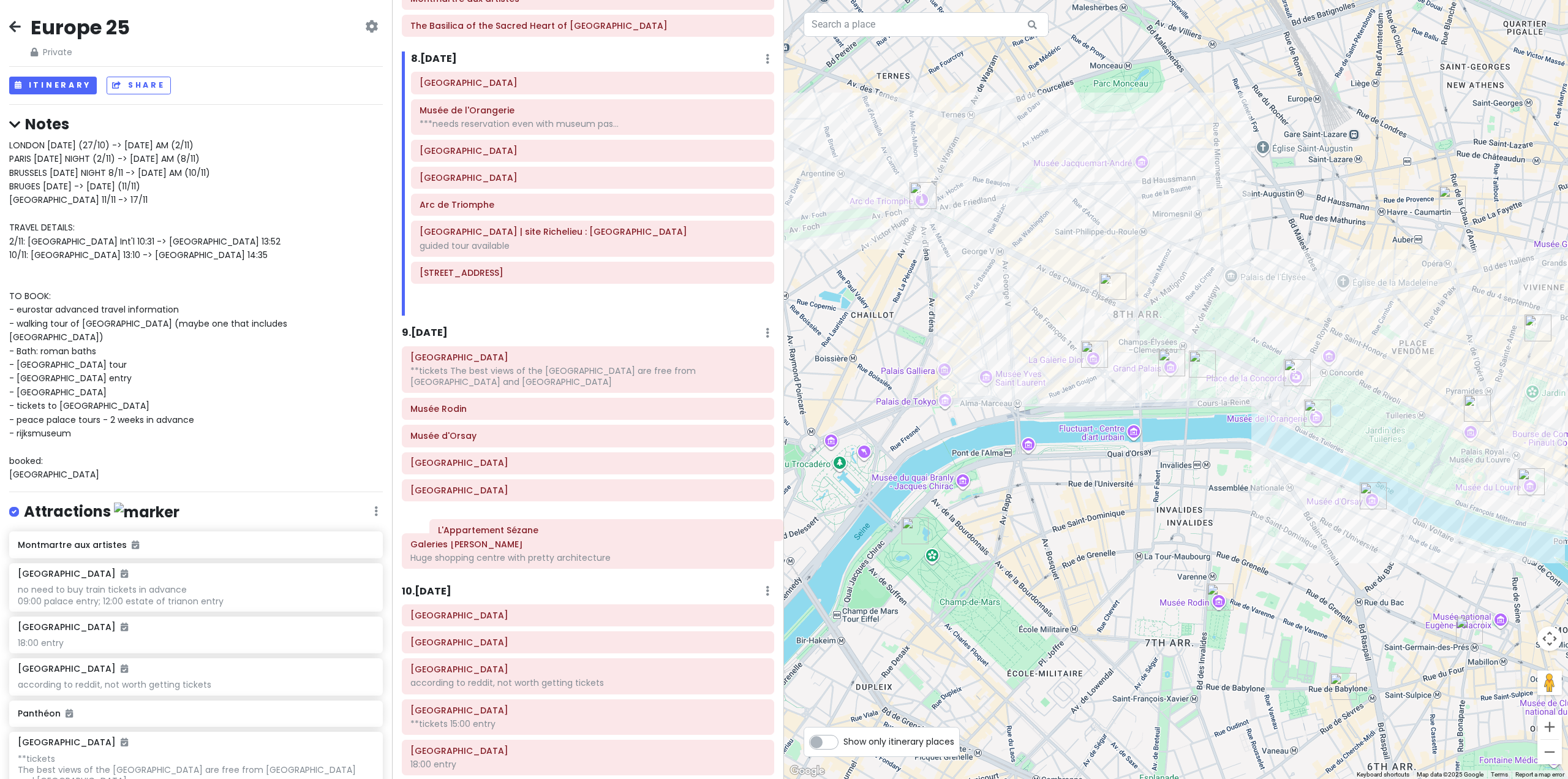
drag, startPoint x: 501, startPoint y: 283, endPoint x: 512, endPoint y: 525, distance: 242.2
click at [512, 526] on div "Itinerary × 1 . [DATE] Edit Day Notes Delete Day Fly from [GEOGRAPHIC_DATA] Dra…" at bounding box center [587, 390] width 392 height 779
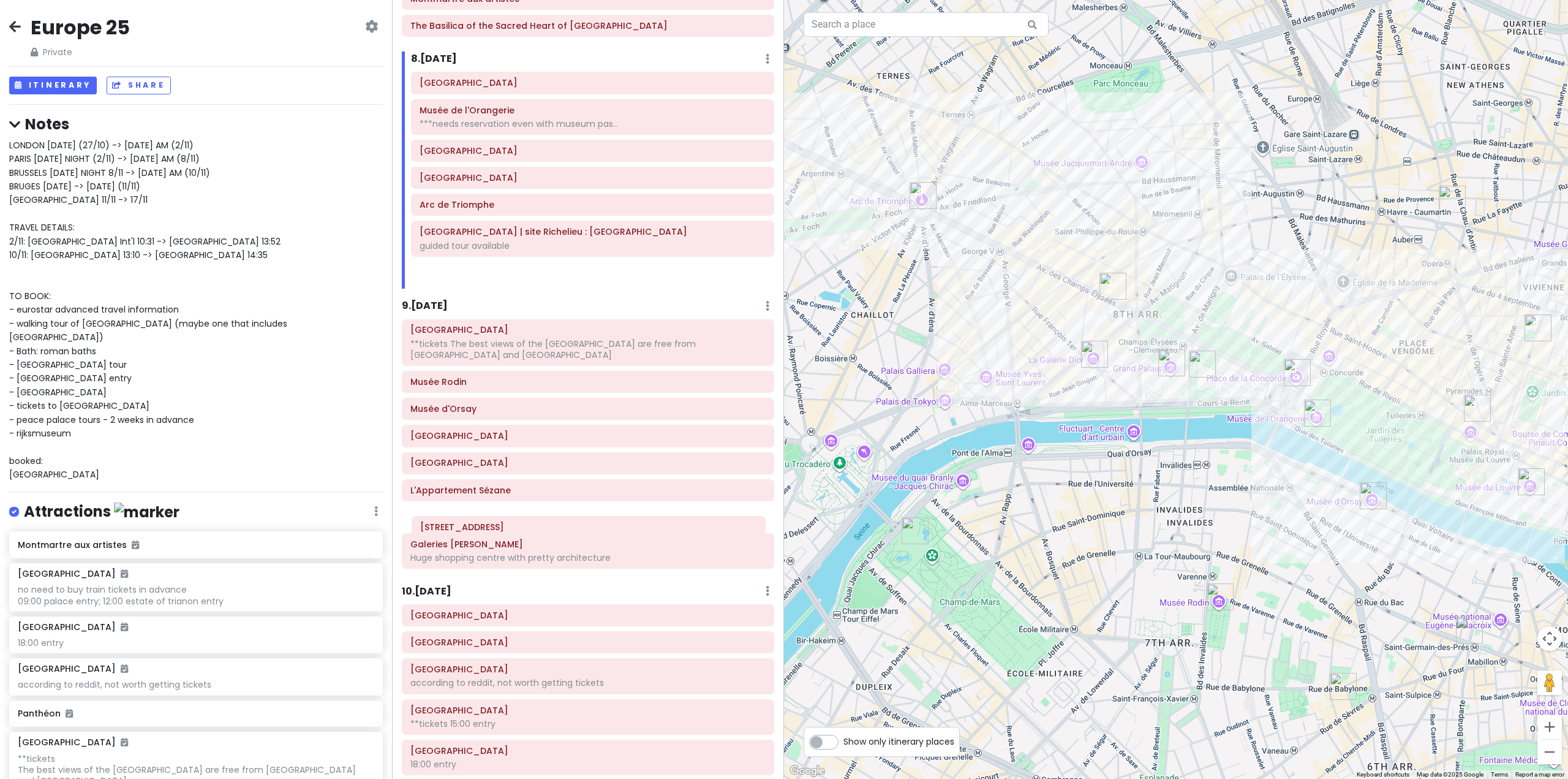
drag, startPoint x: 503, startPoint y: 290, endPoint x: 493, endPoint y: 525, distance: 235.2
click at [493, 525] on div "Itinerary × 1 . [DATE] Edit Day Notes Delete Day Fly from [GEOGRAPHIC_DATA] Dra…" at bounding box center [587, 390] width 392 height 779
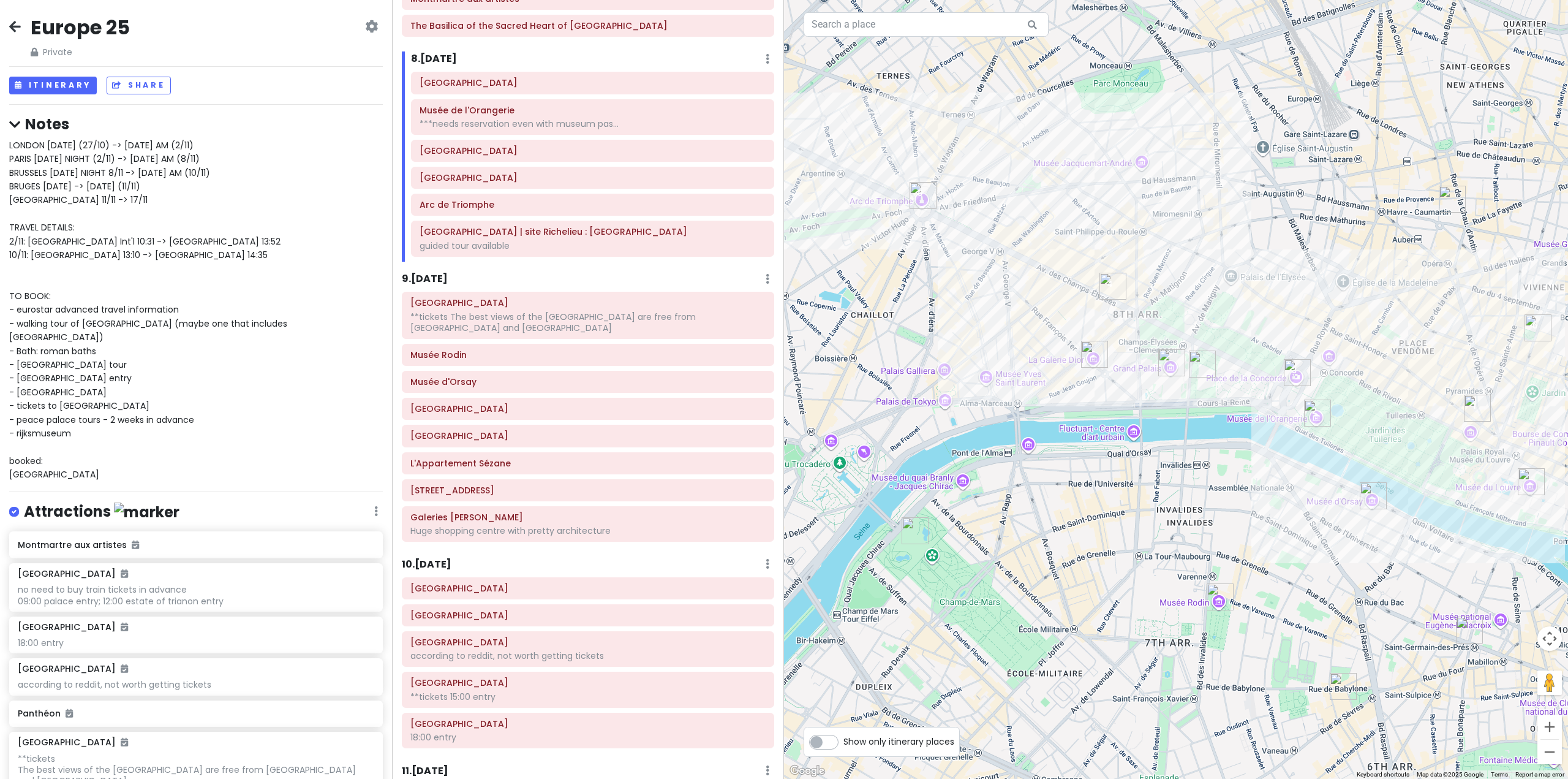
click at [446, 61] on h6 "8 . [DATE]" at bounding box center [434, 59] width 46 height 13
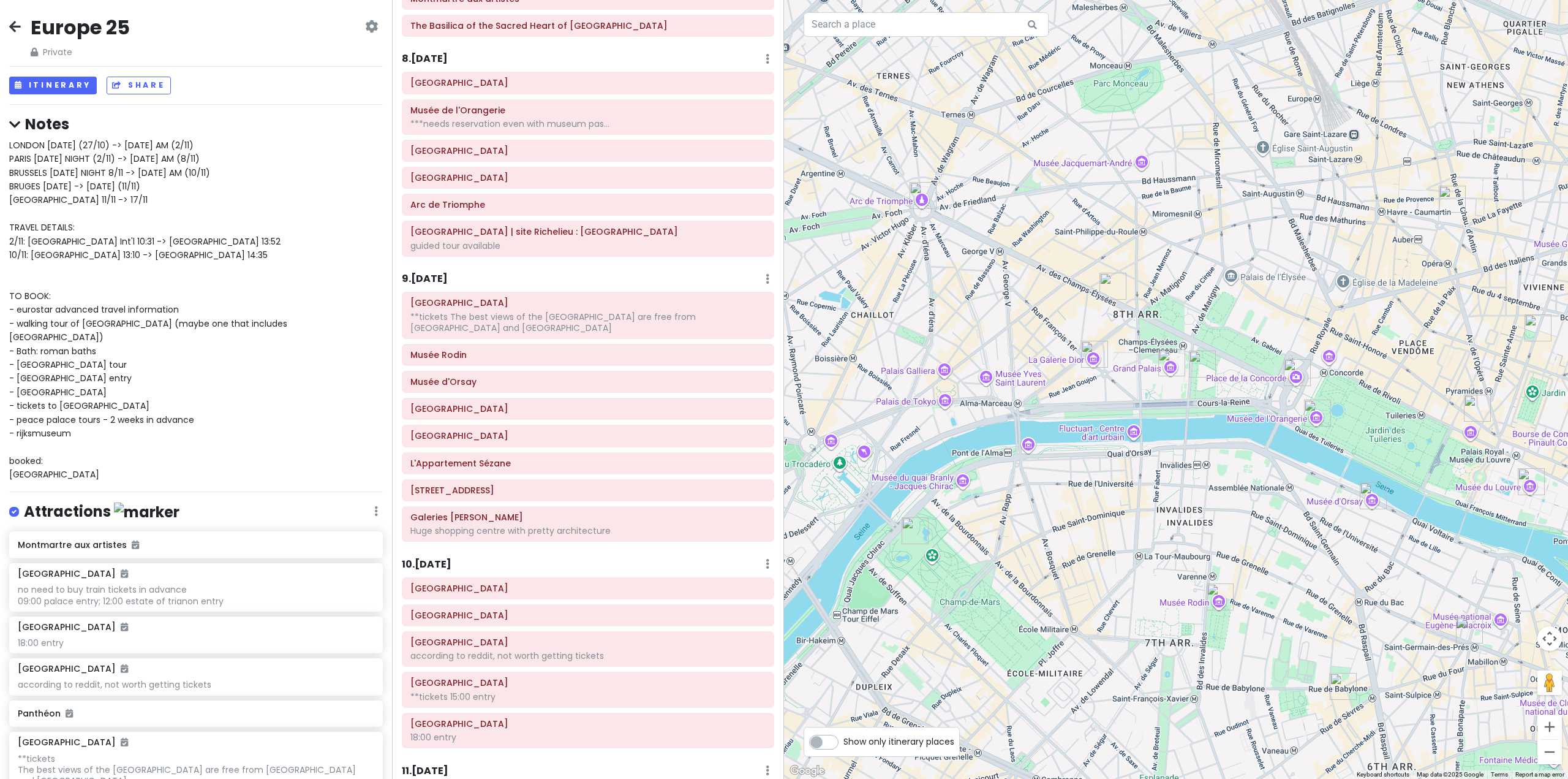
click at [434, 54] on h6 "8 . [DATE]" at bounding box center [425, 59] width 46 height 13
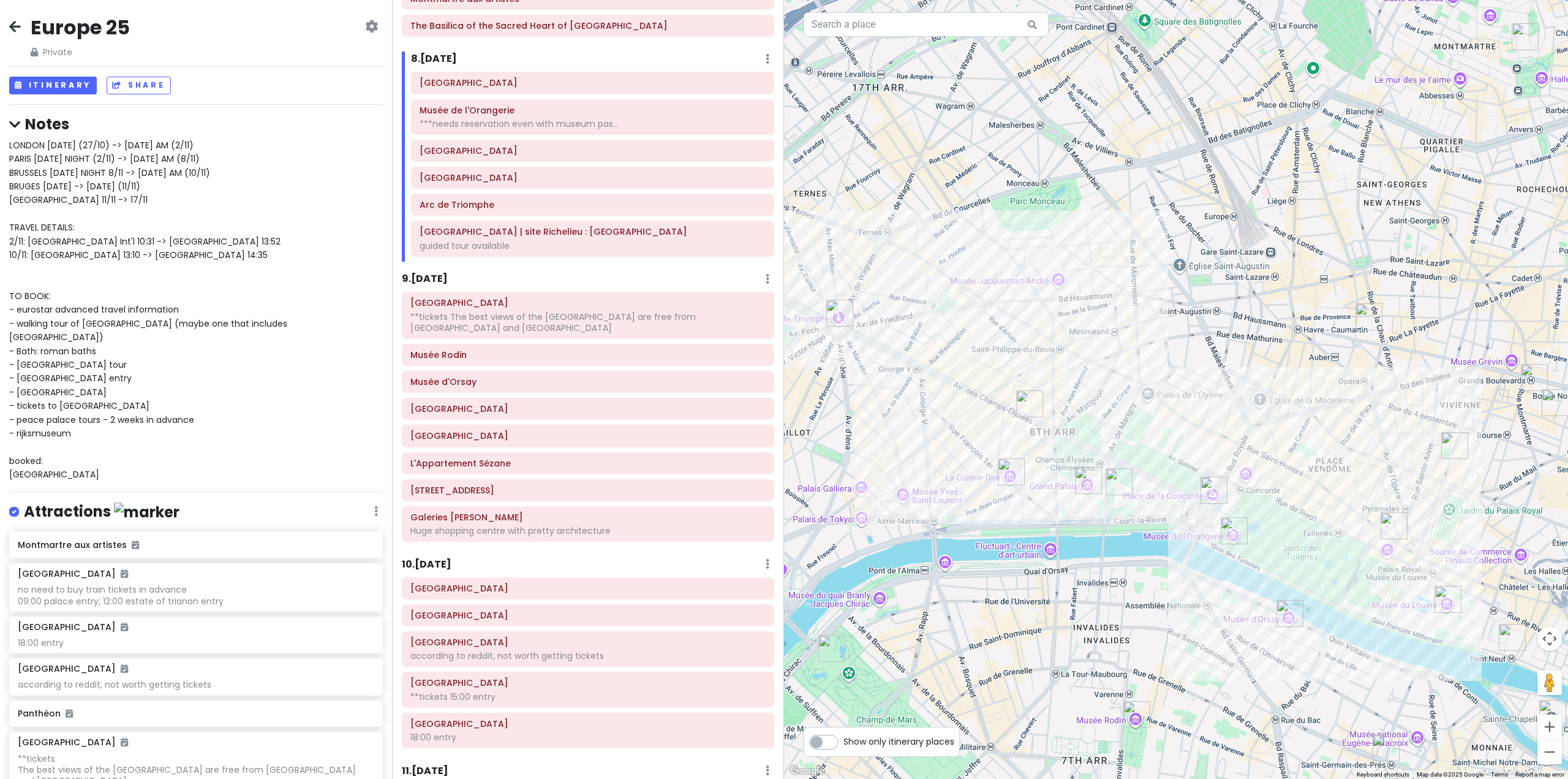
drag, startPoint x: 1115, startPoint y: 476, endPoint x: 1031, endPoint y: 585, distance: 137.6
click at [1031, 585] on div at bounding box center [1176, 390] width 784 height 779
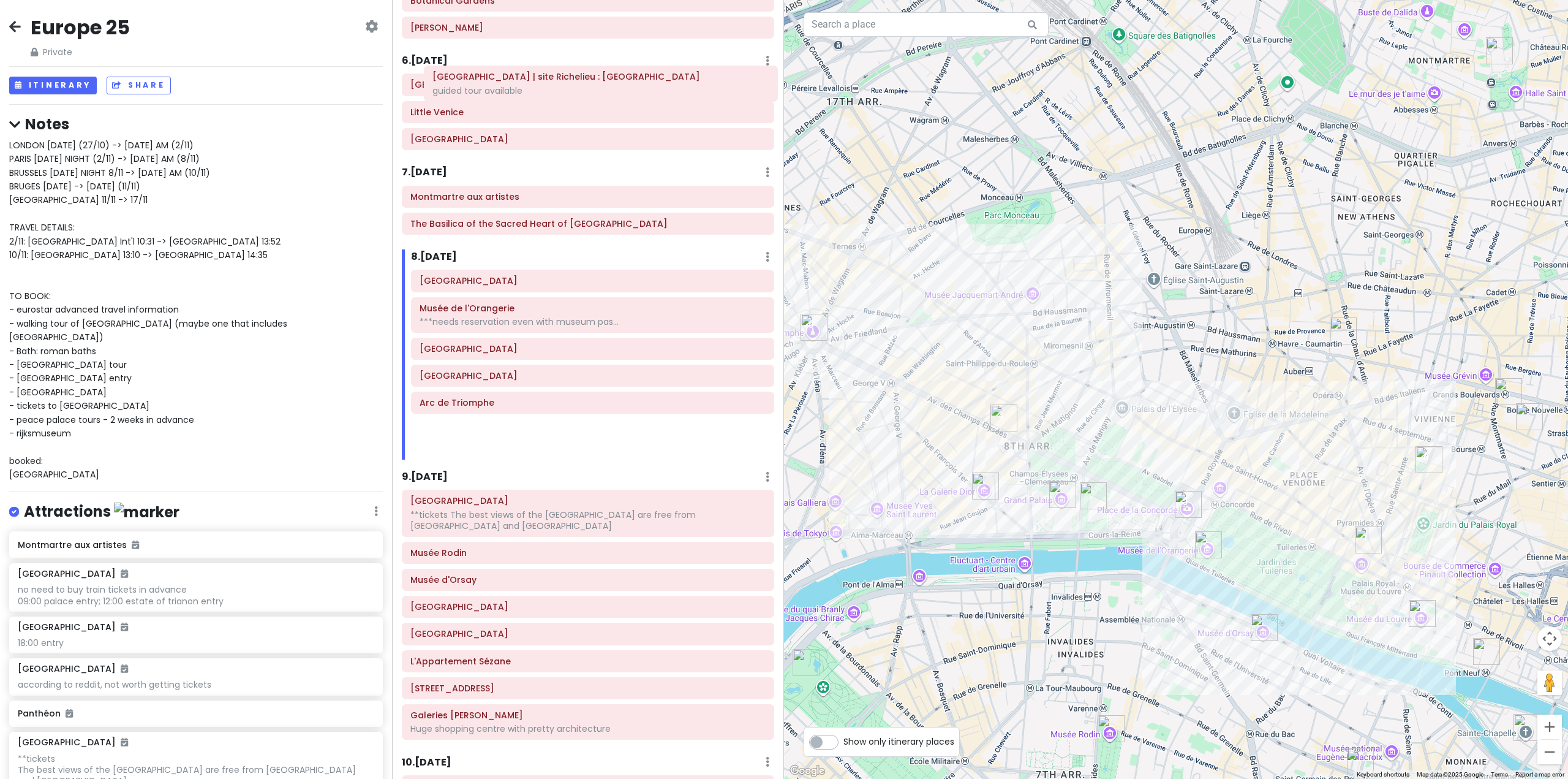
scroll to position [1005, 0]
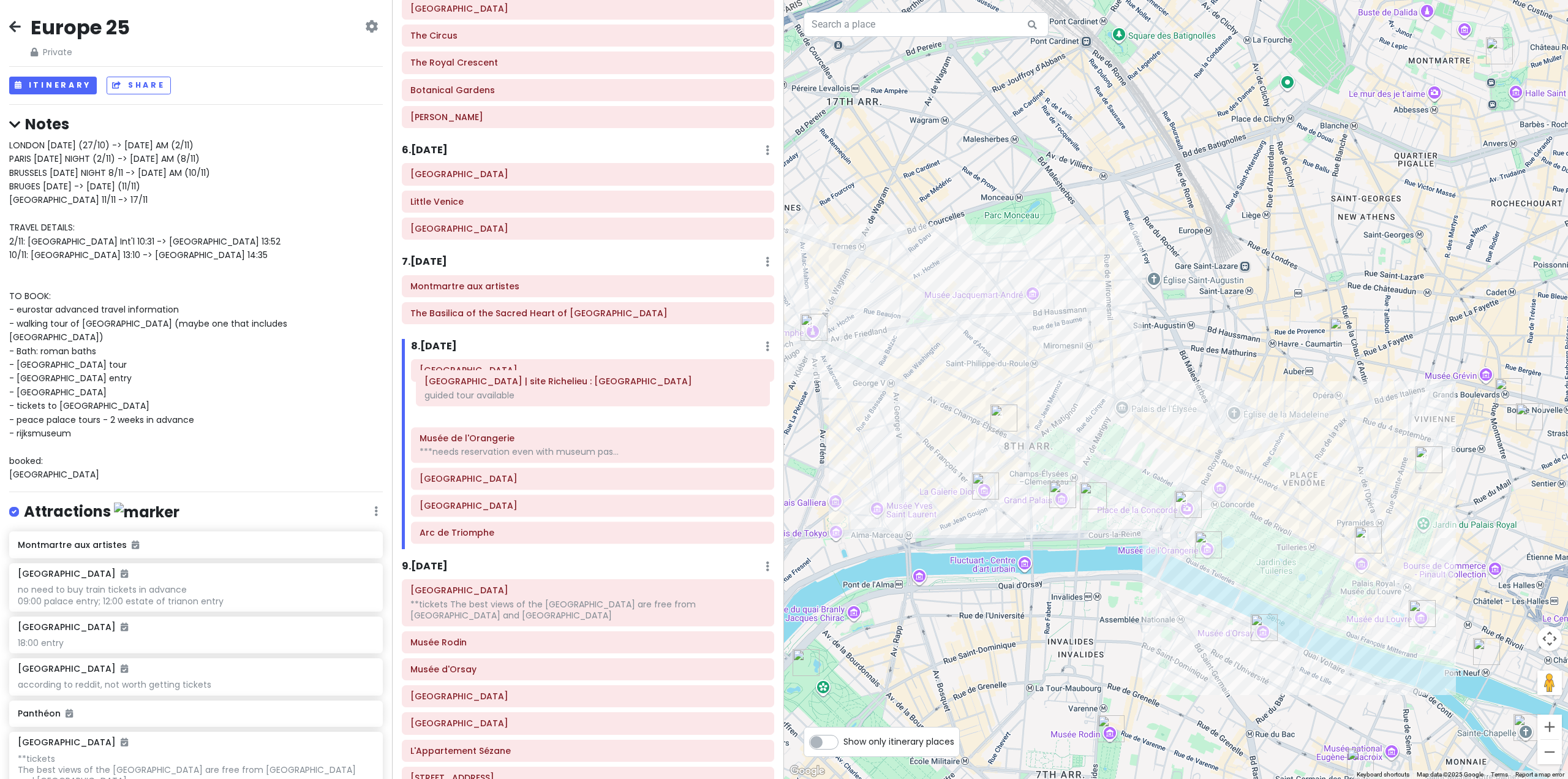
drag, startPoint x: 481, startPoint y: 243, endPoint x: 486, endPoint y: 379, distance: 136.1
click at [486, 379] on div "[GEOGRAPHIC_DATA] Musée de l'Orangerie ***needs reservation even with museum pa…" at bounding box center [593, 454] width 382 height 189
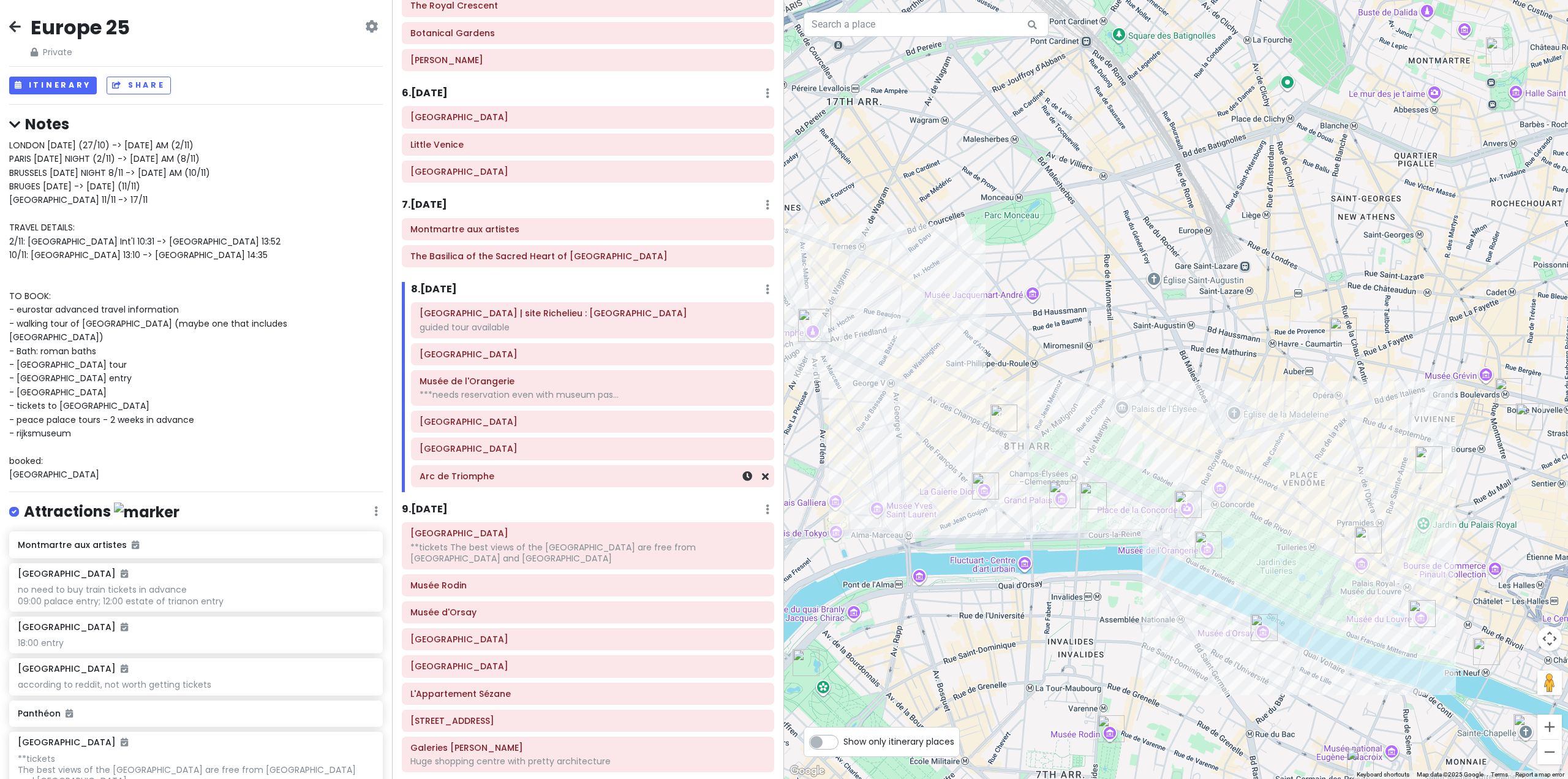
scroll to position [1066, 0]
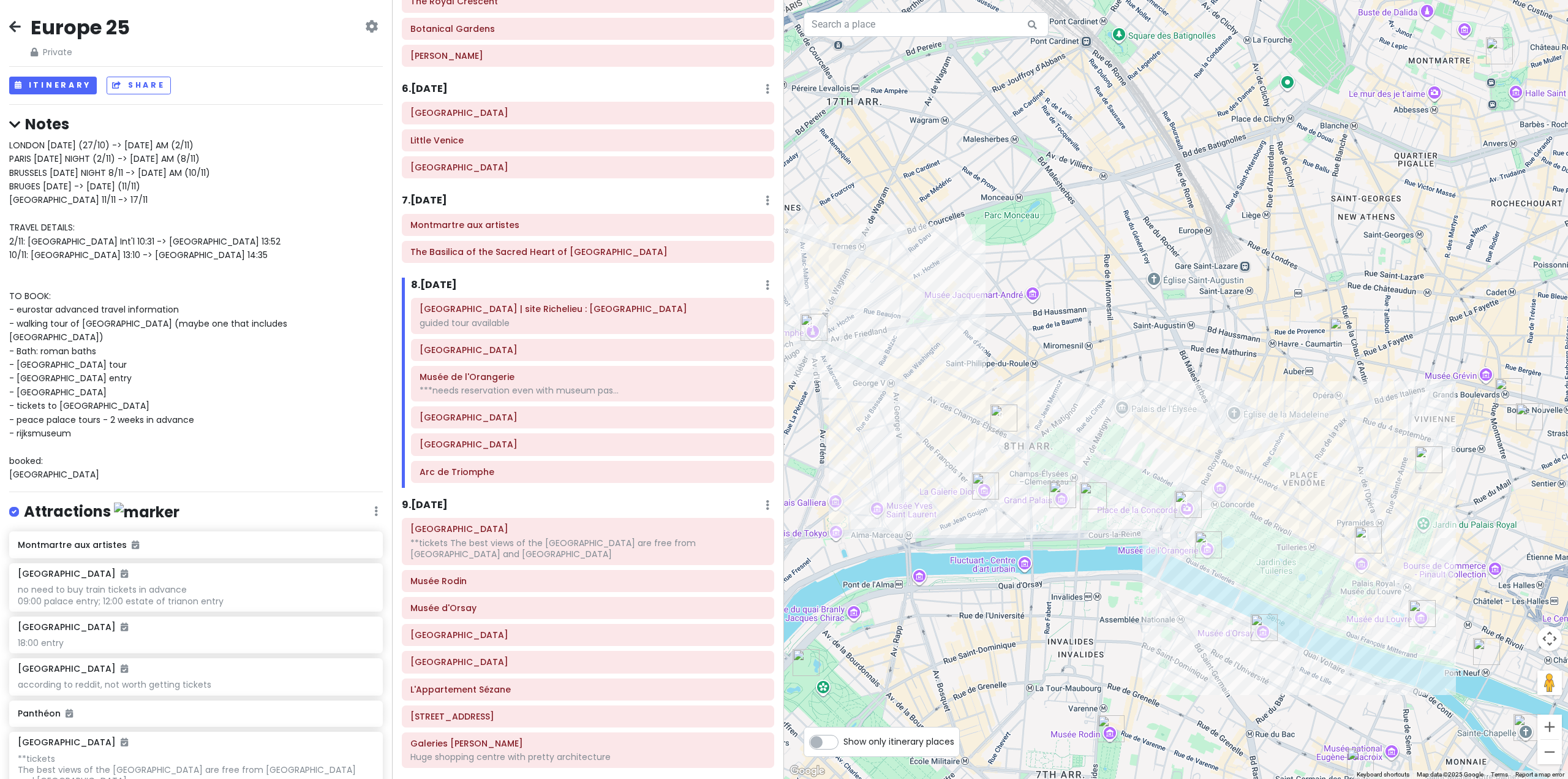
click at [434, 495] on div "Itinerary × 1 . [DATE] Edit Day Notes Delete Day Fly from [GEOGRAPHIC_DATA] Dra…" at bounding box center [587, 390] width 392 height 779
click at [434, 507] on h6 "9 . [DATE]" at bounding box center [425, 505] width 46 height 13
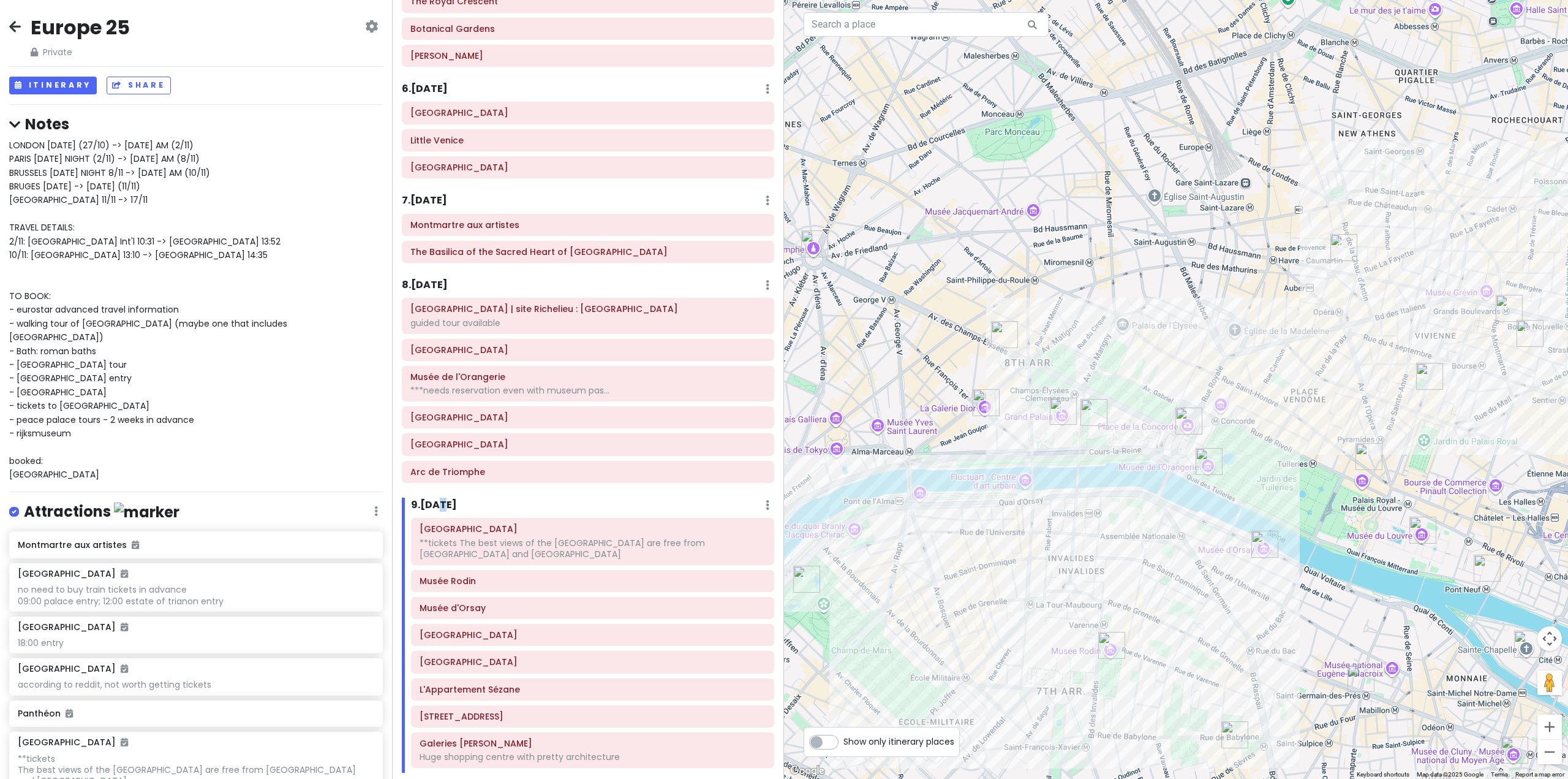
drag, startPoint x: 1135, startPoint y: 605, endPoint x: 1124, endPoint y: 545, distance: 61.0
click at [1124, 545] on div at bounding box center [1176, 390] width 784 height 779
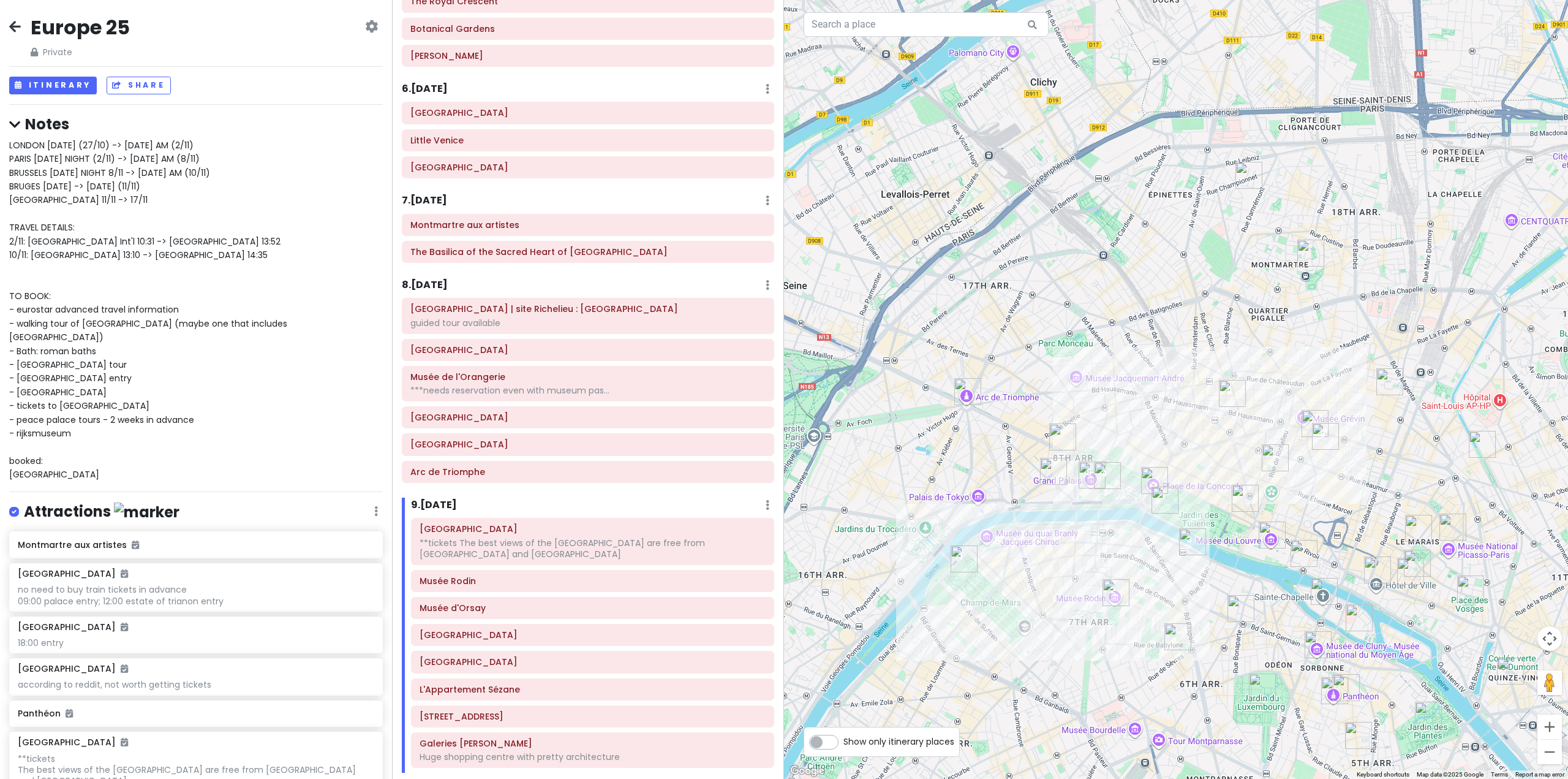
click at [426, 282] on h6 "8 . [DATE]" at bounding box center [425, 285] width 46 height 13
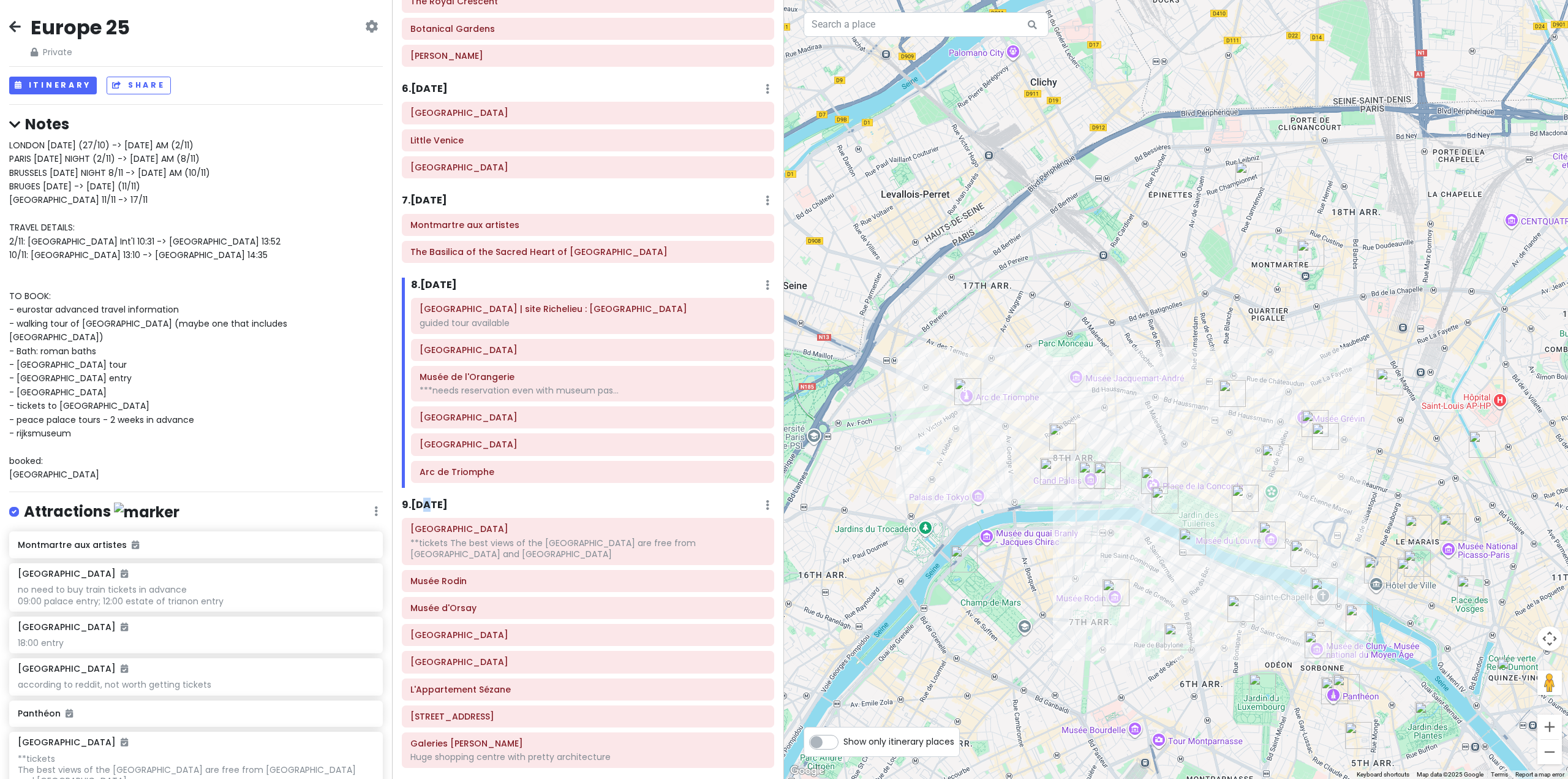
click at [428, 503] on h6 "9 . [DATE]" at bounding box center [425, 505] width 46 height 13
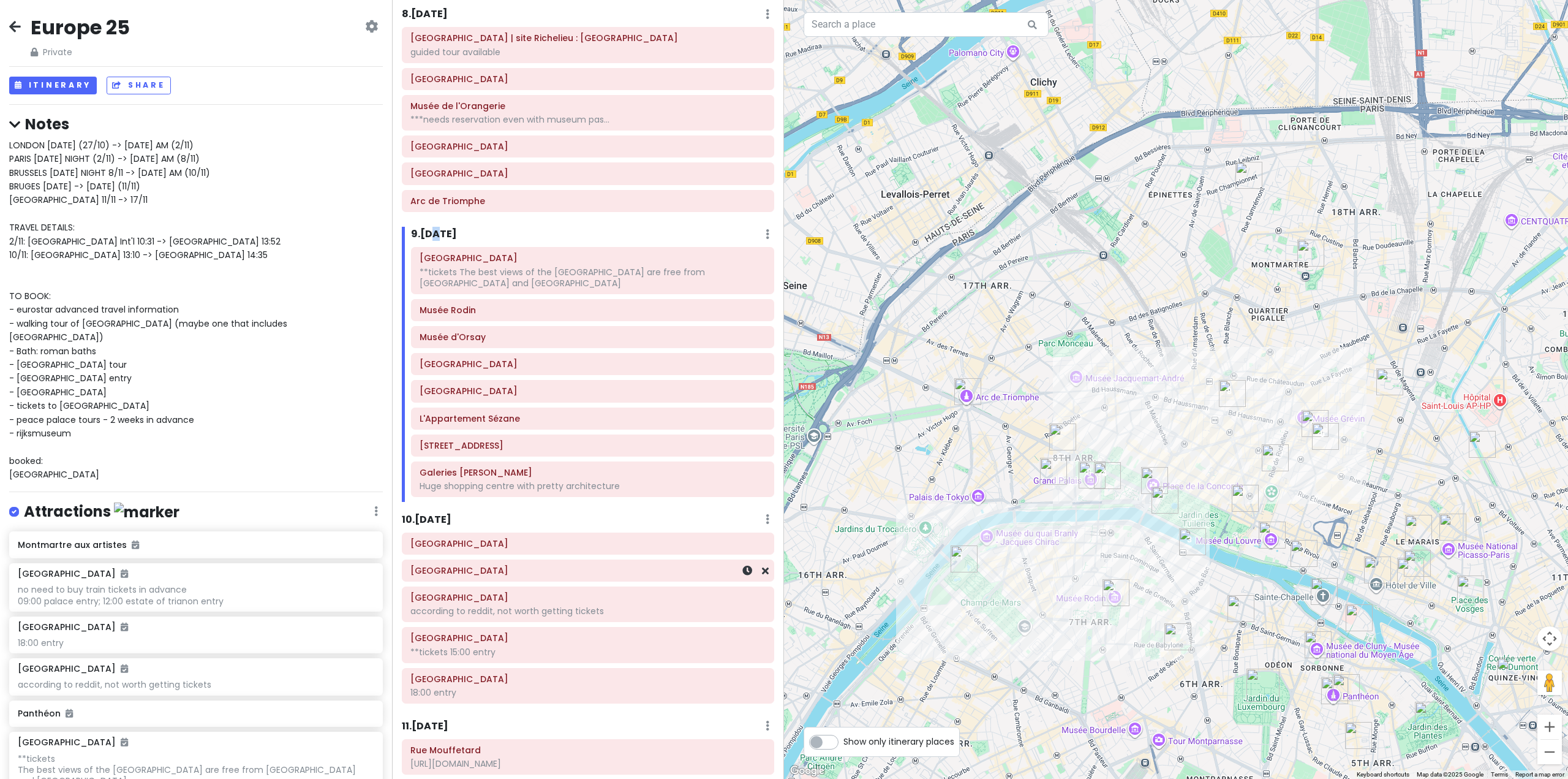
scroll to position [1373, 0]
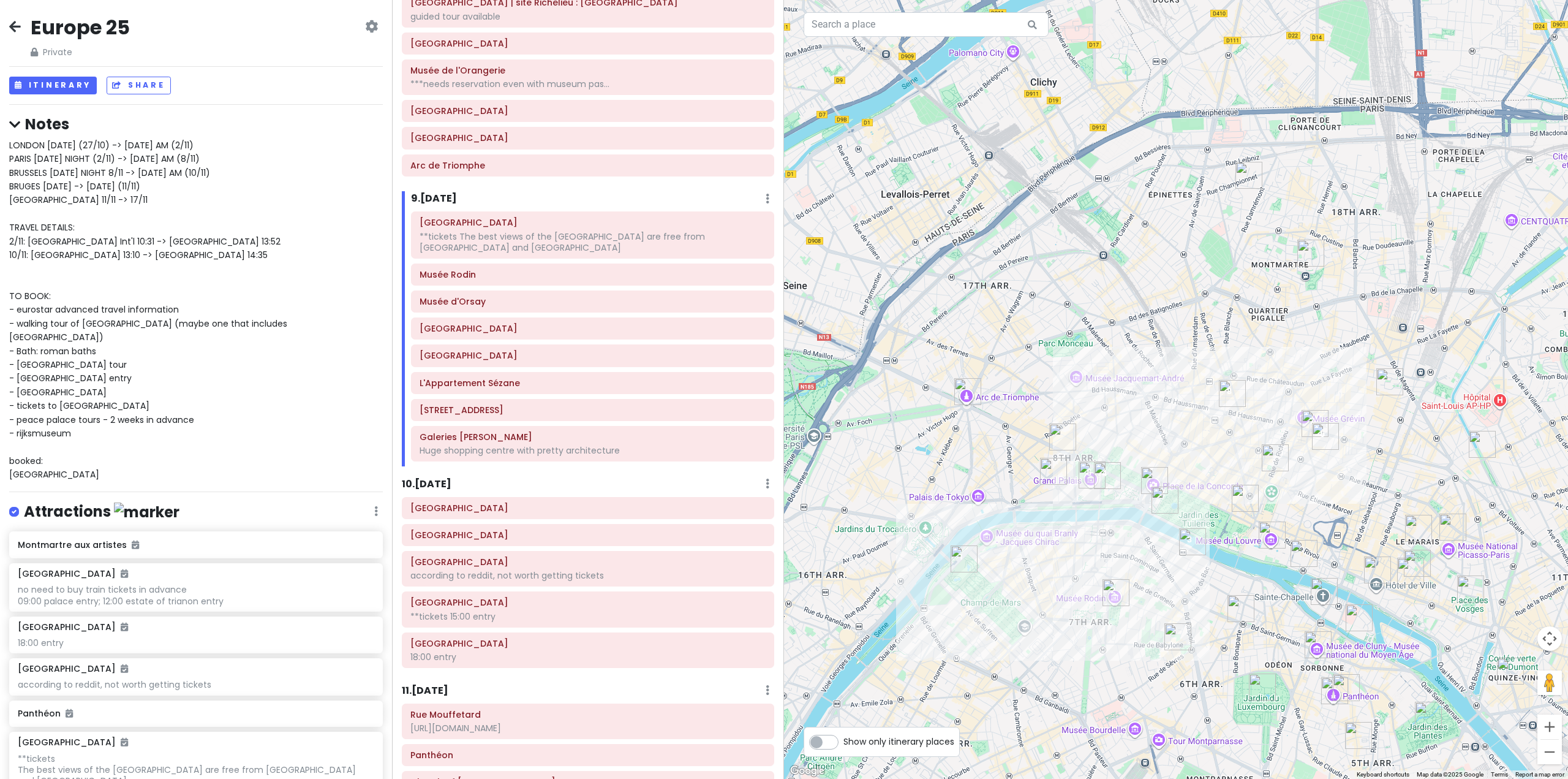
click at [445, 496] on div "10 . [DATE] Add Day Notes Delete Day" at bounding box center [588, 487] width 373 height 21
click at [442, 492] on div "10 . [DATE] Add Day Notes Delete Day" at bounding box center [588, 487] width 373 height 21
click at [436, 480] on h6 "10 . [DATE]" at bounding box center [427, 485] width 50 height 13
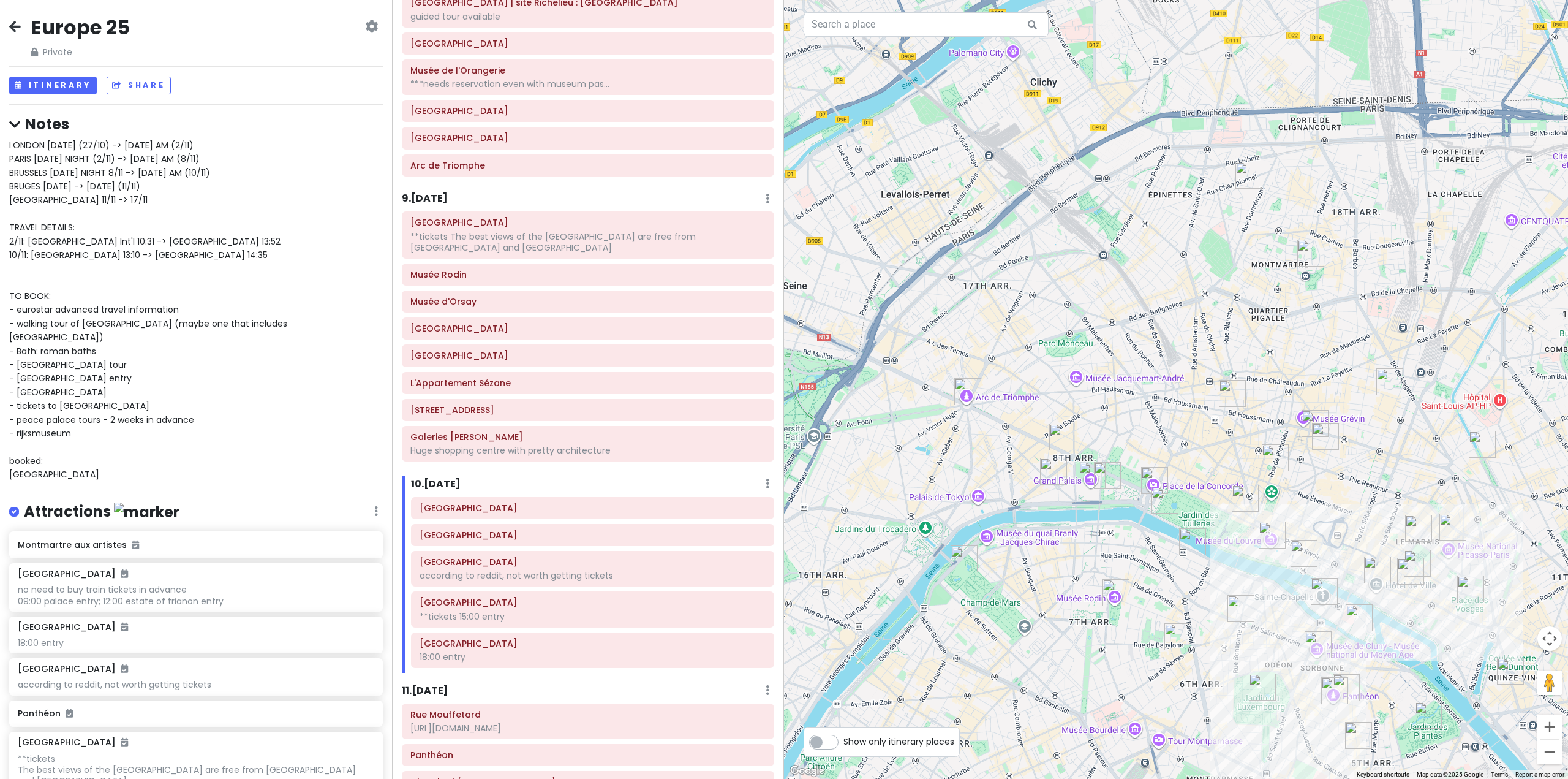
click at [435, 184] on div "Itinerary × 1 . [DATE] Edit Day Notes Delete Day Fly from [GEOGRAPHIC_DATA] Dra…" at bounding box center [587, 390] width 392 height 779
click at [431, 194] on h6 "9 . [DATE]" at bounding box center [425, 199] width 46 height 13
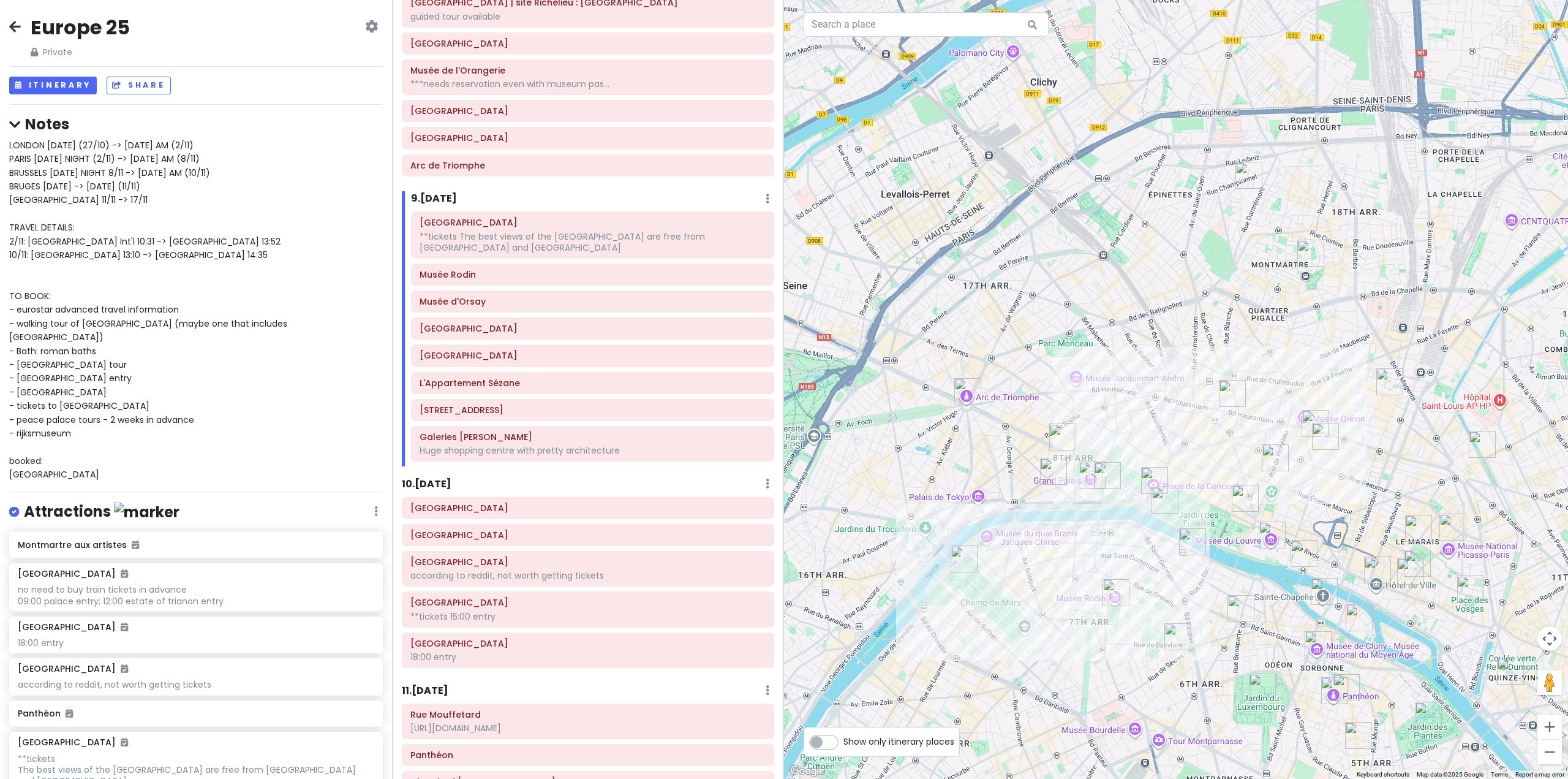
click at [452, 483] on h6 "10 . [DATE]" at bounding box center [427, 485] width 50 height 13
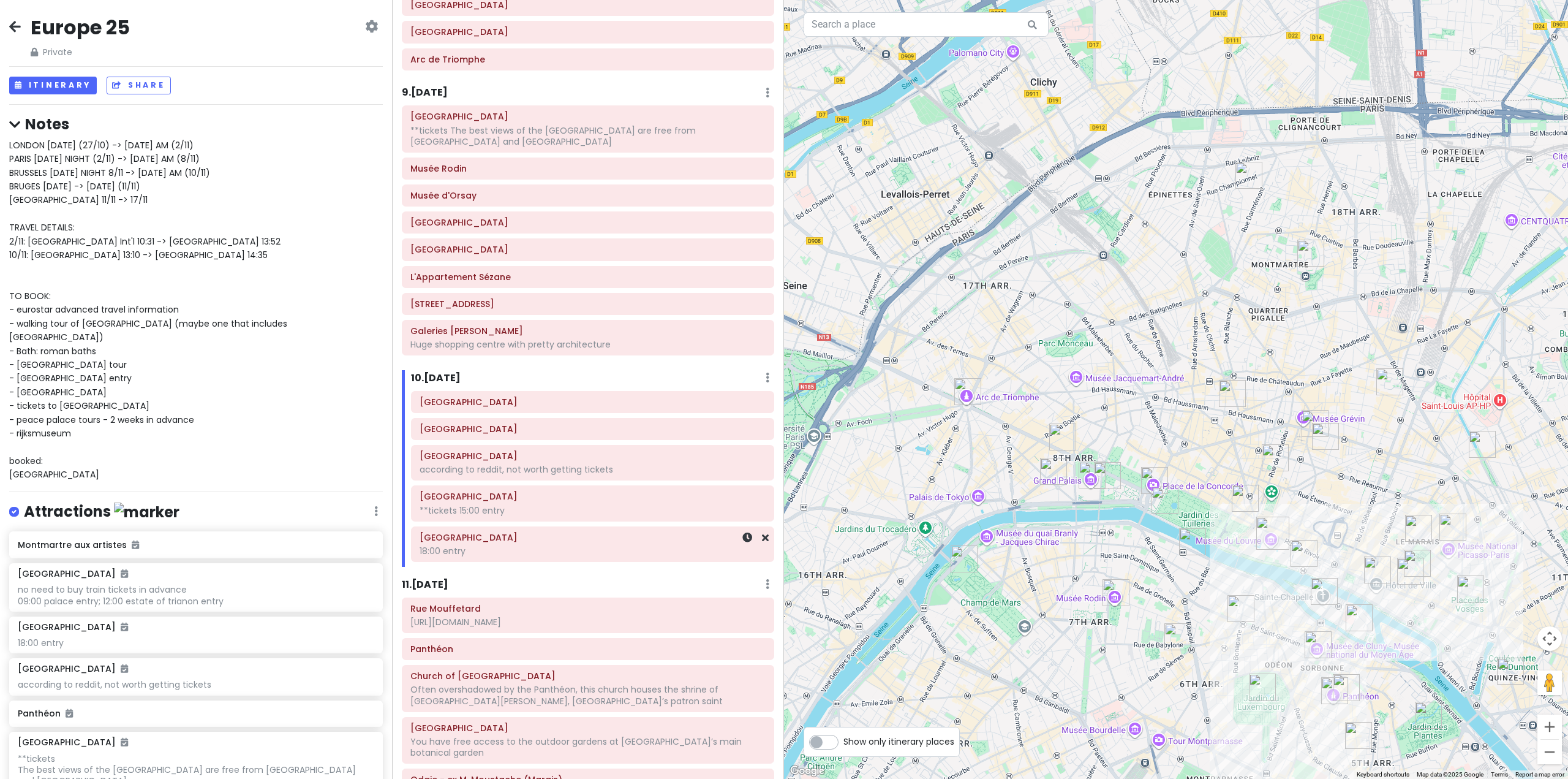
scroll to position [1496, 0]
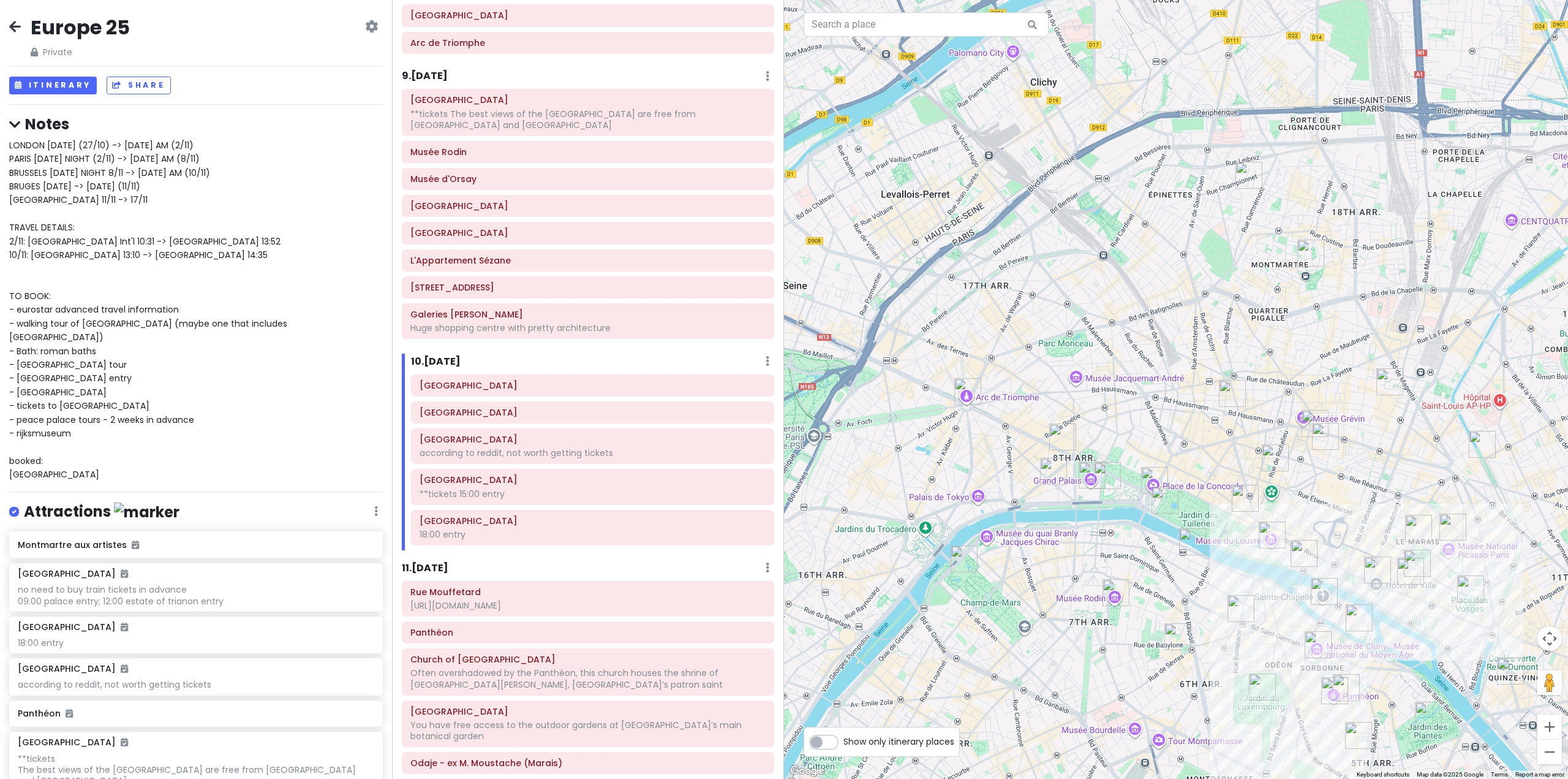
click at [457, 570] on div "11 . [DATE] Add Day Notes Delete Day" at bounding box center [588, 570] width 373 height 21
click at [447, 567] on h6 "11 . [DATE]" at bounding box center [425, 568] width 46 height 13
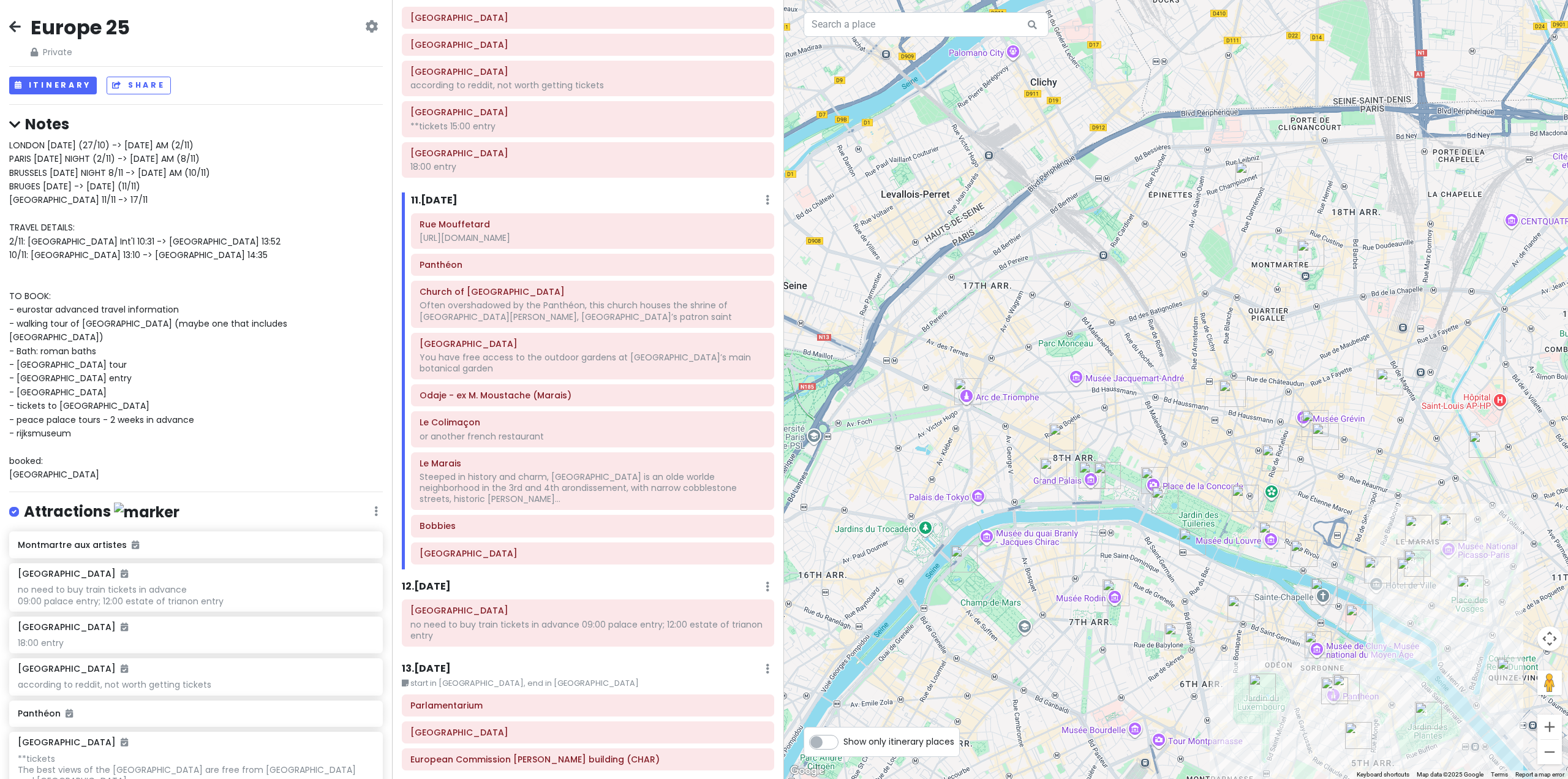
click at [445, 581] on h6 "12 . [DATE]" at bounding box center [427, 587] width 49 height 13
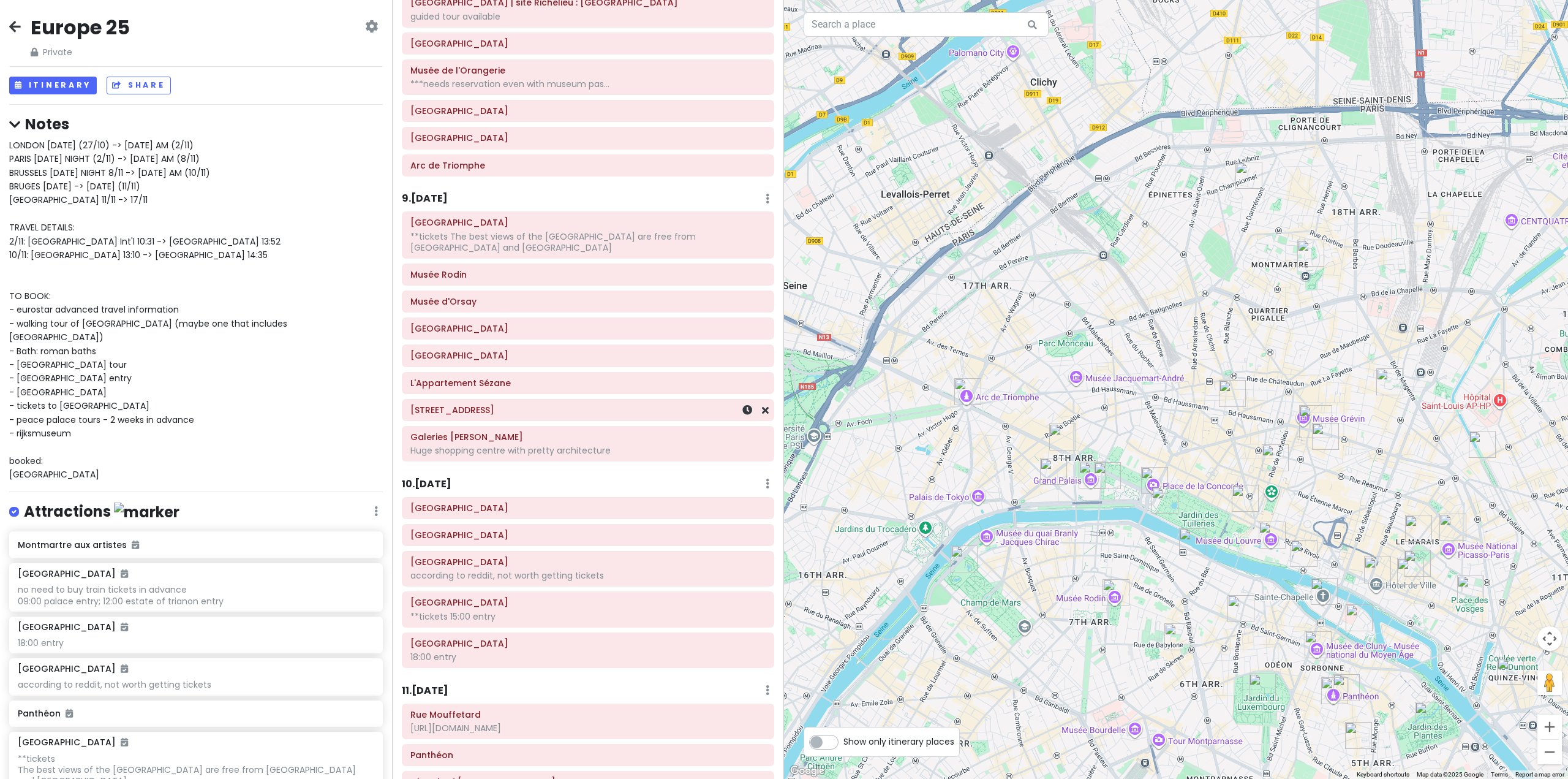
scroll to position [1250, 0]
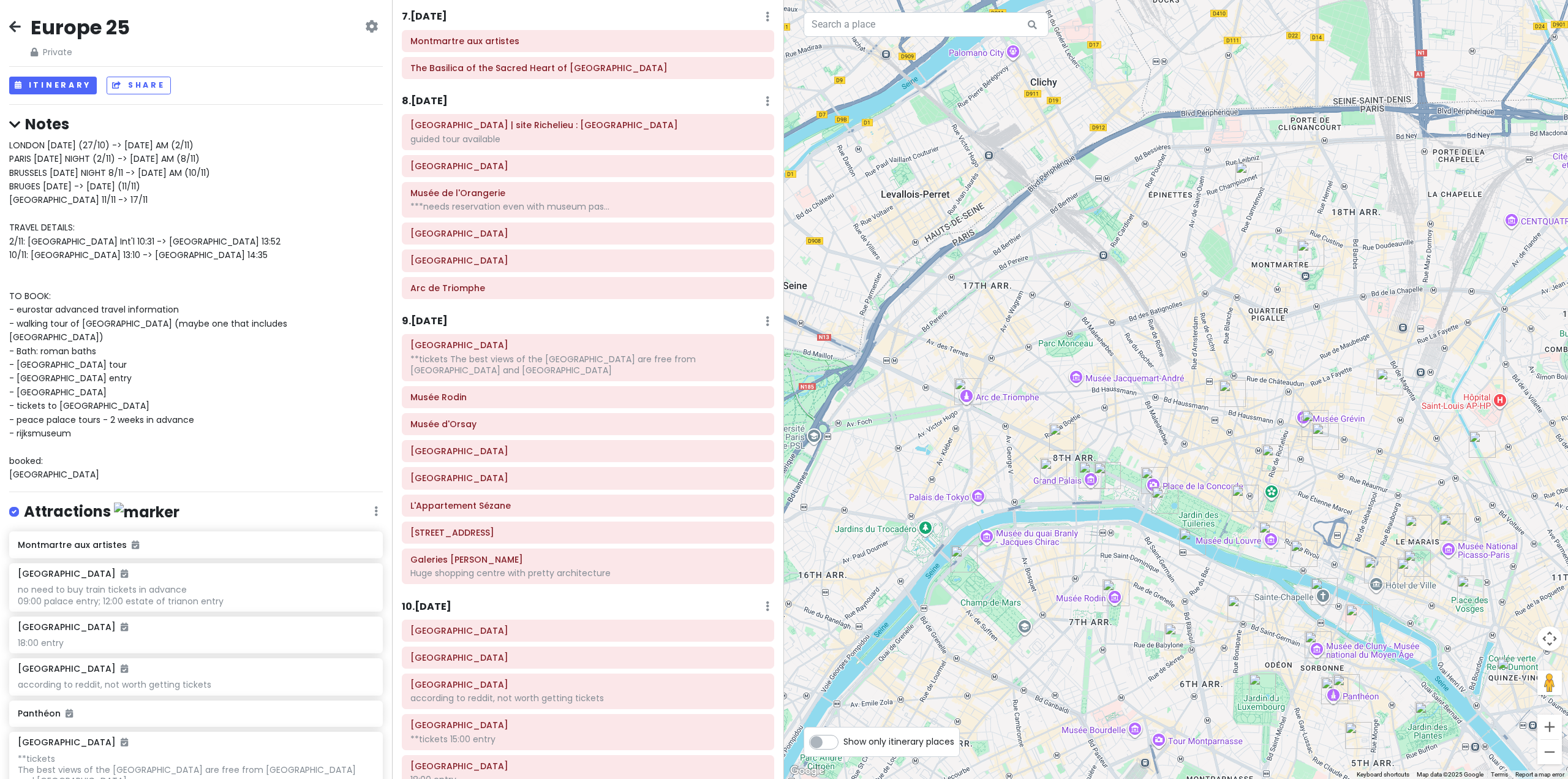
click at [431, 314] on div "9 . [DATE] Add Day Notes Delete Day" at bounding box center [588, 324] width 373 height 21
click at [435, 318] on h6 "9 . [DATE]" at bounding box center [425, 321] width 46 height 13
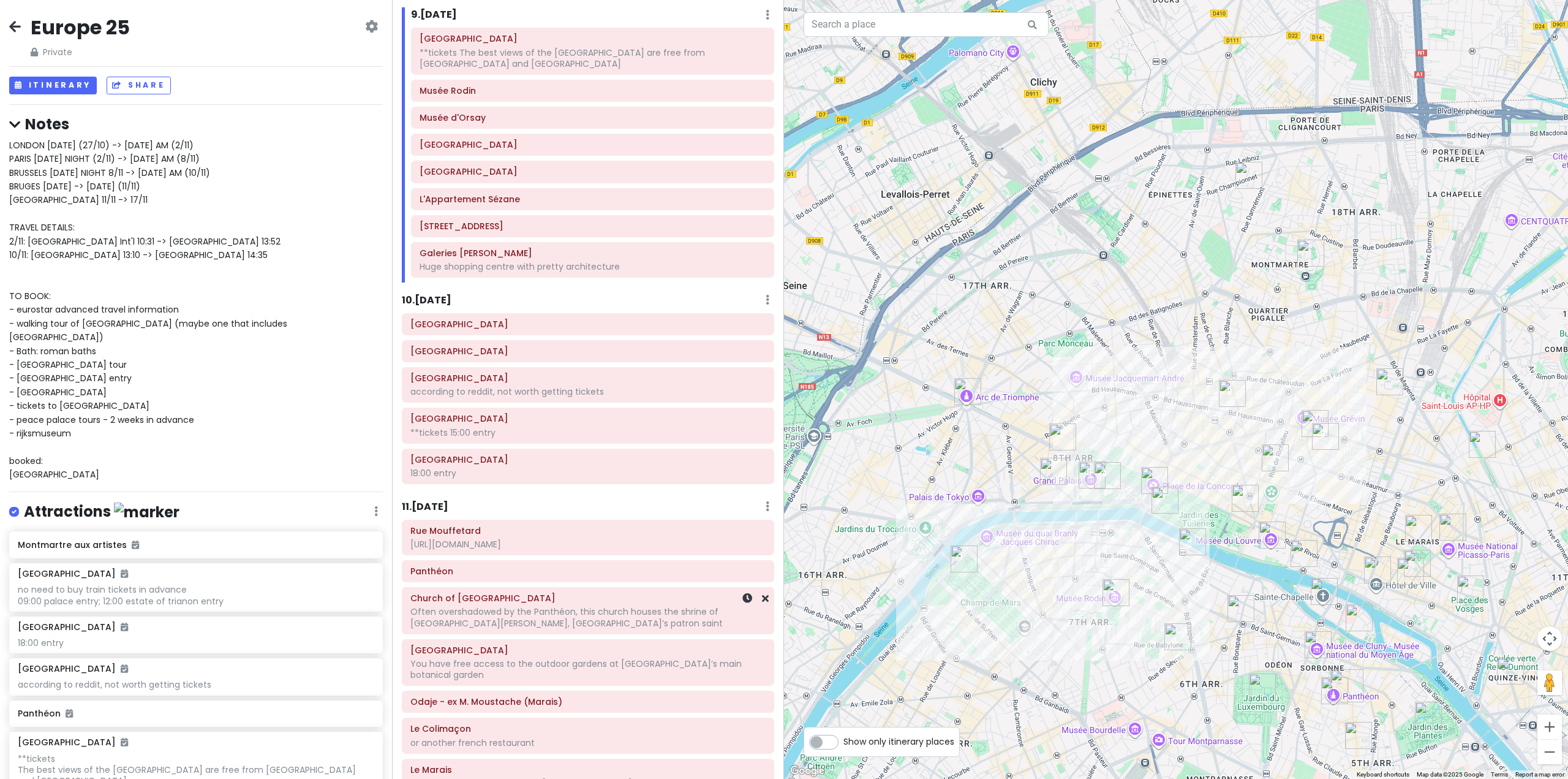
scroll to position [1680, 0]
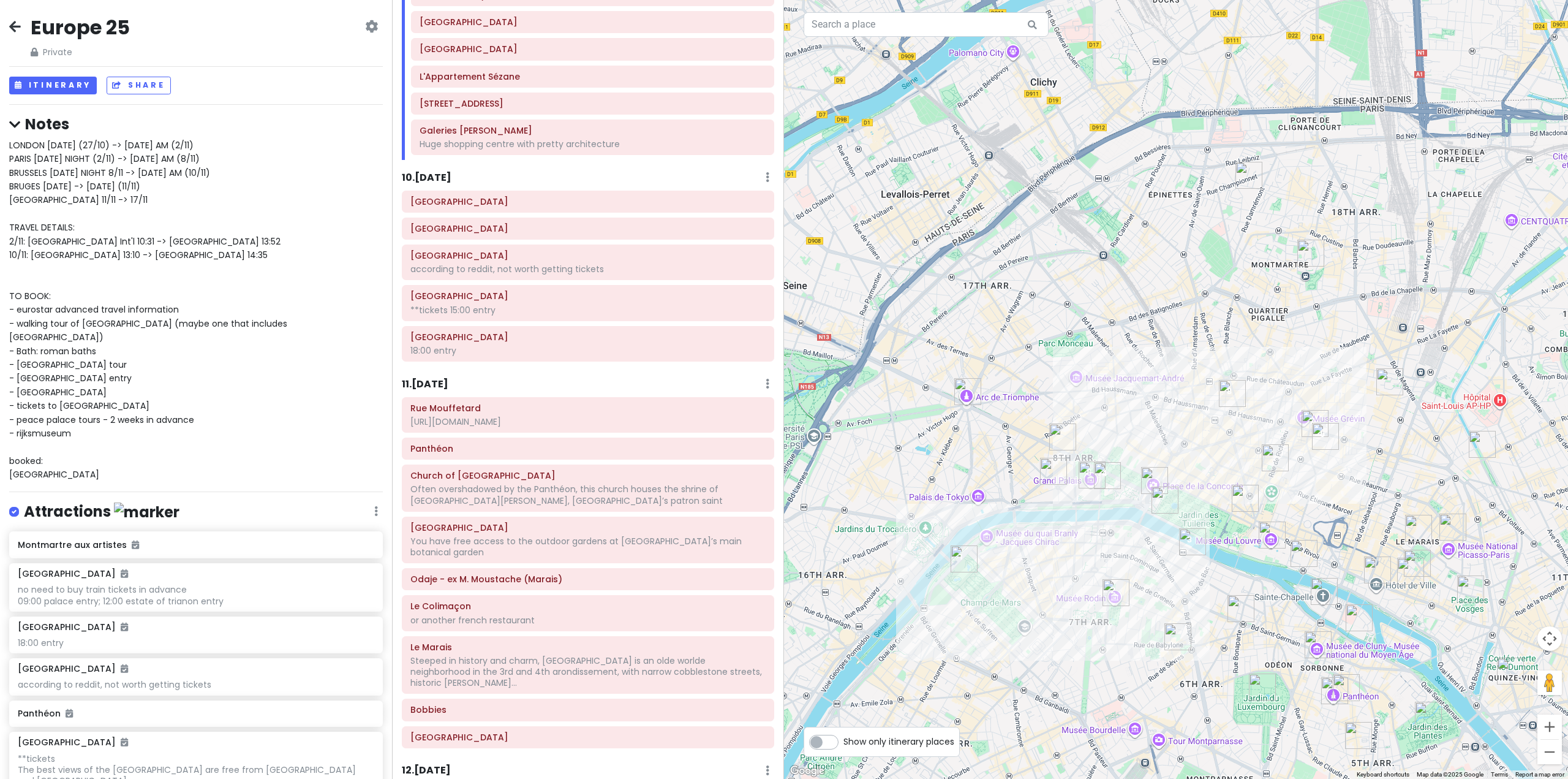
click at [448, 382] on h6 "11 . [DATE]" at bounding box center [425, 384] width 46 height 13
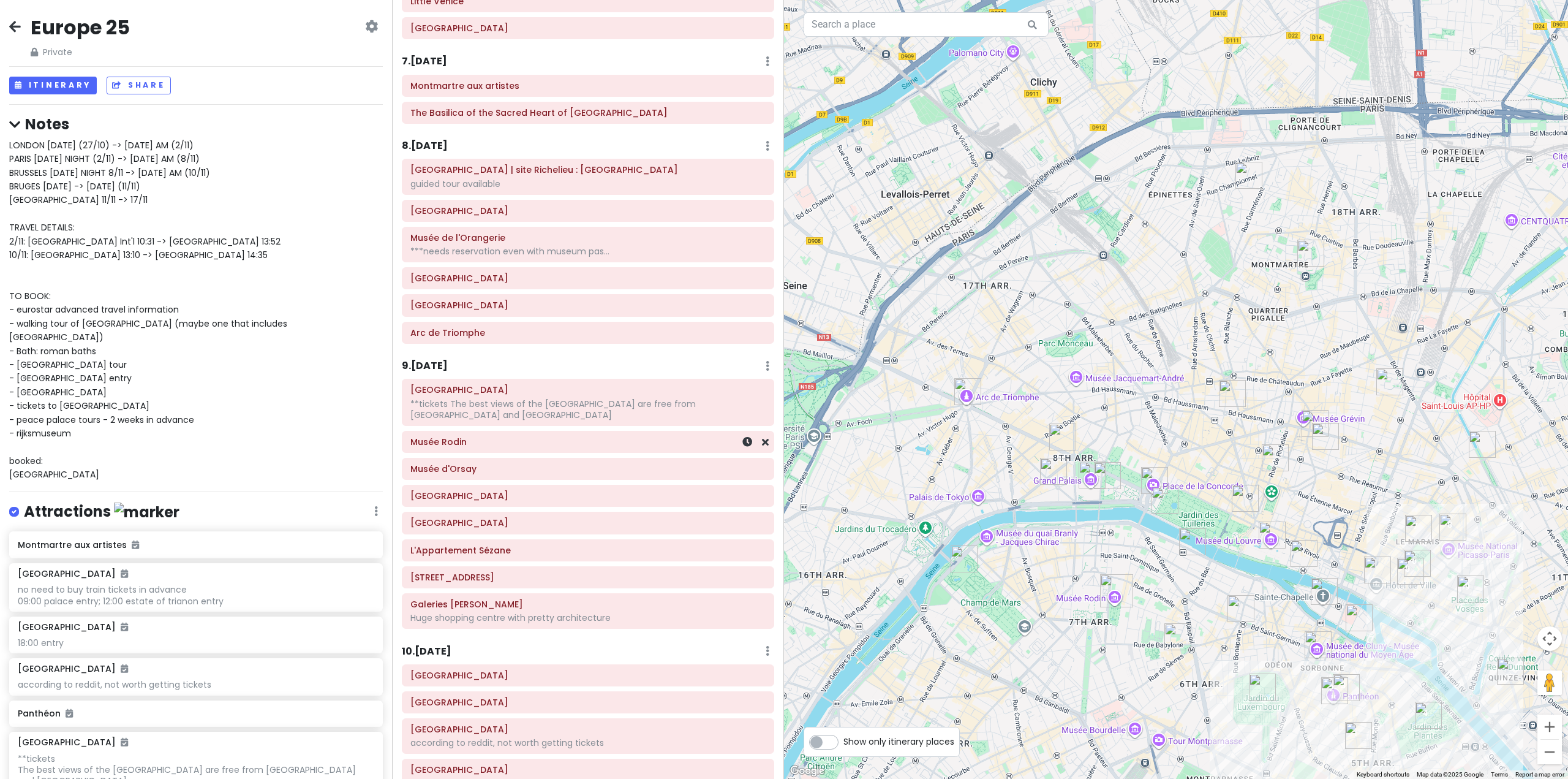
scroll to position [1189, 0]
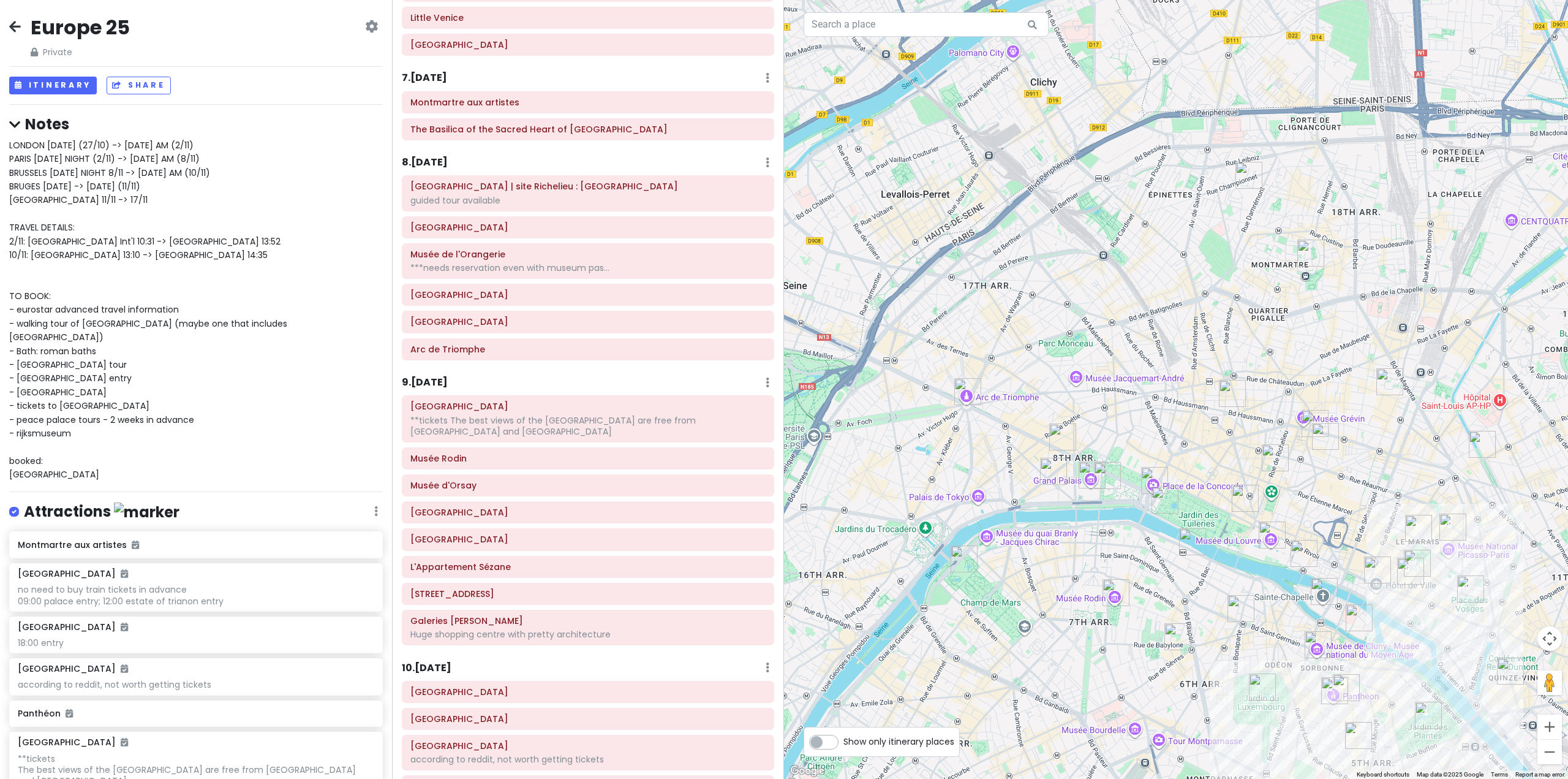
click at [437, 381] on h6 "9 . [DATE]" at bounding box center [425, 383] width 46 height 13
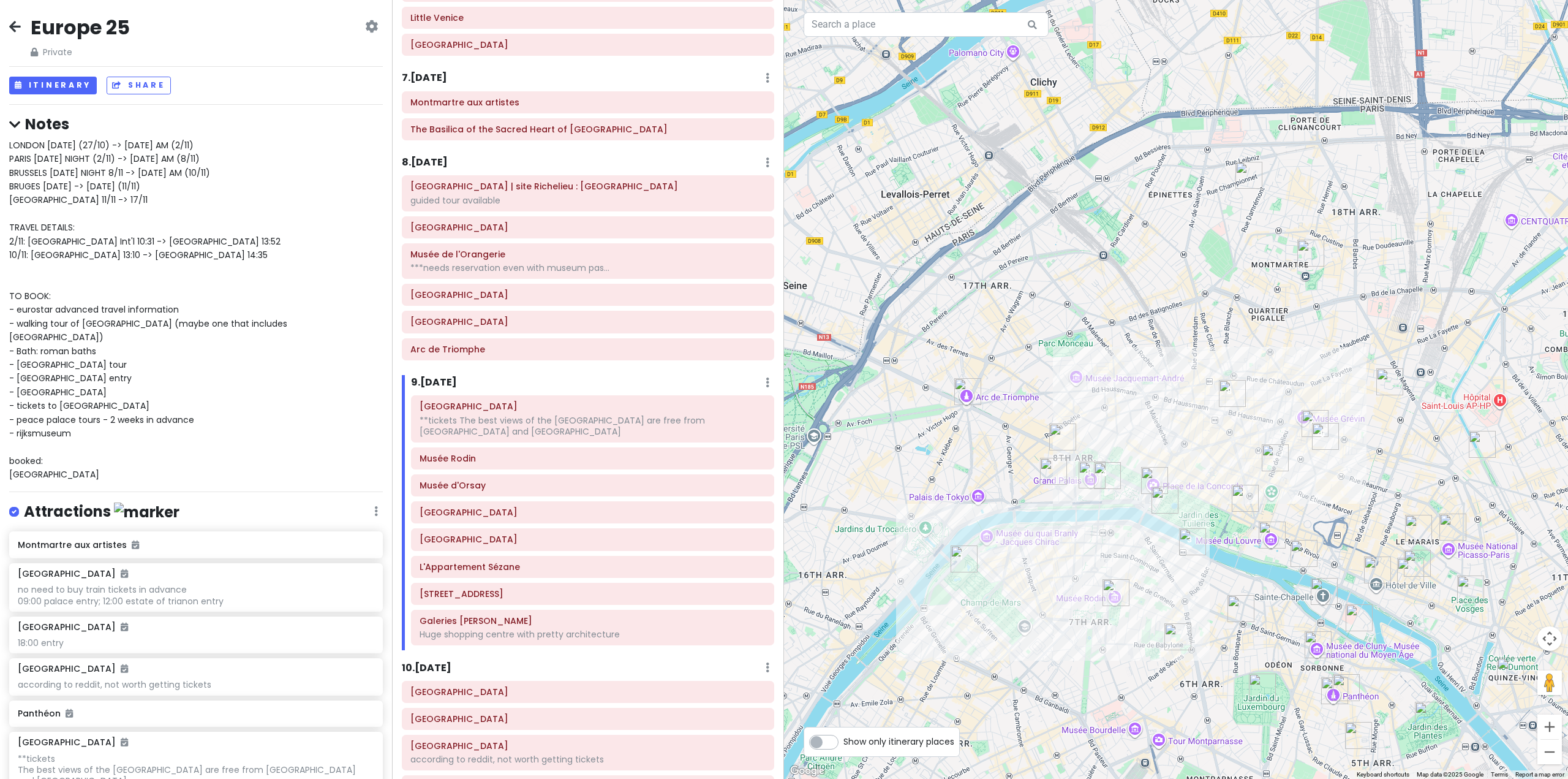
click at [448, 158] on h6 "8 . [DATE]" at bounding box center [425, 163] width 46 height 13
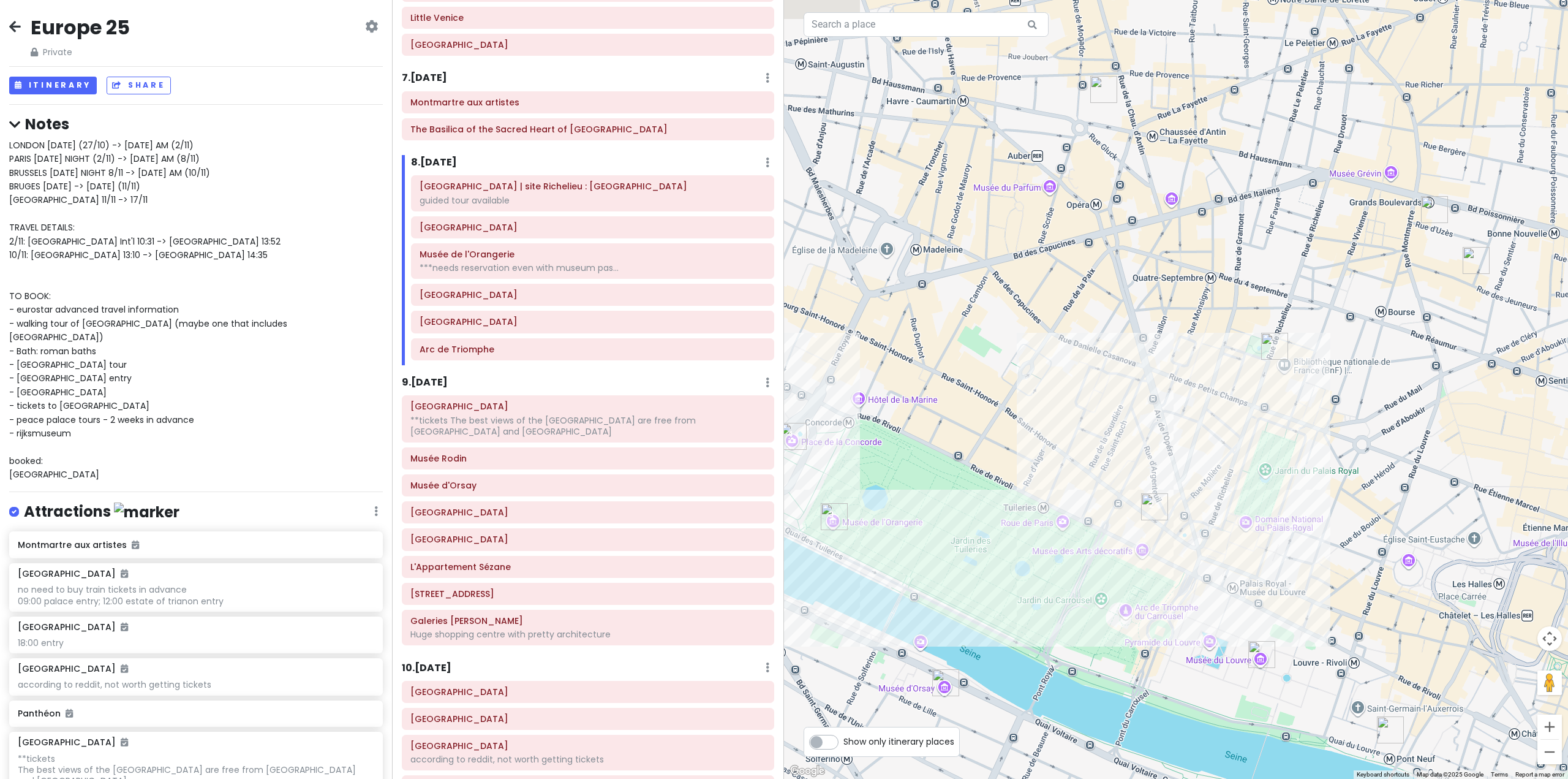
drag, startPoint x: 1135, startPoint y: 479, endPoint x: 1192, endPoint y: 558, distance: 97.4
click at [1191, 558] on div at bounding box center [1176, 390] width 784 height 779
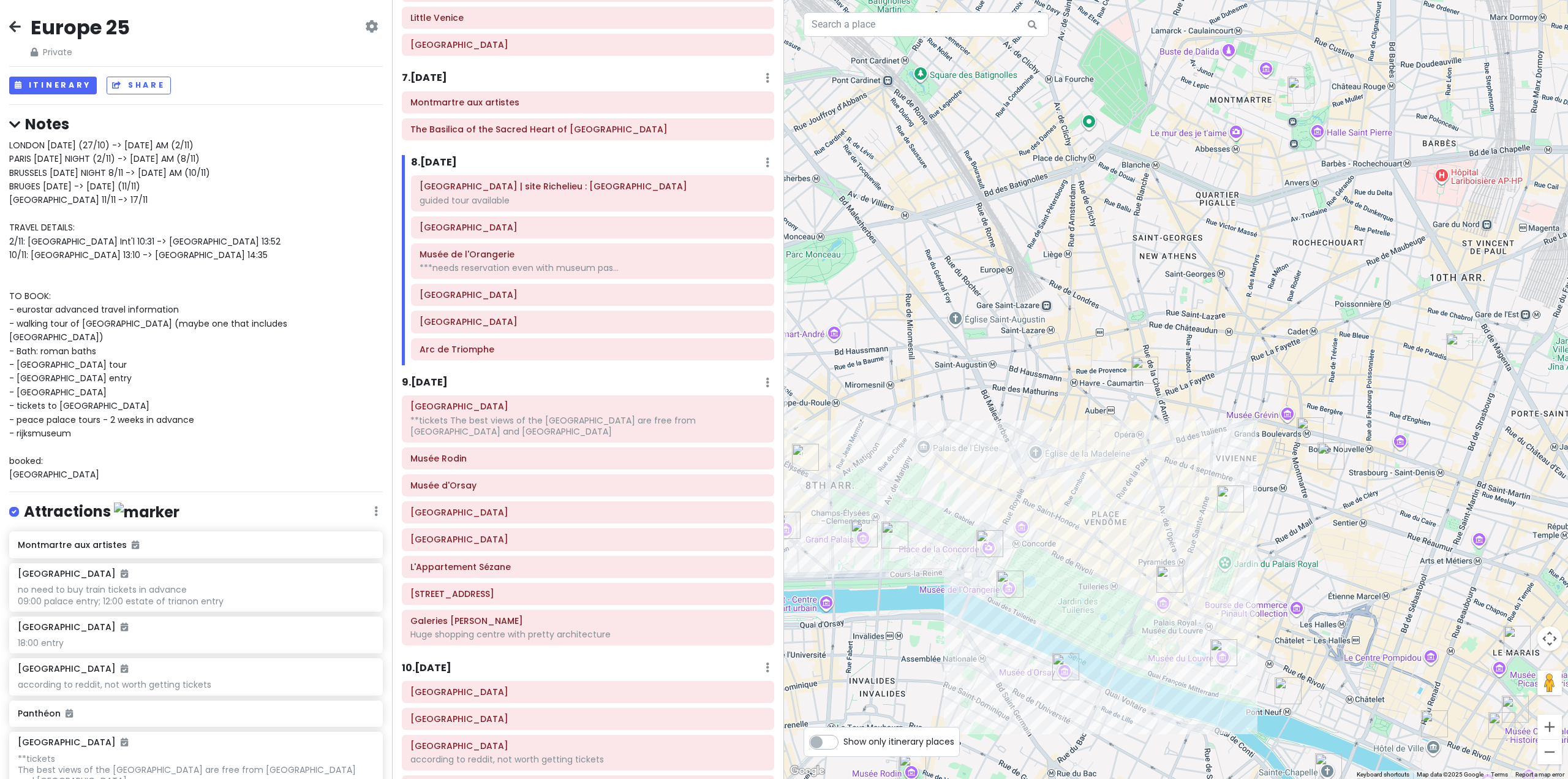
drag, startPoint x: 1090, startPoint y: 460, endPoint x: 1071, endPoint y: 490, distance: 35.5
click at [1071, 490] on div at bounding box center [1176, 390] width 784 height 779
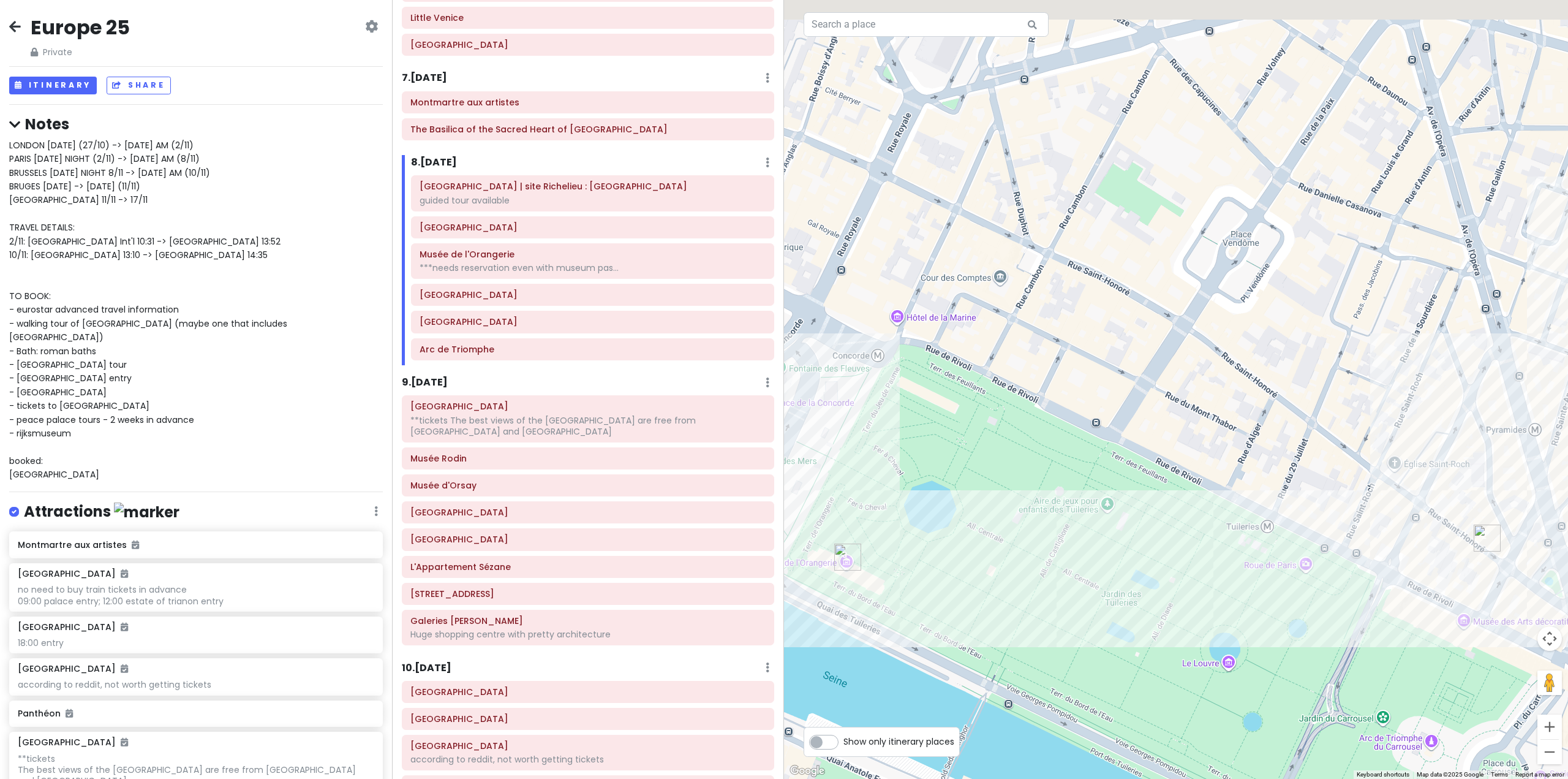
drag, startPoint x: 1089, startPoint y: 543, endPoint x: 1108, endPoint y: 592, distance: 52.6
click at [1109, 592] on div at bounding box center [1176, 390] width 784 height 779
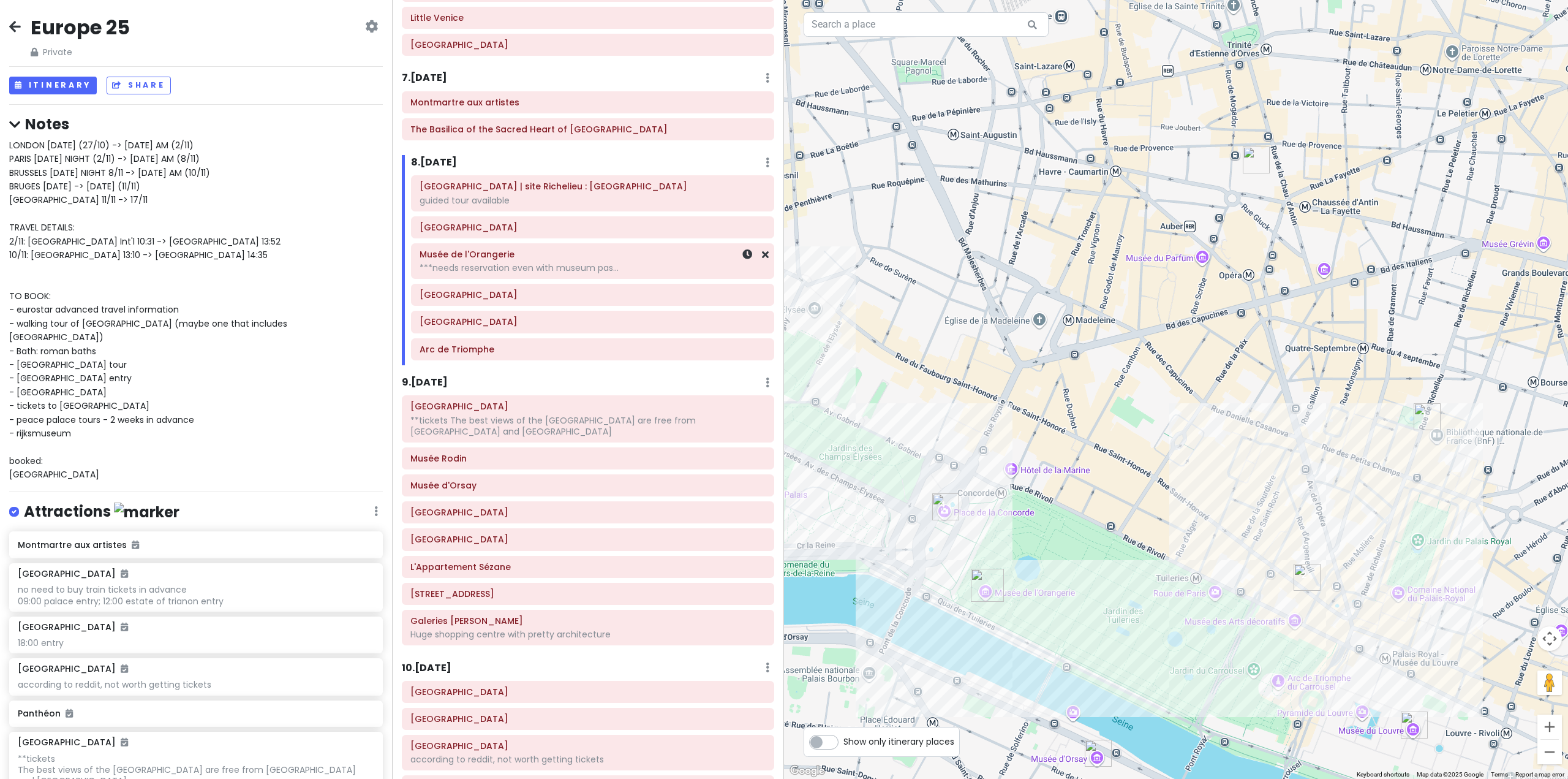
click at [484, 258] on h6 "Musée de l'Orangerie" at bounding box center [593, 254] width 346 height 11
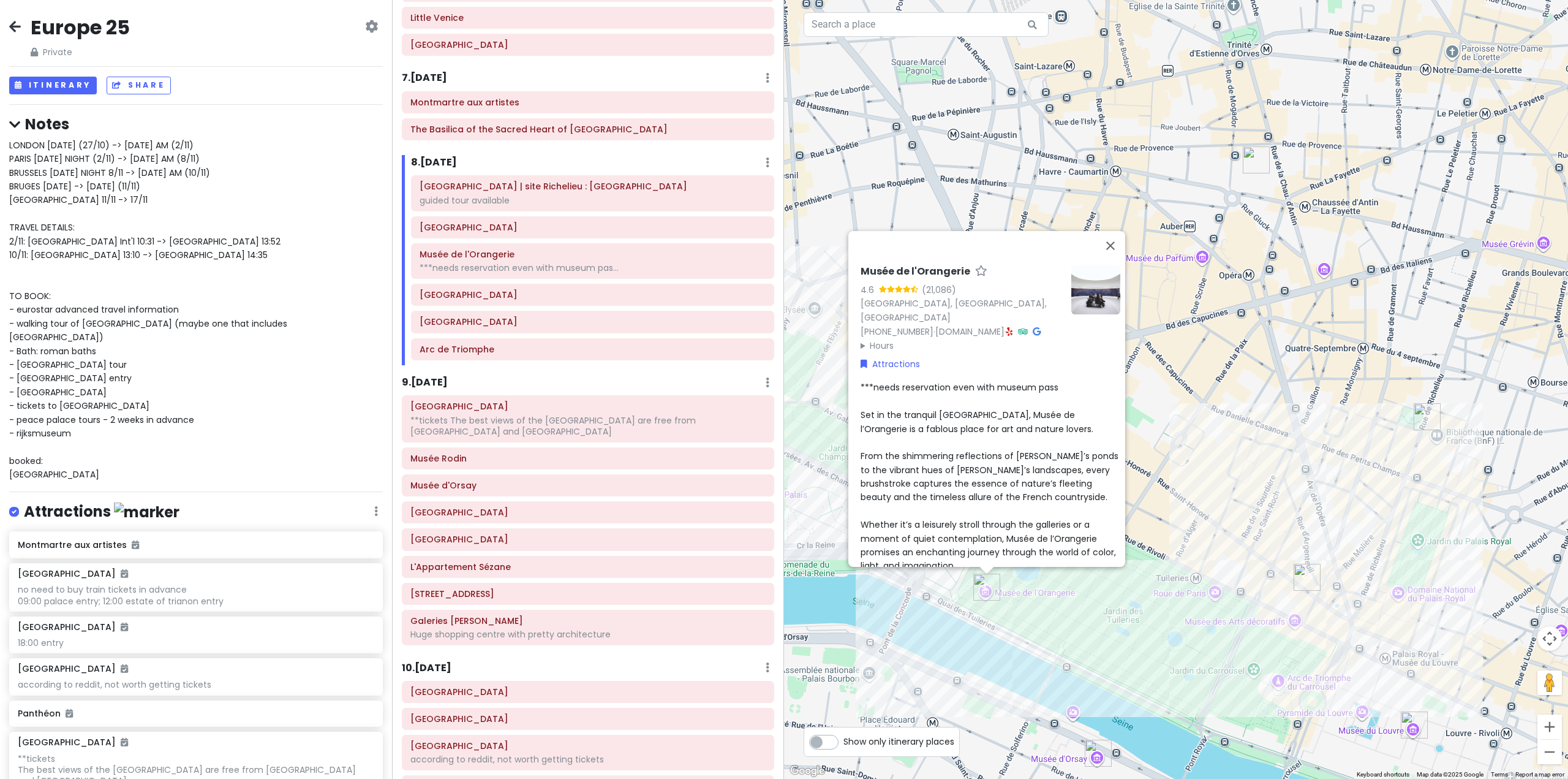
click at [1011, 380] on div "***needs reservation even with museum pass Set in the tranquil [GEOGRAPHIC_DATA…" at bounding box center [991, 476] width 260 height 192
drag, startPoint x: 1063, startPoint y: 386, endPoint x: 857, endPoint y: 375, distance: 206.3
click at [861, 380] on textarea "***needs reservation even with museum pass Set in the tranquil [GEOGRAPHIC_DATA…" at bounding box center [991, 473] width 260 height 186
type textarea "x"
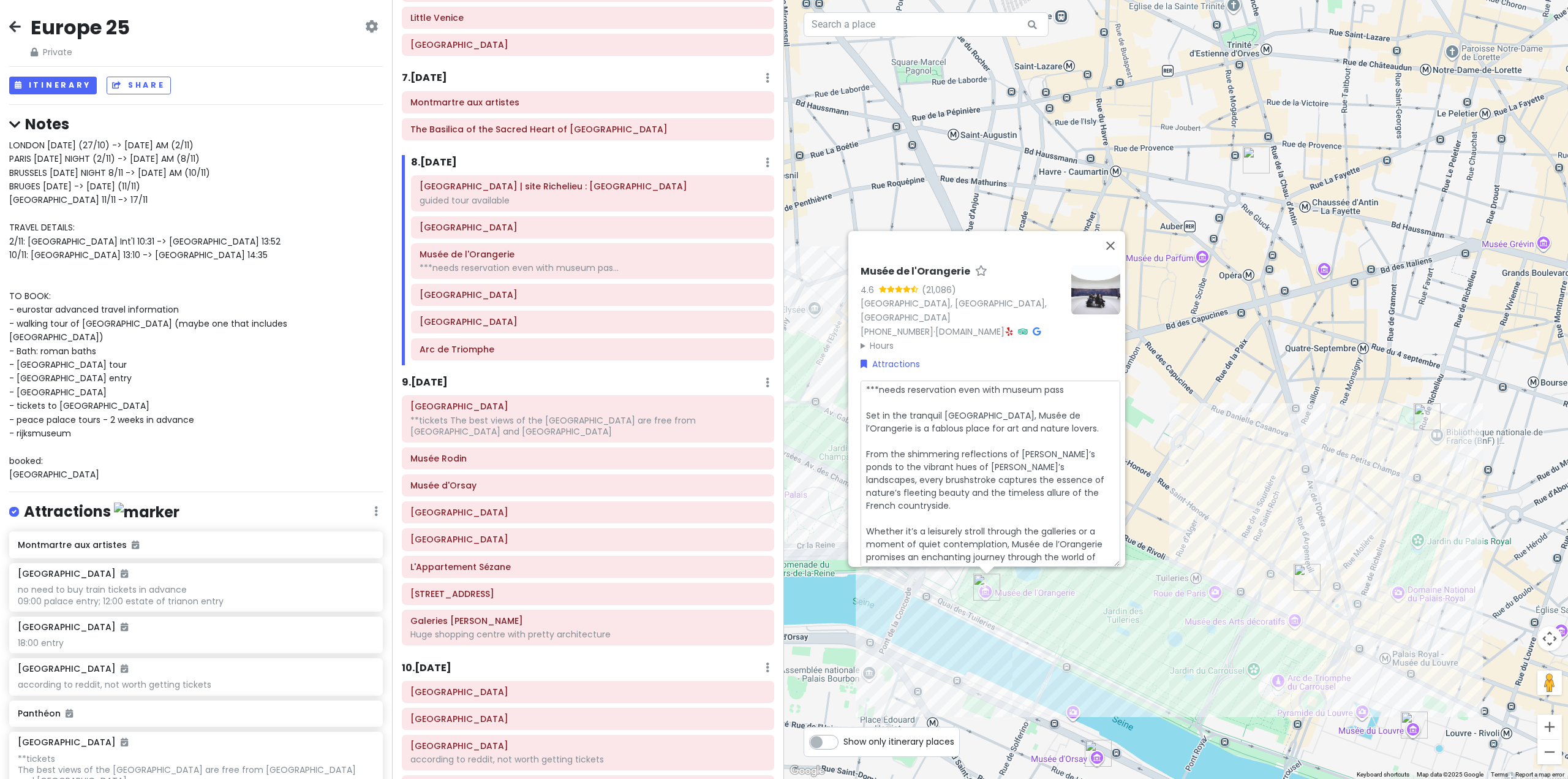
type textarea "1 Set in the tranquil [GEOGRAPHIC_DATA], Musée de l’Orangerie is a fablous plac…"
type textarea "x"
type textarea "11 Set in the tranquil [GEOGRAPHIC_DATA], Musée de l’Orangerie is a fablous pla…"
type textarea "x"
type textarea "11a Set in the tranquil [GEOGRAPHIC_DATA], Musée de l’Orangerie is a fablous pl…"
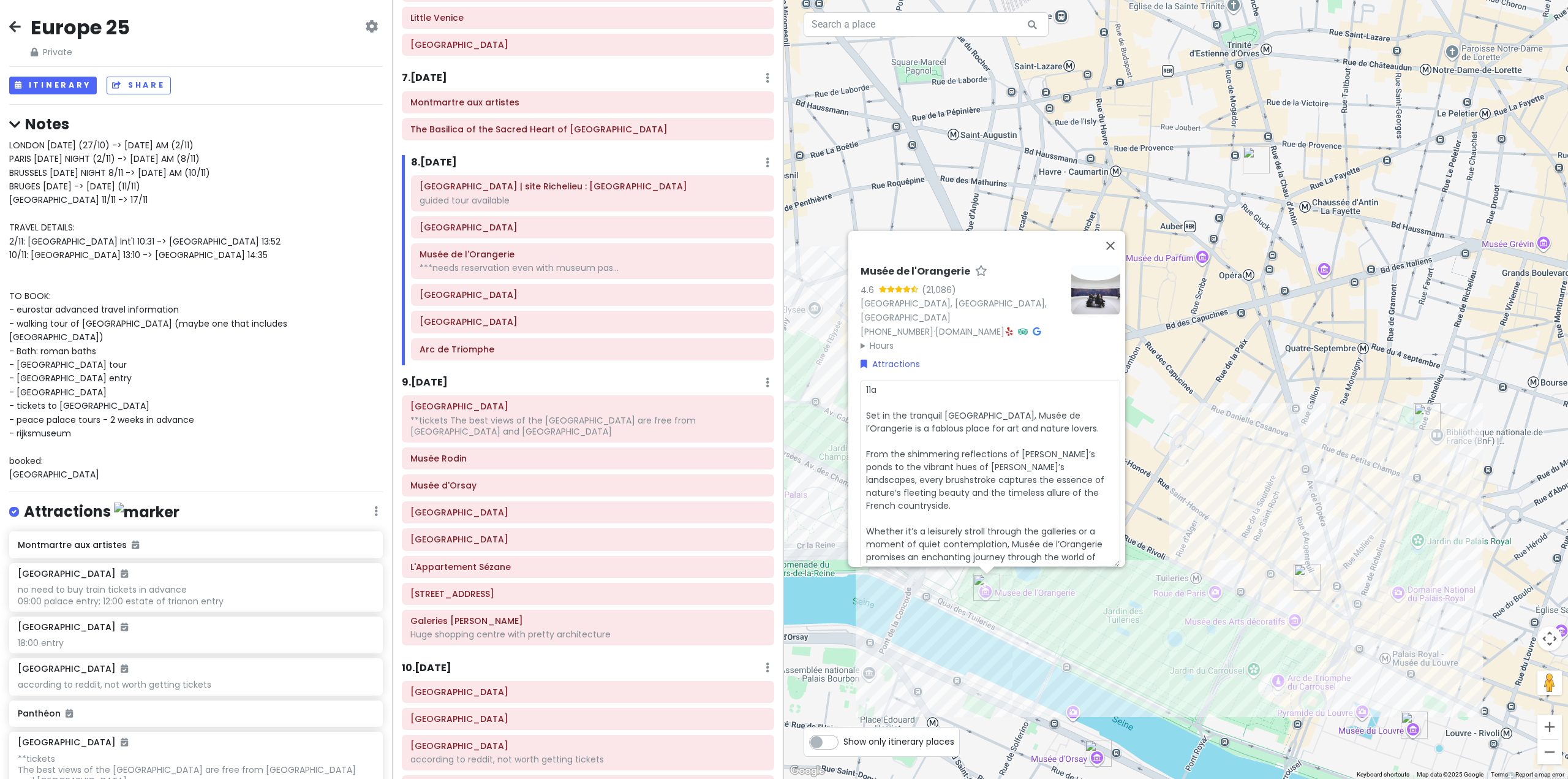
type textarea "x"
type textarea "11am Set in the tranquil [GEOGRAPHIC_DATA], Musée de l’Orangerie is a fablous p…"
type textarea "x"
type textarea "11am Set in the tranquil [GEOGRAPHIC_DATA], Musée de l’Orangerie is a fablous p…"
type textarea "x"
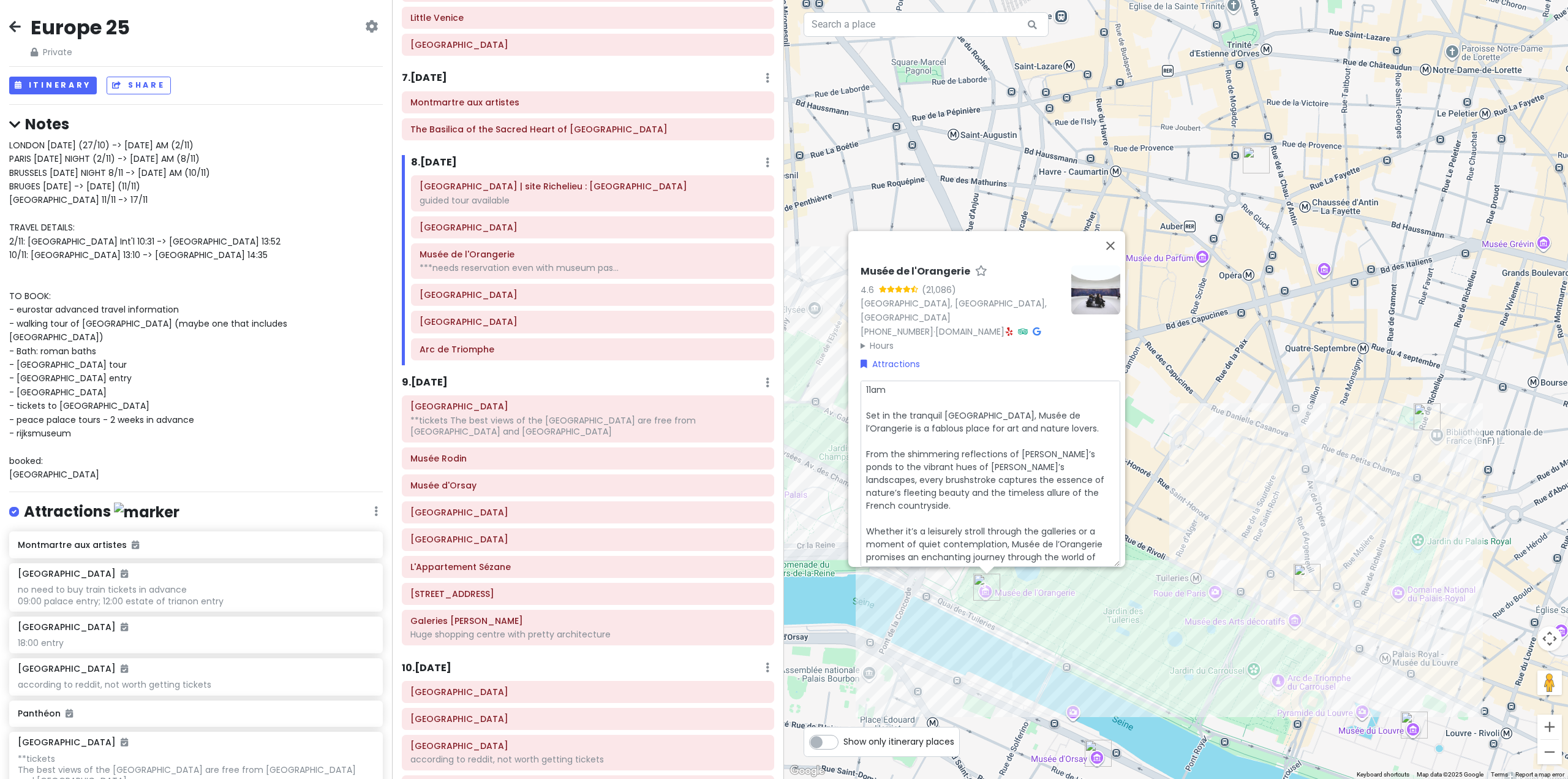
type textarea "11am e Set in the tranquil [GEOGRAPHIC_DATA], Musée de l’Orangerie is a fablous…"
type textarea "x"
type textarea "11am en Set in the tranquil [GEOGRAPHIC_DATA], Musée de l’Orangerie is a fablou…"
type textarea "x"
type textarea "11am ent Set in the tranquil [GEOGRAPHIC_DATA], Musée de l’Orangerie is a fablo…"
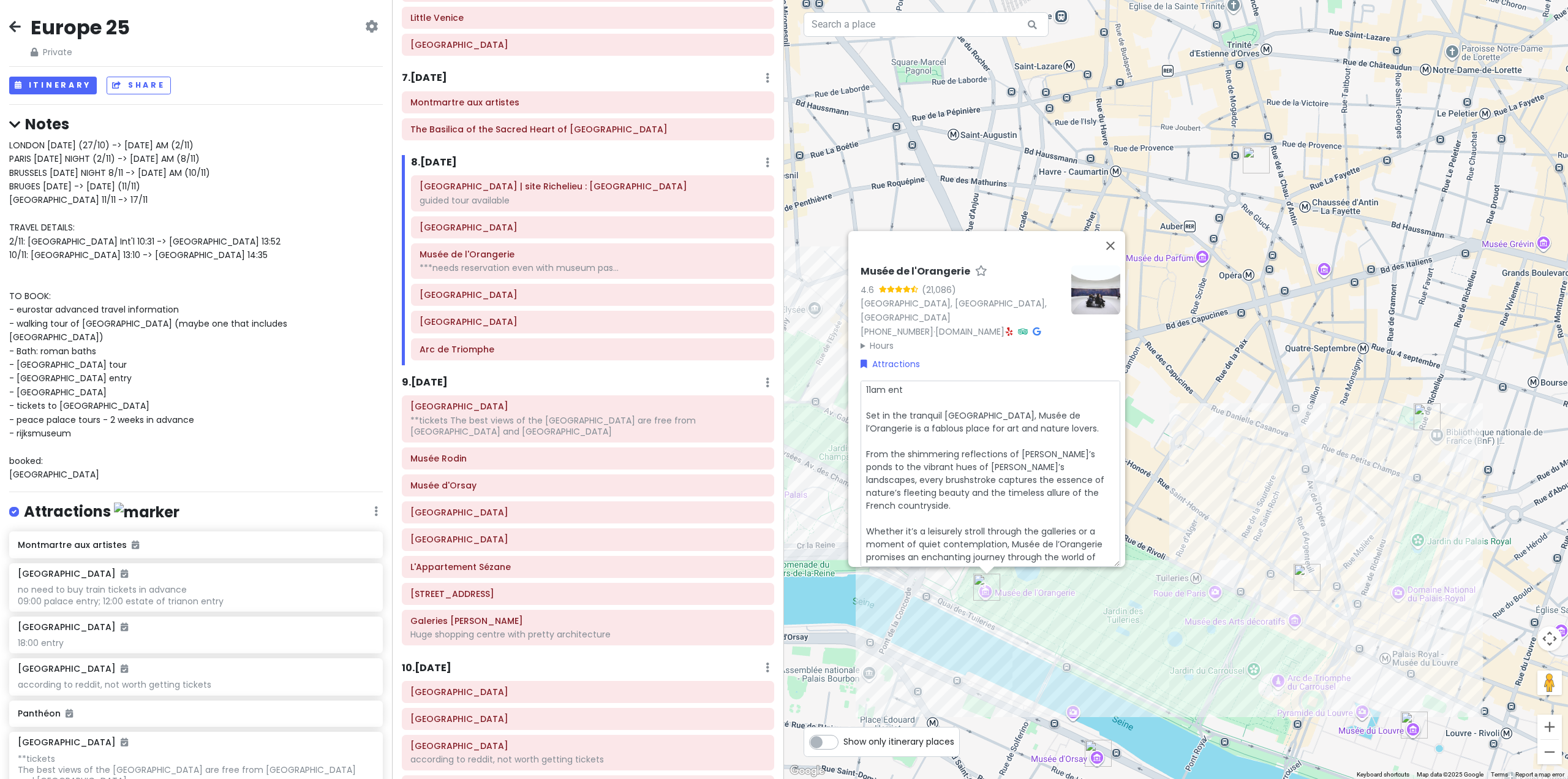
type textarea "x"
type textarea "11am entr Set in the tranquil [GEOGRAPHIC_DATA], Musée de l’Orangerie is a fabl…"
type textarea "x"
type textarea "11am entry Set in the tranquil [GEOGRAPHIC_DATA], Musée de l’Orangerie is a fab…"
click at [1266, 344] on div "[GEOGRAPHIC_DATA] (21,086) [GEOGRAPHIC_DATA] [PHONE_NUMBER] · [DOMAIN_NAME] · H…" at bounding box center [1176, 390] width 784 height 779
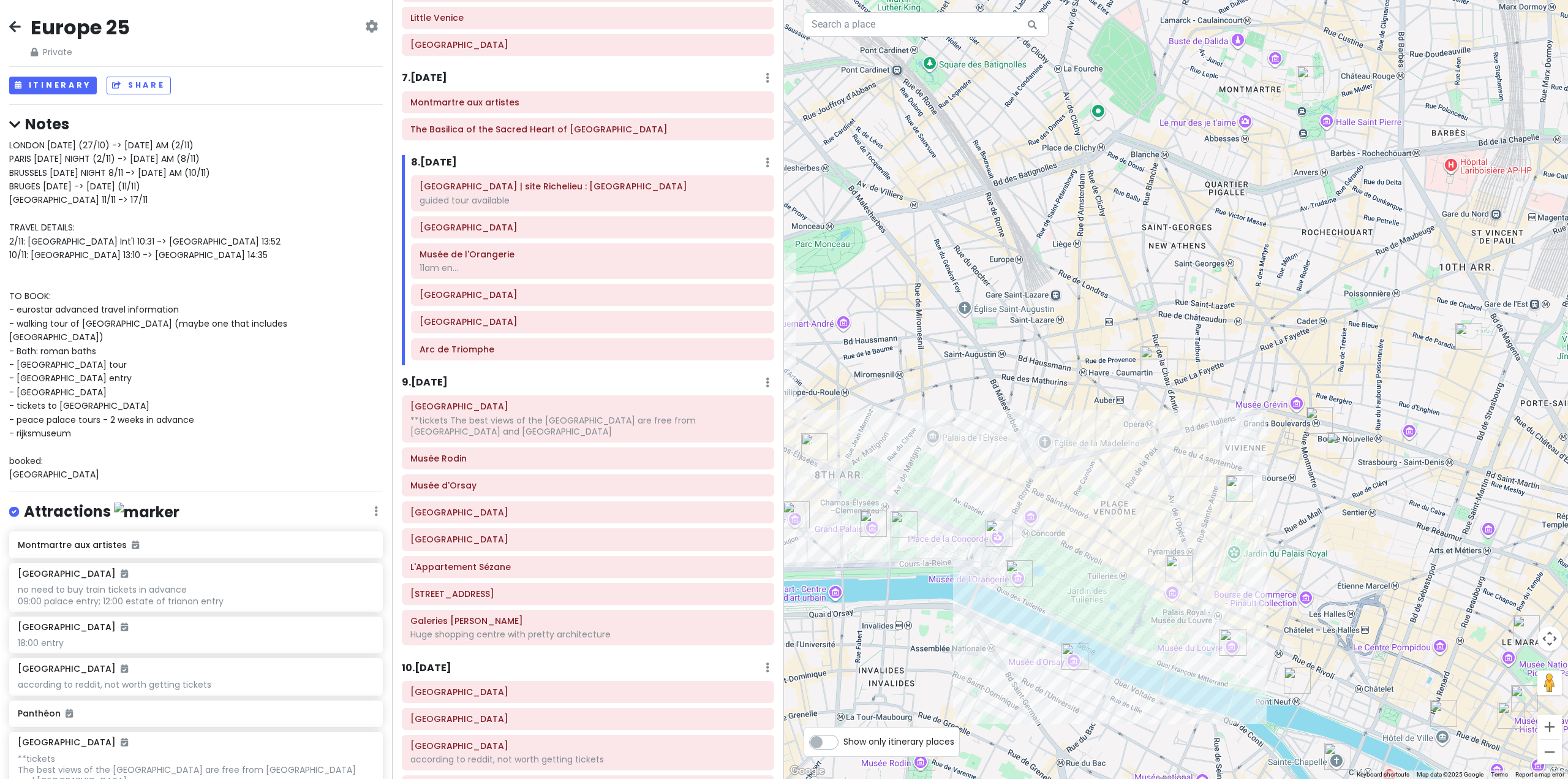
drag, startPoint x: 1210, startPoint y: 446, endPoint x: 1123, endPoint y: 534, distance: 123.7
click at [1123, 534] on div at bounding box center [1176, 390] width 784 height 779
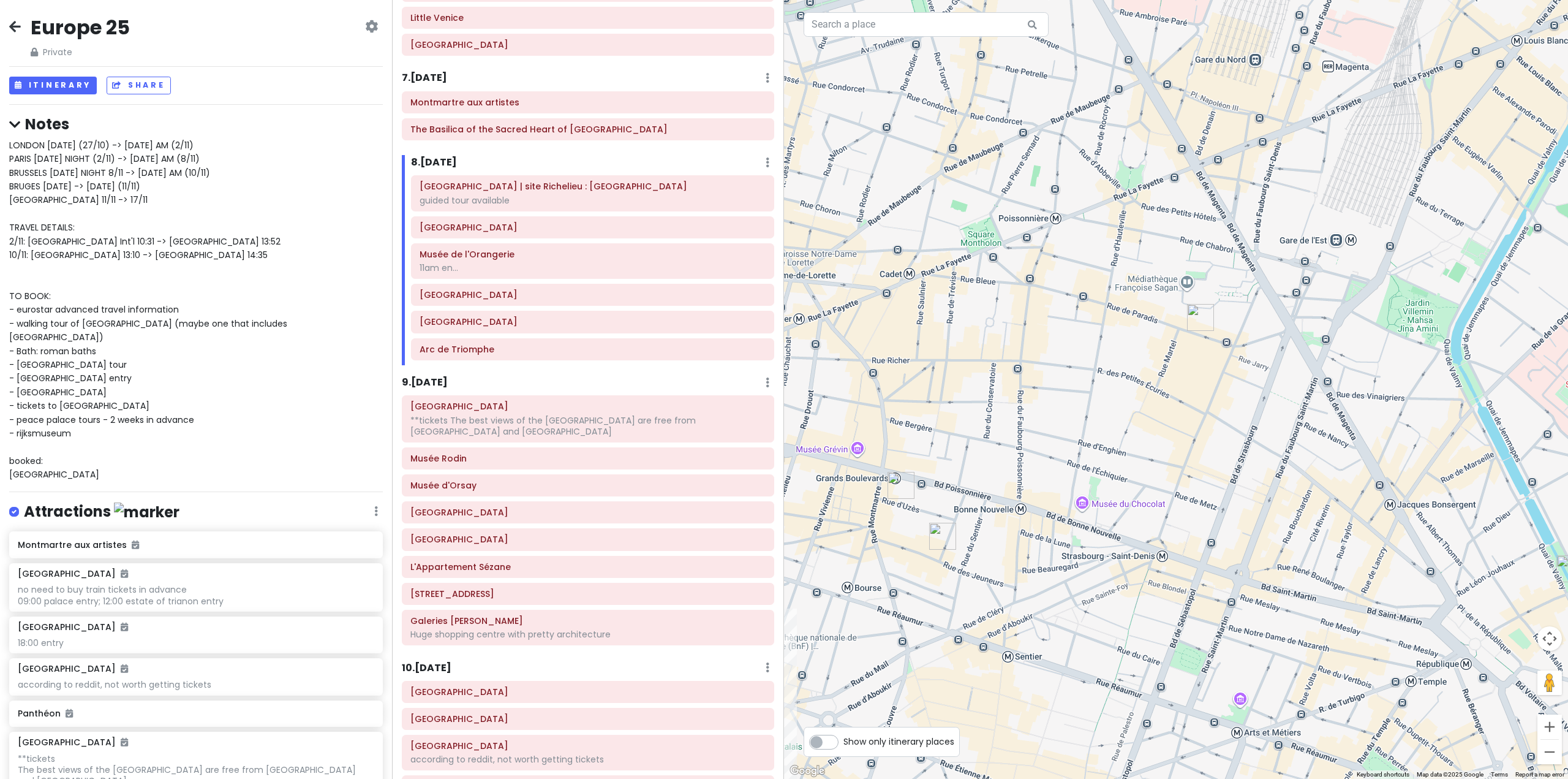
click at [1200, 314] on img "12 Rue de Paradis" at bounding box center [1201, 317] width 27 height 27
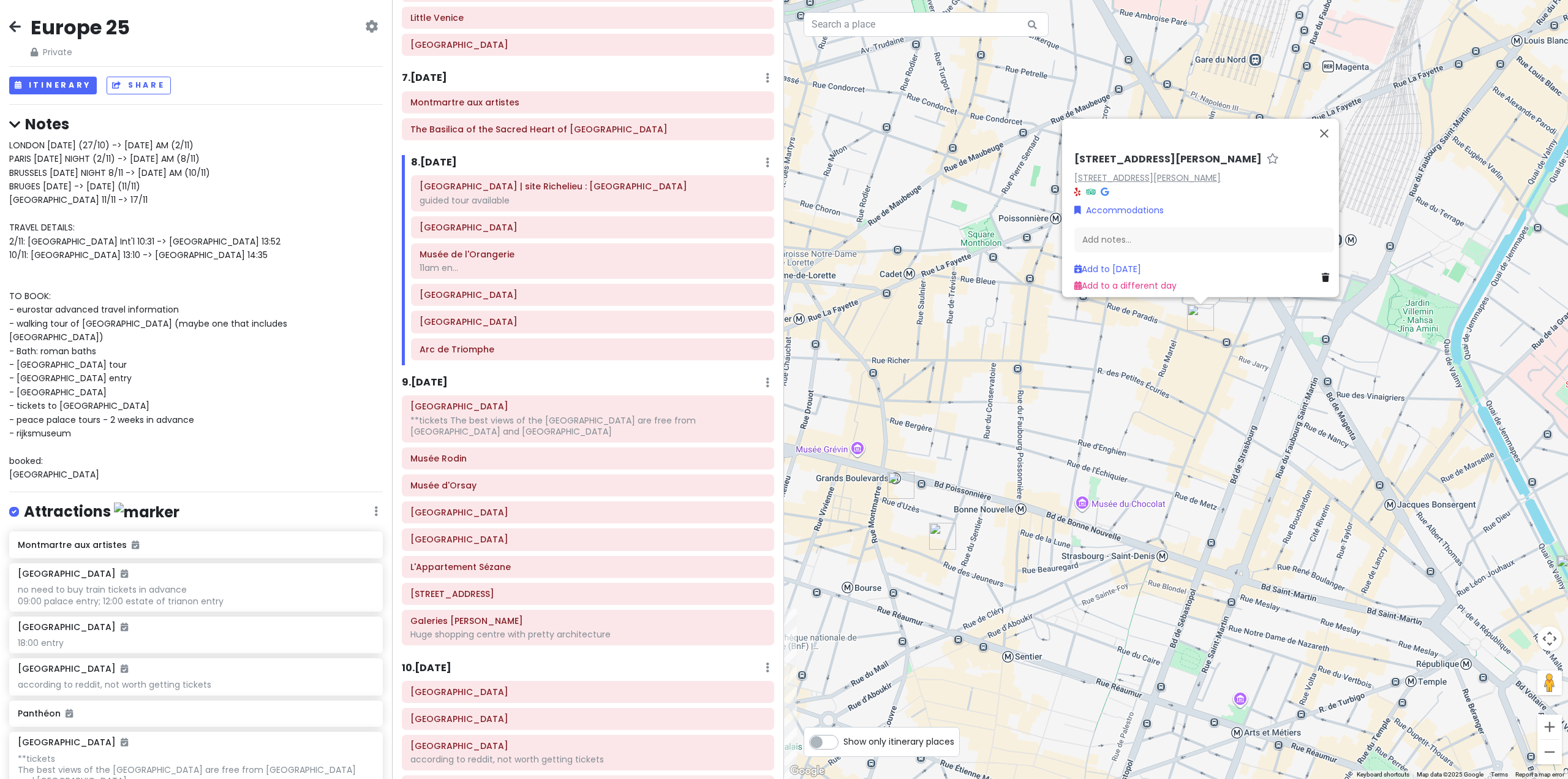
click at [1109, 171] on link "[STREET_ADDRESS][PERSON_NAME]" at bounding box center [1148, 177] width 147 height 12
click at [1334, 124] on button "Close" at bounding box center [1324, 133] width 30 height 30
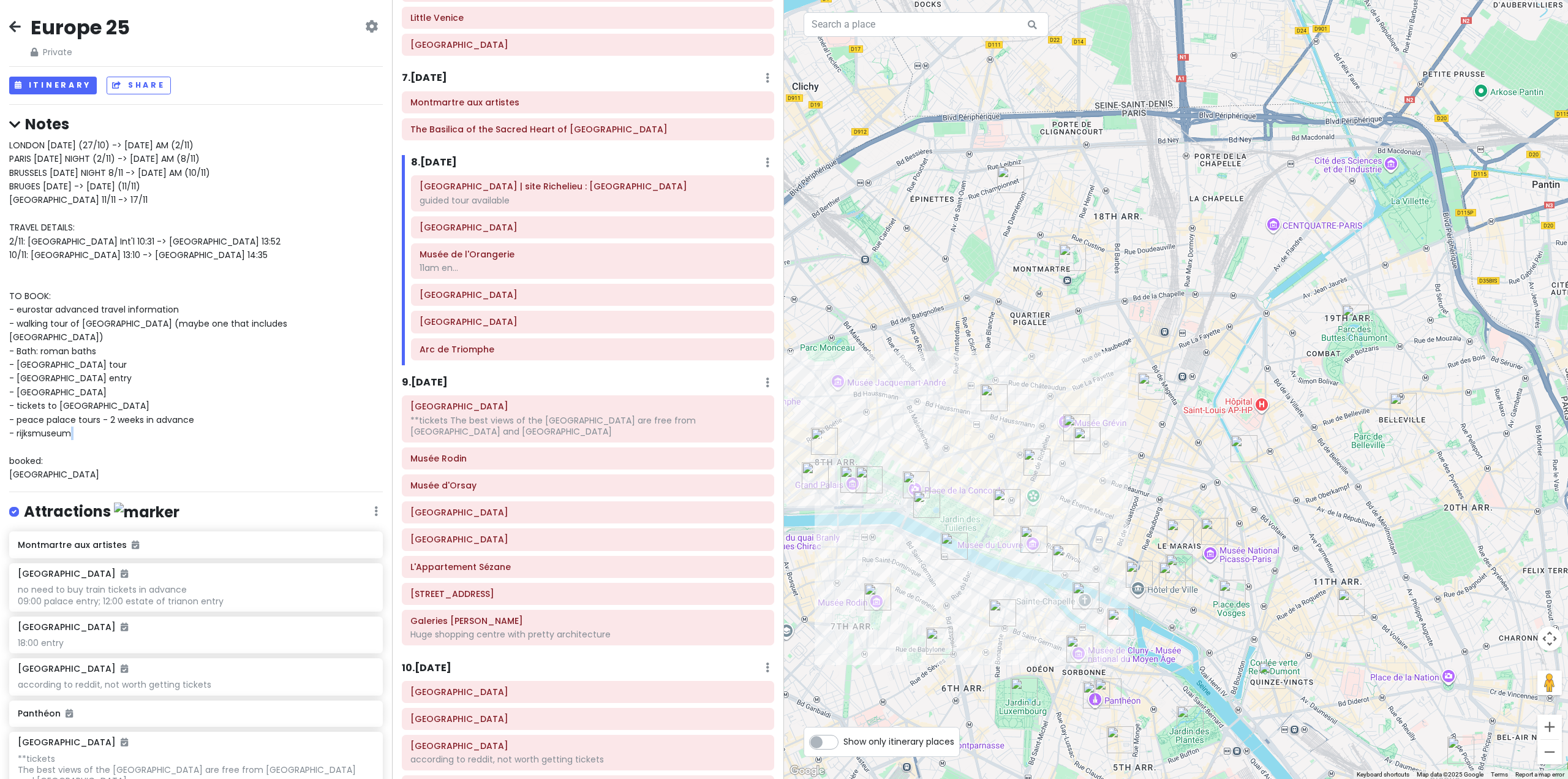
drag, startPoint x: 68, startPoint y: 430, endPoint x: 71, endPoint y: 424, distance: 6.7
click at [71, 424] on div "LONDON [DATE] (27/10) -> [DATE] AM (2/11) PARIS [DATE] NIGHT (2/11) -> [DATE] A…" at bounding box center [196, 310] width 374 height 343
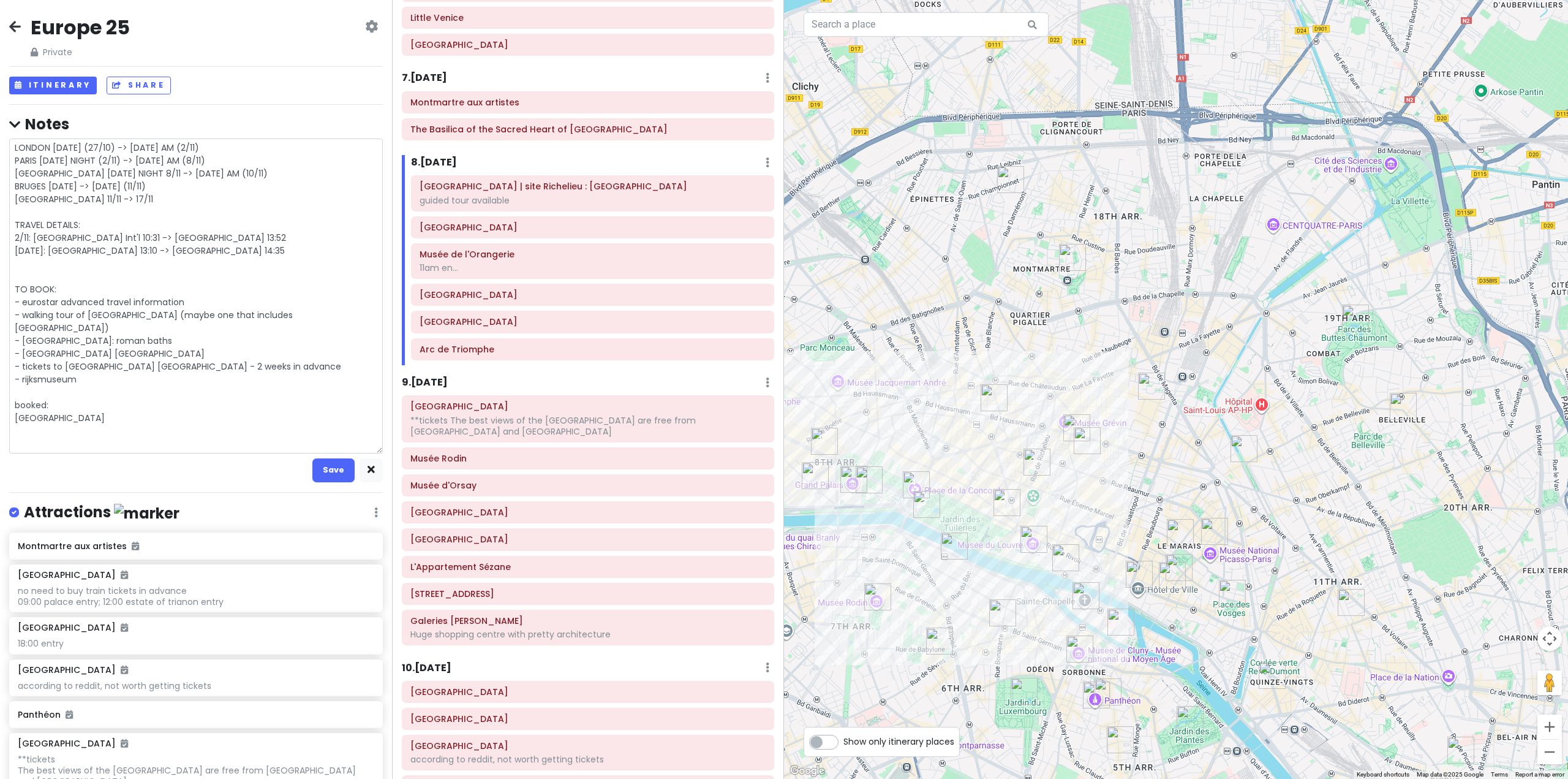
click at [99, 402] on textarea "LONDON [DATE] (27/10) -> [DATE] AM (2/11) PARIS [DATE] NIGHT (2/11) -> [DATE] A…" at bounding box center [196, 296] width 374 height 315
drag, startPoint x: 108, startPoint y: 380, endPoint x: 8, endPoint y: 382, distance: 100.0
click at [8, 382] on div "Europe 25 Private Change Dates Make a Copy Delete Trip Go Pro ⚡️ Give Feedback …" at bounding box center [196, 390] width 392 height 779
type textarea "x"
type textarea "LONDON [DATE] (27/10) -> [DATE] AM (2/11) PARIS [DATE] NIGHT (2/11) -> [DATE] A…"
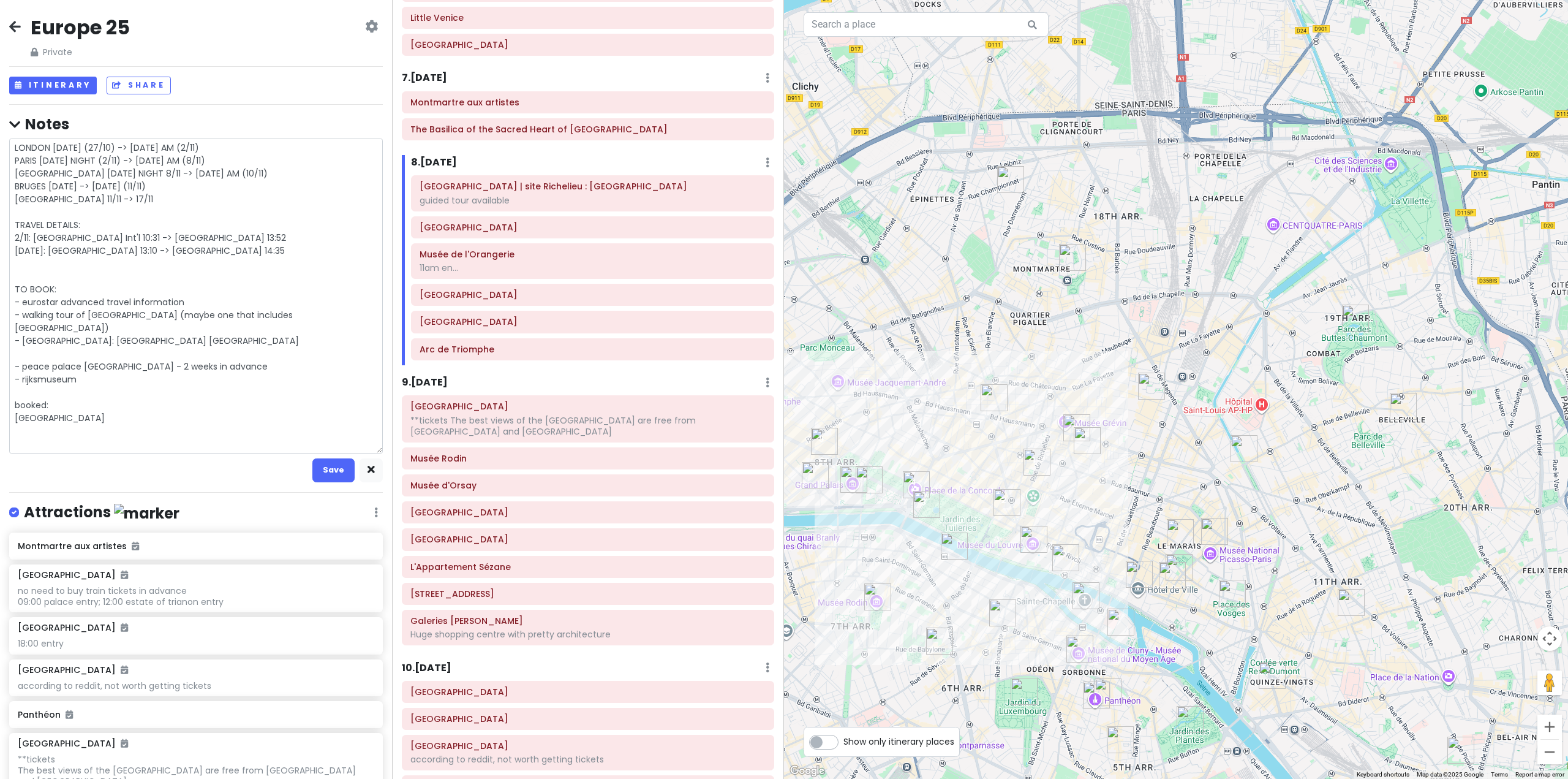
type textarea "x"
type textarea "LONDON [DATE] (27/10) -> [DATE] AM (2/11) PARIS [DATE] NIGHT (2/11) -> [DATE] A…"
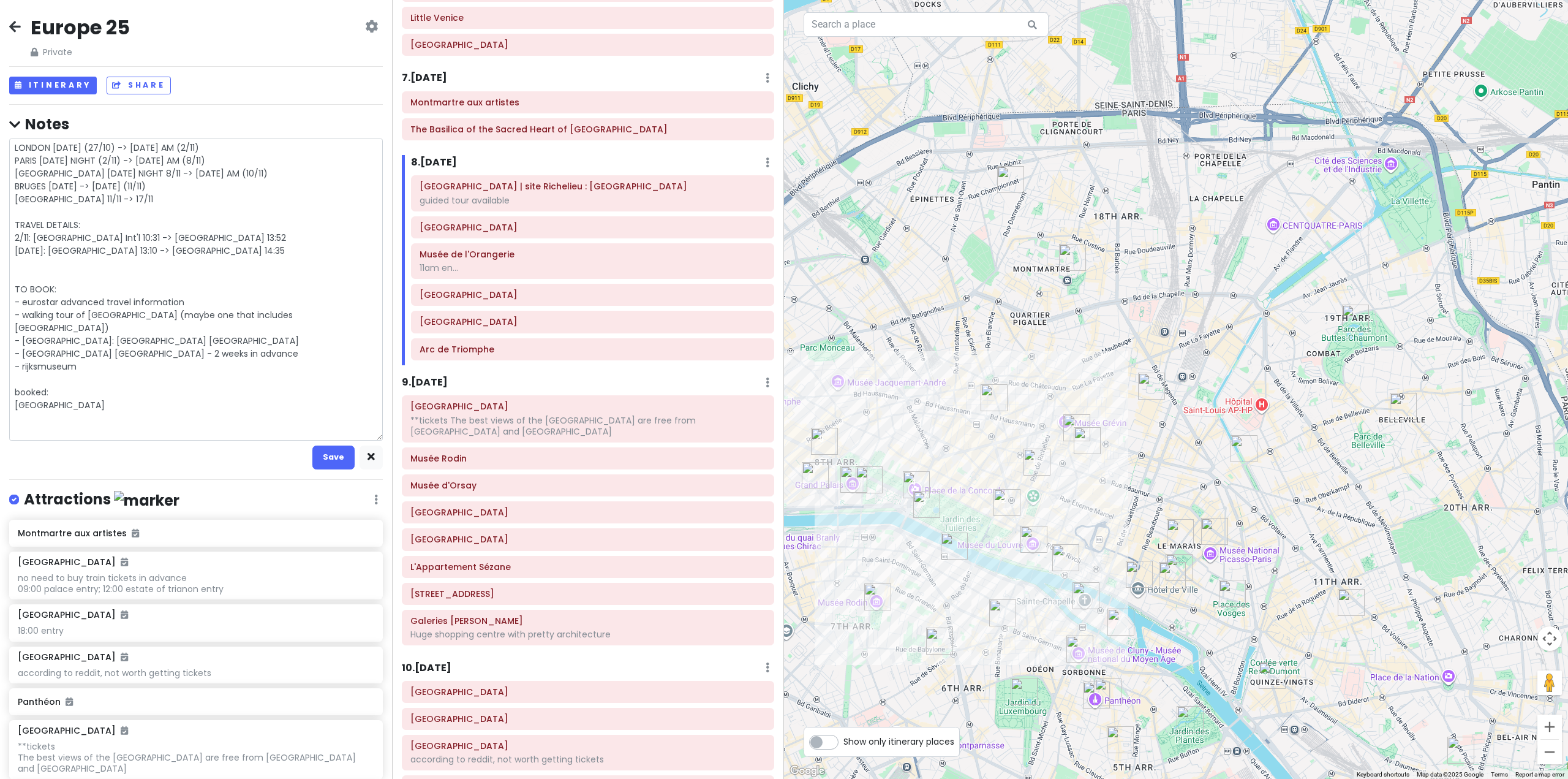
drag, startPoint x: 118, startPoint y: 348, endPoint x: 0, endPoint y: 337, distance: 118.5
click at [0, 337] on div "Europe 25 Private Change Dates Make a Copy Delete Trip Go Pro ⚡️ Give Feedback …" at bounding box center [196, 390] width 392 height 779
type textarea "x"
type textarea "LONDON [DATE] (27/10) -> [DATE] AM (2/11) PARIS [DATE] NIGHT (2/11) -> [DATE] A…"
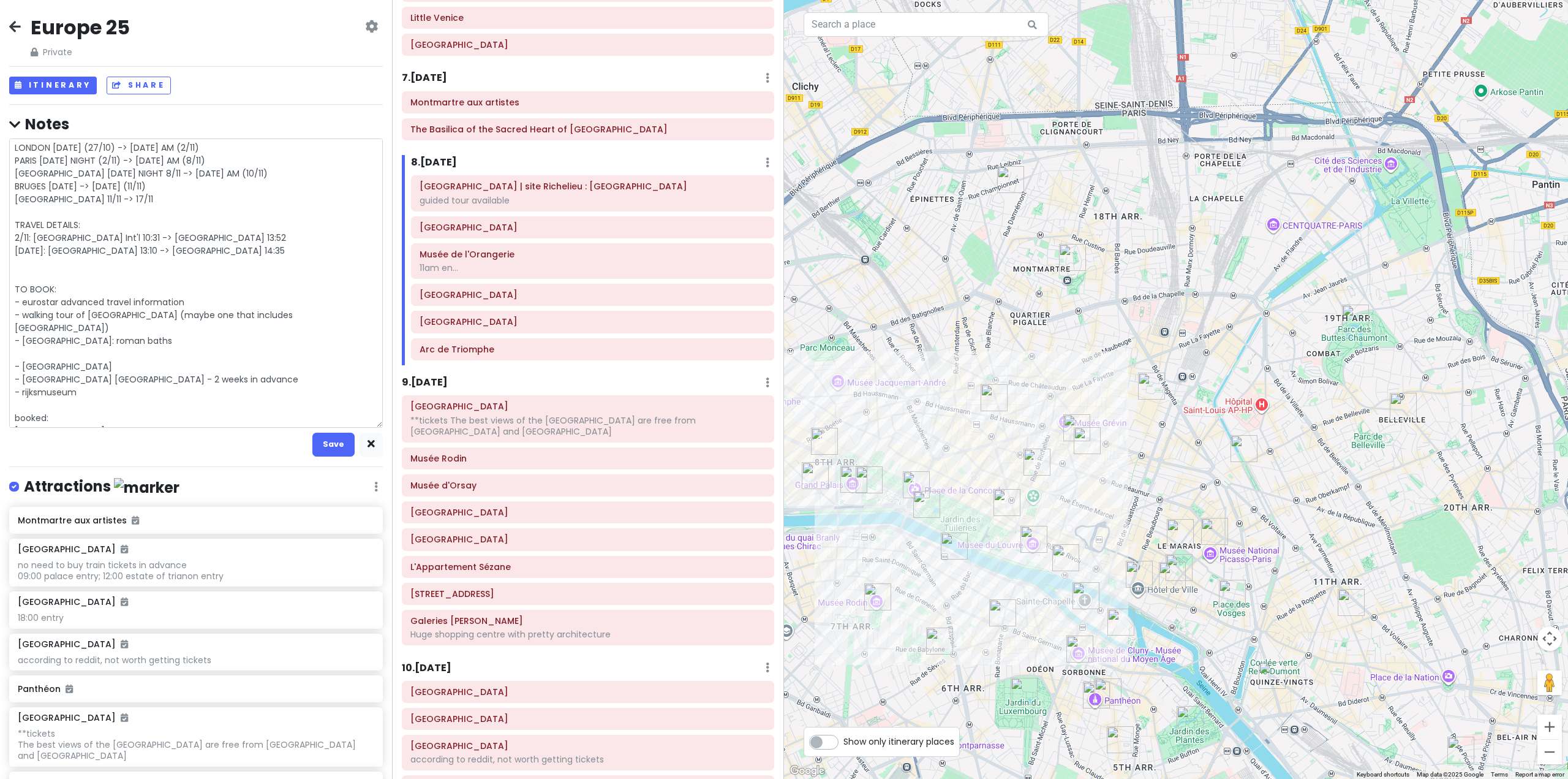
type textarea "x"
type textarea "LONDON [DATE] (27/10) -> [DATE] AM (2/11) PARIS [DATE] NIGHT (2/11) -> [DATE] A…"
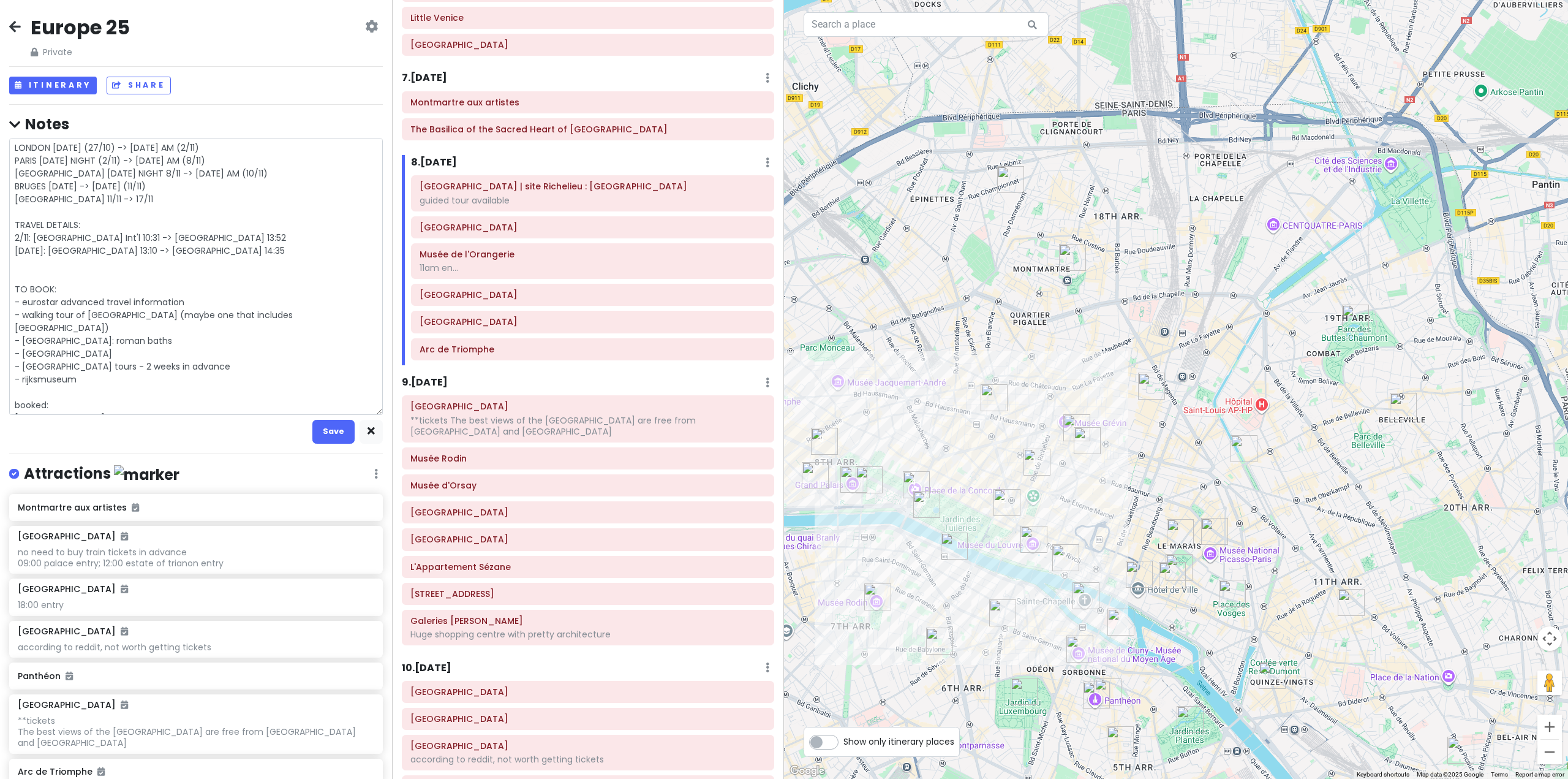
click at [102, 368] on textarea "LONDON [DATE] (27/10) -> [DATE] AM (2/11) PARIS [DATE] NIGHT (2/11) -> [DATE] A…" at bounding box center [196, 276] width 374 height 276
type textarea "x"
type textarea "LONDON [DATE] (27/10) -> [DATE] AM (2/11) PARIS [DATE] NIGHT (2/11) -> [DATE] A…"
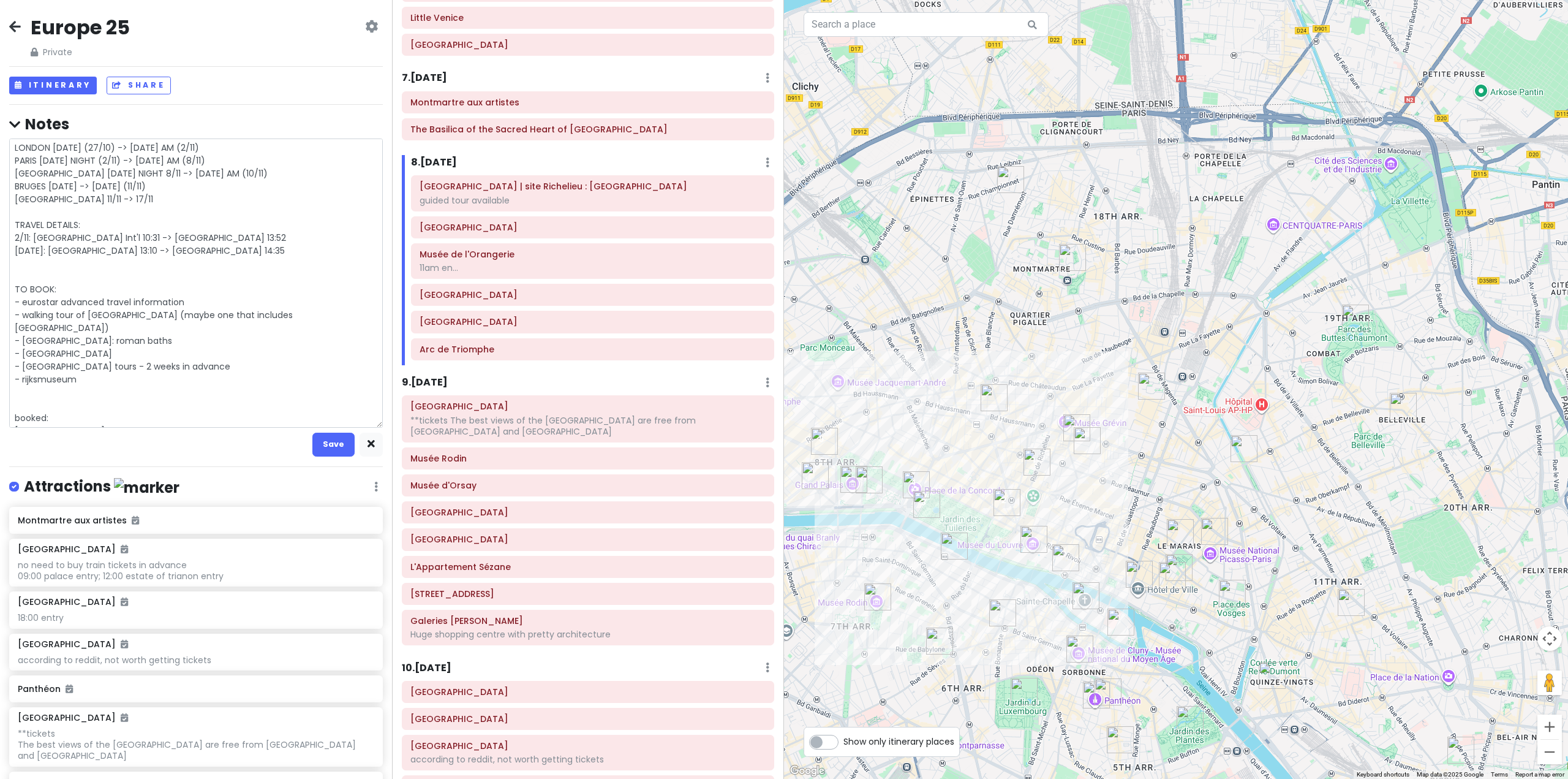
type textarea "x"
type textarea "LONDON [DATE] (27/10) -> [DATE] AM (2/11) PARIS [DATE] NIGHT (2/11) -> [DATE] A…"
type textarea "x"
type textarea "LONDON [DATE] (27/10) -> [DATE] AM (2/11) PARIS [DATE] NIGHT (2/11) -> [DATE] A…"
type textarea "x"
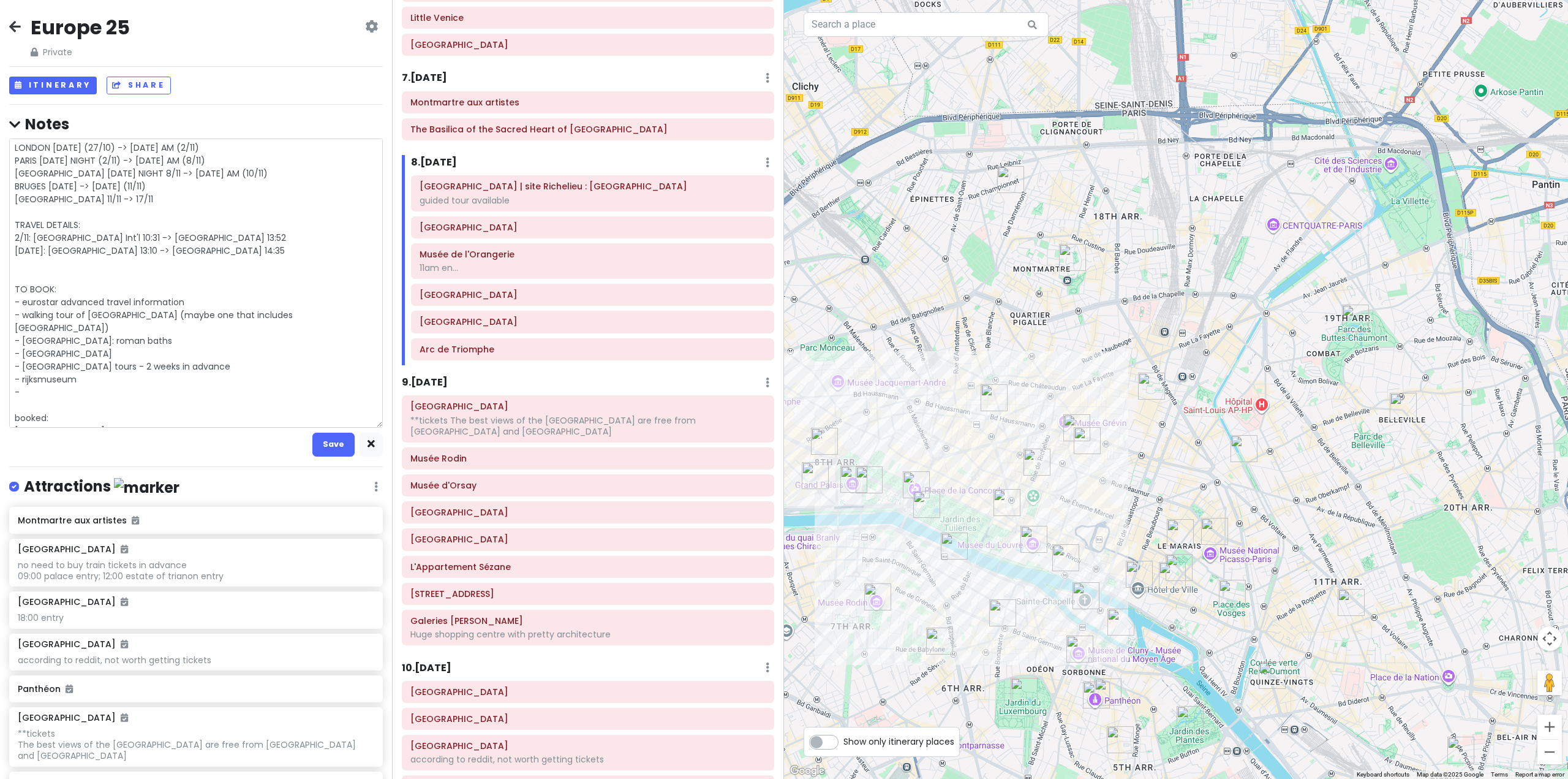
type textarea "LONDON [DATE] (27/10) -> [DATE] AM (2/11) PARIS [DATE] NIGHT (2/11) -> [DATE] A…"
type textarea "x"
type textarea "LONDON [DATE] (27/10) -> [DATE] AM (2/11) PARIS [DATE] NIGHT (2/11) -> [DATE] A…"
type textarea "x"
type textarea "LONDON [DATE] (27/10) -> [DATE] AM (2/11) PARIS [DATE] NIGHT (2/11) -> [DATE] A…"
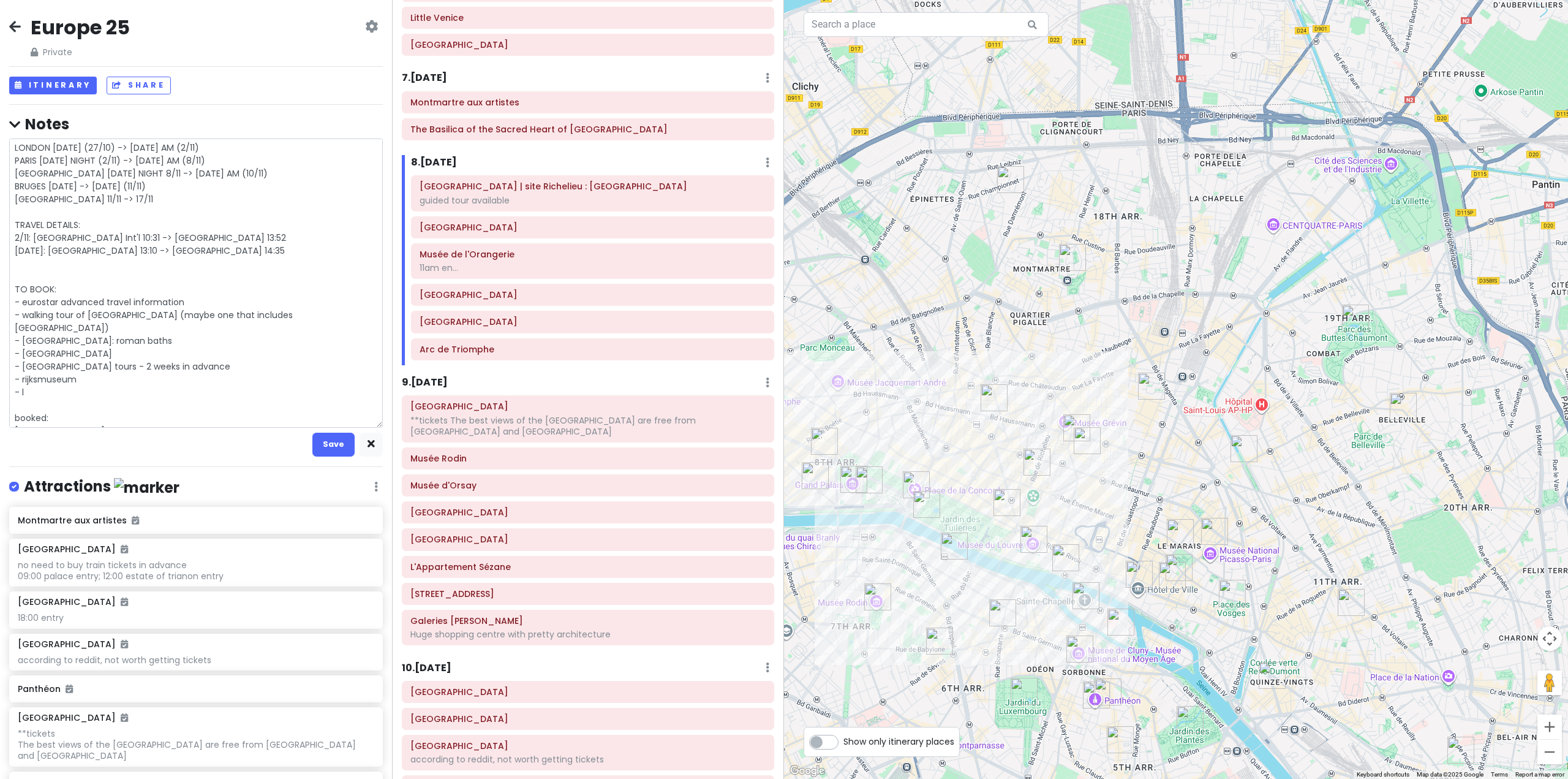
type textarea "x"
type textarea "LONDON [DATE] (27/10) -> [DATE] AM (2/11) PARIS [DATE] NIGHT (2/11) -> [DATE] A…"
type textarea "x"
type textarea "LONDON [DATE] (27/10) -> [DATE] AM (2/11) PARIS [DATE] NIGHT (2/11) -> [DATE] A…"
type textarea "x"
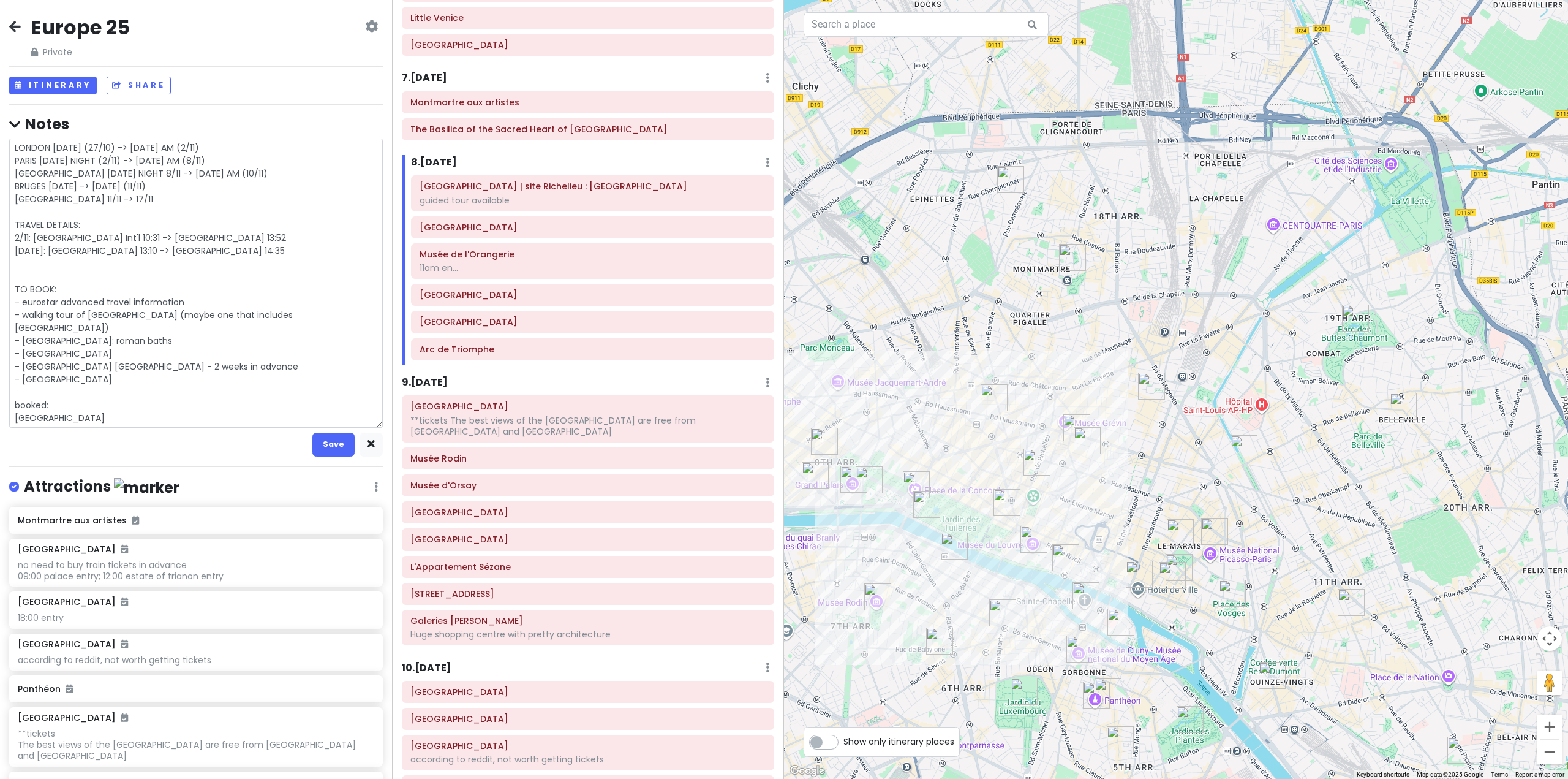
type textarea "LONDON [DATE] (27/10) -> [DATE] AM (2/11) PARIS [DATE] NIGHT (2/11) -> [DATE] A…"
type textarea "x"
type textarea "LONDON [DATE] (27/10) -> [DATE] AM (2/11) PARIS [DATE] NIGHT (2/11) -> [DATE] A…"
type textarea "x"
type textarea "LONDON [DATE] (27/10) -> [DATE] AM (2/11) PARIS [DATE] NIGHT (2/11) -> [DATE] A…"
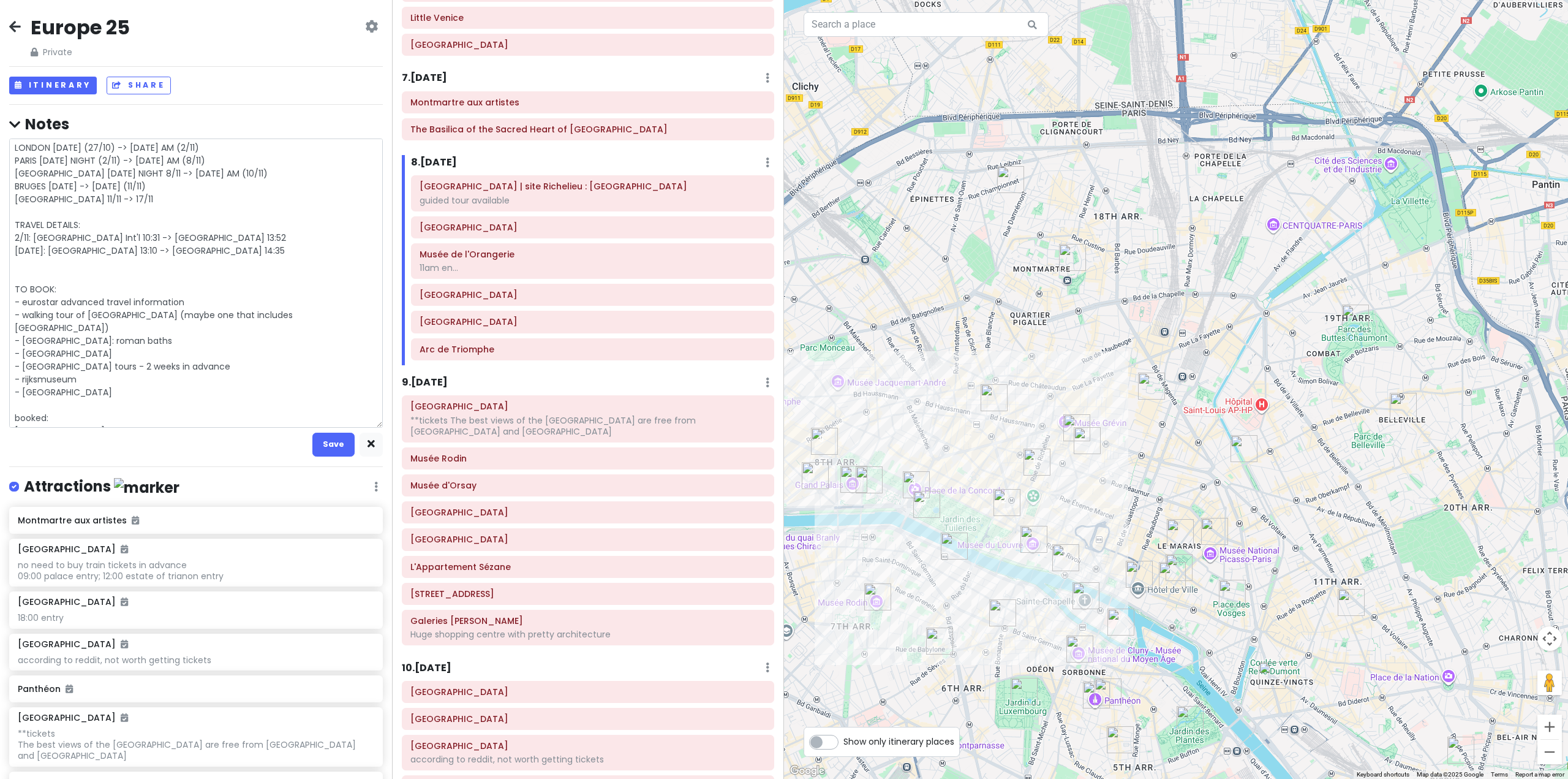
type textarea "x"
type textarea "LONDON [DATE] (27/10) -> [DATE] AM (2/11) PARIS [DATE] NIGHT (2/11) -> [DATE] A…"
type textarea "x"
type textarea "LONDON [DATE] (27/10) -> [DATE] AM (2/11) PARIS [DATE] NIGHT (2/11) -> [DATE] A…"
type textarea "x"
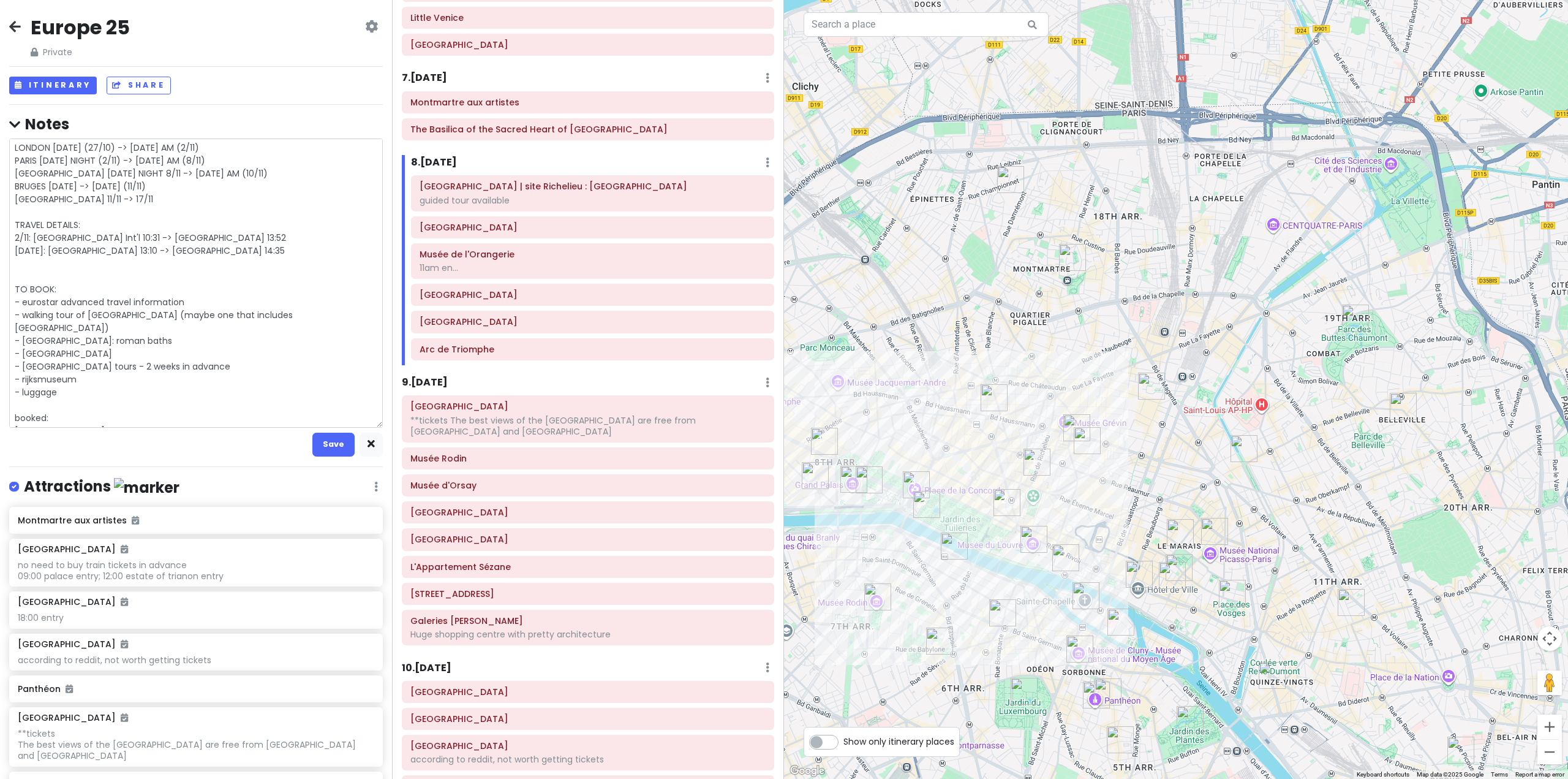
type textarea "LONDON [DATE] (27/10) -> [DATE] AM (2/11) PARIS [DATE] NIGHT (2/11) -> [DATE] A…"
type textarea "x"
type textarea "LONDON [DATE] (27/10) -> [DATE] AM (2/11) PARIS [DATE] NIGHT (2/11) -> [DATE] A…"
type textarea "x"
type textarea "LONDON [DATE] (27/10) -> [DATE] AM (2/11) PARIS [DATE] NIGHT (2/11) -> [DATE] A…"
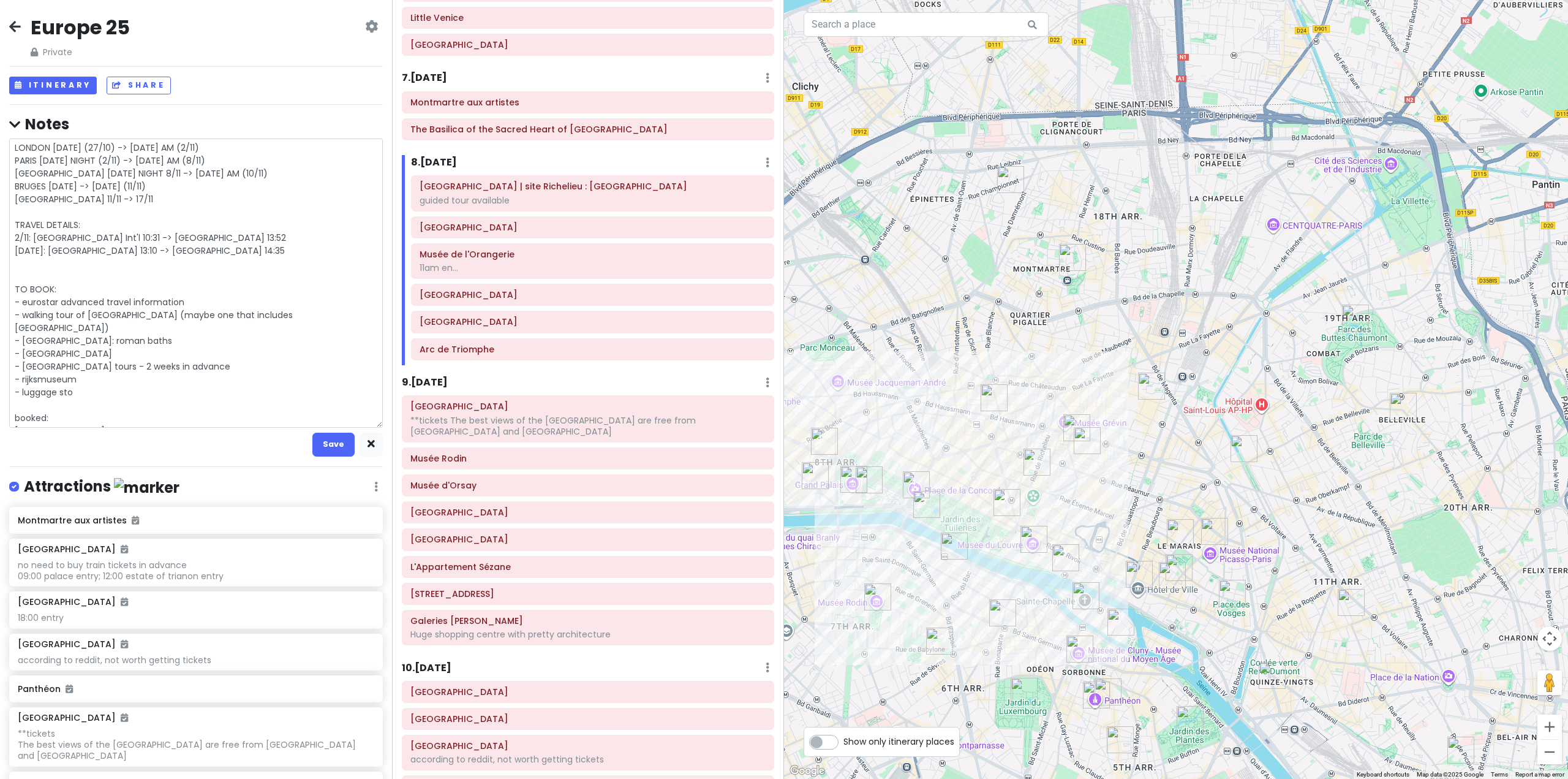
type textarea "x"
type textarea "LONDON [DATE] (27/10) -> [DATE] AM (2/11) PARIS [DATE] NIGHT (2/11) -> [DATE] A…"
type textarea "x"
type textarea "LONDON [DATE] (27/10) -> [DATE] AM (2/11) PARIS [DATE] NIGHT (2/11) -> [DATE] A…"
type textarea "x"
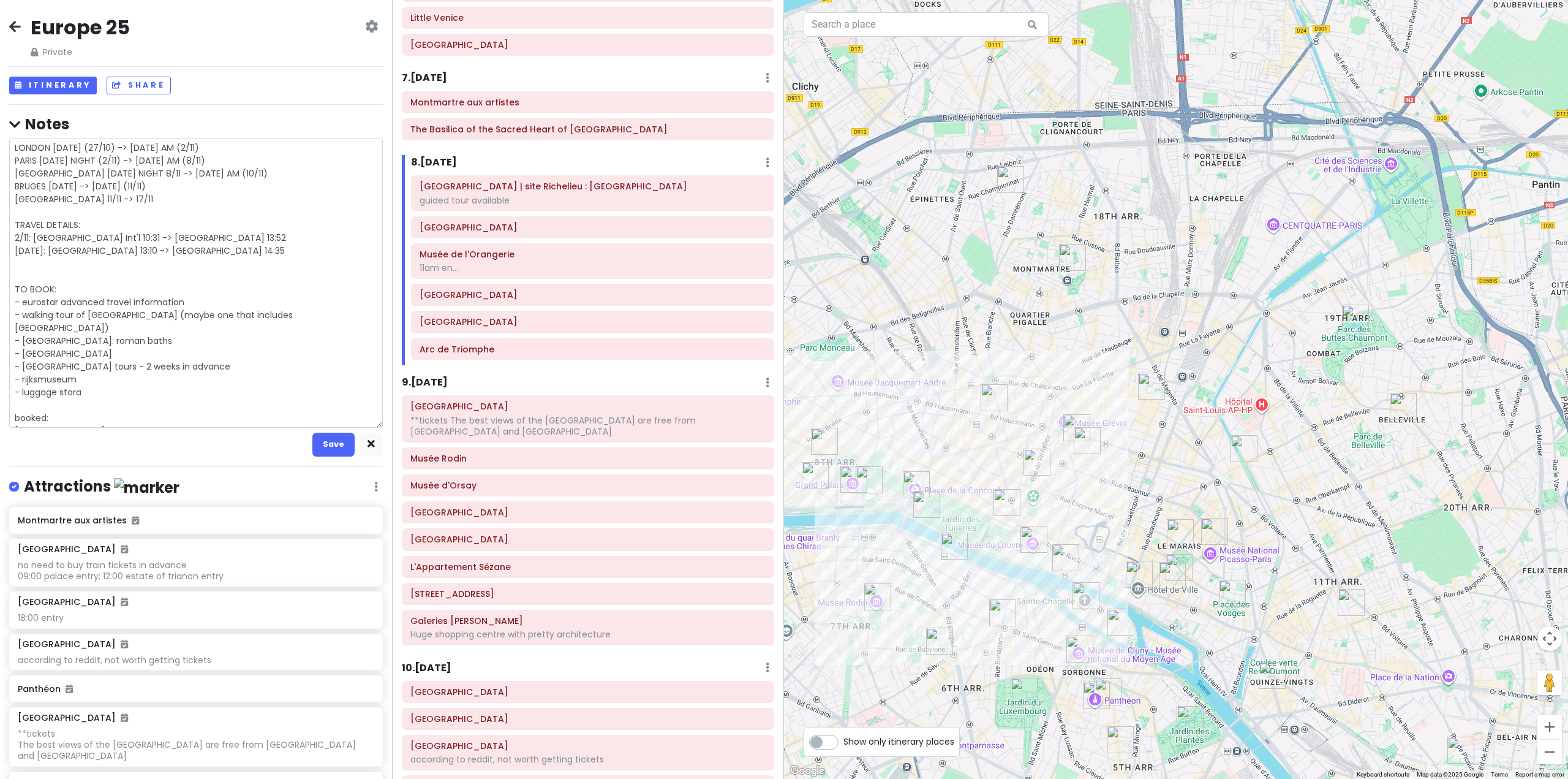
type textarea "LONDON [DATE] (27/10) -> [DATE] AM (2/11) PARIS [DATE] NIGHT (2/11) -> [DATE] A…"
type textarea "x"
type textarea "LONDON [DATE] (27/10) -> [DATE] AM (2/11) PARIS [DATE] NIGHT (2/11) -> [DATE] A…"
type textarea "x"
type textarea "LONDON [DATE] (27/10) -> [DATE] AM (2/11) PARIS [DATE] NIGHT (2/11) -> [DATE] A…"
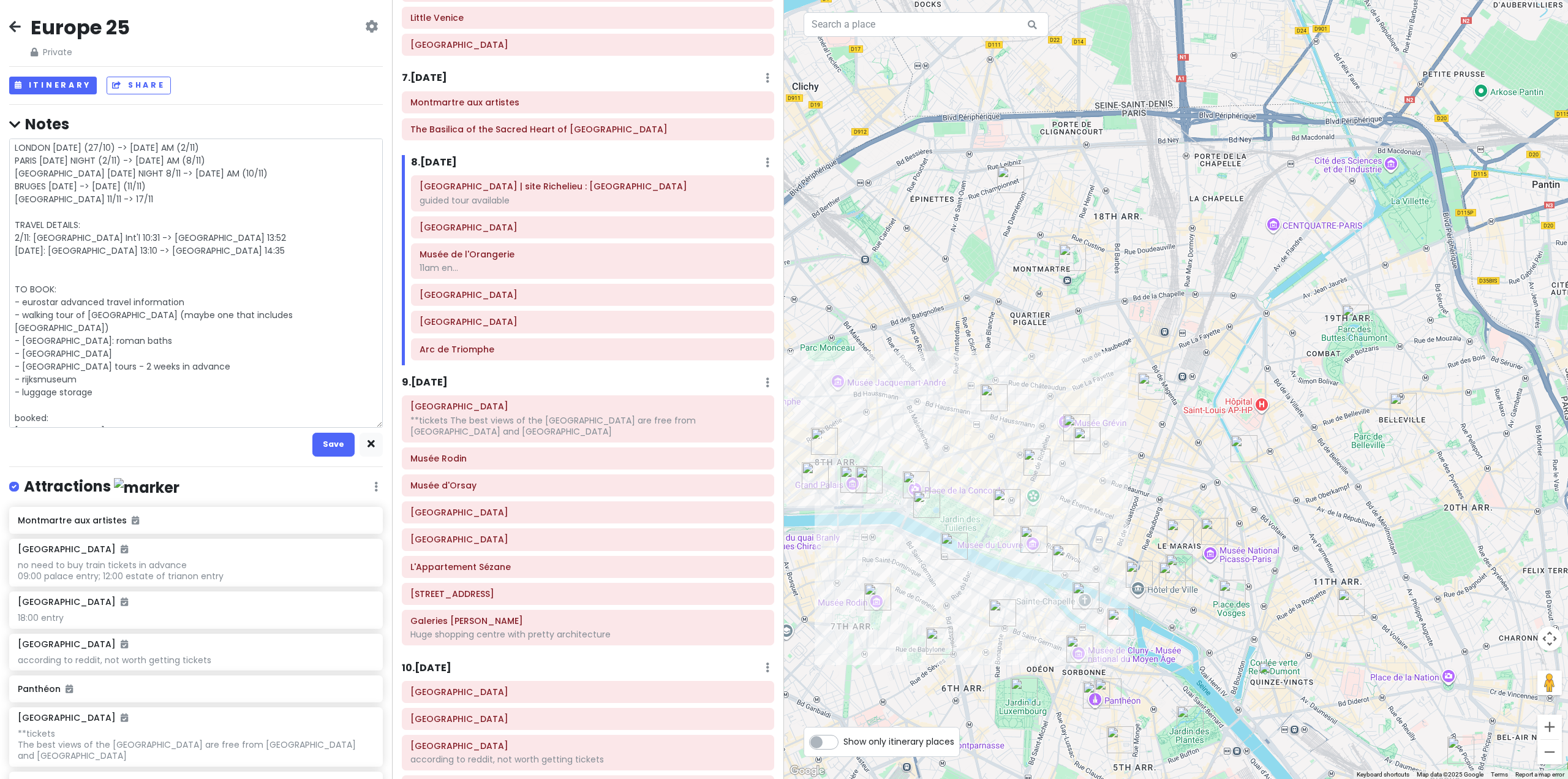
type textarea "x"
type textarea "LONDON [DATE] (27/10) -> [DATE] AM (2/11) PARIS [DATE] NIGHT (2/11) -> [DATE] A…"
type textarea "x"
type textarea "LONDON [DATE] (27/10) -> [DATE] AM (2/11) PARIS [DATE] NIGHT (2/11) -> [DATE] A…"
type textarea "x"
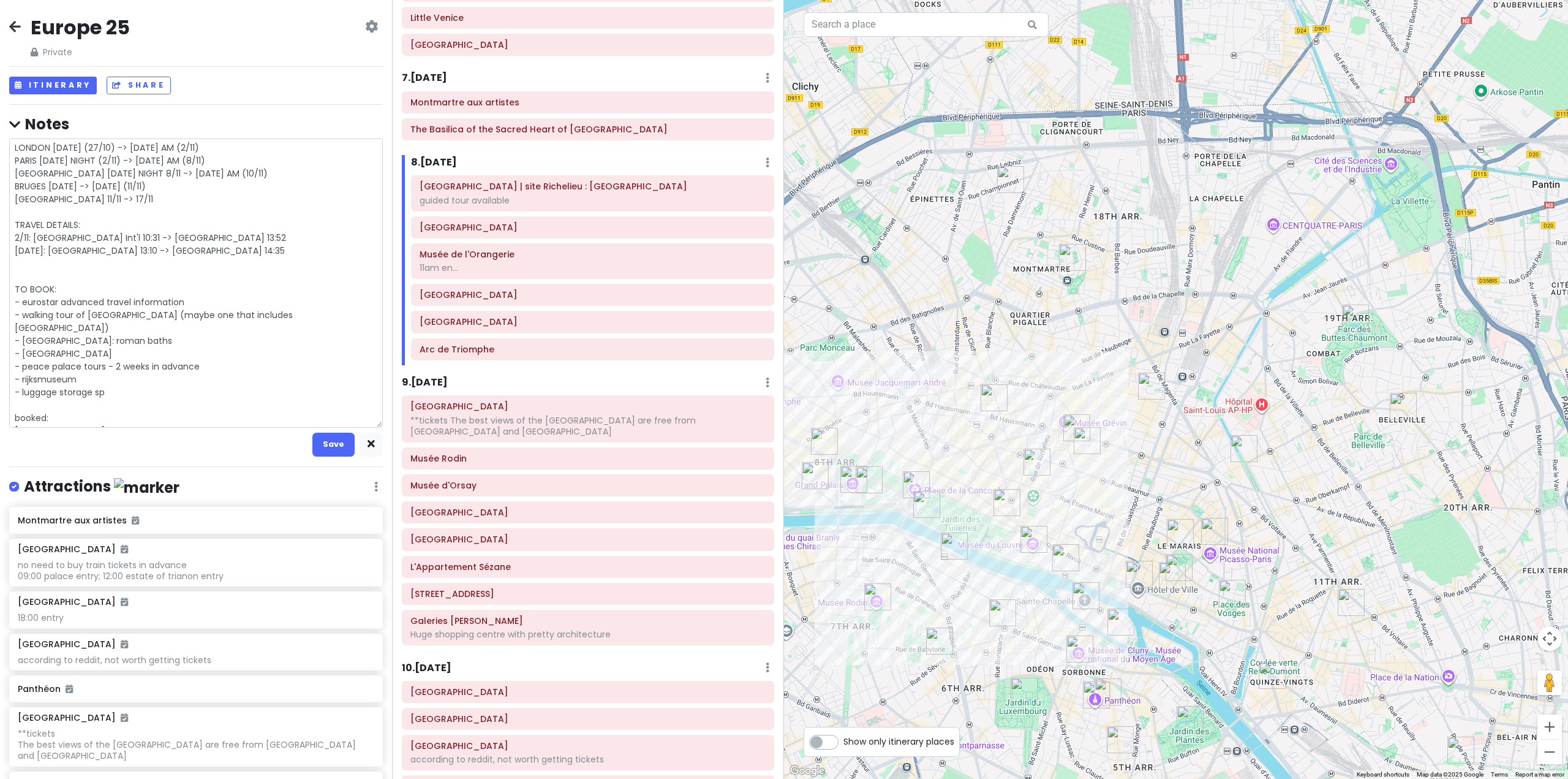
type textarea "LONDON [DATE] (27/10) -> [DATE] AM (2/11) PARIS [DATE] NIGHT (2/11) -> [DATE] A…"
type textarea "x"
type textarea "LONDON [DATE] (27/10) -> [DATE] AM (2/11) PARIS [DATE] NIGHT (2/11) -> [DATE] A…"
type textarea "x"
type textarea "LONDON [DATE] (27/10) -> [DATE] AM (2/11) PARIS [DATE] NIGHT (2/11) -> [DATE] A…"
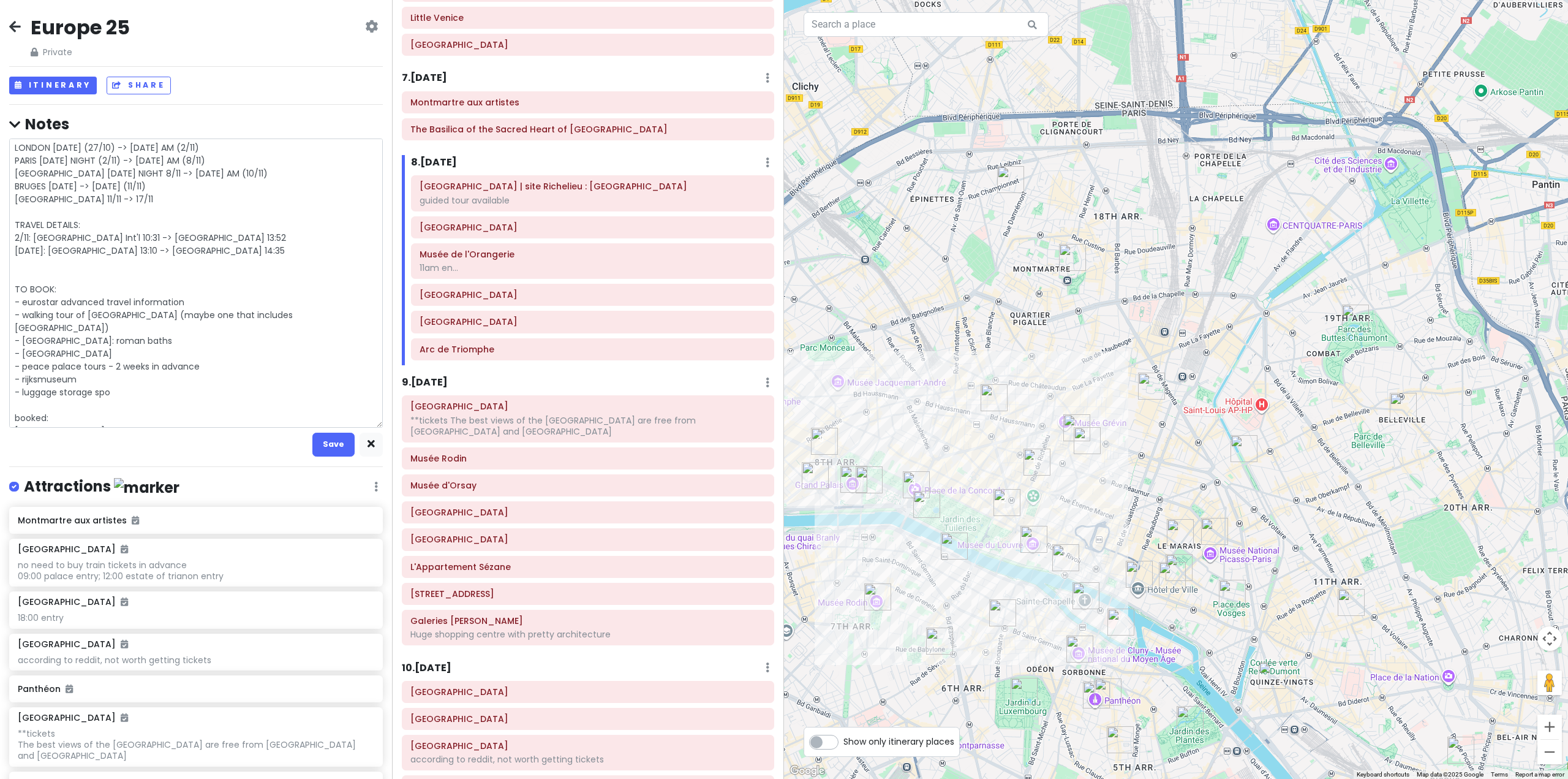
type textarea "x"
type textarea "LONDON [DATE] (27/10) -> [DATE] AM (2/11) PARIS [DATE] NIGHT (2/11) -> [DATE] A…"
type textarea "x"
type textarea "LONDON [DATE] (27/10) -> [DATE] AM (2/11) PARIS [DATE] NIGHT (2/11) -> [DATE] A…"
type textarea "x"
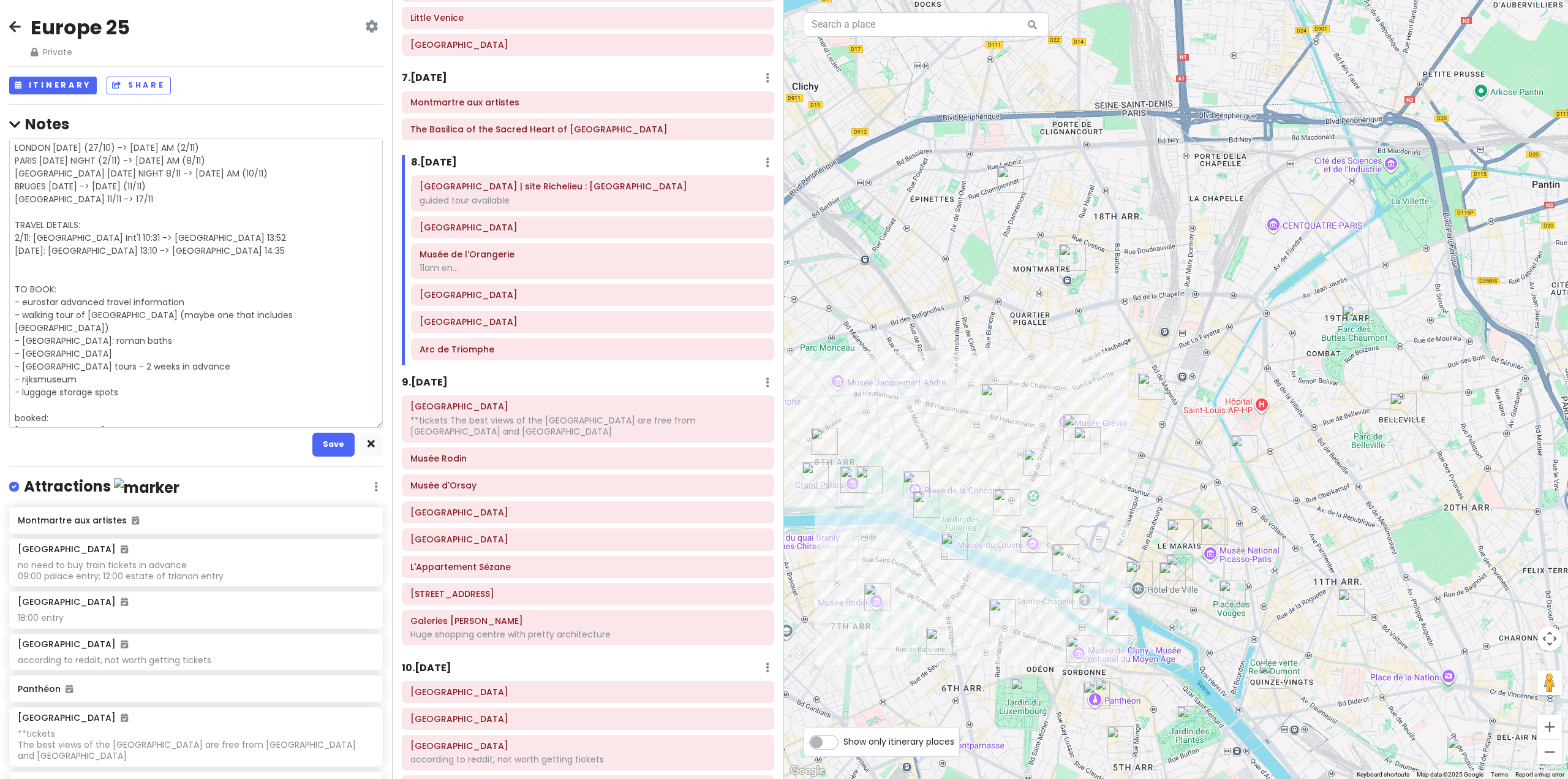
type textarea "LONDON [DATE] (27/10) -> [DATE] AM (2/11) PARIS [DATE] NIGHT (2/11) -> [DATE] A…"
type textarea "x"
type textarea "LONDON [DATE] (27/10) -> [DATE] AM (2/11) PARIS [DATE] NIGHT (2/11) -> [DATE] A…"
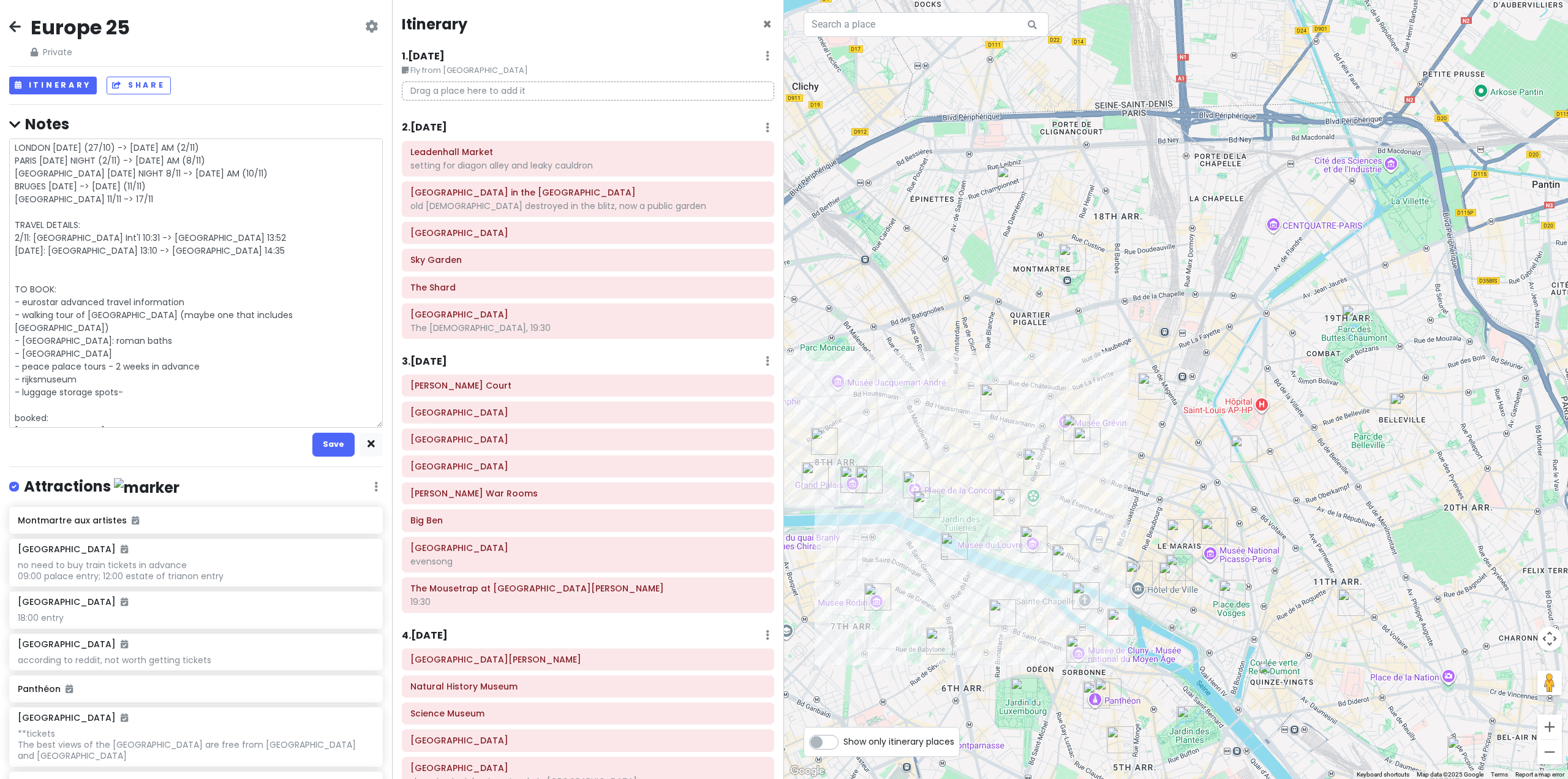
click at [204, 373] on textarea "LONDON [DATE] (27/10) -> [DATE] AM (2/11) PARIS [DATE] NIGHT (2/11) -> [DATE] A…" at bounding box center [196, 283] width 374 height 289
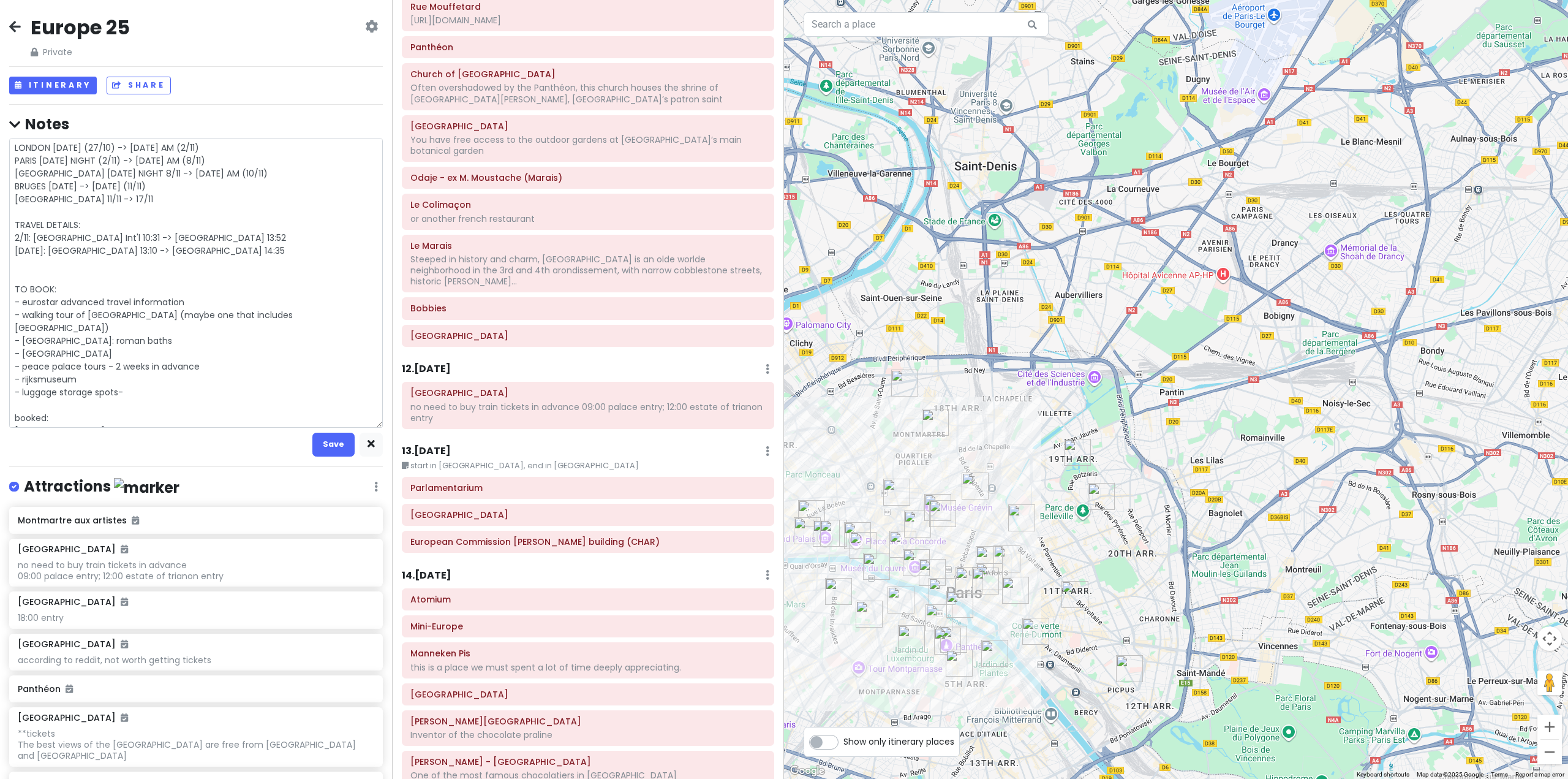
scroll to position [2084, 0]
drag, startPoint x: 161, startPoint y: 241, endPoint x: 166, endPoint y: 249, distance: 9.4
click at [166, 248] on textarea "LONDON [DATE] (27/10) -> [DATE] AM (2/11) PARIS [DATE] NIGHT (2/11) -> [DATE] A…" at bounding box center [196, 283] width 374 height 289
click at [169, 252] on textarea "LONDON [DATE] (27/10) -> [DATE] AM (2/11) PARIS [DATE] NIGHT (2/11) -> [DATE] A…" at bounding box center [196, 283] width 374 height 289
type textarea "x"
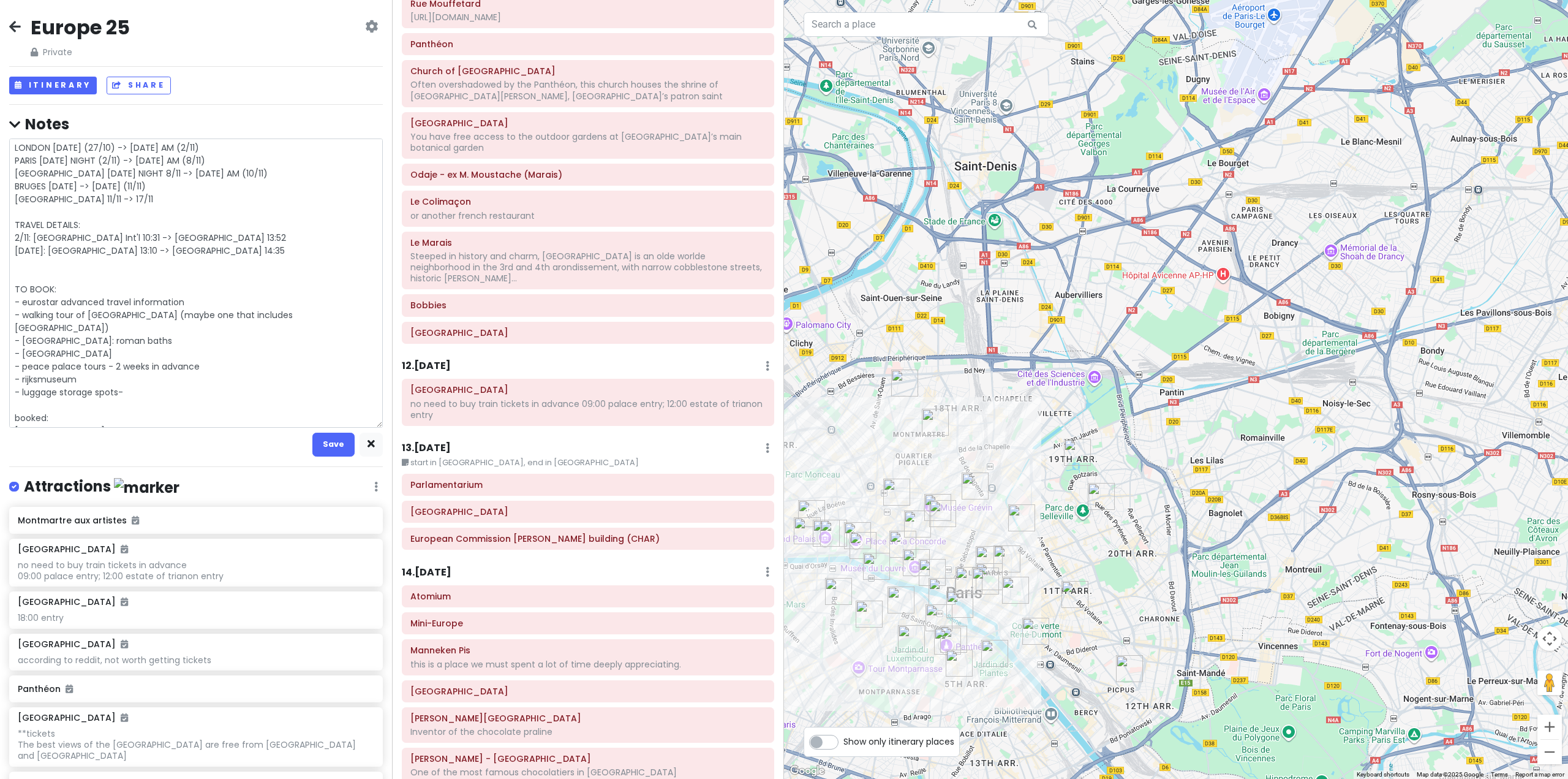
type textarea "LONDON [DATE] (27/10) -> [DATE] AM (2/11) PARIS [DATE] NIGHT (2/11) -> [DATE] A…"
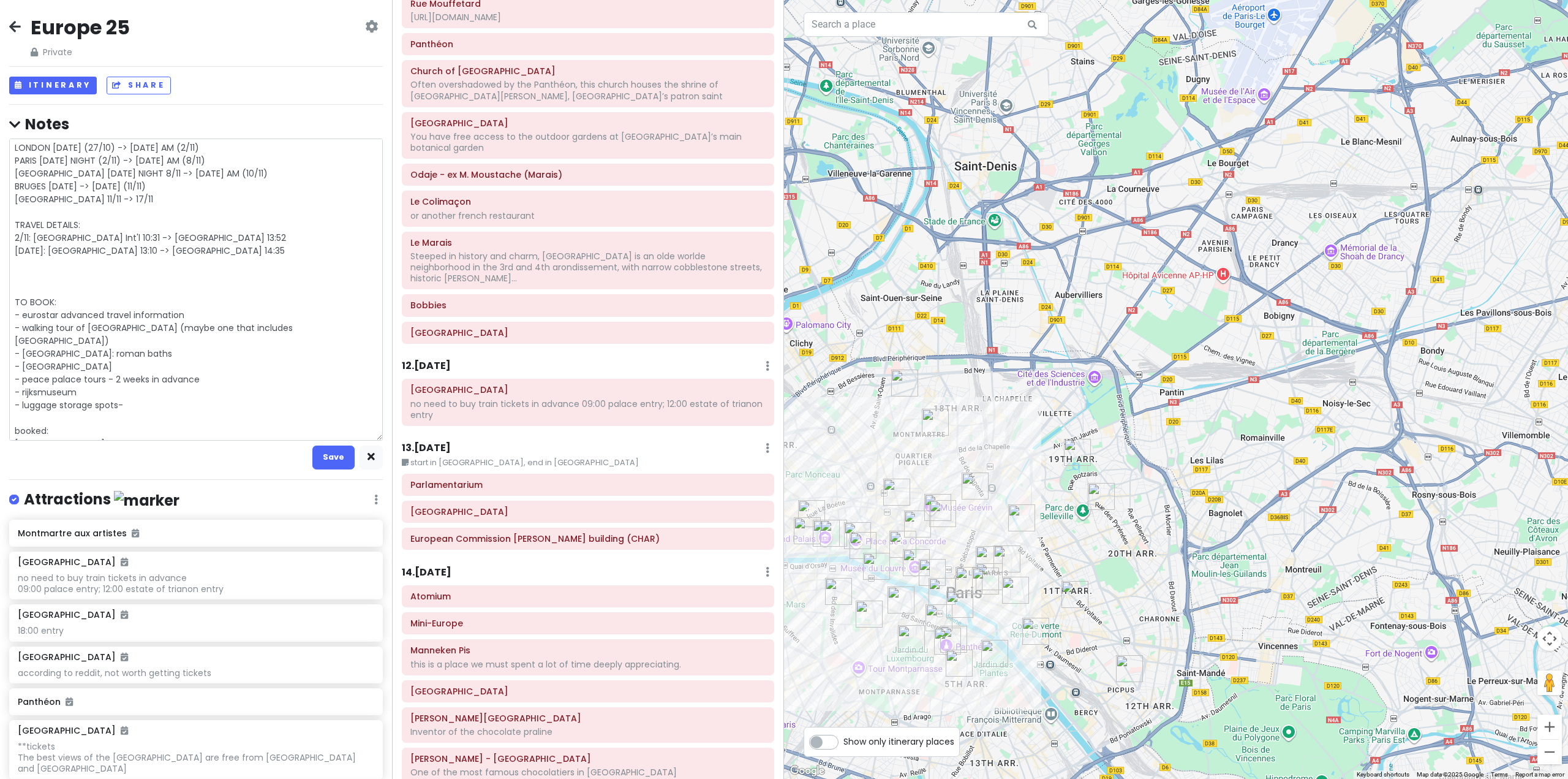
type textarea "x"
type textarea "LONDON [DATE] (27/10) -> [DATE] AM (2/11) PARIS [DATE] NIGHT (2/11) -> [DATE] A…"
type textarea "x"
type textarea "LONDON [DATE] (27/10) -> [DATE] AM (2/11) PARIS [DATE] NIGHT (2/11) -> [DATE] A…"
type textarea "x"
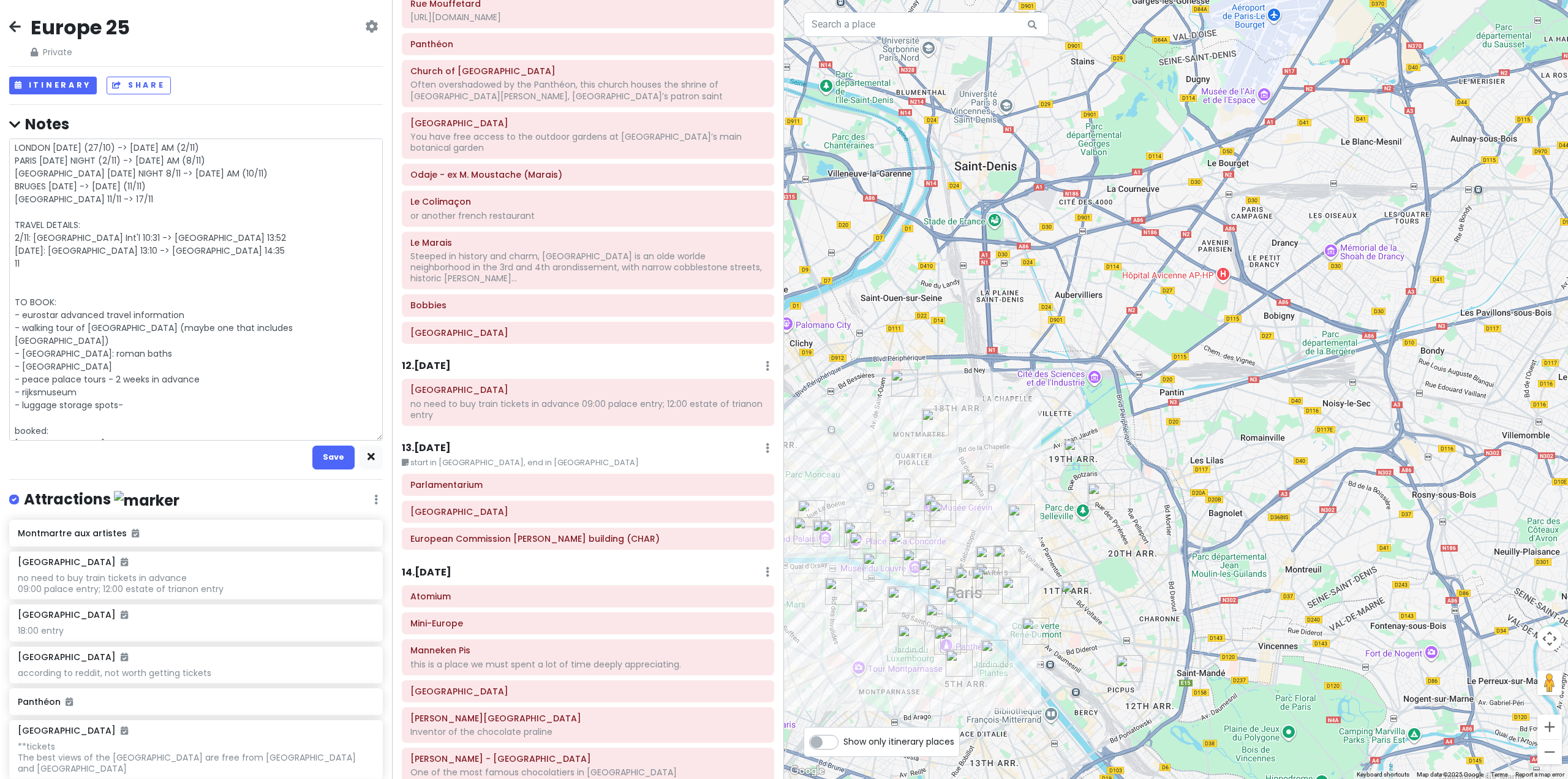
type textarea "LONDON [DATE] (27/10) -> [DATE] AM (2/11) PARIS [DATE] NIGHT (2/11) -> [DATE] A…"
type textarea "x"
type textarea "LONDON [DATE] (27/10) -> [DATE] AM (2/11) PARIS [DATE] NIGHT (2/11) -> [DATE] A…"
type textarea "x"
type textarea "LONDON [DATE] (27/10) -> [DATE] AM (2/11) PARIS [DATE] NIGHT (2/11) -> [DATE] A…"
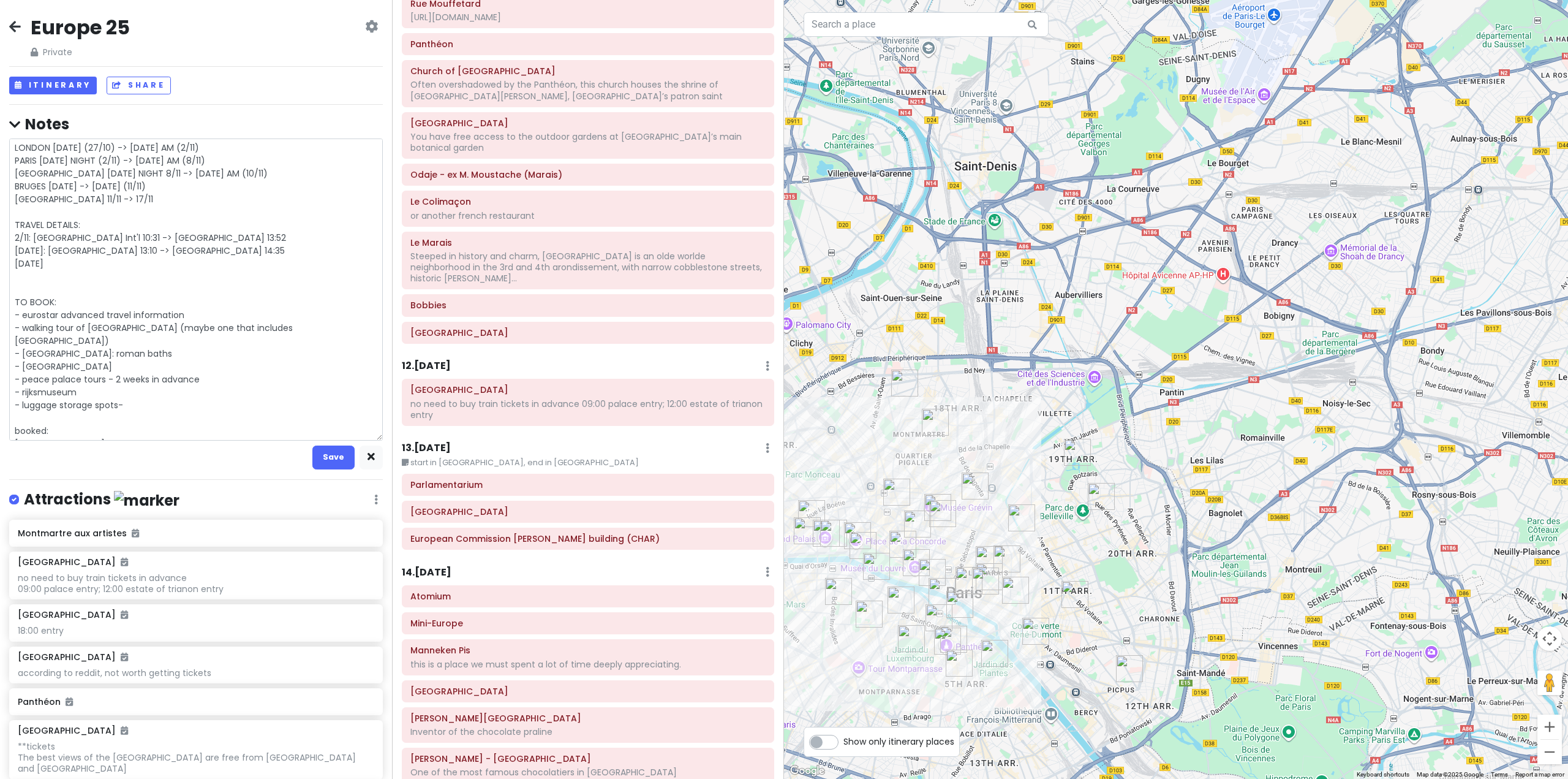
type textarea "x"
type textarea "LONDON [DATE] (27/10) -> [DATE] AM (2/11) PARIS [DATE] NIGHT (2/11) -> [DATE] A…"
type textarea "x"
type textarea "LONDON [DATE] (27/10) -> [DATE] AM (2/11) PARIS [DATE] NIGHT (2/11) -> [DATE] A…"
type textarea "x"
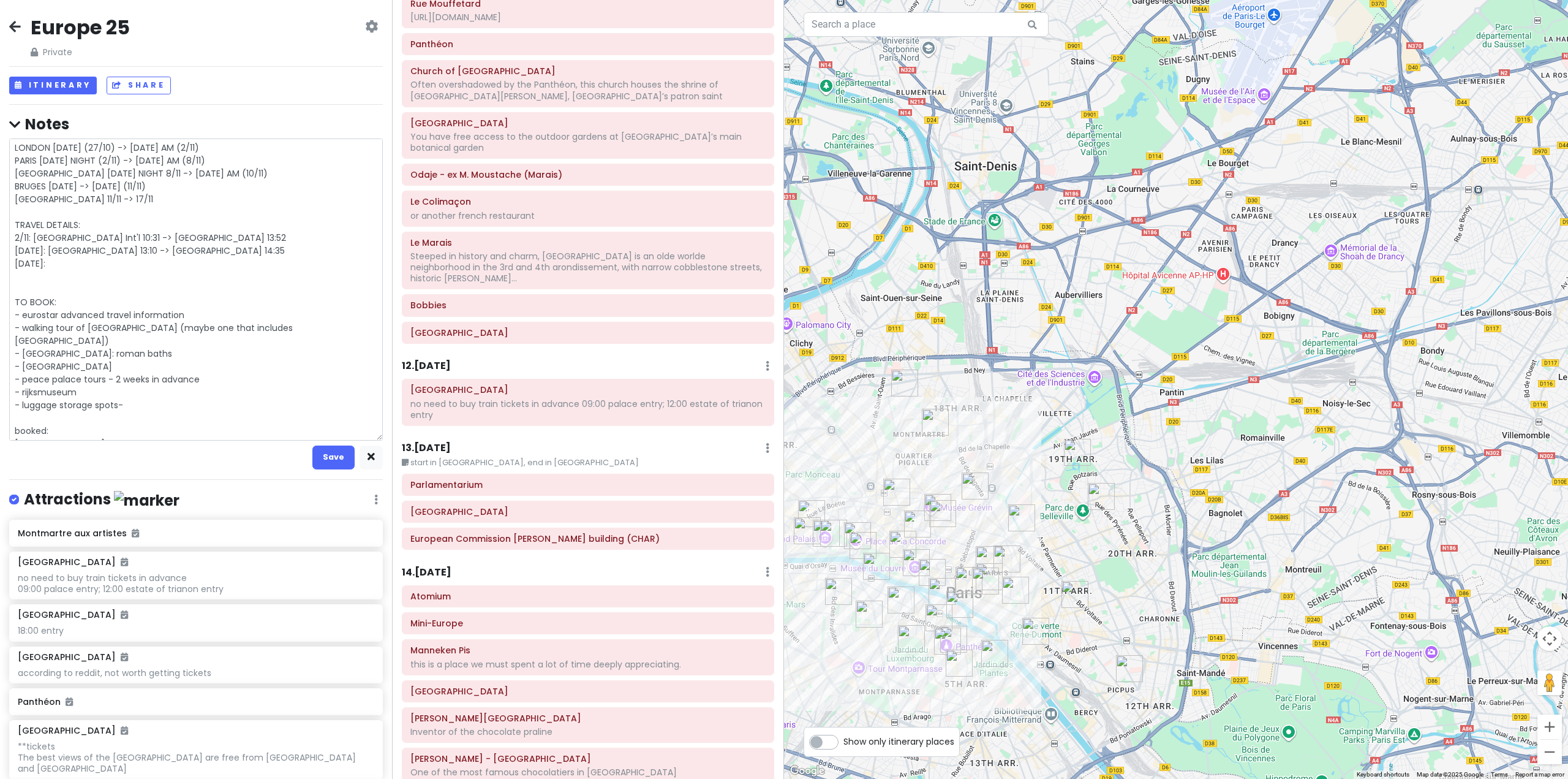
type textarea "LONDON [DATE] (27/10) -> [DATE] AM (2/11) PARIS [DATE] NIGHT (2/11) -> [DATE] A…"
type textarea "x"
type textarea "LONDON [DATE] (27/10) -> [DATE] AM (2/11) PARIS [DATE] NIGHT (2/11) -> [DATE] A…"
type textarea "x"
type textarea "LONDON [DATE] (27/10) -> [DATE] AM (2/11) PARIS [DATE] NIGHT (2/11) -> [DATE] A…"
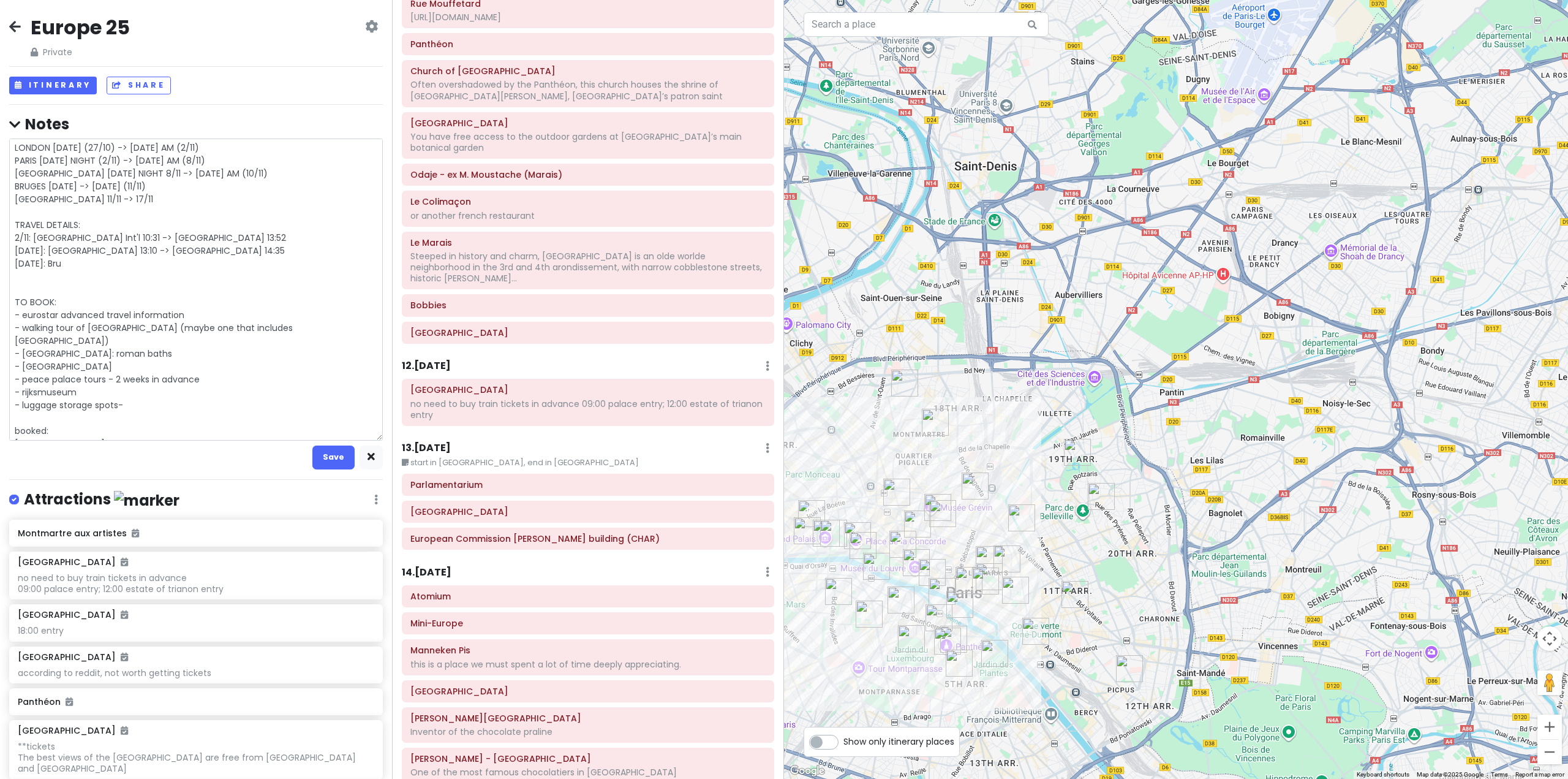
type textarea "x"
type textarea "LONDON [DATE] (27/10) -> [DATE] AM (2/11) PARIS [DATE] NIGHT (2/11) -> [DATE] A…"
type textarea "x"
type textarea "LONDON [DATE] (27/10) -> [DATE] AM (2/11) PARIS [DATE] NIGHT (2/11) -> [DATE] A…"
type textarea "x"
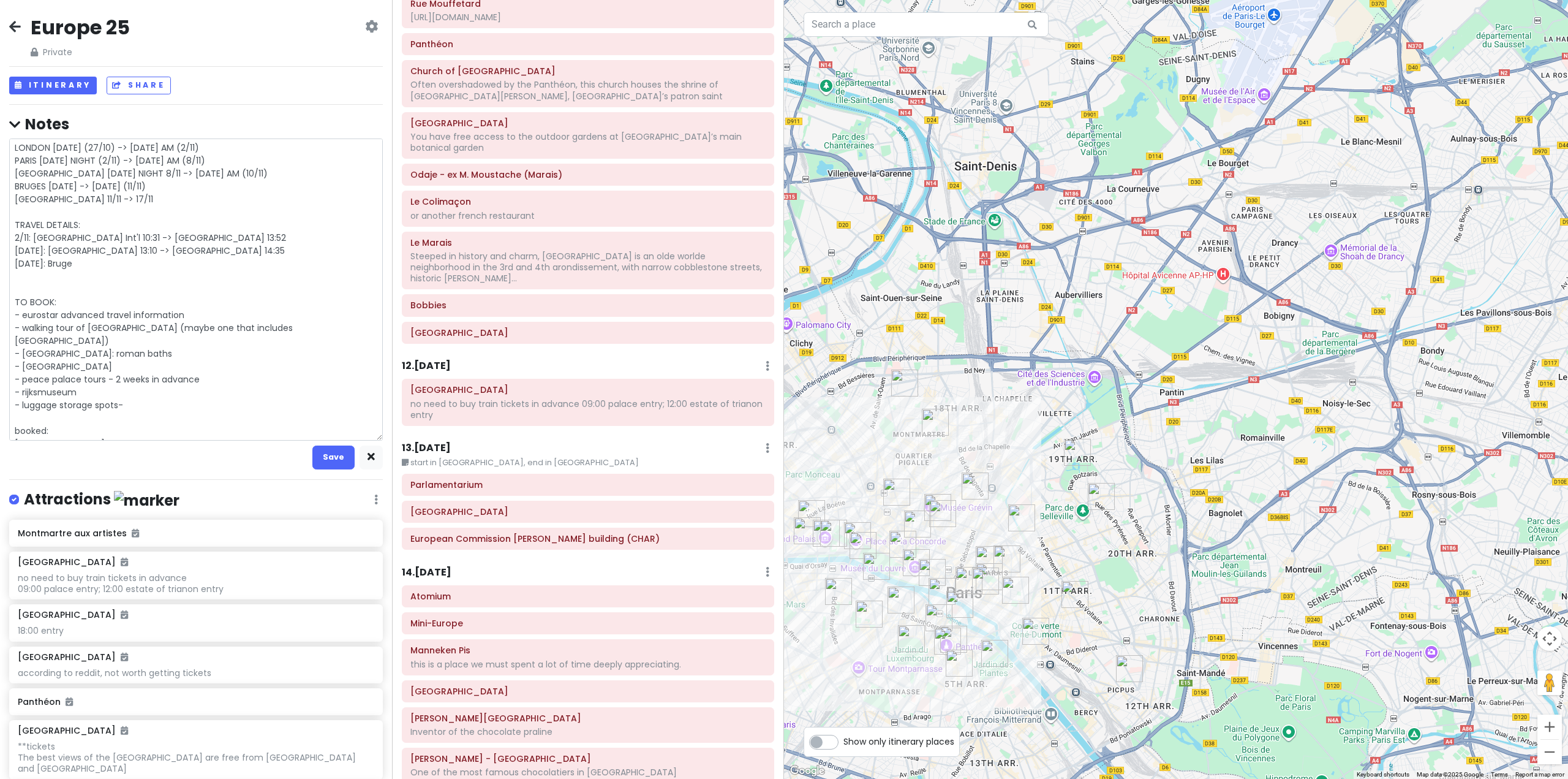
type textarea "LONDON [DATE] (27/10) -> [DATE] AM (2/11) PARIS [DATE] NIGHT (2/11) -> [DATE] A…"
type textarea "x"
type textarea "LONDON [DATE] (27/10) -> [DATE] AM (2/11) PARIS [DATE] NIGHT (2/11) -> [DATE] A…"
type textarea "x"
type textarea "LONDON [DATE] (27/10) -> [DATE] AM (2/11) PARIS [DATE] NIGHT (2/11) -> [DATE] A…"
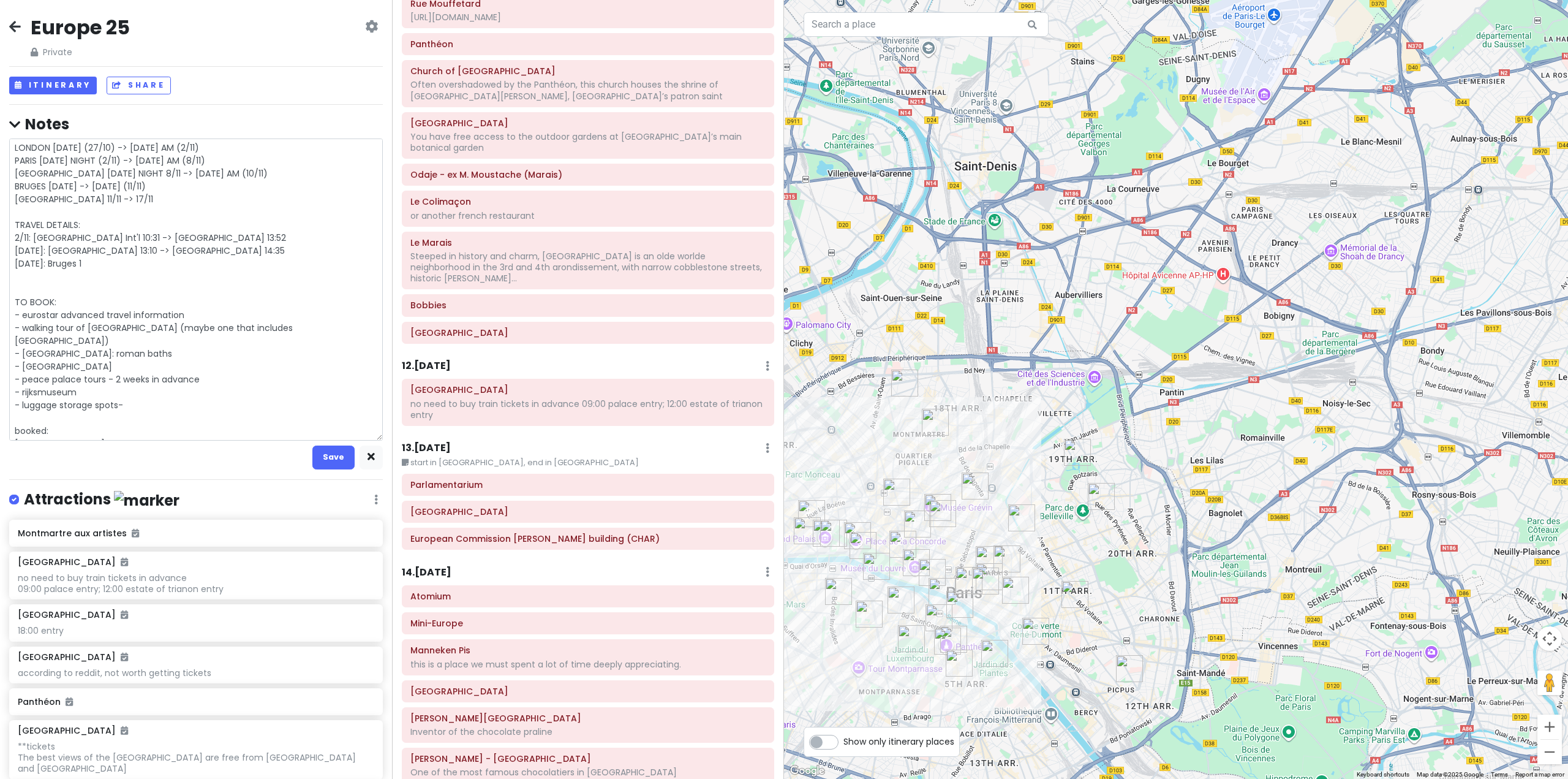
type textarea "x"
type textarea "LONDON [DATE] (27/10) -> [DATE] AM (2/11) PARIS [DATE] NIGHT (2/11) -> [DATE] A…"
type textarea "x"
type textarea "LONDON [DATE] (27/10) -> [DATE] AM (2/11) PARIS [DATE] NIGHT (2/11) -> [DATE] A…"
type textarea "x"
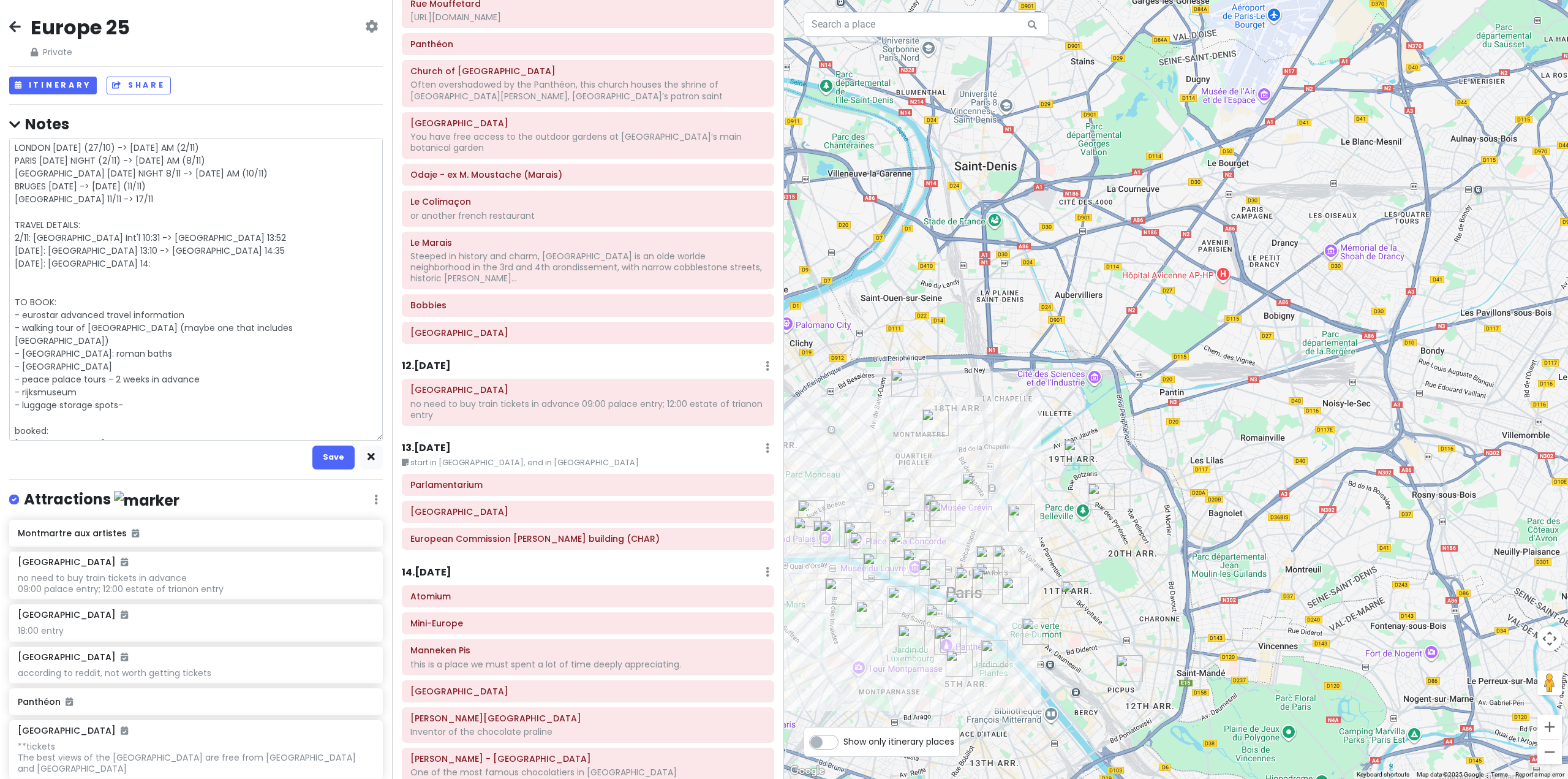
type textarea "LONDON [DATE] (27/10) -> [DATE] AM (2/11) PARIS [DATE] NIGHT (2/11) -> [DATE] A…"
type textarea "x"
type textarea "LONDON [DATE] (27/10) -> [DATE] AM (2/11) PARIS [DATE] NIGHT (2/11) -> [DATE] A…"
type textarea "x"
type textarea "LONDON [DATE] (27/10) -> [DATE] AM (2/11) PARIS [DATE] NIGHT (2/11) -> [DATE] A…"
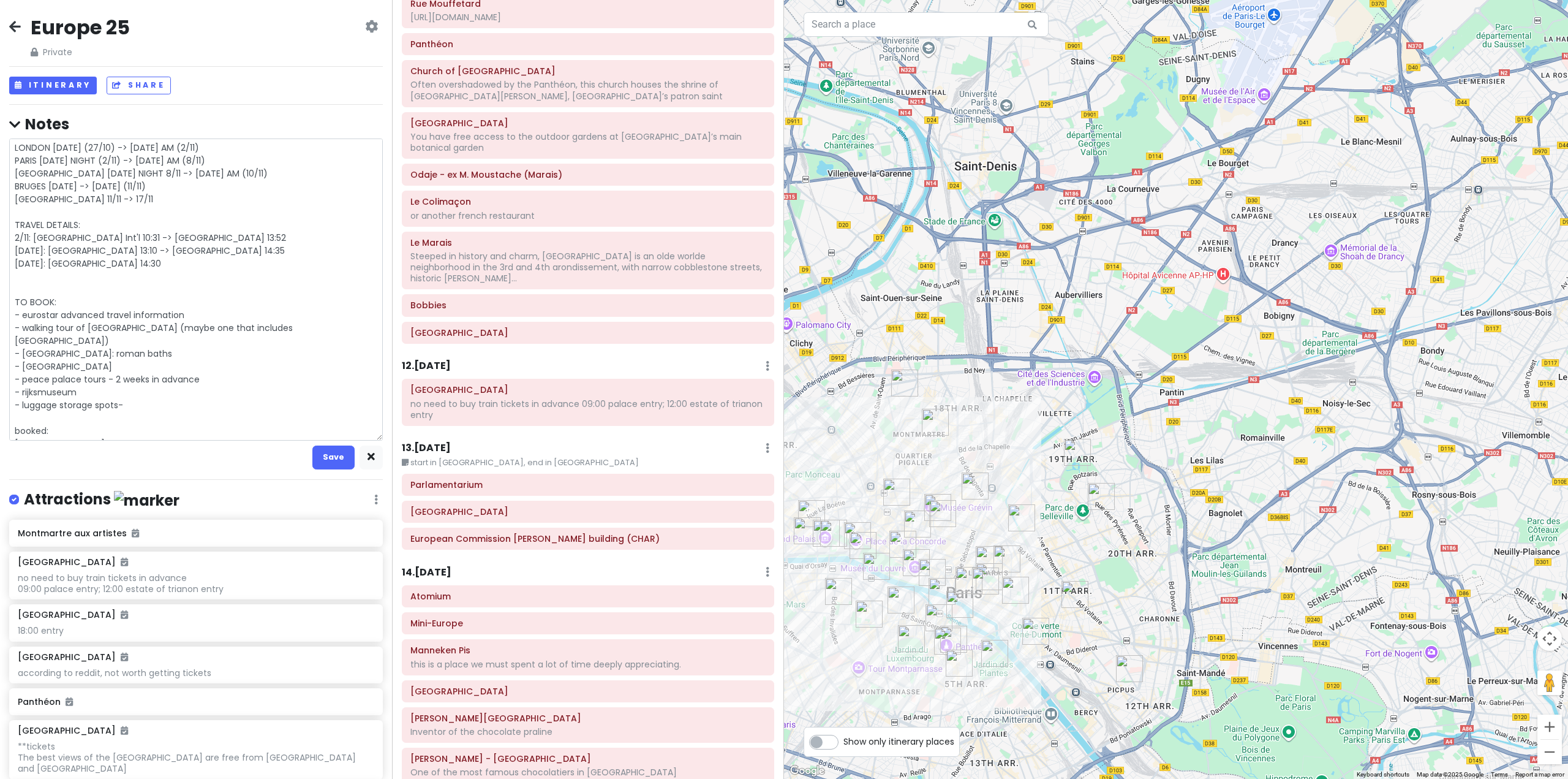
type textarea "x"
type textarea "LONDON [DATE] (27/10) -> [DATE] AM (2/11) PARIS [DATE] NIGHT (2/11) -> [DATE] A…"
type textarea "x"
type textarea "LONDON [DATE] (27/10) -> [DATE] AM (2/11) PARIS [DATE] NIGHT (2/11) -> [DATE] A…"
type textarea "x"
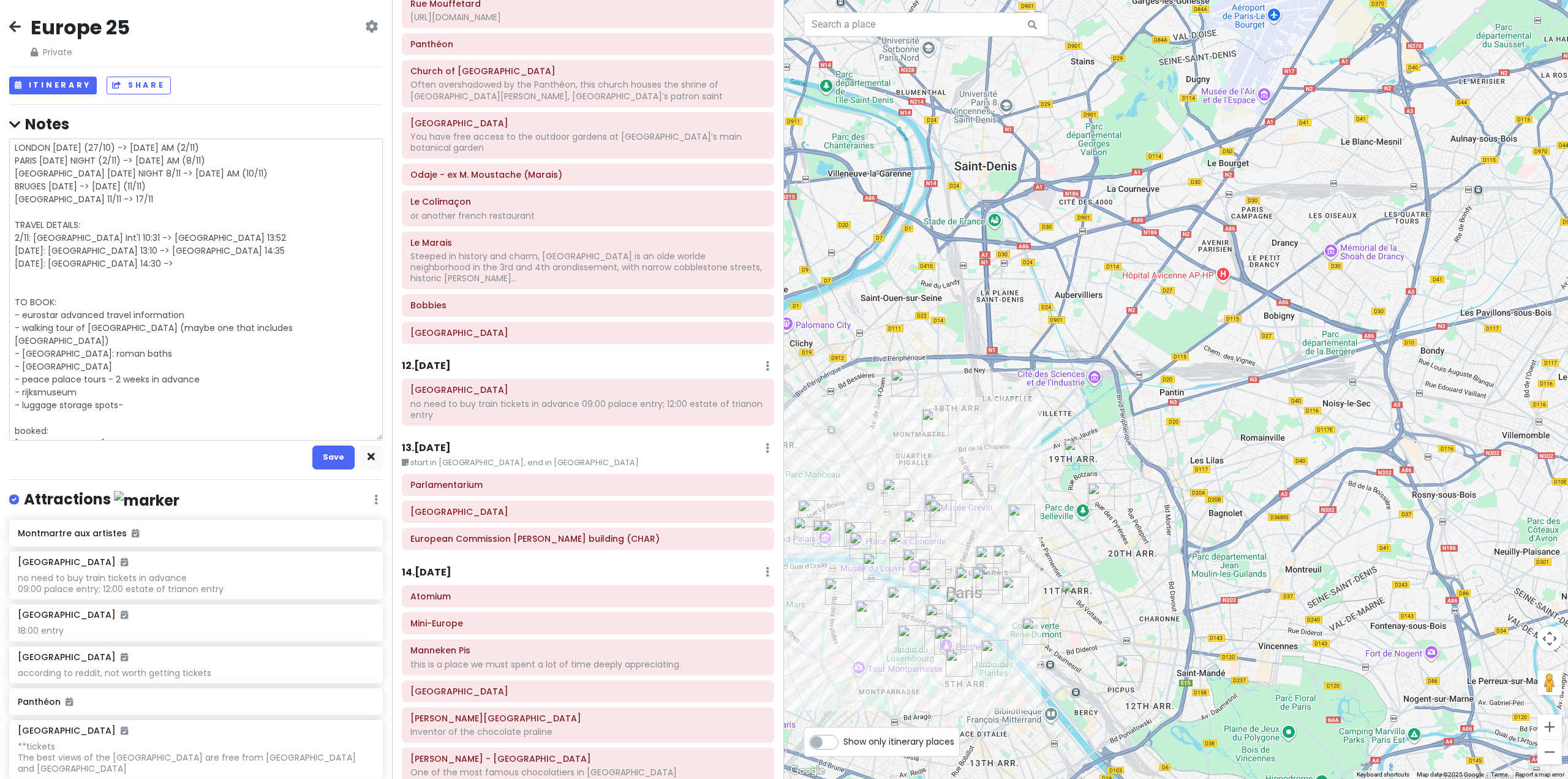
type textarea "LONDON [DATE] (27/10) -> [DATE] AM (2/11) PARIS [DATE] NIGHT (2/11) -> [DATE] A…"
type textarea "x"
type textarea "LONDON [DATE] (27/10) -> [DATE] AM (2/11) PARIS [DATE] NIGHT (2/11) -> [DATE] A…"
type textarea "x"
type textarea "LONDON [DATE] (27/10) -> [DATE] AM (2/11) PARIS [DATE] NIGHT (2/11) -> [DATE] A…"
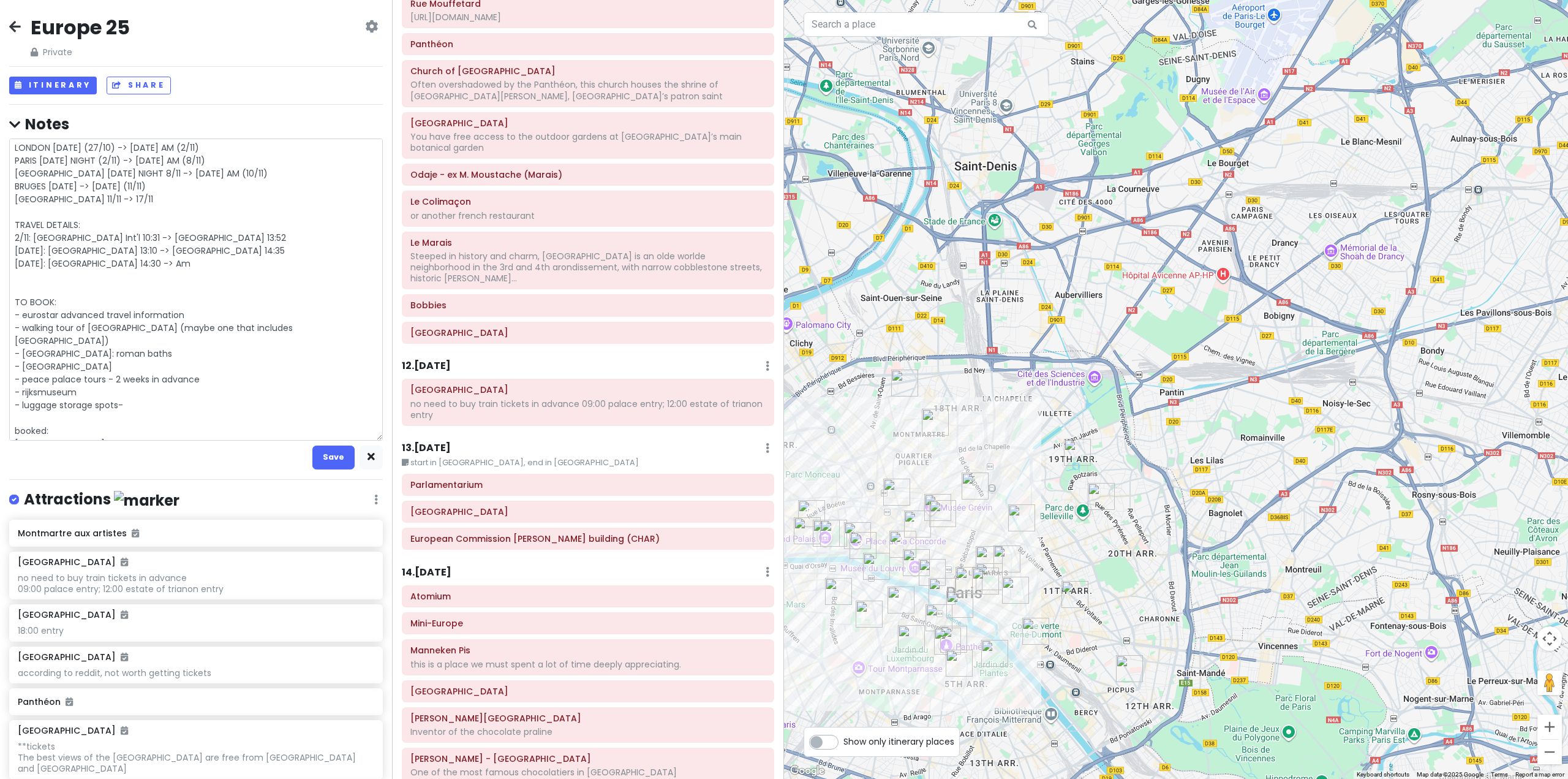
type textarea "x"
type textarea "LONDON [DATE] (27/10) -> [DATE] AM (2/11) PARIS [DATE] NIGHT (2/11) -> [DATE] A…"
type textarea "x"
type textarea "LONDON [DATE] (27/10) -> [DATE] AM (2/11) PARIS [DATE] NIGHT (2/11) -> [DATE] A…"
type textarea "x"
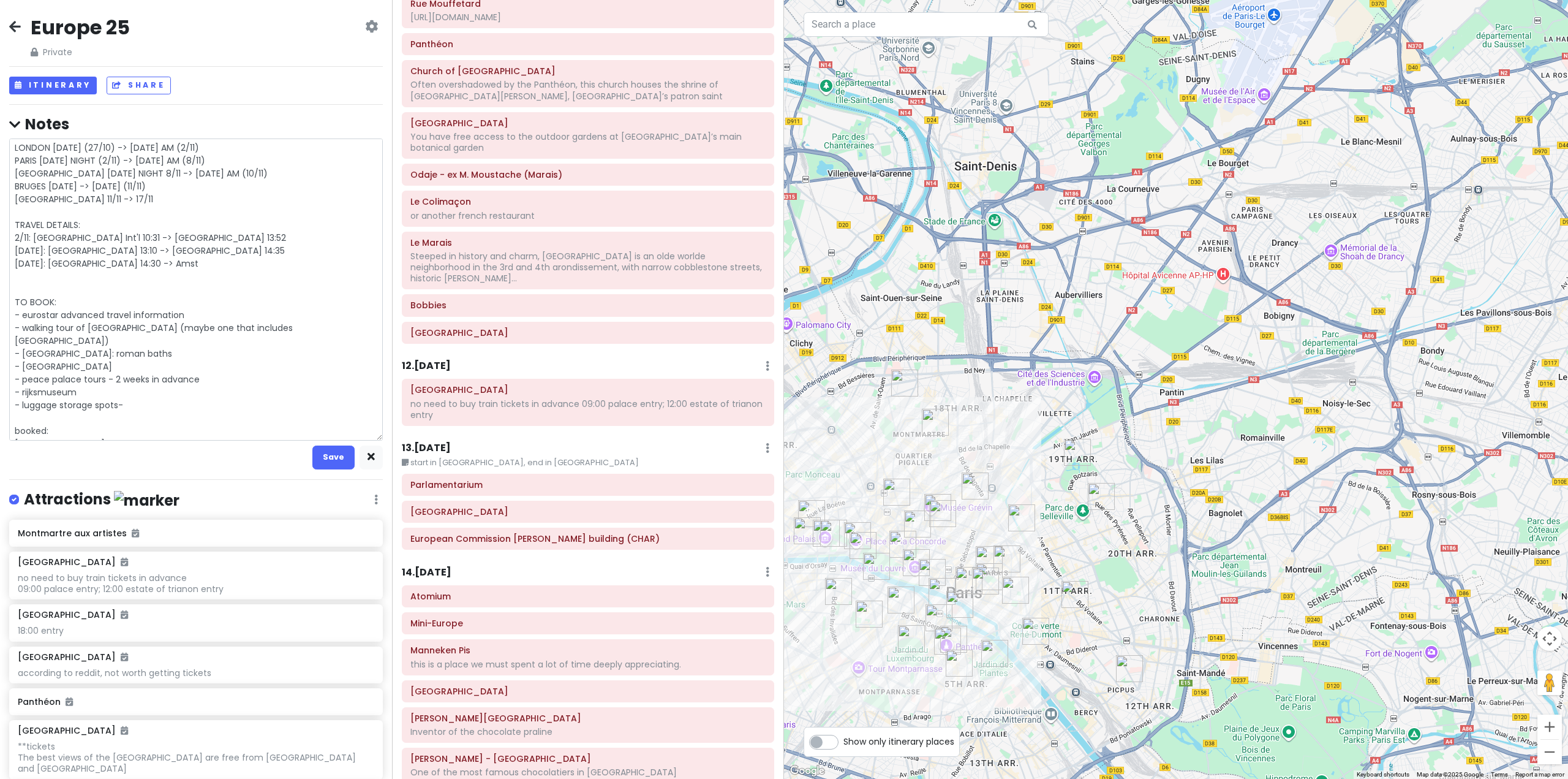
type textarea "LONDON [DATE] (27/10) -> [DATE] AM (2/11) PARIS [DATE] NIGHT (2/11) -> [DATE] A…"
type textarea "x"
type textarea "LONDON [DATE] (27/10) -> [DATE] AM (2/11) PARIS [DATE] NIGHT (2/11) -> [DATE] A…"
type textarea "x"
type textarea "LONDON [DATE] (27/10) -> [DATE] AM (2/11) PARIS [DATE] NIGHT (2/11) -> [DATE] A…"
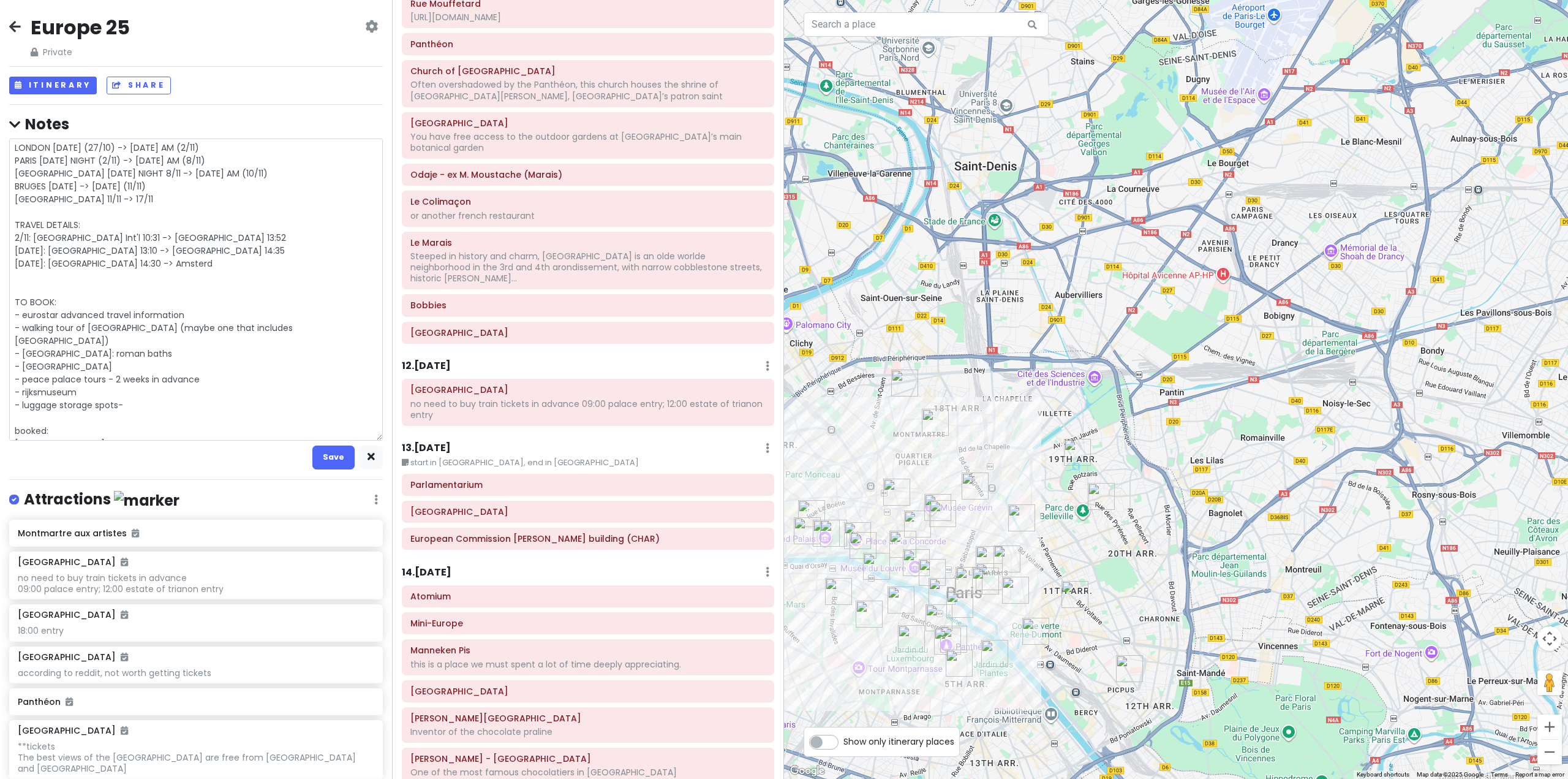
type textarea "x"
type textarea "LONDON [DATE] (27/10) -> [DATE] AM (2/11) PARIS [DATE] NIGHT (2/11) -> [DATE] A…"
type textarea "x"
type textarea "LONDON [DATE] (27/10) -> [DATE] AM (2/11) PARIS [DATE] NIGHT (2/11) -> [DATE] A…"
type textarea "x"
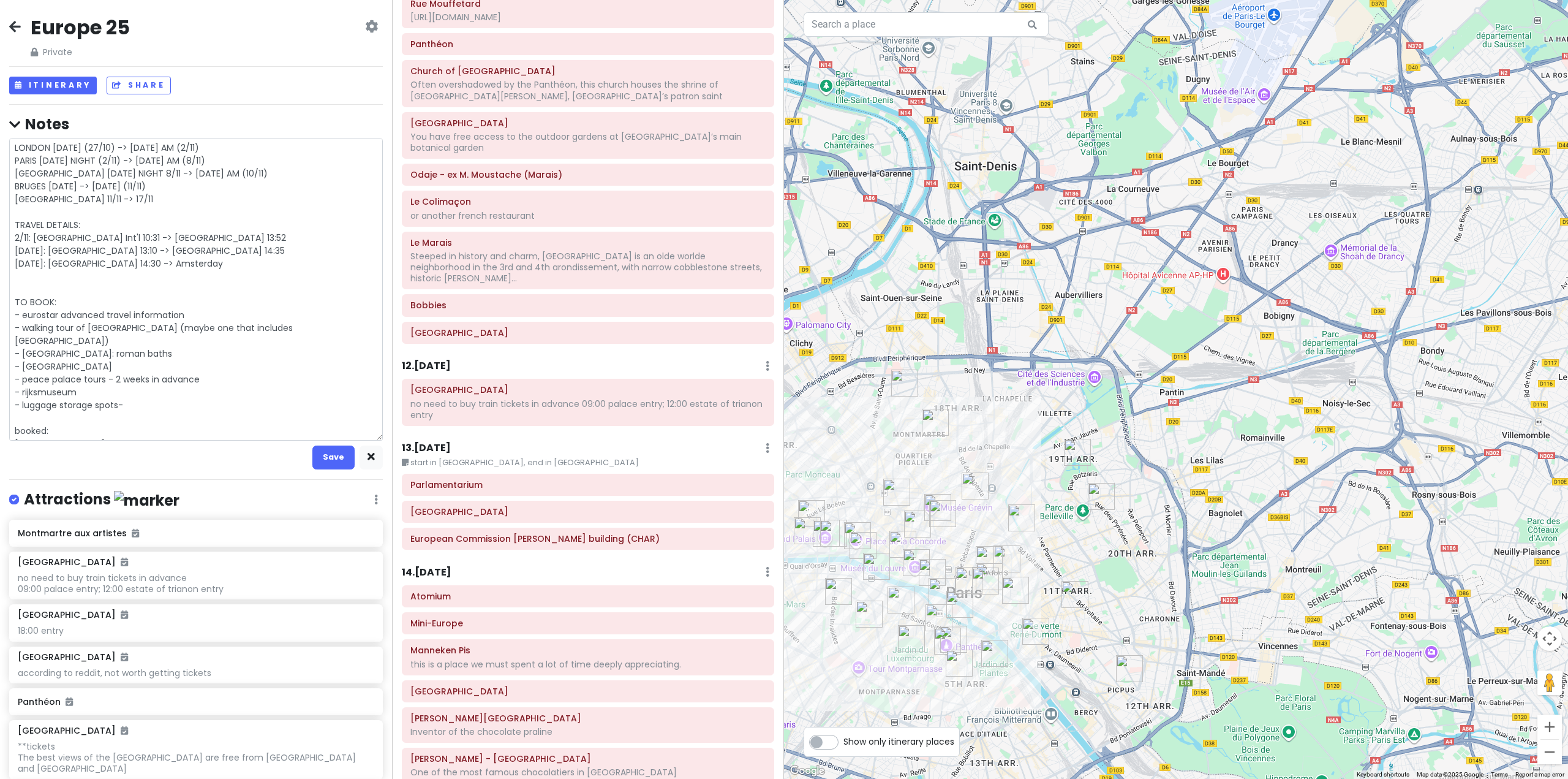
type textarea "LONDON [DATE] (27/10) -> [DATE] AM (2/11) PARIS [DATE] NIGHT (2/11) -> [DATE] A…"
type textarea "x"
type textarea "LONDON [DATE] (27/10) -> [DATE] AM (2/11) PARIS [DATE] NIGHT (2/11) -> [DATE] A…"
type textarea "x"
type textarea "LONDON [DATE] (27/10) -> [DATE] AM (2/11) PARIS [DATE] NIGHT (2/11) -> [DATE] A…"
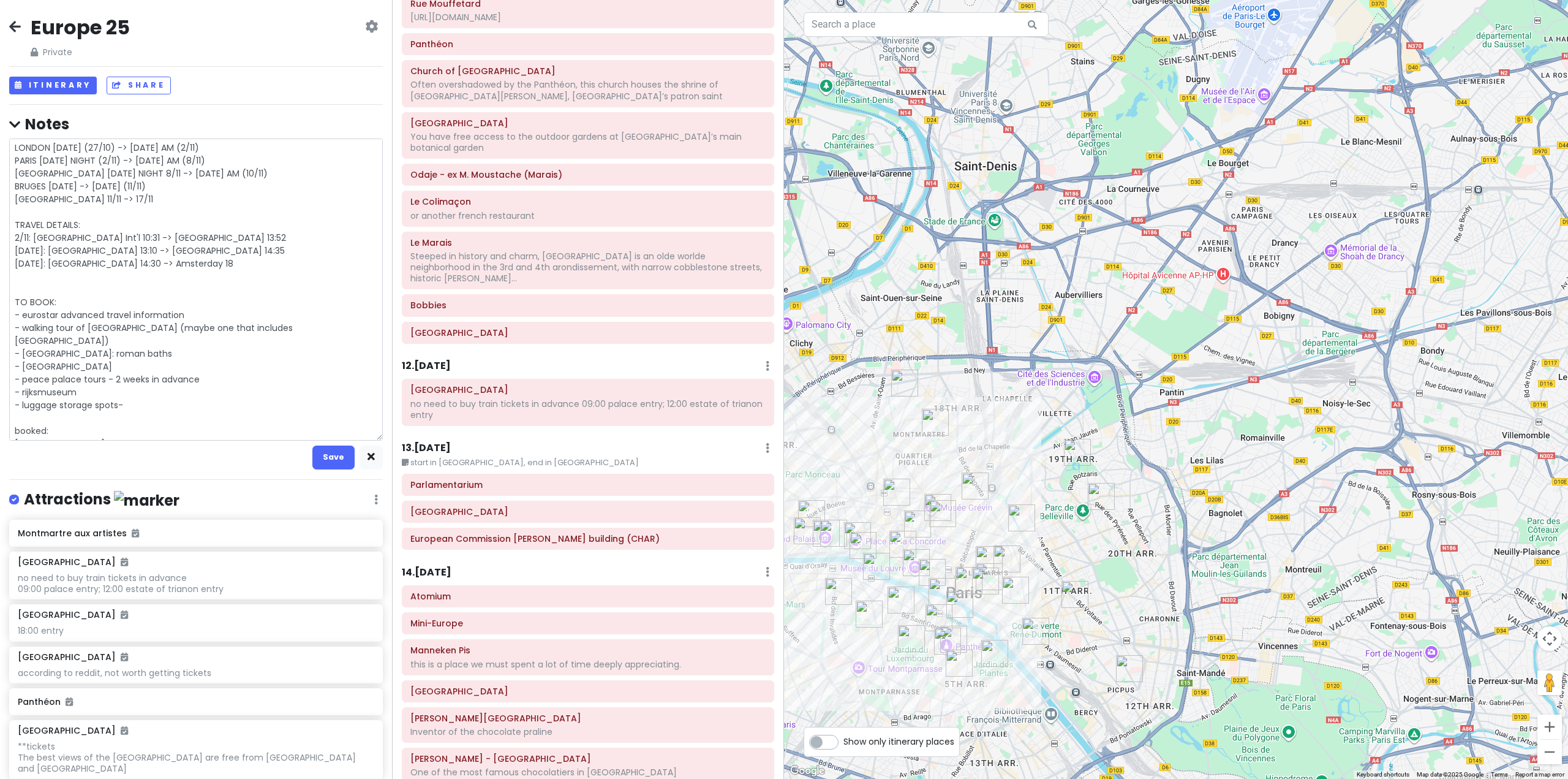
type textarea "x"
type textarea "LONDON [DATE] (27/10) -> [DATE] AM (2/11) PARIS [DATE] NIGHT (2/11) -> [DATE] A…"
type textarea "x"
type textarea "LONDON [DATE] (27/10) -> [DATE] AM (2/11) PARIS [DATE] NIGHT (2/11) -> [DATE] A…"
type textarea "x"
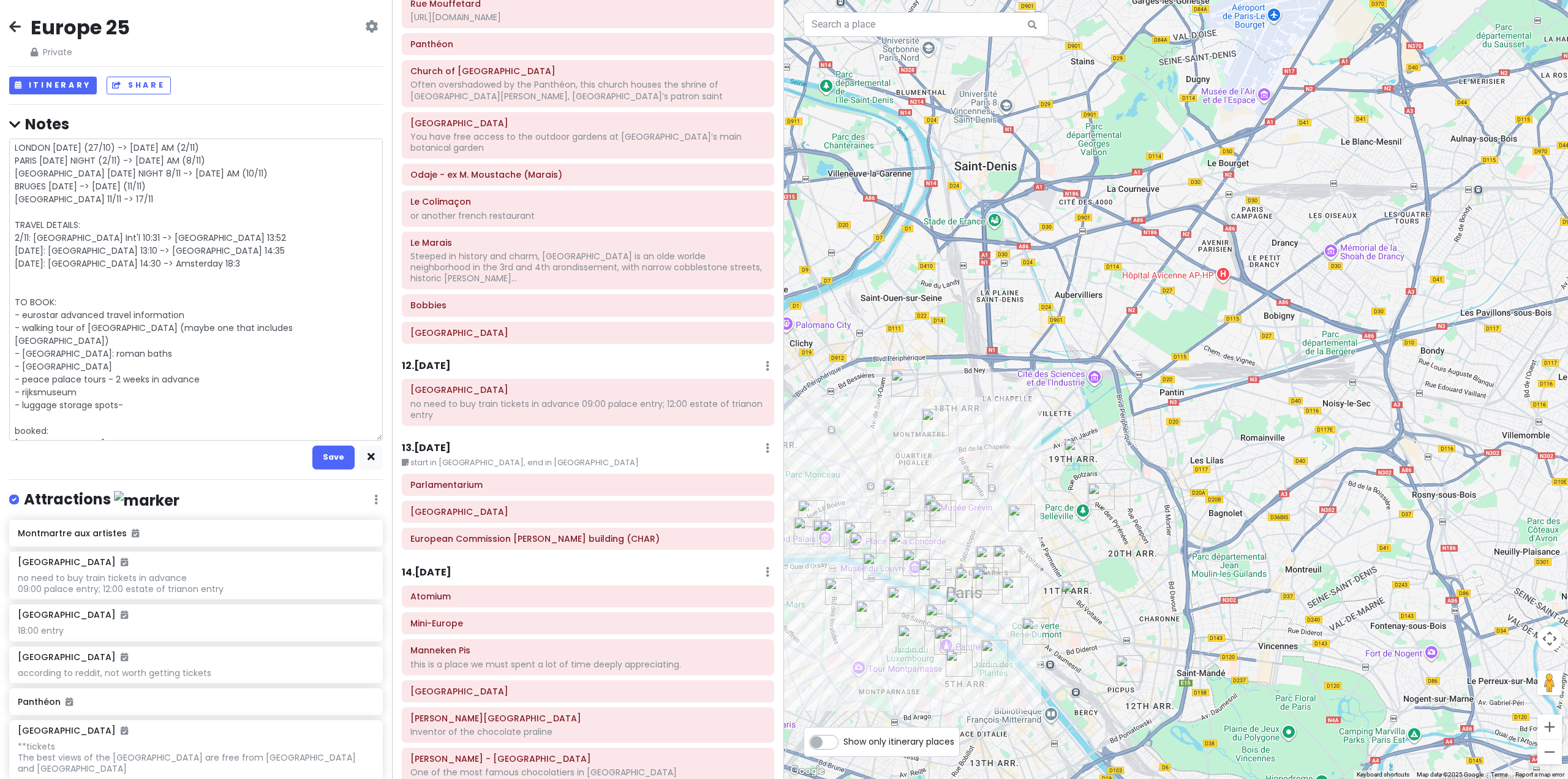
type textarea "LONDON [DATE] (27/10) -> [DATE] AM (2/11) PARIS [DATE] NIGHT (2/11) -> [DATE] A…"
type textarea "x"
type textarea "LONDON [DATE] (27/10) -> [DATE] AM (2/11) PARIS [DATE] NIGHT (2/11) -> [DATE] A…"
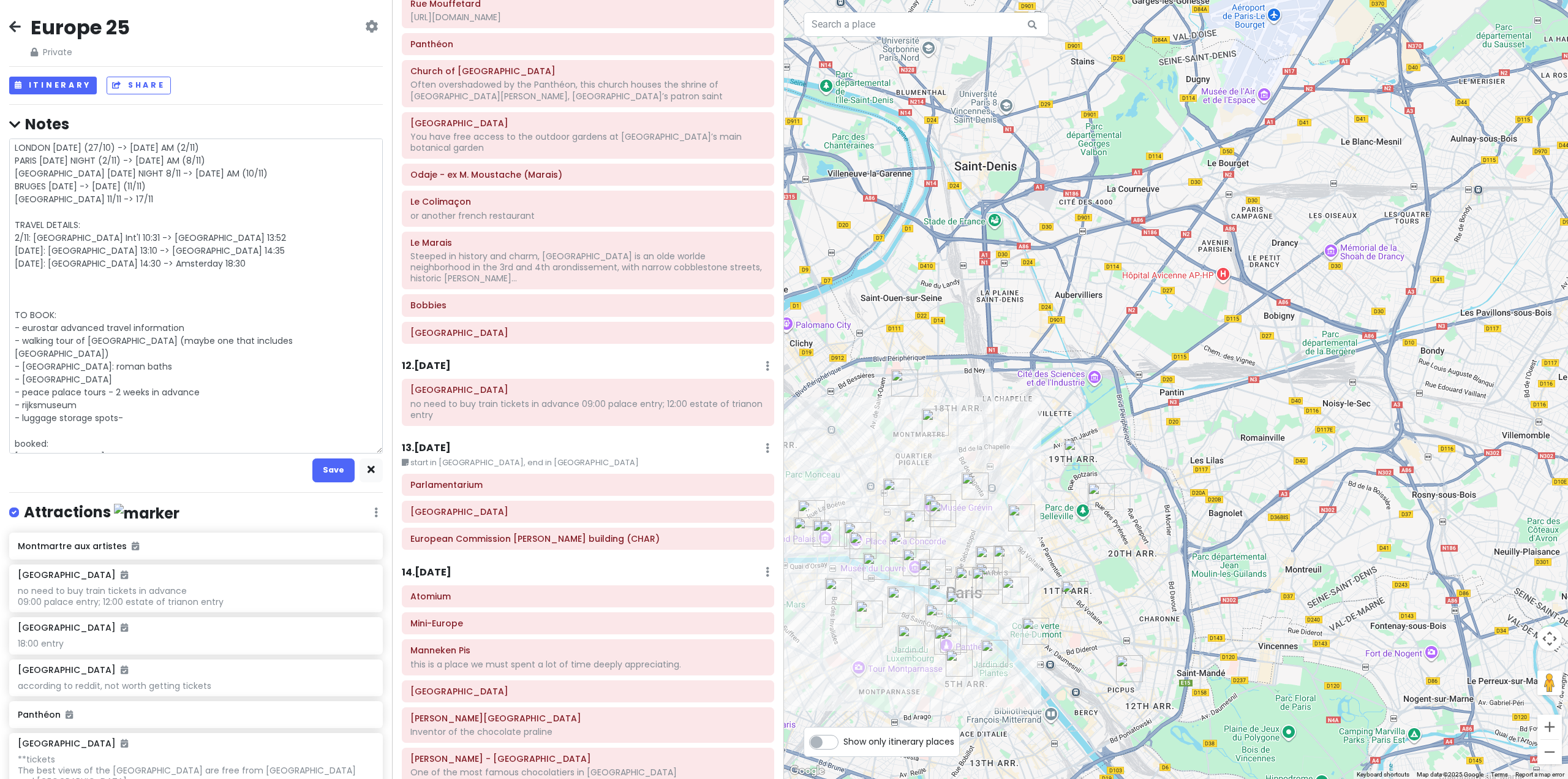
click at [143, 261] on textarea "LONDON [DATE] (27/10) -> [DATE] AM (2/11) PARIS [DATE] NIGHT (2/11) -> [DATE] A…" at bounding box center [196, 296] width 374 height 315
type textarea "x"
type textarea "LONDON [DATE] (27/10) -> [DATE] AM (2/11) PARIS [DATE] NIGHT (2/11) -> [DATE] A…"
click at [98, 286] on textarea "LONDON [DATE] (27/10) -> [DATE] AM (2/11) PARIS [DATE] NIGHT (2/11) -> [DATE] A…" at bounding box center [196, 296] width 374 height 315
click at [92, 274] on textarea "LONDON [DATE] (27/10) -> [DATE] AM (2/11) PARIS [DATE] NIGHT (2/11) -> [DATE] A…" at bounding box center [196, 296] width 374 height 315
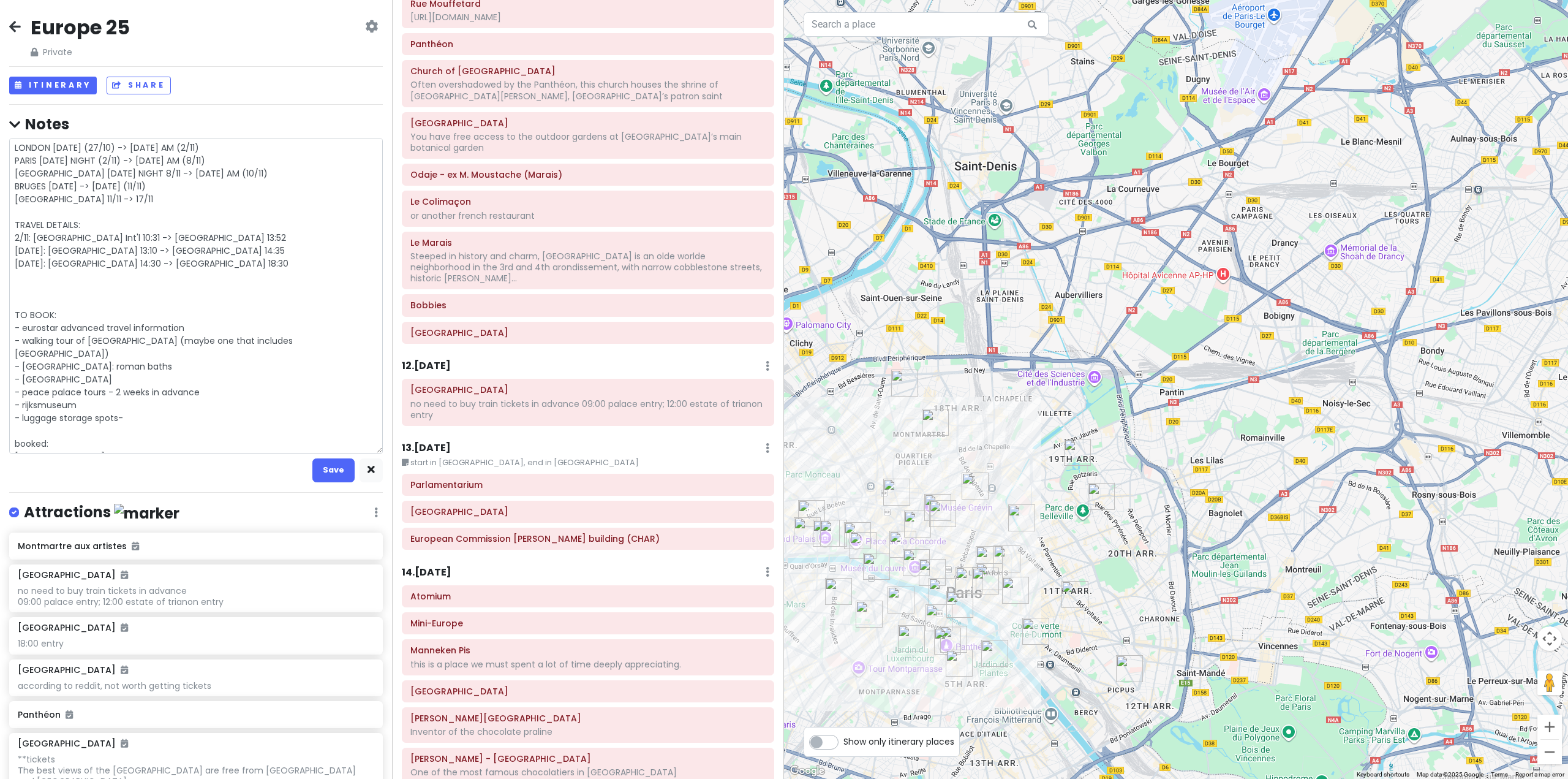
click at [290, 236] on textarea "LONDON [DATE] (27/10) -> [DATE] AM (2/11) PARIS [DATE] NIGHT (2/11) -> [DATE] A…" at bounding box center [196, 296] width 374 height 315
type textarea "x"
type textarea "LONDON [DATE] (27/10) -> [DATE] AM (2/11) PARIS [DATE] NIGHT (2/11) -> [DATE] A…"
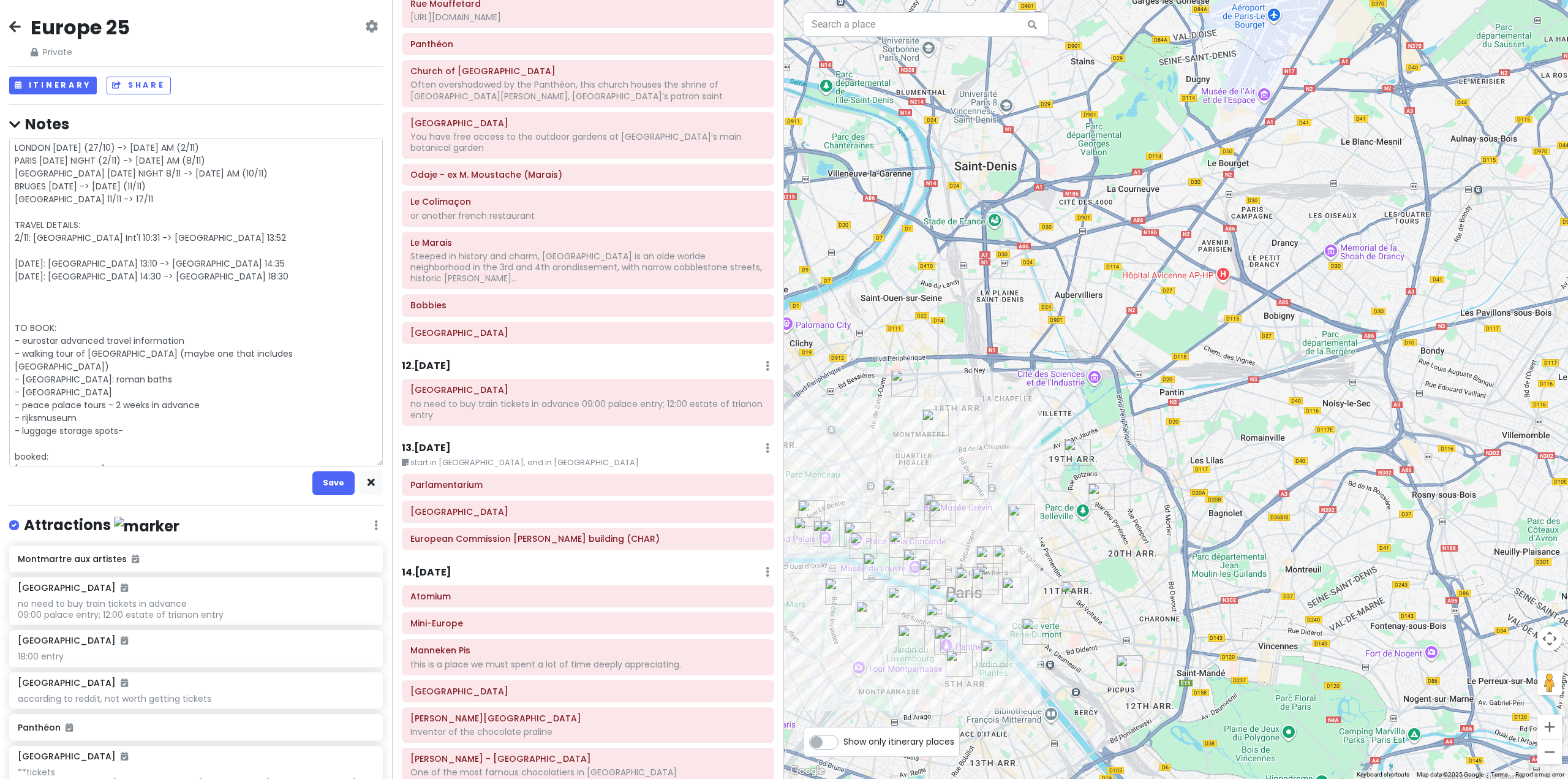
type textarea "x"
type textarea "LONDON [DATE] (27/10) -> [DATE] AM (2/11) PARIS [DATE] NIGHT (2/11) -> [DATE] A…"
type textarea "x"
type textarea "LONDON [DATE] (27/10) -> [DATE] AM (2/11) PARIS [DATE] NIGHT (2/11) -> [DATE] A…"
type textarea "x"
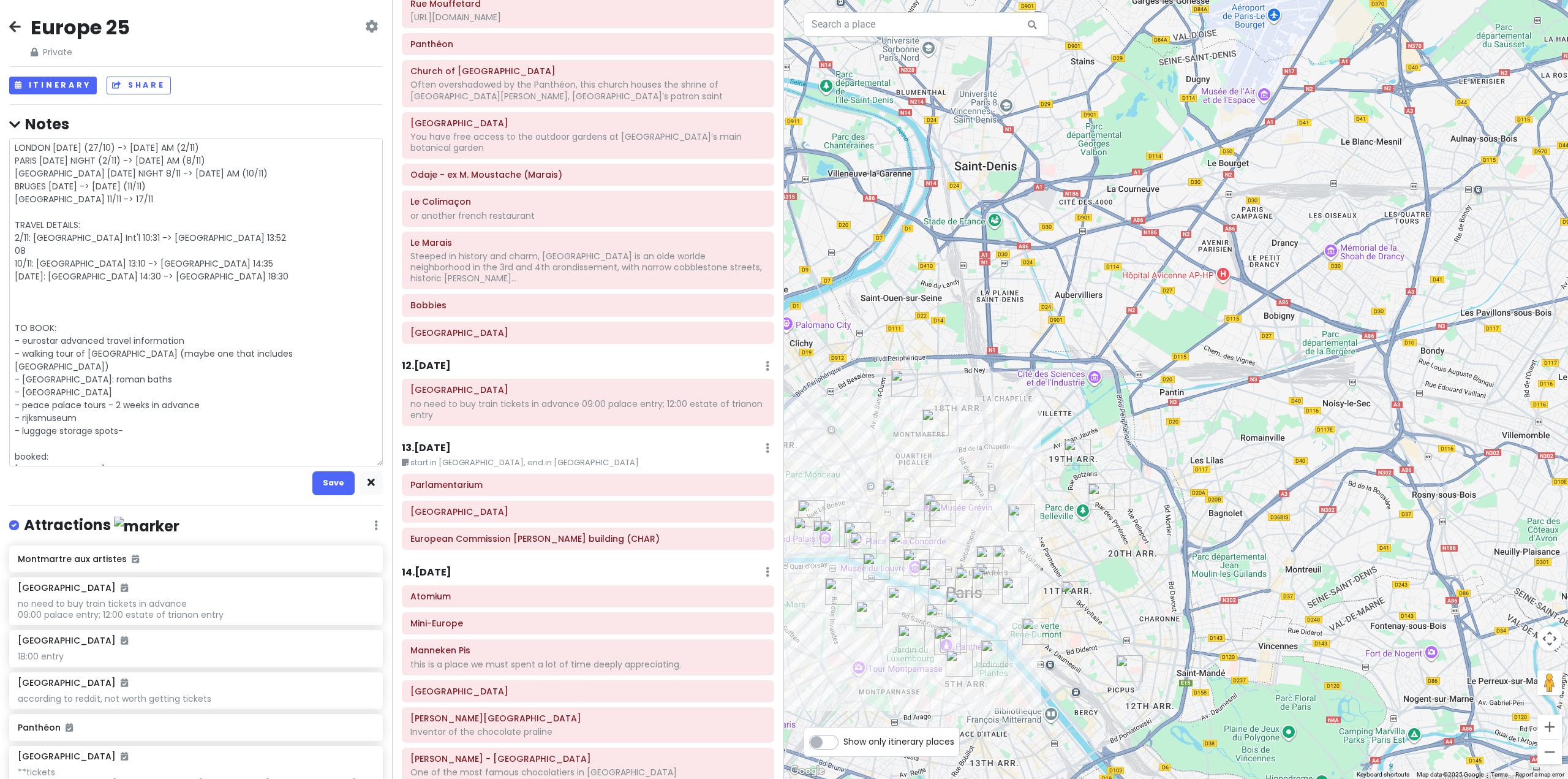
type textarea "LONDON [DATE] (27/10) -> [DATE] AM (2/11) PARIS [DATE] NIGHT (2/11) -> [DATE] A…"
type textarea "x"
type textarea "LONDON [DATE] (27/10) -> [DATE] AM (2/11) PARIS [DATE] NIGHT (2/11) -> [DATE] A…"
type textarea "x"
type textarea "LONDON [DATE] (27/10) -> [DATE] AM (2/11) PARIS [DATE] NIGHT (2/11) -> [DATE] A…"
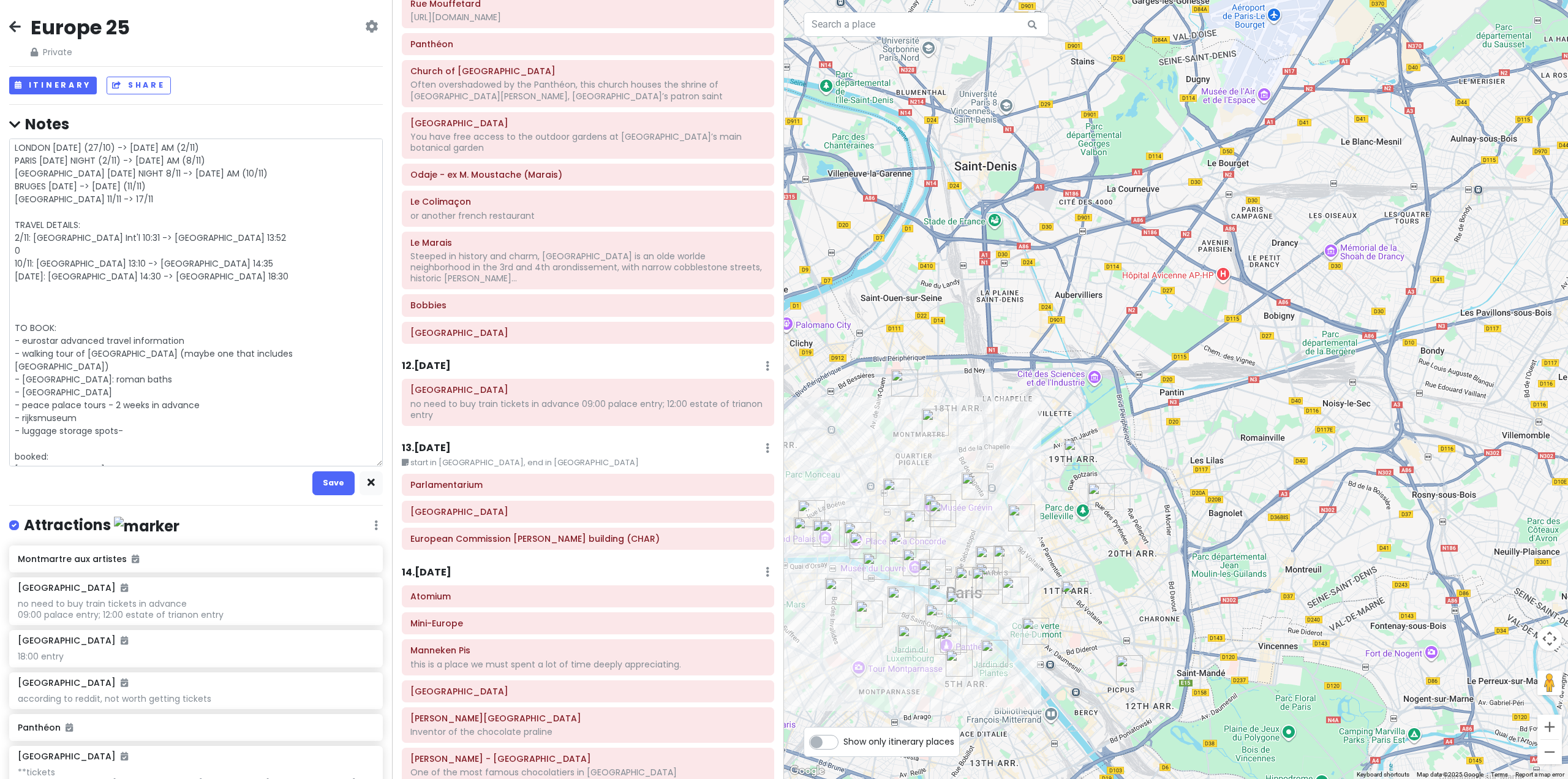
type textarea "x"
type textarea "LONDON [DATE] (27/10) -> [DATE] AM (2/11) PARIS [DATE] NIGHT (2/11) -> [DATE] A…"
type textarea "x"
type textarea "LONDON [DATE] (27/10) -> [DATE] AM (2/11) PARIS [DATE] NIGHT (2/11) -> [DATE] A…"
type textarea "x"
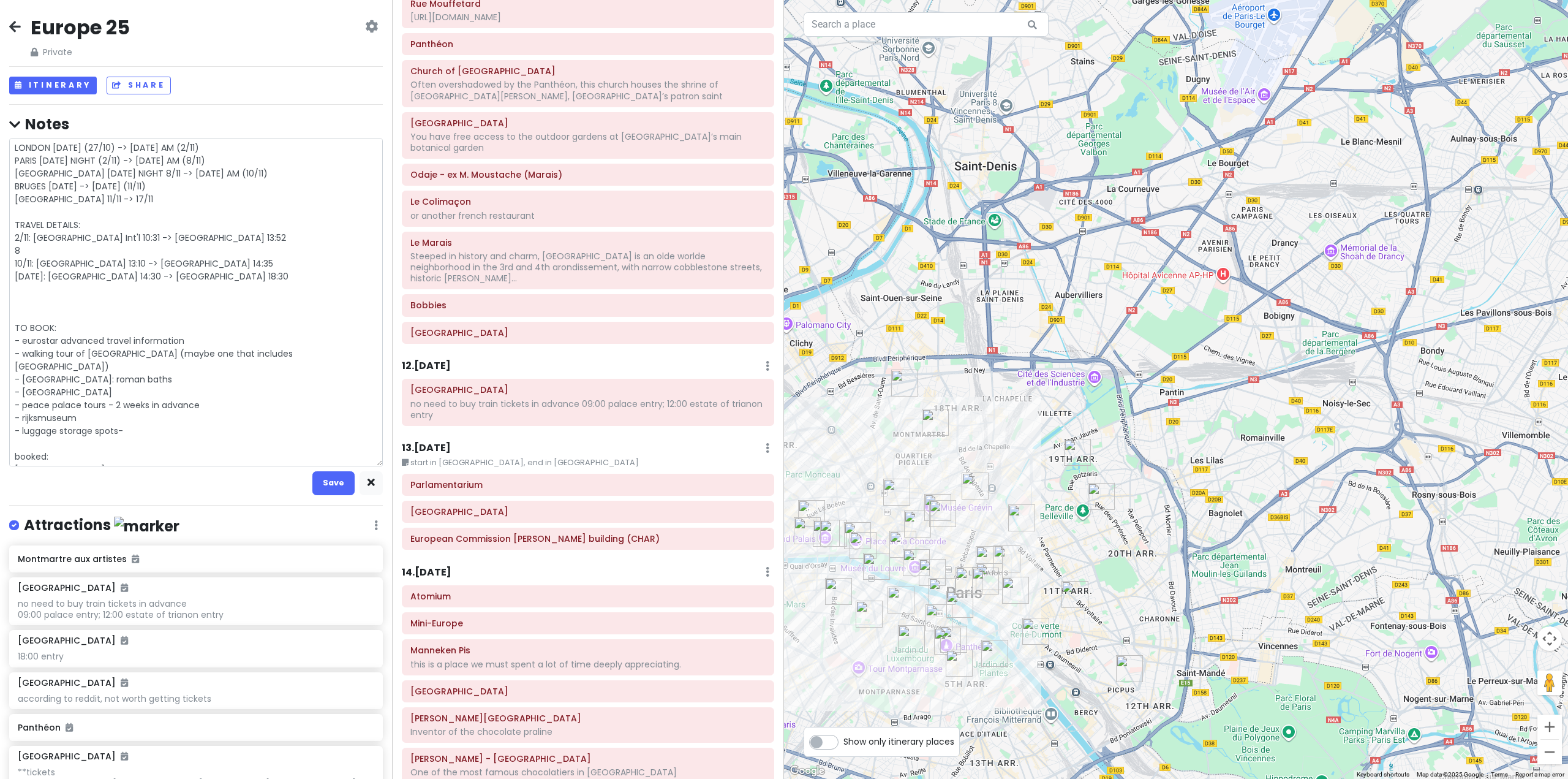
type textarea "LONDON [DATE] (27/10) -> [DATE] AM (2/11) PARIS [DATE] NIGHT (2/11) -> [DATE] A…"
type textarea "x"
type textarea "LONDON [DATE] (27/10) -> [DATE] AM (2/11) PARIS [DATE] NIGHT (2/11) -> [DATE] A…"
type textarea "x"
type textarea "LONDON [DATE] (27/10) -> [DATE] AM (2/11) PARIS [DATE] NIGHT (2/11) -> [DATE] A…"
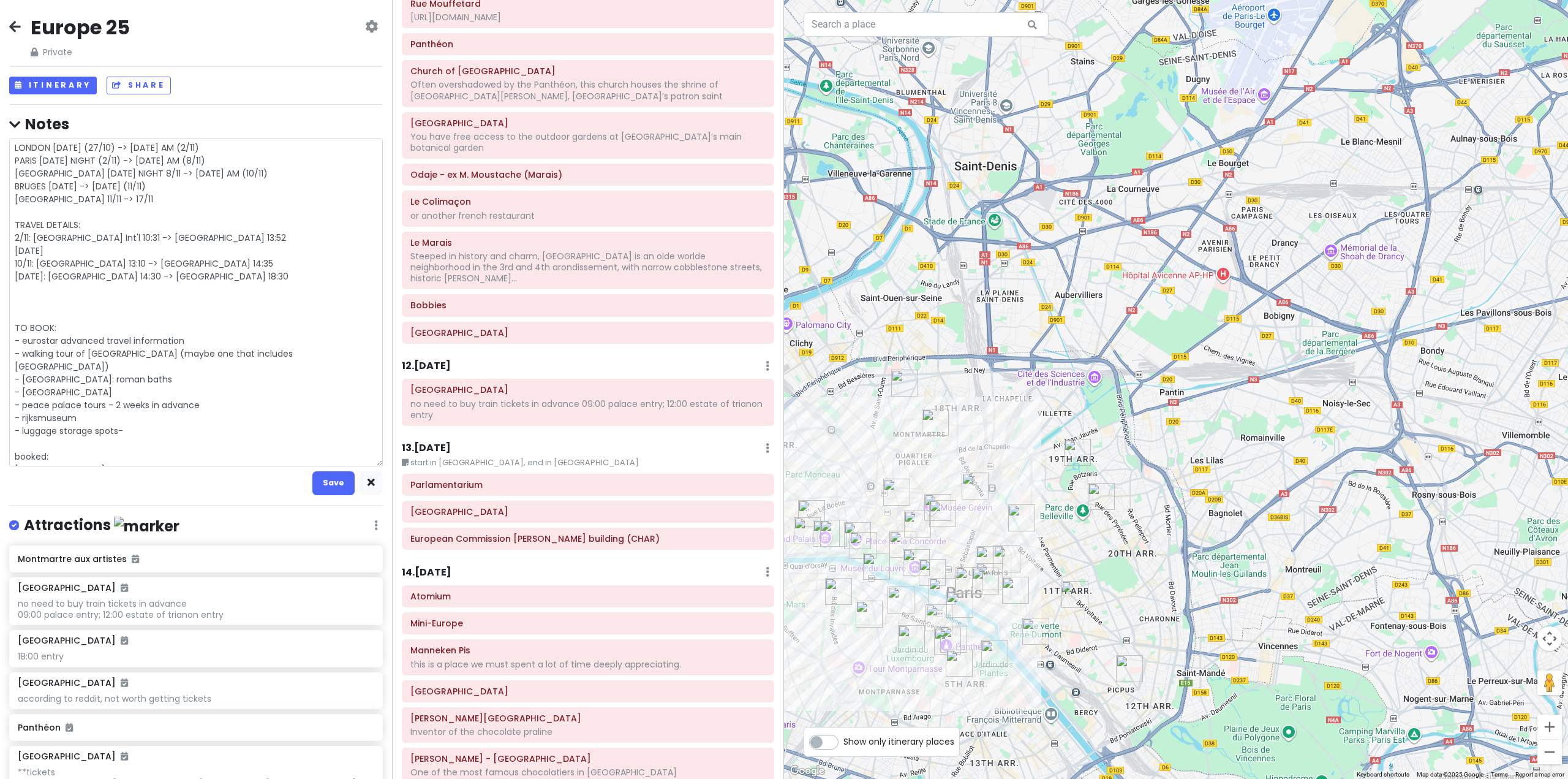
type textarea "x"
type textarea "LONDON [DATE] (27/10) -> [DATE] AM (2/11) PARIS [DATE] NIGHT (2/11) -> [DATE] A…"
type textarea "x"
type textarea "LONDON [DATE] (27/10) -> [DATE] AM (2/11) PARIS [DATE] NIGHT (2/11) -> [DATE] A…"
type textarea "x"
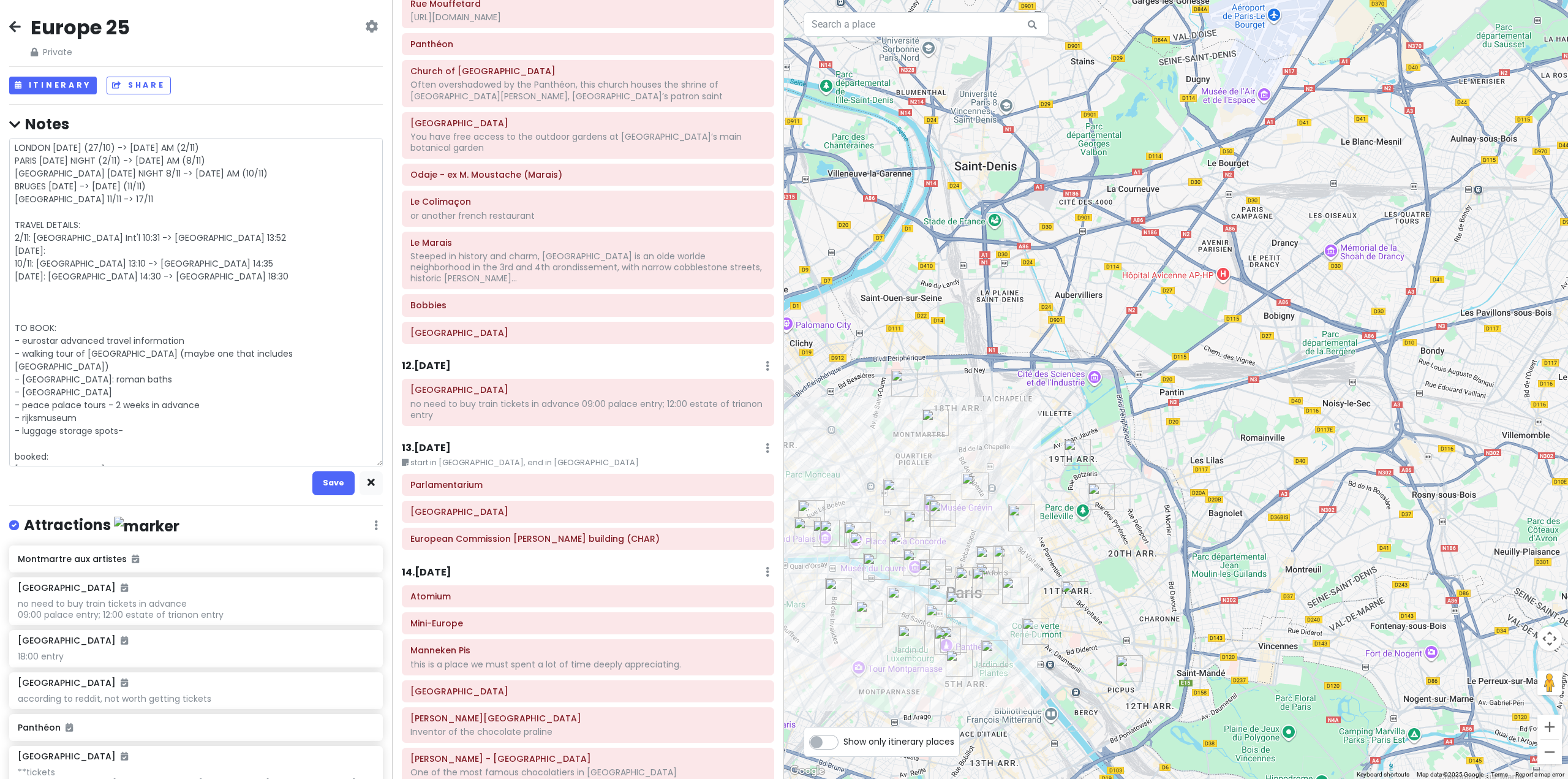
type textarea "LONDON [DATE] (27/10) -> [DATE] AM (2/11) PARIS [DATE] NIGHT (2/11) -> [DATE] A…"
type textarea "x"
type textarea "LONDON [DATE] (27/10) -> [DATE] AM (2/11) PARIS [DATE] NIGHT (2/11) -> [DATE] A…"
click at [214, 277] on textarea "LONDON [DATE] (27/10) -> [DATE] AM (2/11) PARIS [DATE] NIGHT (2/11) -> [DATE] A…" at bounding box center [196, 302] width 374 height 328
click at [41, 242] on textarea "LONDON [DATE] (27/10) -> [DATE] AM (2/11) PARIS [DATE] NIGHT (2/11) -> [DATE] A…" at bounding box center [196, 302] width 374 height 328
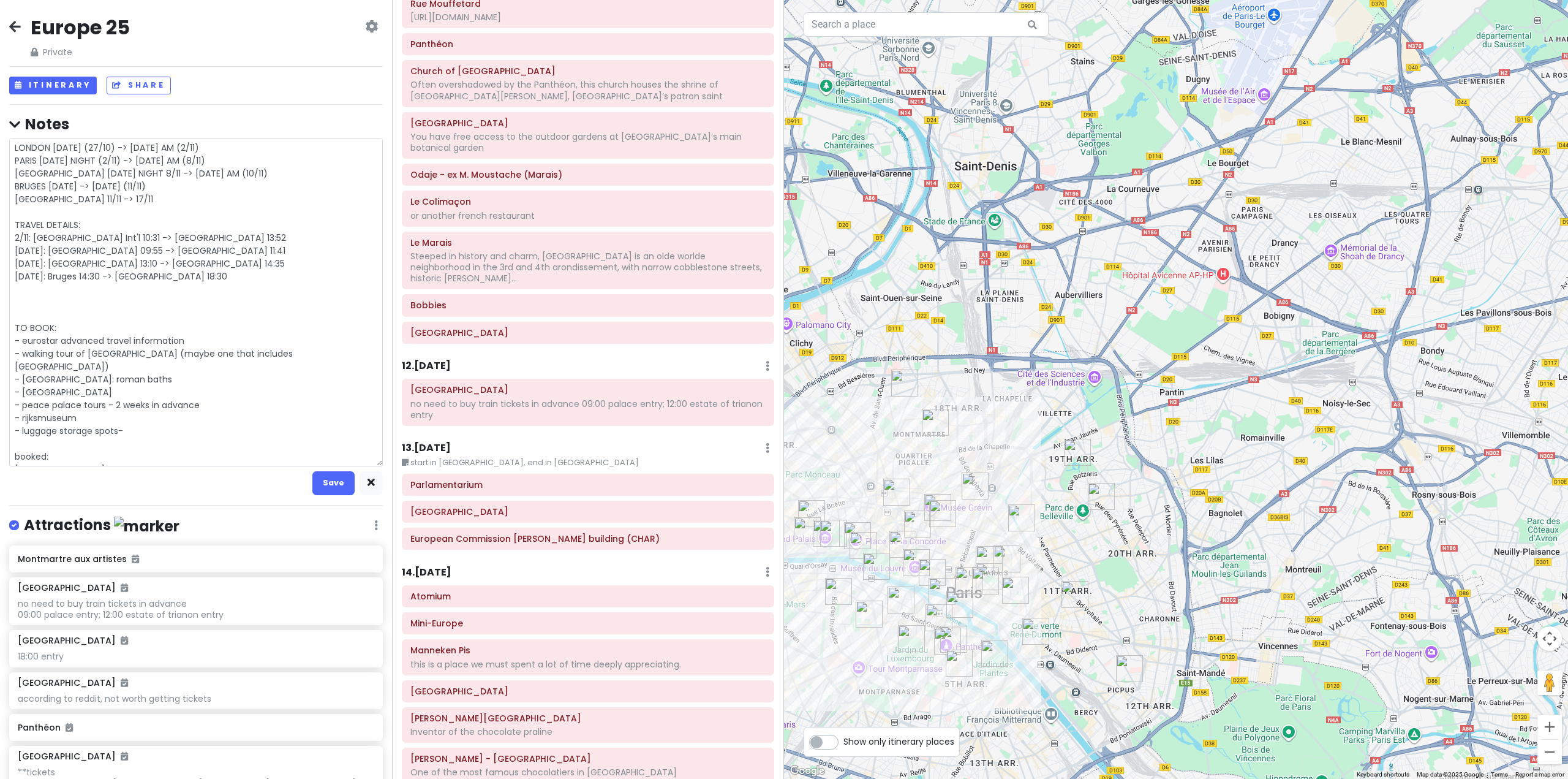
click at [41, 250] on textarea "LONDON [DATE] (27/10) -> [DATE] AM (2/11) PARIS [DATE] NIGHT (2/11) -> [DATE] A…" at bounding box center [196, 302] width 374 height 328
click at [39, 249] on textarea "LONDON [DATE] (27/10) -> [DATE] AM (2/11) PARIS [DATE] NIGHT (2/11) -> [DATE] A…" at bounding box center [196, 302] width 374 height 328
click at [35, 250] on textarea "LONDON [DATE] (27/10) -> [DATE] AM (2/11) PARIS [DATE] NIGHT (2/11) -> [DATE] A…" at bounding box center [196, 302] width 374 height 328
click at [185, 230] on textarea "LONDON [DATE] (27/10) -> [DATE] AM (2/11) PARIS [DATE] NIGHT (2/11) -> [DATE] A…" at bounding box center [196, 302] width 374 height 328
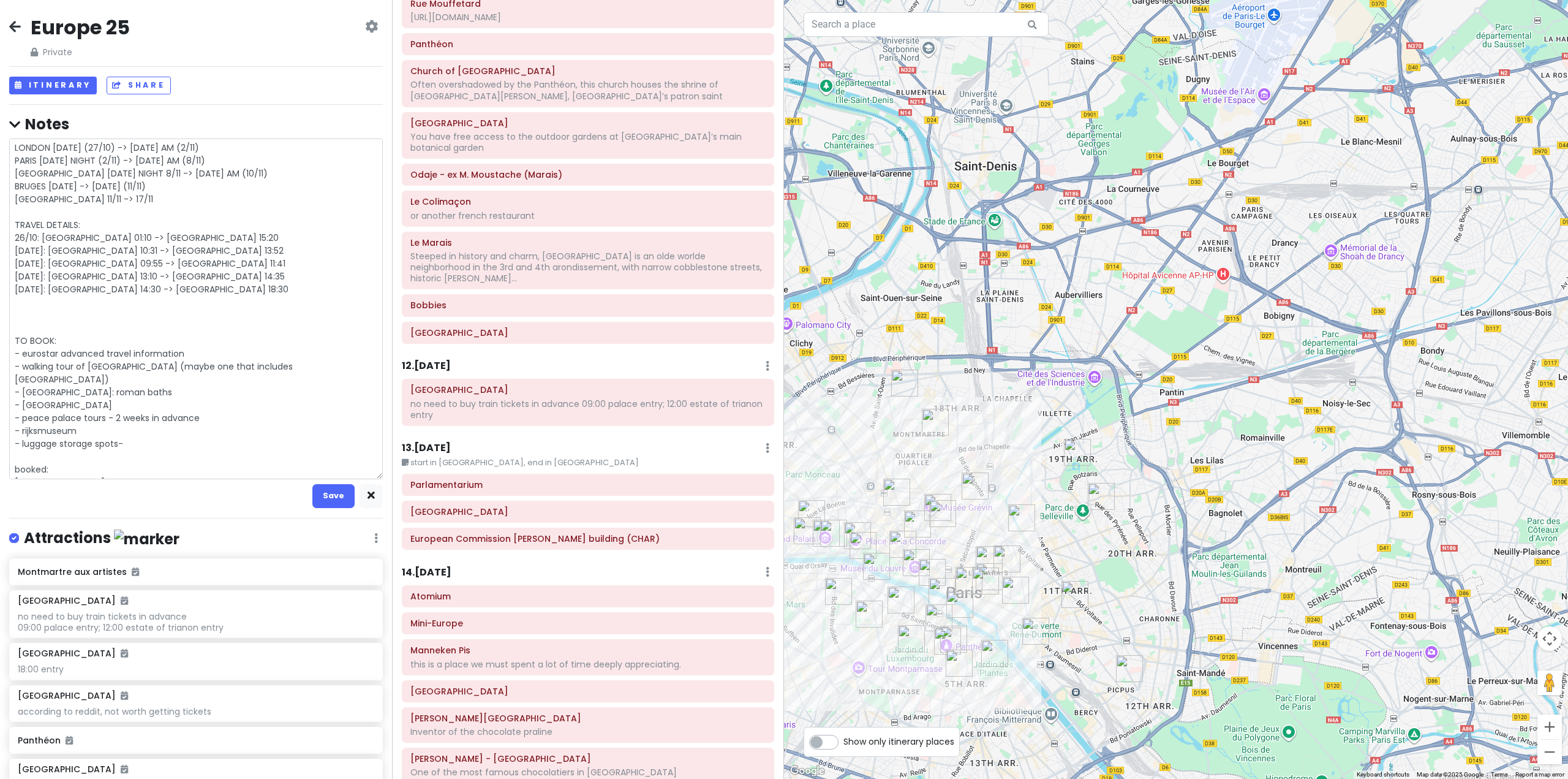
click at [192, 301] on textarea "LONDON [DATE] (27/10) -> [DATE] AM (2/11) PARIS [DATE] NIGHT (2/11) -> [DATE] A…" at bounding box center [196, 308] width 374 height 341
click at [209, 320] on textarea "LONDON [DATE] (27/10) -> [DATE] AM (2/11) PARIS [DATE] NIGHT (2/11) -> [DATE] A…" at bounding box center [196, 308] width 374 height 341
click at [166, 236] on textarea "LONDON [DATE] (27/10) -> [DATE] AM (2/11) PARIS [DATE] NIGHT (2/11) -> [DATE] A…" at bounding box center [196, 308] width 374 height 341
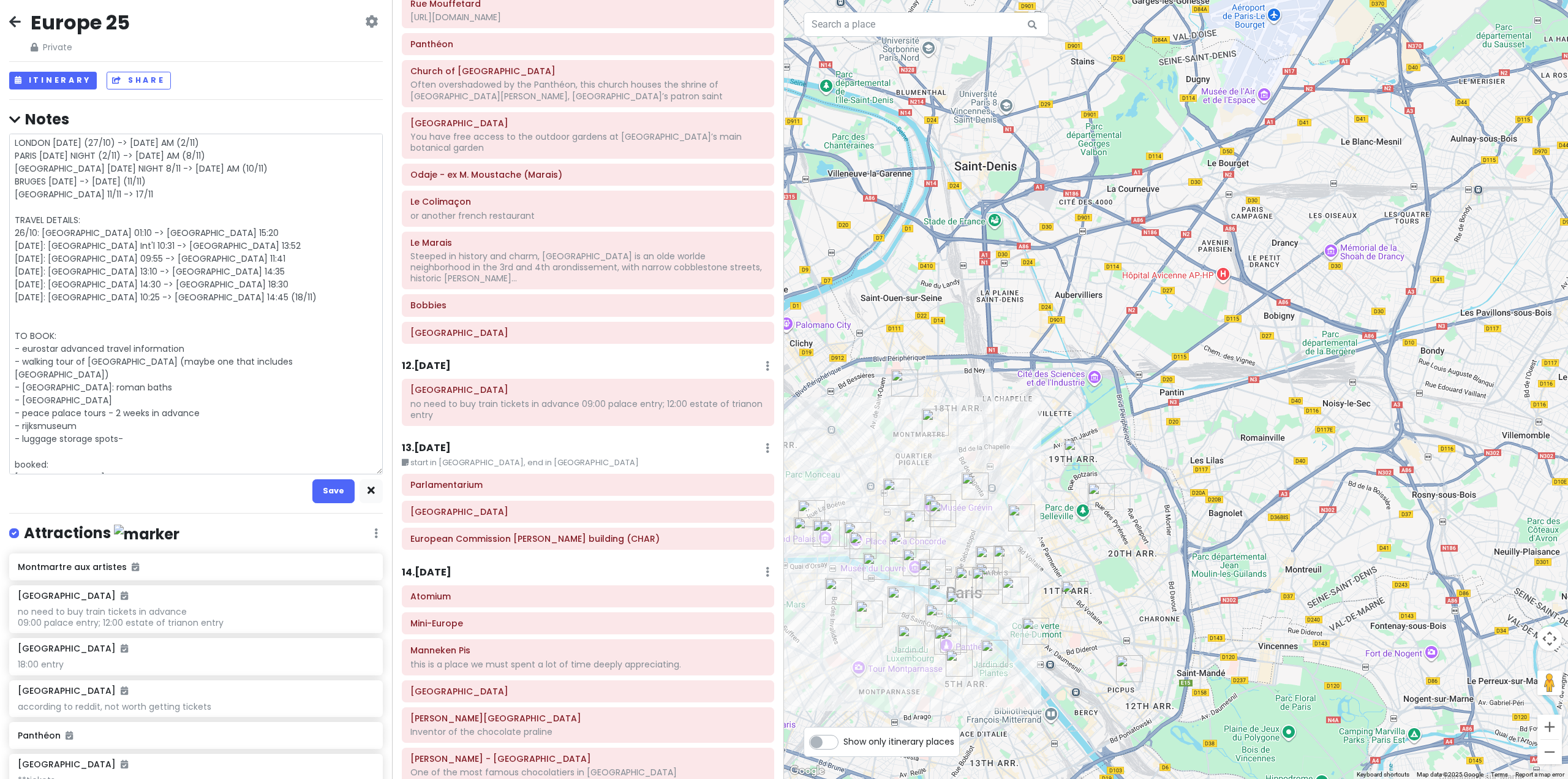
scroll to position [0, 0]
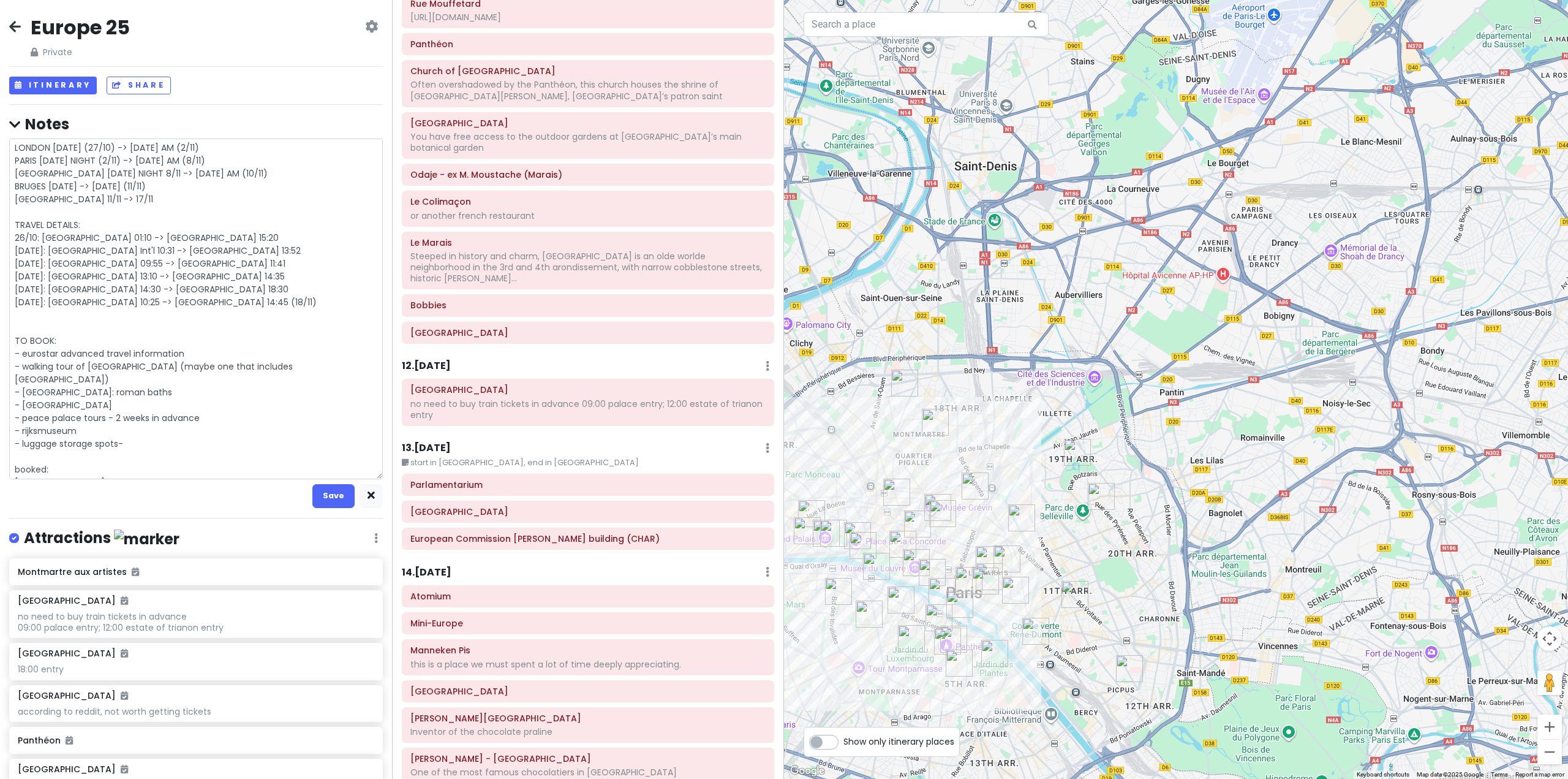
click at [120, 476] on textarea "LONDON [DATE] (27/10) -> [DATE] AM (2/11) PARIS [DATE] NIGHT (2/11) -> [DATE] A…" at bounding box center [196, 308] width 374 height 341
click at [158, 428] on textarea "LONDON [DATE] (27/10) -> [DATE] AM (2/11) PARIS [DATE] NIGHT (2/11) -> [DATE] A…" at bounding box center [196, 308] width 374 height 341
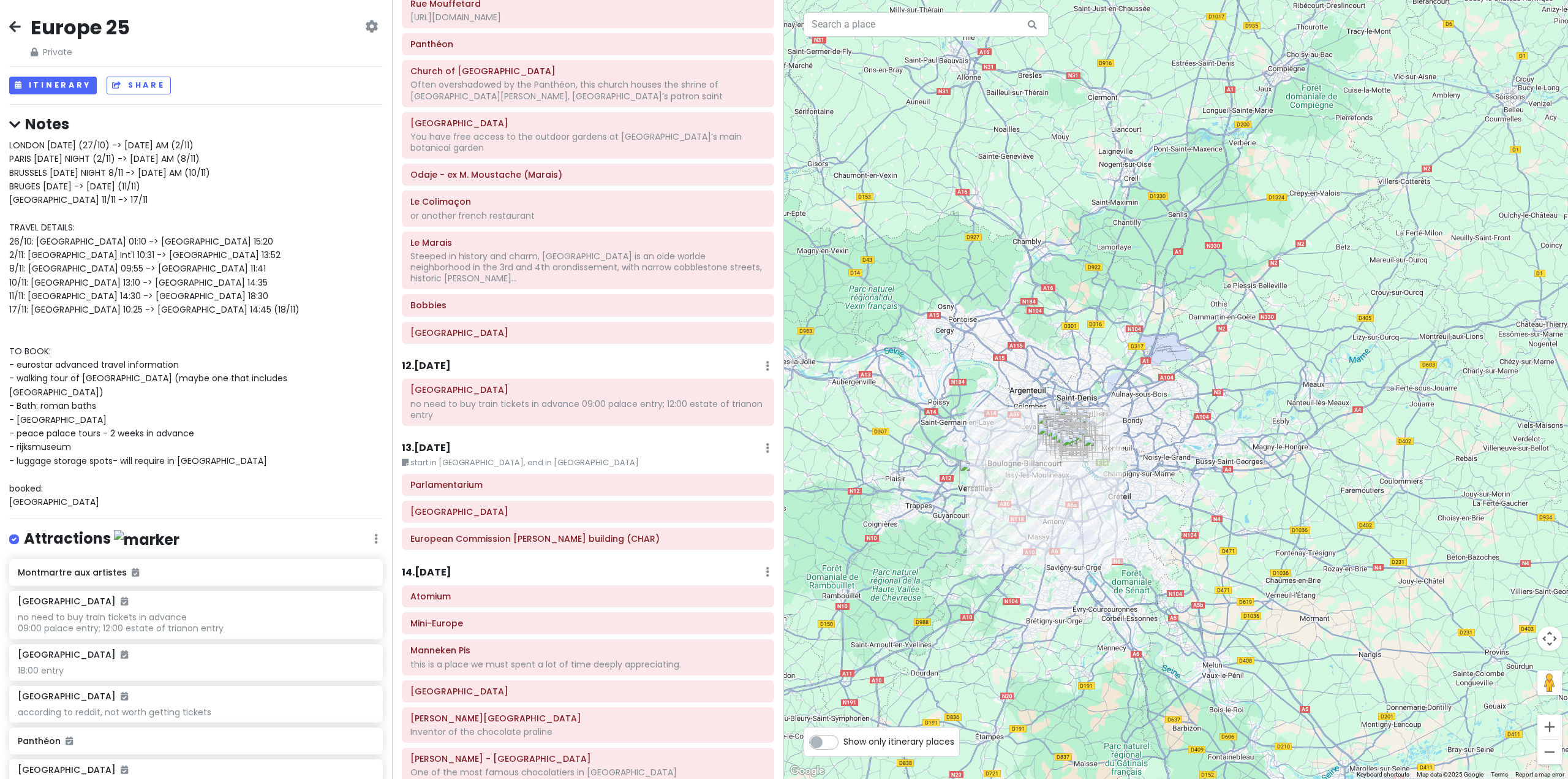
drag, startPoint x: 1163, startPoint y: 368, endPoint x: 1096, endPoint y: 617, distance: 257.9
click at [1100, 619] on div at bounding box center [1176, 390] width 784 height 779
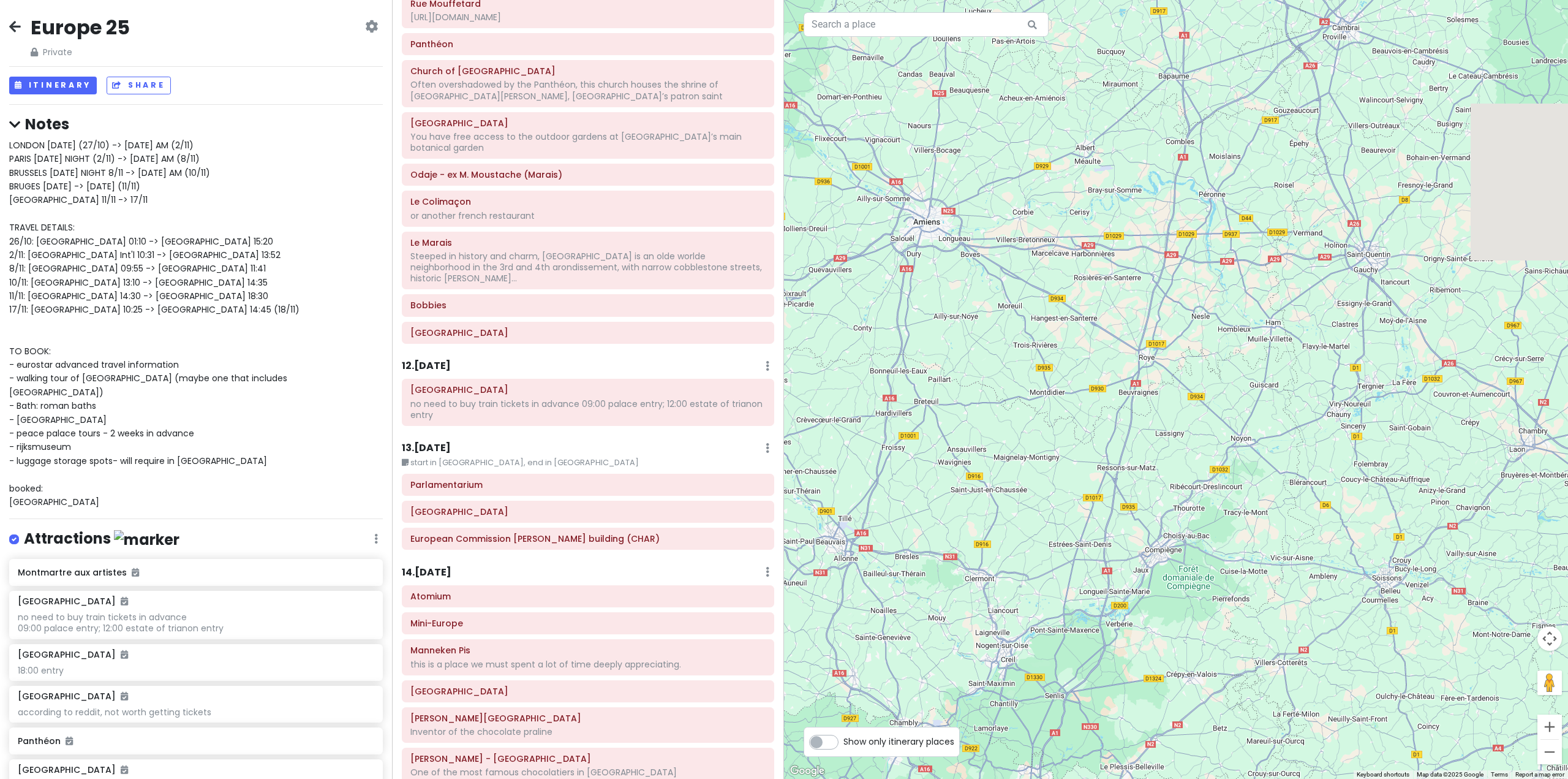
drag, startPoint x: 1057, startPoint y: 516, endPoint x: 990, endPoint y: 556, distance: 78.0
click at [1002, 549] on div at bounding box center [1176, 390] width 784 height 779
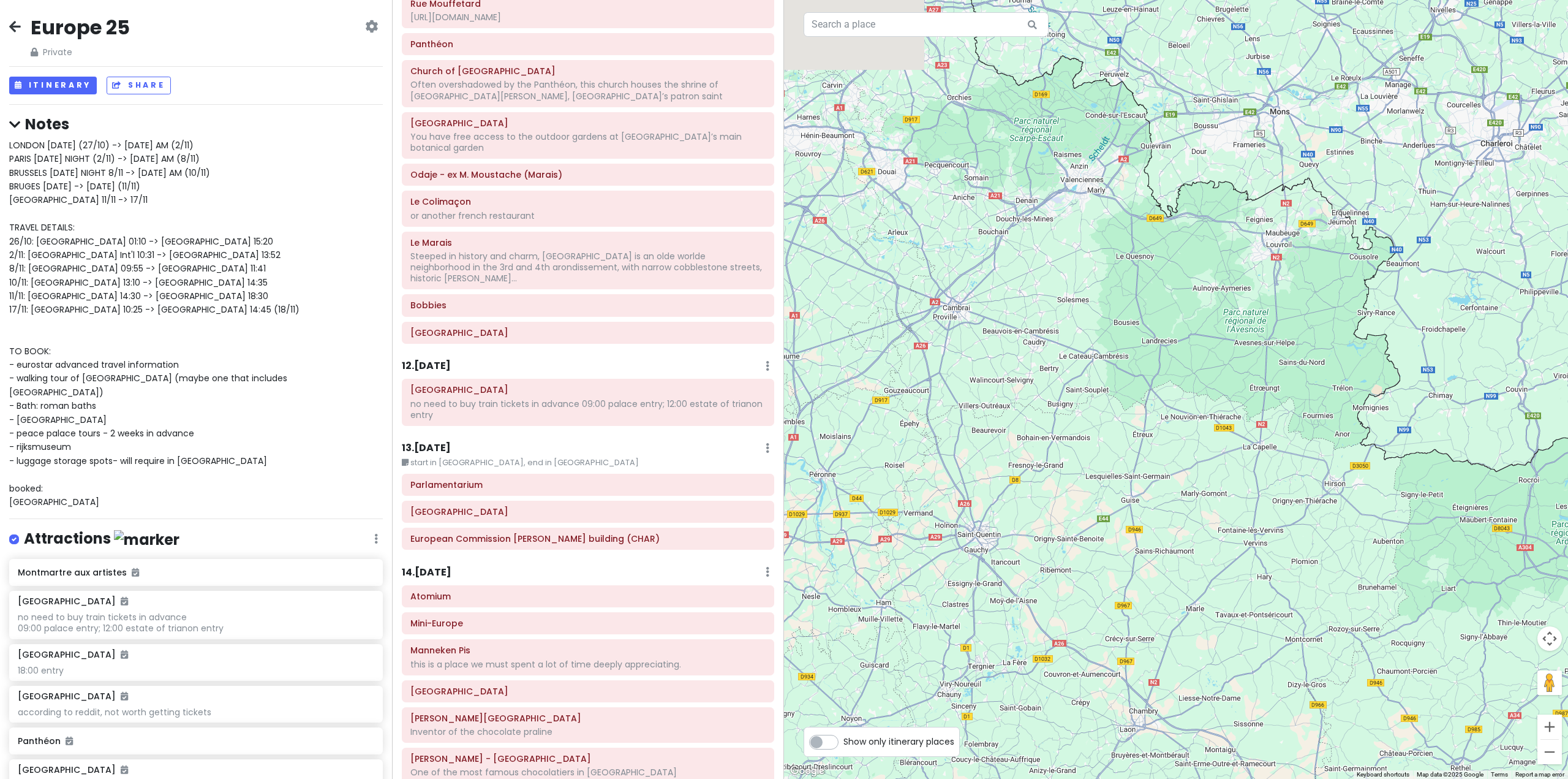
drag, startPoint x: 1053, startPoint y: 483, endPoint x: 1040, endPoint y: 505, distance: 25.6
click at [1046, 497] on div at bounding box center [1176, 390] width 784 height 779
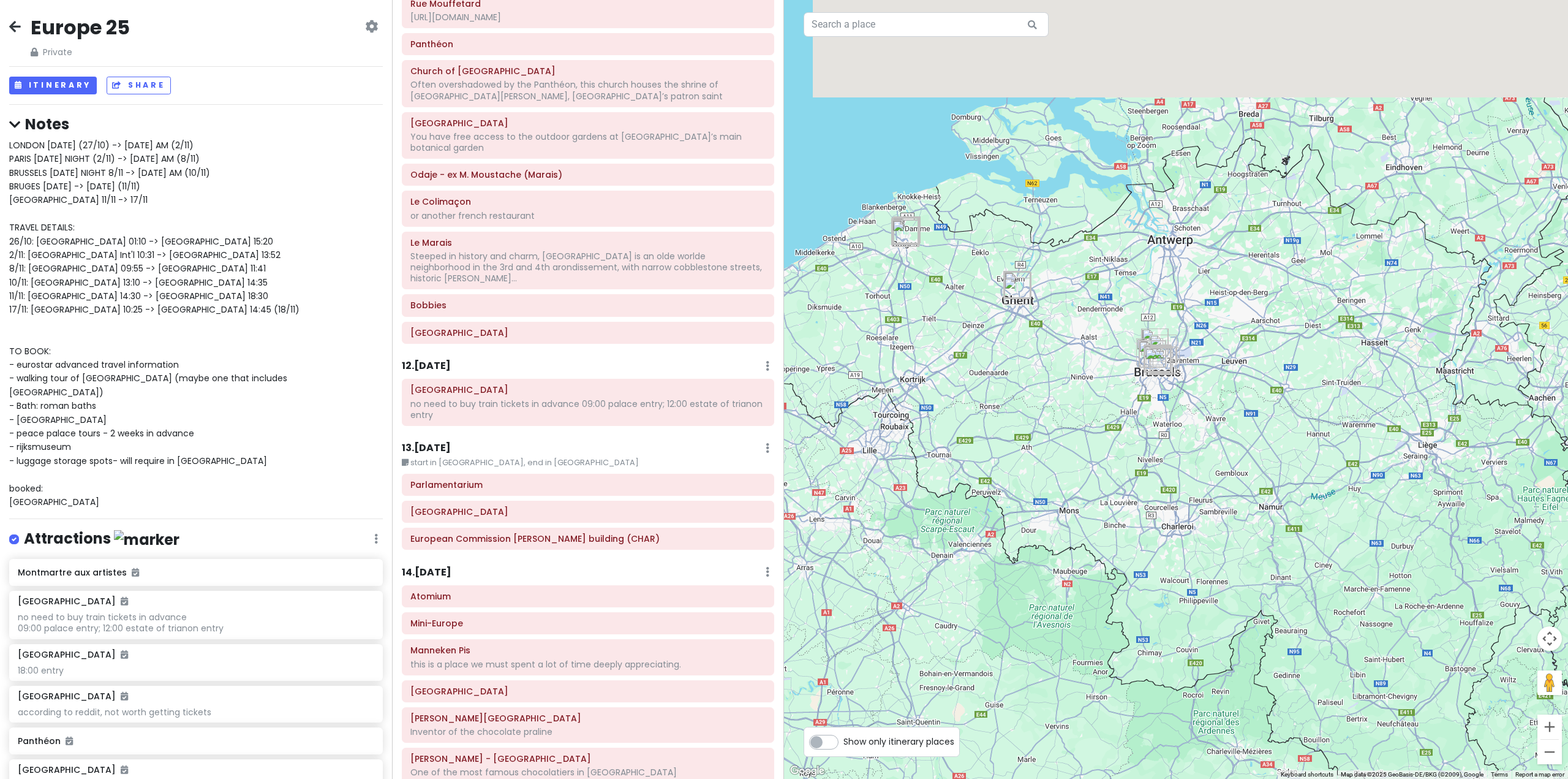
drag, startPoint x: 1074, startPoint y: 541, endPoint x: 1064, endPoint y: 548, distance: 12.2
click at [1060, 572] on div at bounding box center [1176, 390] width 784 height 779
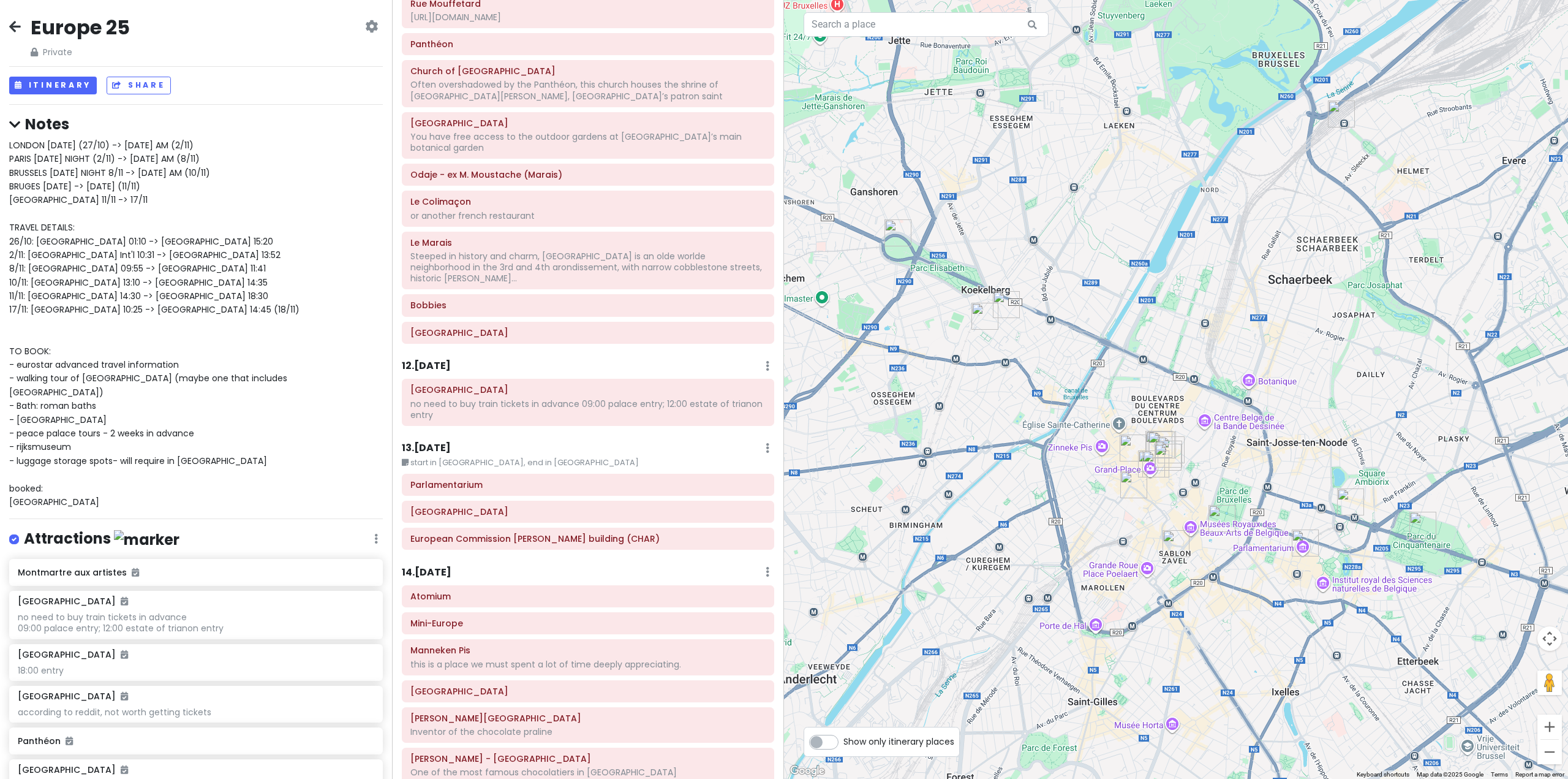
drag, startPoint x: 1224, startPoint y: 479, endPoint x: 1133, endPoint y: 516, distance: 98.2
click at [1134, 515] on div at bounding box center [1176, 390] width 784 height 779
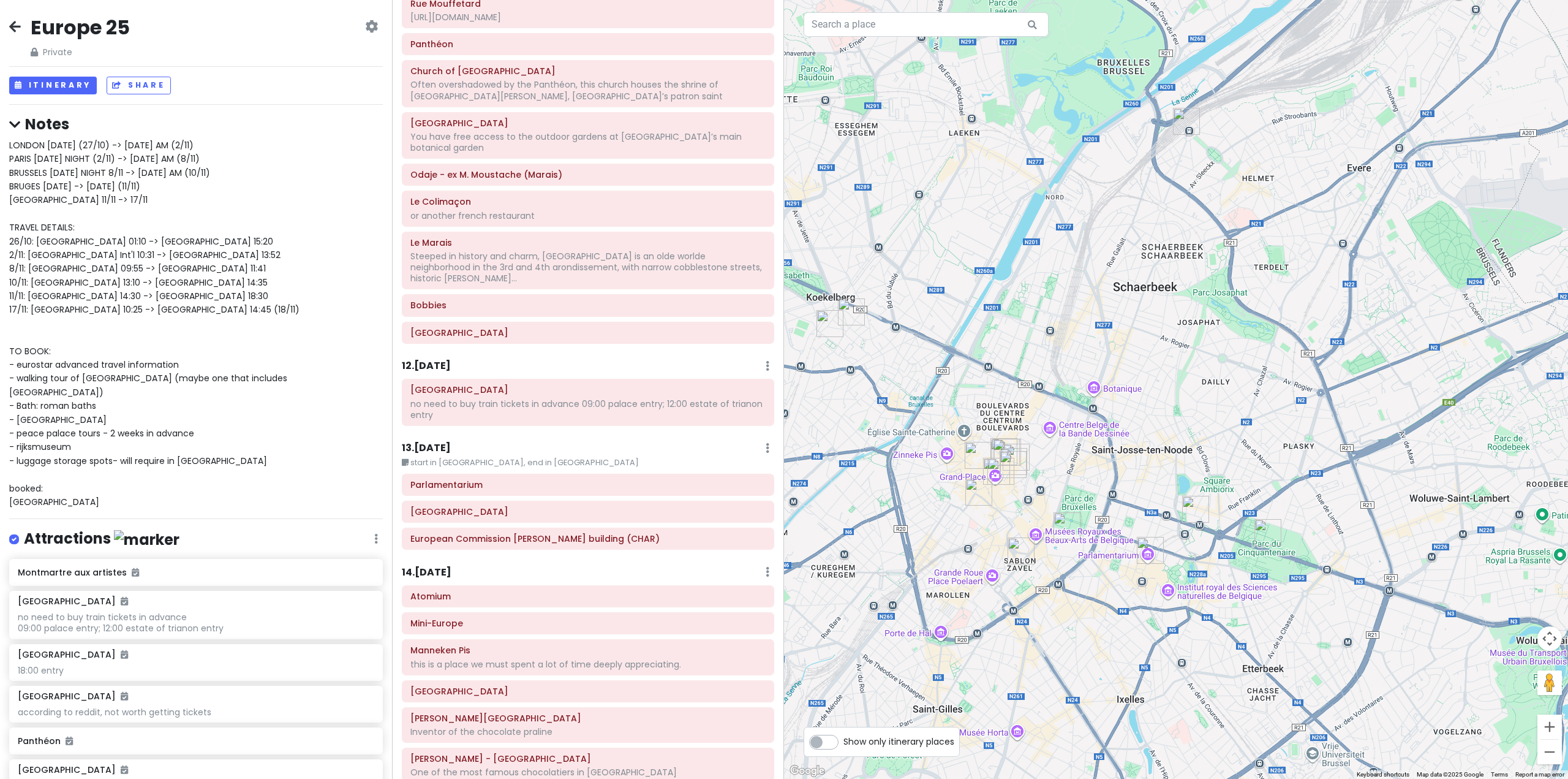
drag, startPoint x: 1197, startPoint y: 526, endPoint x: 1087, endPoint y: 507, distance: 111.6
click at [1087, 507] on div at bounding box center [1176, 390] width 784 height 779
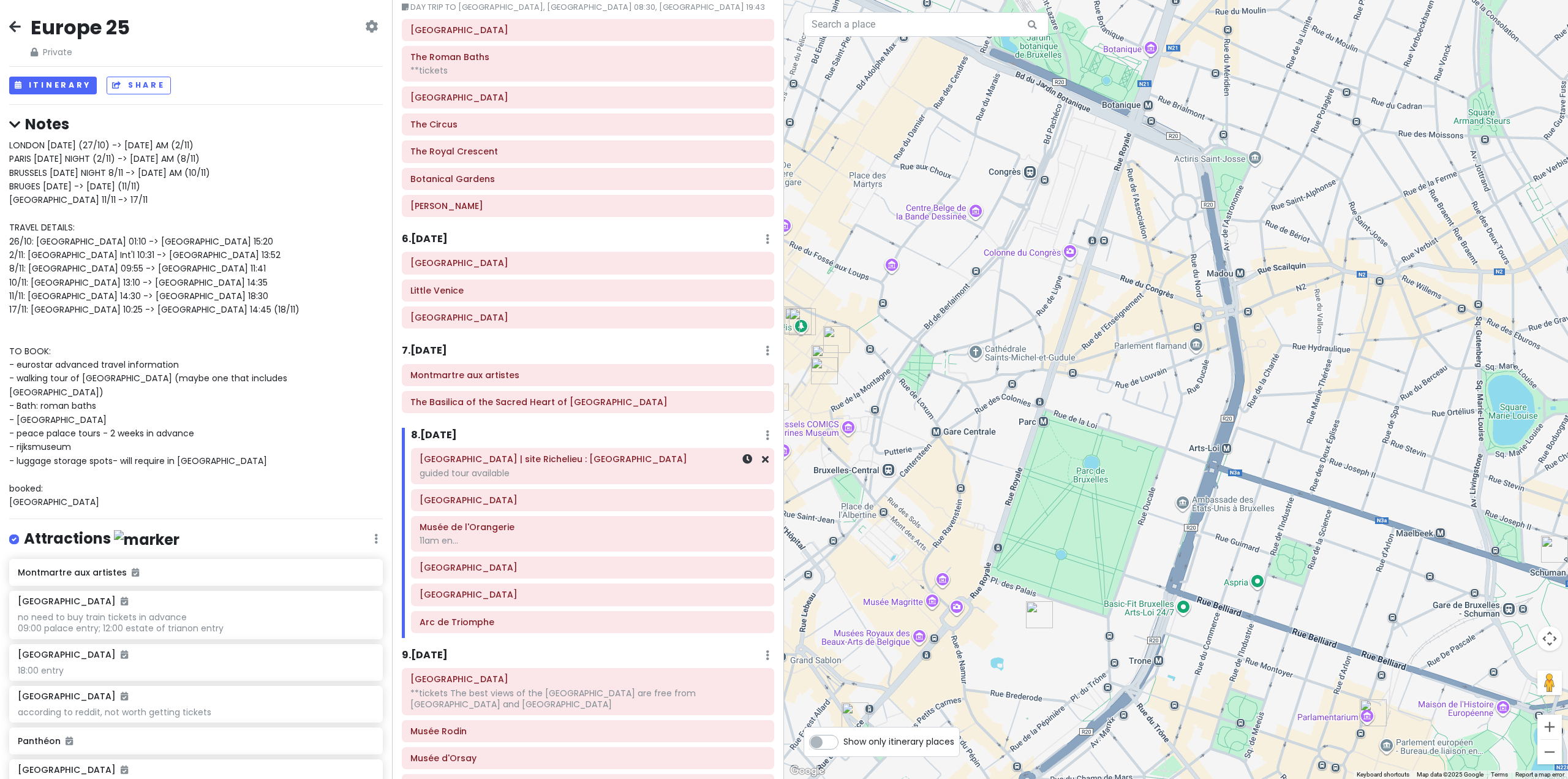
scroll to position [919, 0]
click at [607, 400] on h6 "The Basilica of the Sacred Heart of [GEOGRAPHIC_DATA]" at bounding box center [588, 399] width 355 height 11
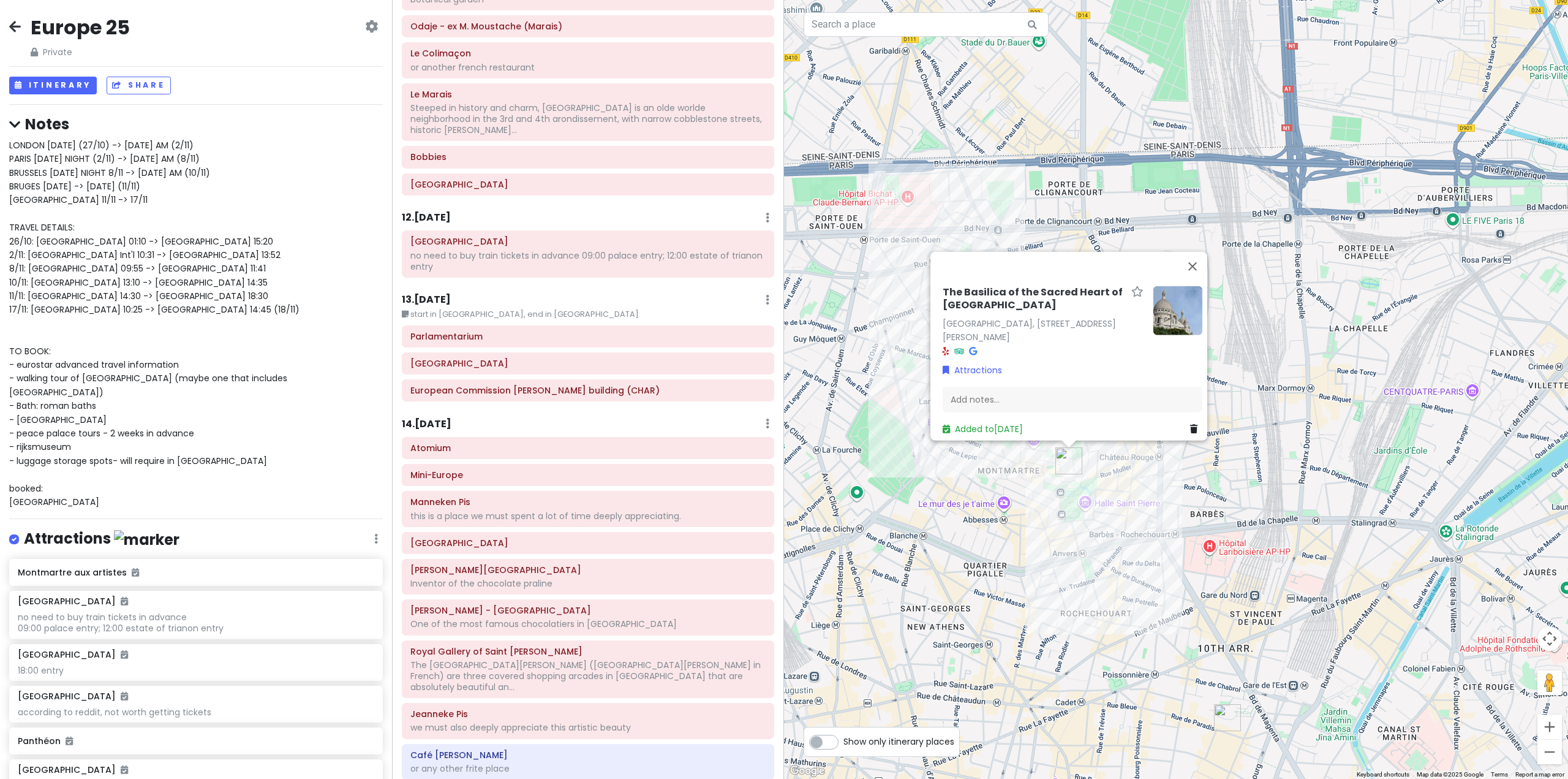
scroll to position [2267, 0]
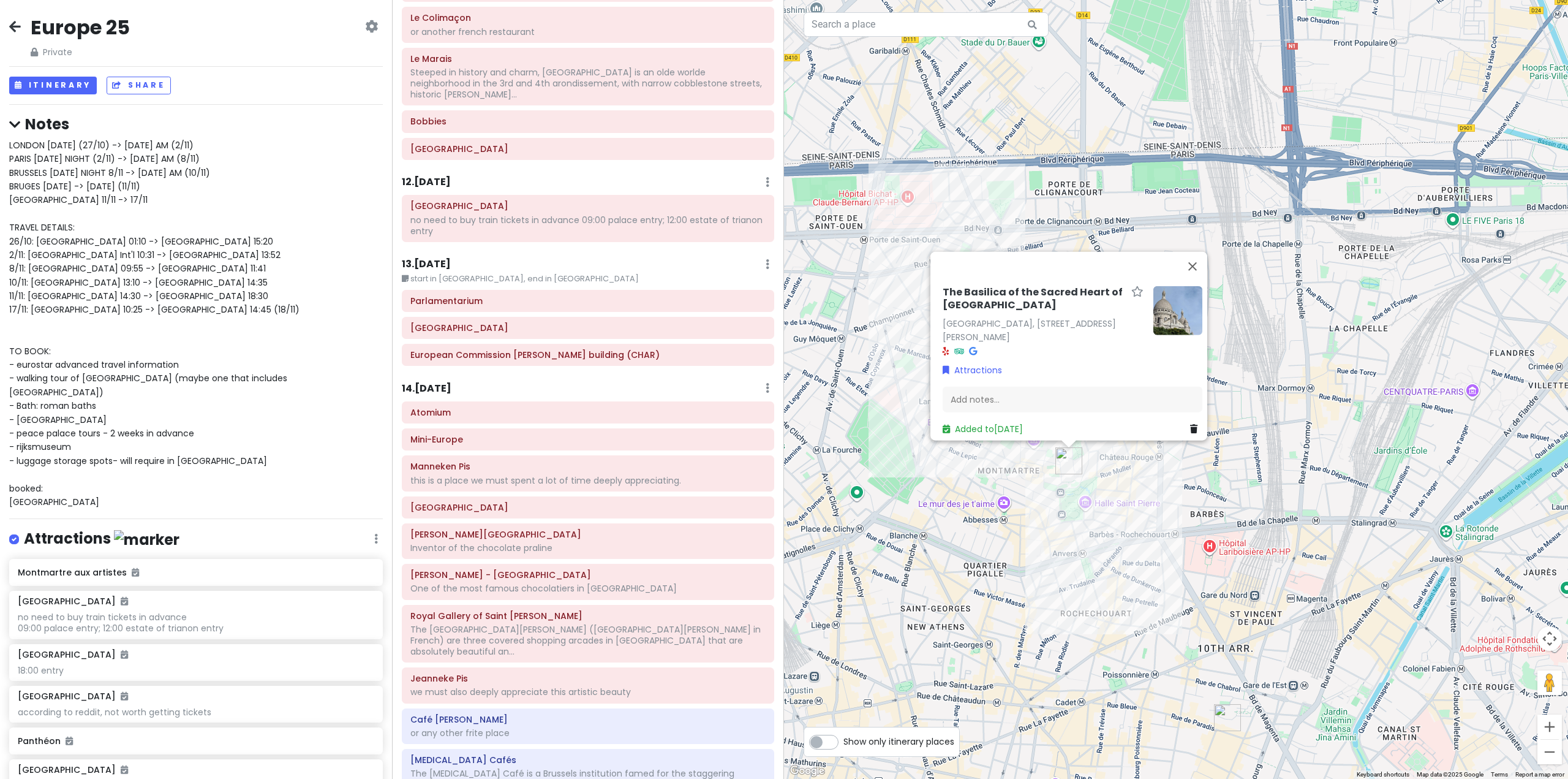
click at [448, 258] on h6 "13 . [DATE]" at bounding box center [427, 265] width 49 height 13
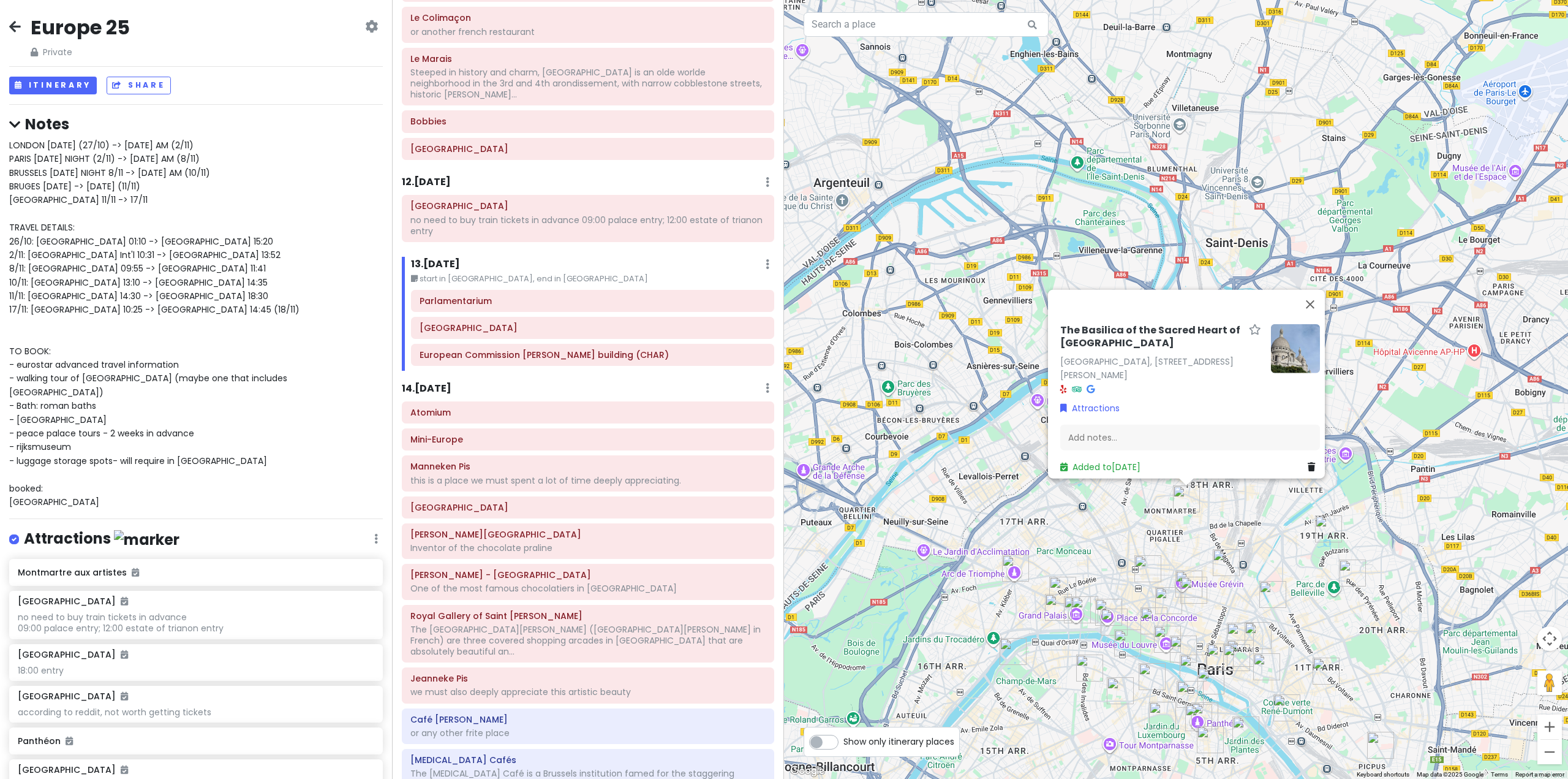
drag, startPoint x: 1167, startPoint y: 602, endPoint x: 977, endPoint y: 419, distance: 263.8
click at [1155, 587] on img "Bibliothèque nationale de France | site Richelieu : Bibliothèque de Recherche" at bounding box center [1168, 601] width 27 height 27
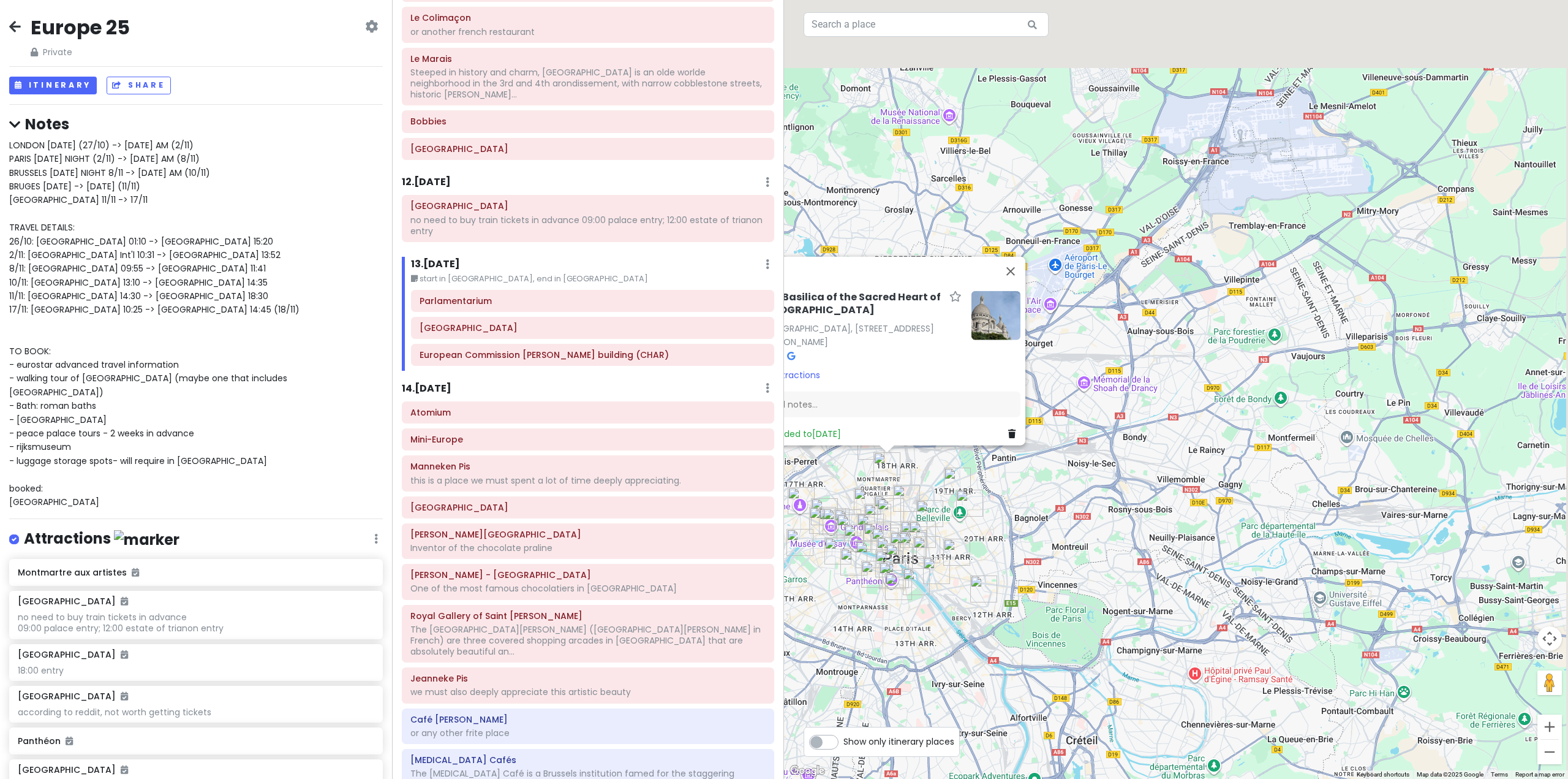
drag, startPoint x: 1372, startPoint y: 423, endPoint x: 1129, endPoint y: 611, distance: 307.2
click at [1165, 599] on div "To navigate, press the arrow keys. The [GEOGRAPHIC_DATA], [STREET_ADDRESS][PERS…" at bounding box center [1176, 390] width 784 height 779
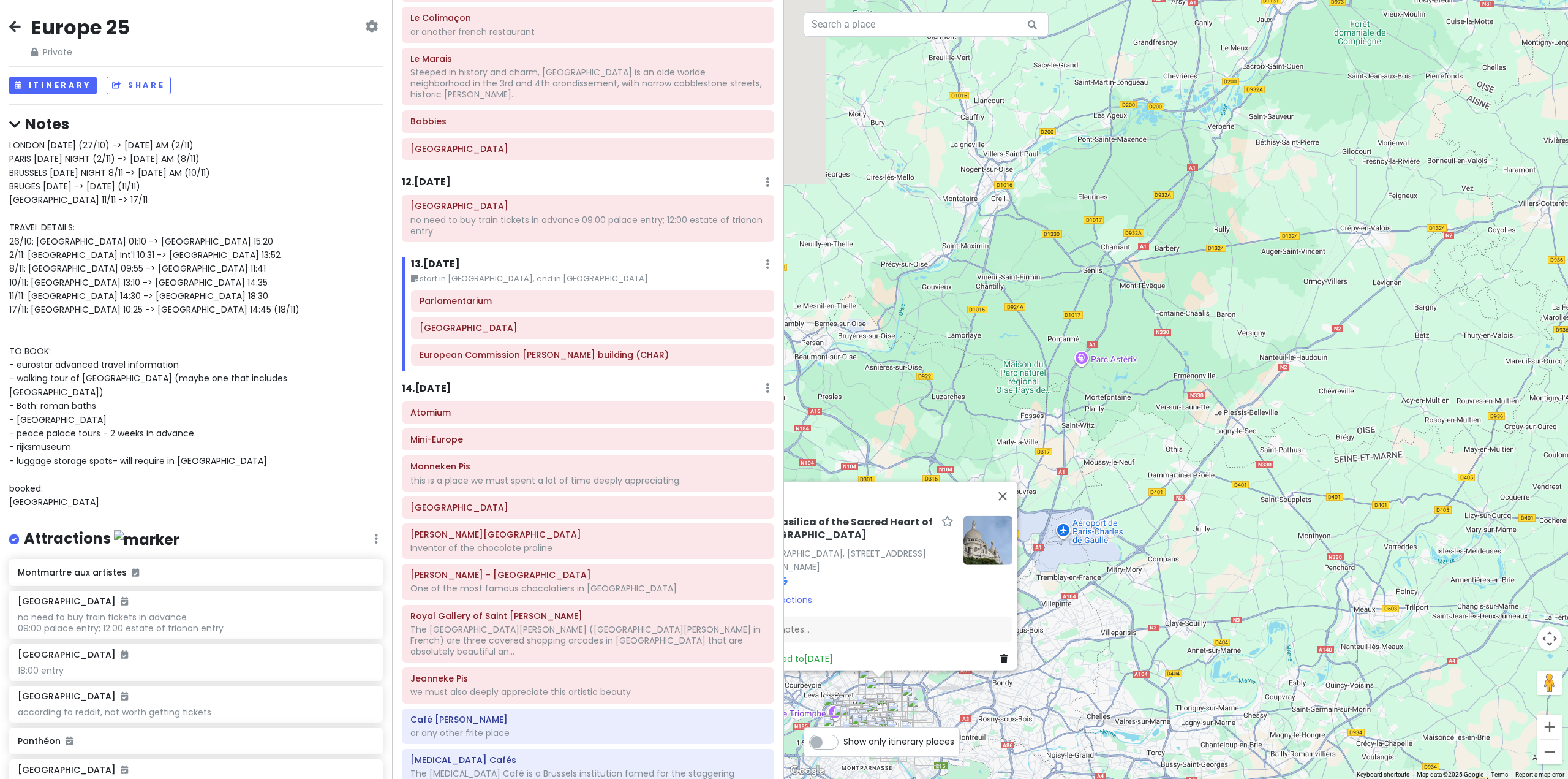
drag, startPoint x: 1208, startPoint y: 482, endPoint x: 1366, endPoint y: 552, distance: 172.8
click at [1377, 544] on div "The [GEOGRAPHIC_DATA], [STREET_ADDRESS][PERSON_NAME] Attractions Add notes... A…" at bounding box center [1176, 390] width 784 height 779
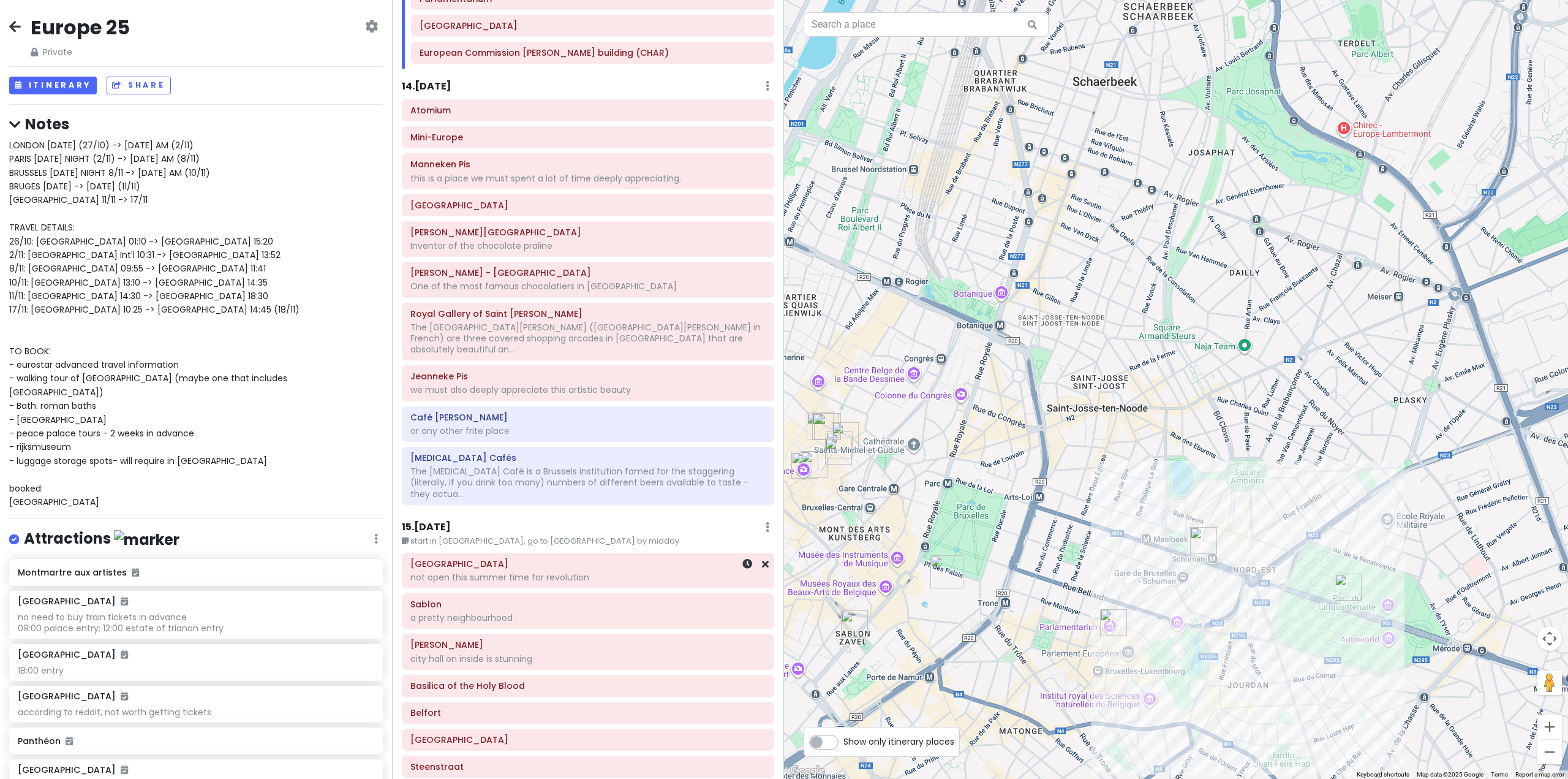
scroll to position [2574, 0]
